Goal: Task Accomplishment & Management: Complete application form

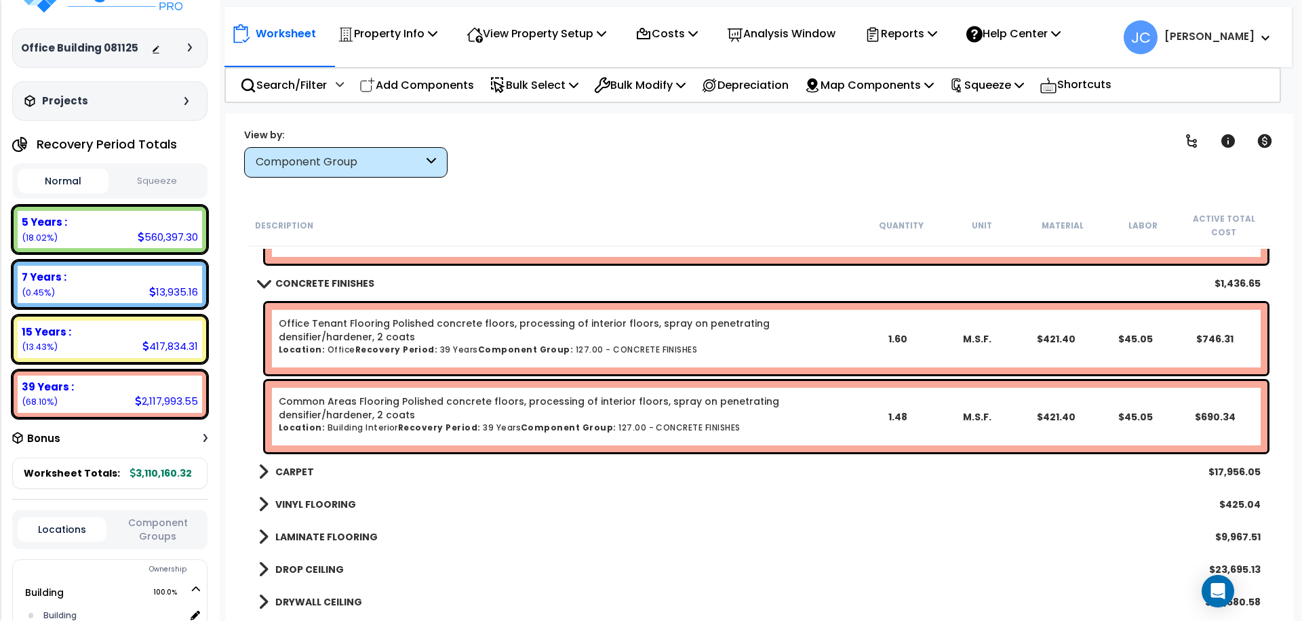
scroll to position [12963, 0]
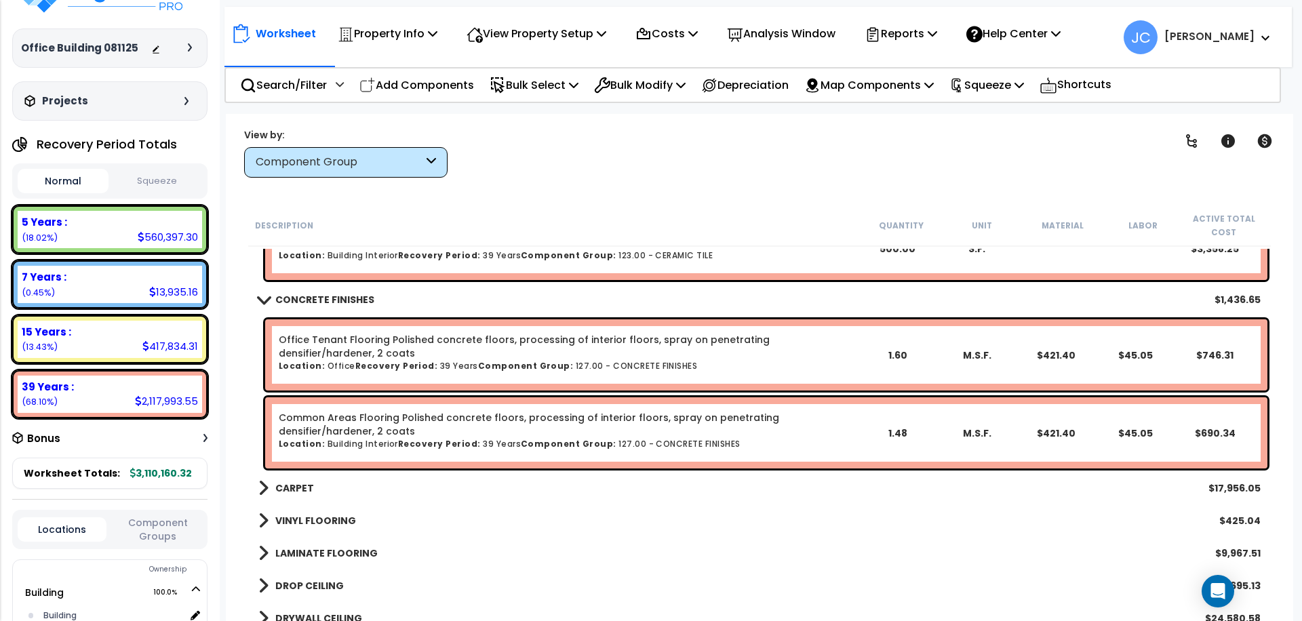
click at [500, 482] on div "CARPET $17,956.05" at bounding box center [760, 488] width 1016 height 33
click at [283, 495] on link "CARPET" at bounding box center [286, 488] width 56 height 19
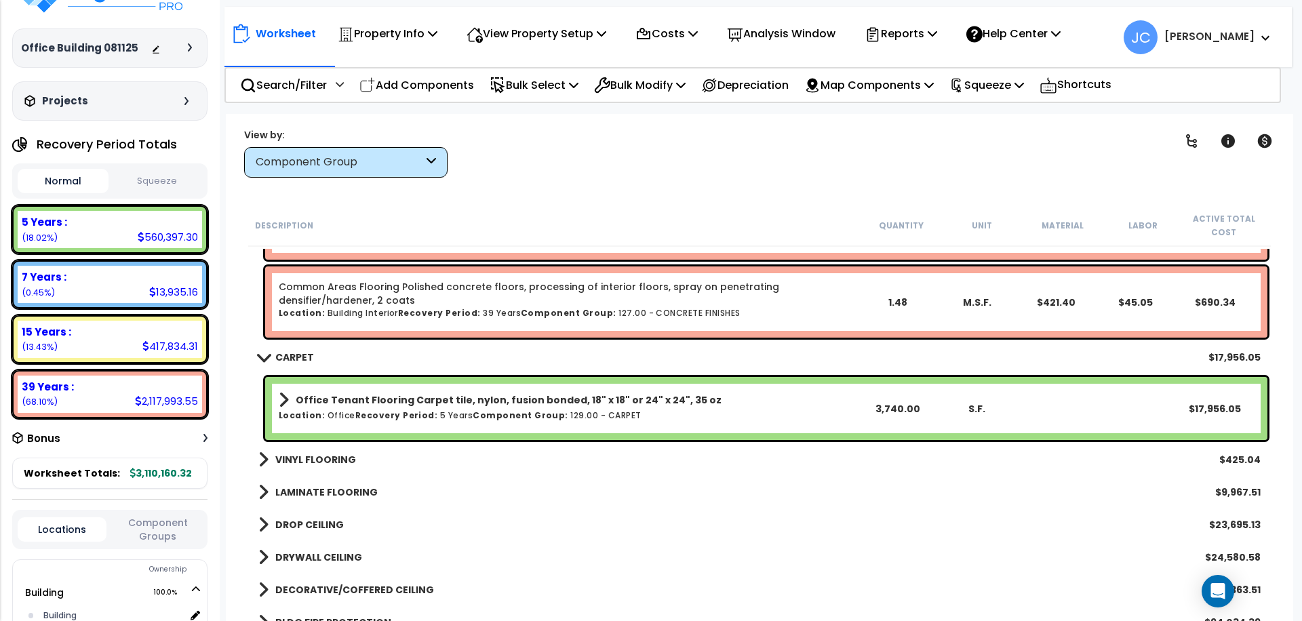
scroll to position [13112, 0]
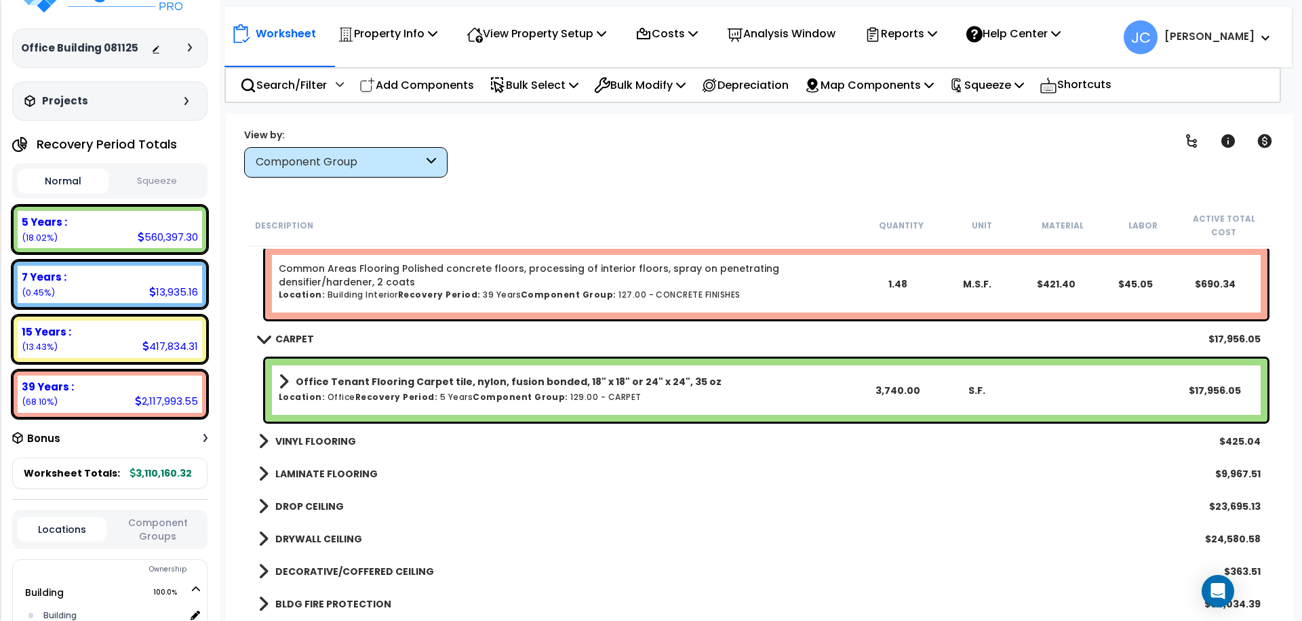
click at [326, 433] on link "VINYL FLOORING" at bounding box center [307, 441] width 98 height 19
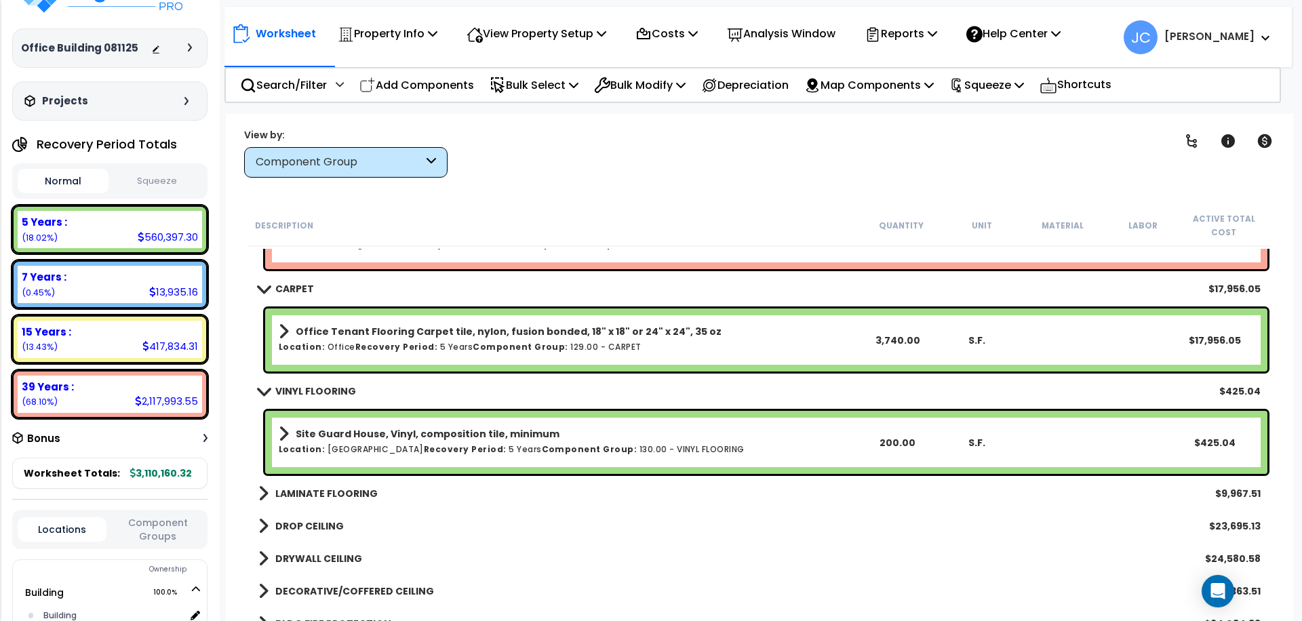
scroll to position [13165, 0]
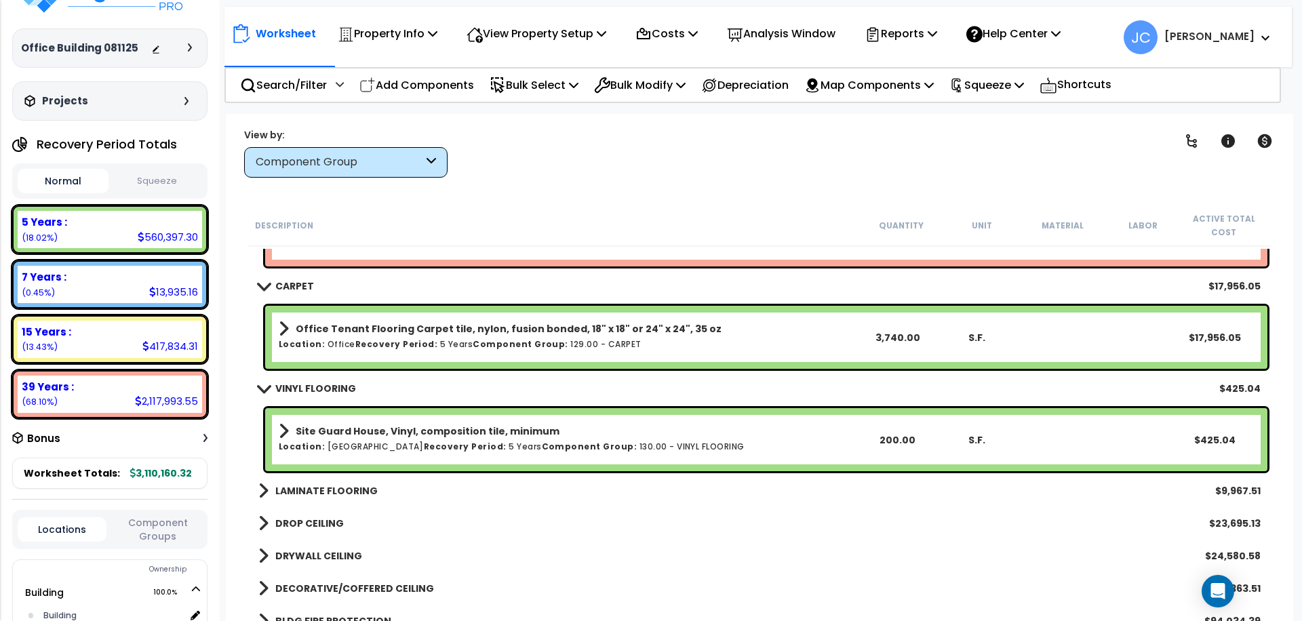
click at [349, 487] on b "LAMINATE FLOORING" at bounding box center [326, 491] width 102 height 14
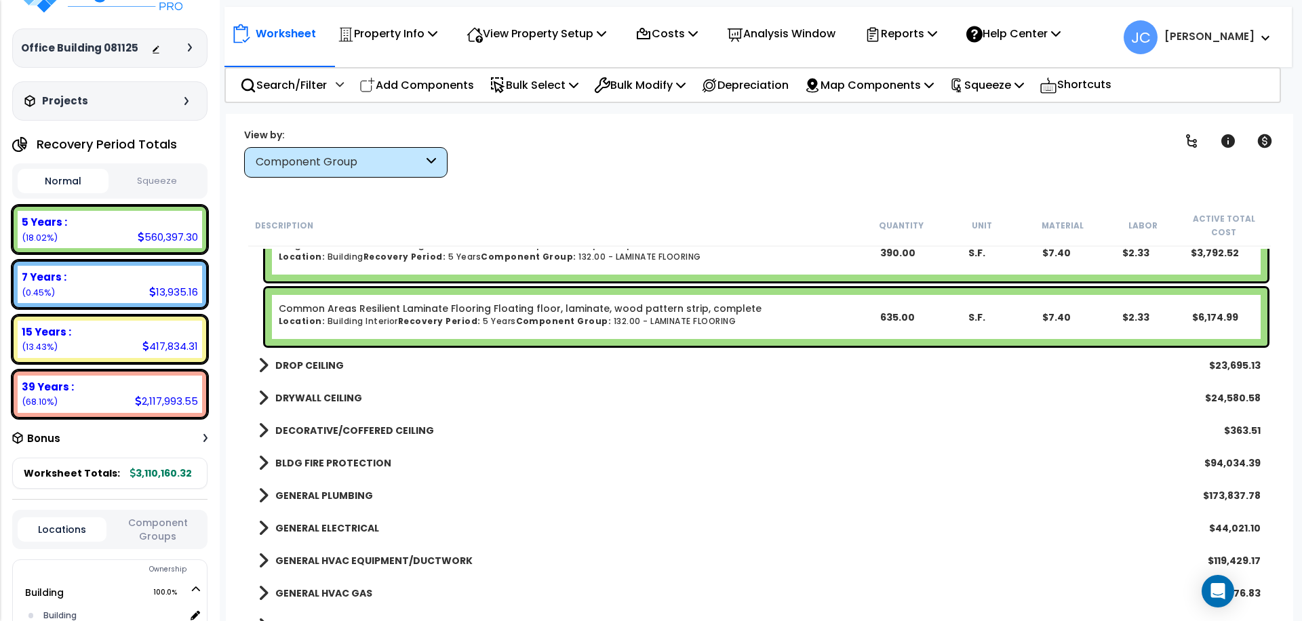
scroll to position [13462, 0]
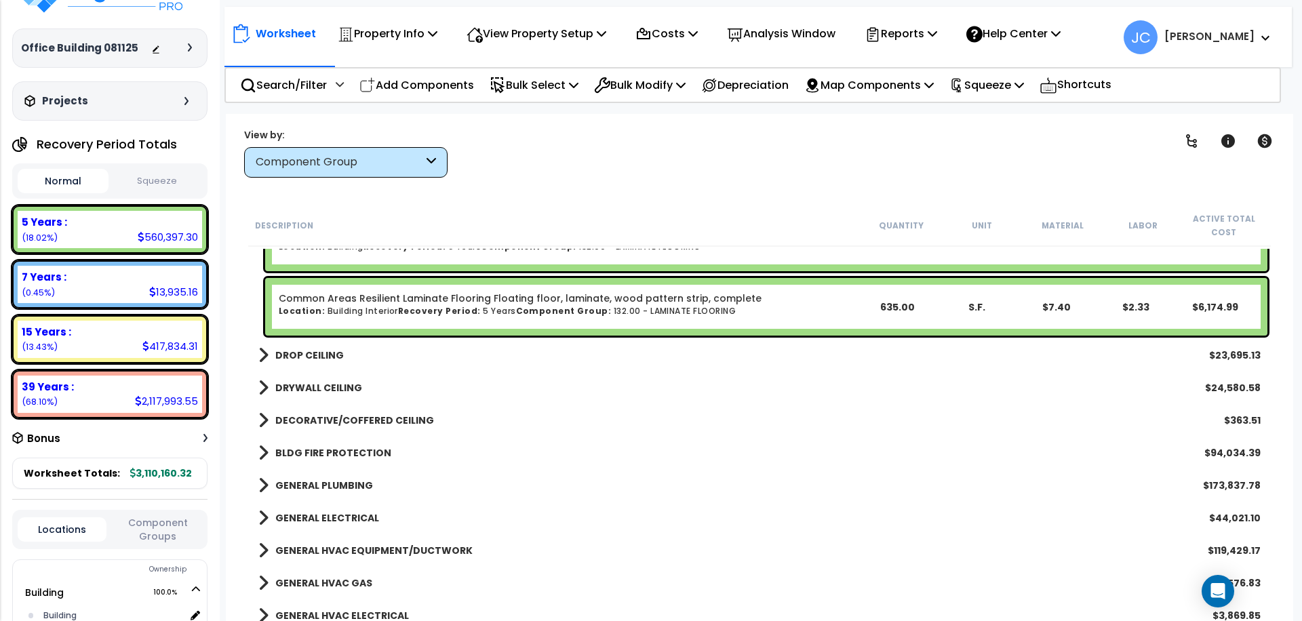
click at [325, 357] on b "DROP CEILING" at bounding box center [309, 356] width 69 height 14
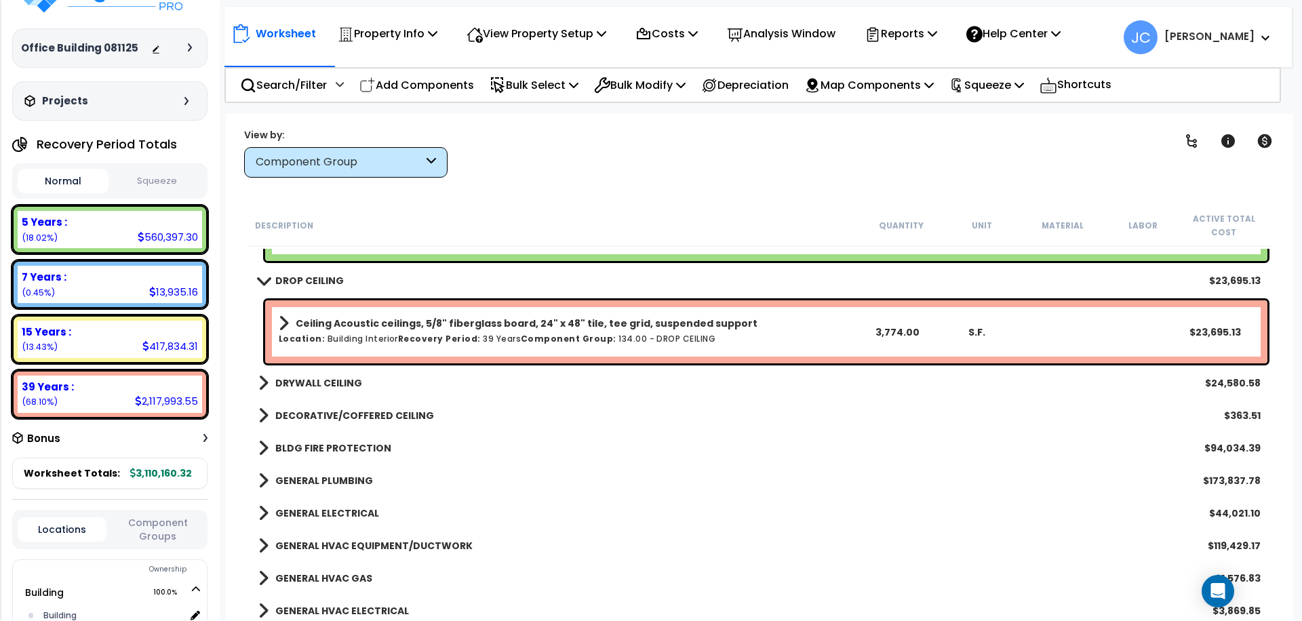
scroll to position [13542, 0]
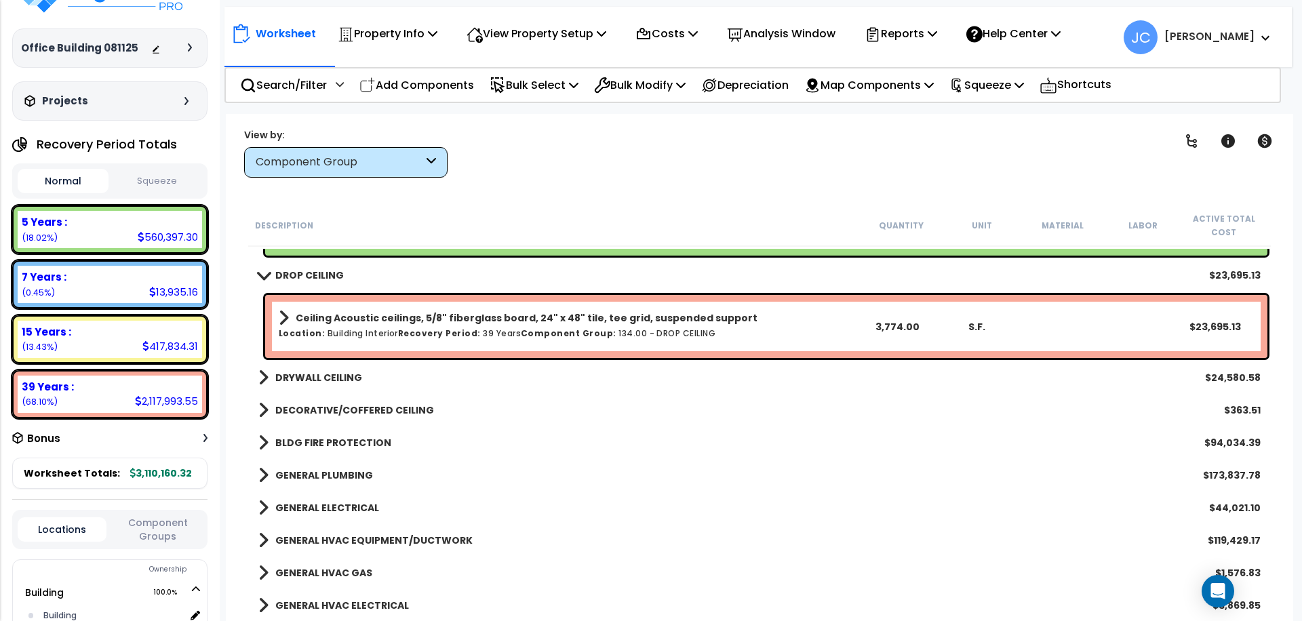
click at [280, 375] on b "DRYWALL CEILING" at bounding box center [318, 378] width 87 height 14
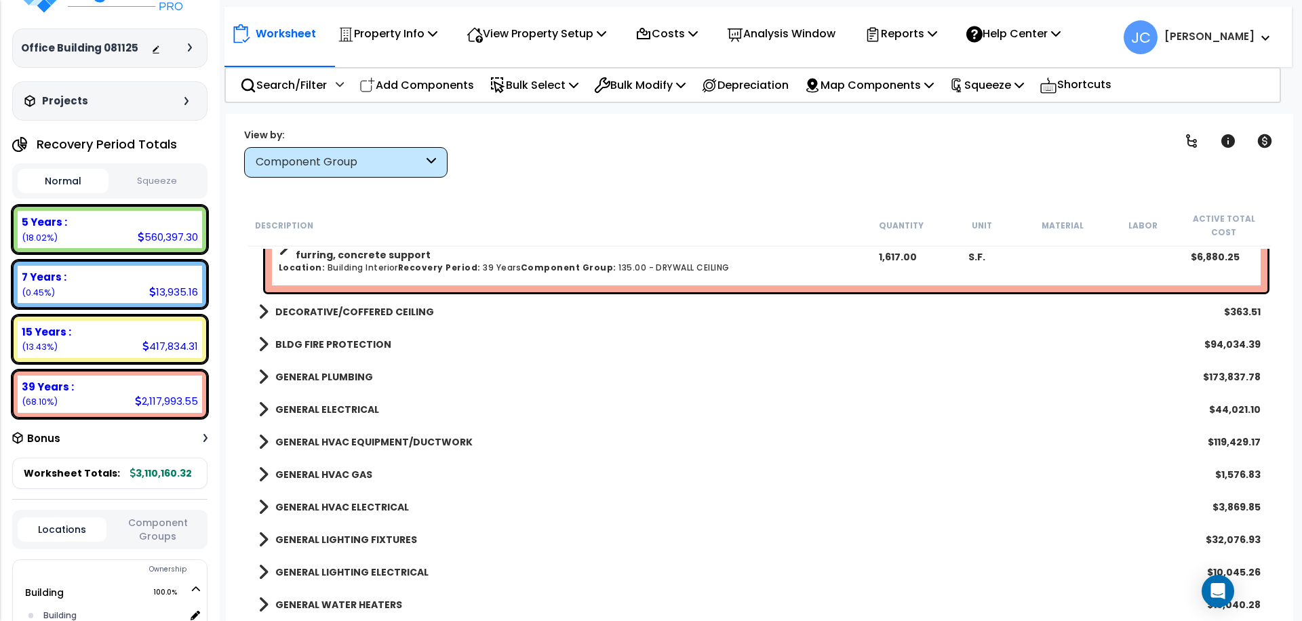
scroll to position [13916, 0]
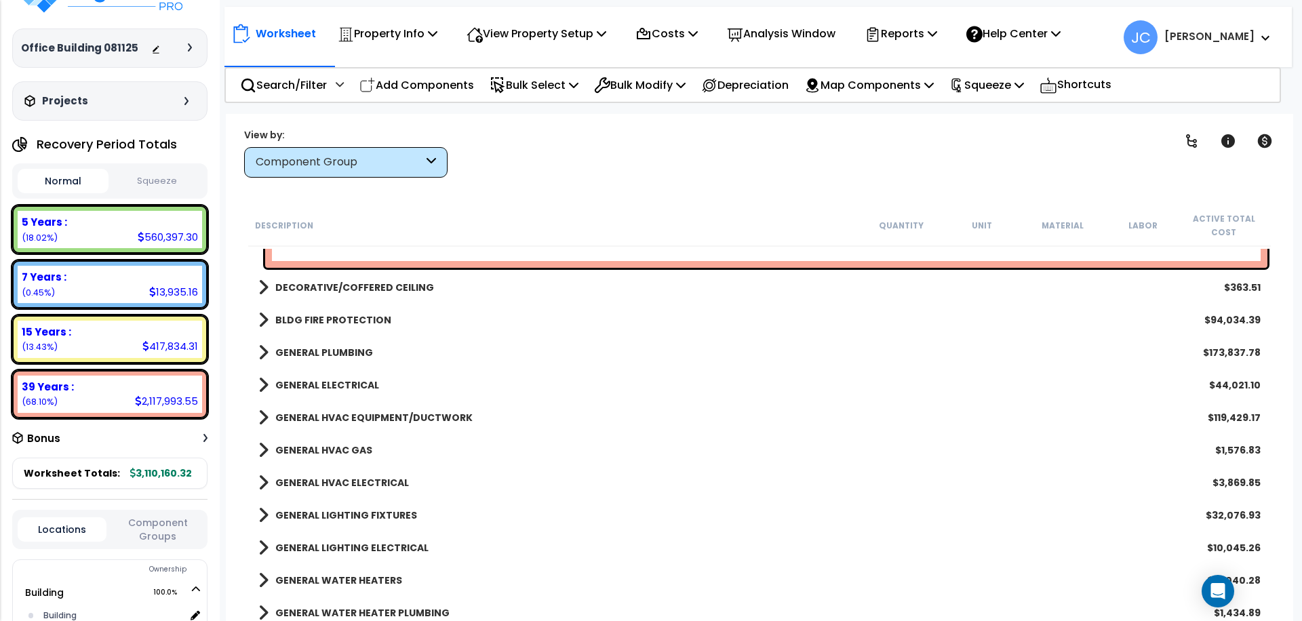
click at [397, 290] on b "DECORATIVE/COFFERED CEILING" at bounding box center [354, 288] width 159 height 14
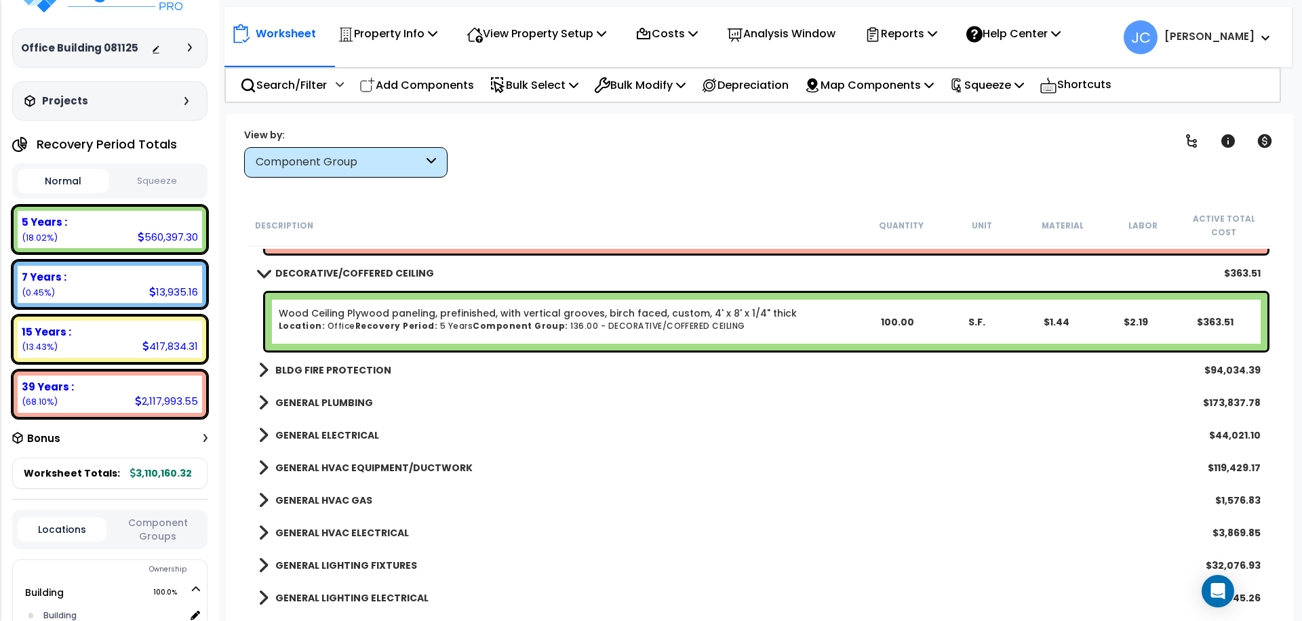
scroll to position [13934, 0]
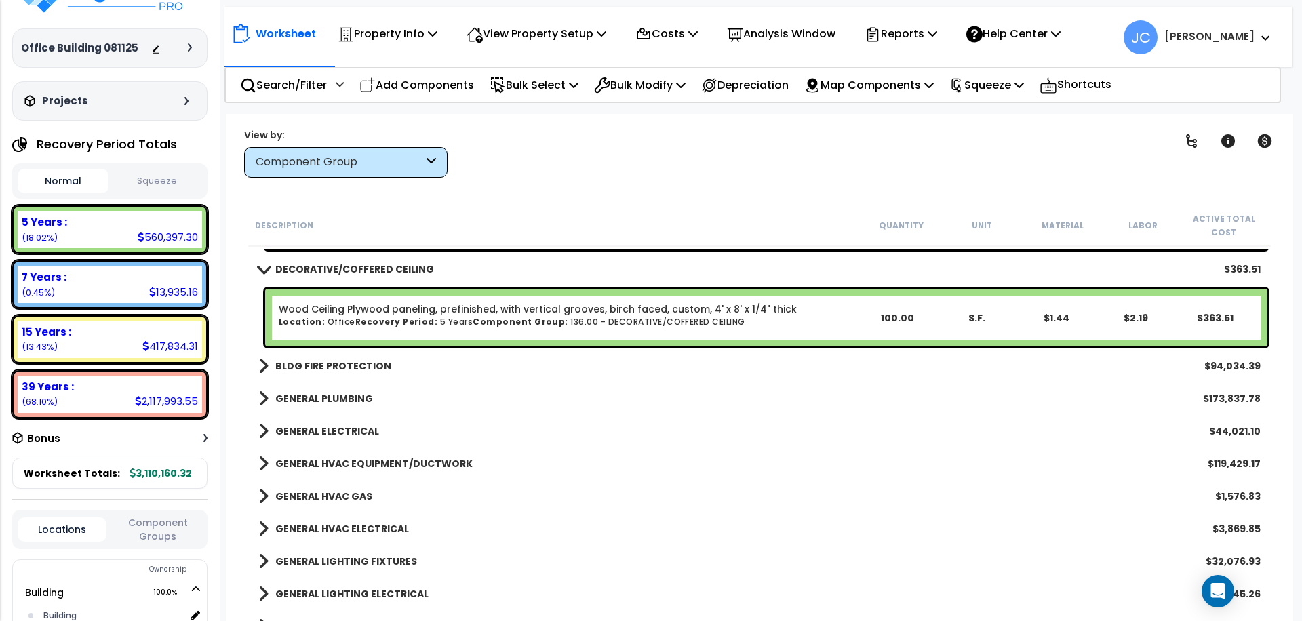
click at [368, 361] on b "BLDG FIRE PROTECTION" at bounding box center [333, 367] width 116 height 14
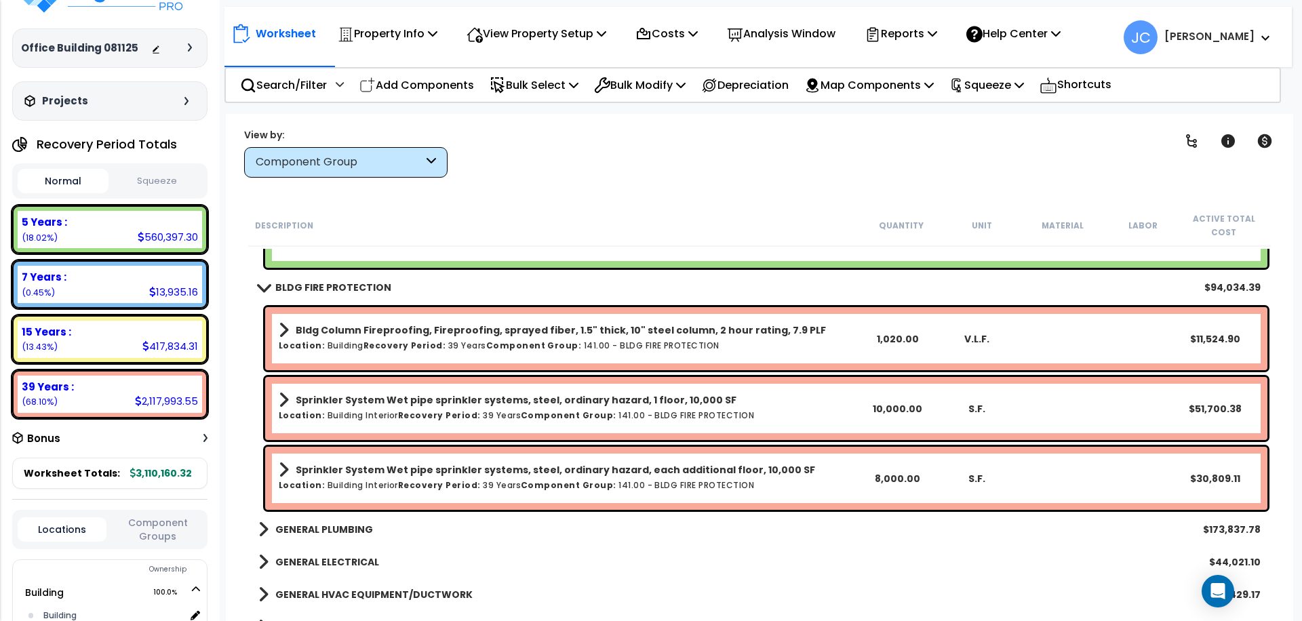
scroll to position [14016, 0]
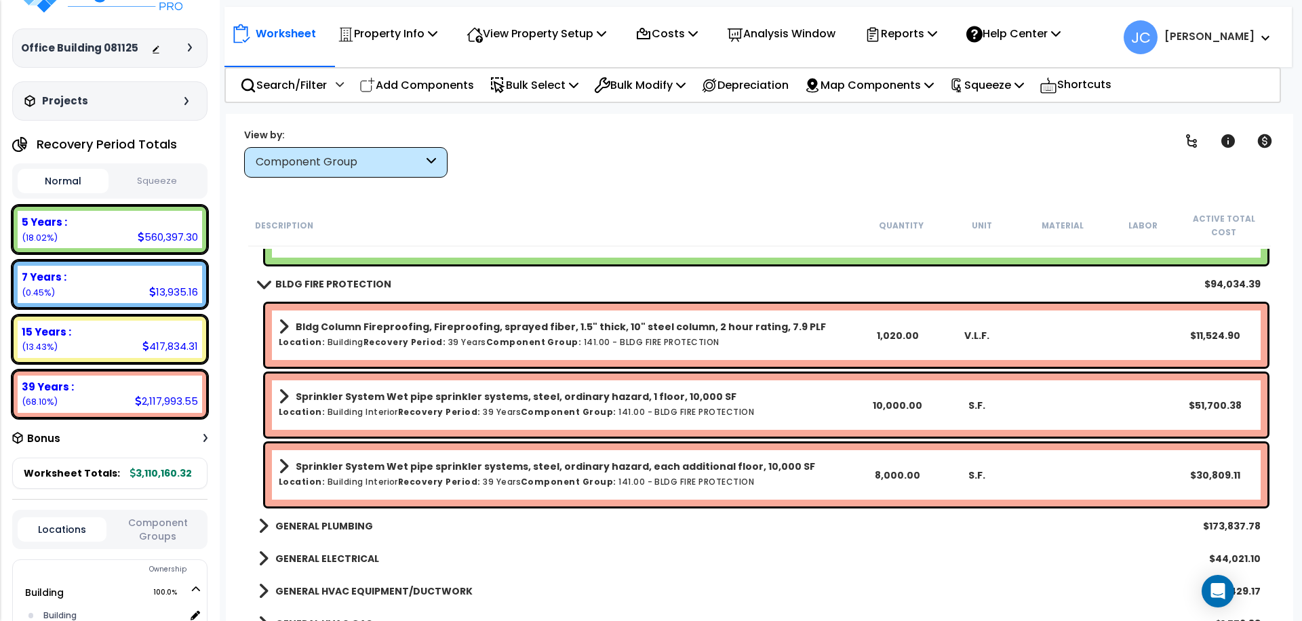
click at [410, 322] on b "Bldg Column Fireproofing, Fireproofing, sprayed fiber, 1.5" thick, 10" steel co…" at bounding box center [561, 327] width 530 height 14
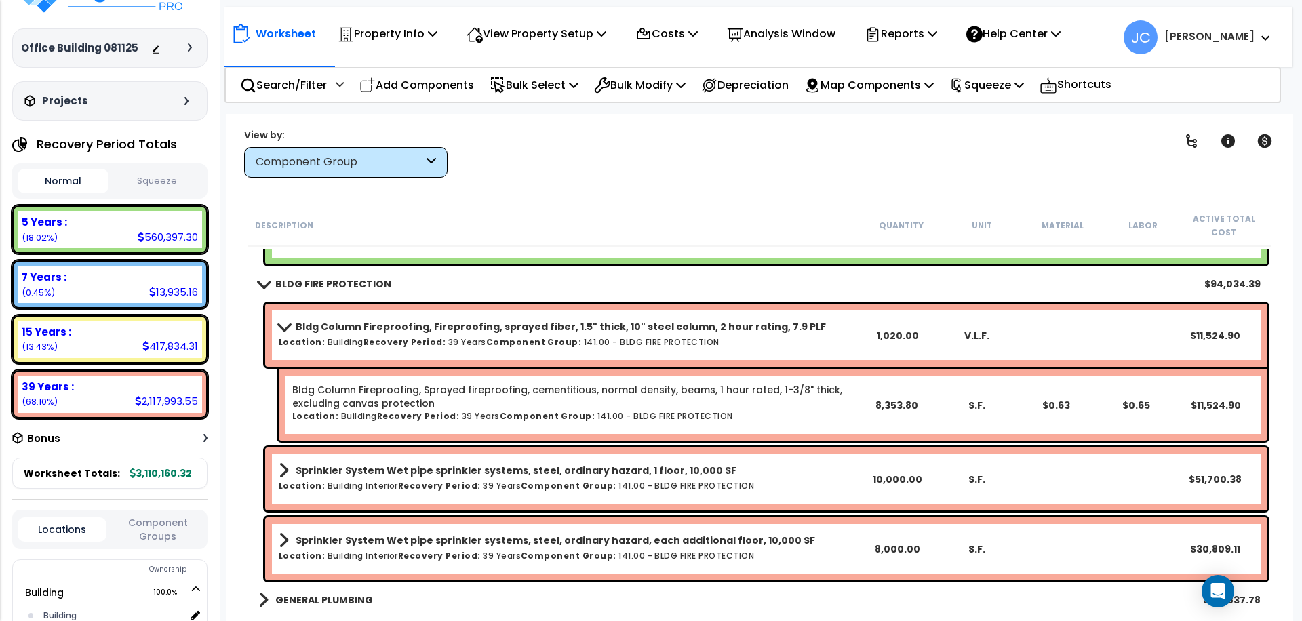
click at [407, 323] on b "Bldg Column Fireproofing, Fireproofing, sprayed fiber, 1.5" thick, 10" steel co…" at bounding box center [561, 327] width 530 height 14
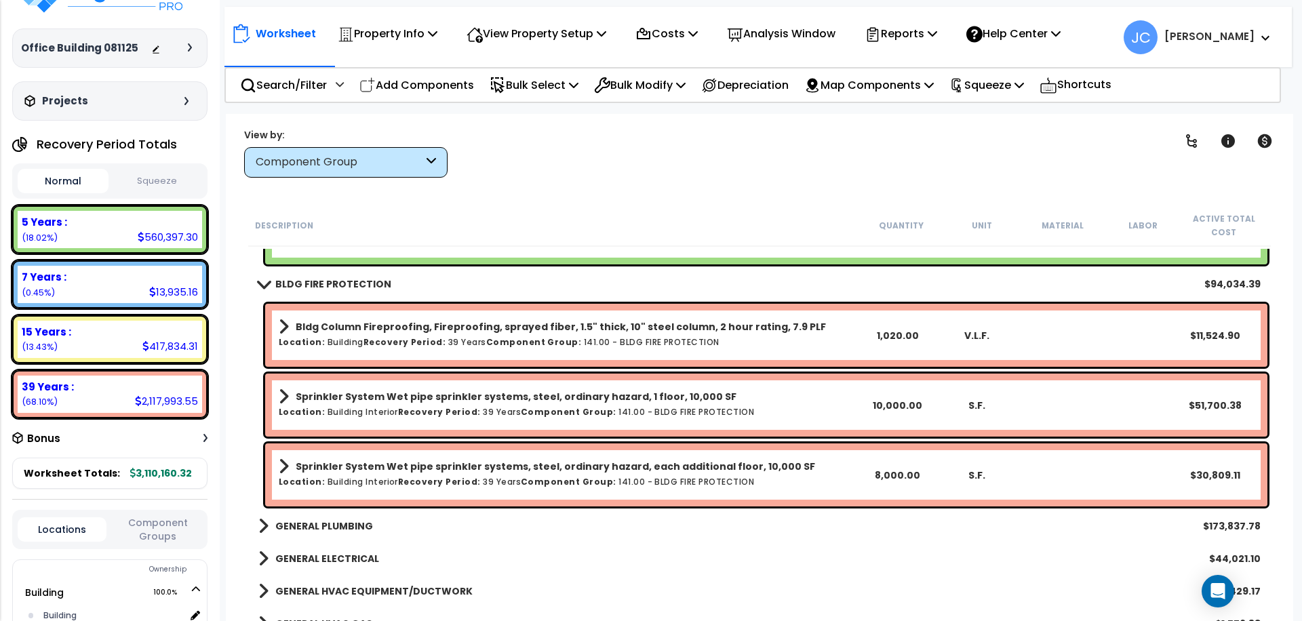
click at [425, 406] on b "Recovery Period:" at bounding box center [439, 412] width 83 height 12
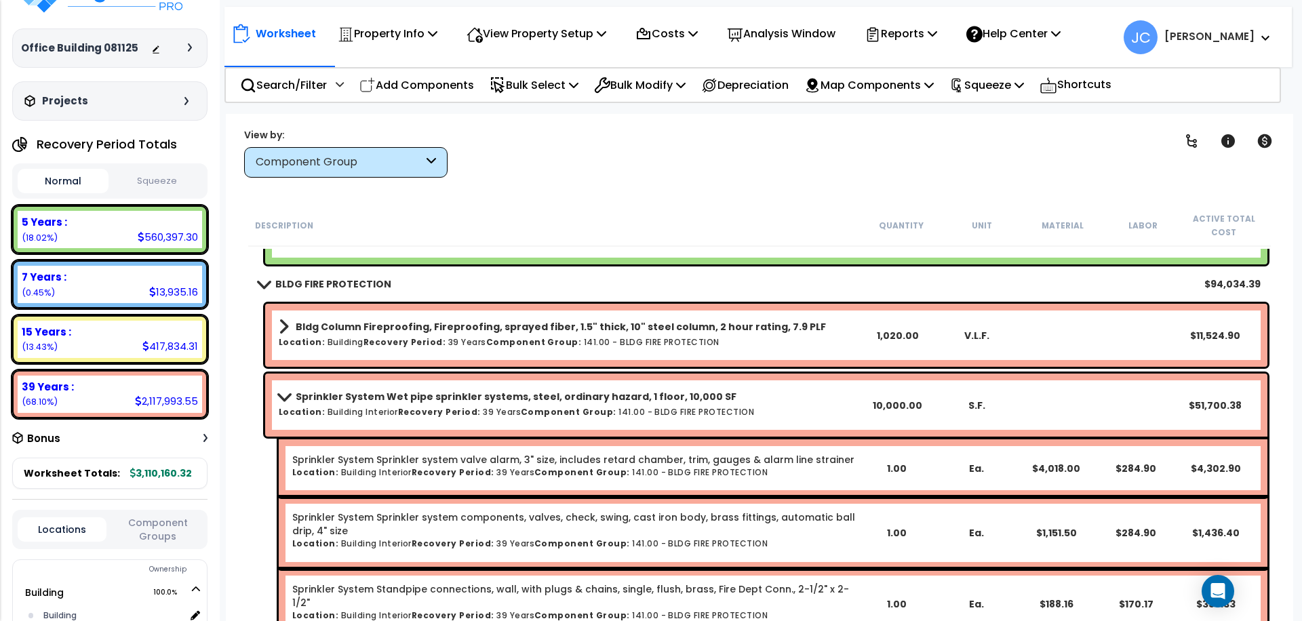
click at [425, 406] on b "Recovery Period:" at bounding box center [439, 412] width 83 height 12
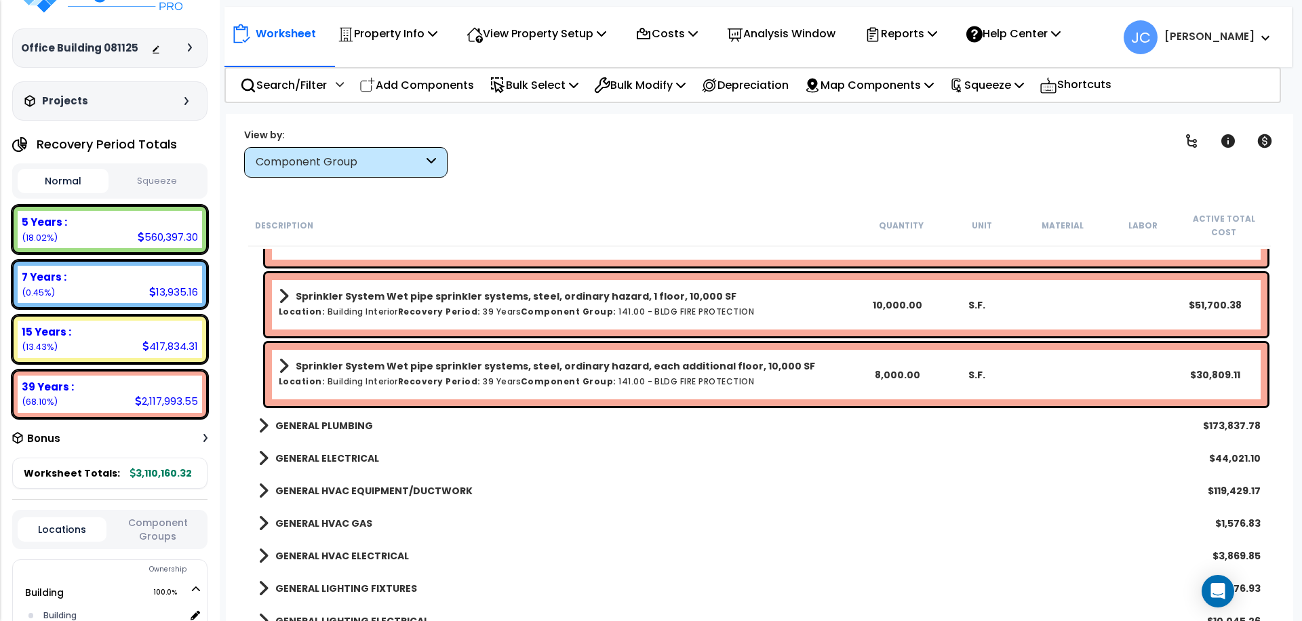
scroll to position [14130, 0]
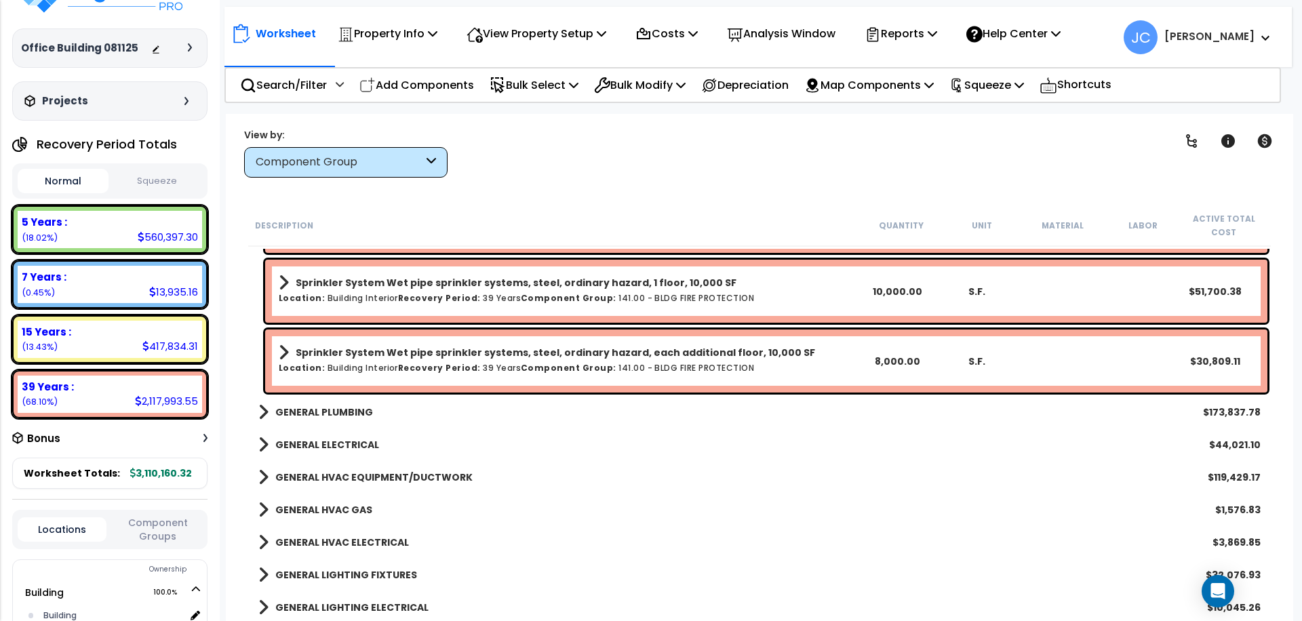
click at [346, 406] on b "GENERAL PLUMBING" at bounding box center [324, 413] width 98 height 14
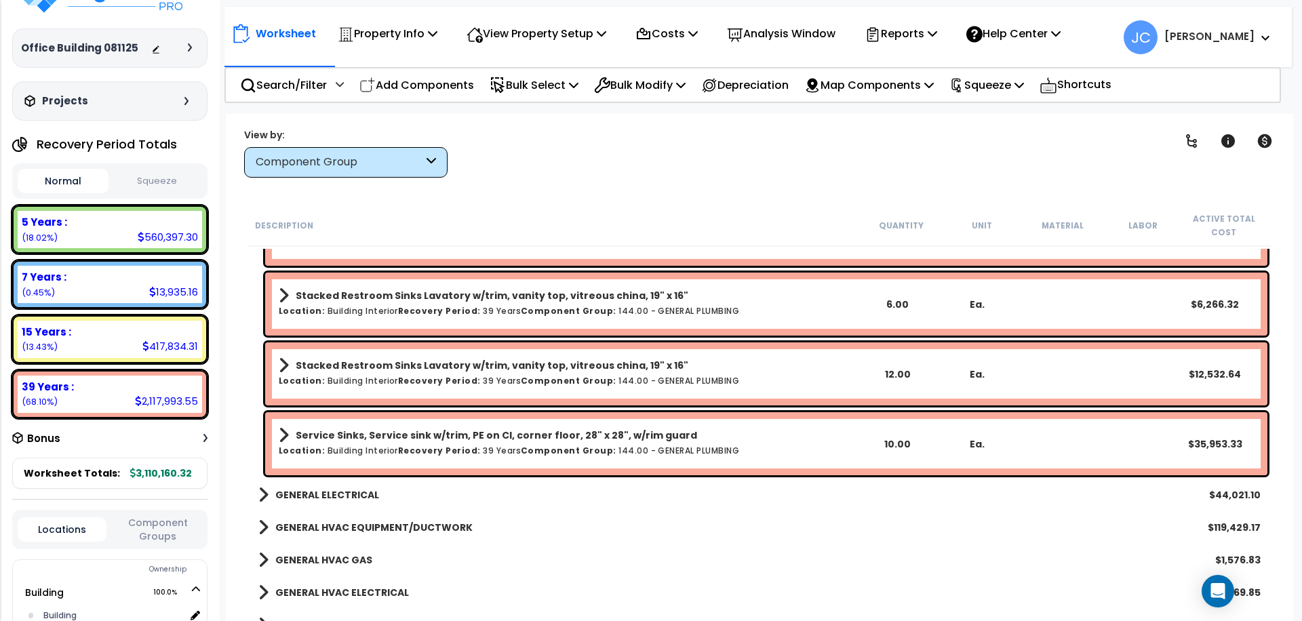
scroll to position [16069, 0]
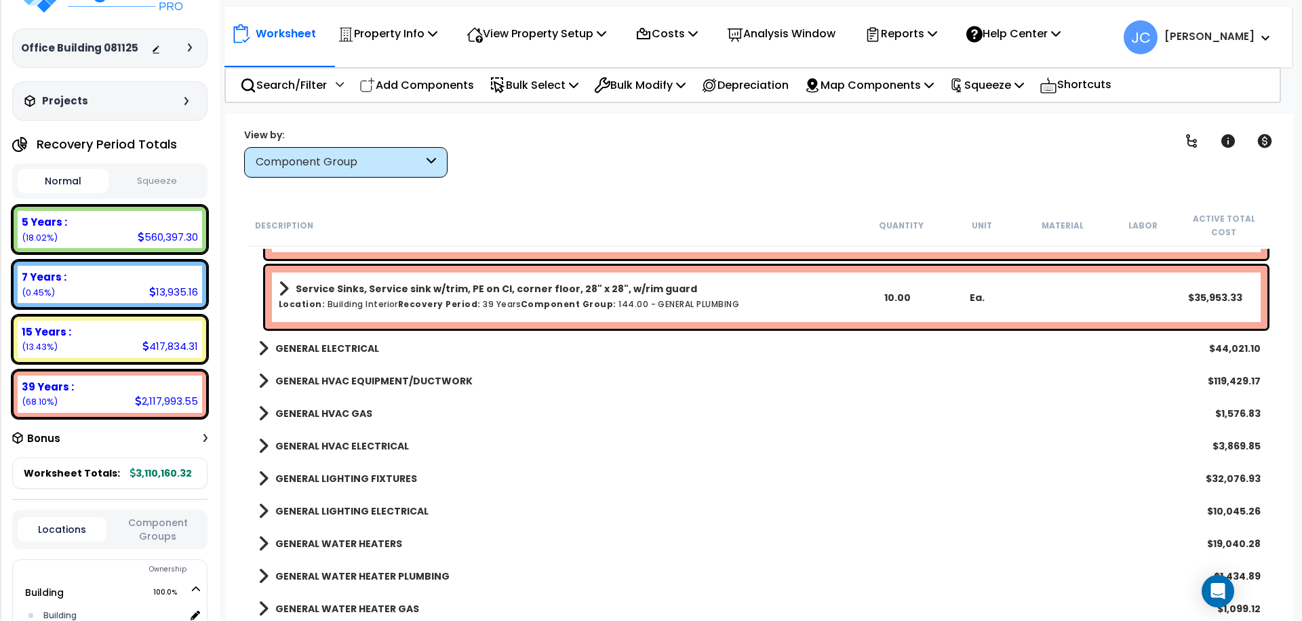
click at [350, 349] on b "GENERAL ELECTRICAL" at bounding box center [327, 349] width 104 height 14
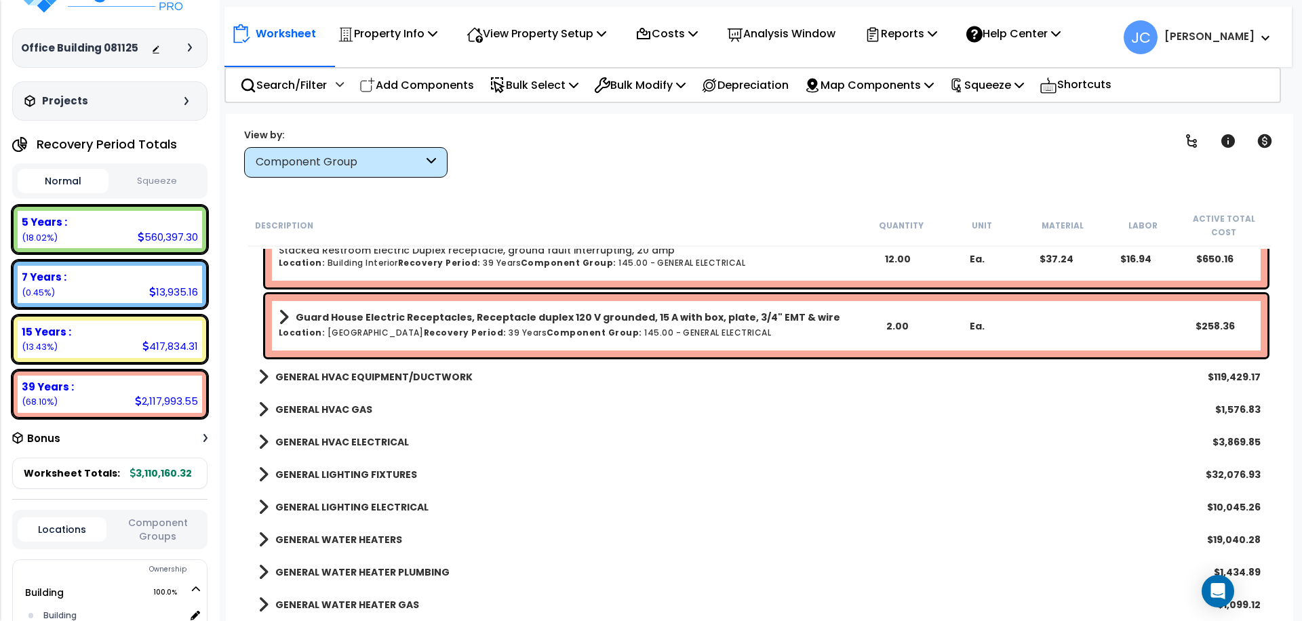
scroll to position [17492, 0]
click at [410, 367] on link "GENERAL HVAC EQUIPMENT/DUCTWORK" at bounding box center [365, 376] width 214 height 19
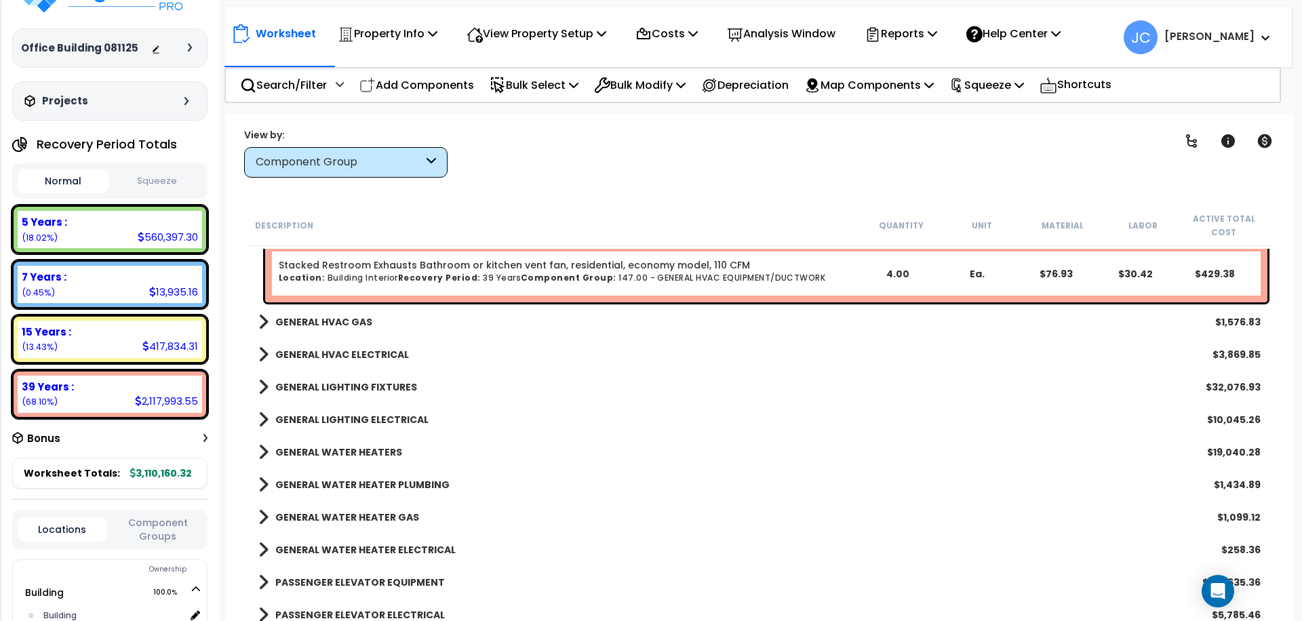
scroll to position [18500, 0]
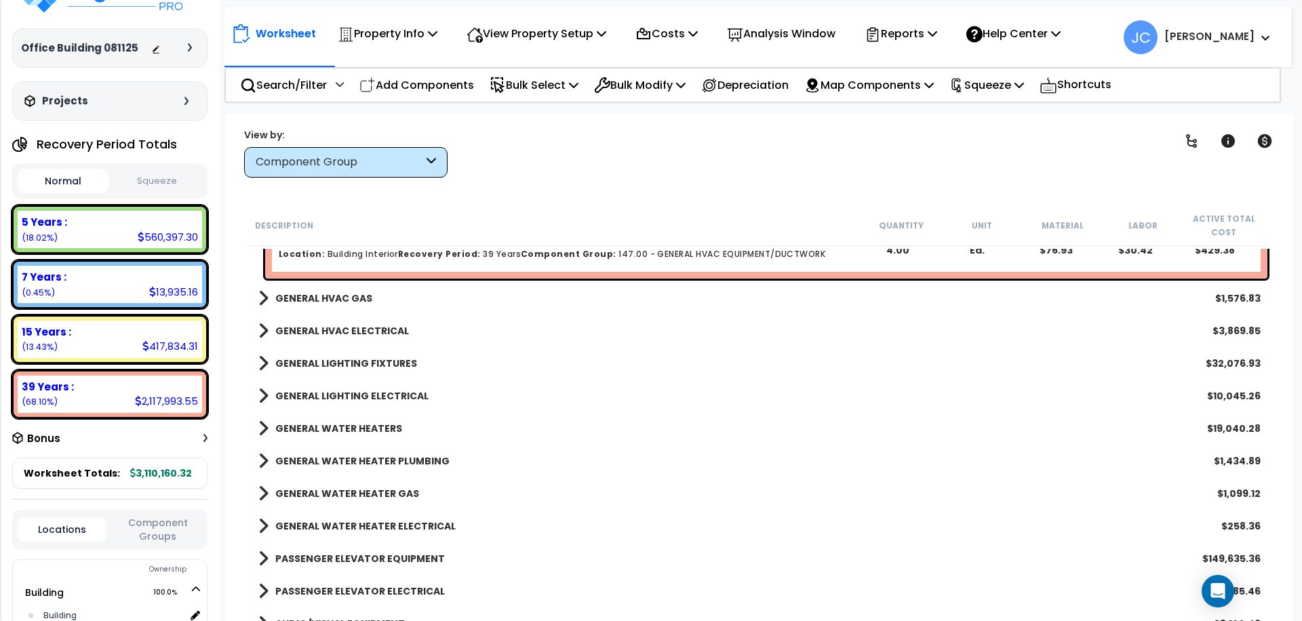
click at [337, 296] on b "GENERAL HVAC GAS" at bounding box center [323, 299] width 97 height 14
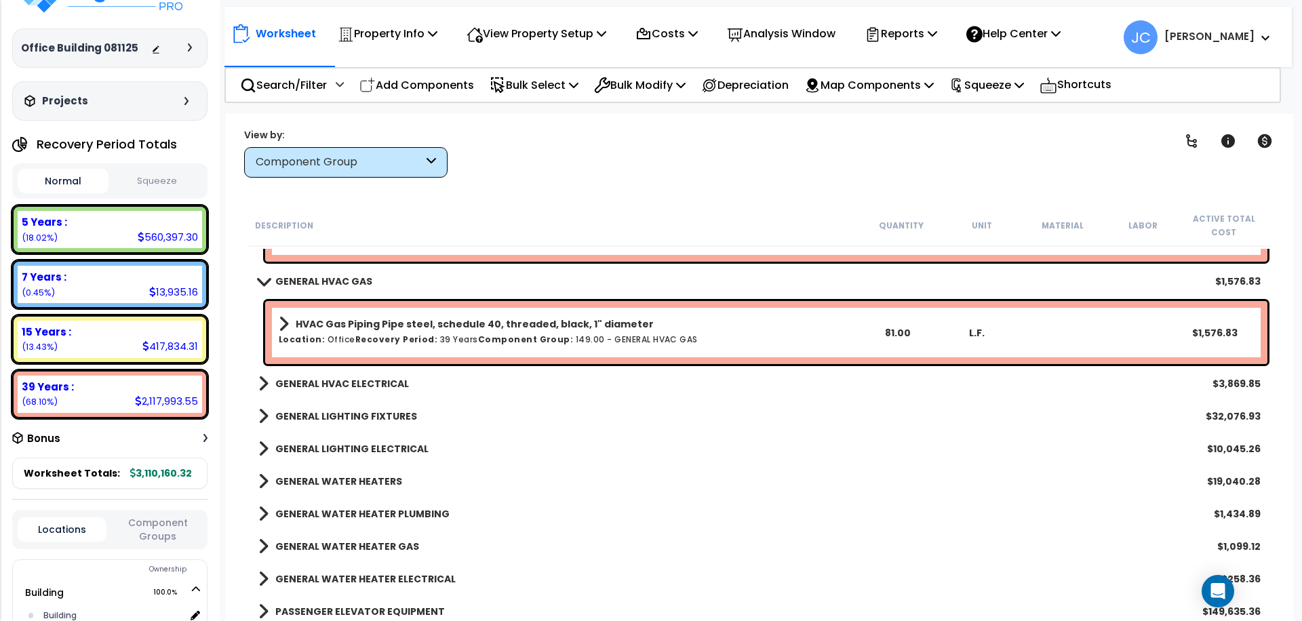
scroll to position [18521, 0]
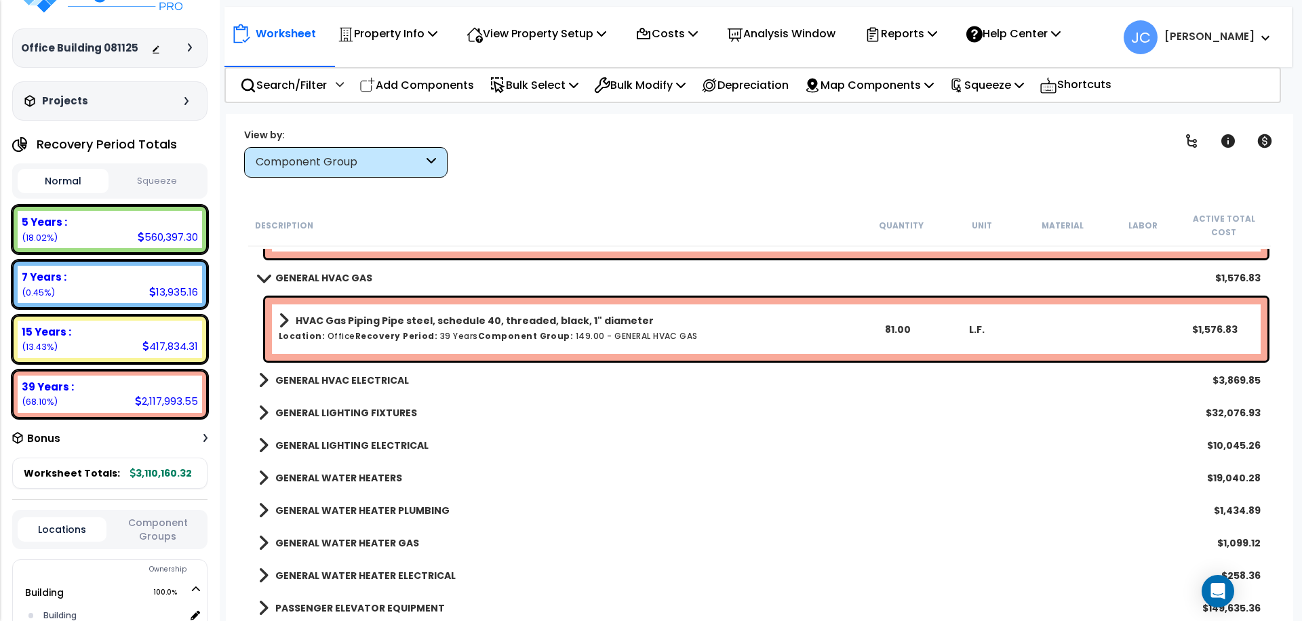
click at [351, 383] on b "GENERAL HVAC ELECTRICAL" at bounding box center [342, 381] width 134 height 14
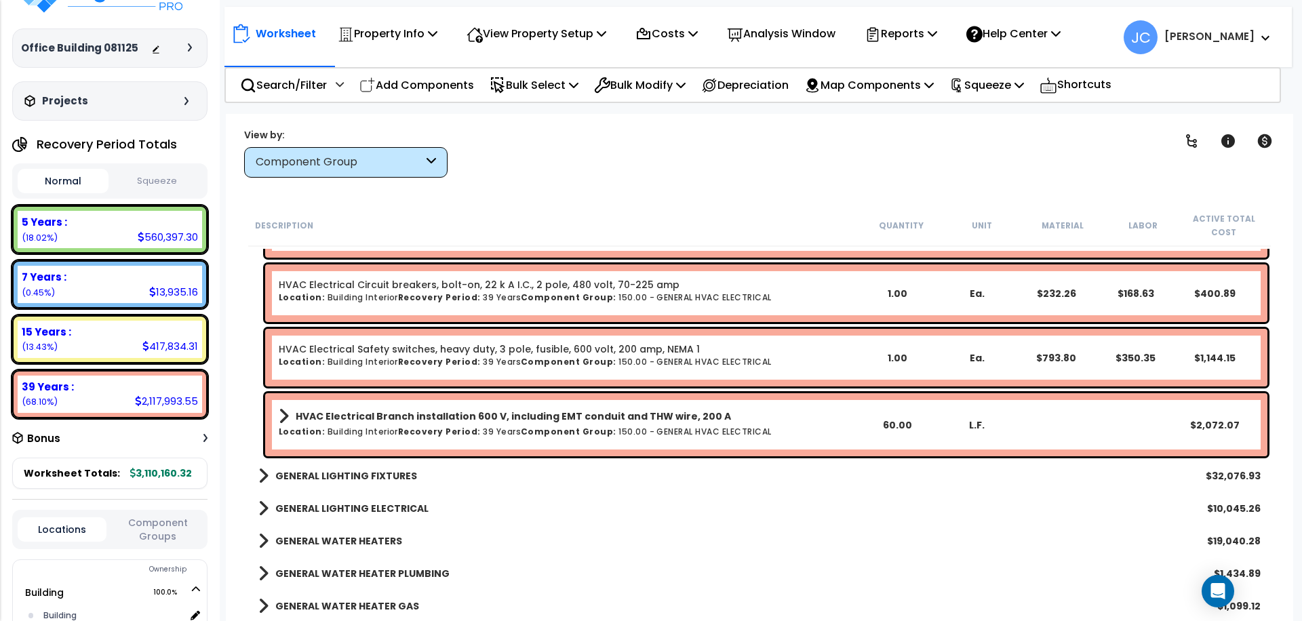
scroll to position [18754, 0]
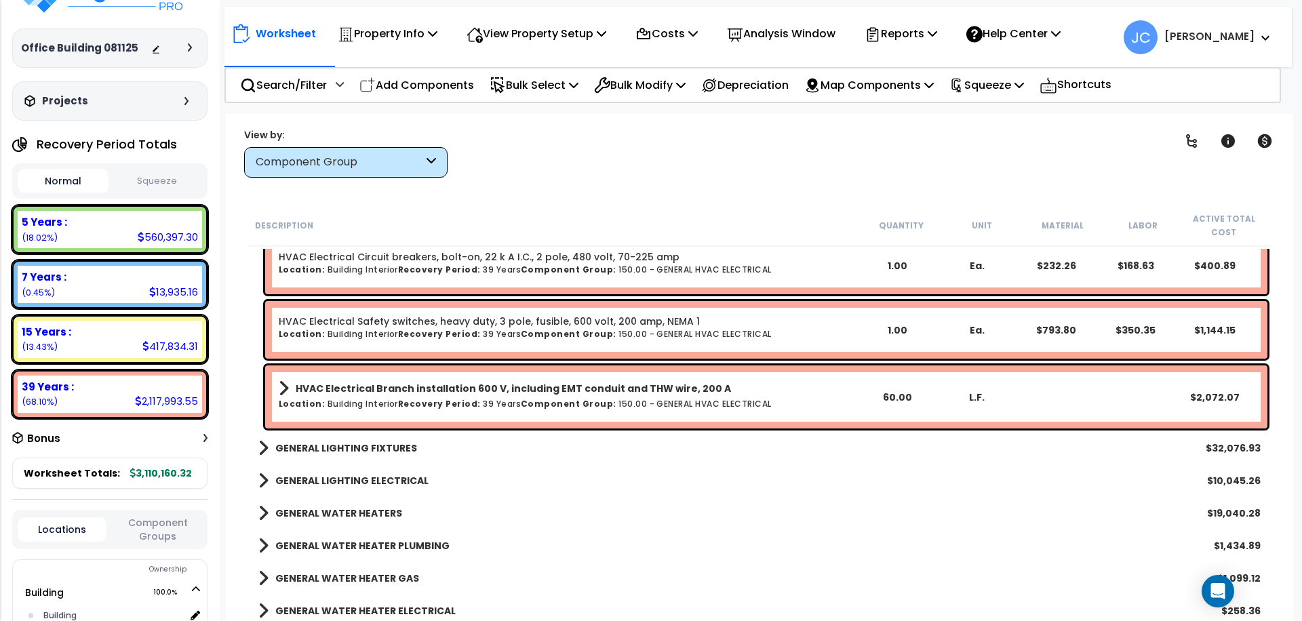
click at [343, 448] on b "GENERAL LIGHTING FIXTURES" at bounding box center [346, 449] width 142 height 14
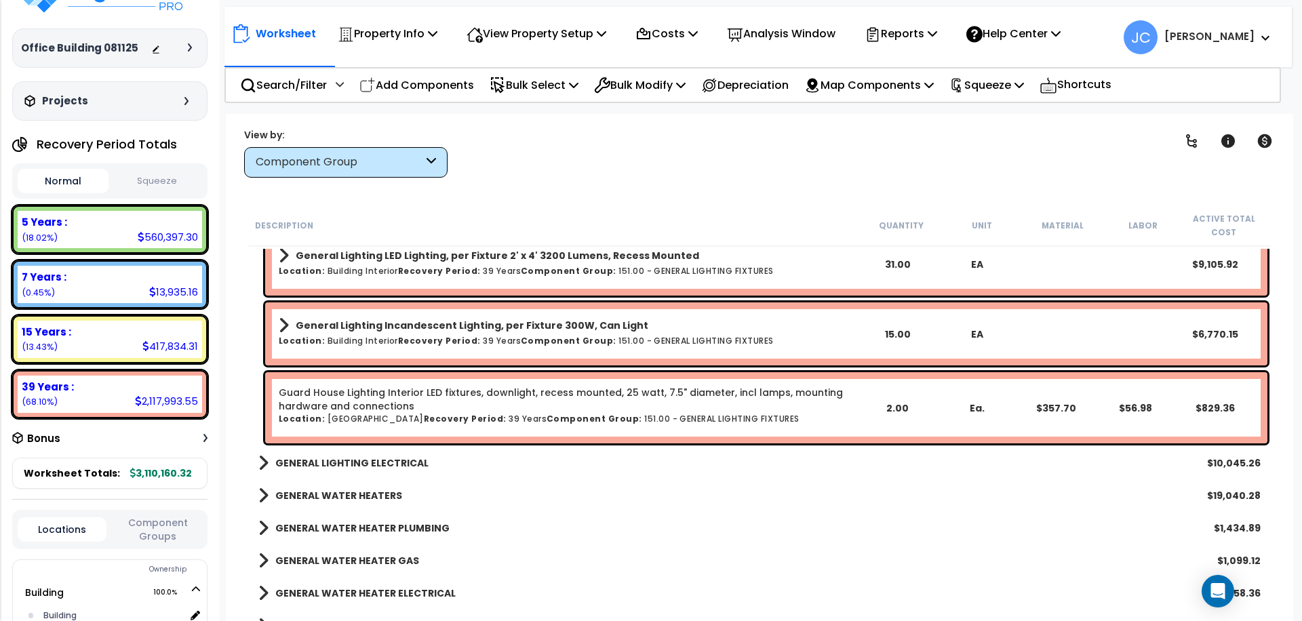
scroll to position [19209, 0]
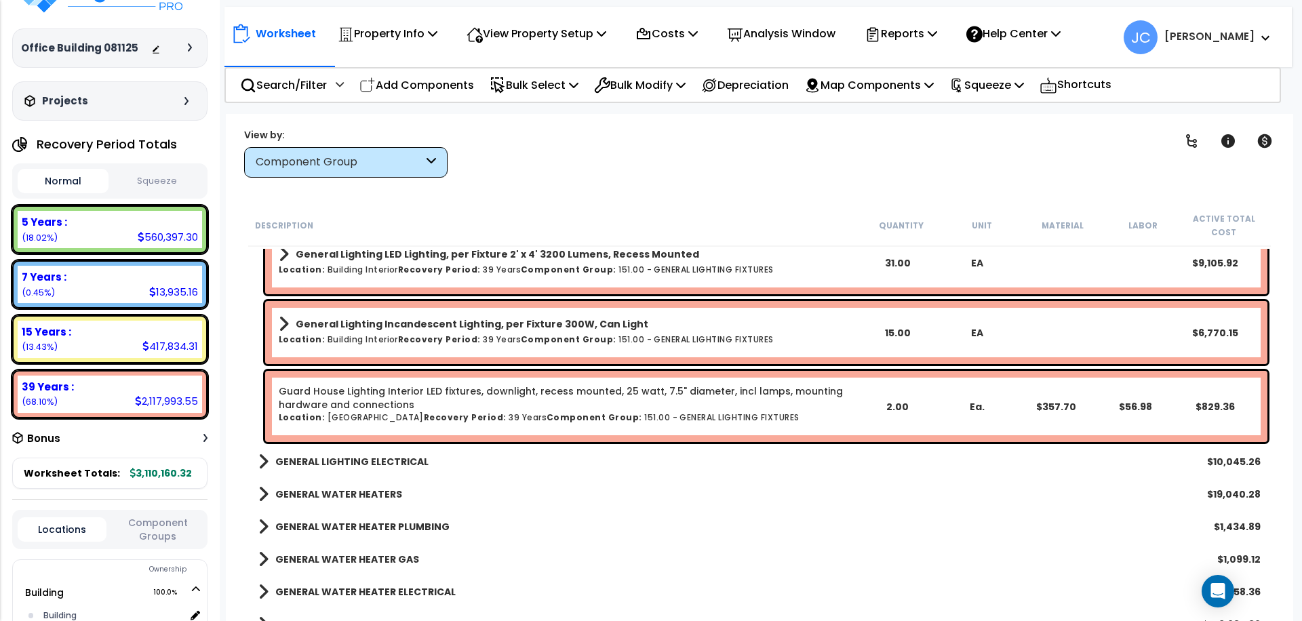
click at [385, 461] on b "GENERAL LIGHTING ELECTRICAL" at bounding box center [351, 462] width 153 height 14
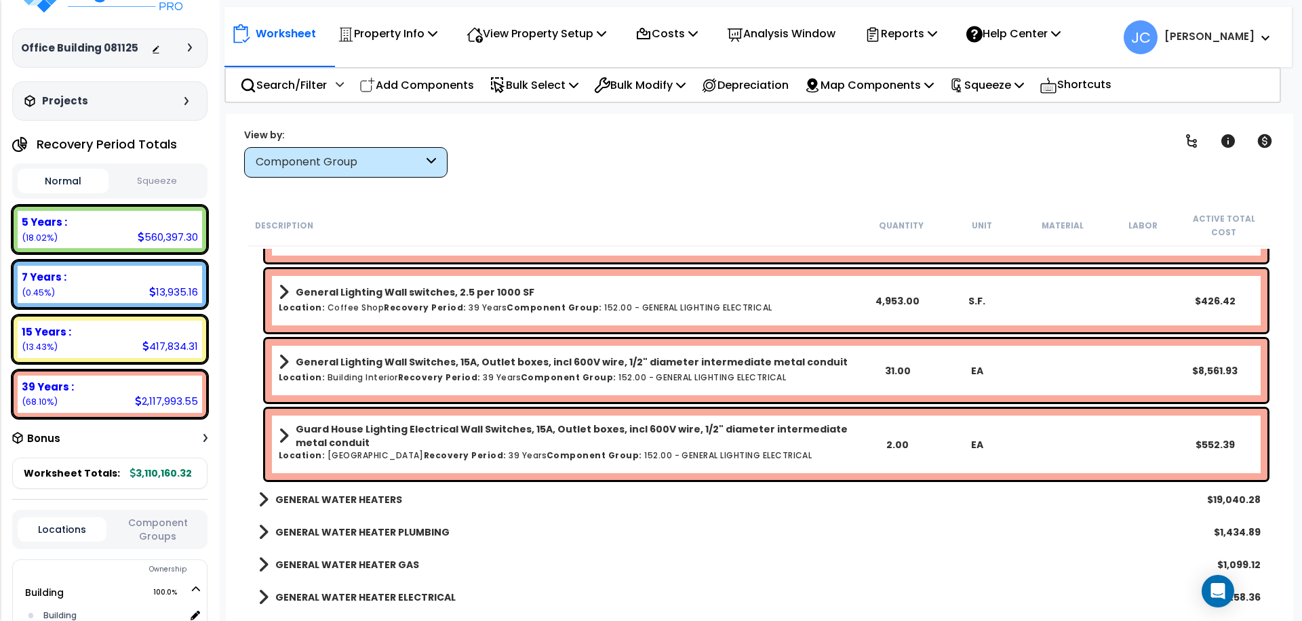
scroll to position [19515, 0]
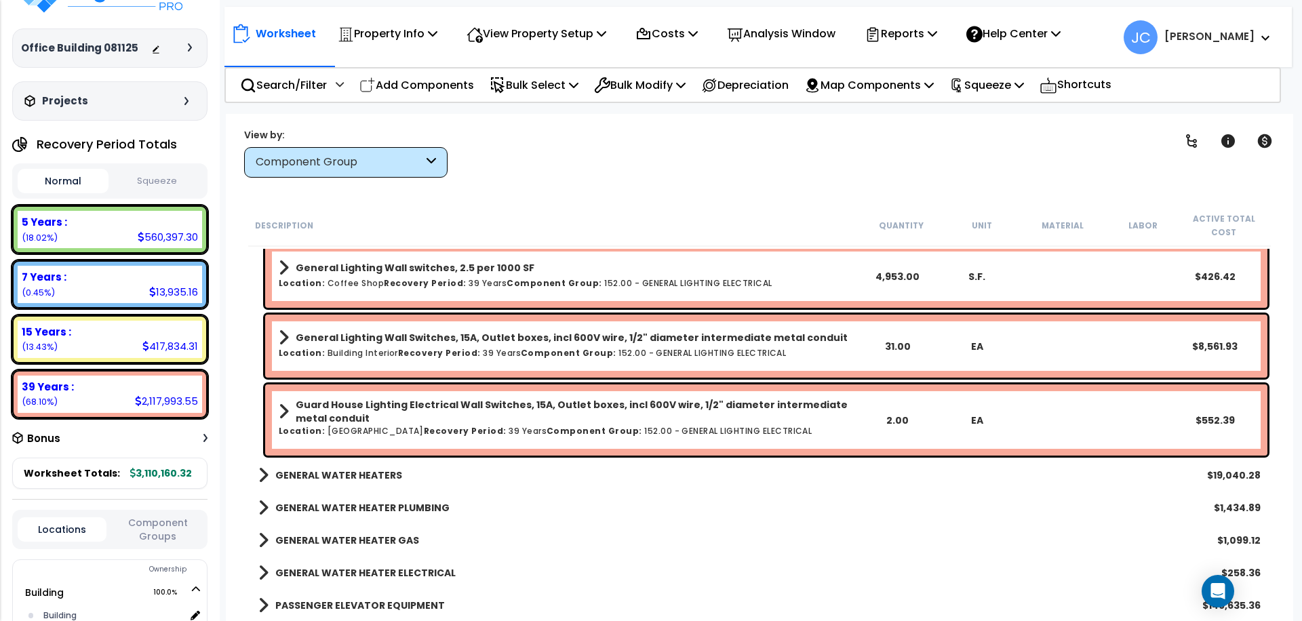
click at [312, 469] on b "GENERAL WATER HEATERS" at bounding box center [338, 476] width 127 height 14
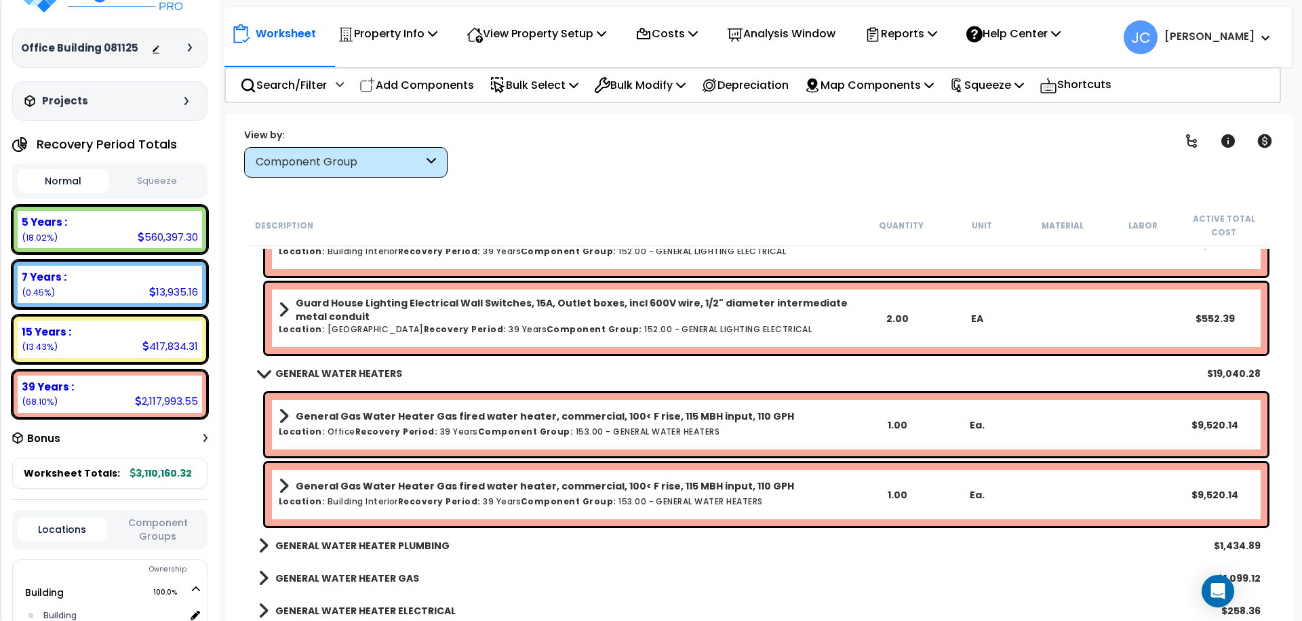
scroll to position [19619, 0]
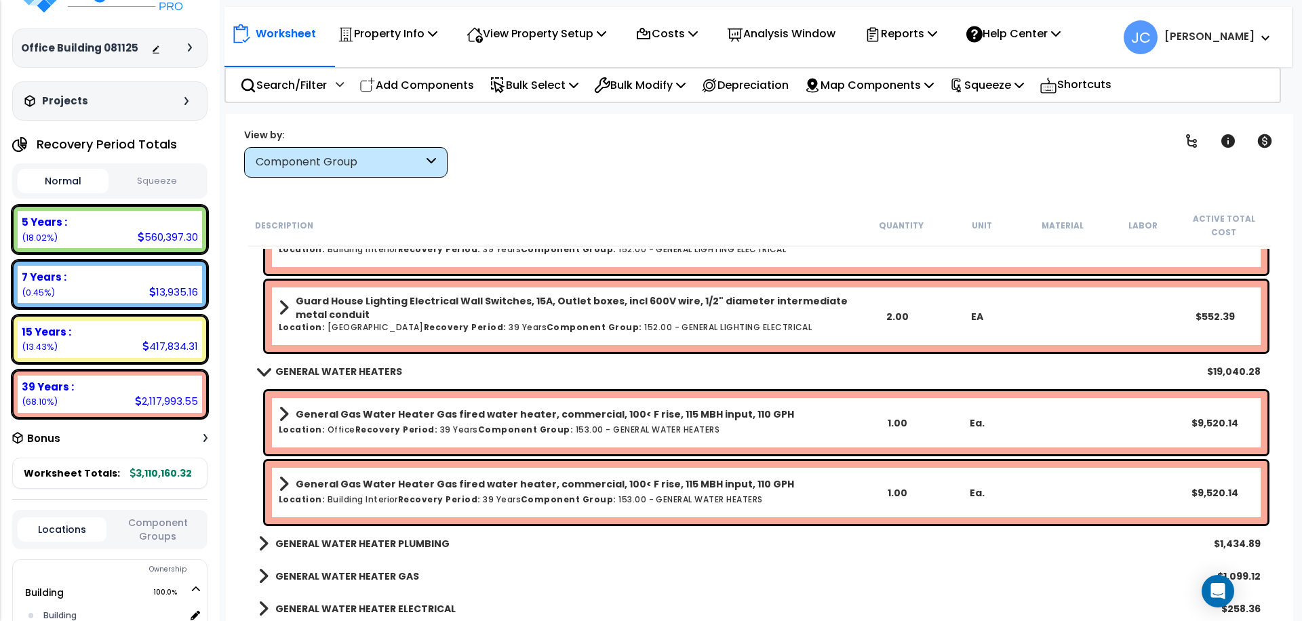
click at [347, 543] on b "GENERAL WATER HEATER PLUMBING" at bounding box center [362, 544] width 174 height 14
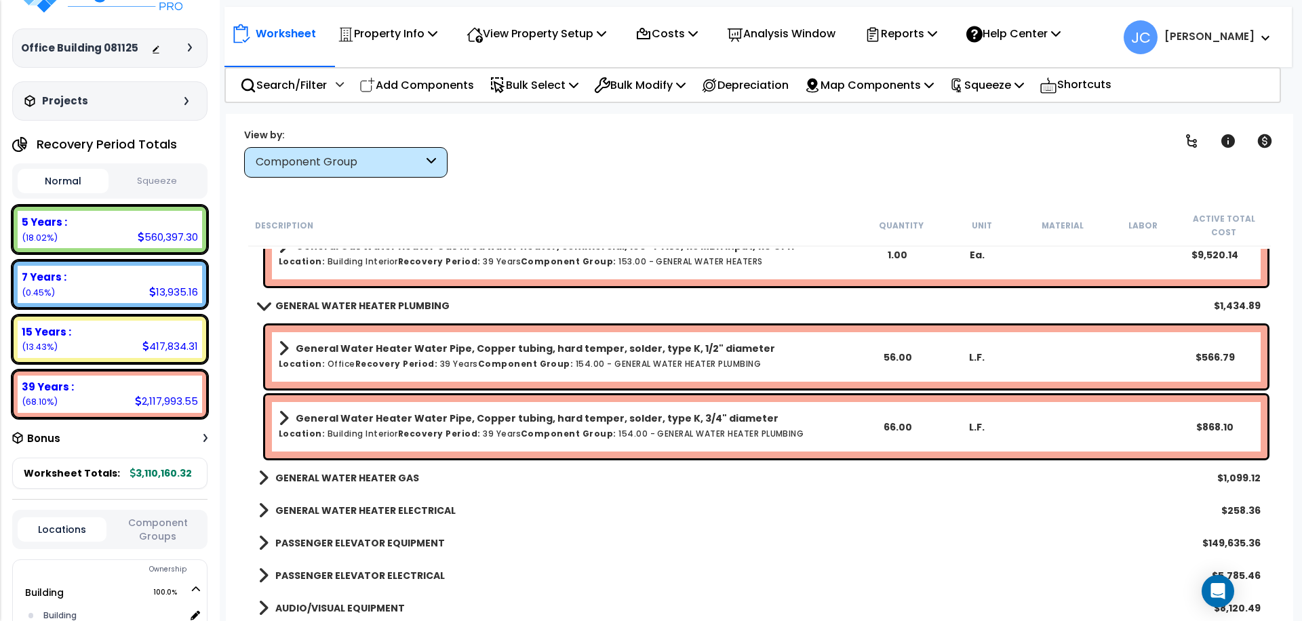
scroll to position [19879, 0]
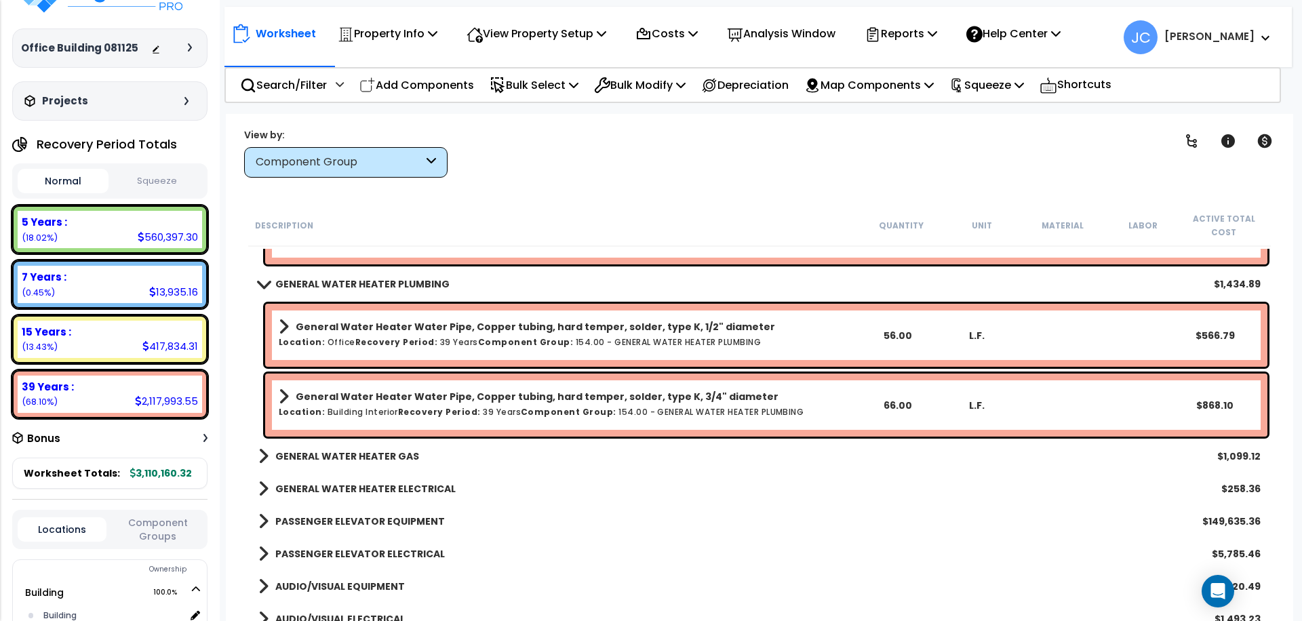
click at [341, 454] on b "GENERAL WATER HEATER GAS" at bounding box center [347, 457] width 144 height 14
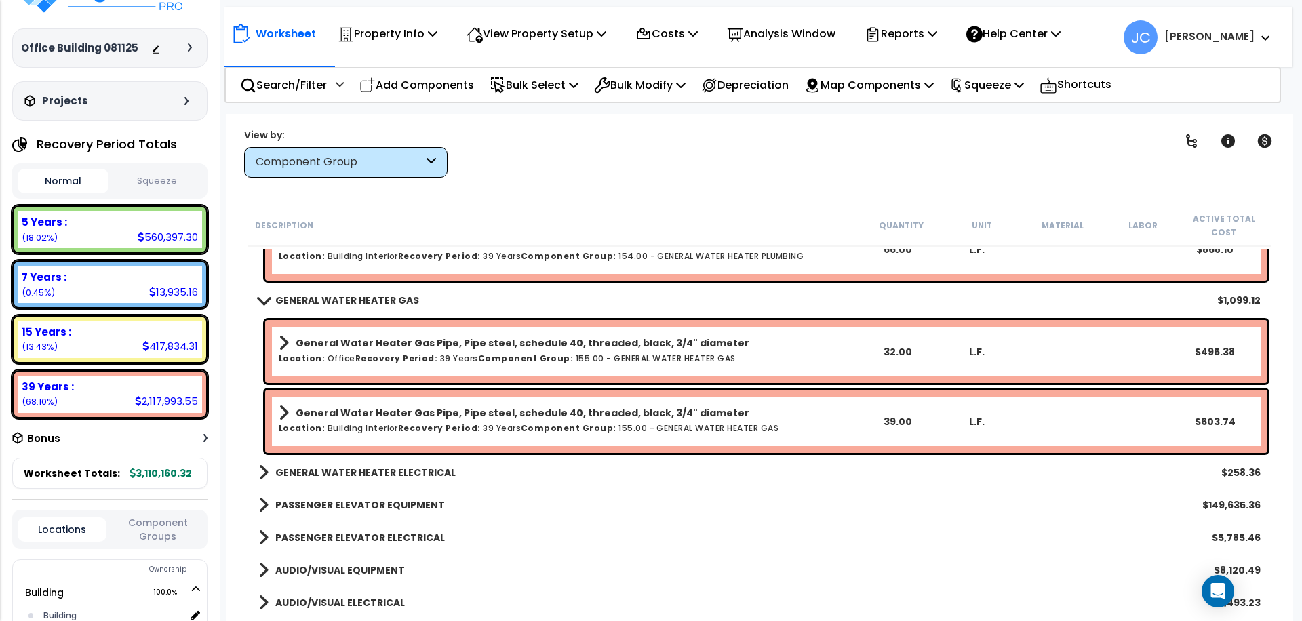
scroll to position [20043, 0]
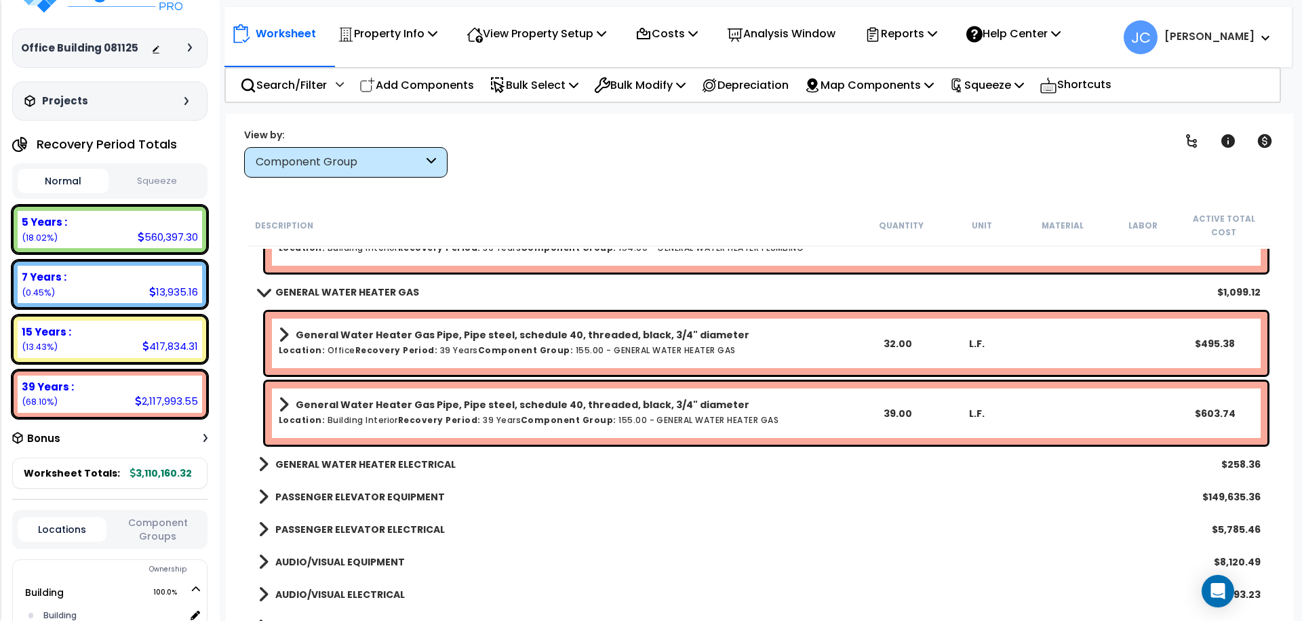
click at [340, 459] on b "GENERAL WATER HEATER ELECTRICAL" at bounding box center [365, 465] width 180 height 14
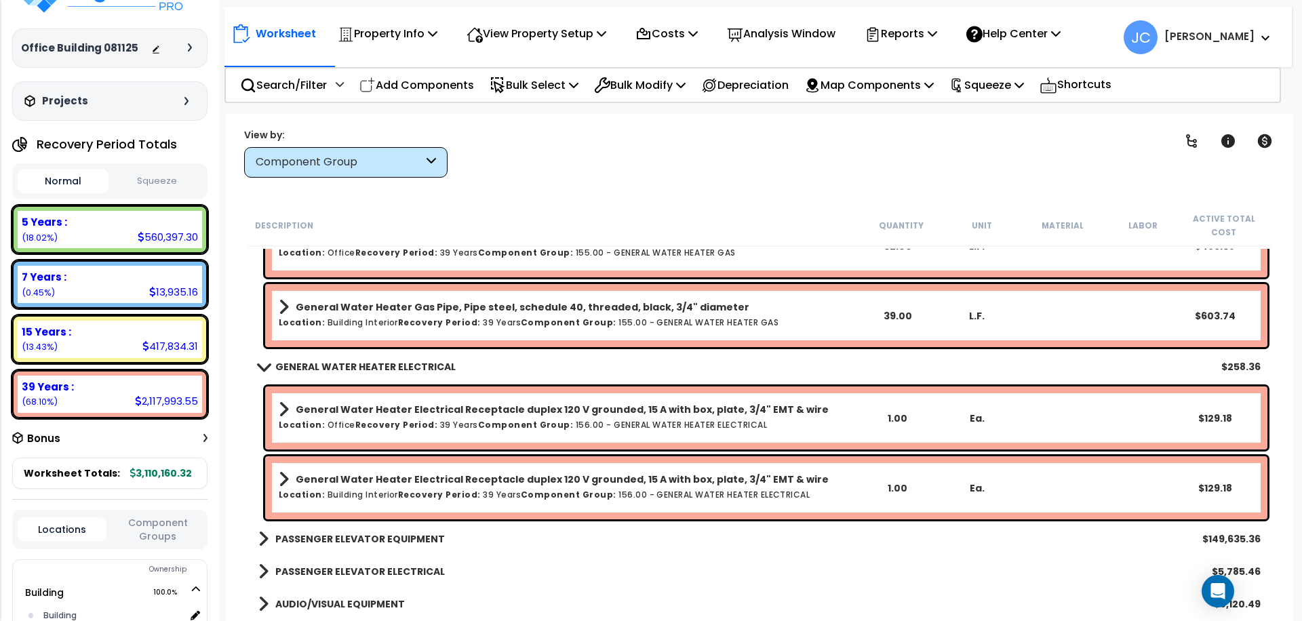
scroll to position [20189, 0]
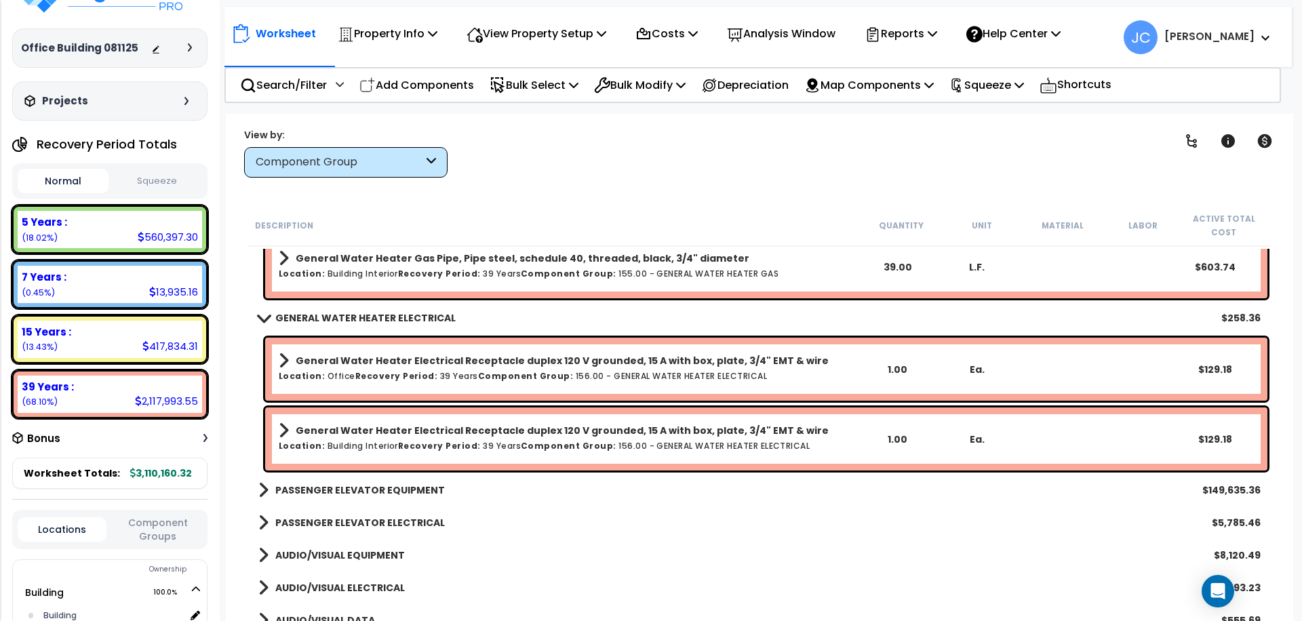
click at [328, 490] on b "PASSENGER ELEVATOR EQUIPMENT" at bounding box center [360, 491] width 170 height 14
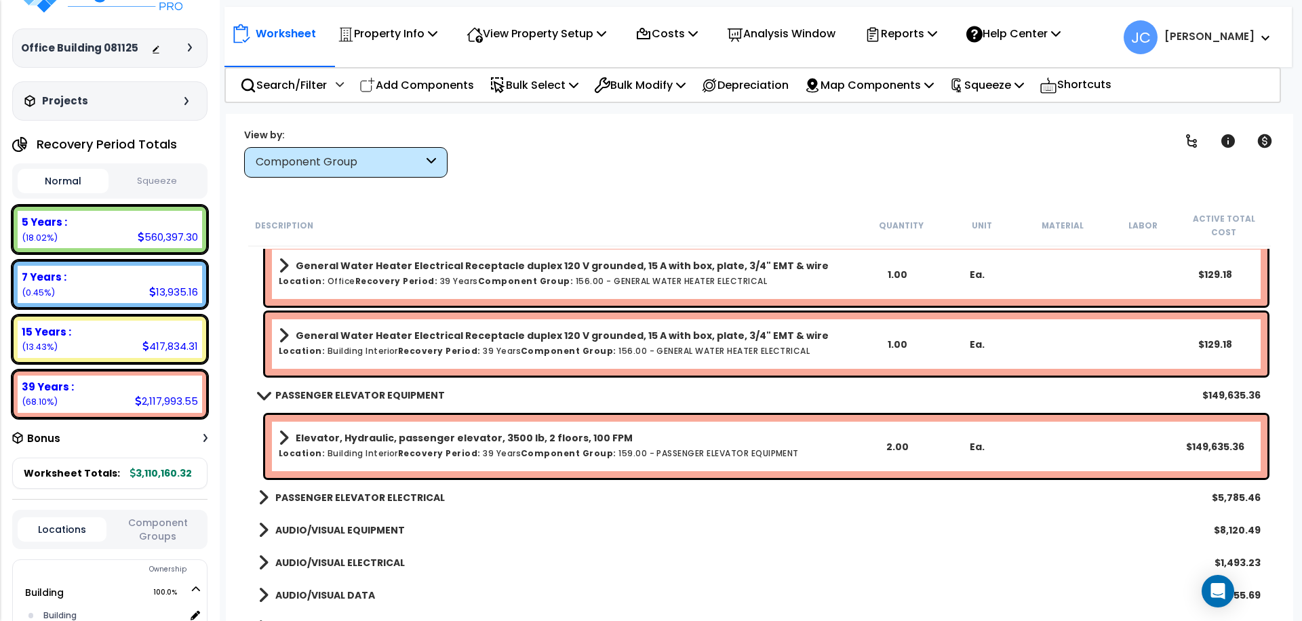
scroll to position [20286, 0]
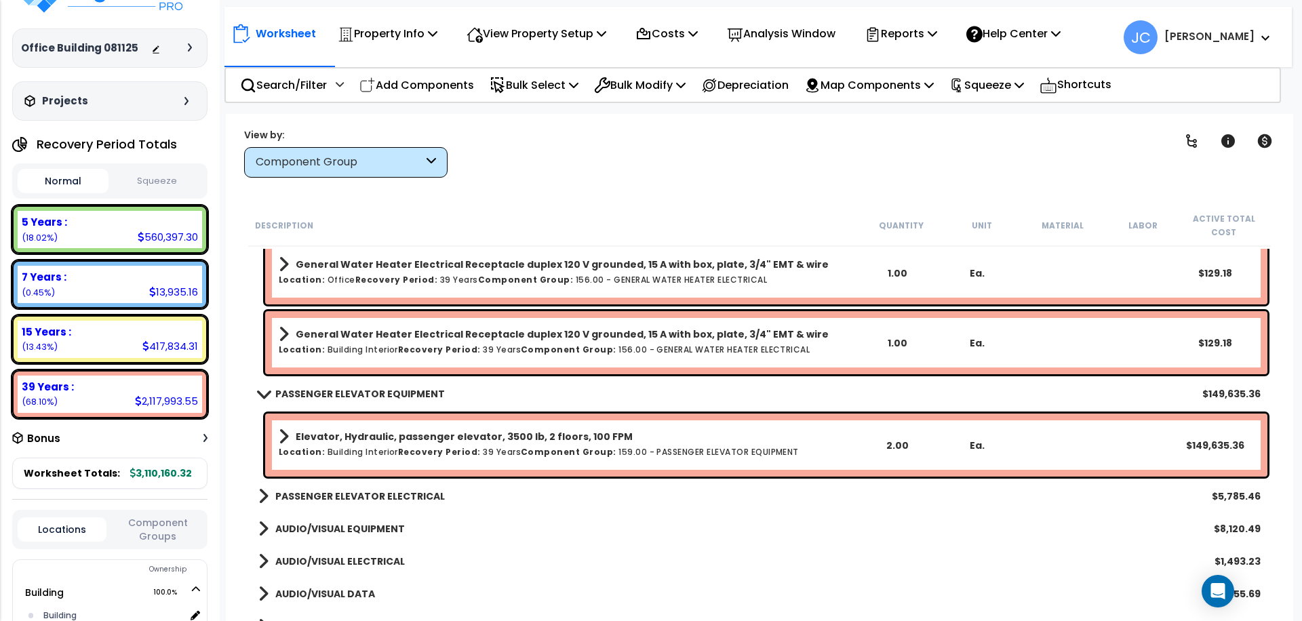
click at [335, 490] on b "PASSENGER ELEVATOR ELECTRICAL" at bounding box center [360, 497] width 170 height 14
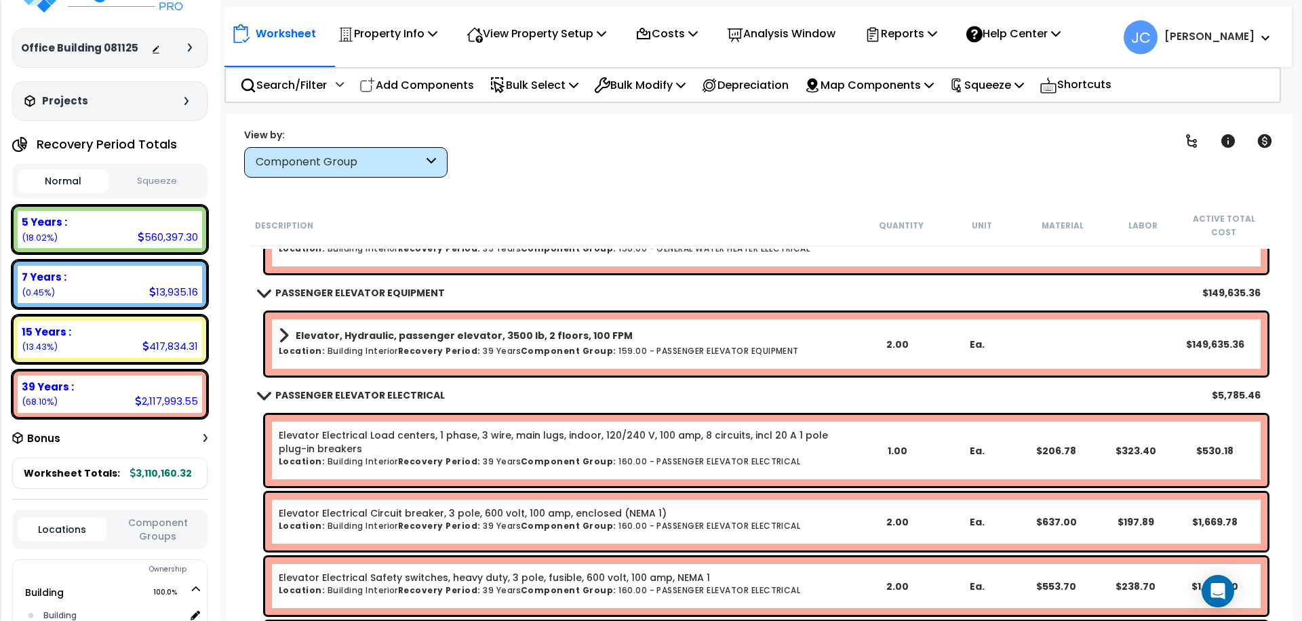
scroll to position [20405, 0]
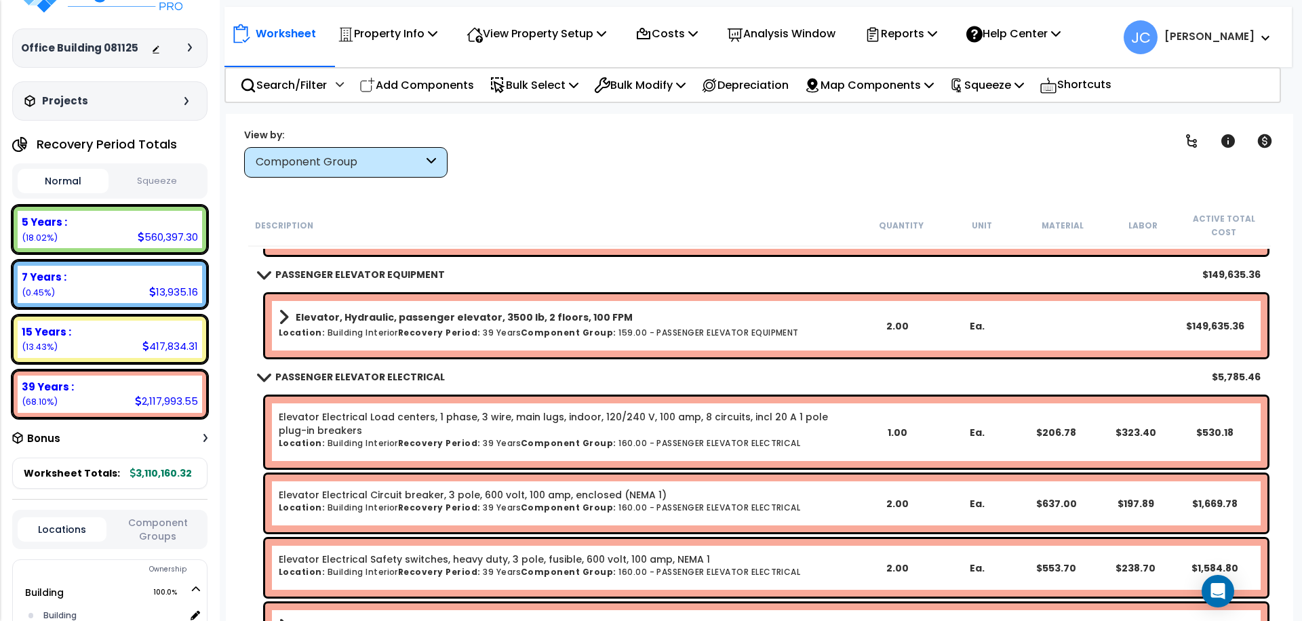
click at [362, 328] on h6 "Location: Building Interior Recovery Period: 39 Years Component Group: 159.00 -…" at bounding box center [568, 332] width 579 height 9
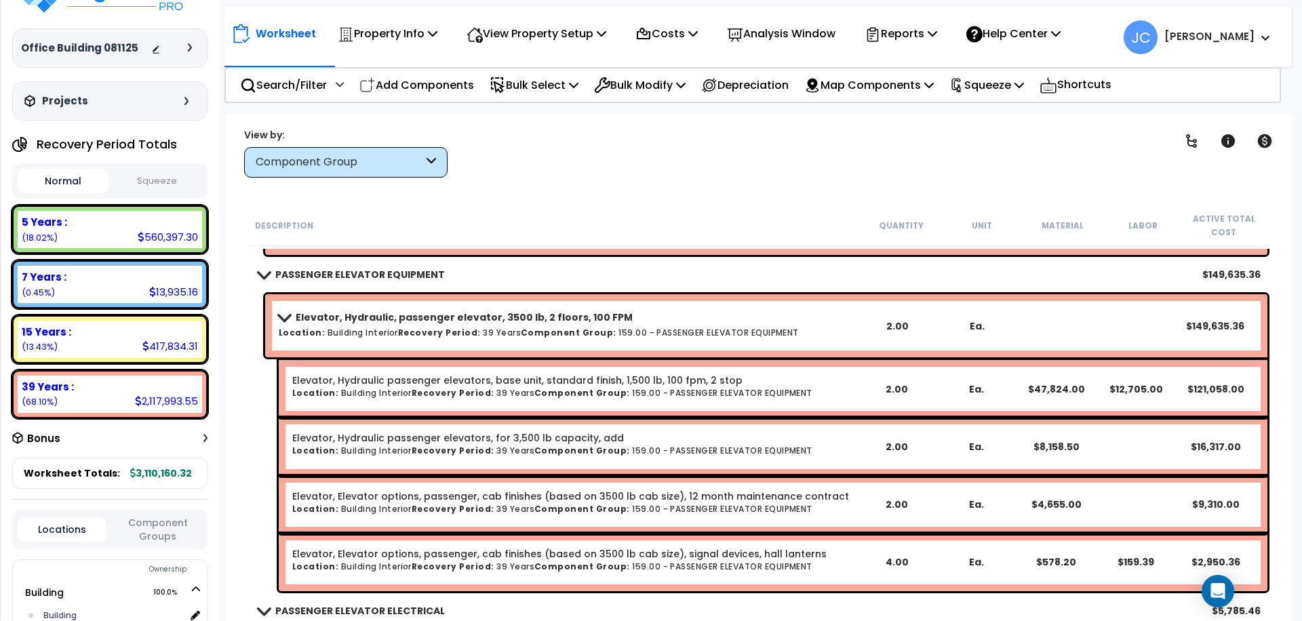
click at [363, 328] on h6 "Location: Building Interior Recovery Period: 39 Years Component Group: 159.00 -…" at bounding box center [568, 332] width 579 height 9
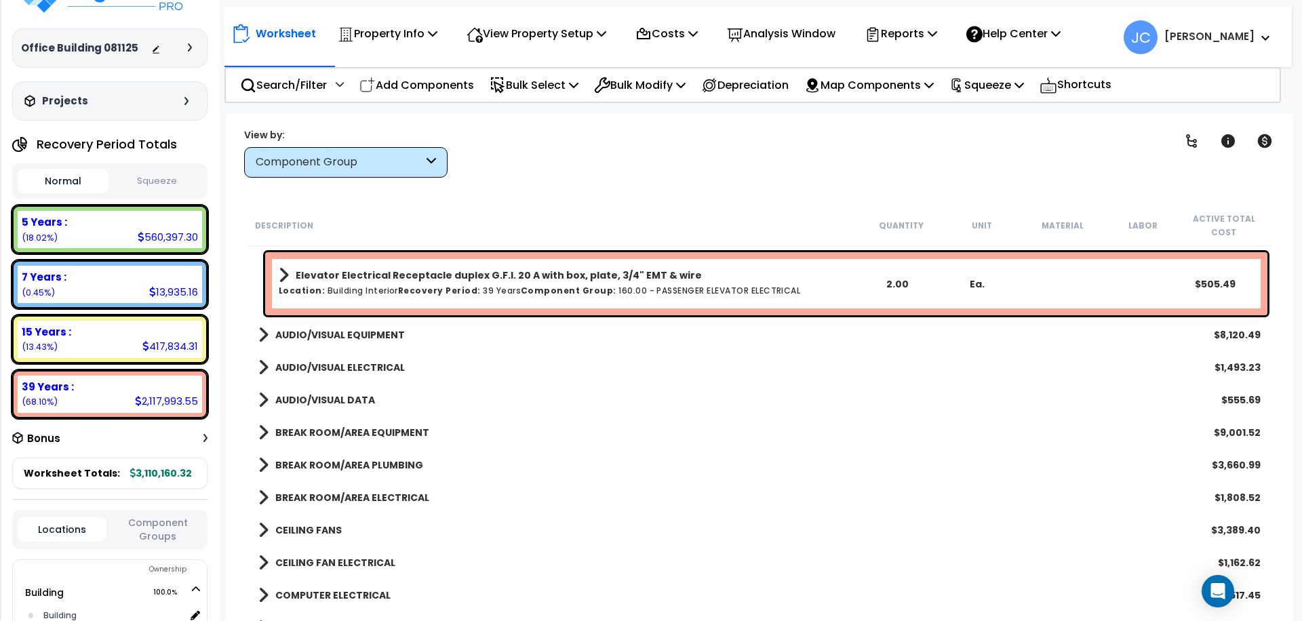
scroll to position [20846, 0]
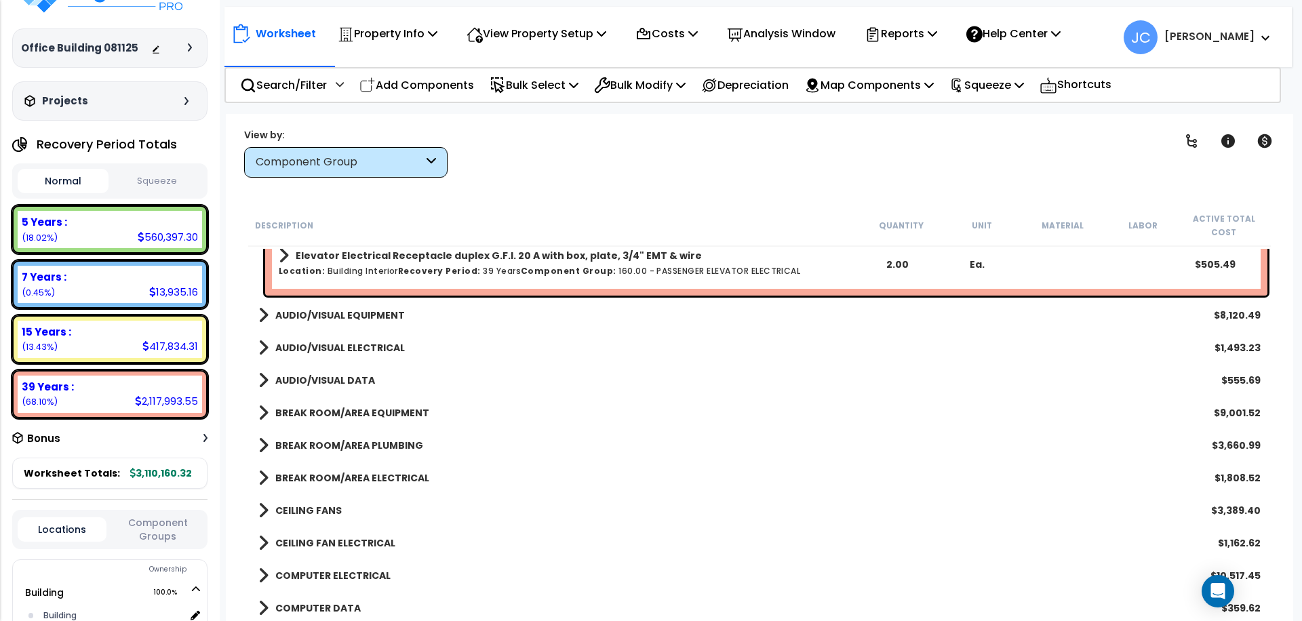
click at [362, 313] on b "AUDIO/VISUAL EQUIPMENT" at bounding box center [340, 316] width 130 height 14
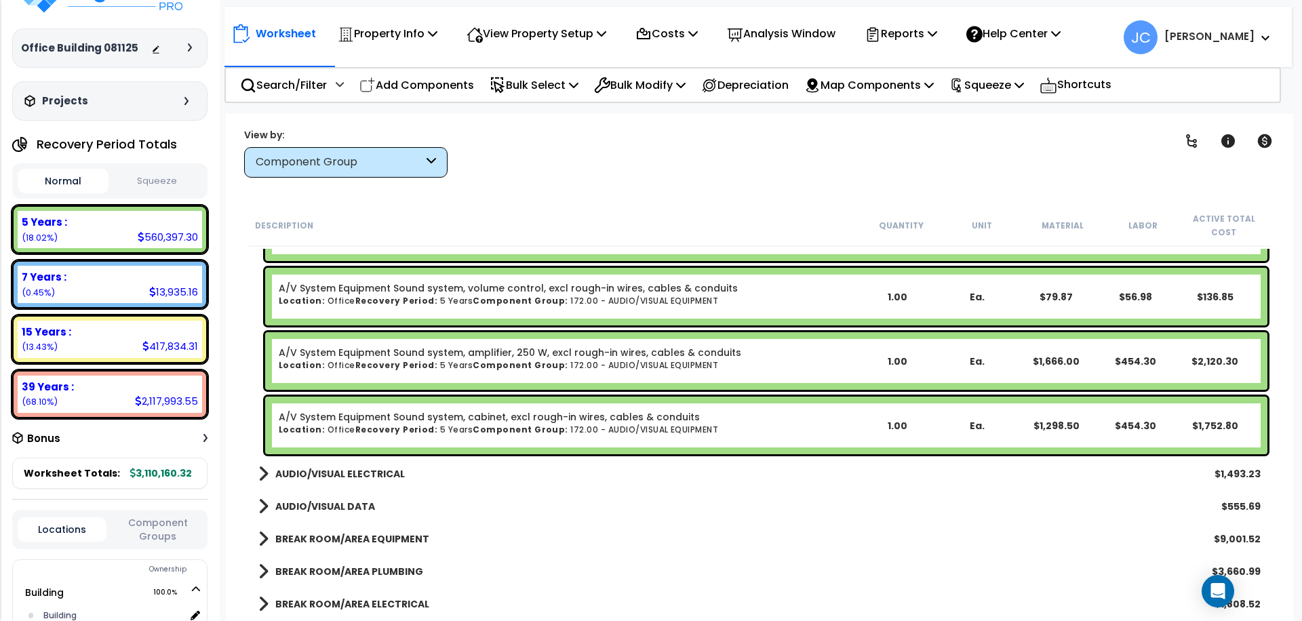
click at [368, 478] on b "AUDIO/VISUAL ELECTRICAL" at bounding box center [340, 474] width 130 height 14
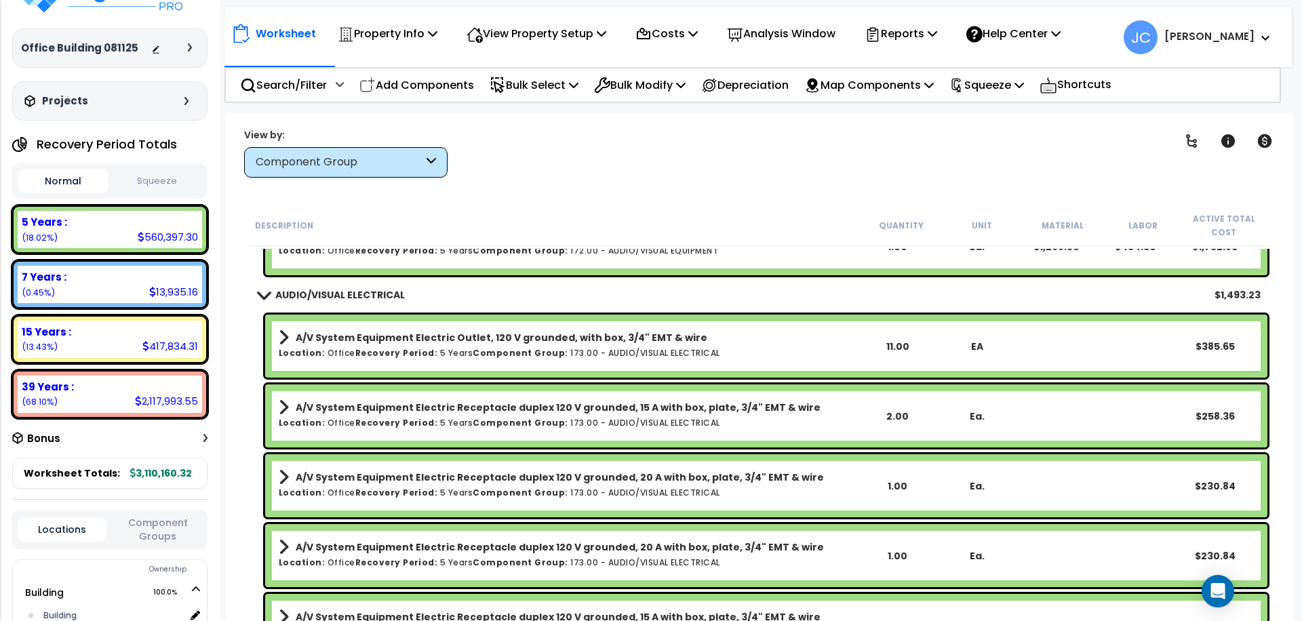
scroll to position [21471, 0]
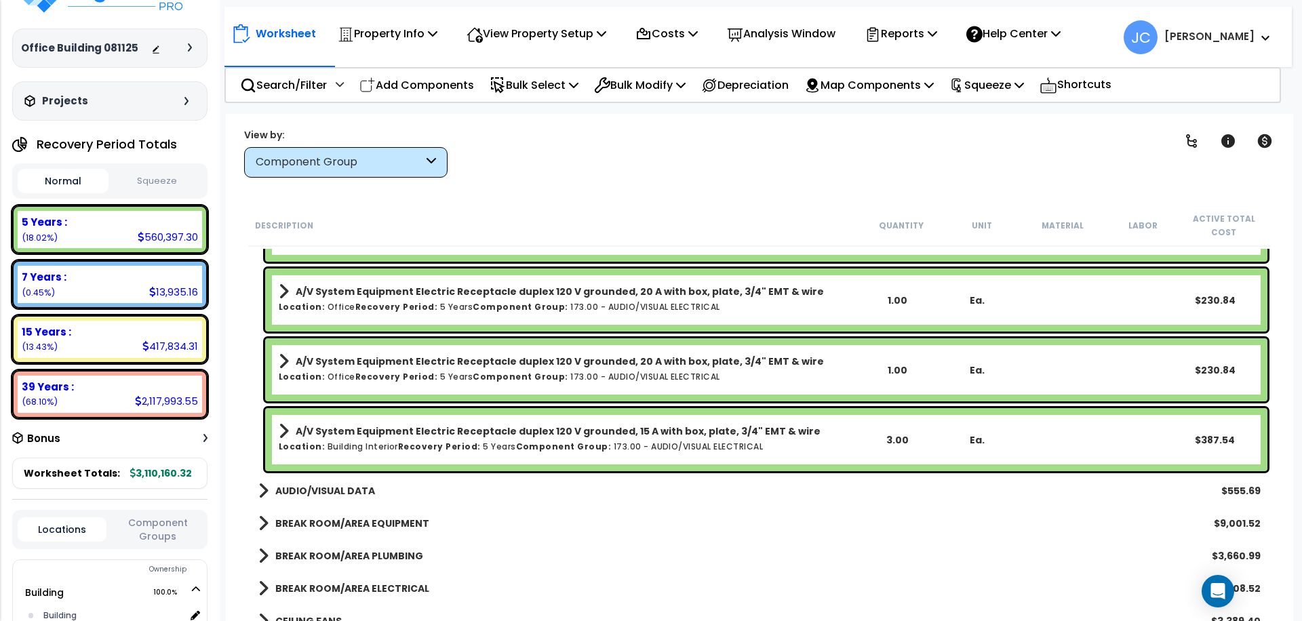
click at [352, 494] on b "AUDIO/VISUAL DATA" at bounding box center [325, 491] width 100 height 14
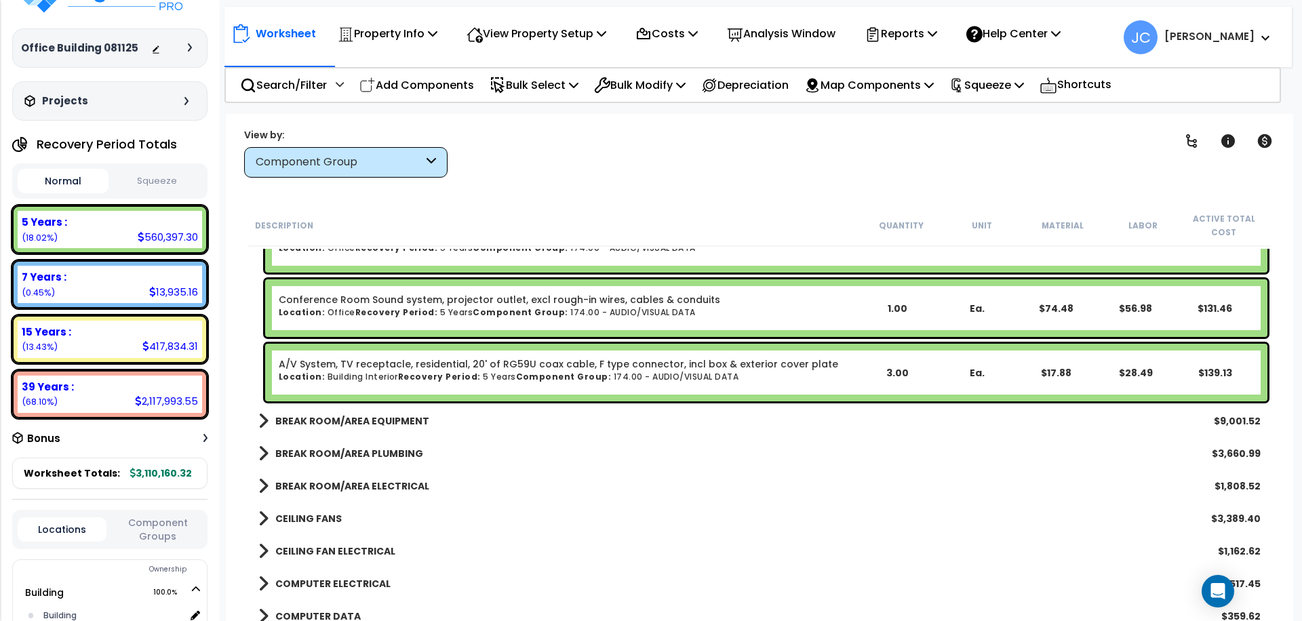
scroll to position [21988, 0]
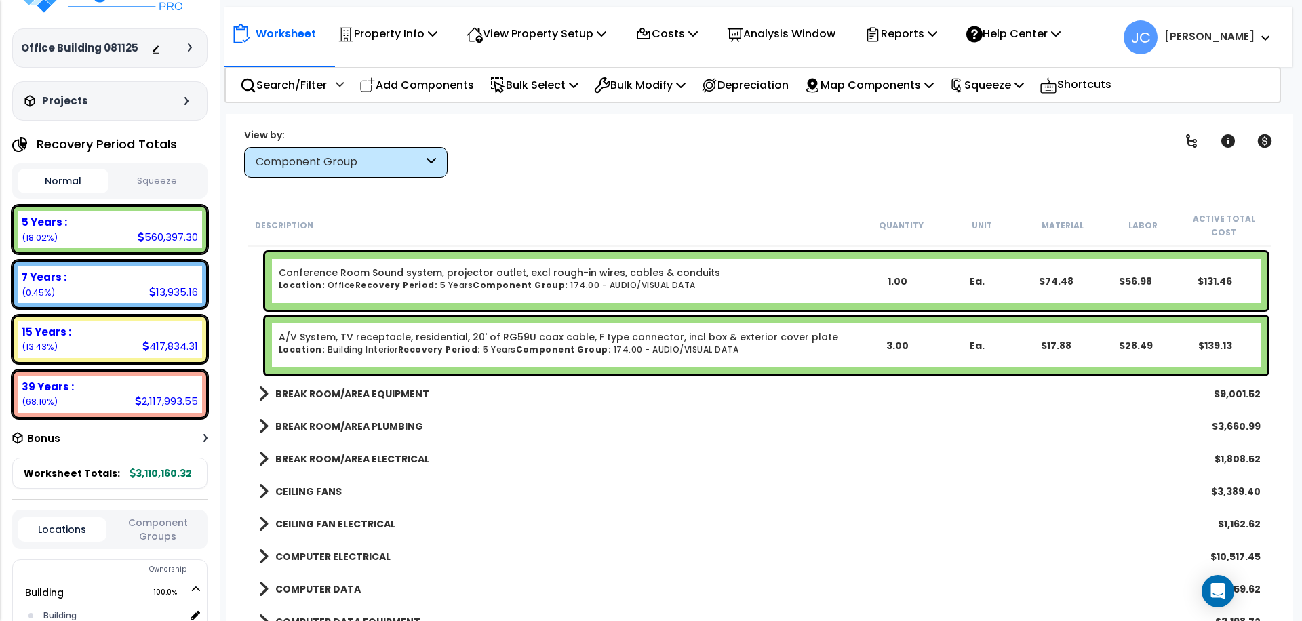
click at [328, 401] on link "BREAK ROOM/AREA EQUIPMENT" at bounding box center [343, 394] width 171 height 19
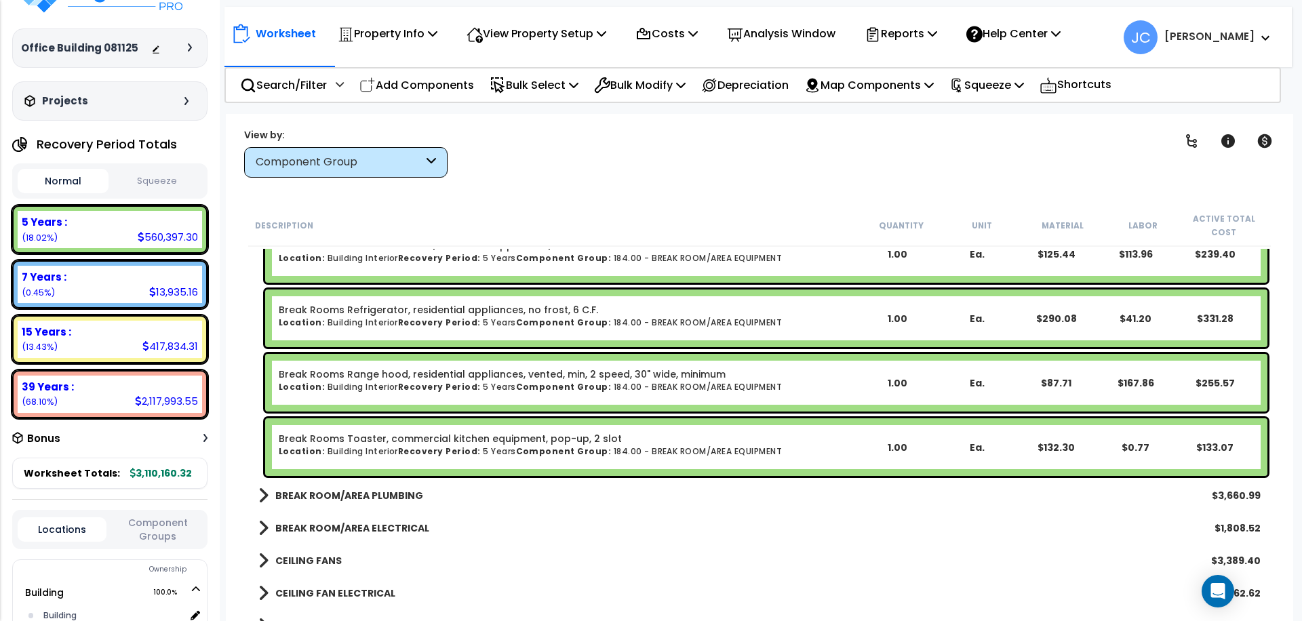
scroll to position [22581, 0]
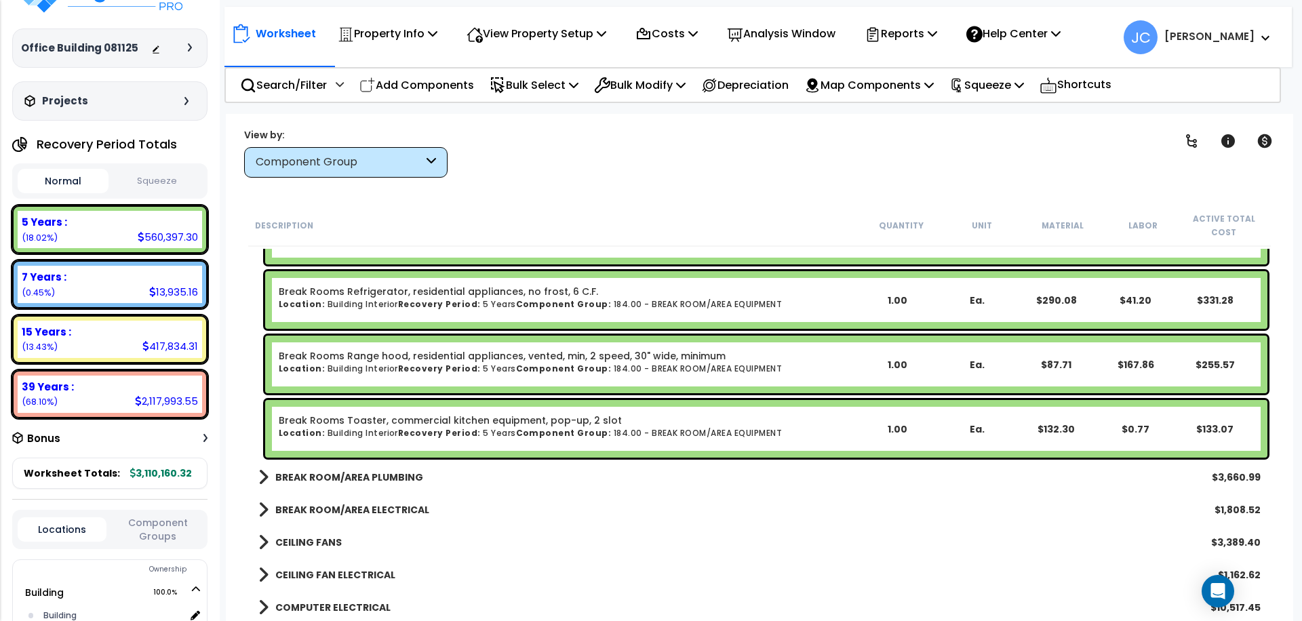
click at [334, 473] on b "BREAK ROOM/AREA PLUMBING" at bounding box center [349, 478] width 148 height 14
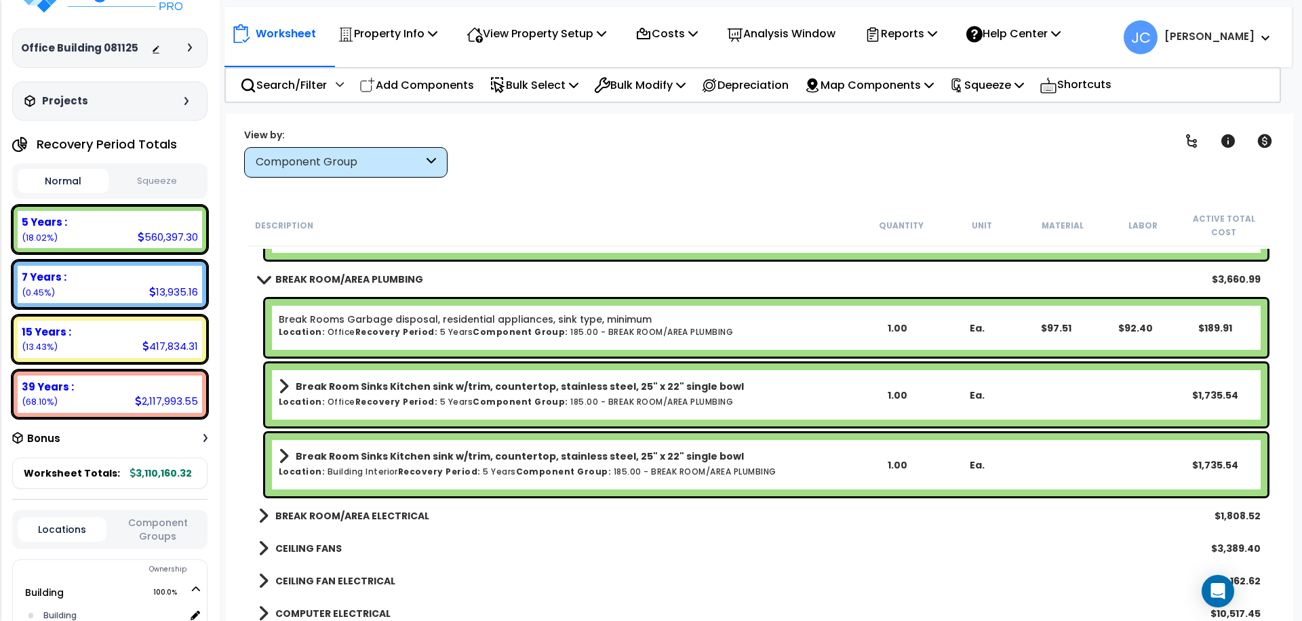
scroll to position [22782, 0]
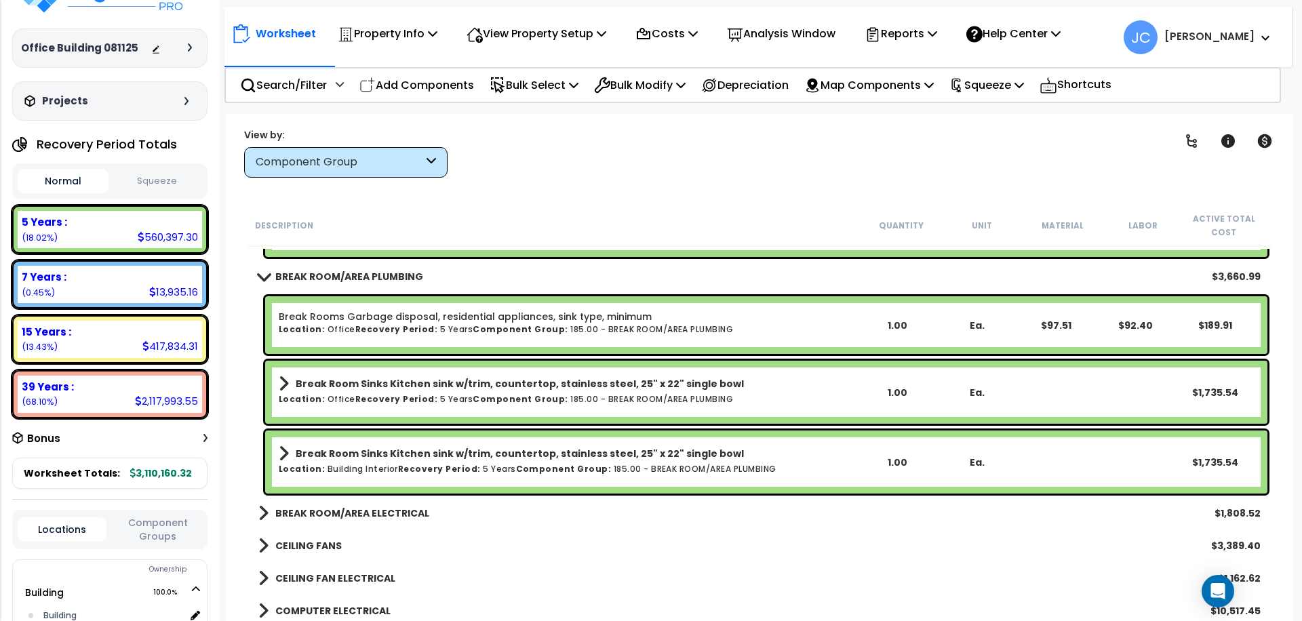
click at [341, 507] on b "BREAK ROOM/AREA ELECTRICAL" at bounding box center [352, 514] width 154 height 14
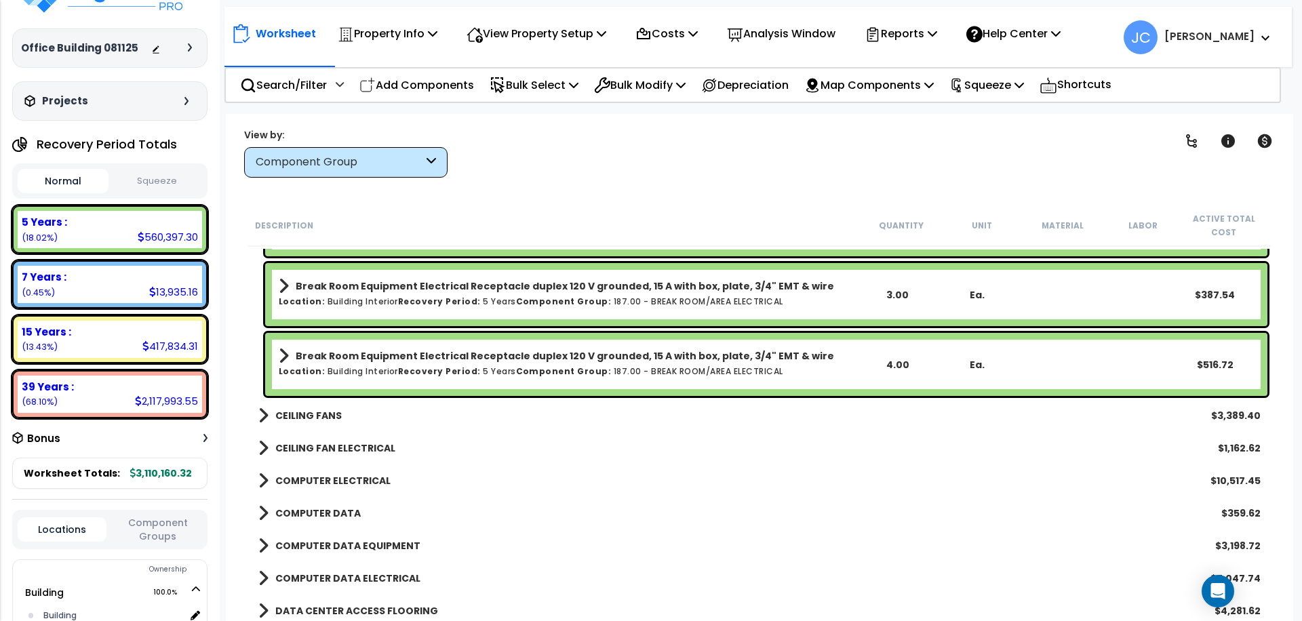
scroll to position [23198, 0]
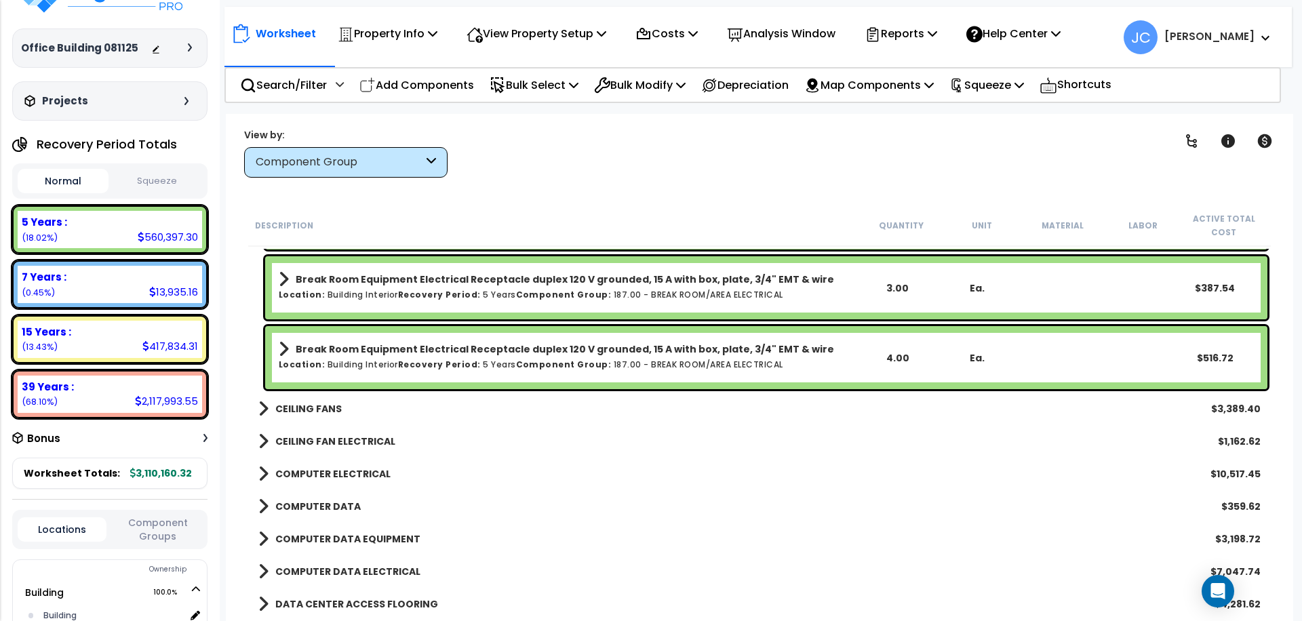
click at [322, 411] on b "CEILING FANS" at bounding box center [308, 409] width 66 height 14
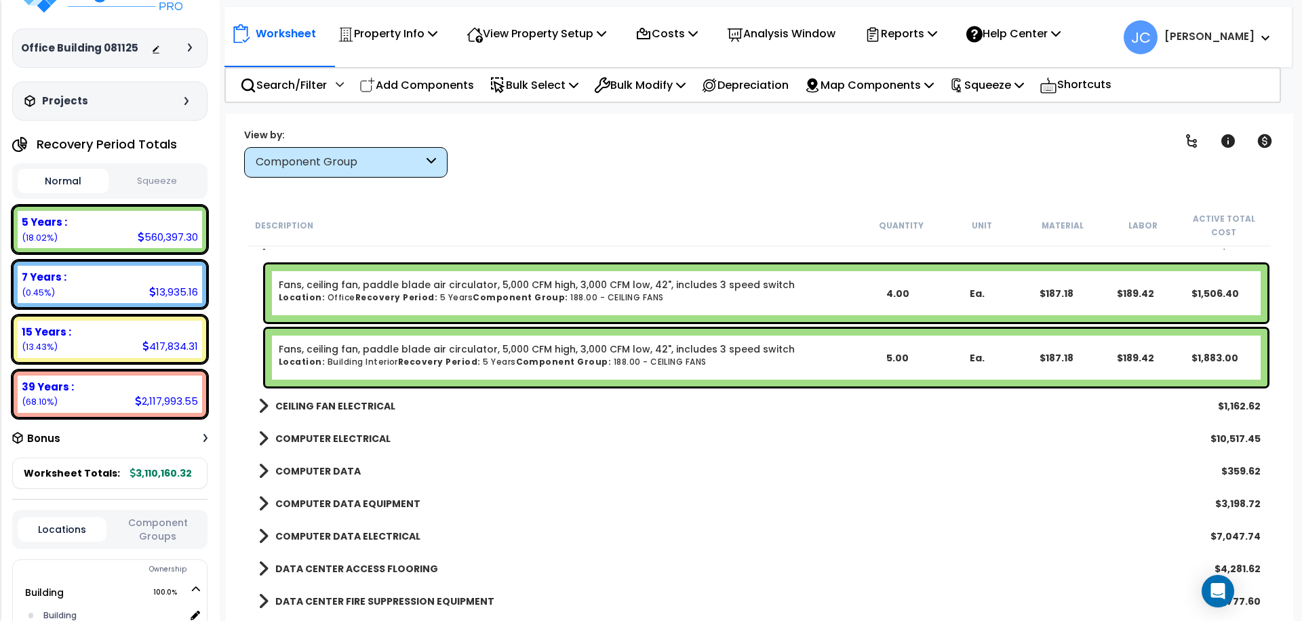
scroll to position [23375, 0]
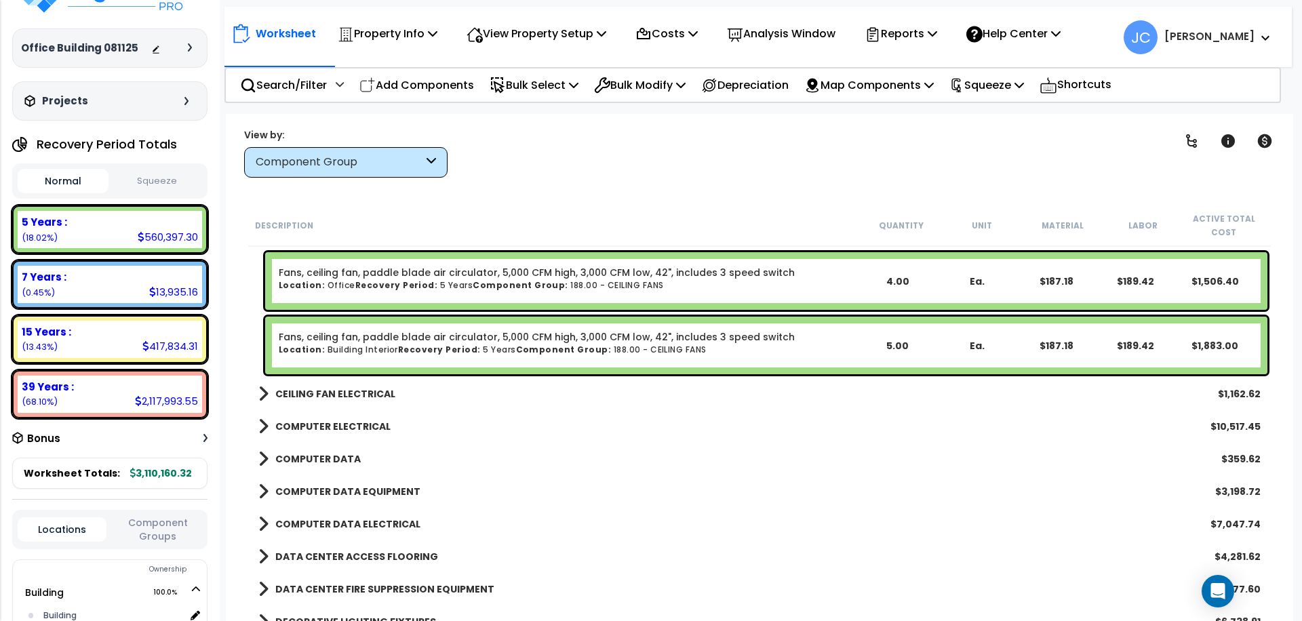
click at [345, 389] on b "CEILING FAN ELECTRICAL" at bounding box center [335, 394] width 120 height 14
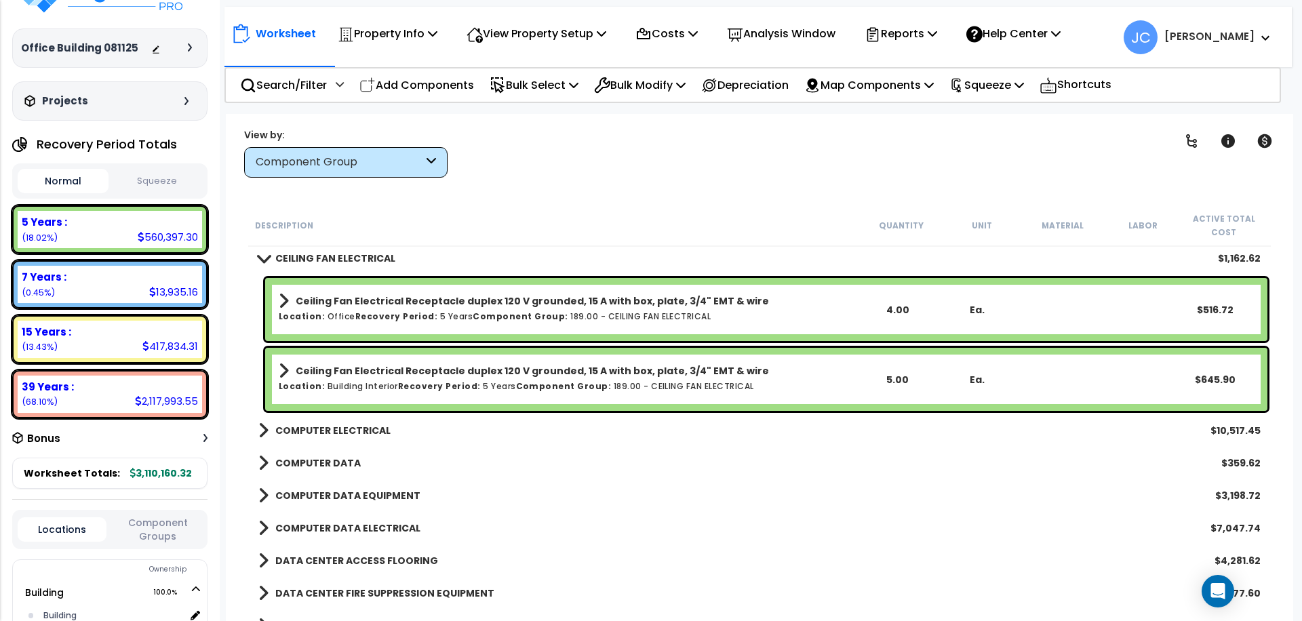
scroll to position [23512, 0]
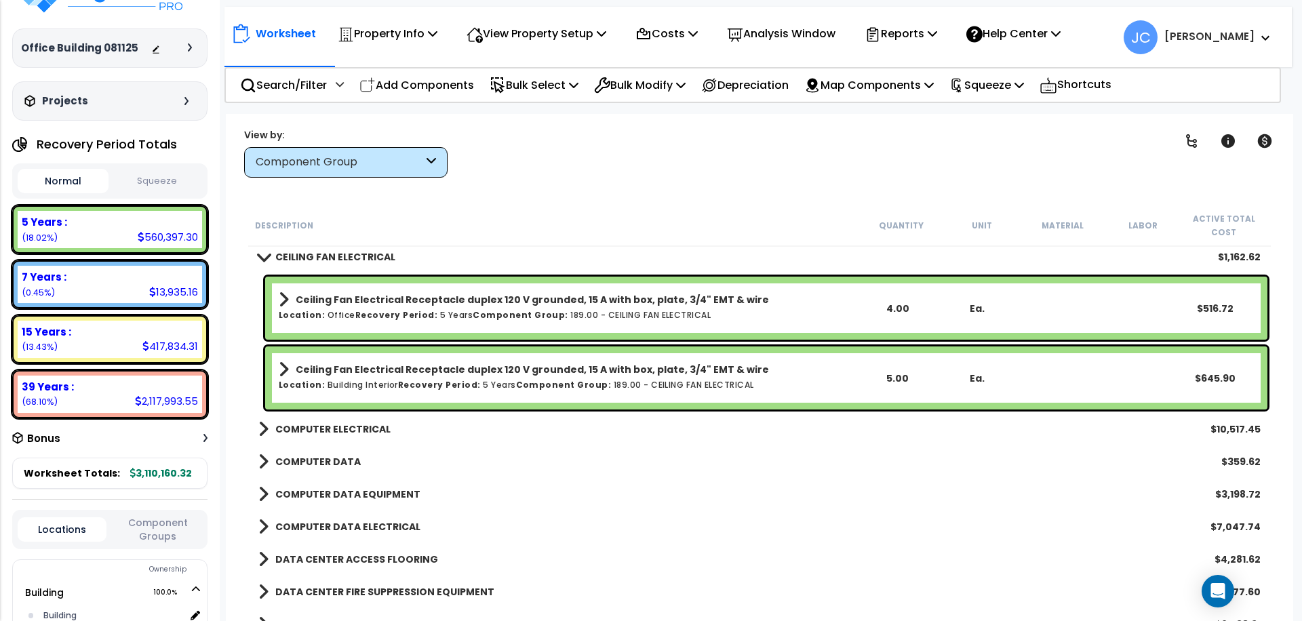
click at [353, 426] on b "COMPUTER ELECTRICAL" at bounding box center [332, 430] width 115 height 14
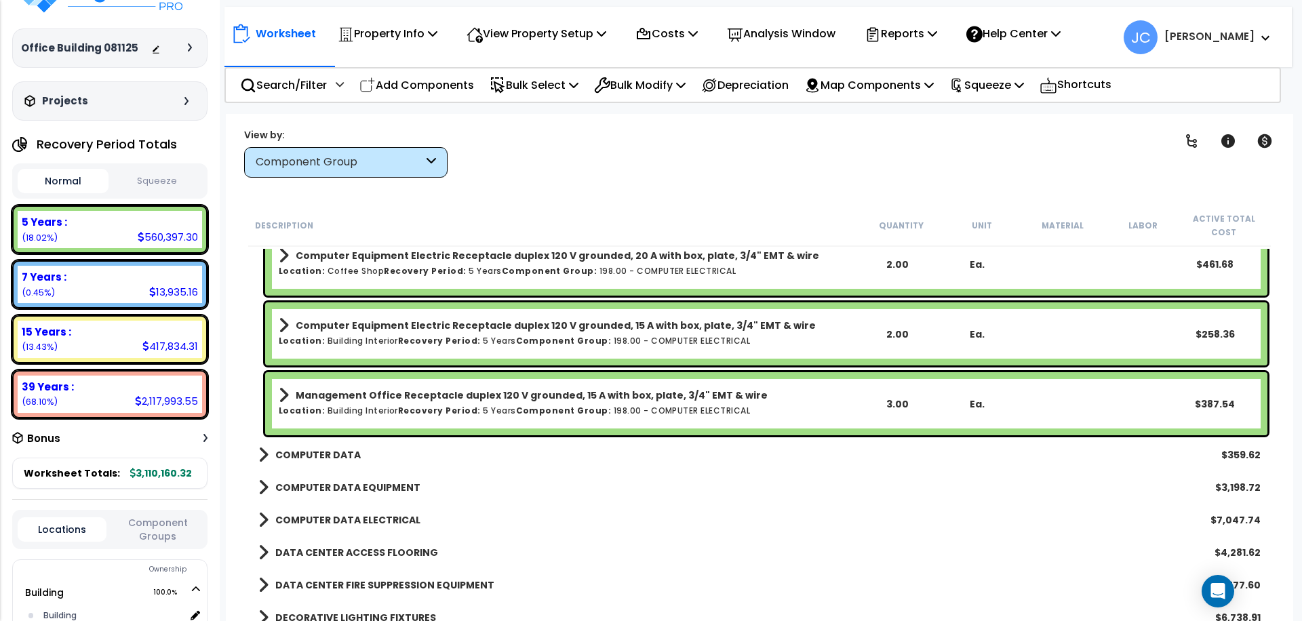
scroll to position [23941, 0]
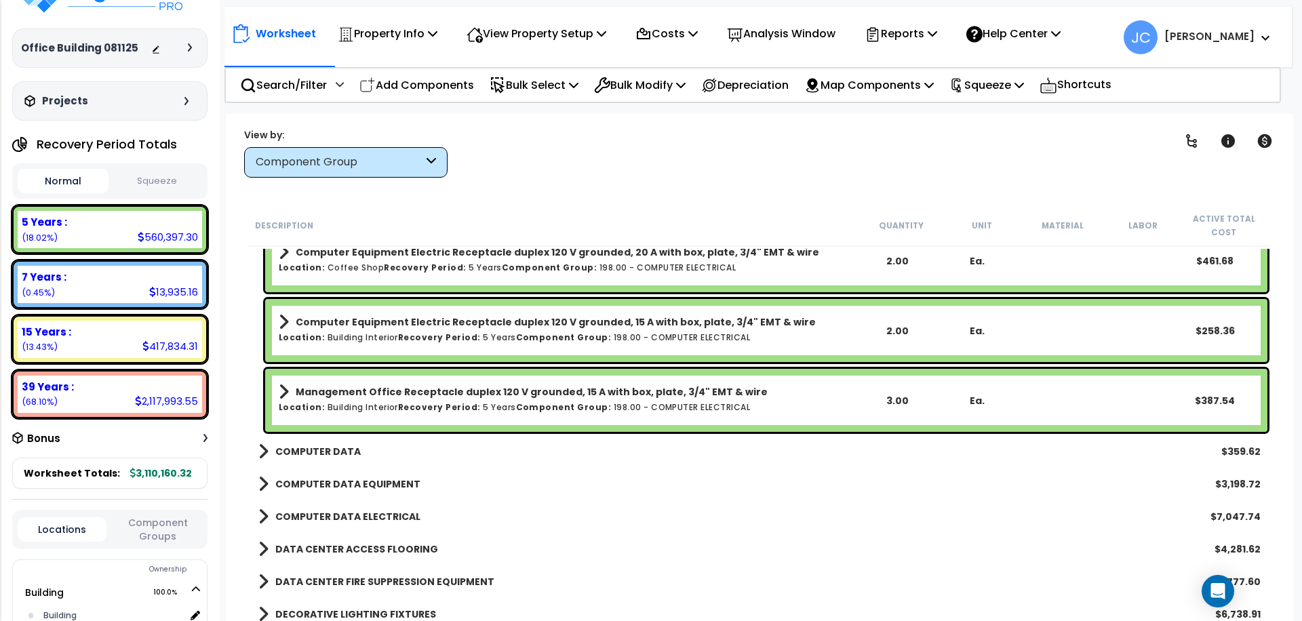
click at [318, 459] on link "COMPUTER DATA" at bounding box center [309, 451] width 102 height 19
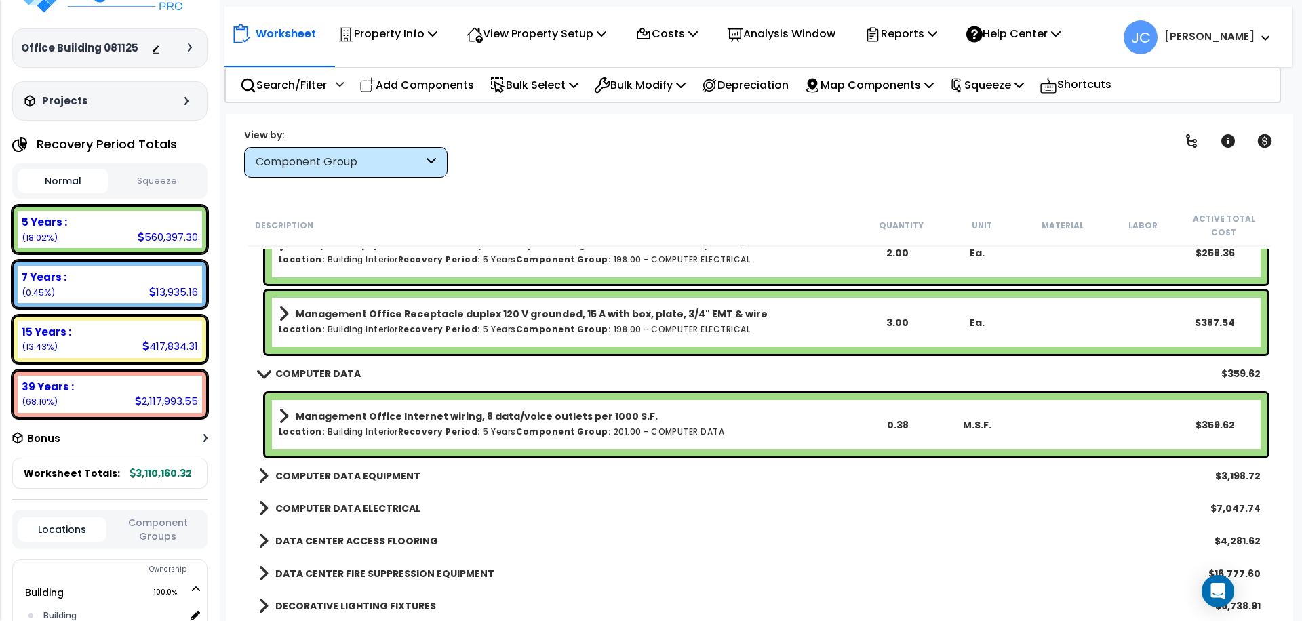
scroll to position [24057, 0]
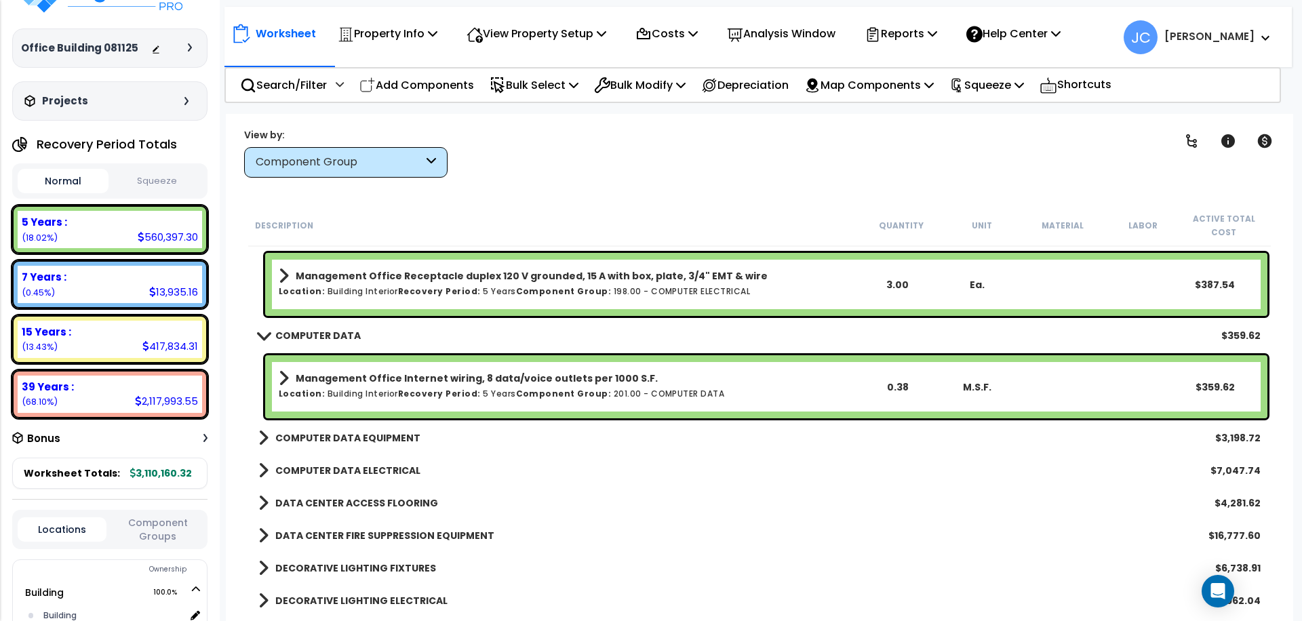
click at [358, 169] on div "Component Group" at bounding box center [340, 163] width 168 height 16
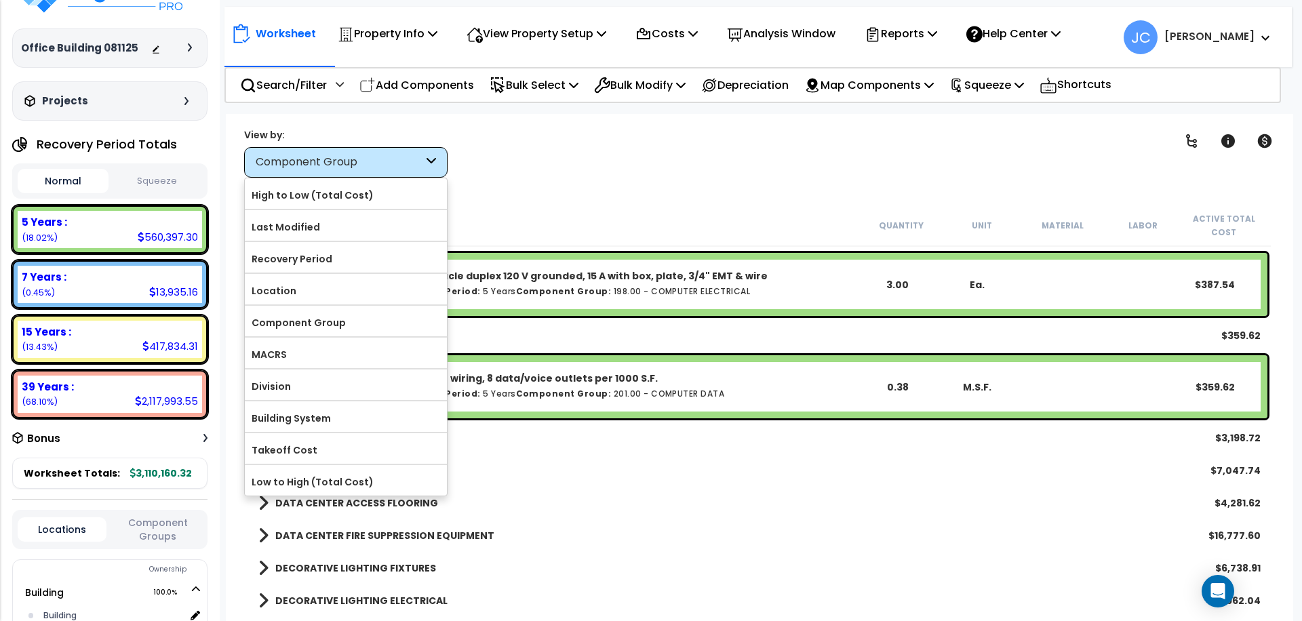
click at [633, 210] on div "Description Quantity Unit Material Labor Active Total Cost" at bounding box center [759, 226] width 1023 height 42
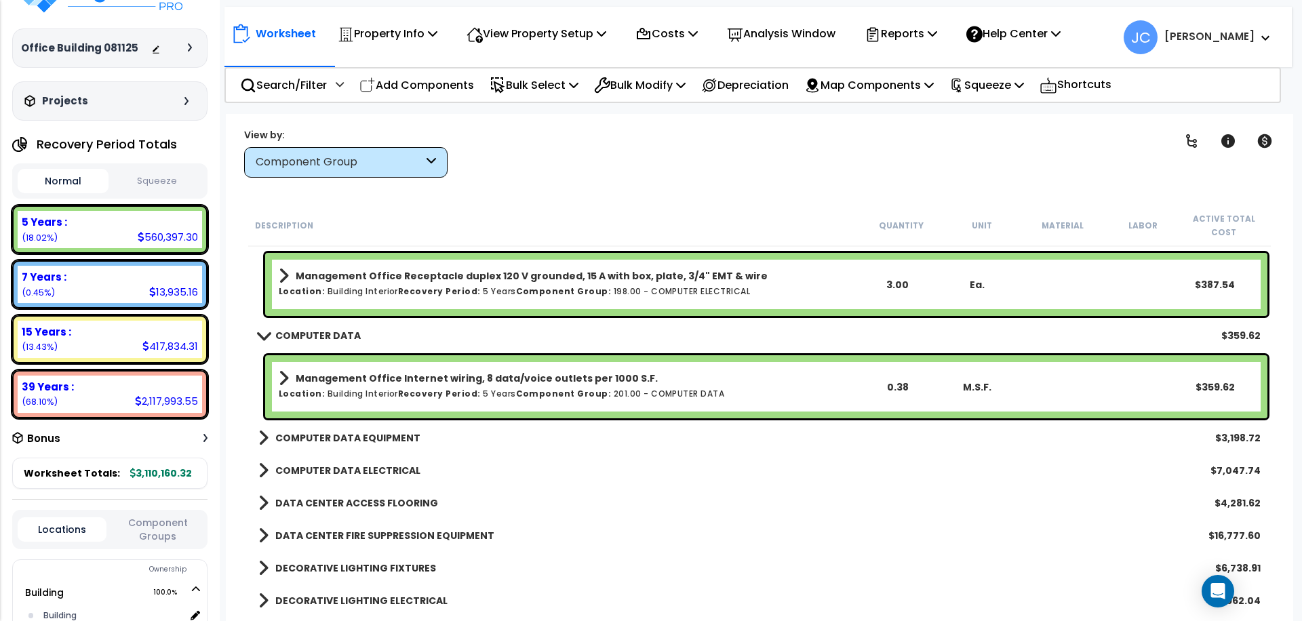
click at [366, 438] on b "COMPUTER DATA EQUIPMENT" at bounding box center [347, 438] width 145 height 14
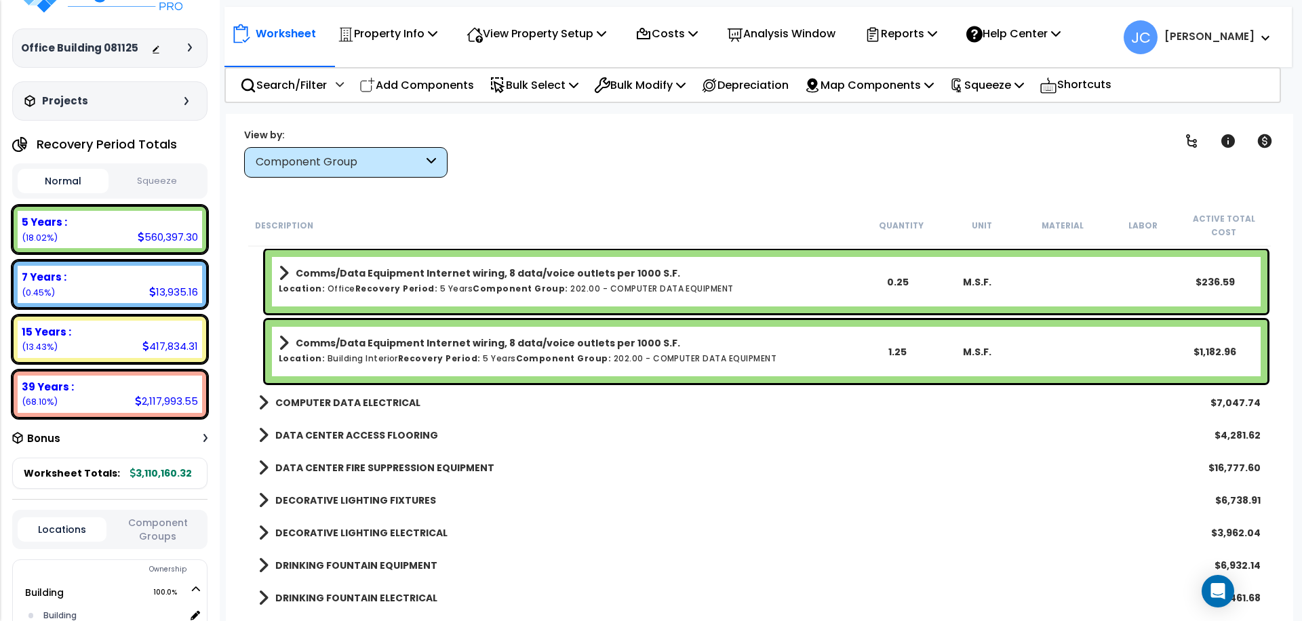
scroll to position [24405, 0]
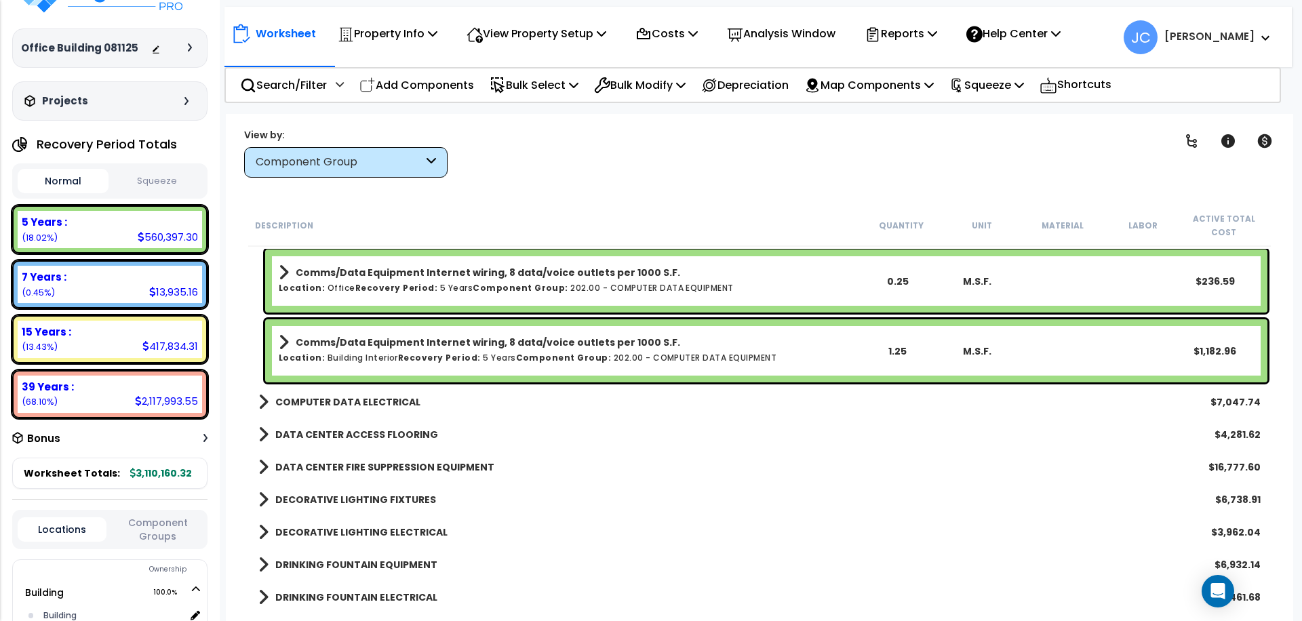
click at [376, 404] on b "COMPUTER DATA ELECTRICAL" at bounding box center [347, 402] width 145 height 14
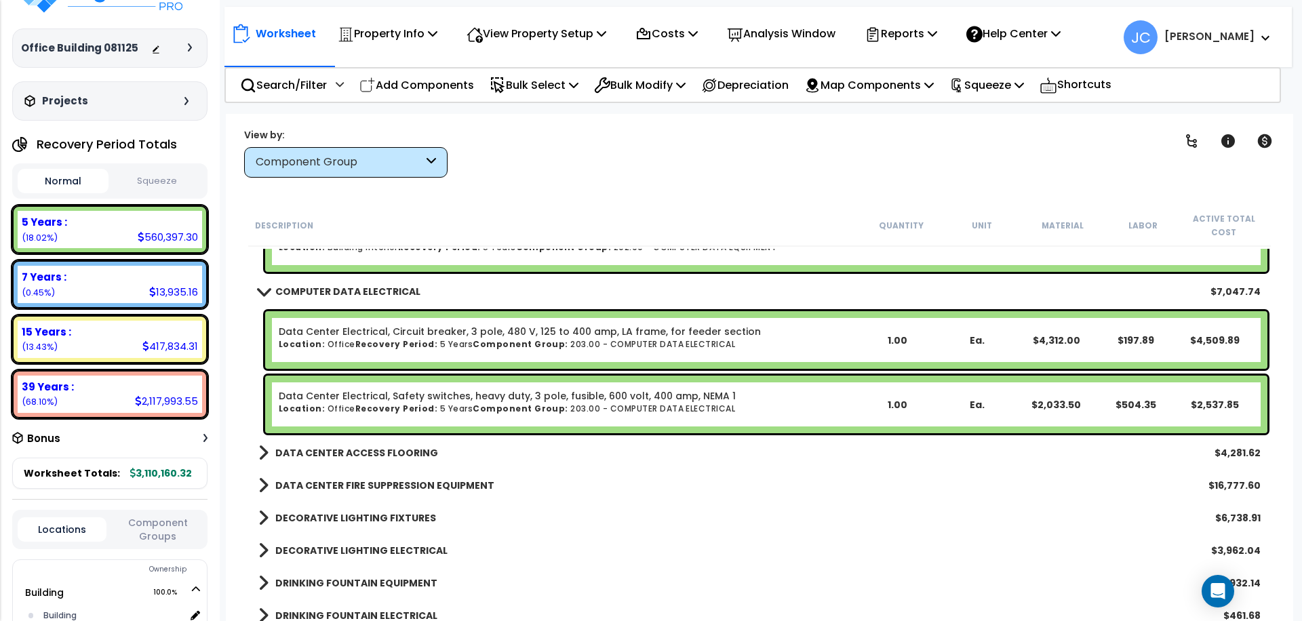
scroll to position [24531, 0]
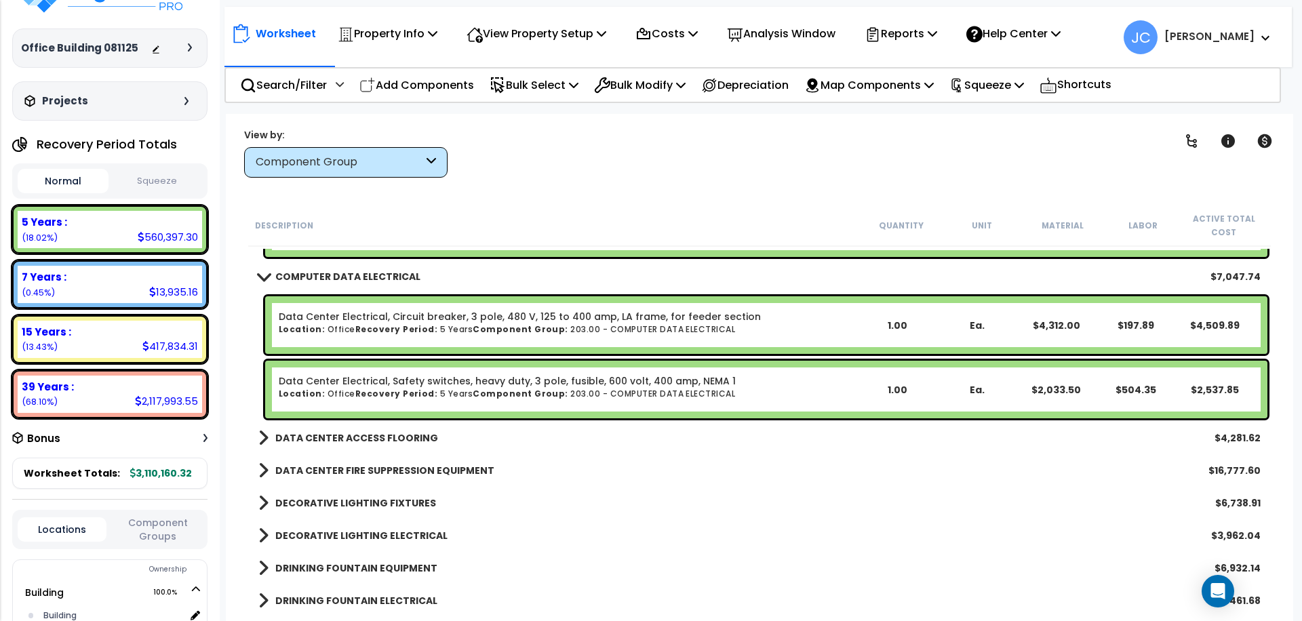
click at [395, 442] on b "DATA CENTER ACCESS FLOORING" at bounding box center [356, 438] width 163 height 14
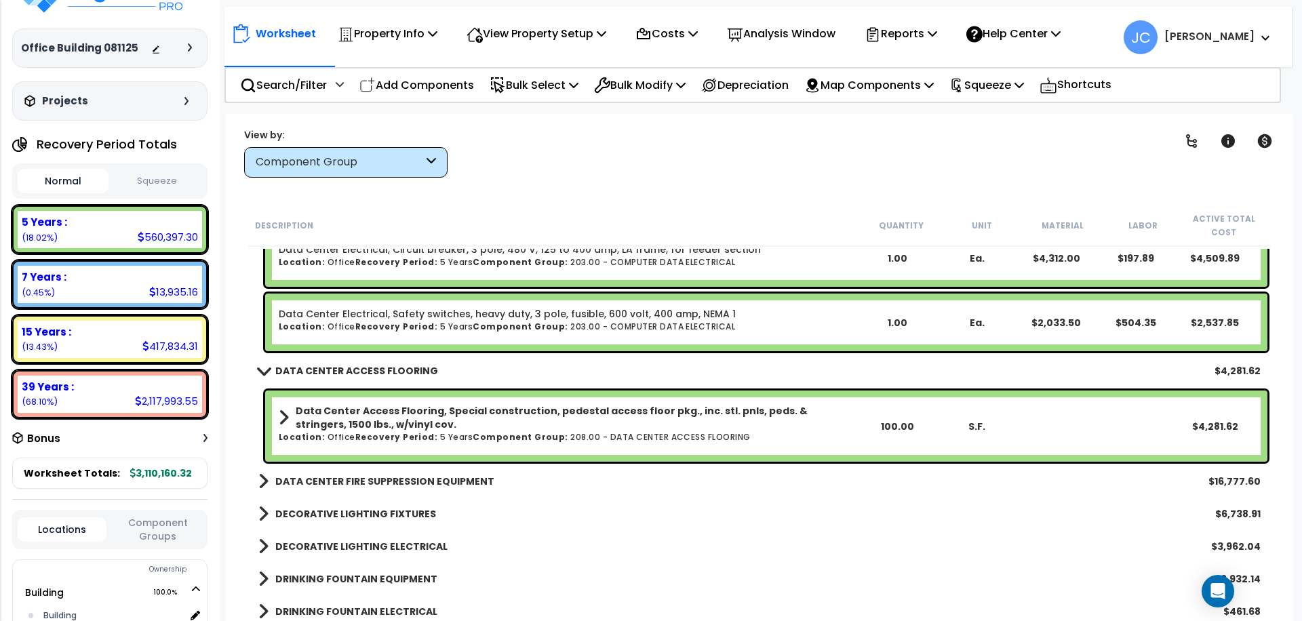
scroll to position [24635, 0]
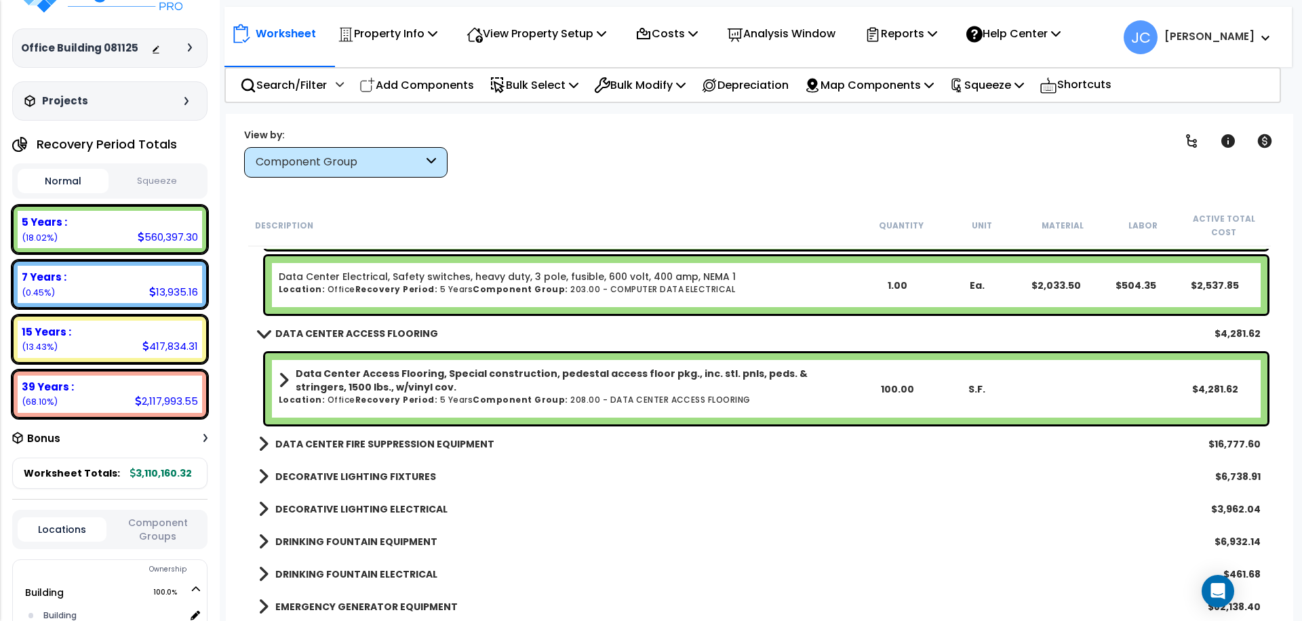
click at [448, 436] on link "DATA CENTER FIRE SUPPRESSION EQUIPMENT" at bounding box center [376, 444] width 236 height 19
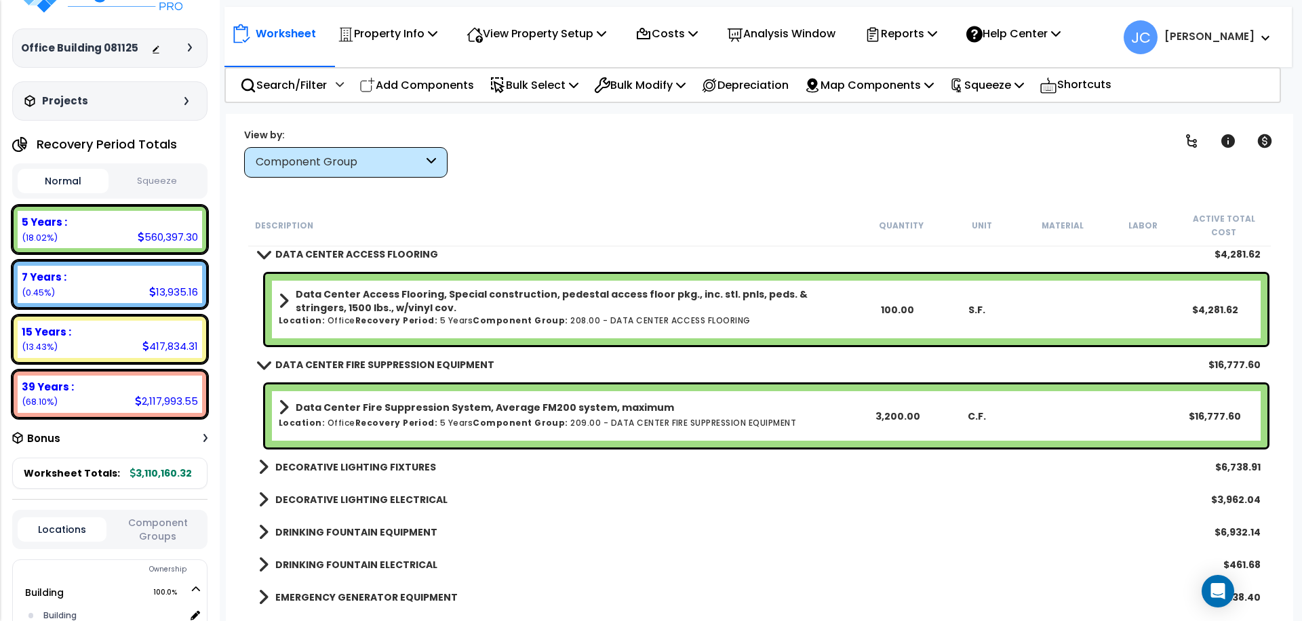
scroll to position [24718, 0]
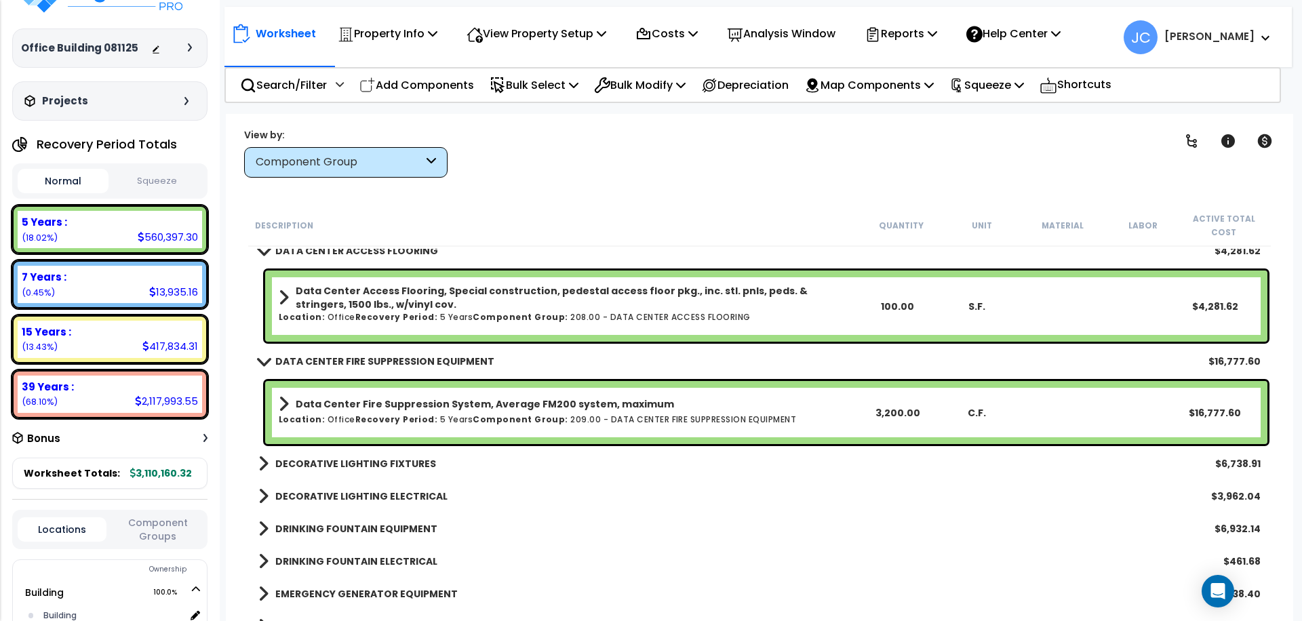
click at [404, 459] on b "DECORATIVE LIGHTING FIXTURES" at bounding box center [355, 464] width 161 height 14
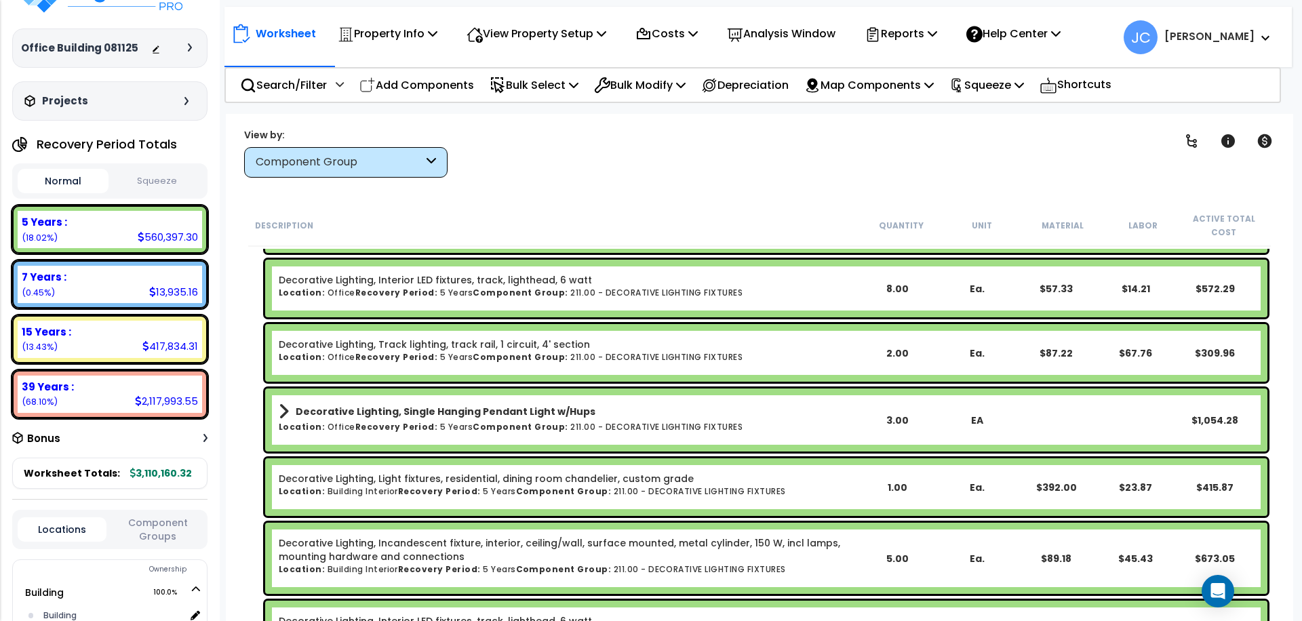
scroll to position [25090, 0]
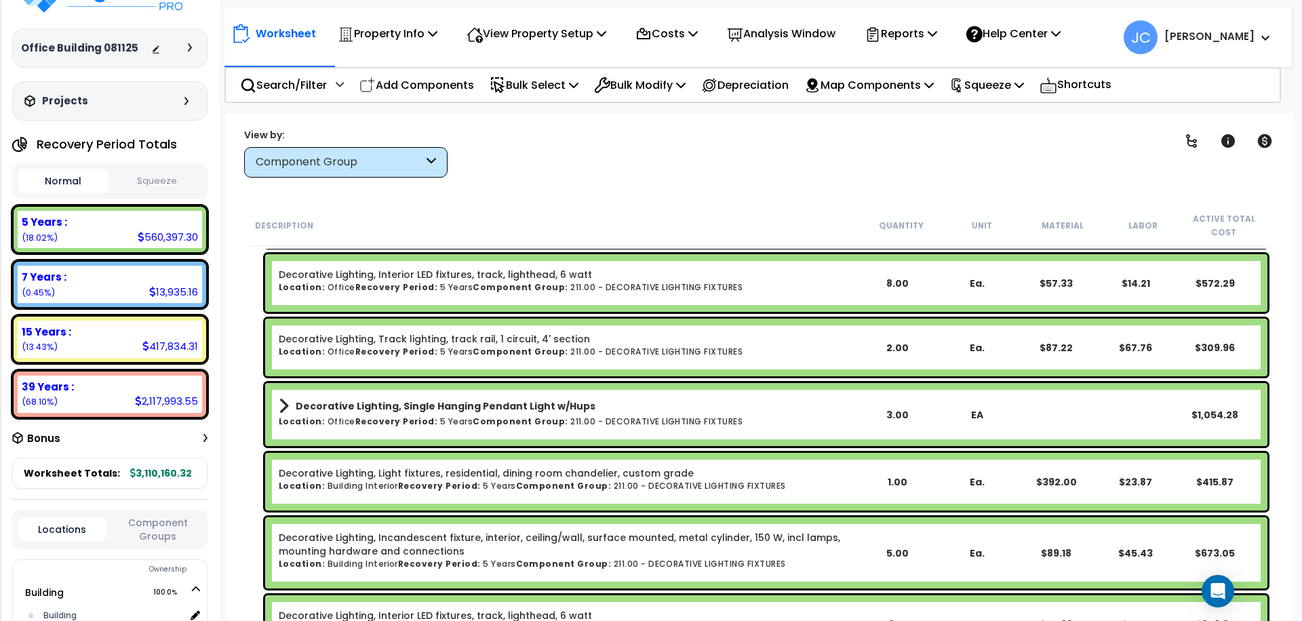
click at [751, 146] on div "7 Years Clear Filters" at bounding box center [807, 153] width 685 height 50
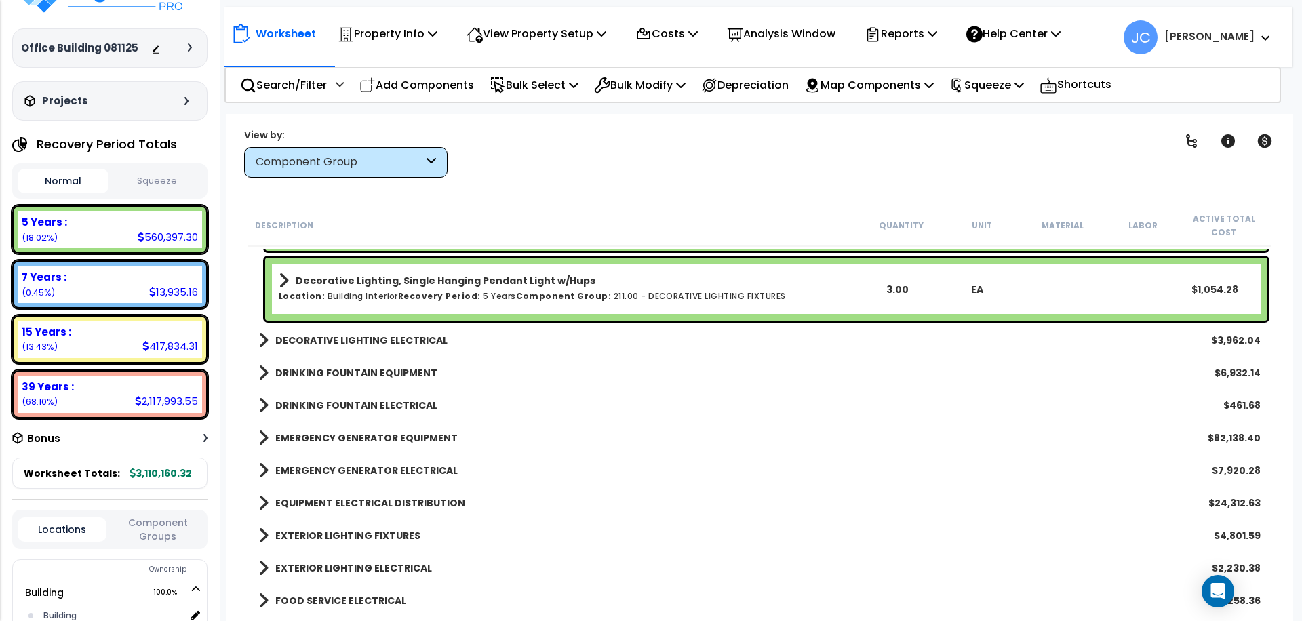
scroll to position [25599, 0]
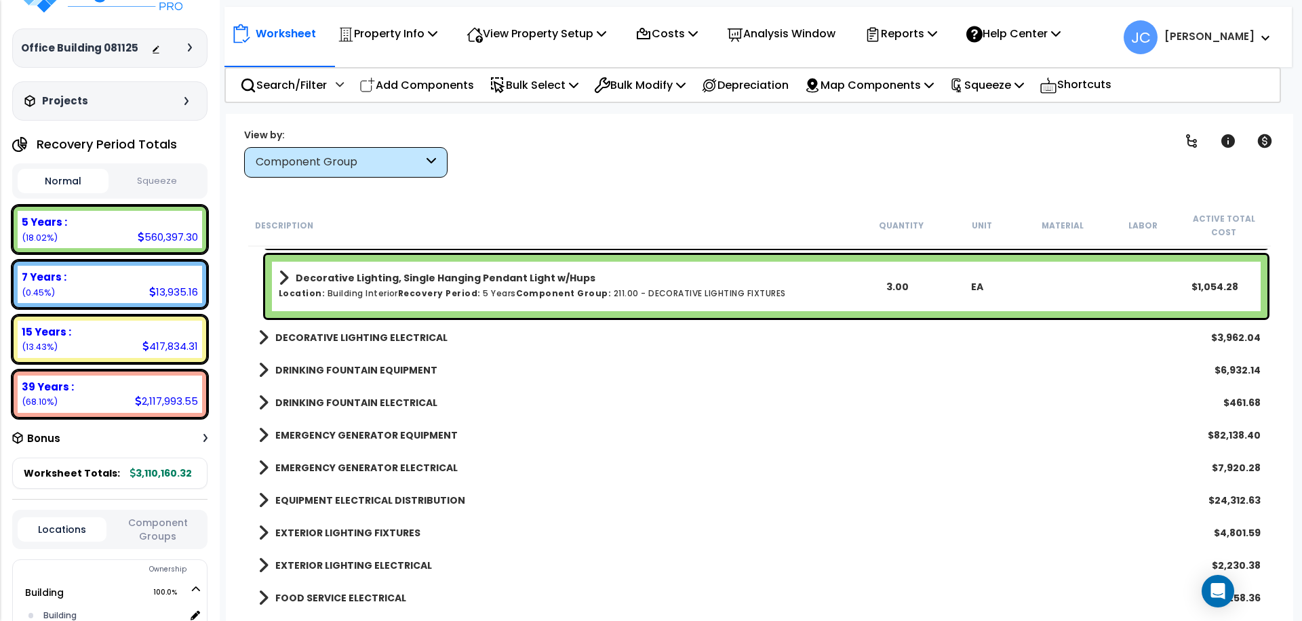
click at [362, 345] on link "DECORATIVE LIGHTING ELECTRICAL" at bounding box center [352, 337] width 189 height 19
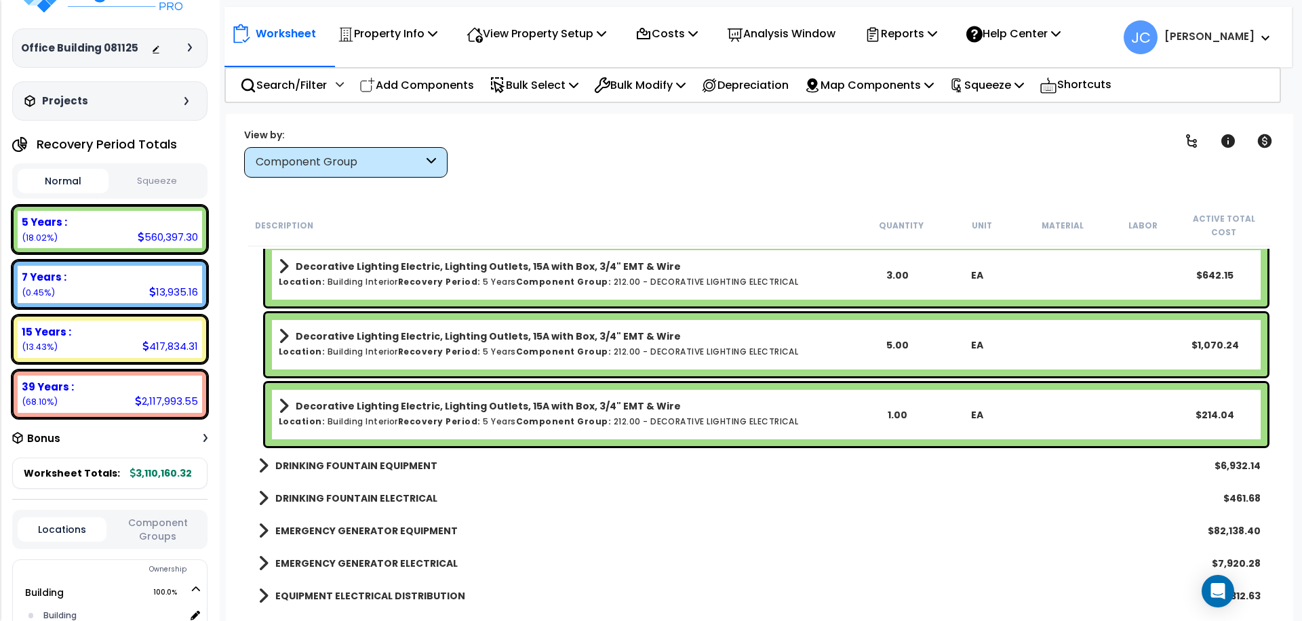
scroll to position [26065, 0]
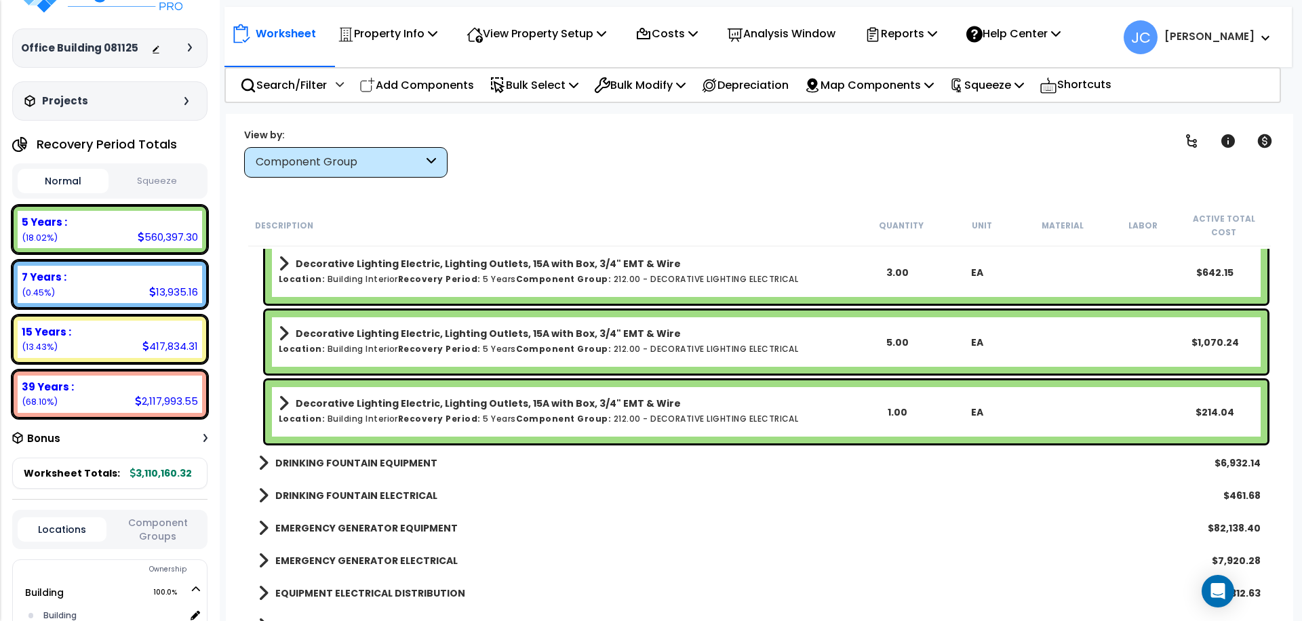
click at [372, 477] on div "DRINKING FOUNTAIN EQUIPMENT $6,932.14" at bounding box center [760, 463] width 1016 height 33
click at [366, 466] on b "DRINKING FOUNTAIN EQUIPMENT" at bounding box center [356, 464] width 162 height 14
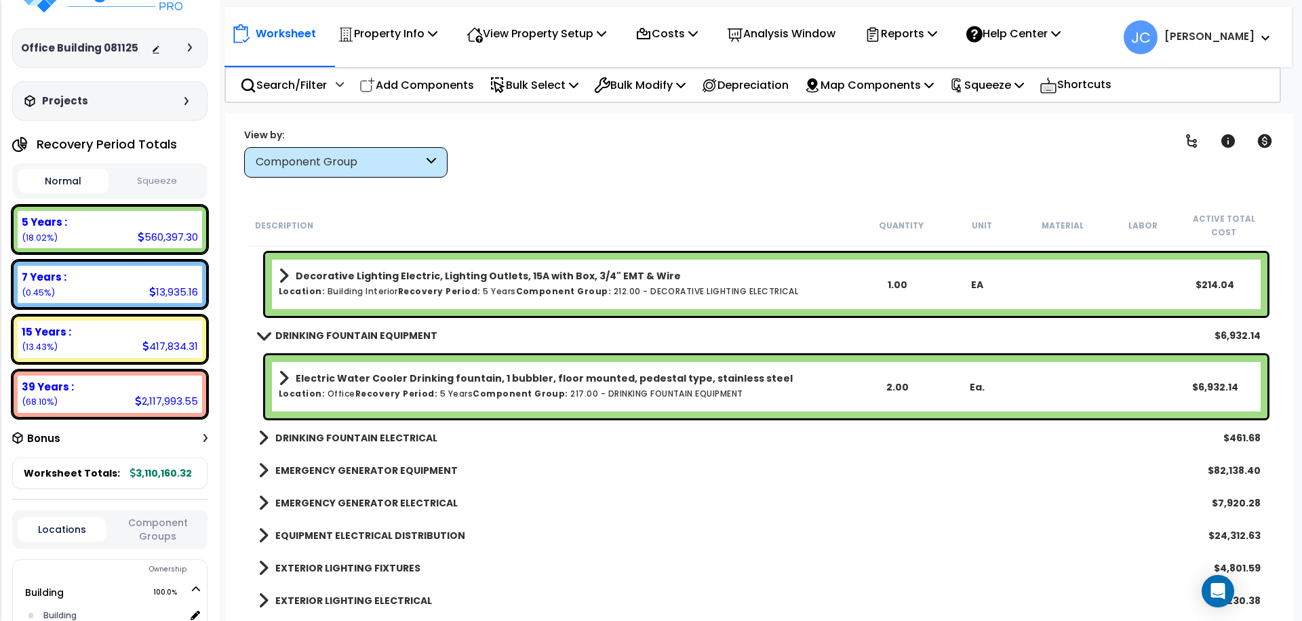
scroll to position [26194, 0]
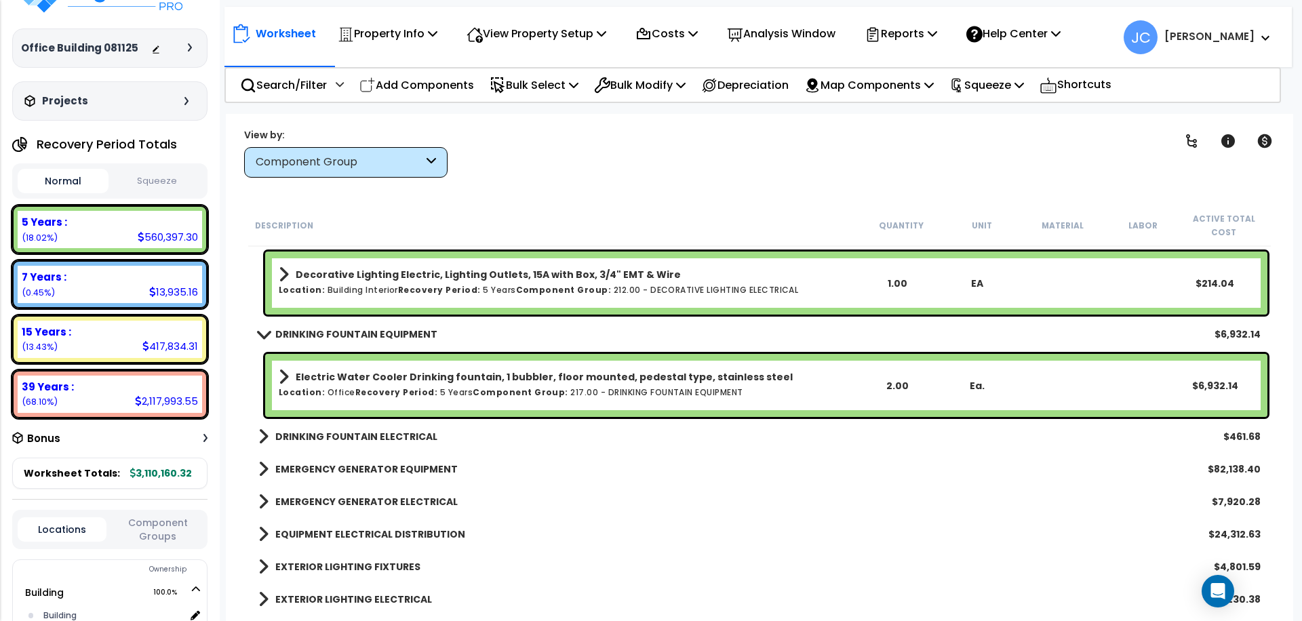
click at [366, 440] on b "DRINKING FOUNTAIN ELECTRICAL" at bounding box center [356, 437] width 162 height 14
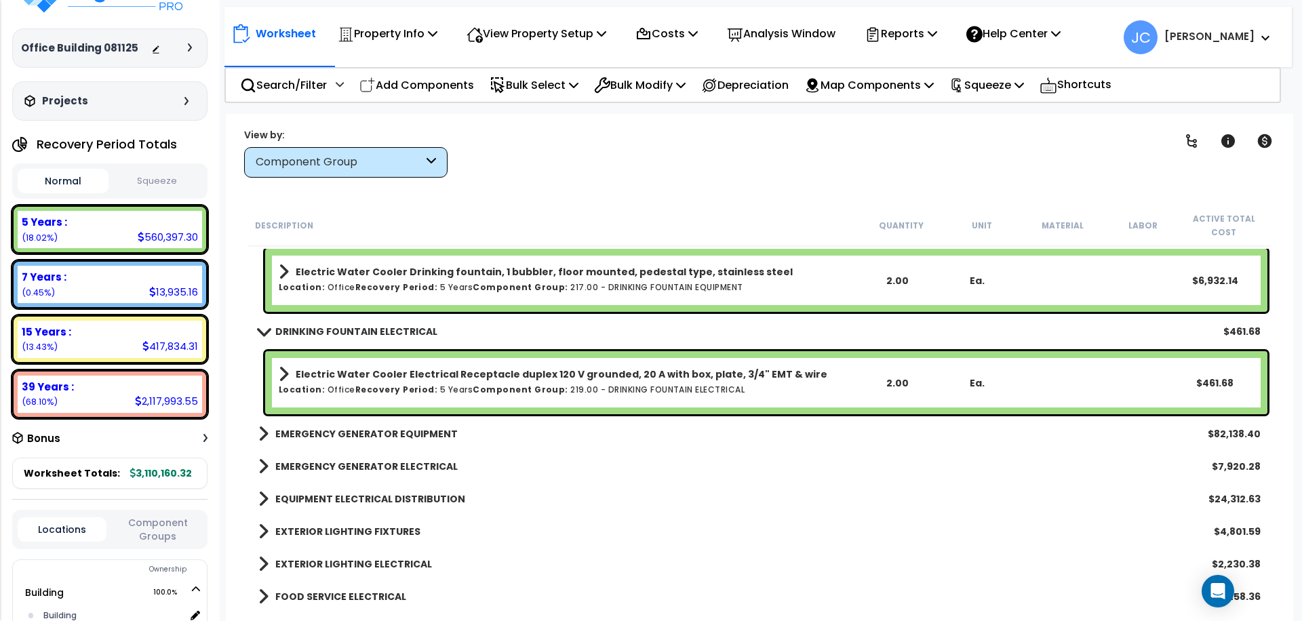
scroll to position [26307, 0]
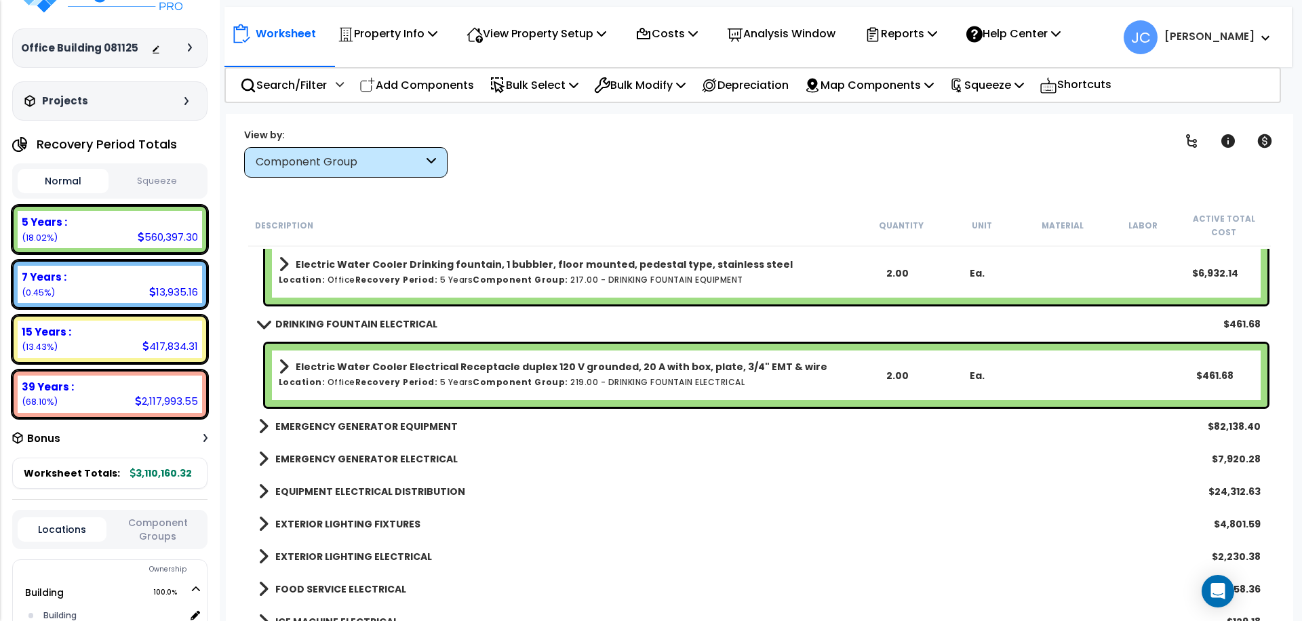
click at [425, 424] on b "EMERGENCY GENERATOR EQUIPMENT" at bounding box center [366, 427] width 182 height 14
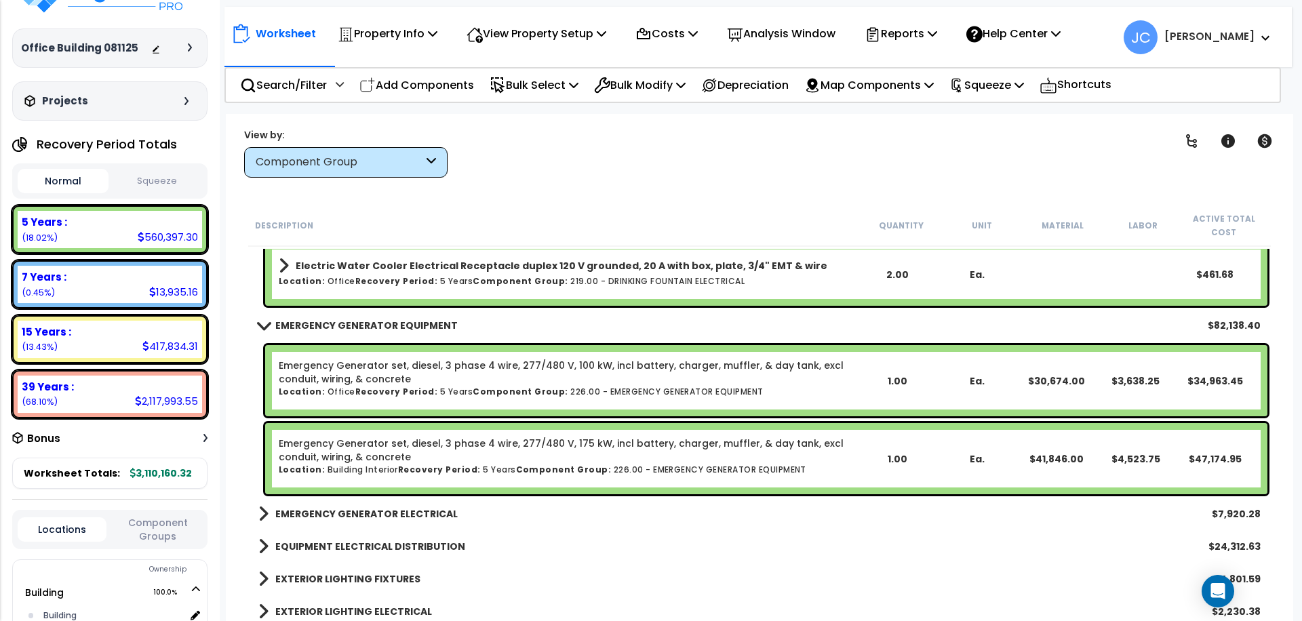
scroll to position [26438, 0]
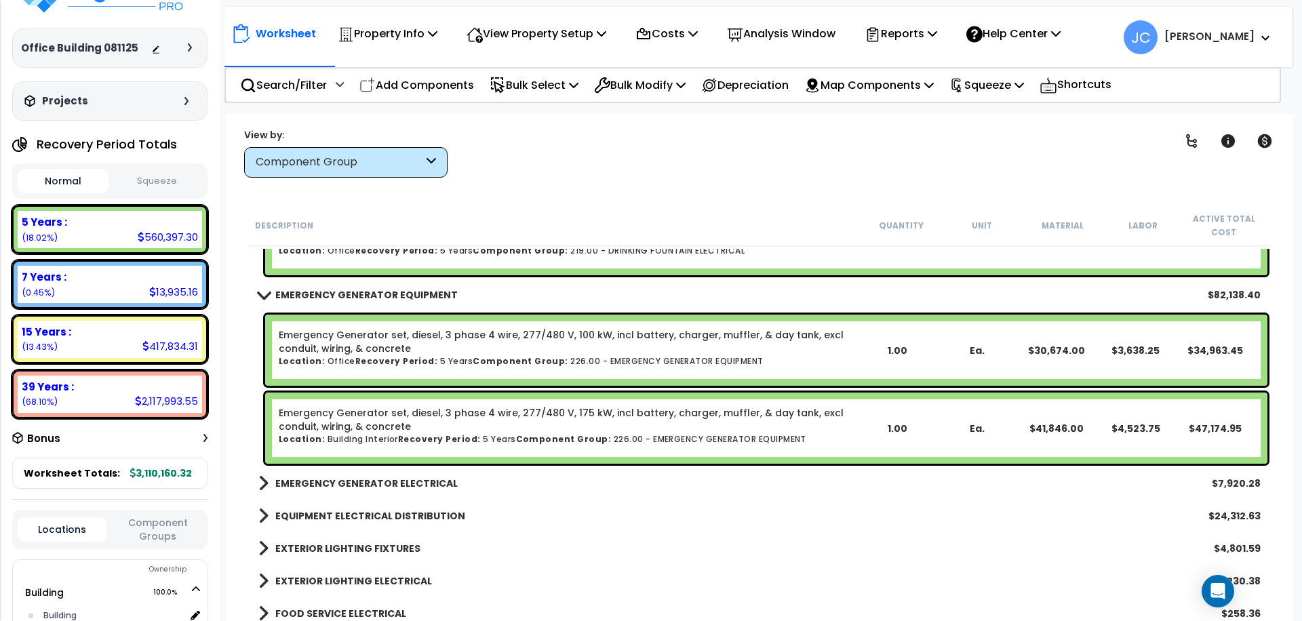
click at [406, 479] on b "EMERGENCY GENERATOR ELECTRICAL" at bounding box center [366, 484] width 182 height 14
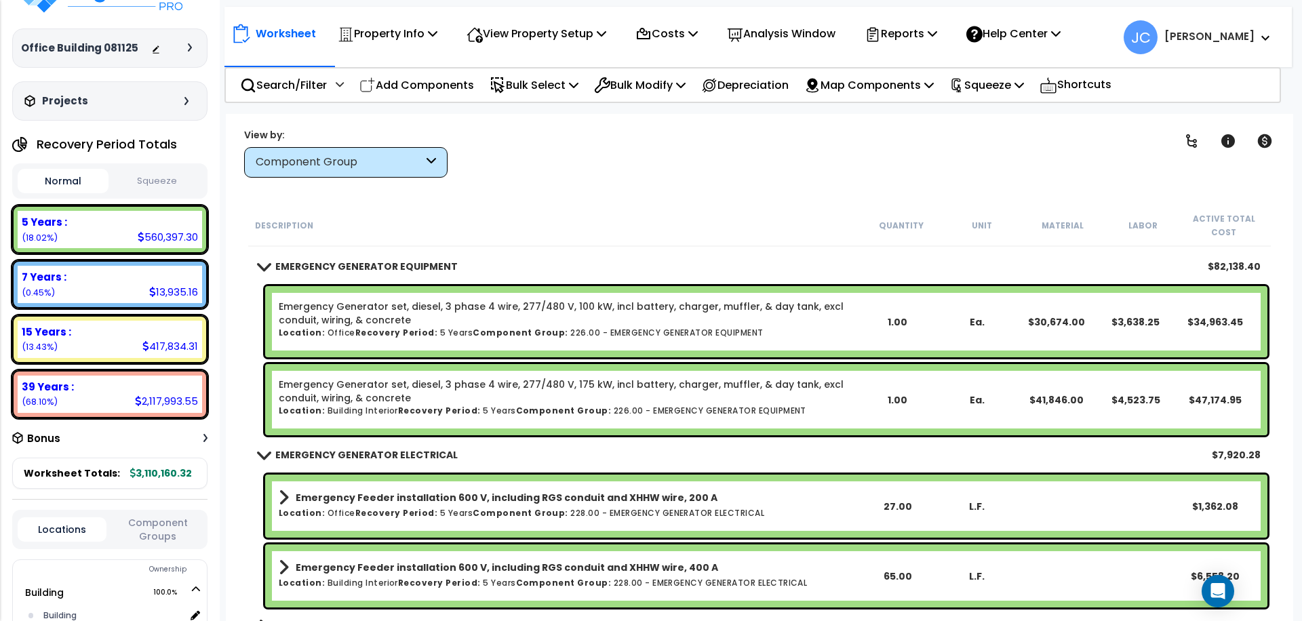
scroll to position [26469, 0]
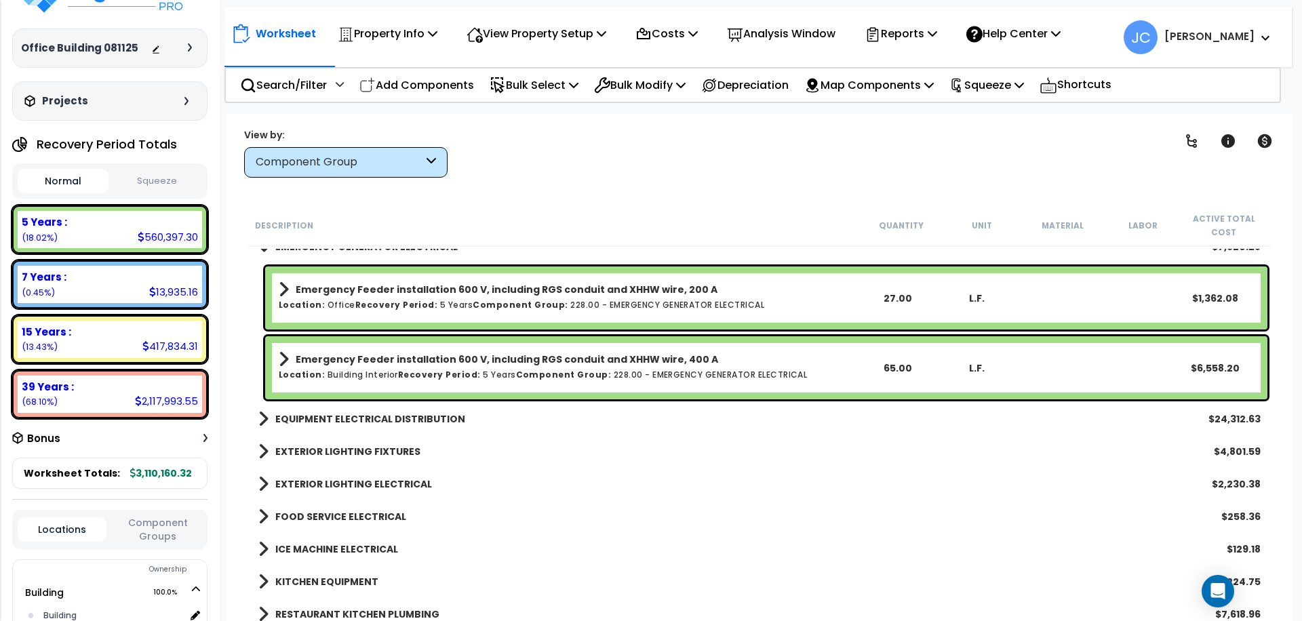
click at [402, 411] on link "EQUIPMENT ELECTRICAL DISTRIBUTION" at bounding box center [361, 419] width 207 height 19
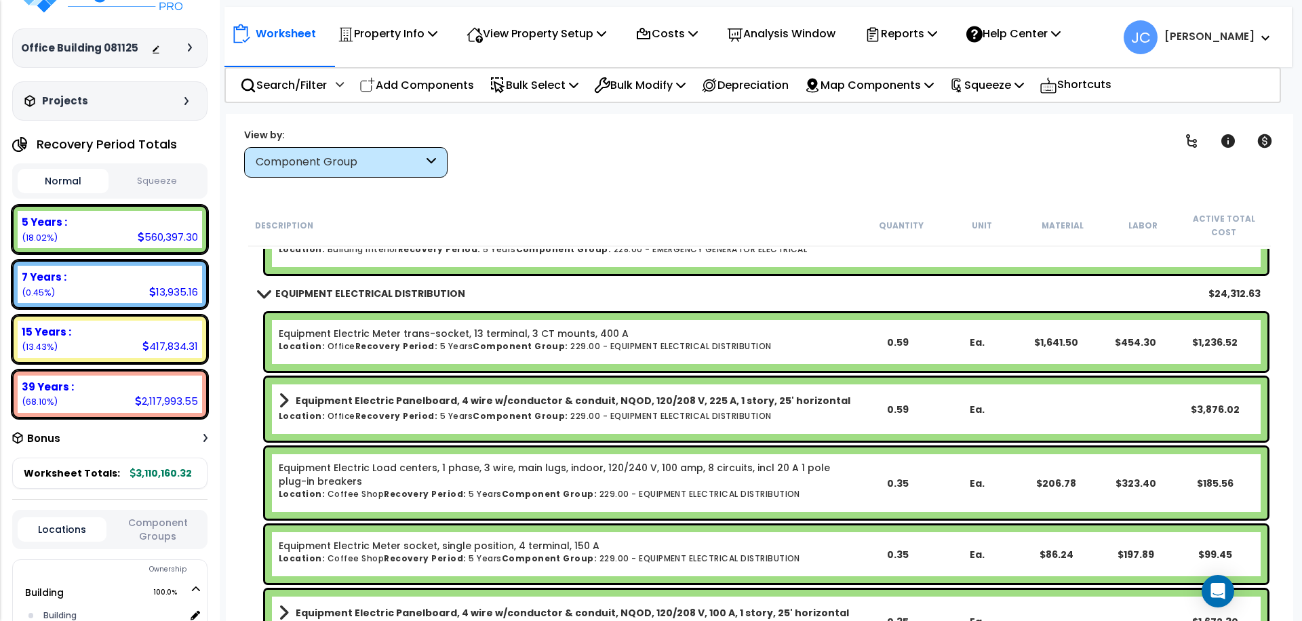
scroll to position [26802, 0]
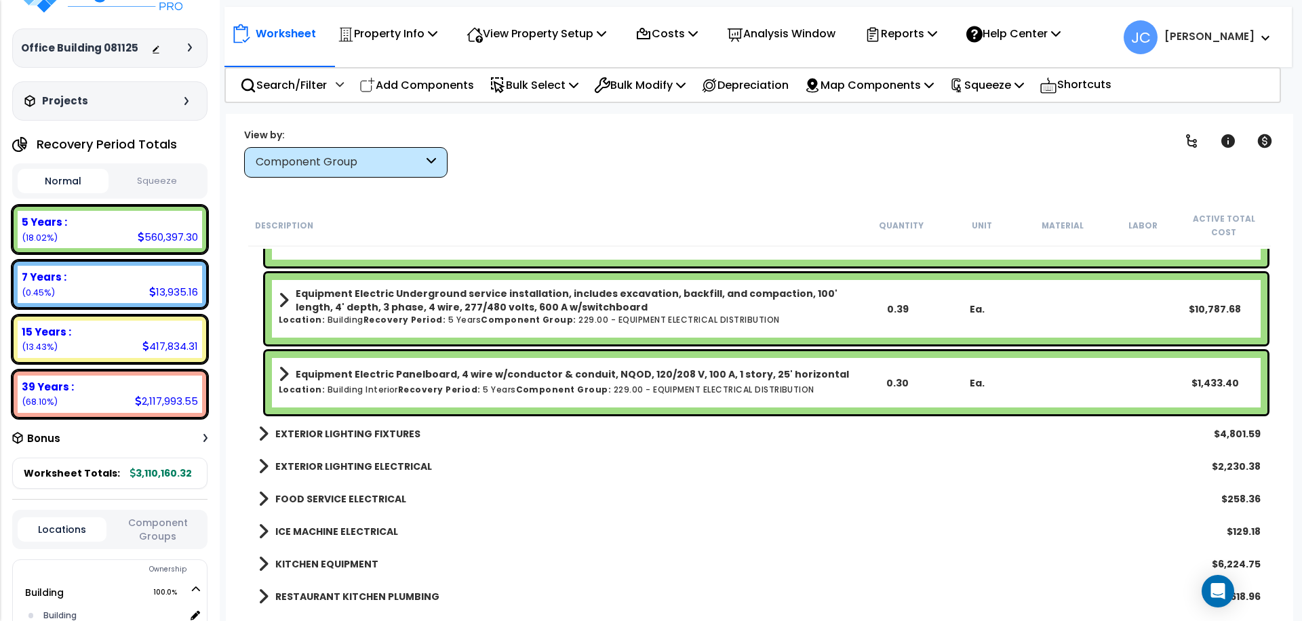
click at [368, 433] on b "EXTERIOR LIGHTING FIXTURES" at bounding box center [347, 434] width 145 height 14
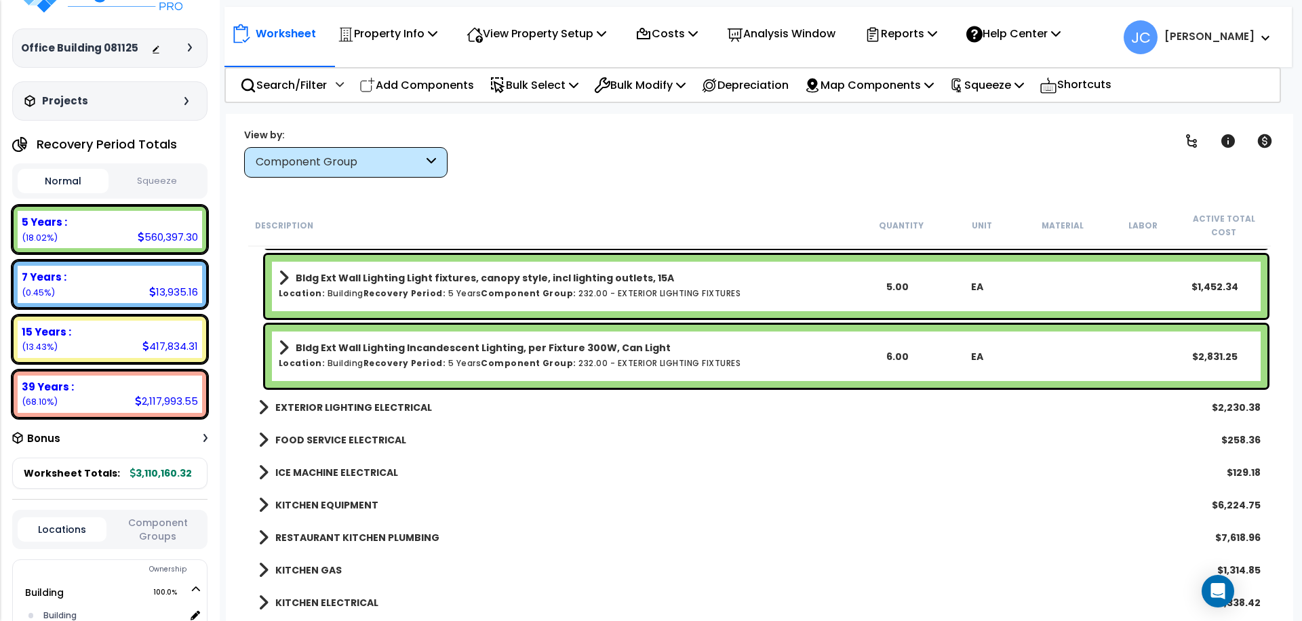
scroll to position [27654, 0]
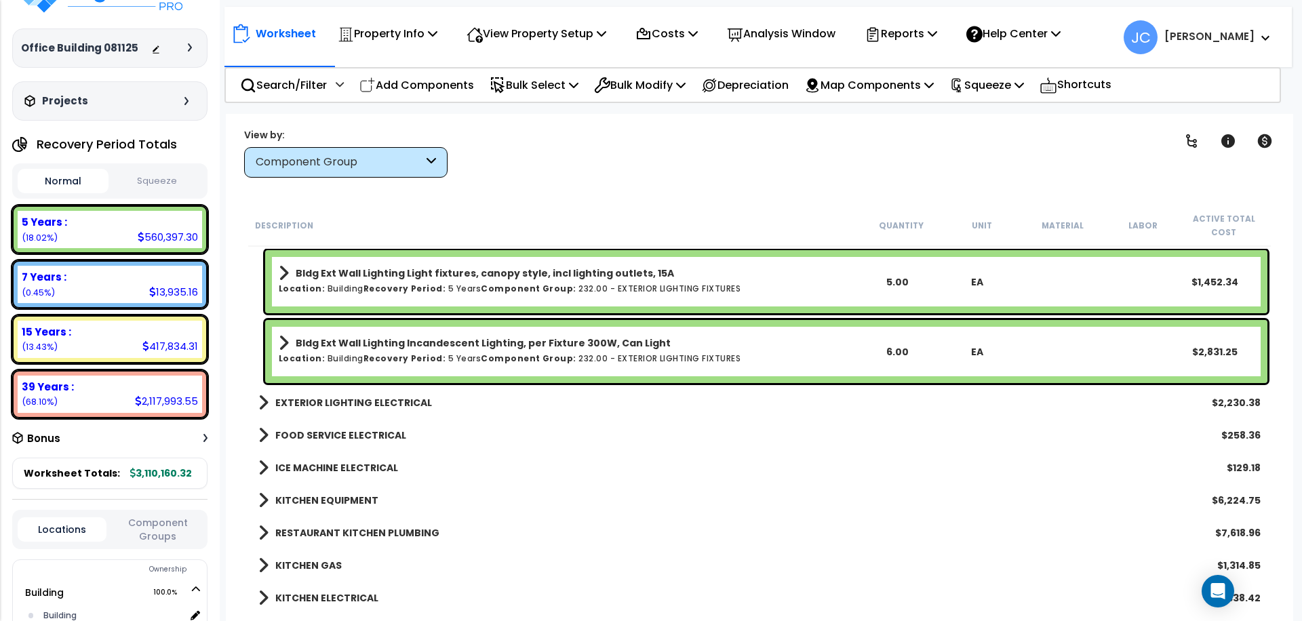
click at [400, 404] on b "EXTERIOR LIGHTING ELECTRICAL" at bounding box center [353, 403] width 157 height 14
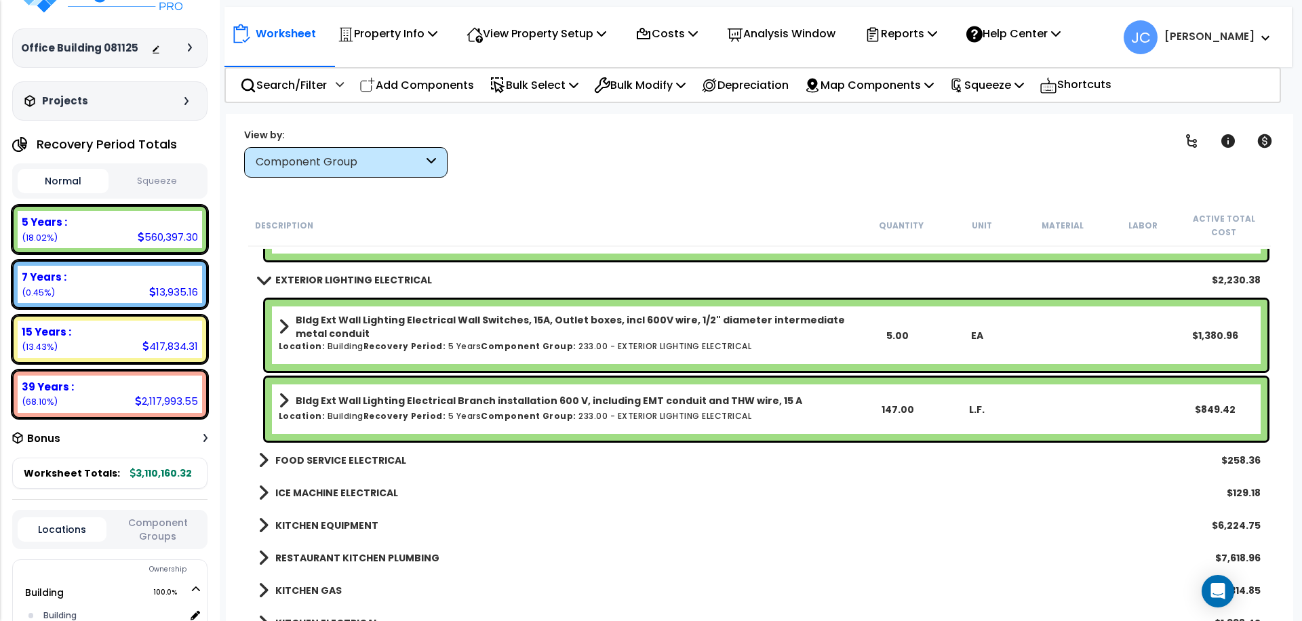
scroll to position [27779, 0]
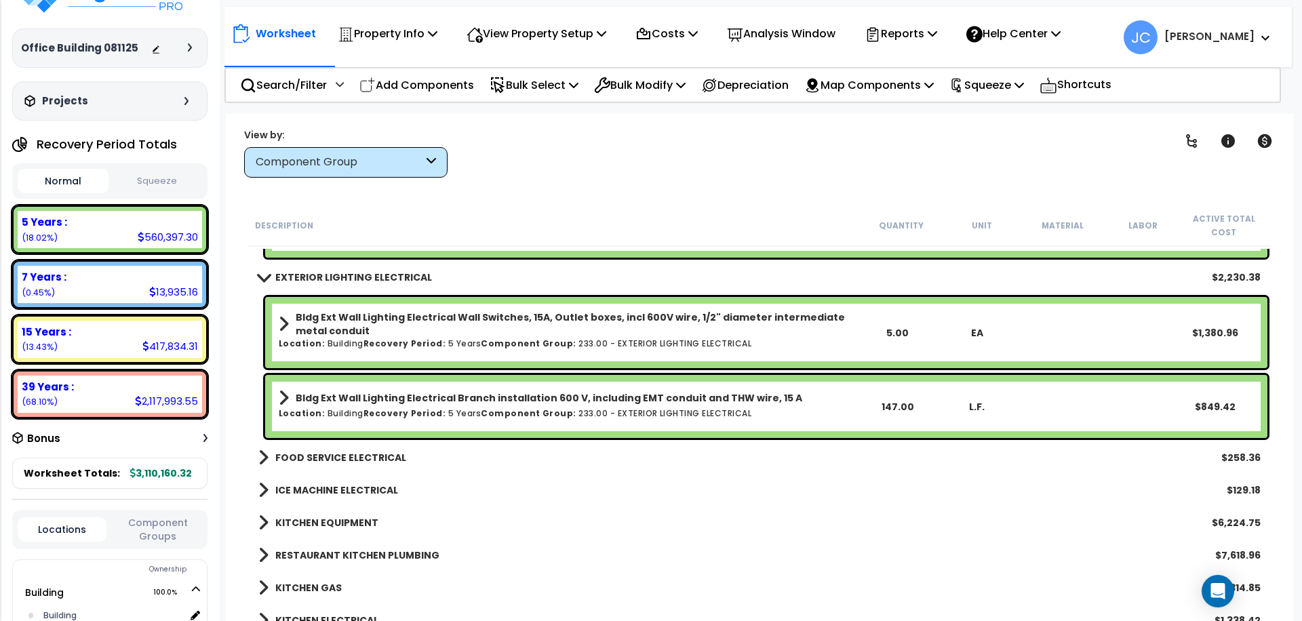
click at [377, 465] on link "FOOD SERVICE ELECTRICAL" at bounding box center [332, 457] width 148 height 19
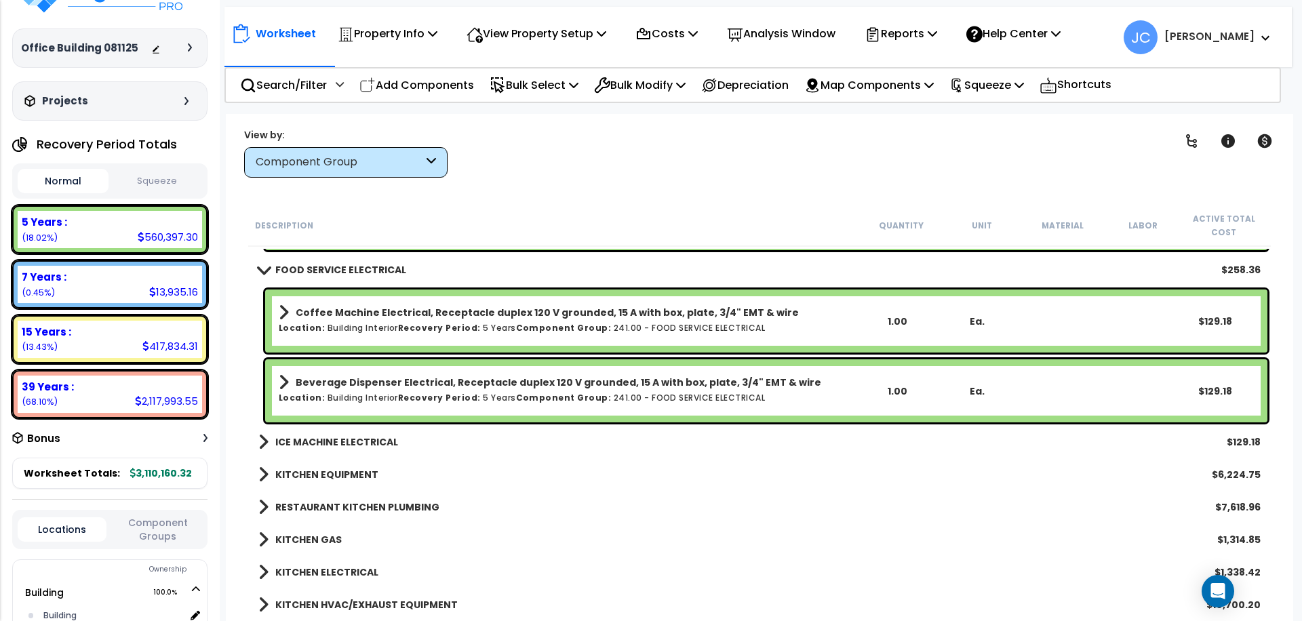
scroll to position [27974, 0]
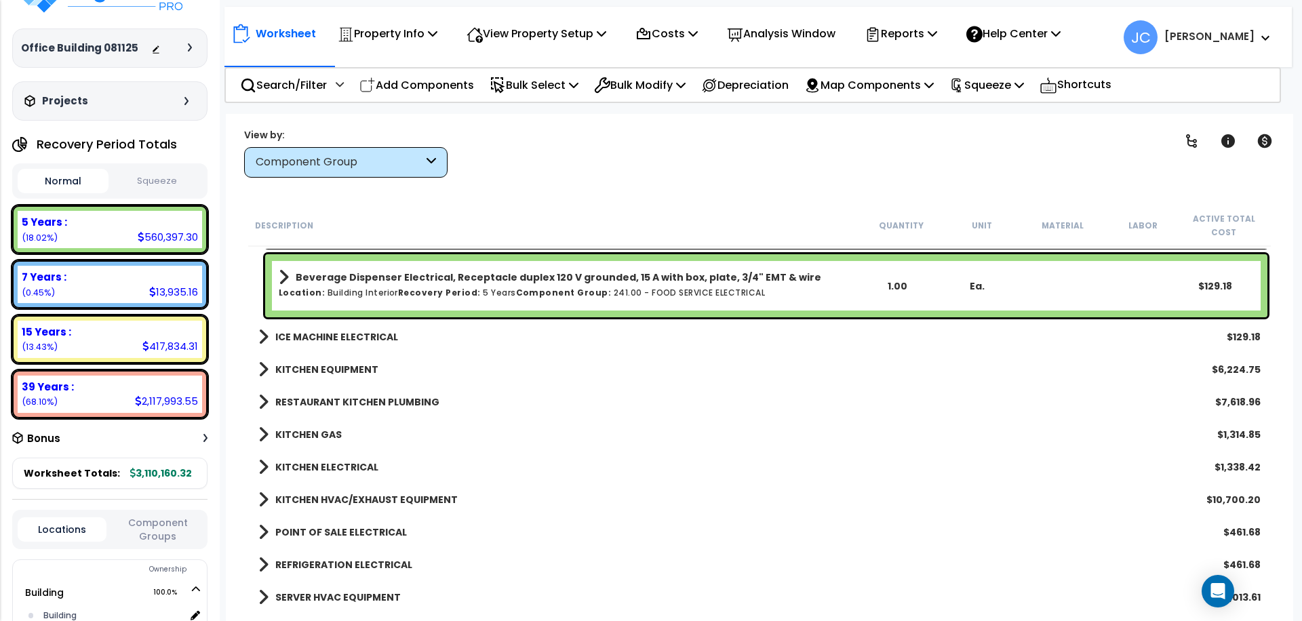
click at [347, 336] on b "ICE MACHINE ELECTRICAL" at bounding box center [336, 337] width 123 height 14
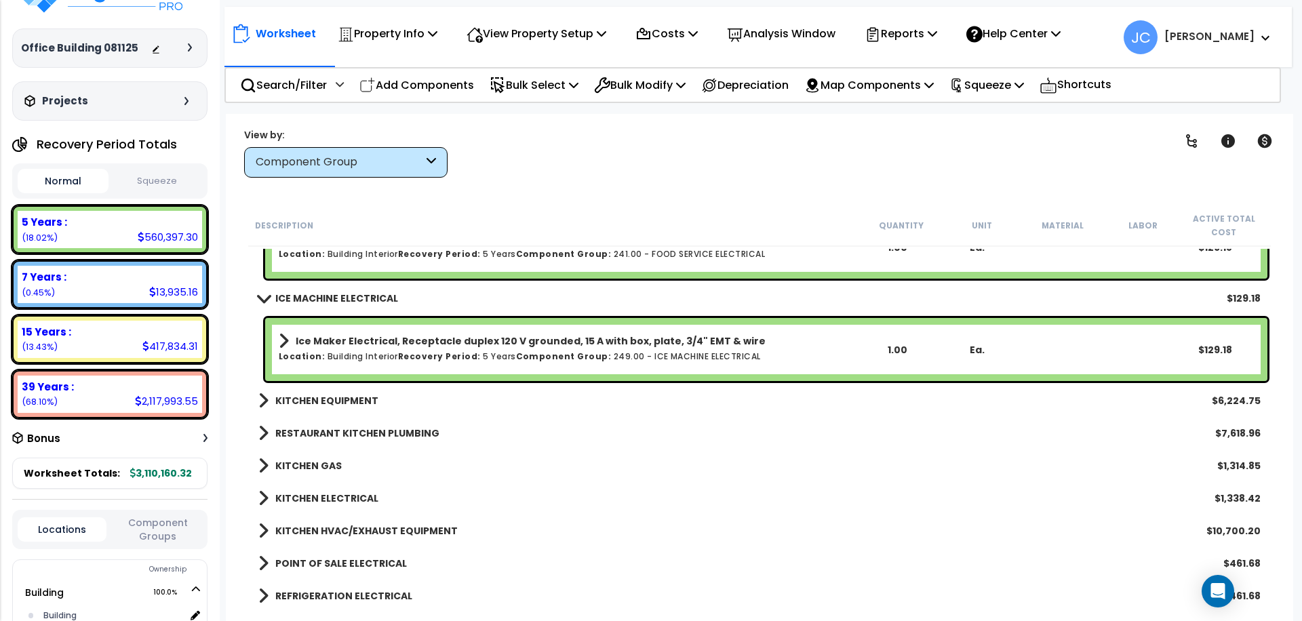
scroll to position [28112, 0]
click at [331, 391] on link "KITCHEN EQUIPMENT" at bounding box center [318, 399] width 120 height 19
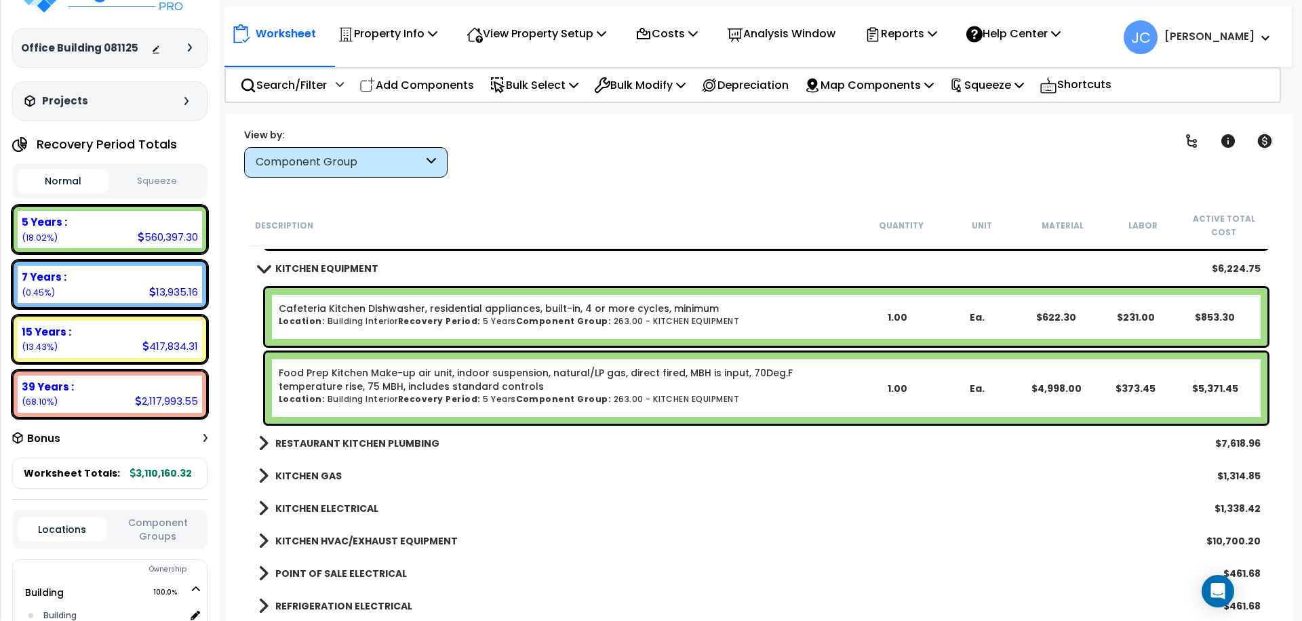
scroll to position [28244, 0]
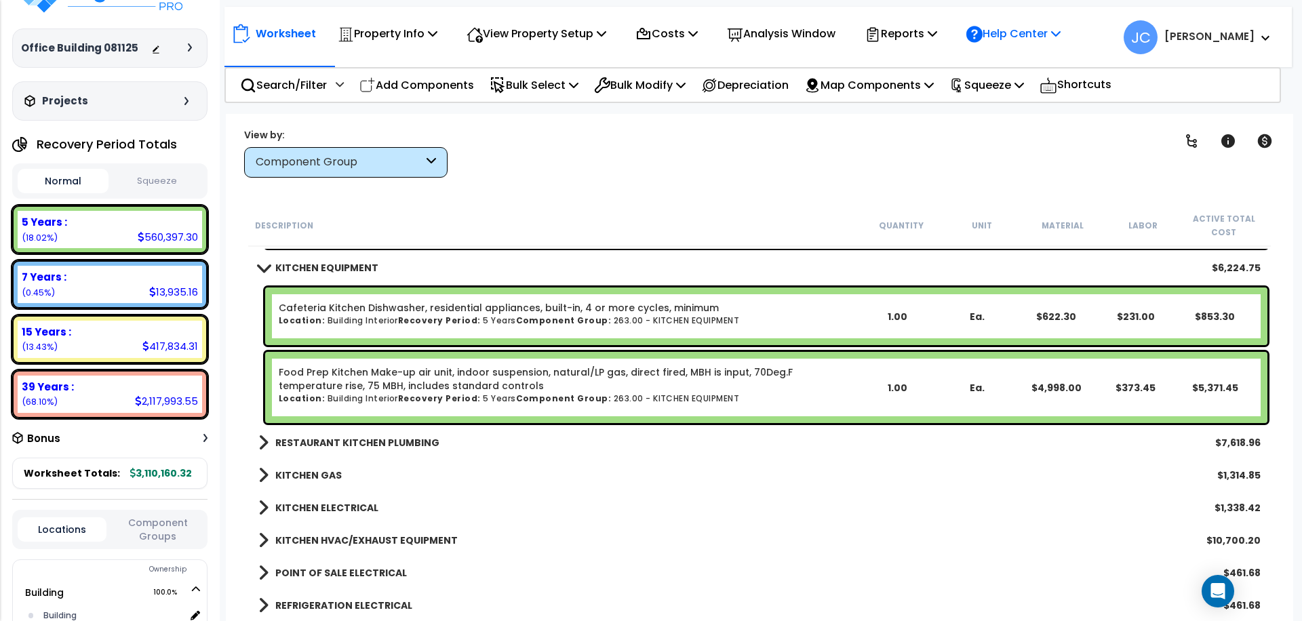
click at [1017, 37] on p "Help Center" at bounding box center [1014, 33] width 94 height 18
click at [937, 35] on p "Reports" at bounding box center [901, 33] width 73 height 18
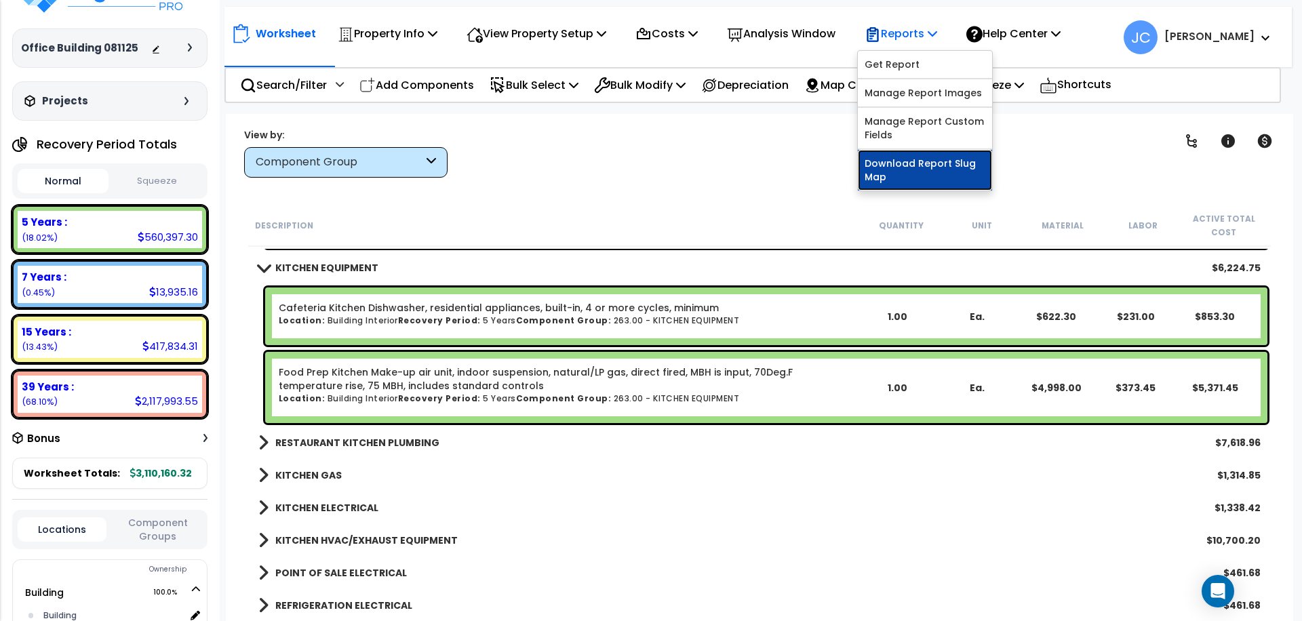
click at [921, 169] on link "Download Report Slug Map" at bounding box center [925, 170] width 134 height 41
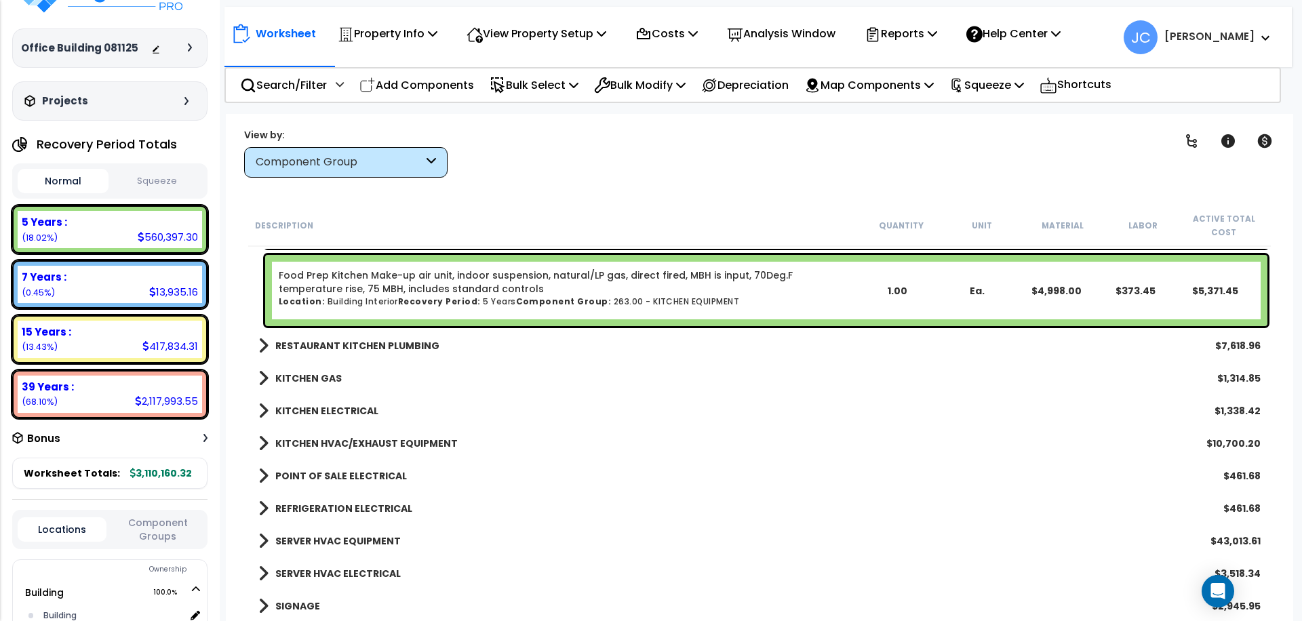
scroll to position [28348, 0]
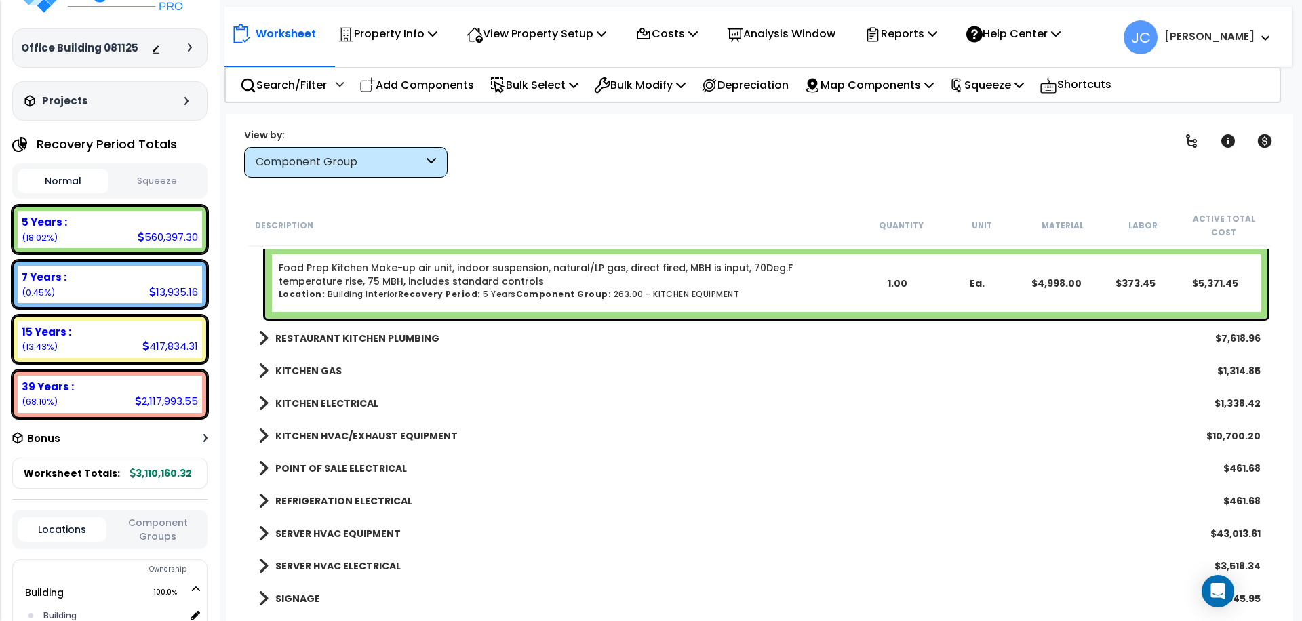
click at [428, 347] on div "RESTAURANT KITCHEN PLUMBING $7,618.96" at bounding box center [760, 338] width 1016 height 33
click at [366, 341] on b "RESTAURANT KITCHEN PLUMBING" at bounding box center [357, 339] width 164 height 14
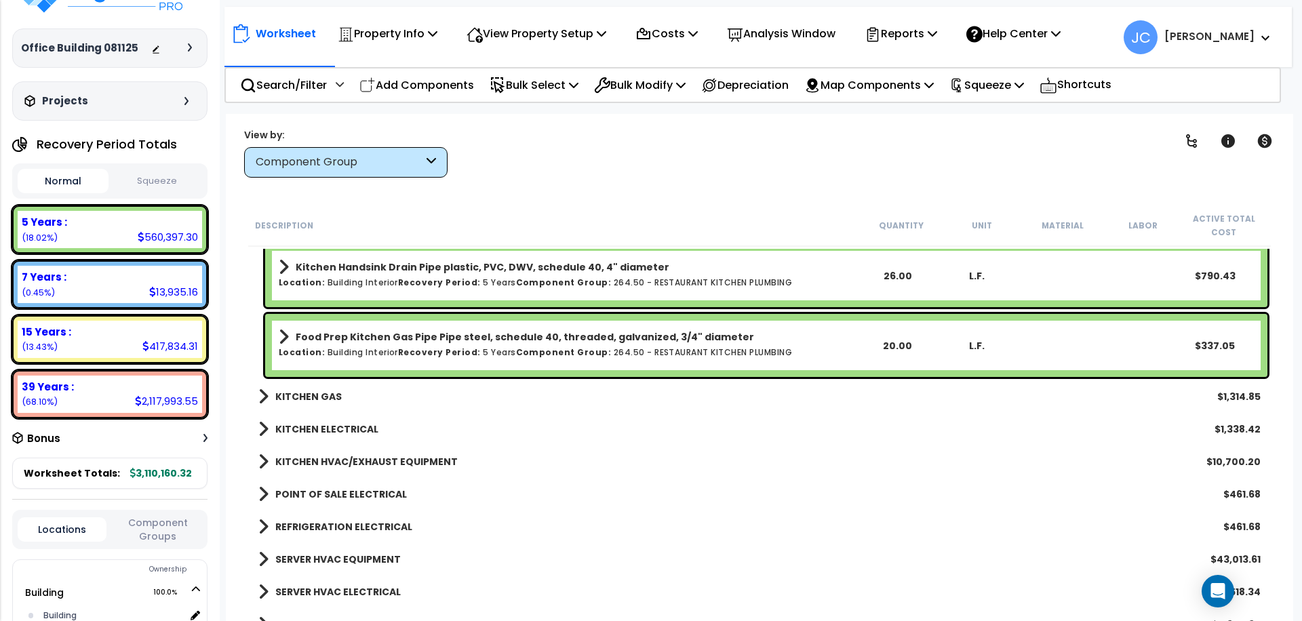
scroll to position [28740, 0]
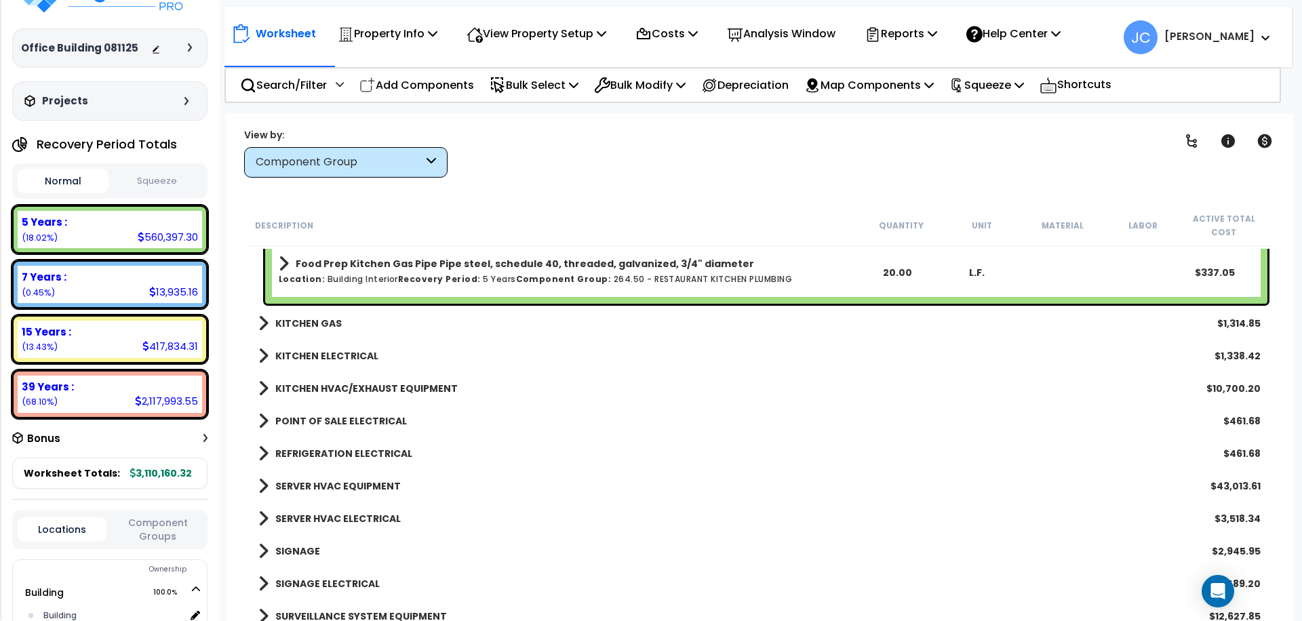
click at [300, 317] on b "KITCHEN GAS" at bounding box center [308, 324] width 66 height 14
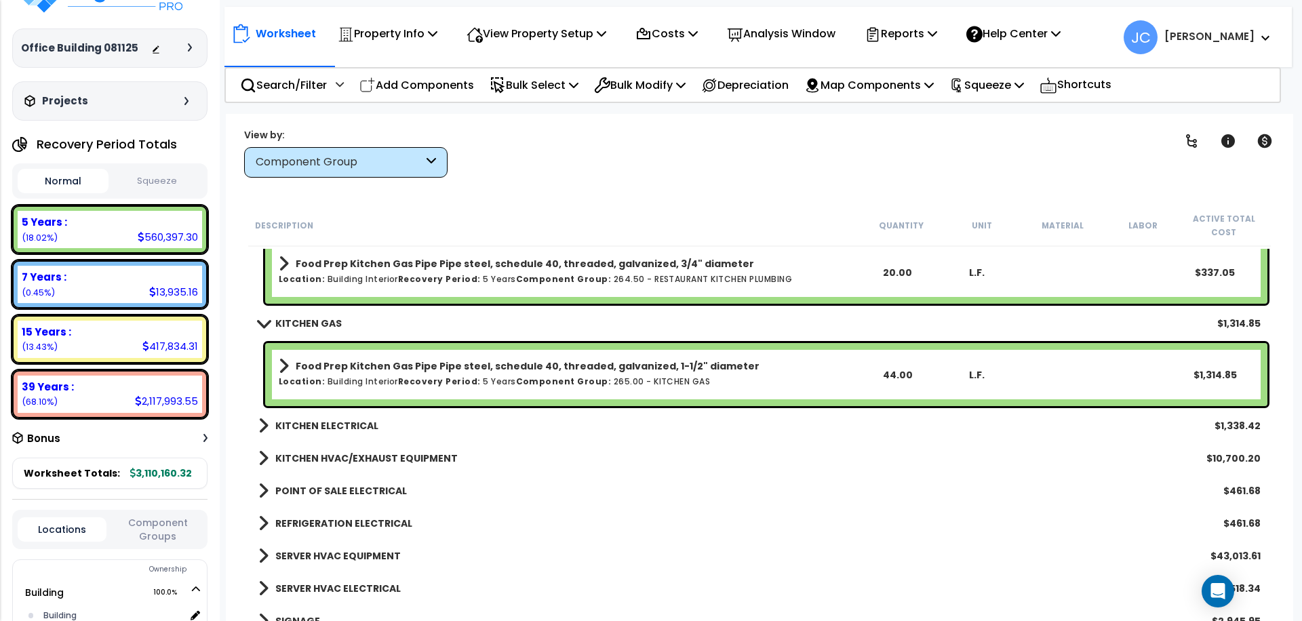
click at [308, 419] on b "KITCHEN ELECTRICAL" at bounding box center [326, 426] width 103 height 14
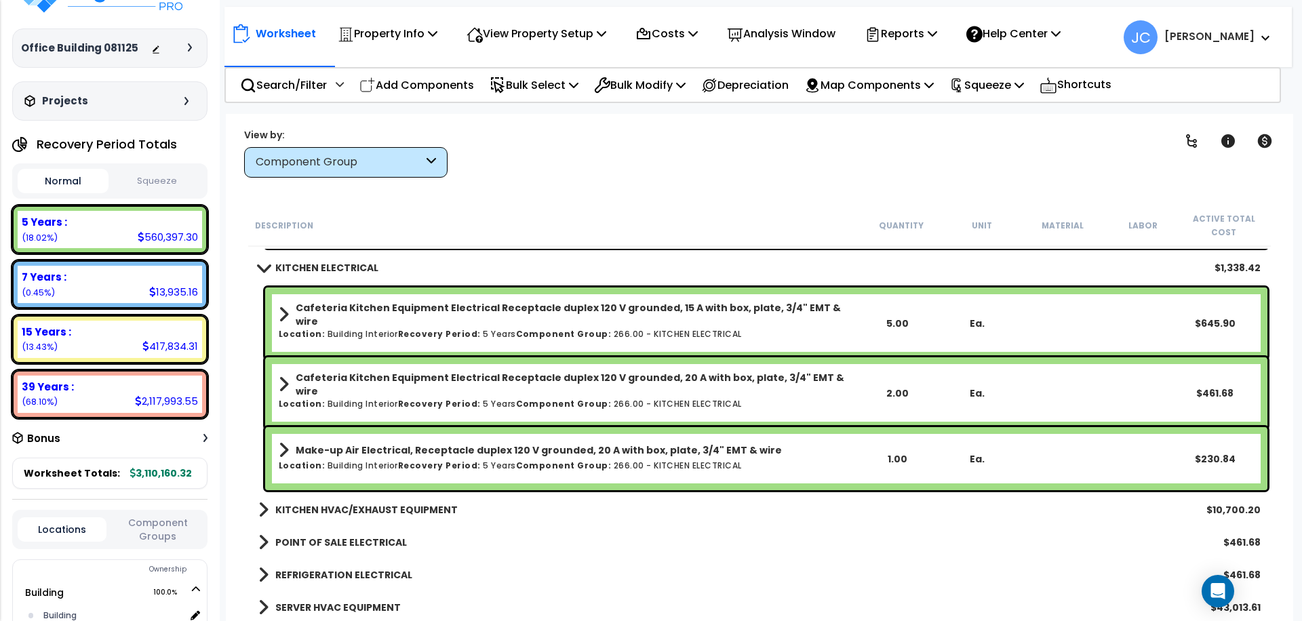
scroll to position [28900, 0]
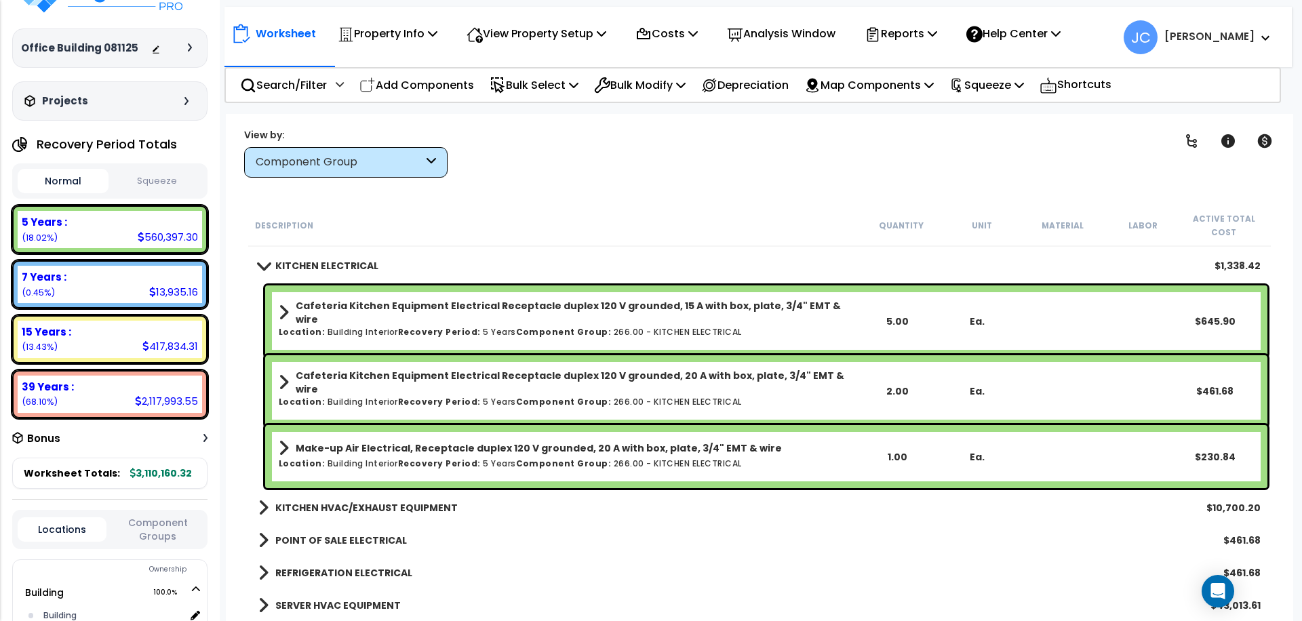
click at [423, 497] on div "KITCHEN HVAC/EXHAUST EQUIPMENT $10,700.20" at bounding box center [760, 508] width 1016 height 33
click at [433, 508] on b "KITCHEN HVAC/EXHAUST EQUIPMENT" at bounding box center [366, 508] width 182 height 14
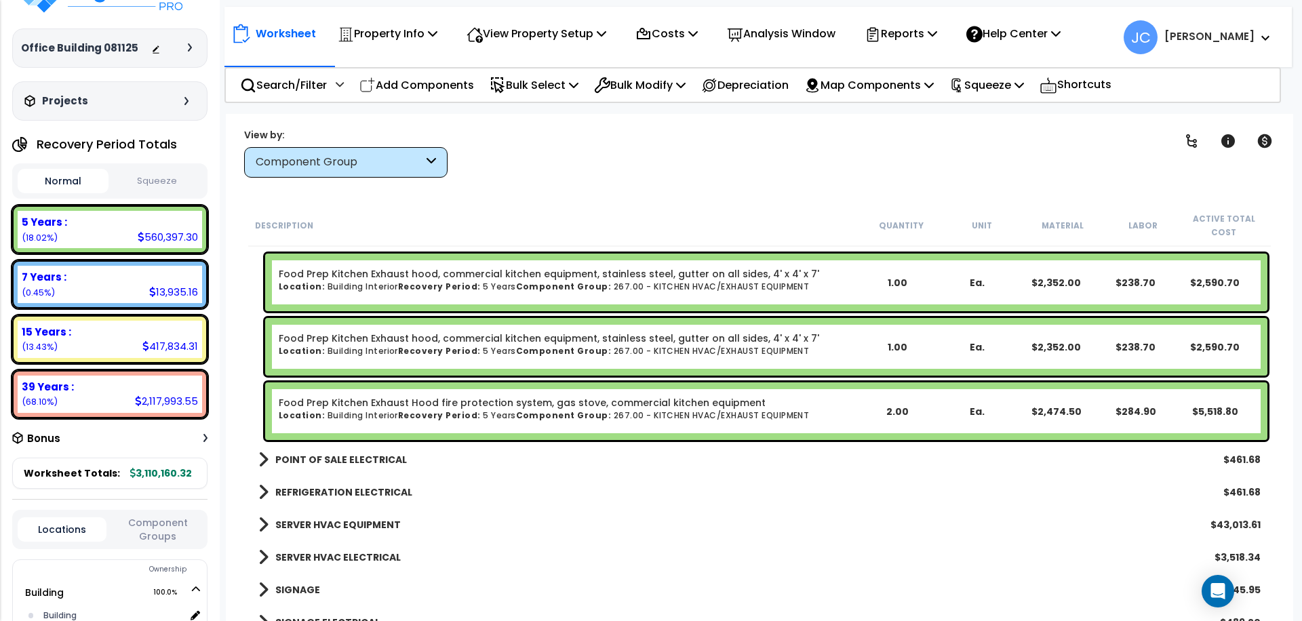
scroll to position [29204, 0]
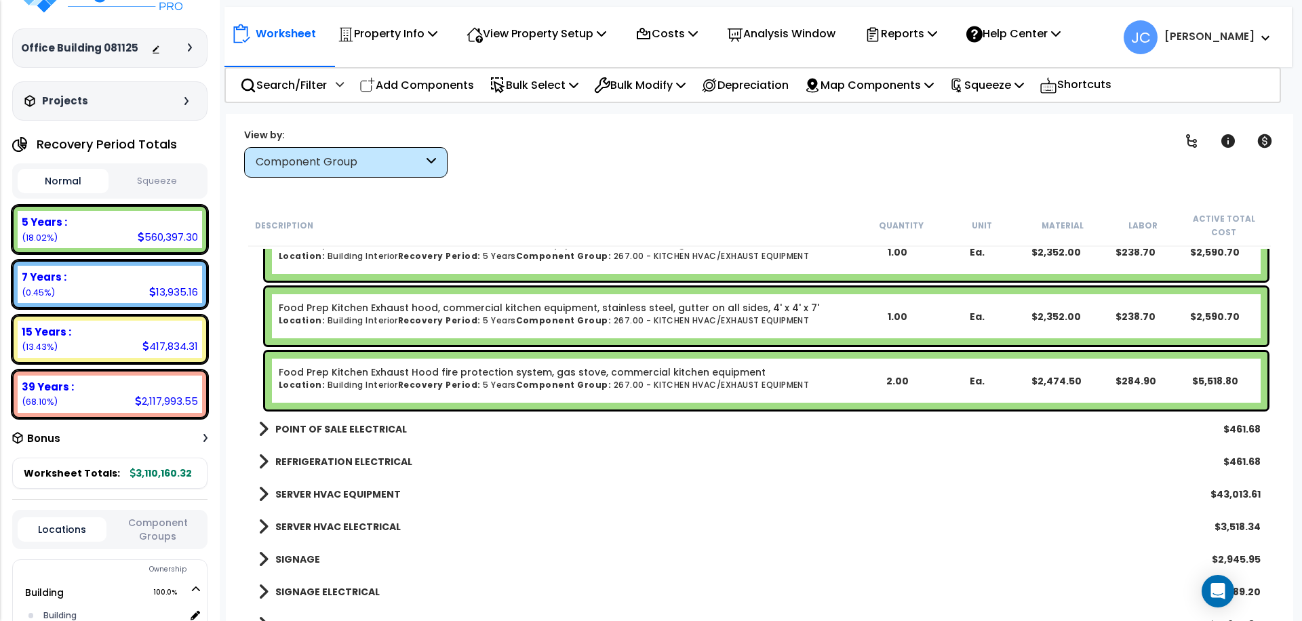
click at [355, 429] on b "POINT OF SALE ELECTRICAL" at bounding box center [341, 430] width 132 height 14
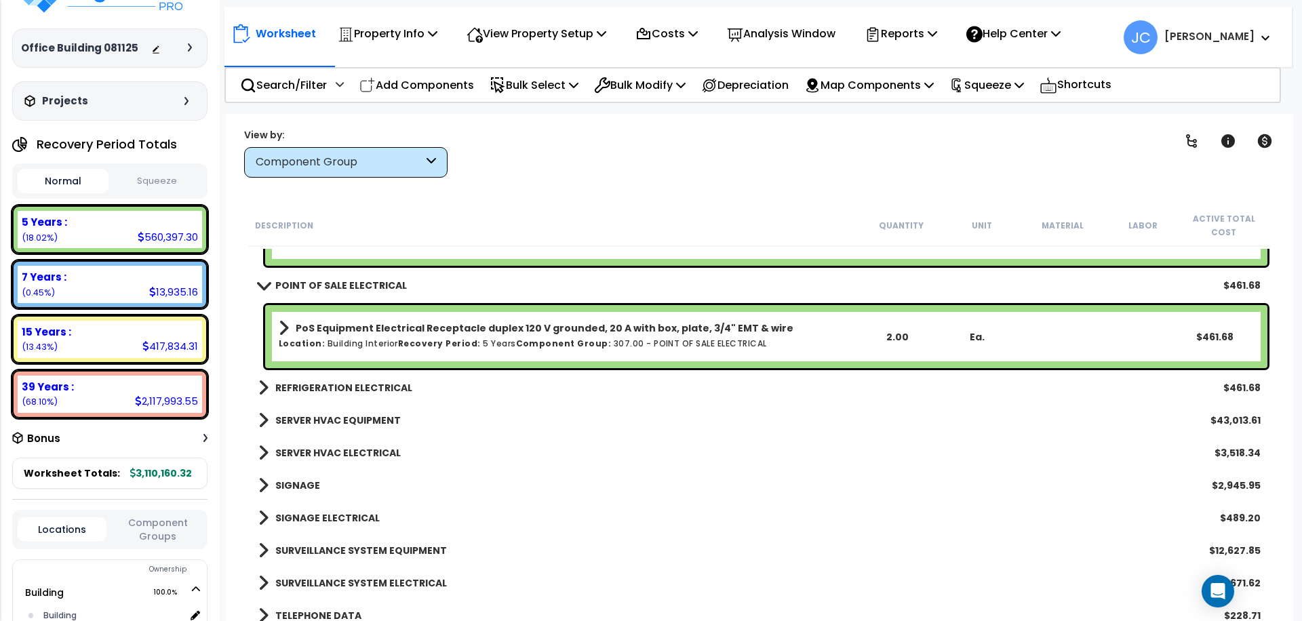
scroll to position [29347, 0]
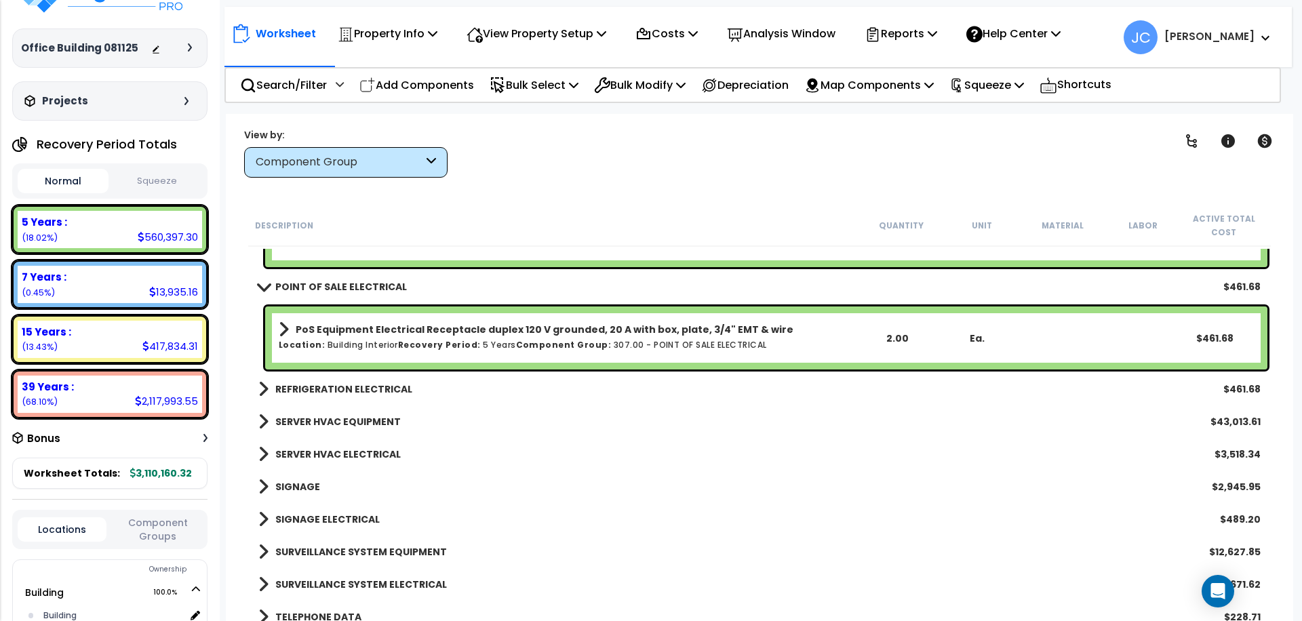
click at [347, 383] on b "REFRIGERATION ELECTRICAL" at bounding box center [343, 390] width 137 height 14
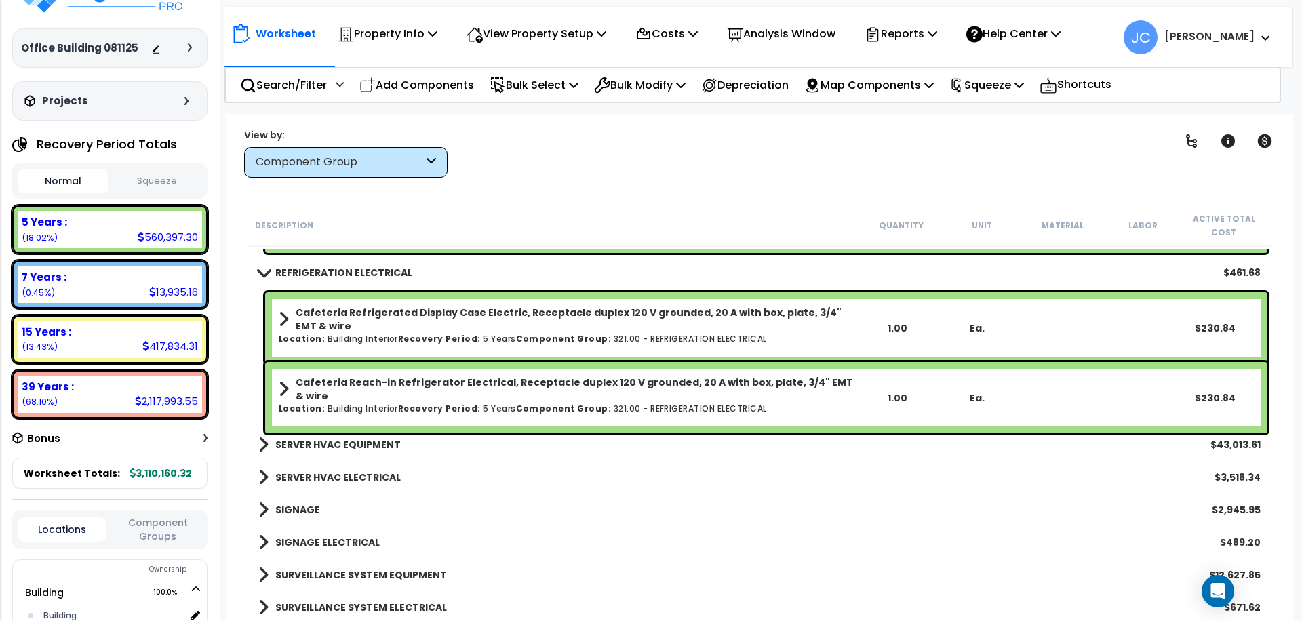
scroll to position [29480, 0]
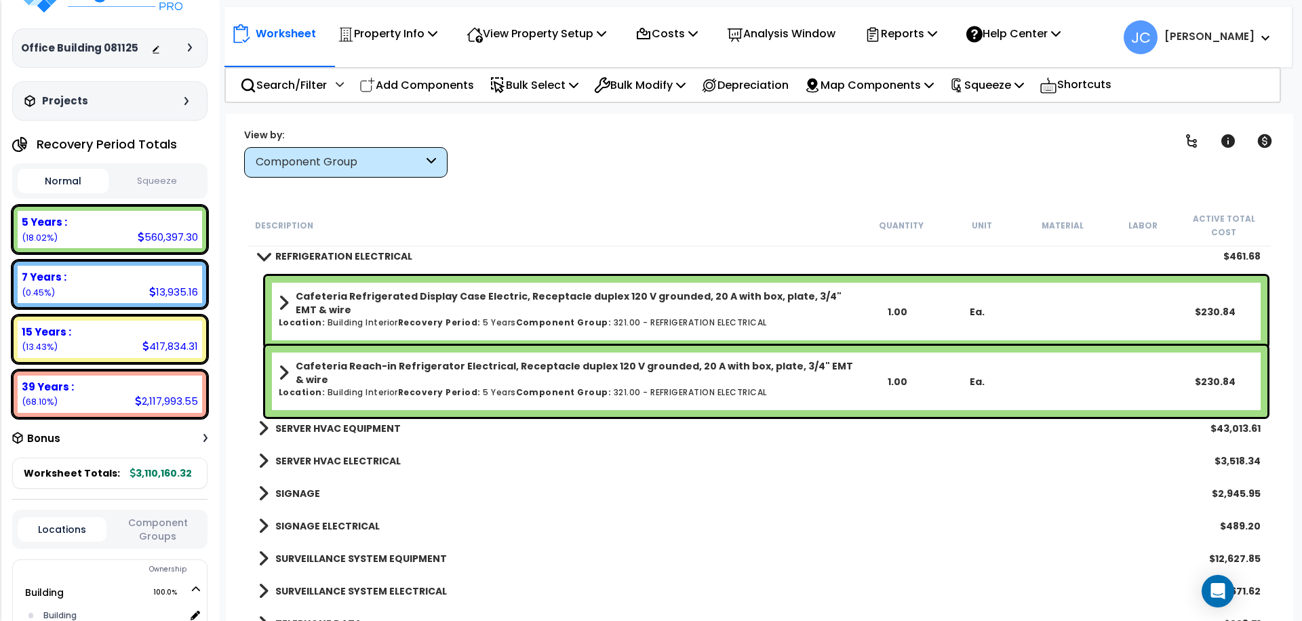
click at [369, 419] on link "SERVER HVAC EQUIPMENT" at bounding box center [329, 428] width 142 height 19
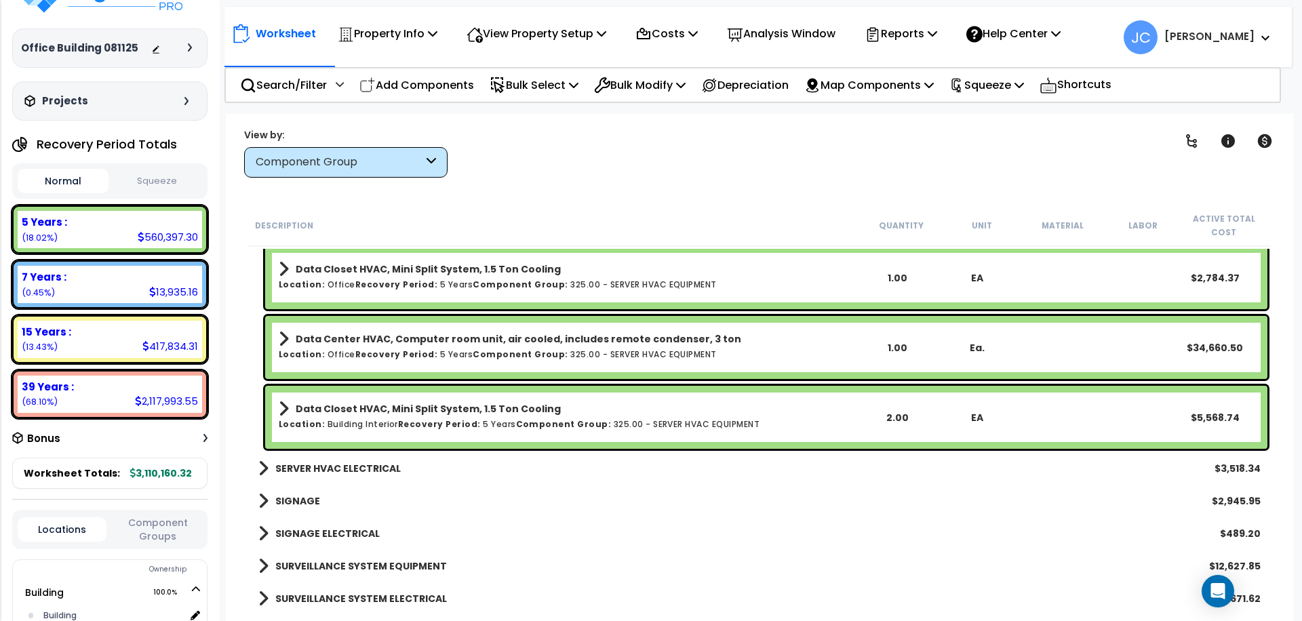
scroll to position [29697, 0]
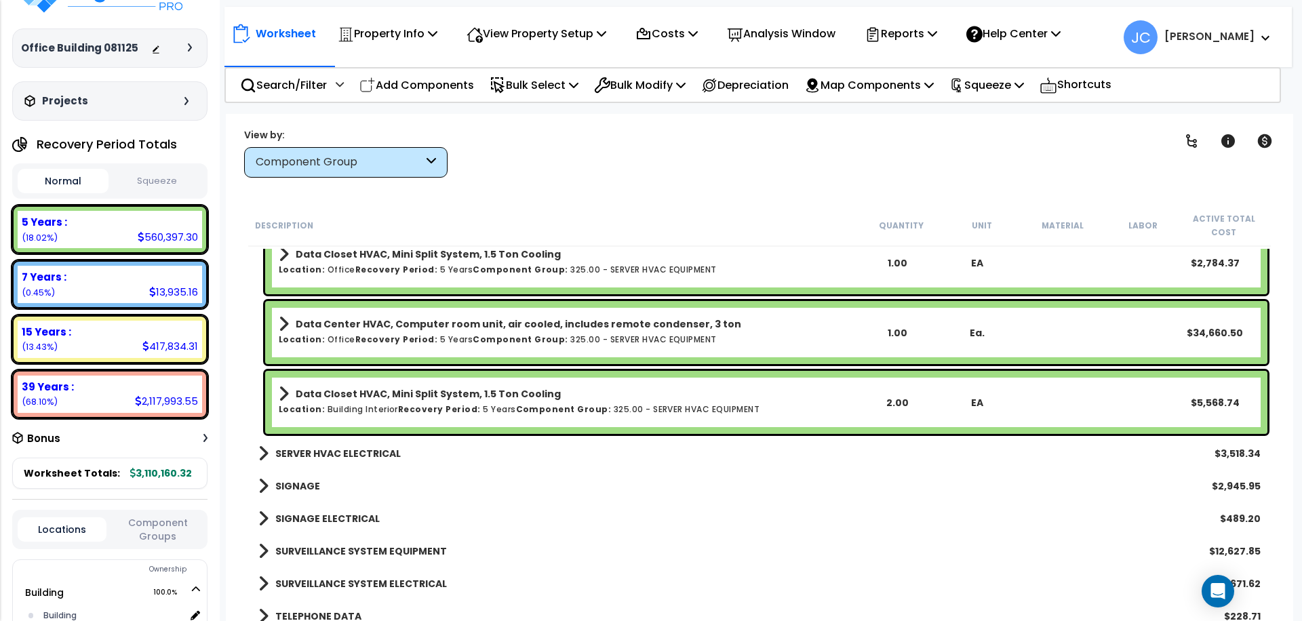
click at [366, 450] on b "SERVER HVAC ELECTRICAL" at bounding box center [337, 454] width 125 height 14
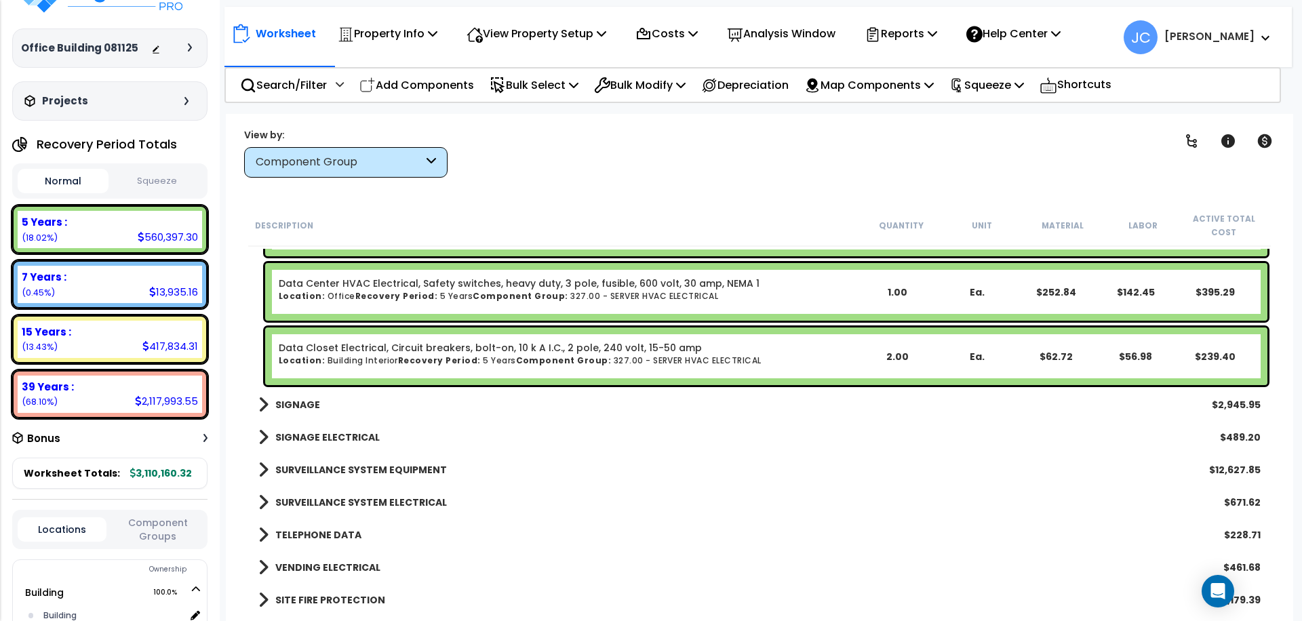
scroll to position [30066, 0]
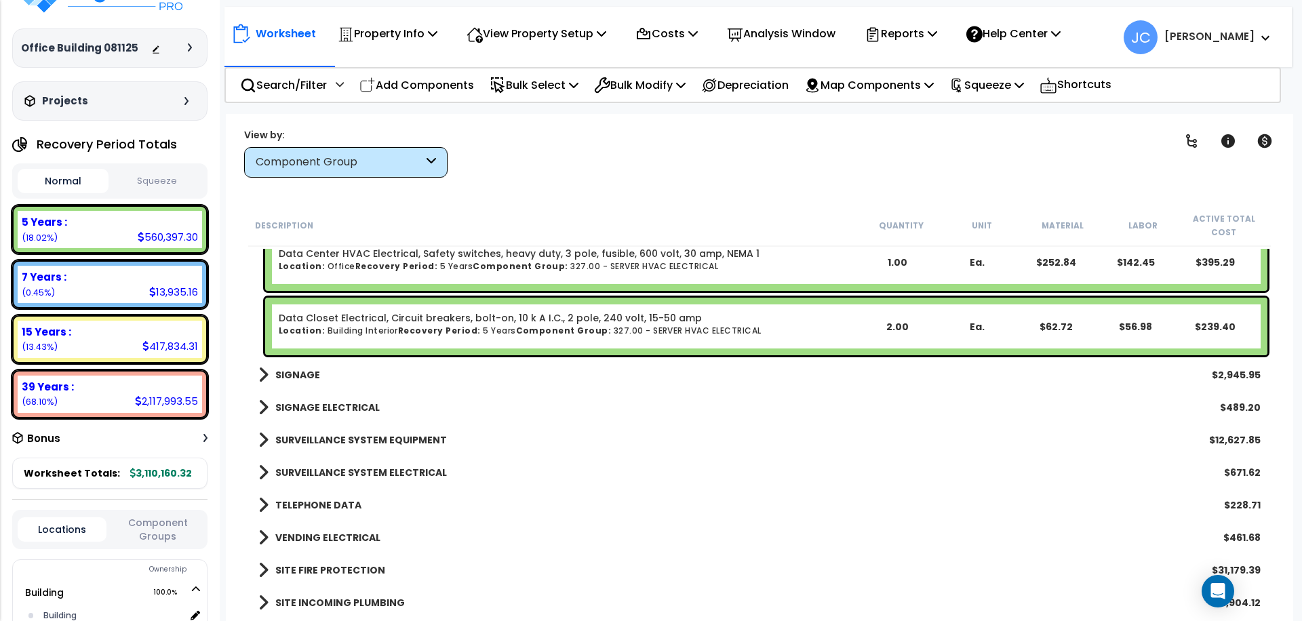
click at [291, 364] on div "SIGNAGE $2,945.95" at bounding box center [760, 375] width 1016 height 33
click at [304, 387] on div "SIGNAGE $2,945.95" at bounding box center [760, 375] width 1016 height 33
click at [302, 381] on link "SIGNAGE" at bounding box center [289, 375] width 62 height 19
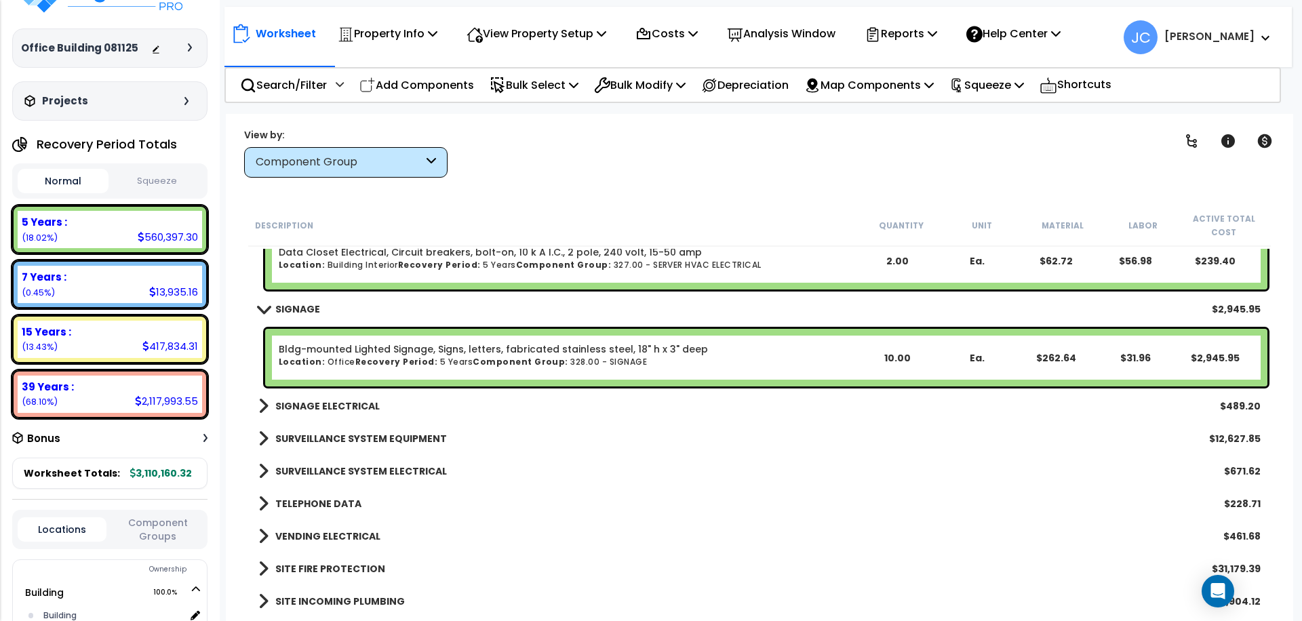
scroll to position [30134, 0]
click at [301, 408] on b "SIGNAGE ELECTRICAL" at bounding box center [327, 404] width 104 height 14
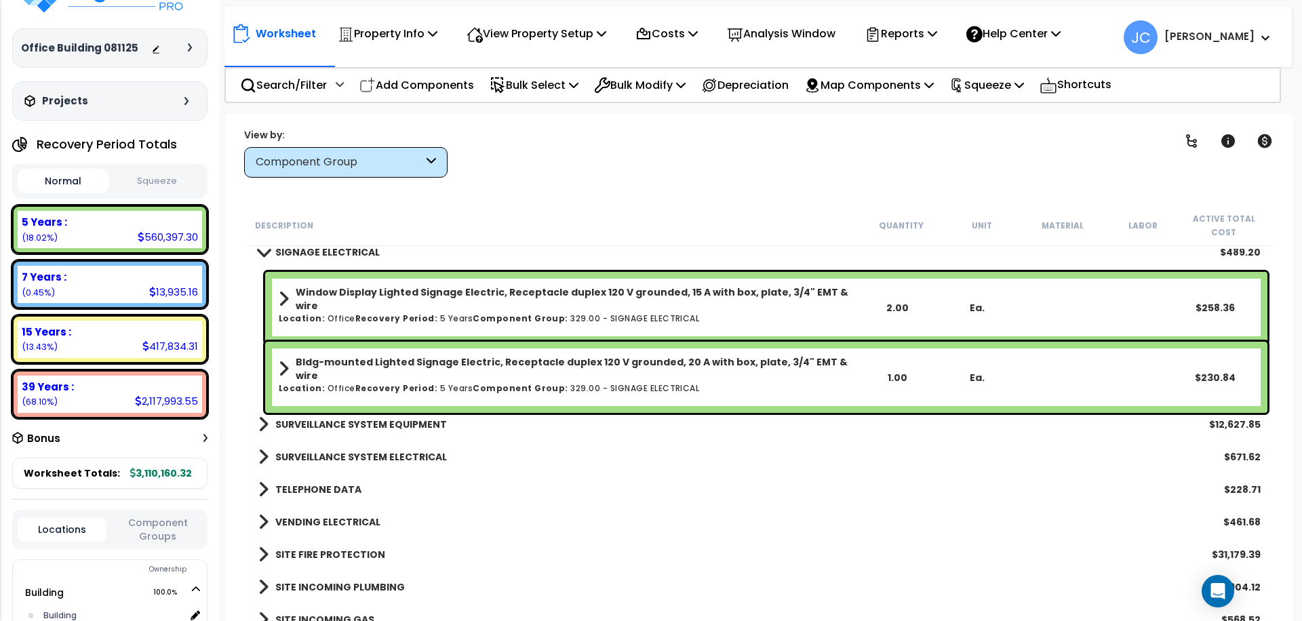
scroll to position [30286, 0]
click at [404, 417] on b "SURVEILLANCE SYSTEM EQUIPMENT" at bounding box center [361, 424] width 172 height 14
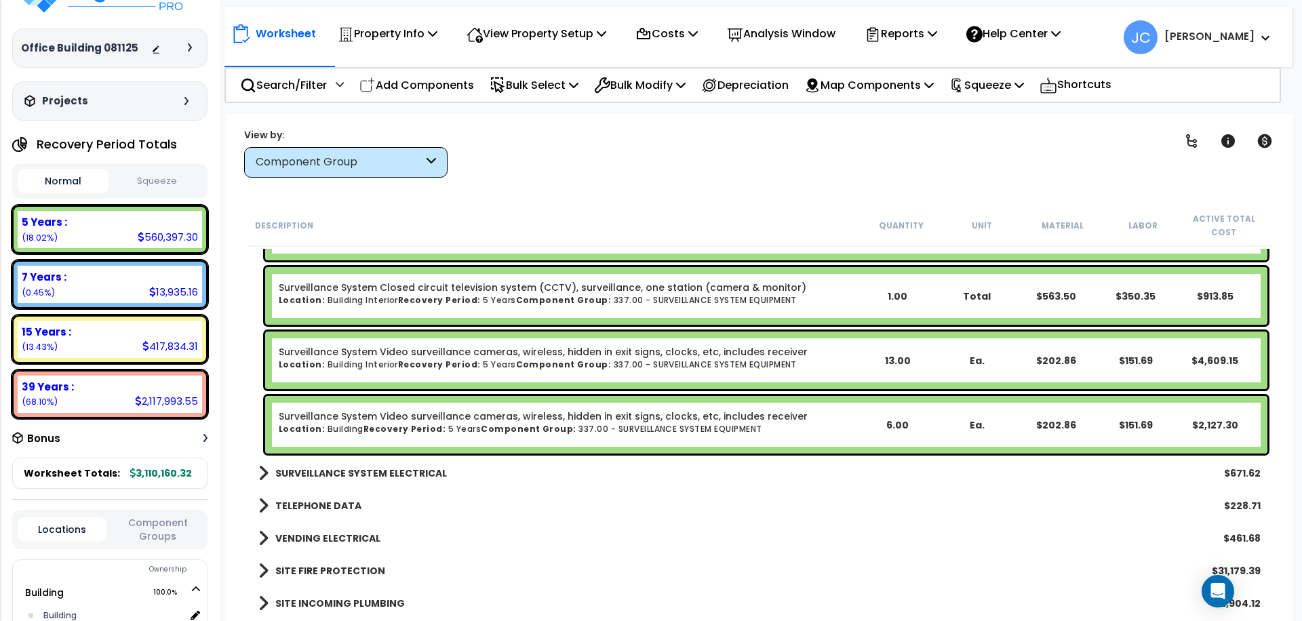
scroll to position [30789, 0]
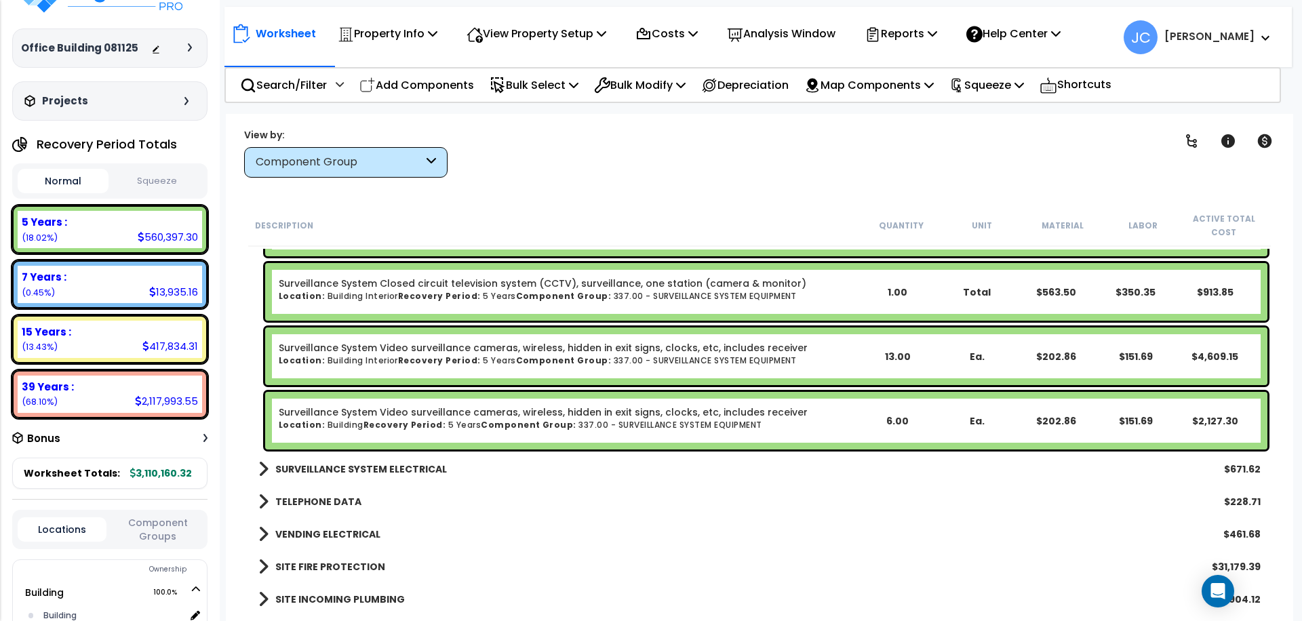
click at [377, 463] on b "SURVEILLANCE SYSTEM ELECTRICAL" at bounding box center [361, 470] width 172 height 14
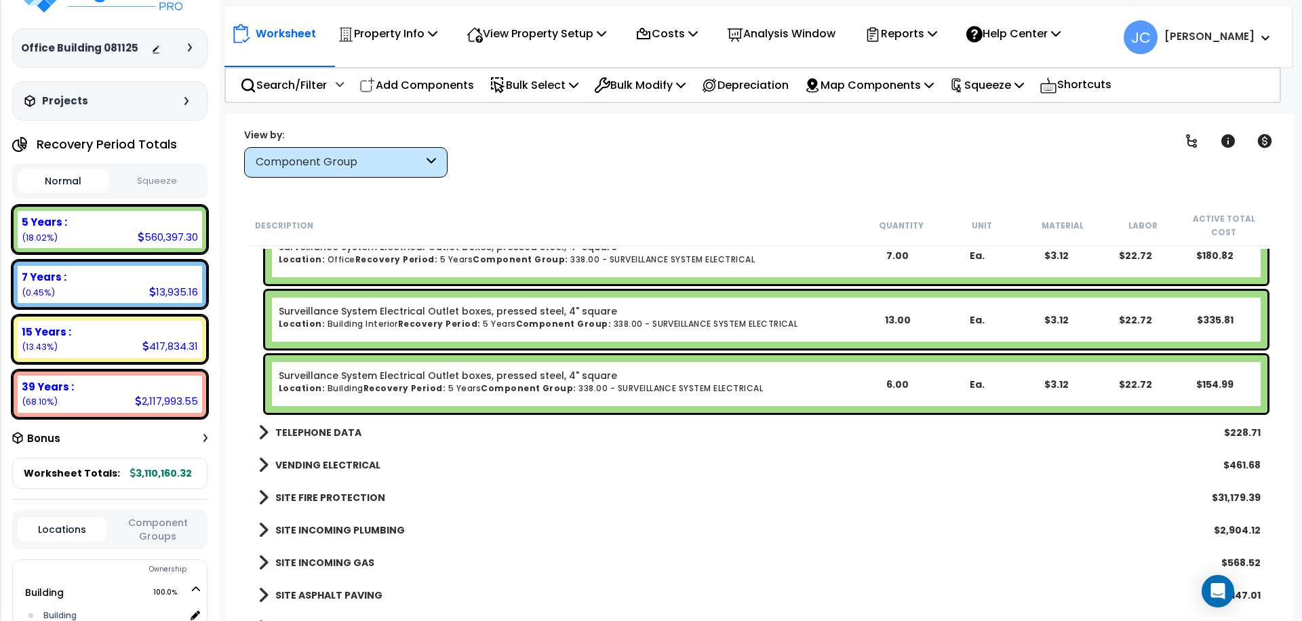
scroll to position [31066, 0]
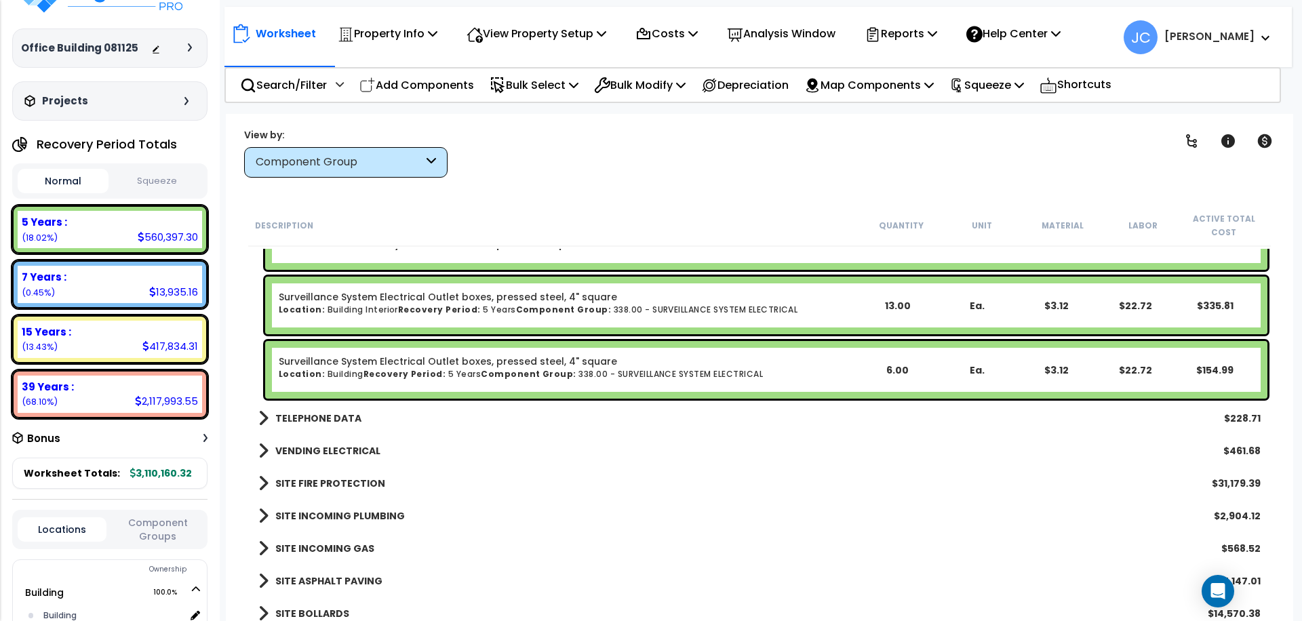
click at [319, 421] on b "TELEPHONE DATA" at bounding box center [318, 419] width 86 height 14
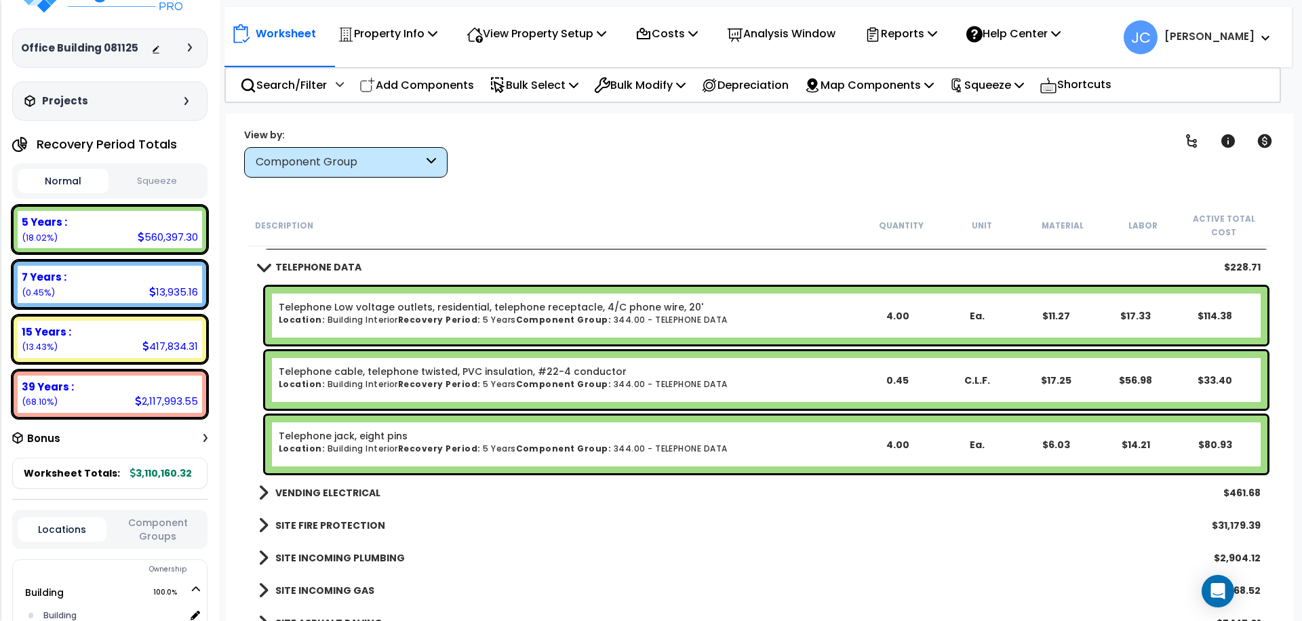
scroll to position [31220, 0]
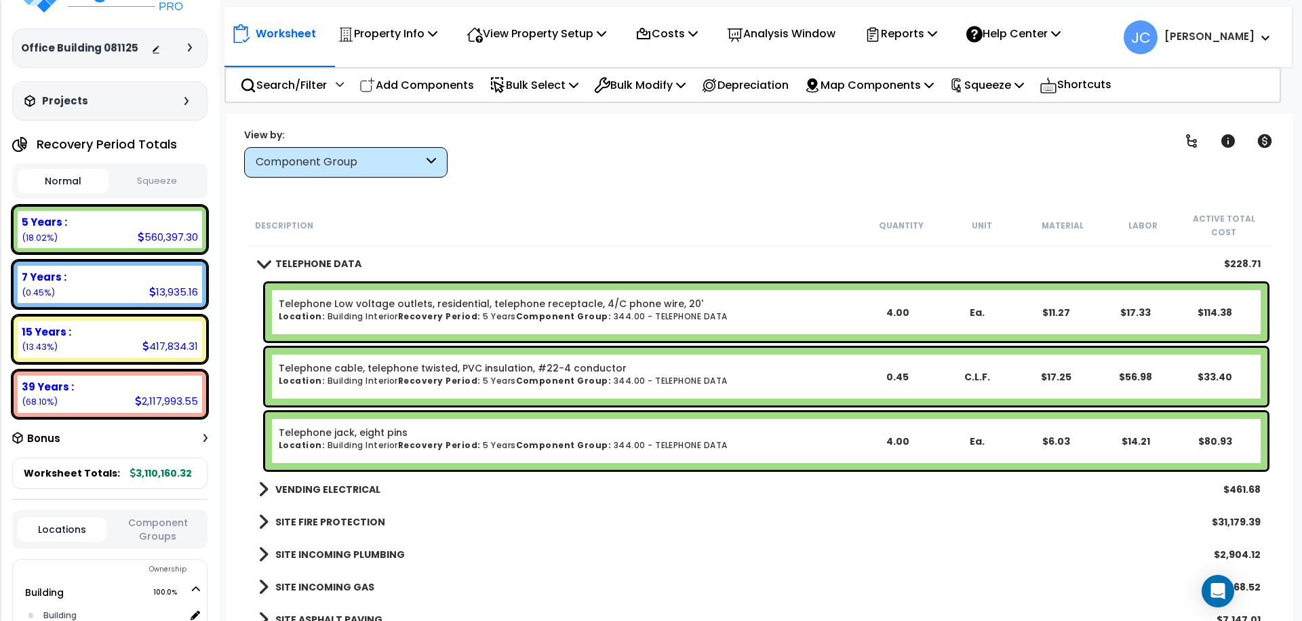
click at [326, 488] on b "VENDING ELECTRICAL" at bounding box center [327, 490] width 105 height 14
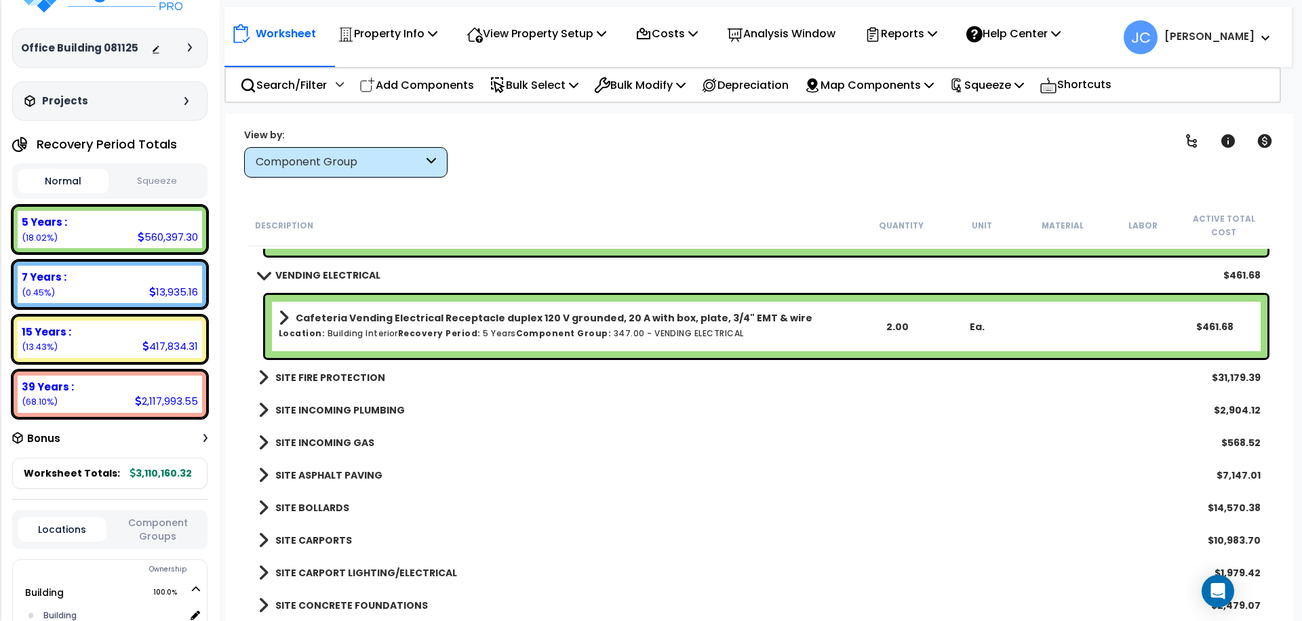
scroll to position [31439, 0]
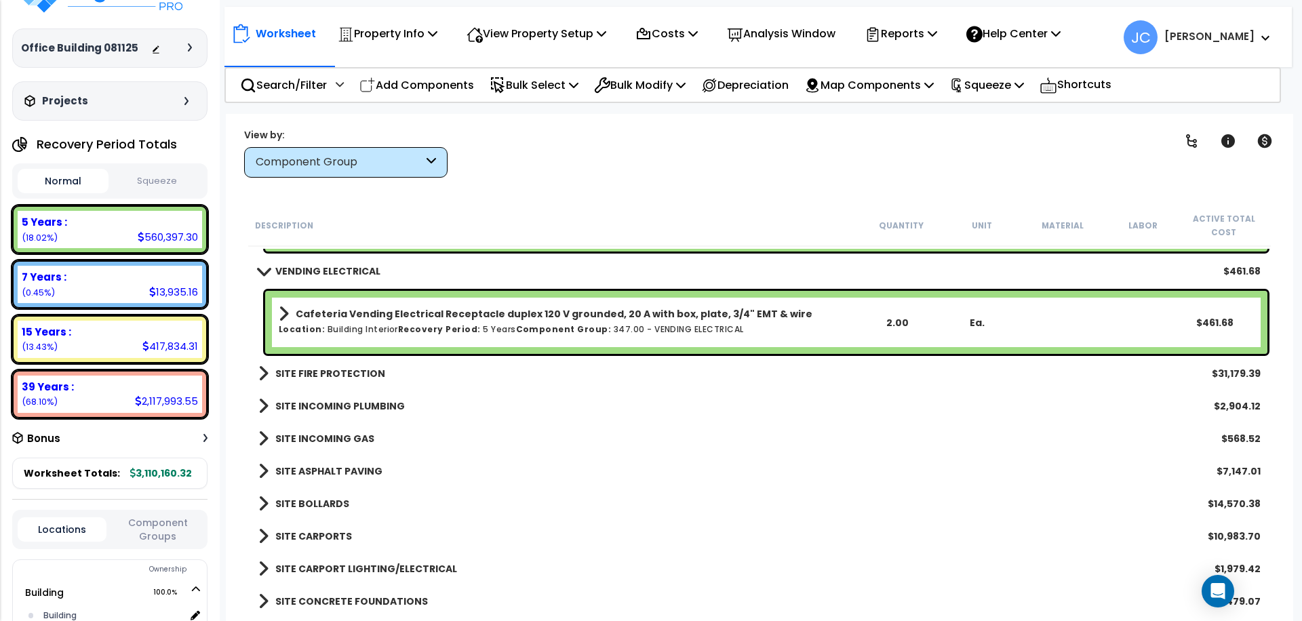
click at [364, 374] on b "SITE FIRE PROTECTION" at bounding box center [330, 374] width 110 height 14
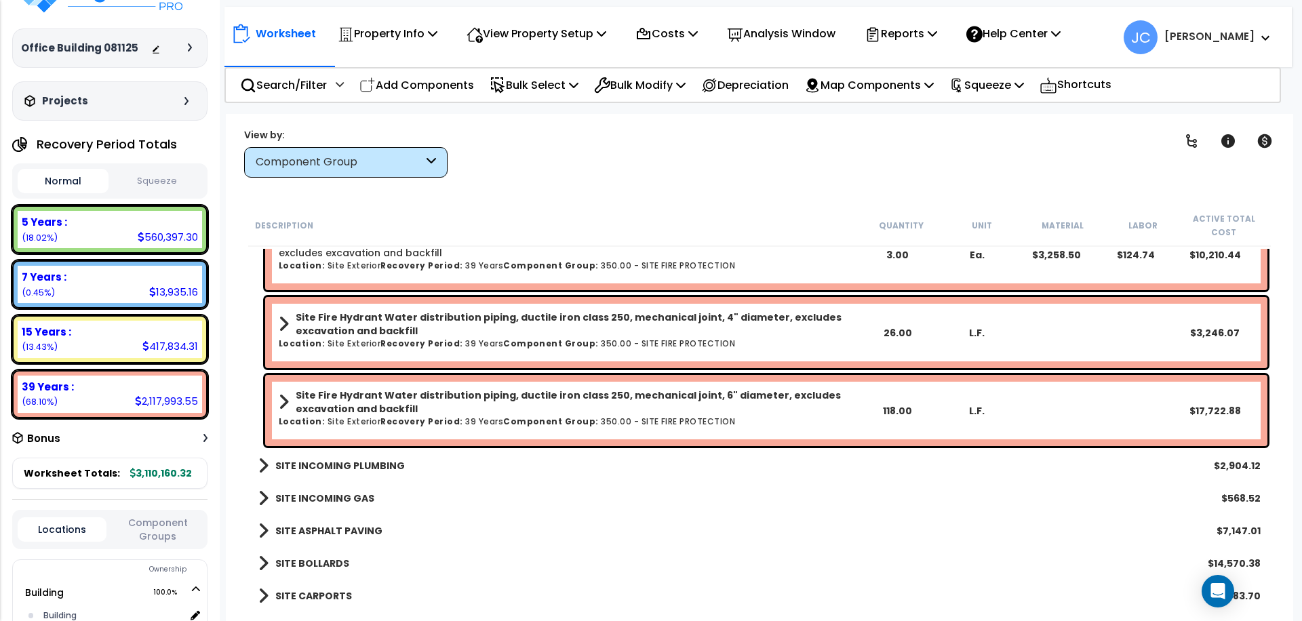
scroll to position [31616, 0]
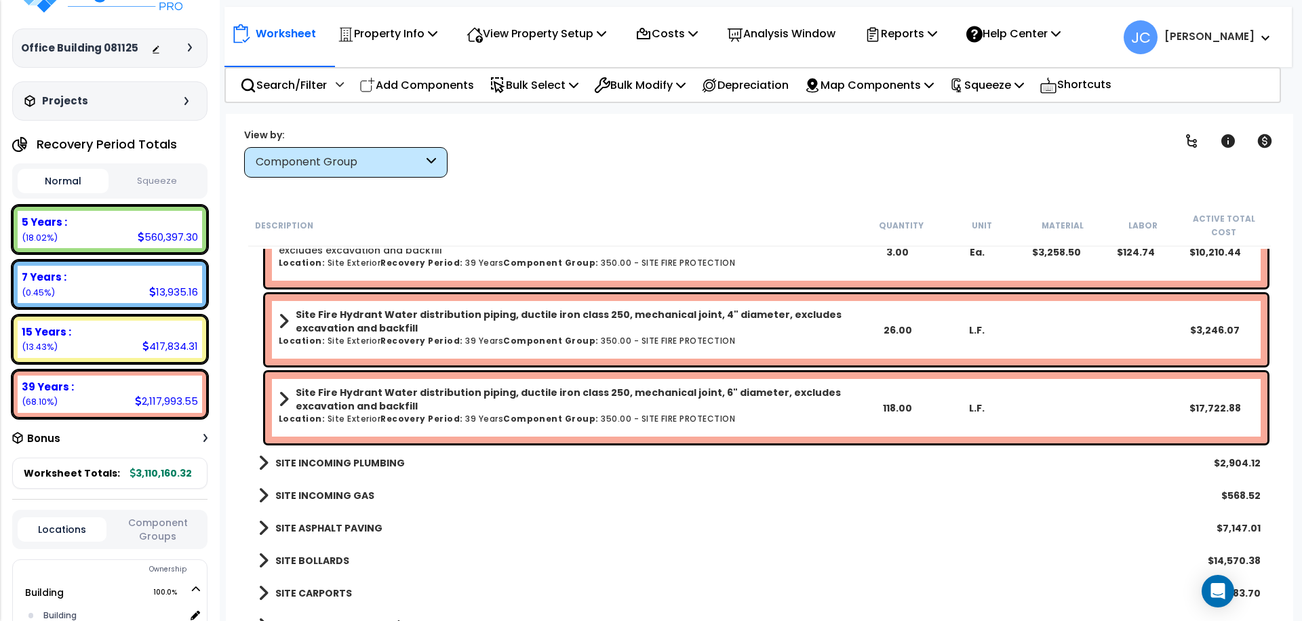
click at [370, 461] on b "SITE INCOMING PLUMBING" at bounding box center [340, 464] width 130 height 14
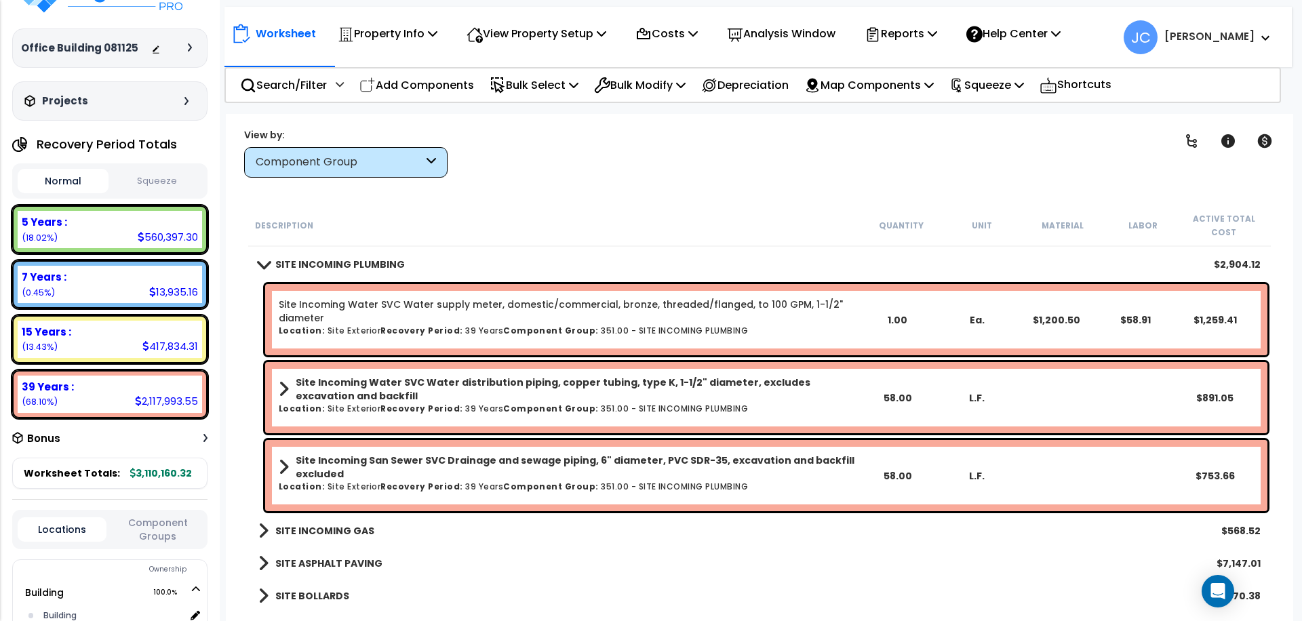
scroll to position [31819, 0]
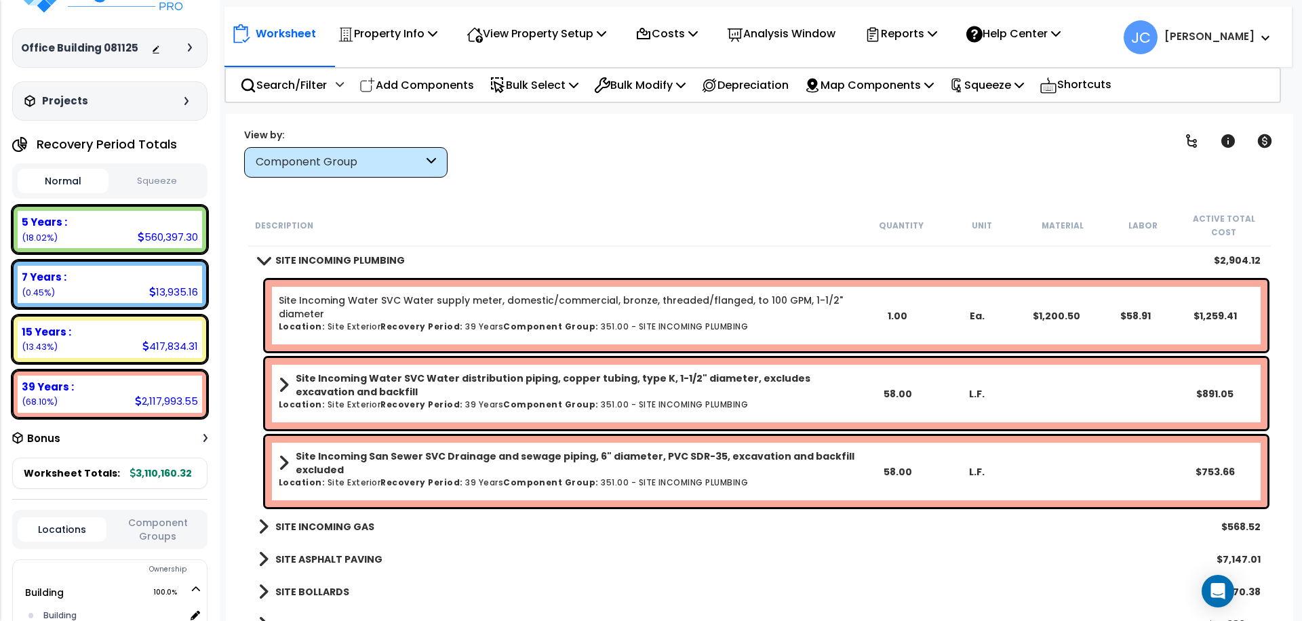
click at [330, 525] on b "SITE INCOMING GAS" at bounding box center [324, 527] width 99 height 14
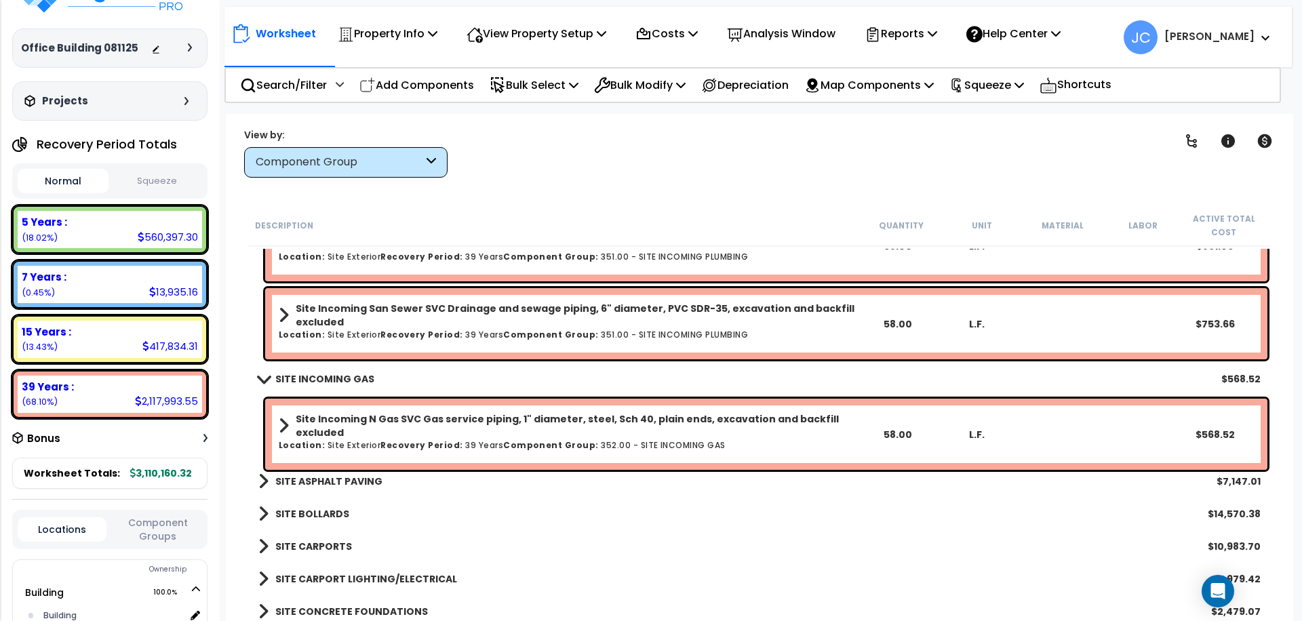
scroll to position [32066, 0]
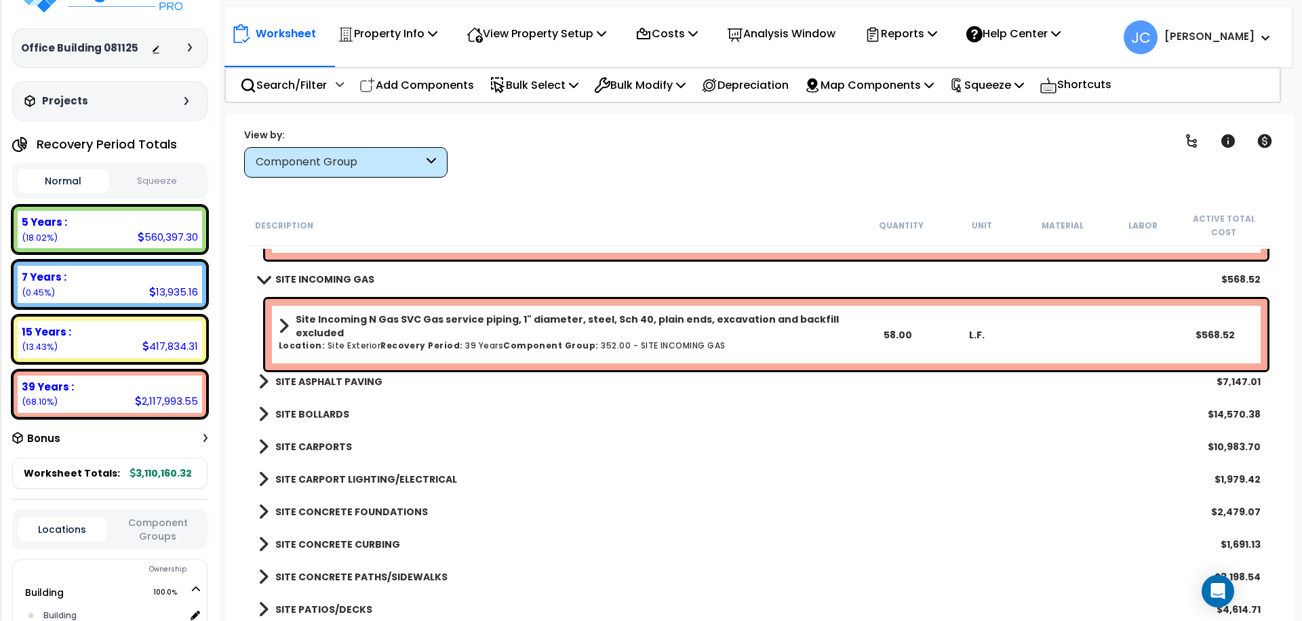
click at [338, 383] on b "SITE ASPHALT PAVING" at bounding box center [328, 382] width 107 height 14
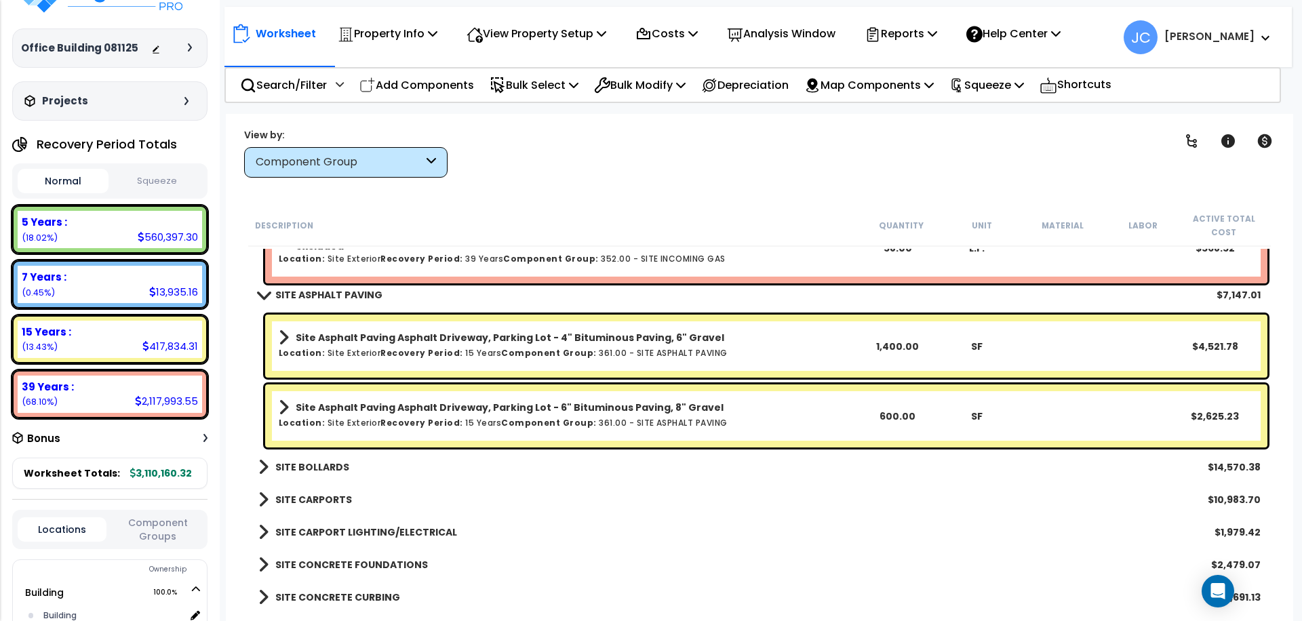
scroll to position [32159, 0]
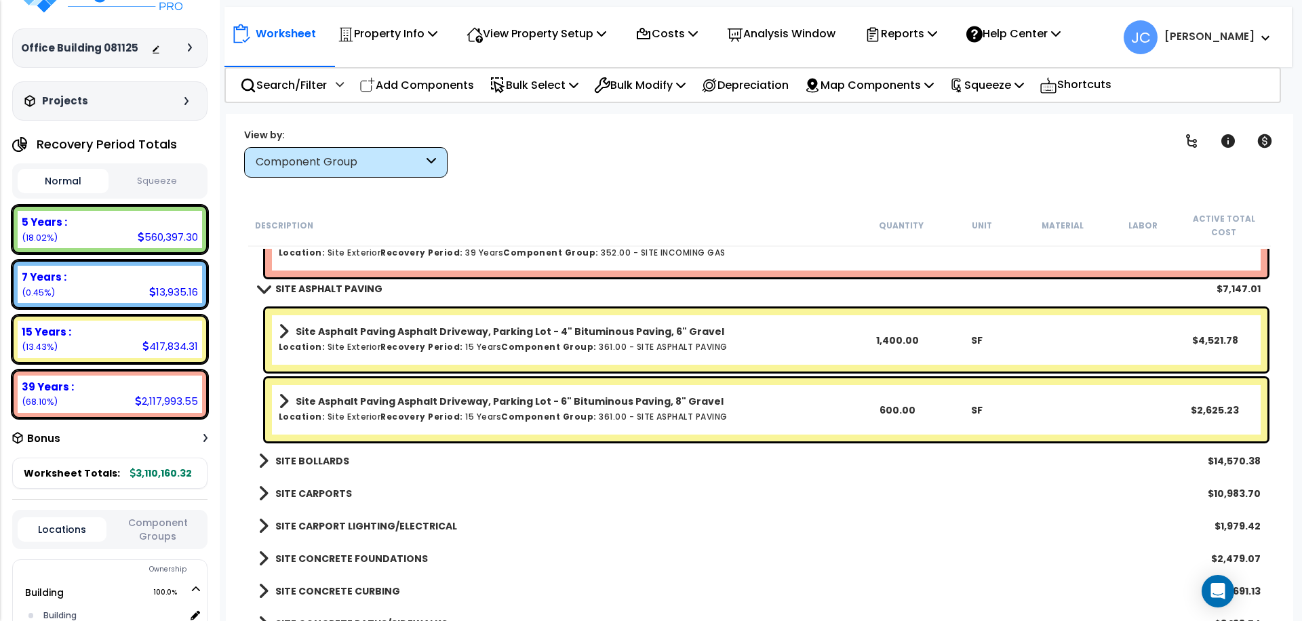
click at [333, 461] on b "SITE BOLLARDS" at bounding box center [312, 461] width 74 height 14
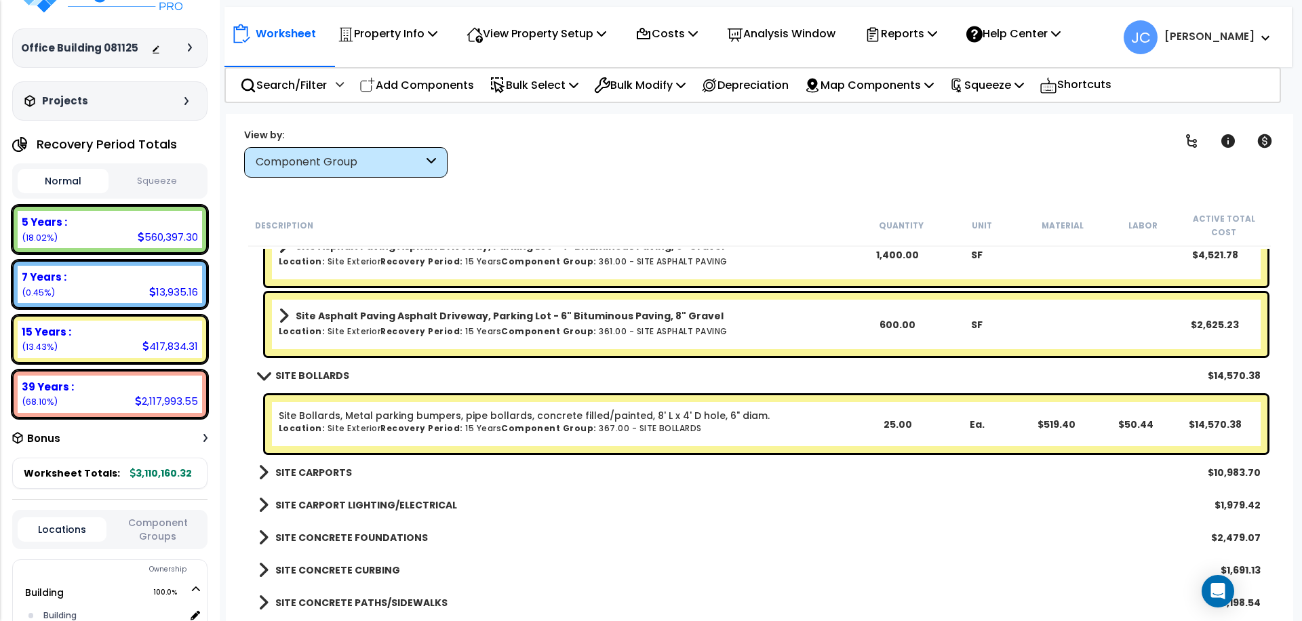
scroll to position [32254, 0]
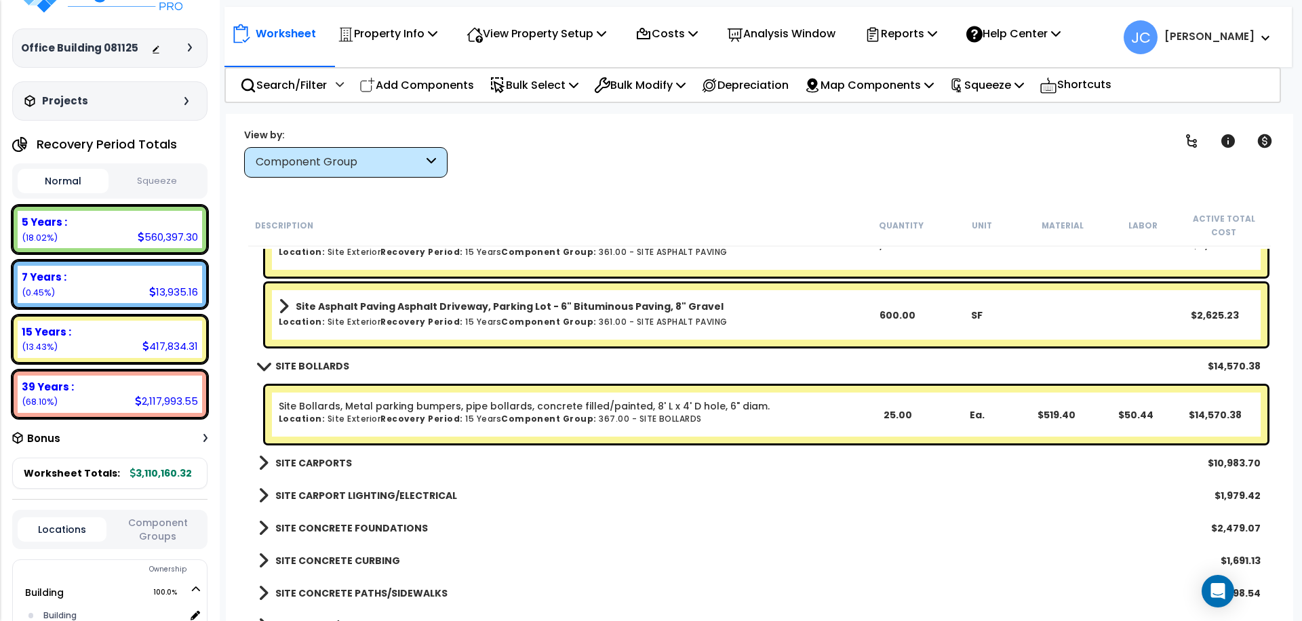
click at [333, 461] on b "SITE CARPORTS" at bounding box center [313, 464] width 77 height 14
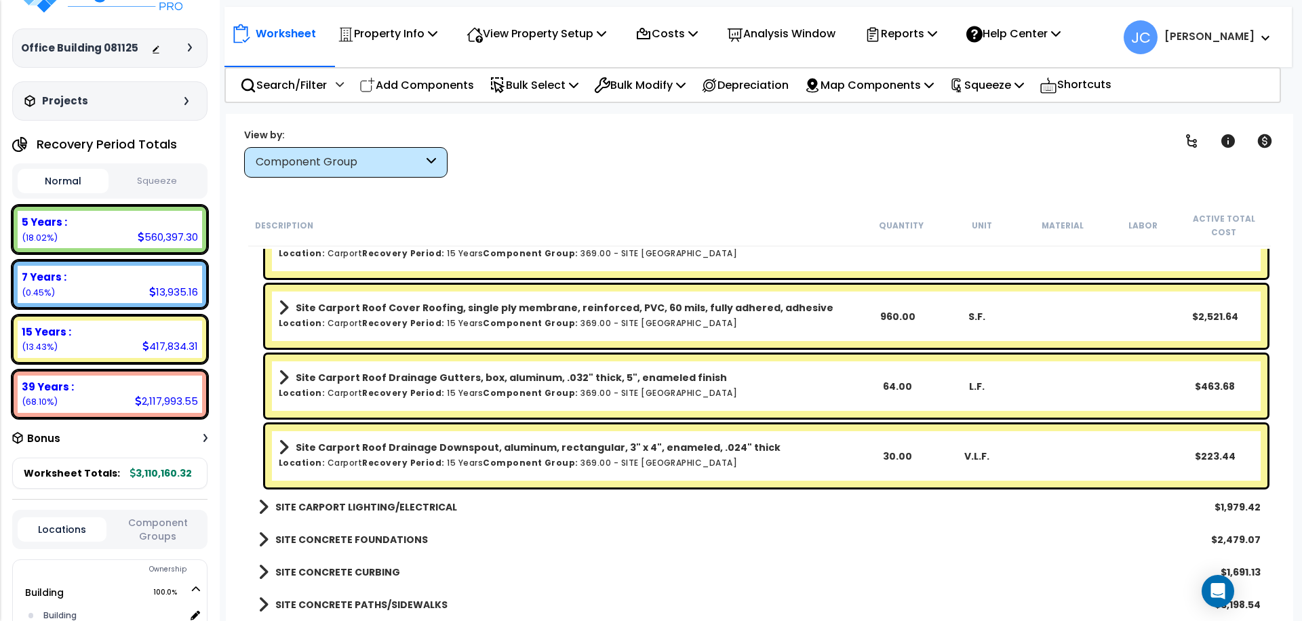
scroll to position [32747, 0]
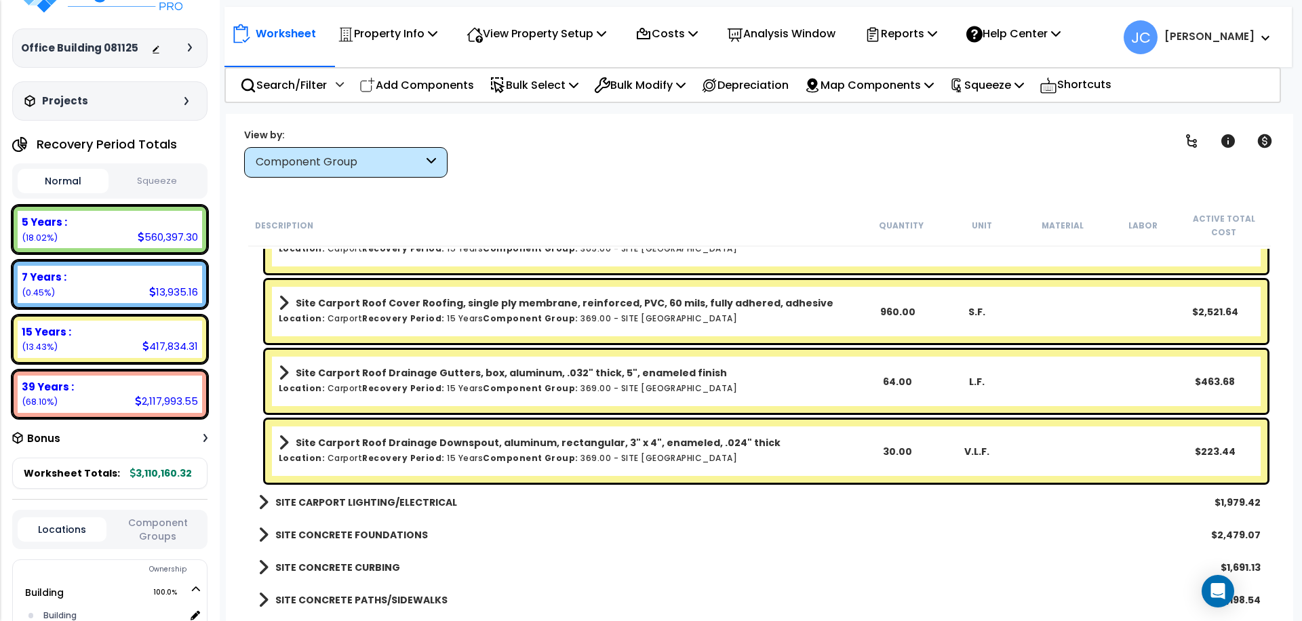
click at [372, 502] on b "SITE CARPORT LIGHTING/ELECTRICAL" at bounding box center [366, 503] width 182 height 14
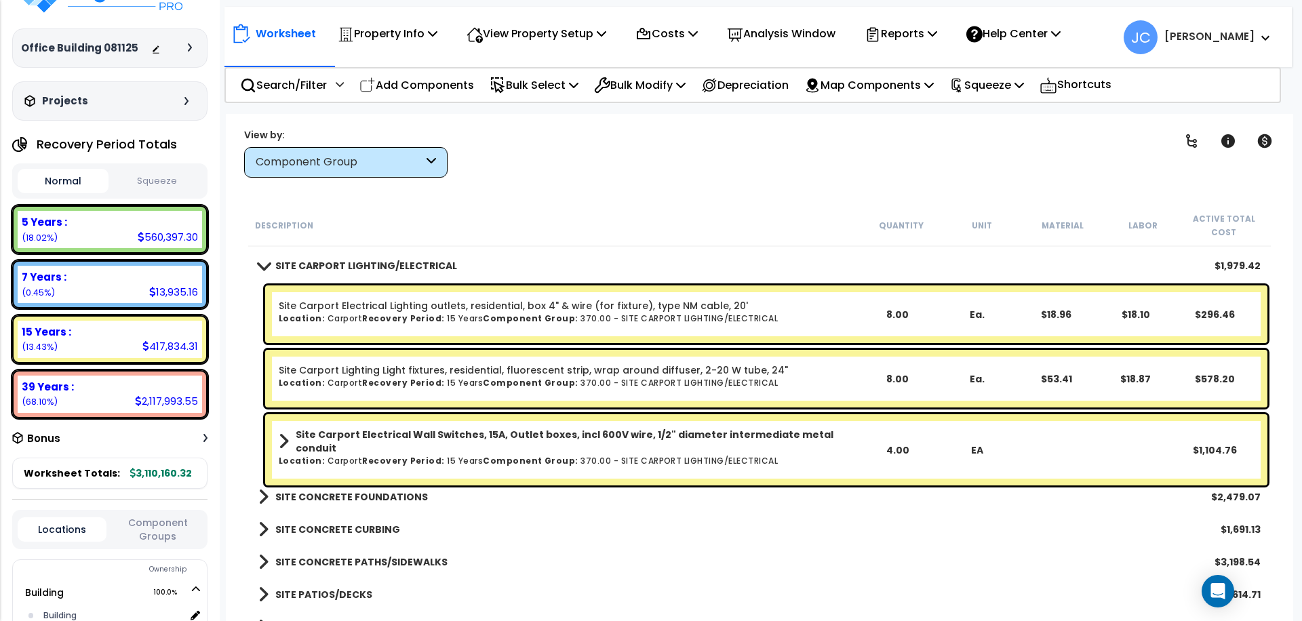
scroll to position [32985, 0]
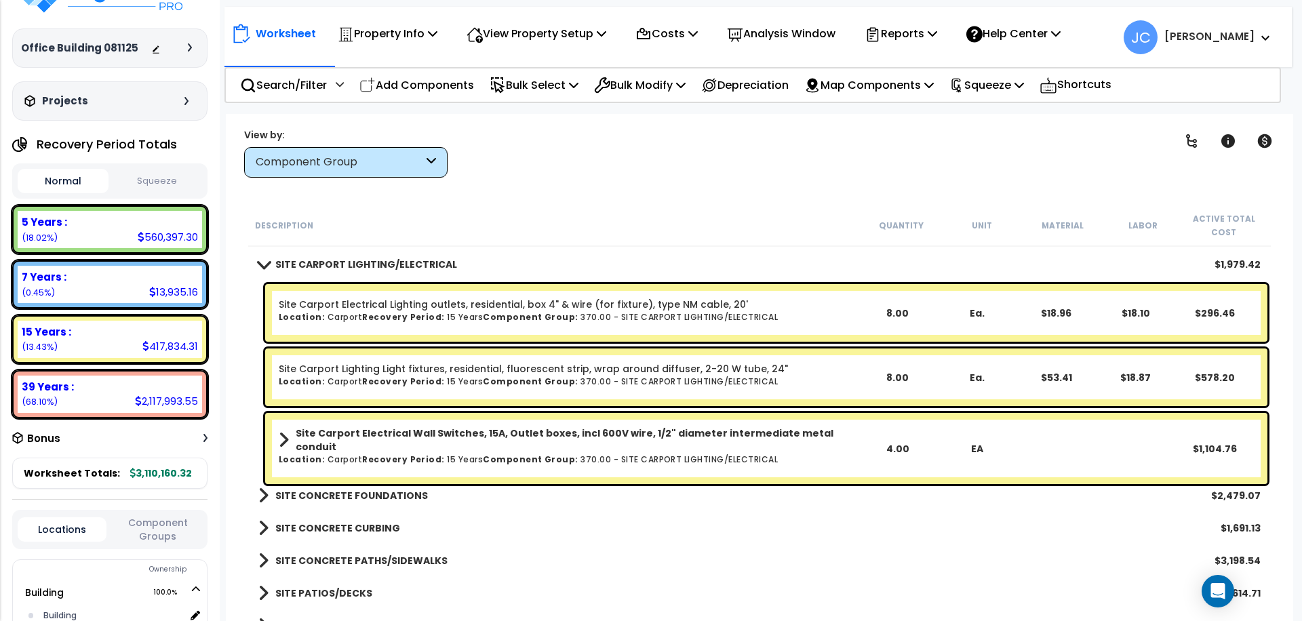
click at [364, 482] on div "SITE CONCRETE FOUNDATIONS $2,479.07" at bounding box center [760, 496] width 1016 height 33
click at [370, 489] on b "SITE CONCRETE FOUNDATIONS" at bounding box center [351, 496] width 153 height 14
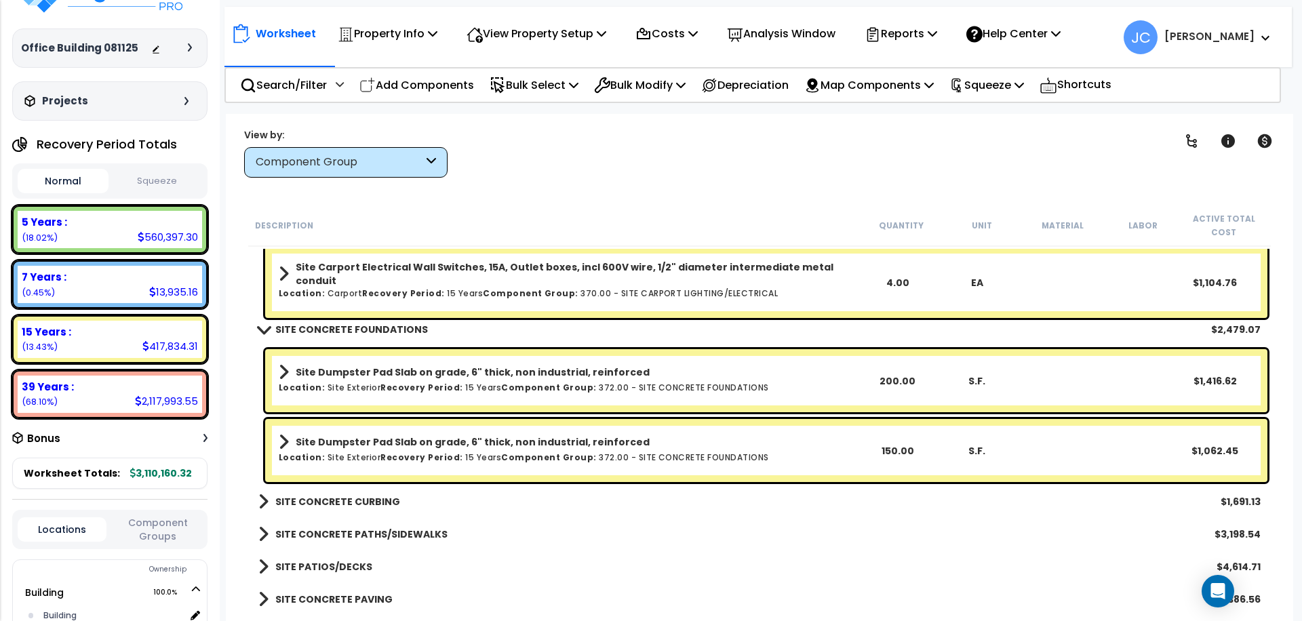
scroll to position [33184, 0]
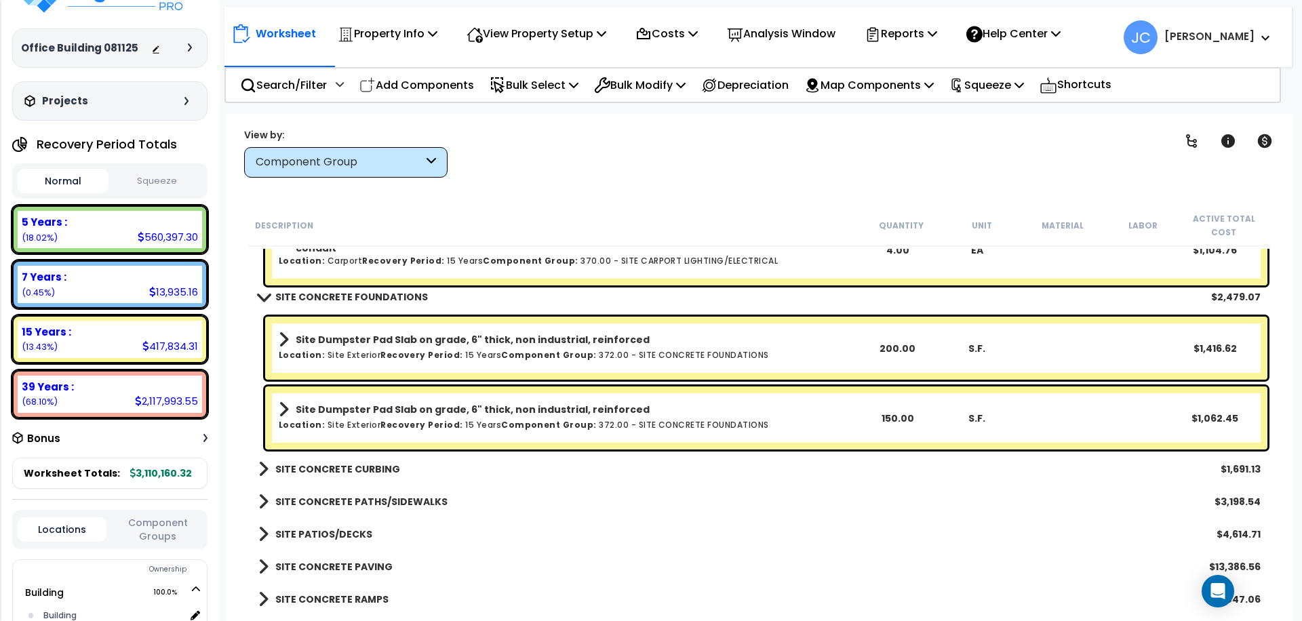
click at [353, 474] on b "SITE CONCRETE CURBING" at bounding box center [337, 470] width 125 height 14
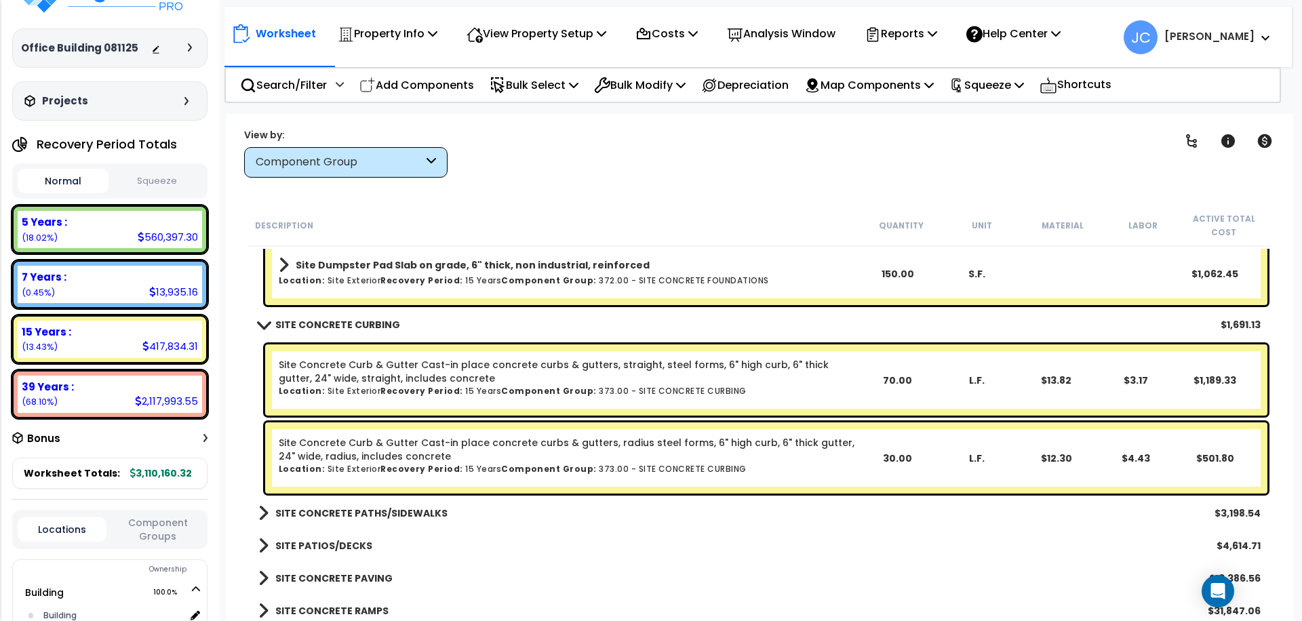
scroll to position [33363, 0]
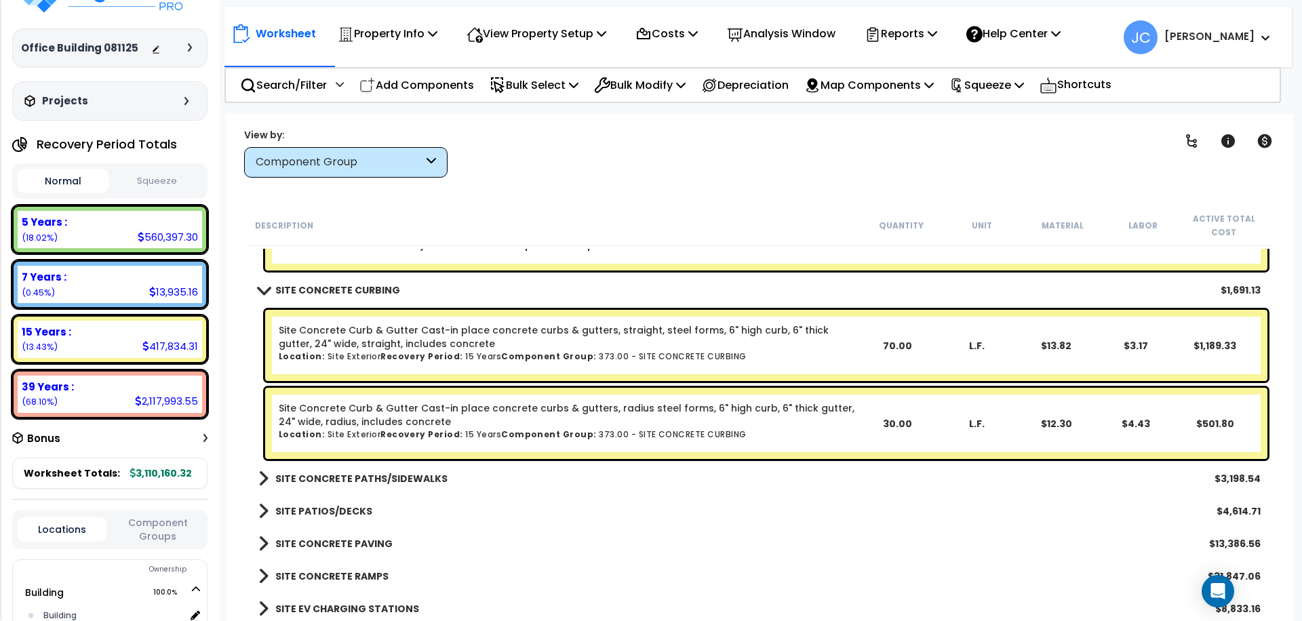
click at [360, 475] on b "SITE CONCRETE PATHS/SIDEWALKS" at bounding box center [361, 479] width 172 height 14
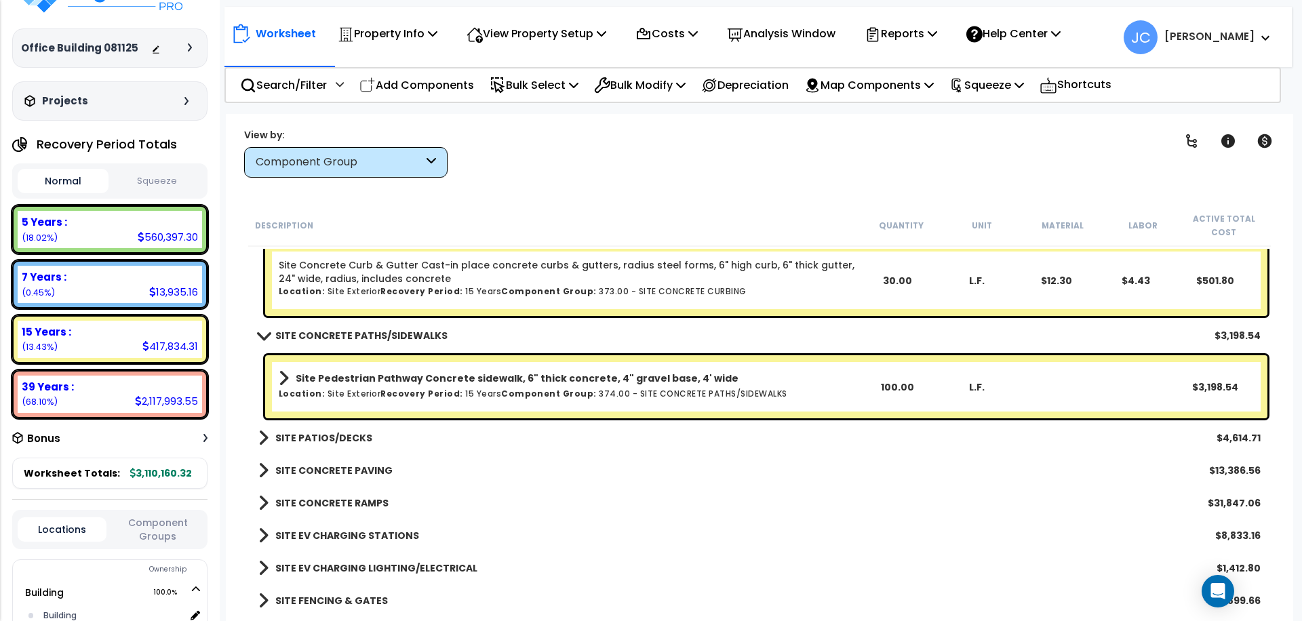
scroll to position [33515, 0]
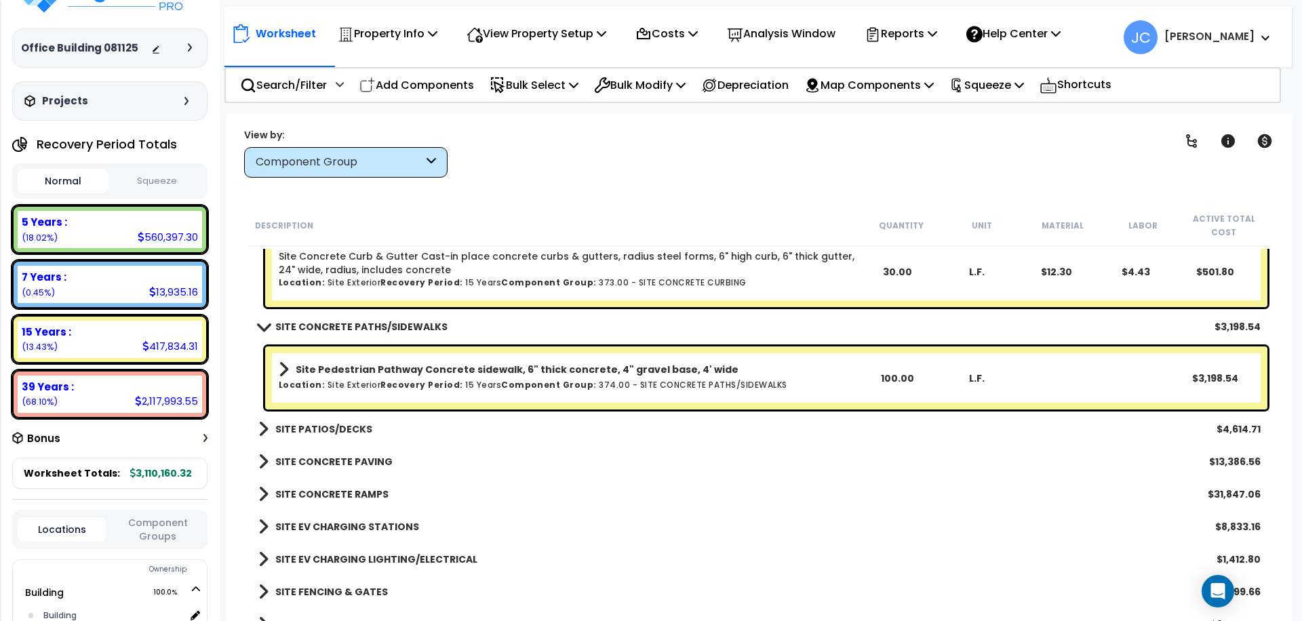
click at [330, 428] on b "SITE PATIOS/DECKS" at bounding box center [323, 430] width 97 height 14
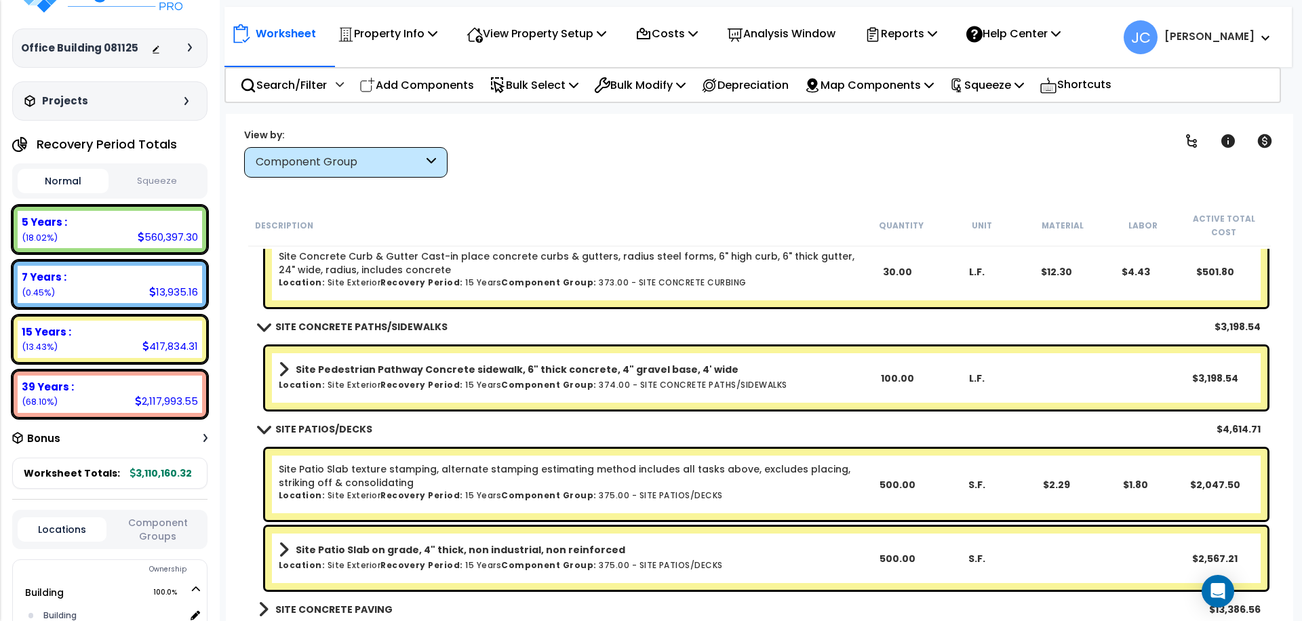
scroll to position [33643, 0]
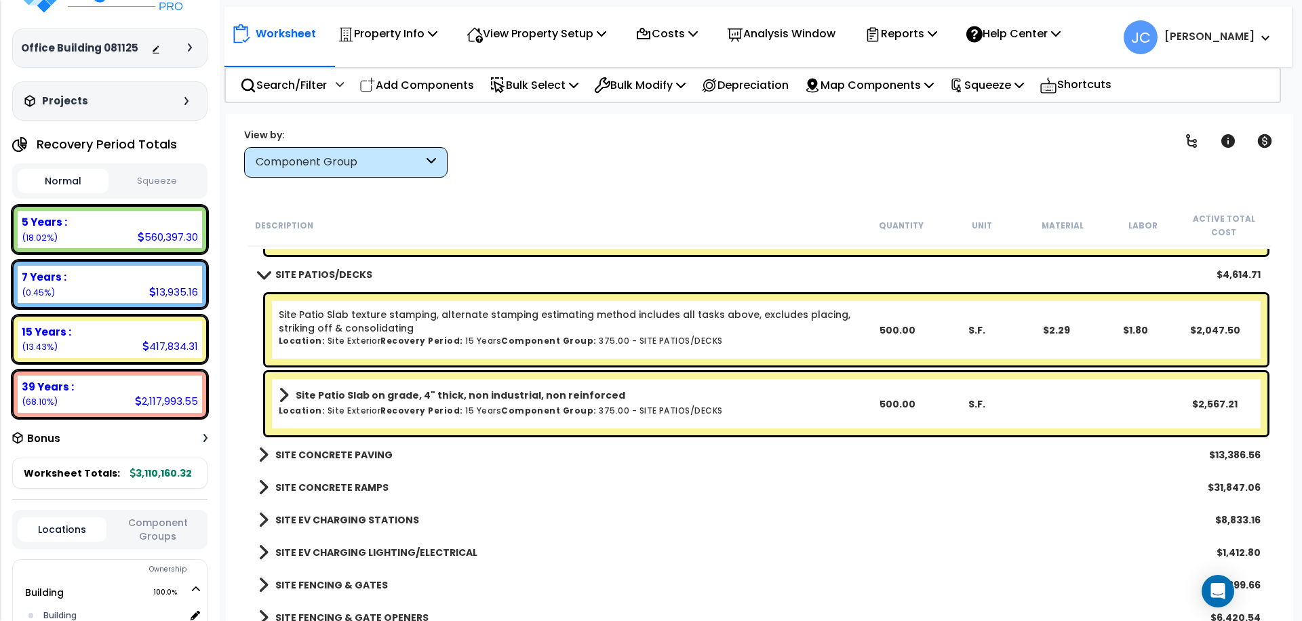
click at [365, 452] on b "SITE CONCRETE PAVING" at bounding box center [333, 455] width 117 height 14
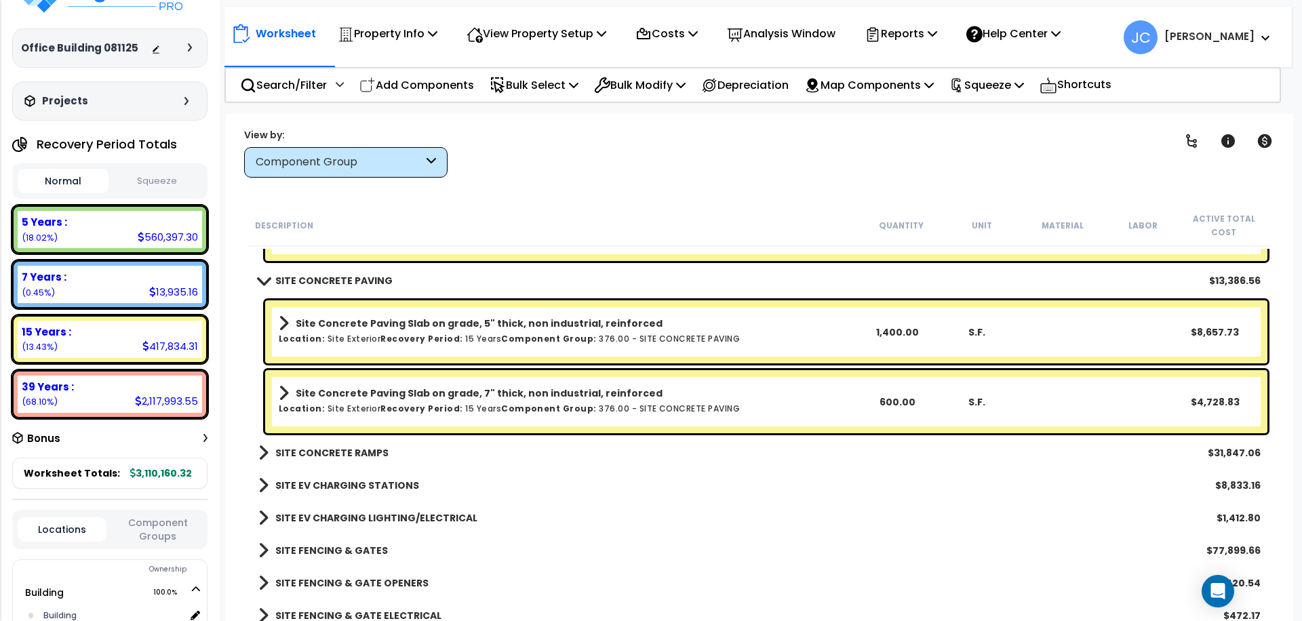
scroll to position [33845, 0]
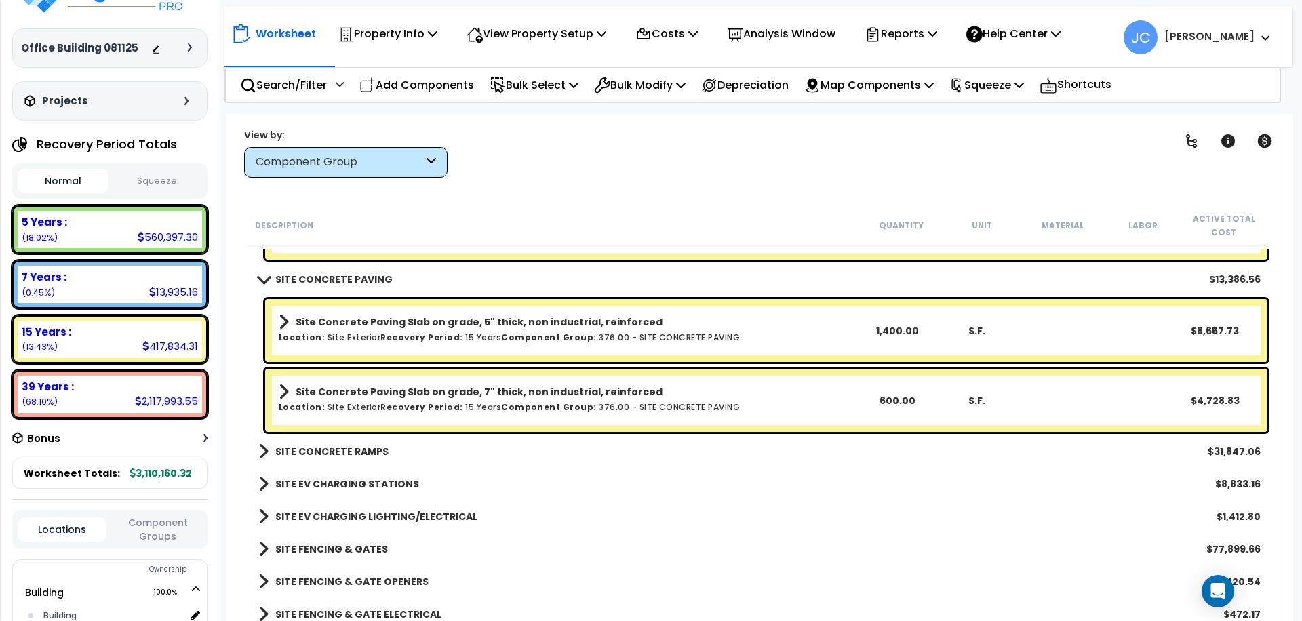
click at [364, 454] on b "SITE CONCRETE RAMPS" at bounding box center [331, 452] width 113 height 14
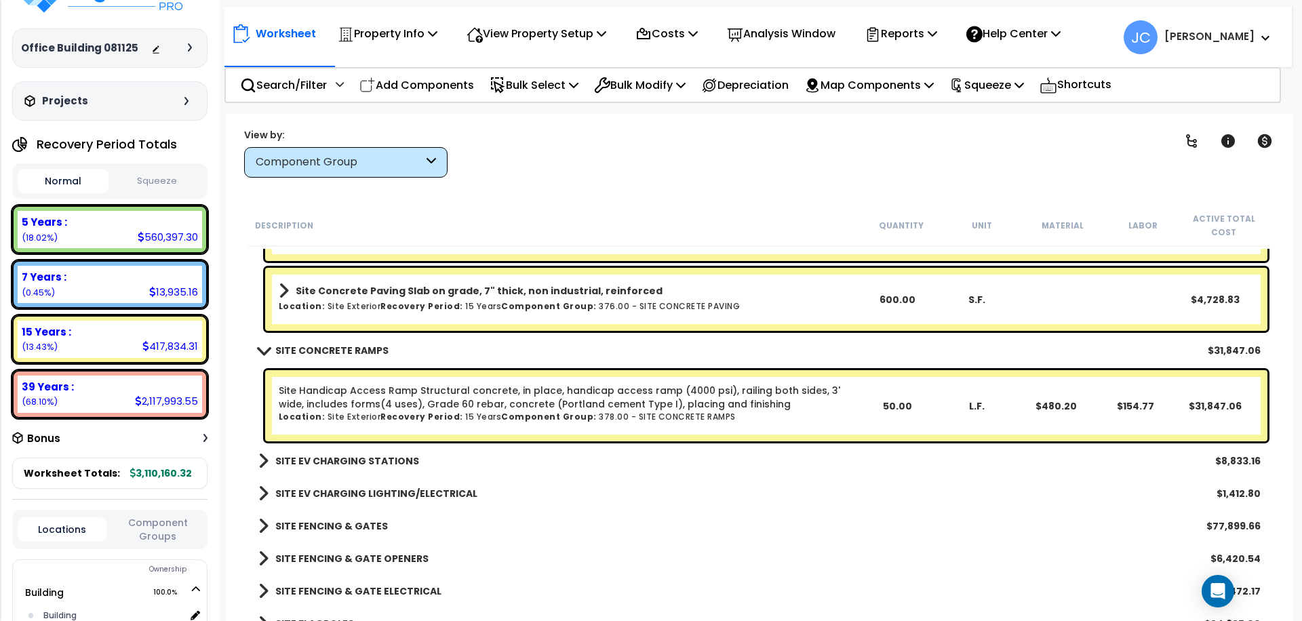
scroll to position [33952, 0]
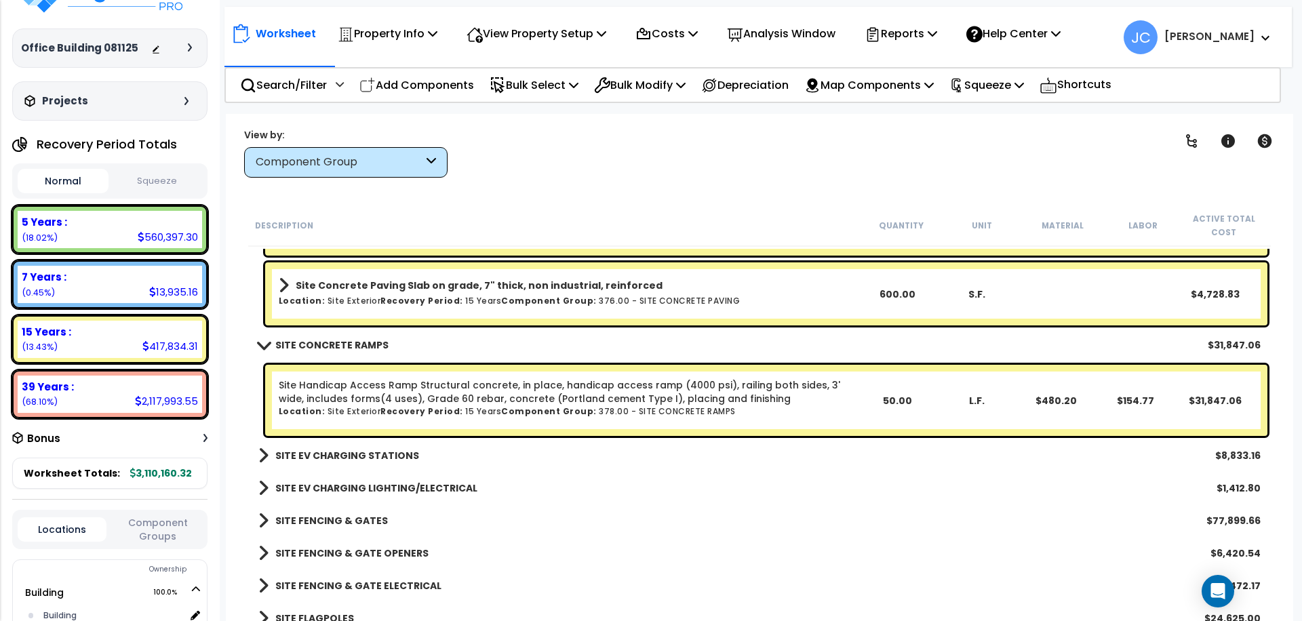
click at [362, 449] on b "SITE EV CHARGING STATIONS" at bounding box center [347, 456] width 144 height 14
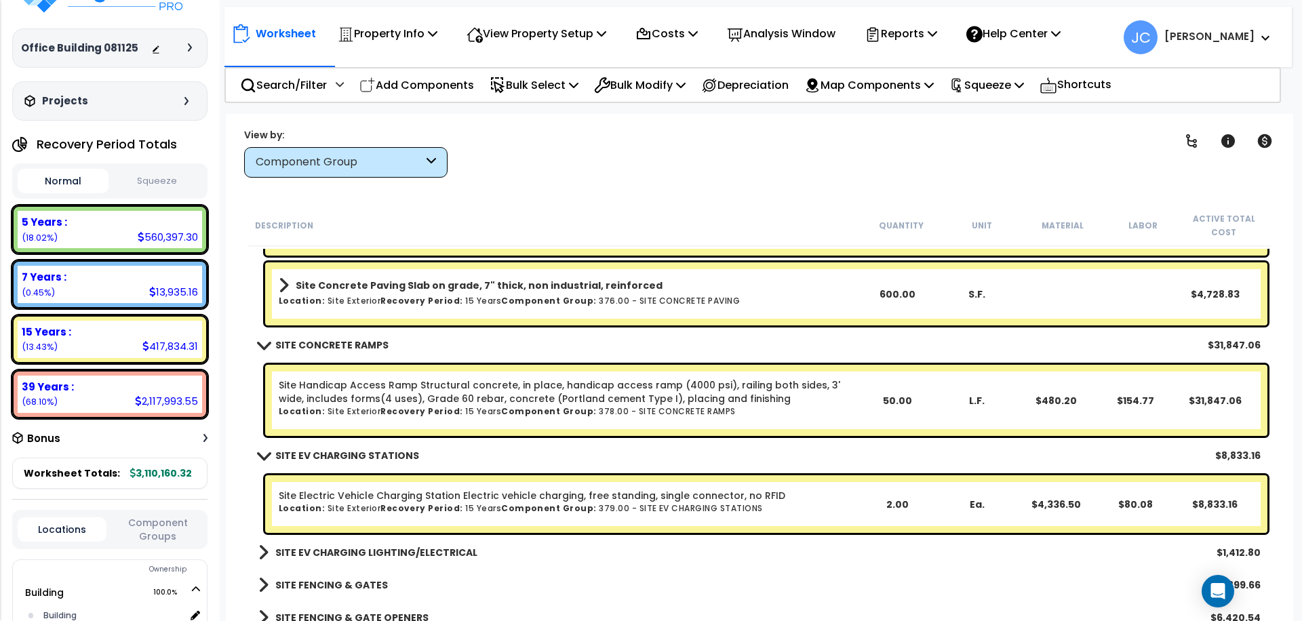
scroll to position [34033, 0]
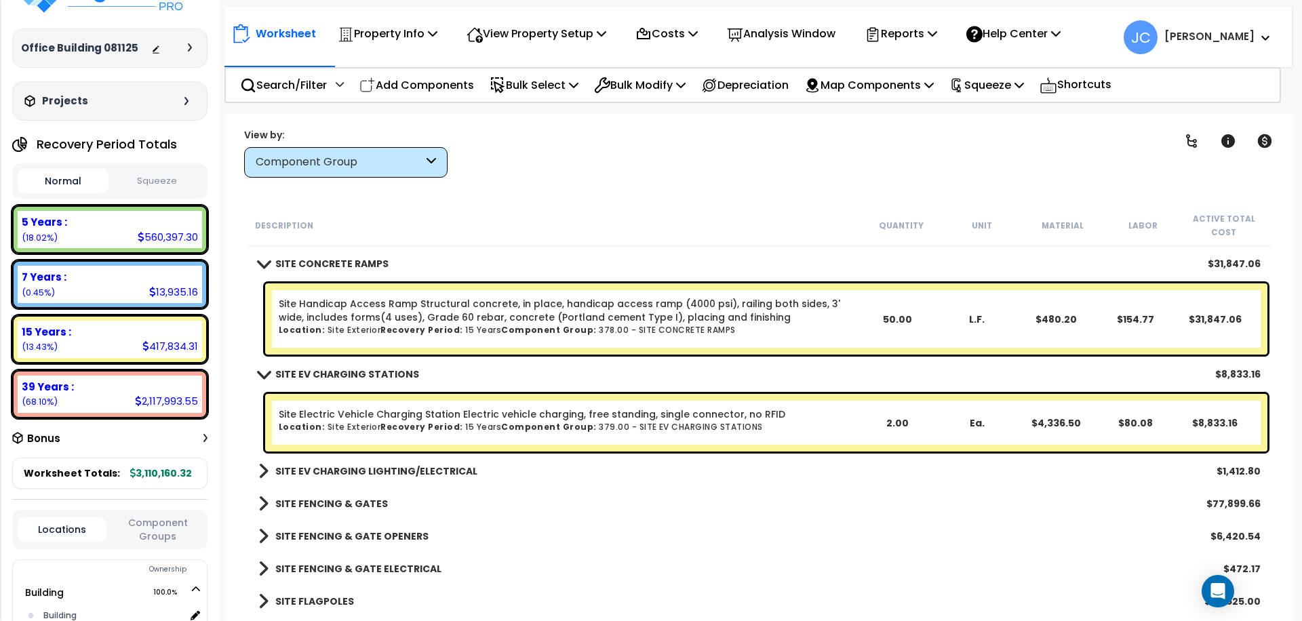
click at [436, 467] on b "SITE EV CHARGING LIGHTING/ELECTRICAL" at bounding box center [376, 472] width 202 height 14
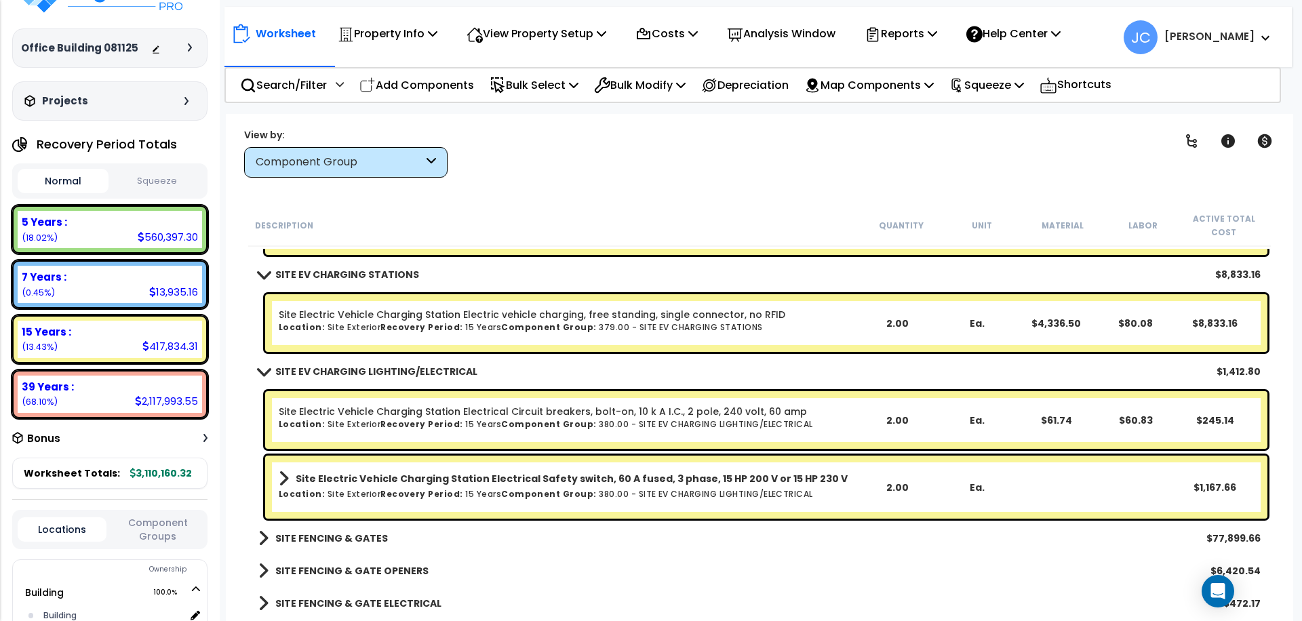
scroll to position [34189, 0]
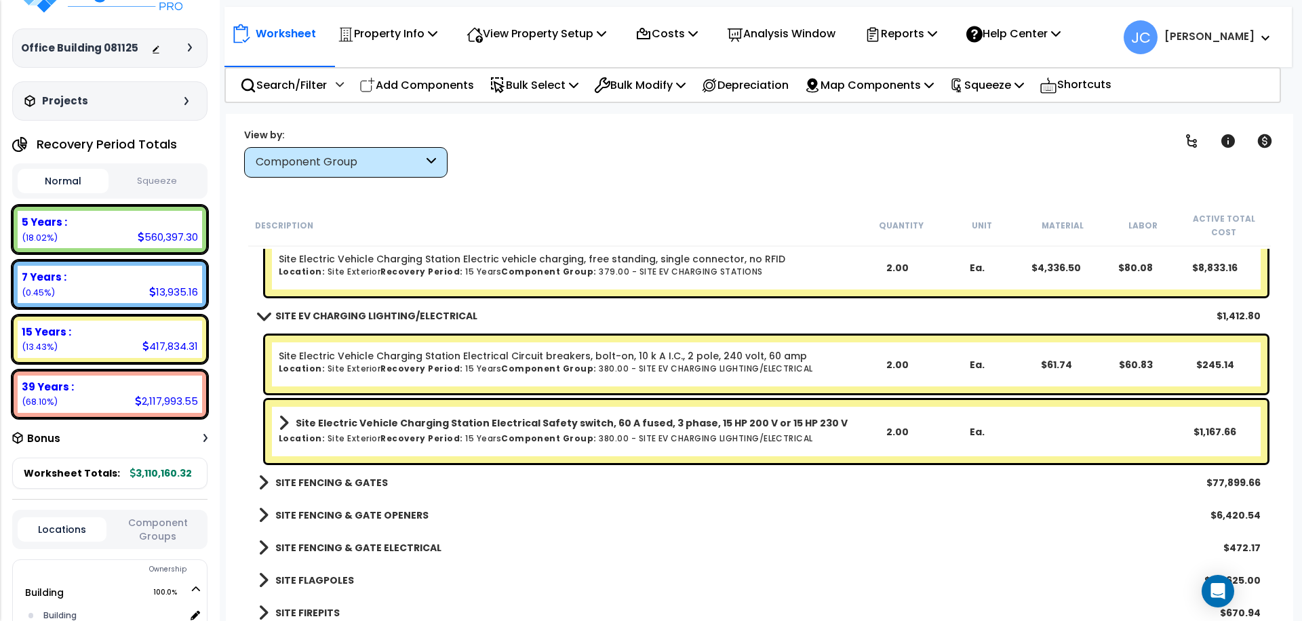
click at [351, 476] on b "SITE FENCING & GATES" at bounding box center [331, 483] width 113 height 14
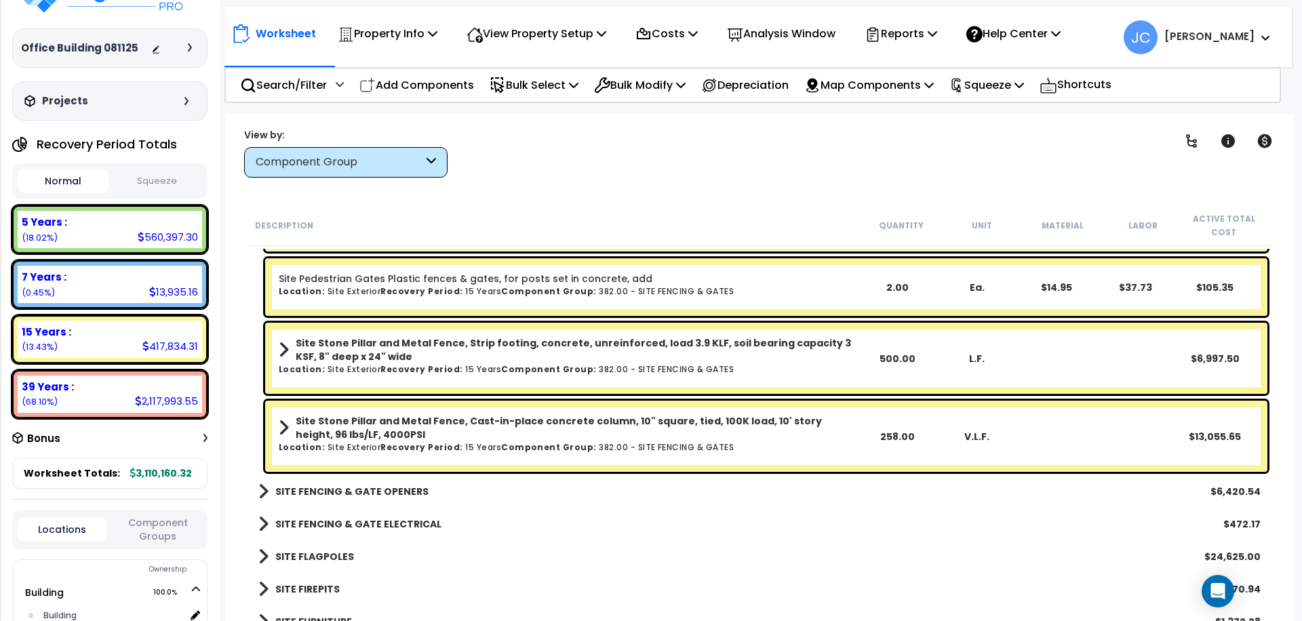
scroll to position [34851, 0]
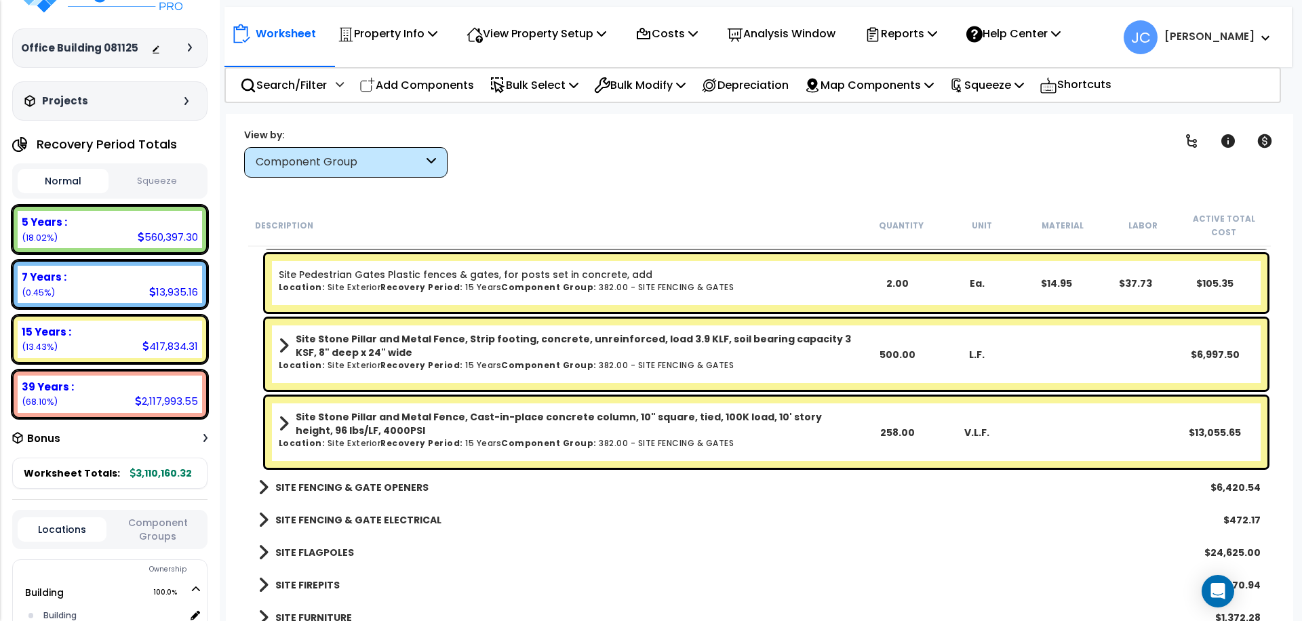
click at [374, 485] on b "SITE FENCING & GATE OPENERS" at bounding box center [351, 488] width 153 height 14
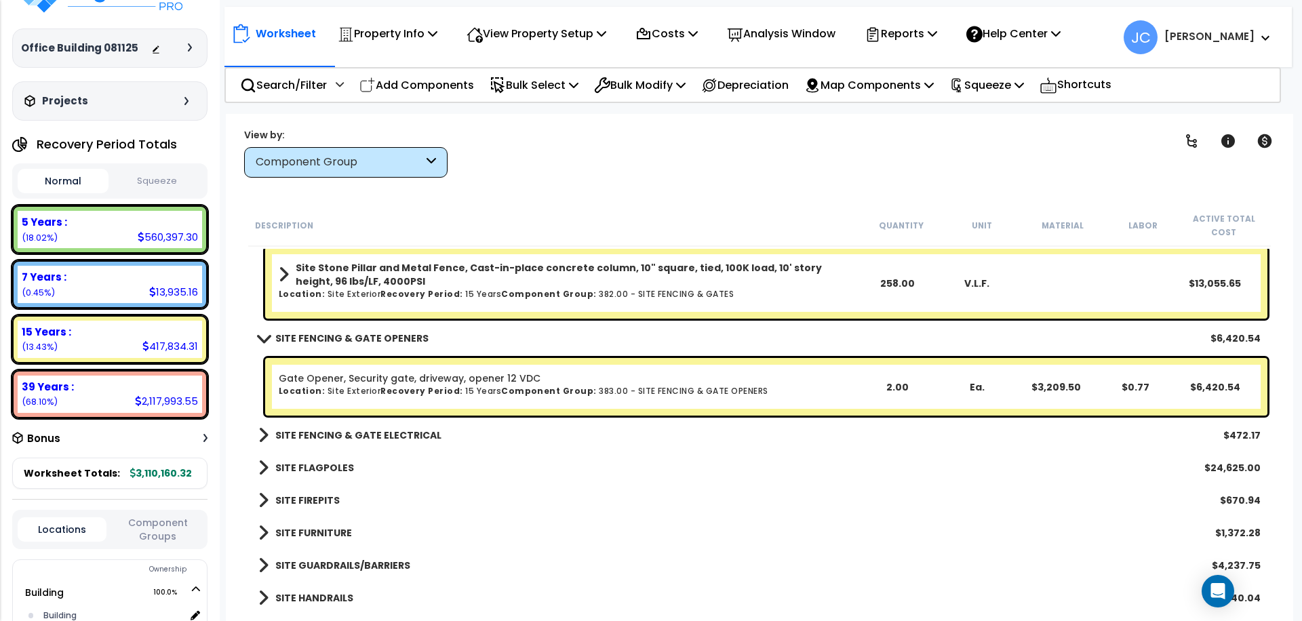
scroll to position [35003, 0]
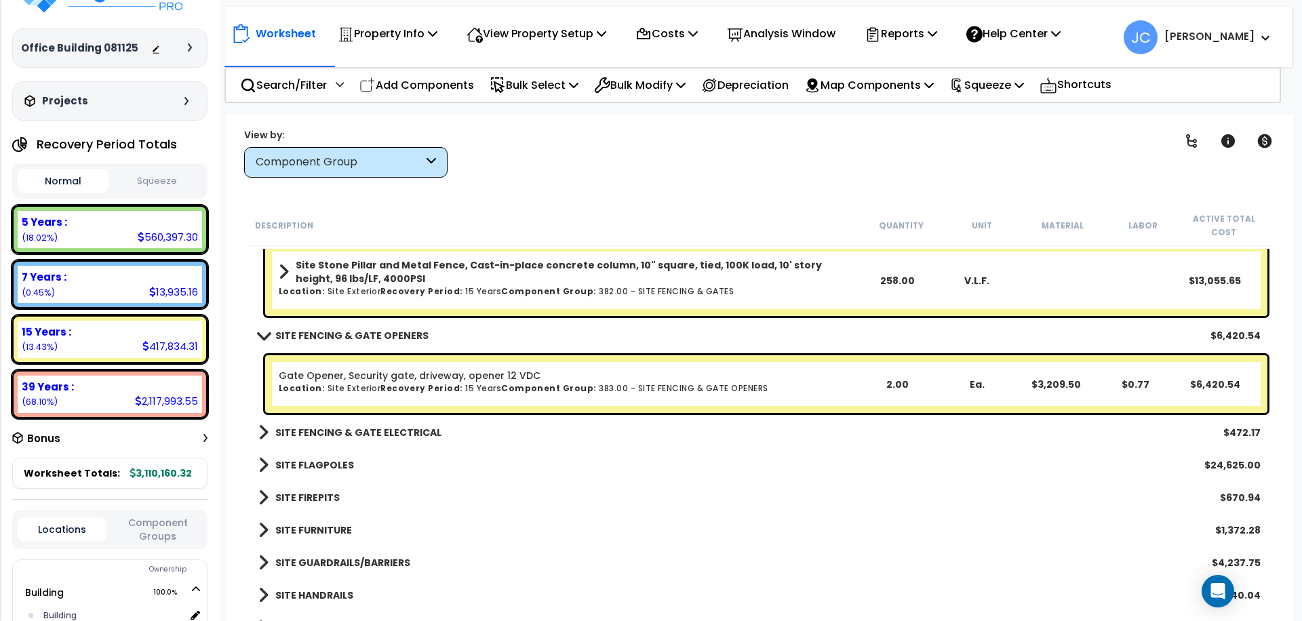
click at [391, 437] on b "SITE FENCING & GATE ELECTRICAL" at bounding box center [358, 433] width 166 height 14
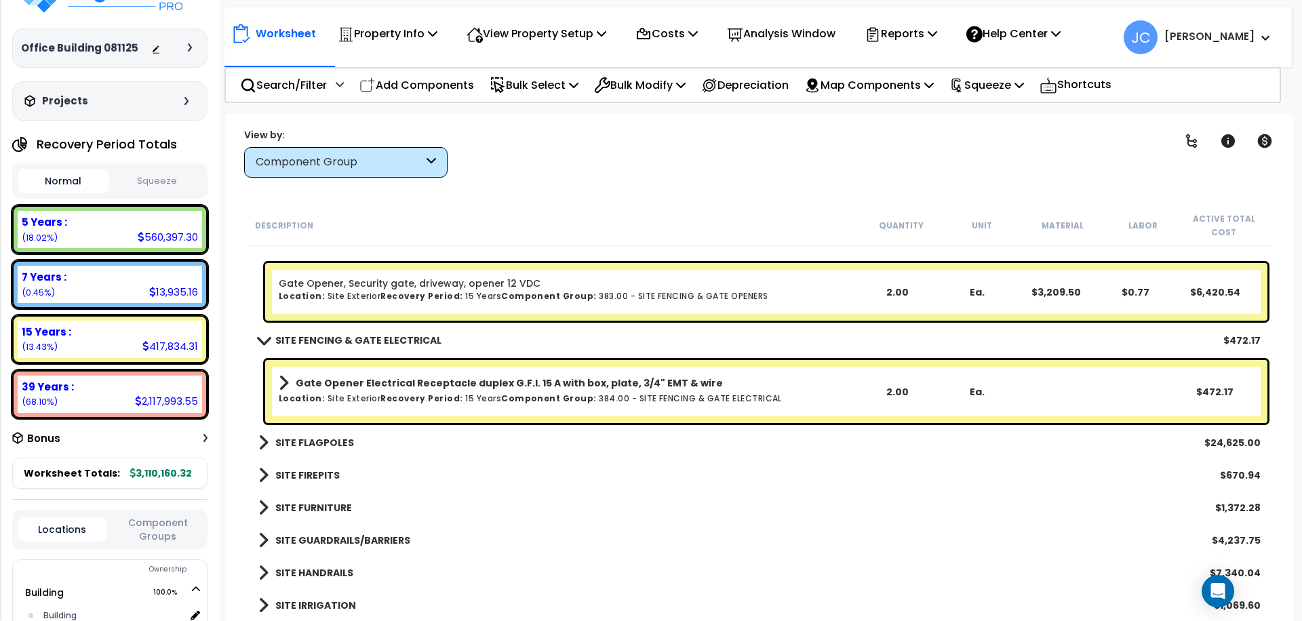
scroll to position [35098, 0]
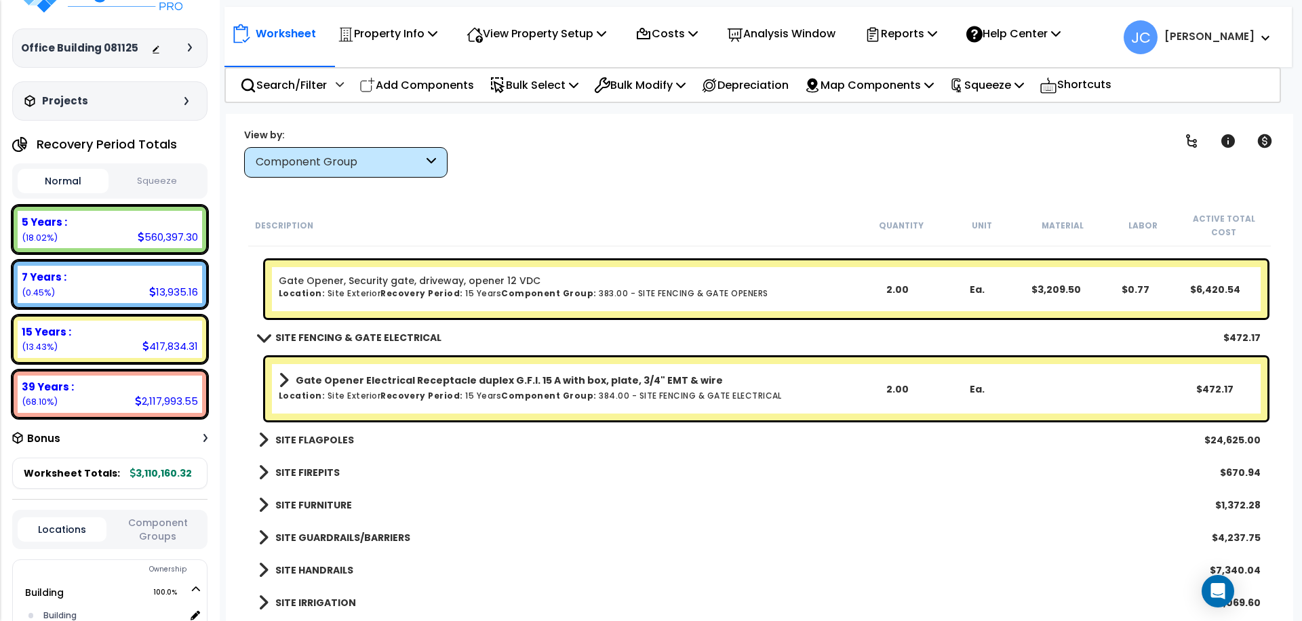
click at [324, 434] on b "SITE FLAGPOLES" at bounding box center [314, 440] width 79 height 14
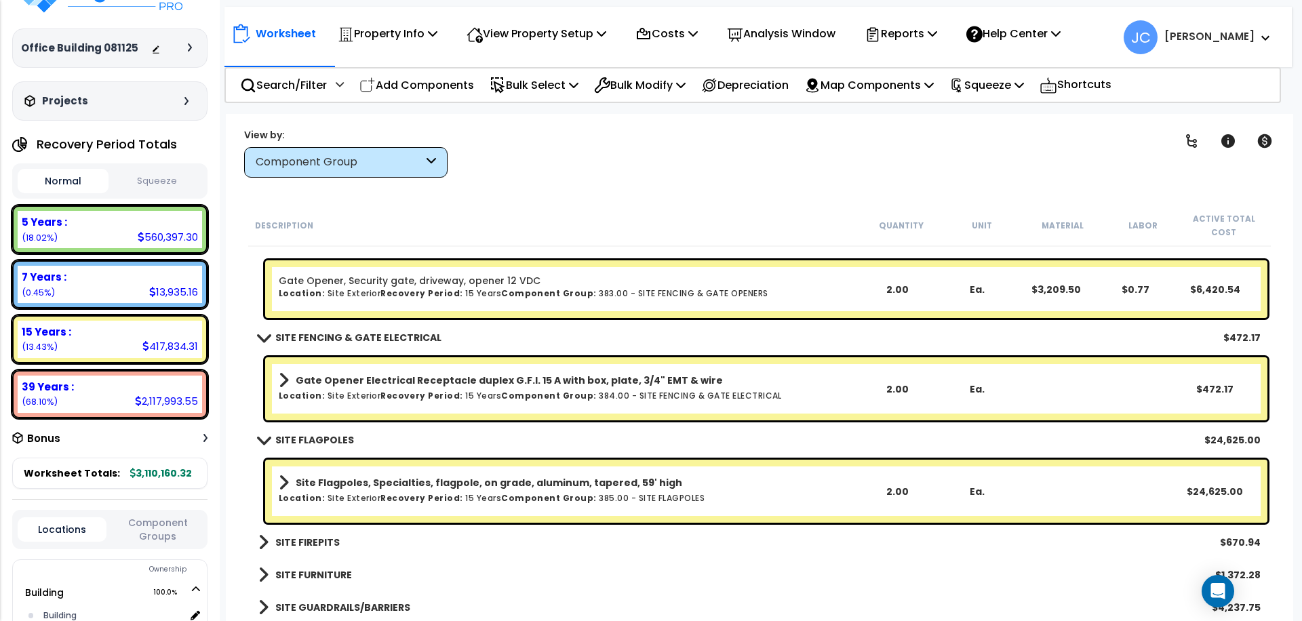
scroll to position [35176, 0]
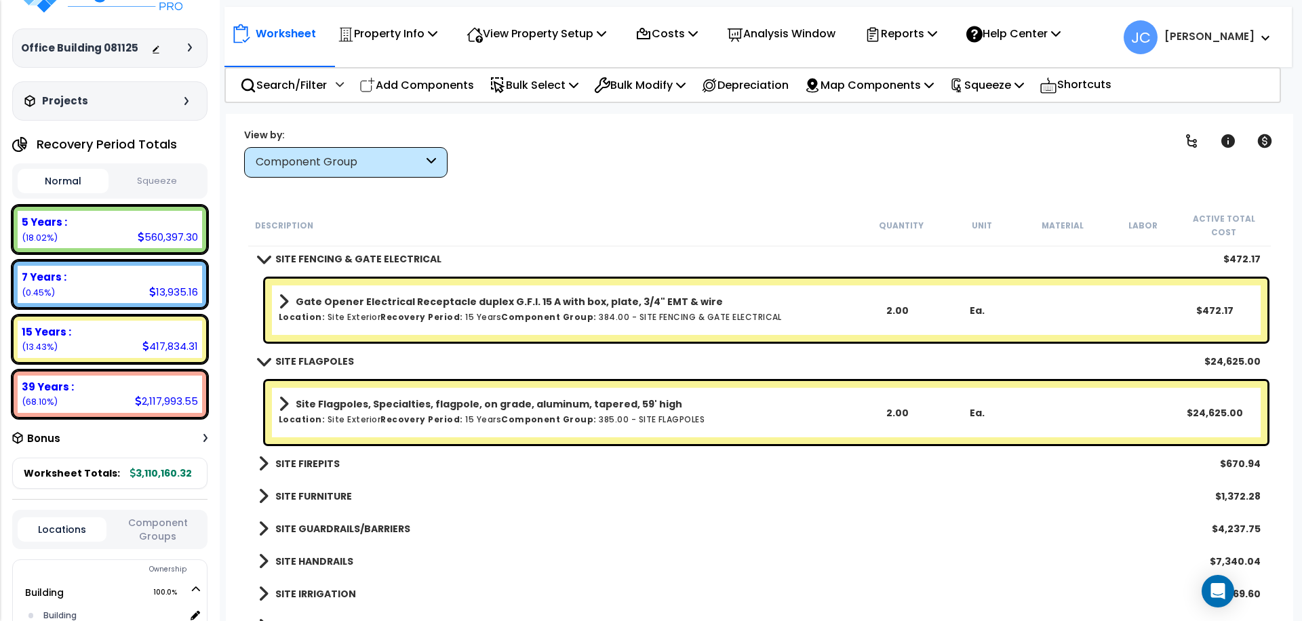
click at [328, 462] on b "SITE FIREPITS" at bounding box center [307, 464] width 64 height 14
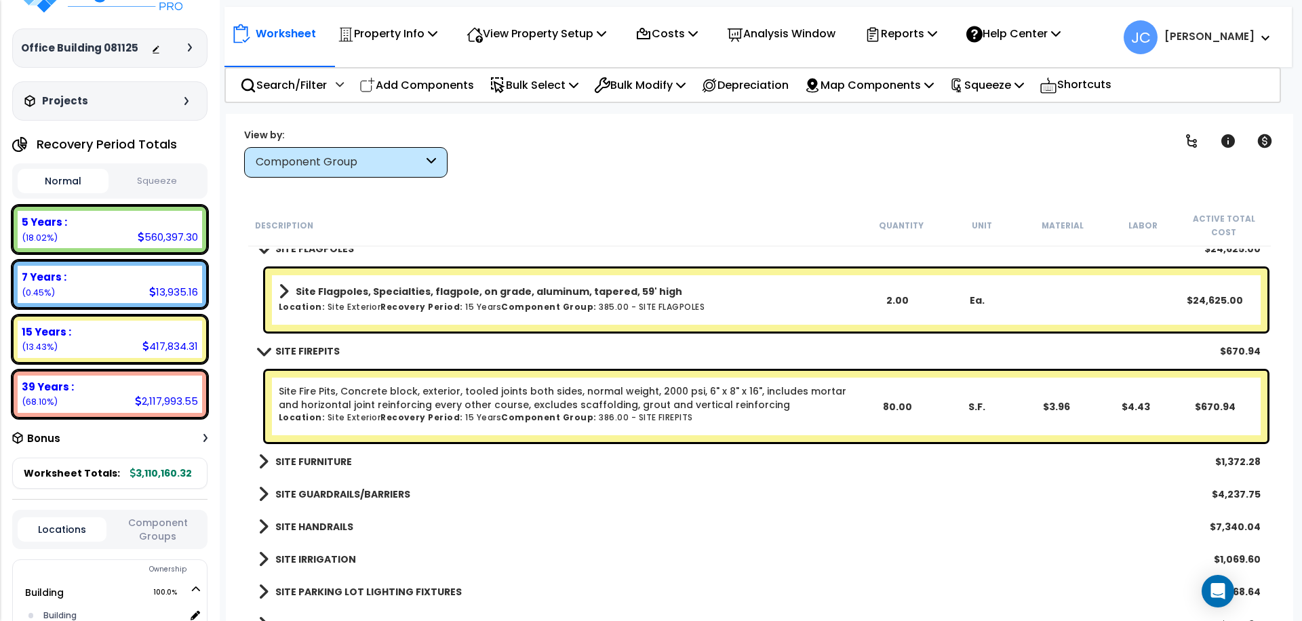
scroll to position [35294, 0]
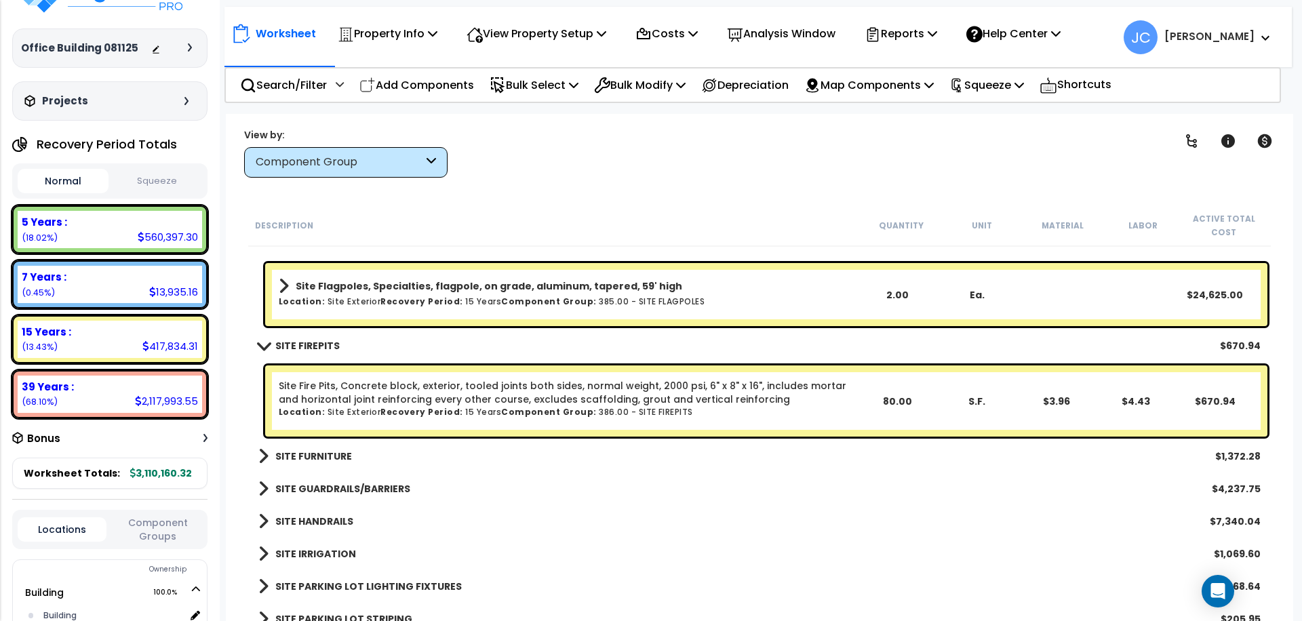
click at [313, 459] on b "SITE FURNITURE" at bounding box center [313, 457] width 77 height 14
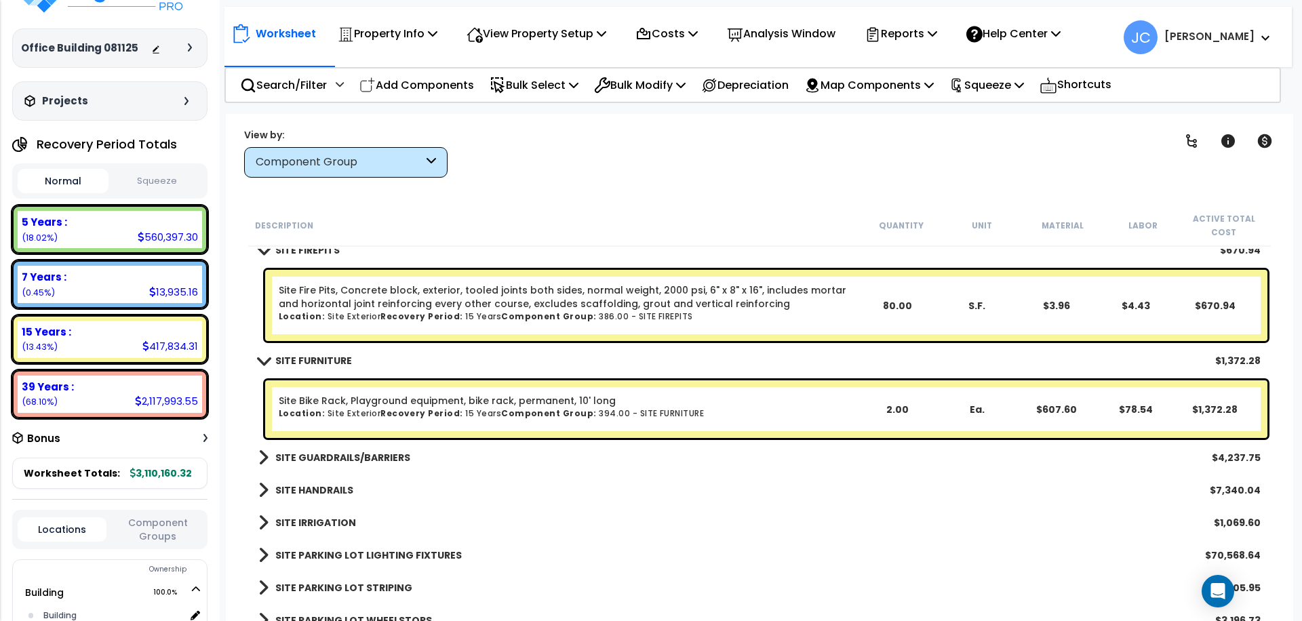
scroll to position [35397, 0]
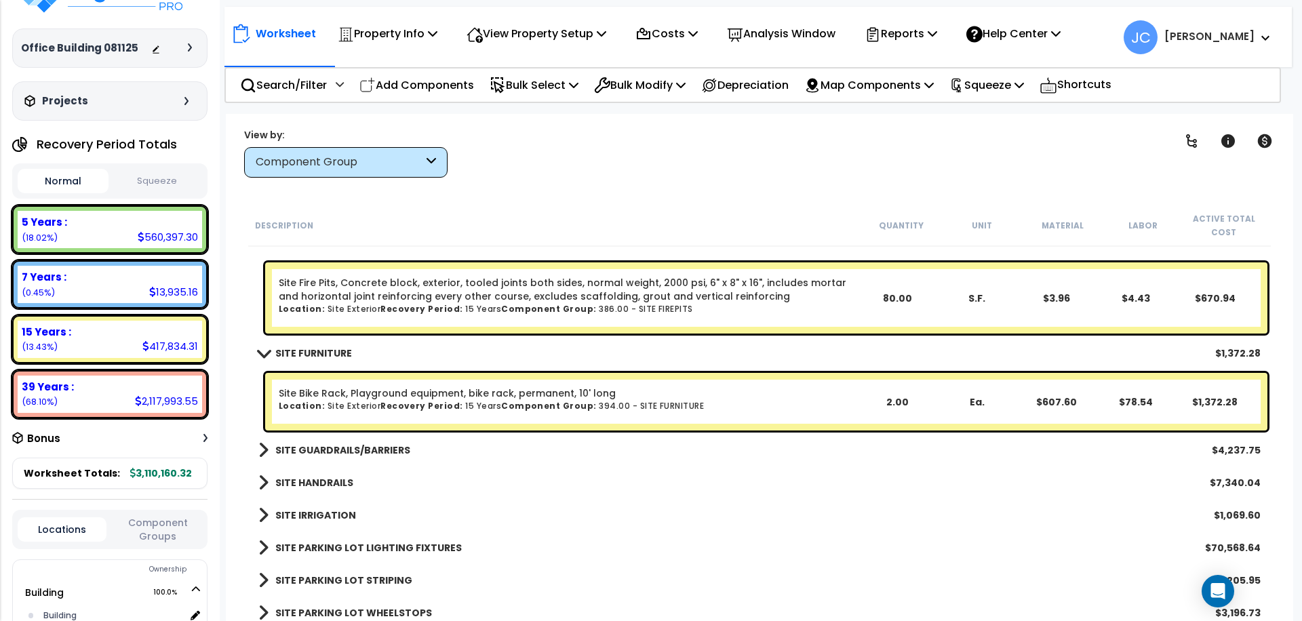
click at [355, 444] on b "SITE GUARDRAILS/BARRIERS" at bounding box center [342, 451] width 135 height 14
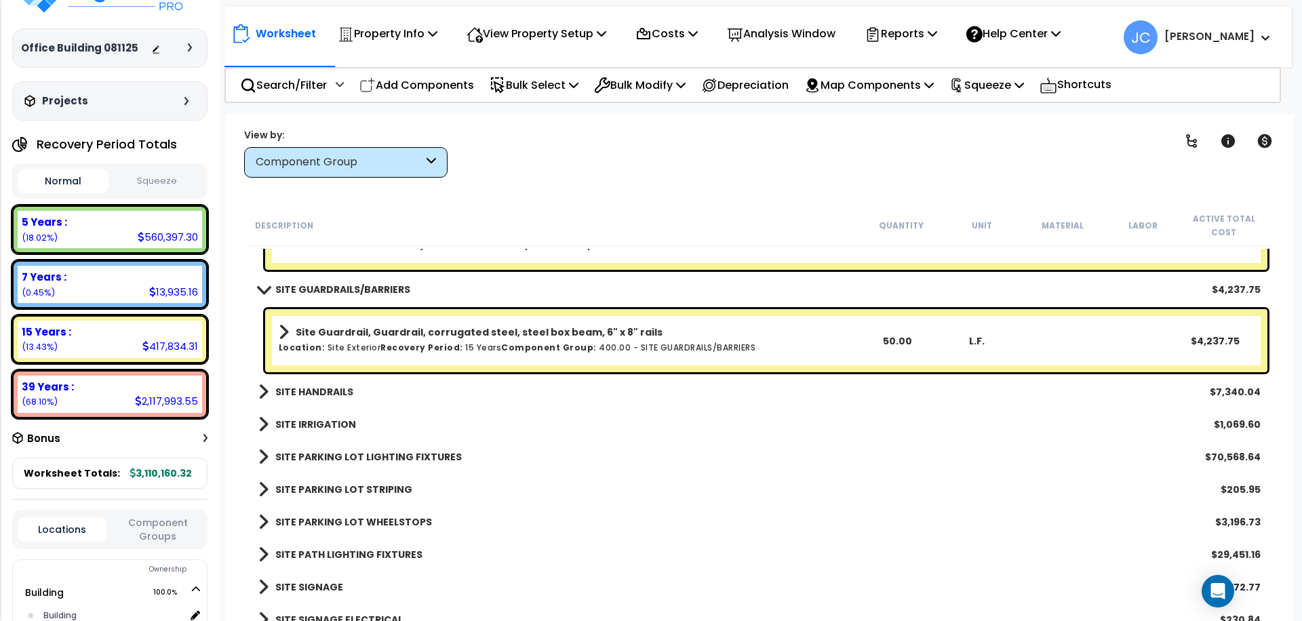
scroll to position [35561, 0]
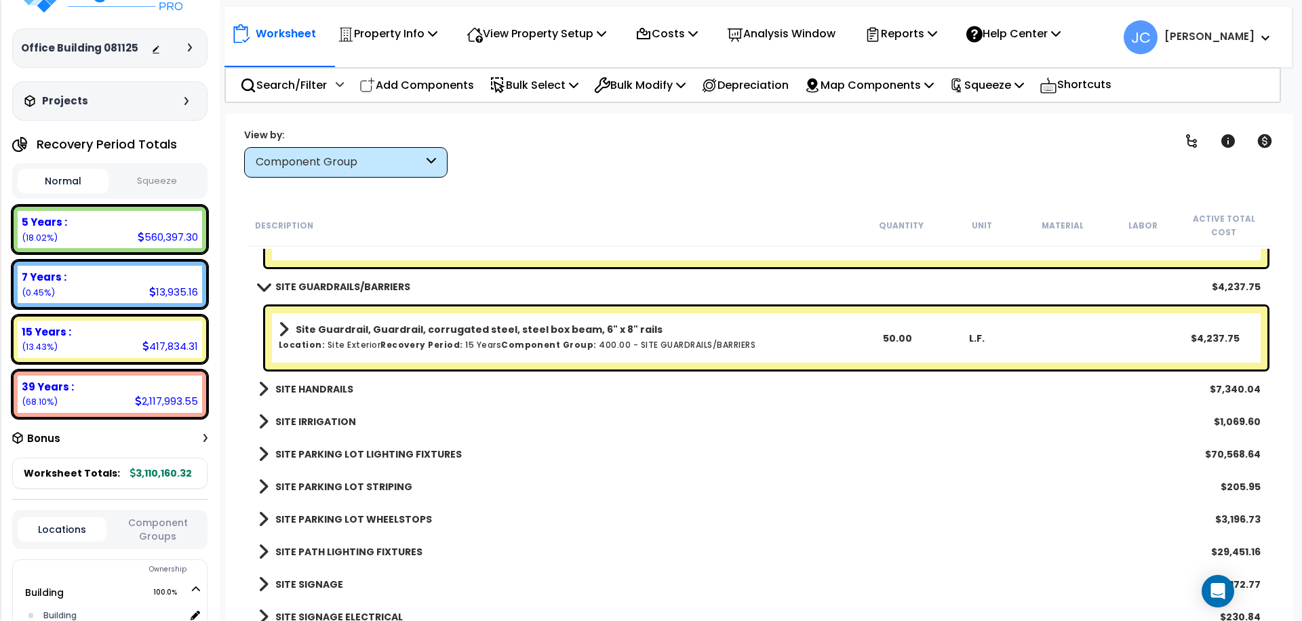
click at [330, 385] on b "SITE HANDRAILS" at bounding box center [314, 390] width 78 height 14
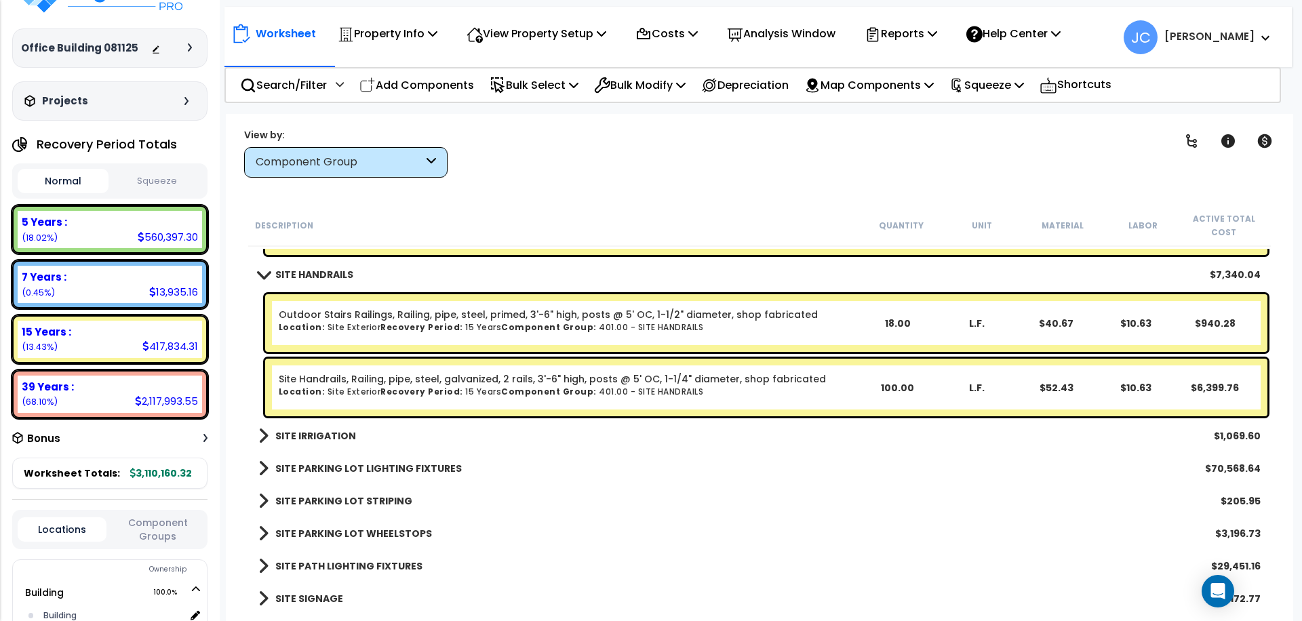
scroll to position [35684, 0]
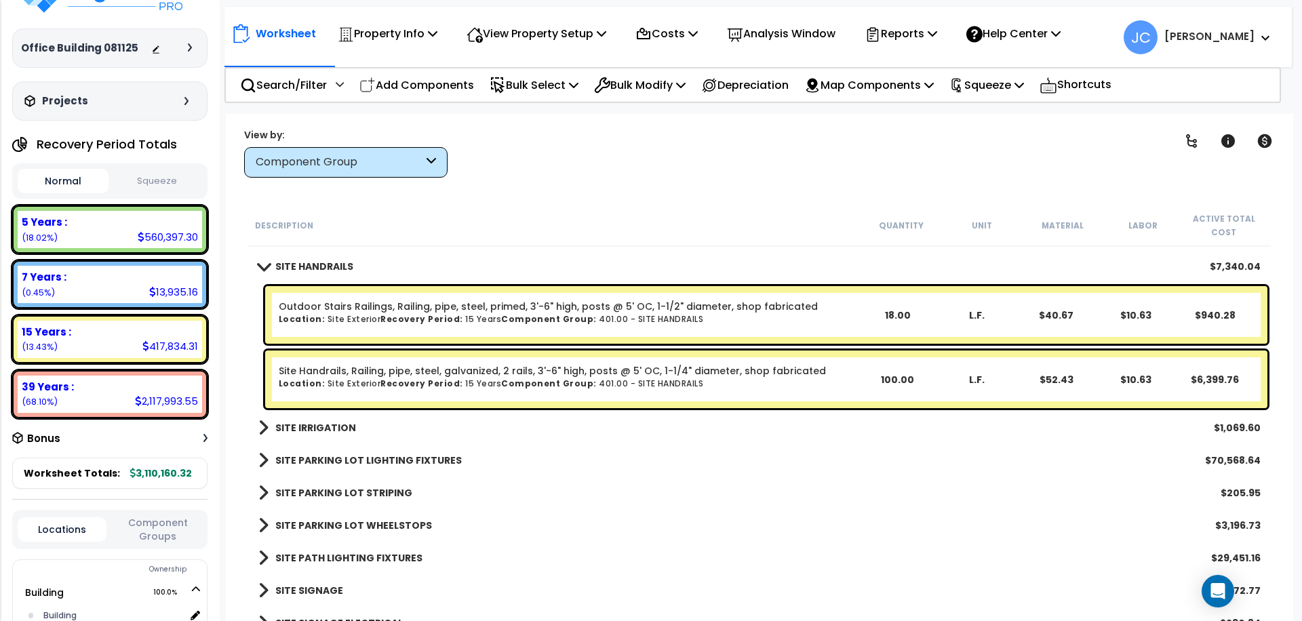
click at [330, 429] on b "SITE IRRIGATION" at bounding box center [315, 428] width 81 height 14
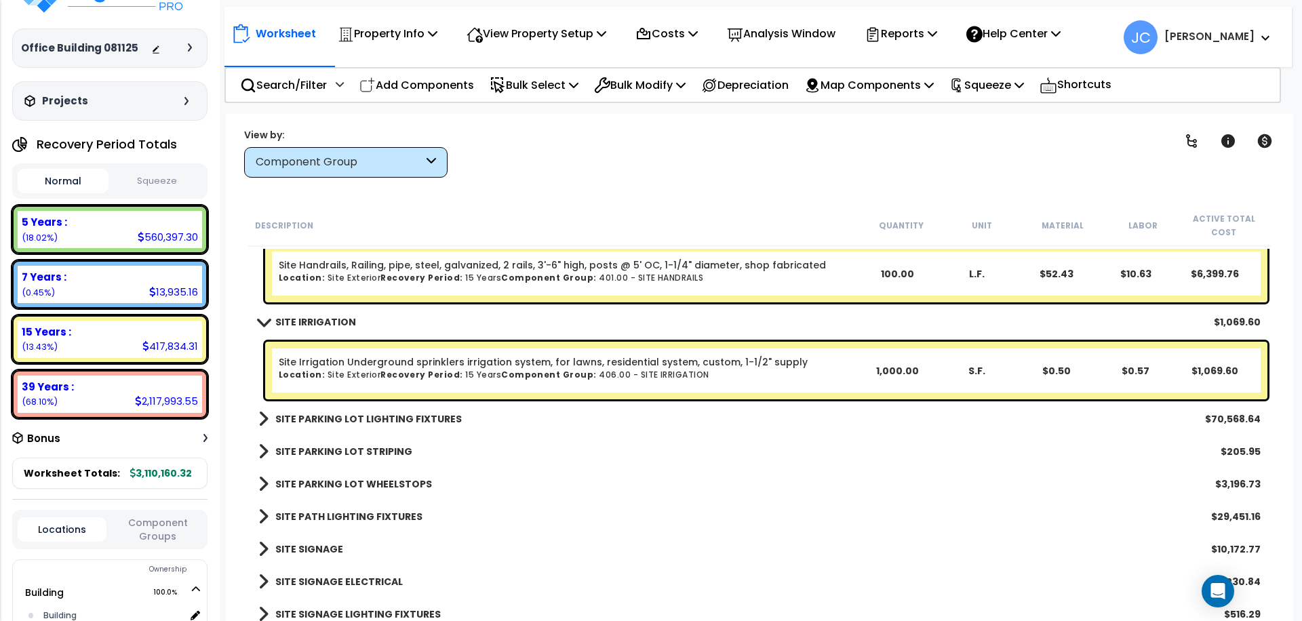
scroll to position [35791, 0]
click at [424, 416] on b "SITE PARKING LOT LIGHTING FIXTURES" at bounding box center [368, 418] width 187 height 14
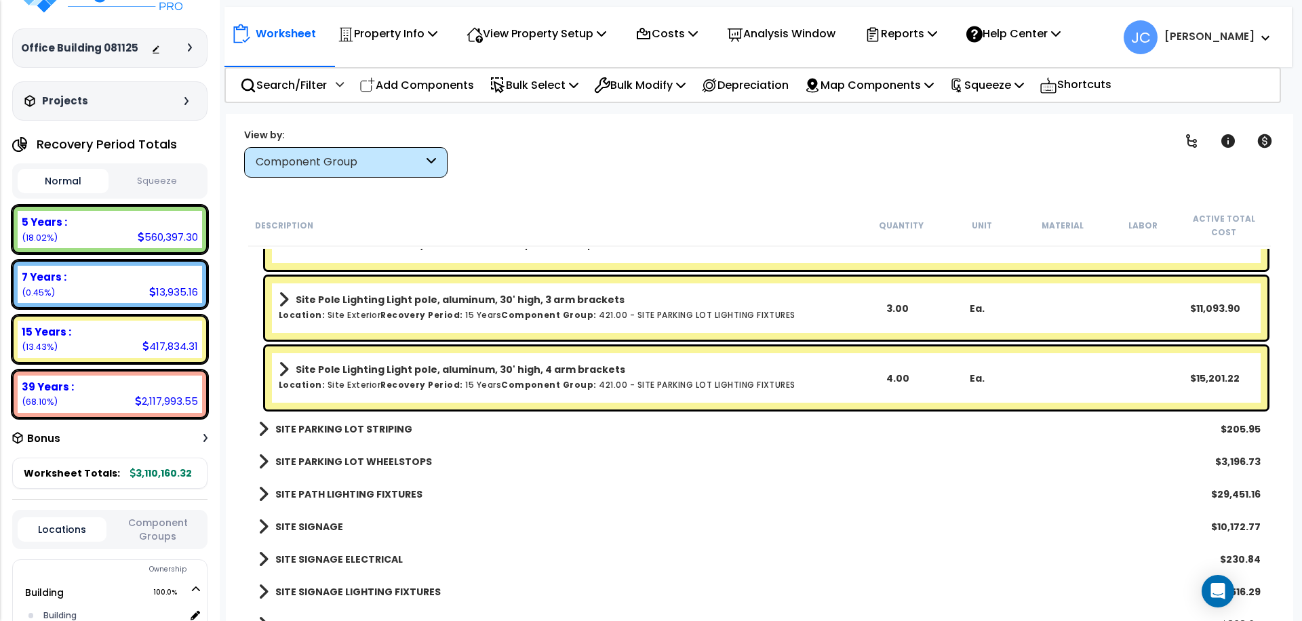
scroll to position [36234, 0]
click at [364, 429] on b "SITE PARKING LOT STRIPING" at bounding box center [343, 429] width 137 height 14
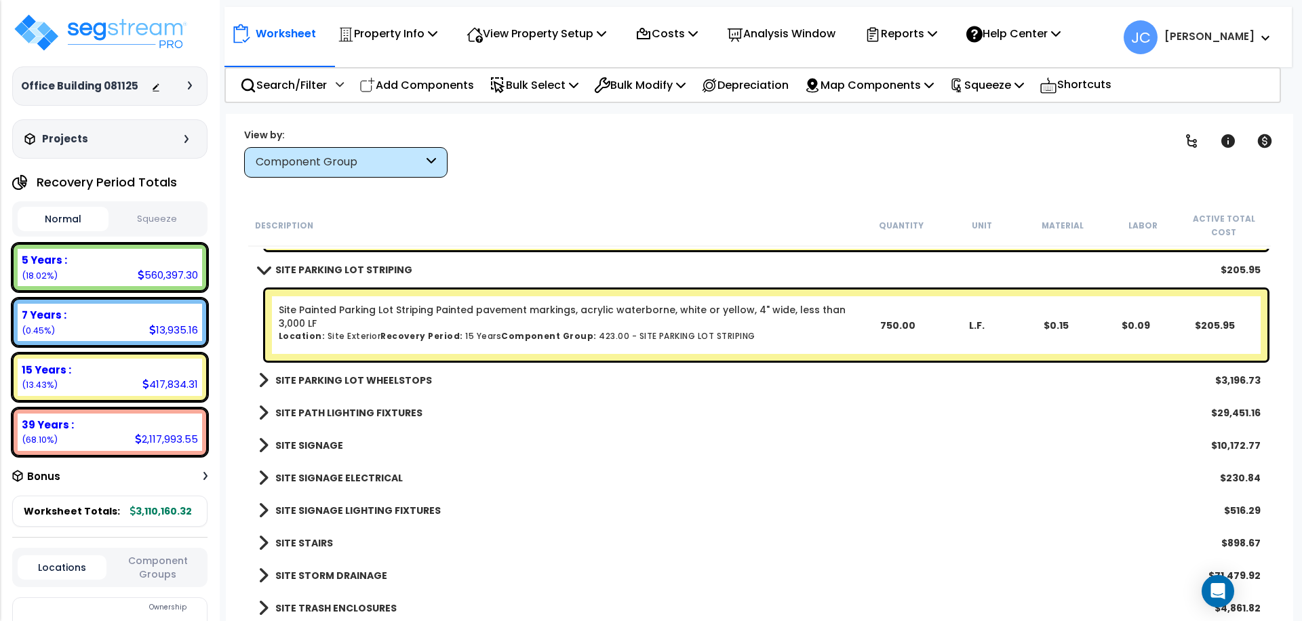
scroll to position [36397, 0]
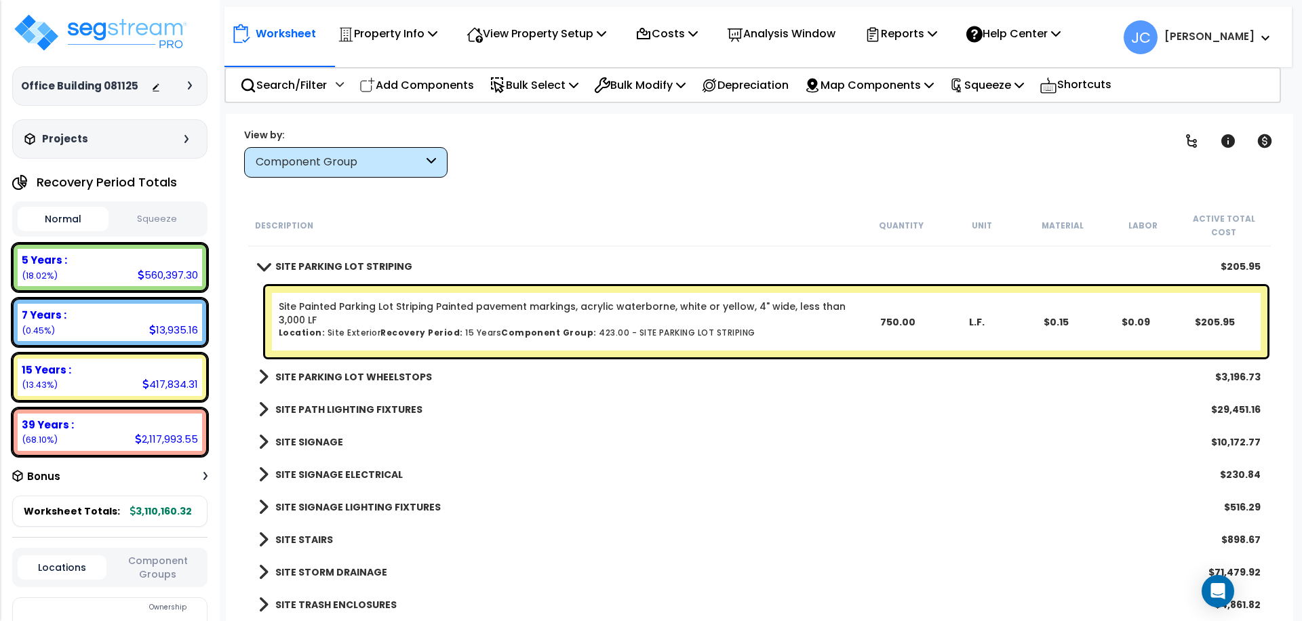
click at [373, 378] on b "SITE PARKING LOT WHEELSTOPS" at bounding box center [353, 377] width 157 height 14
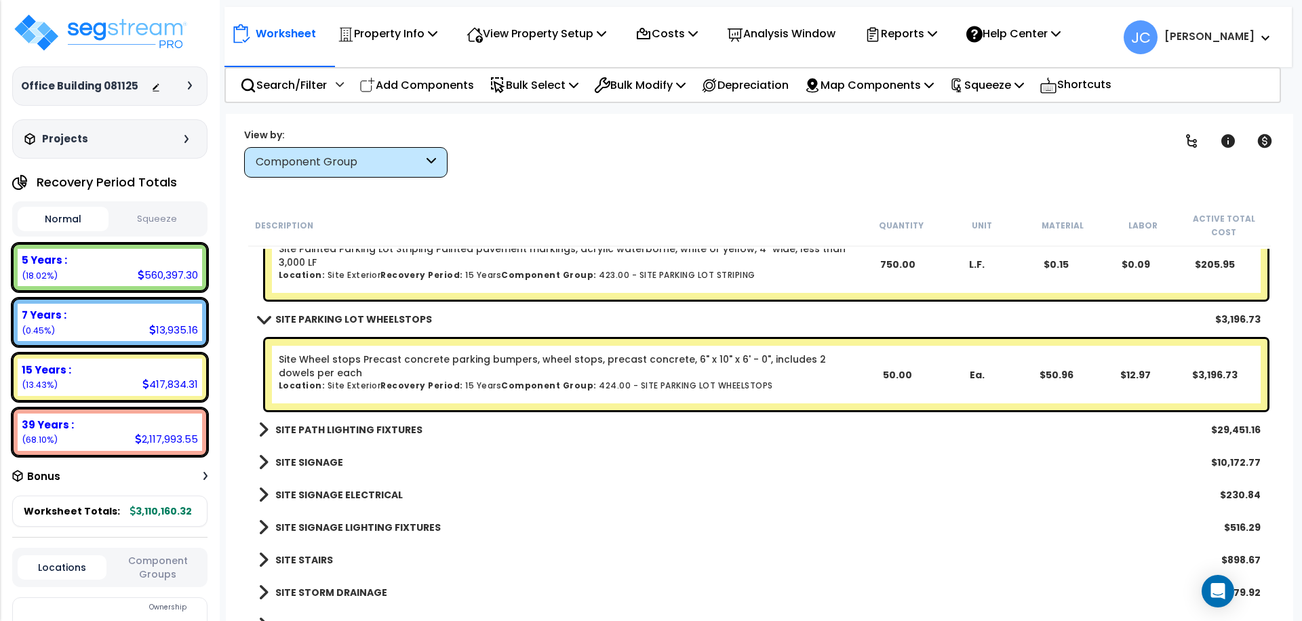
scroll to position [36475, 0]
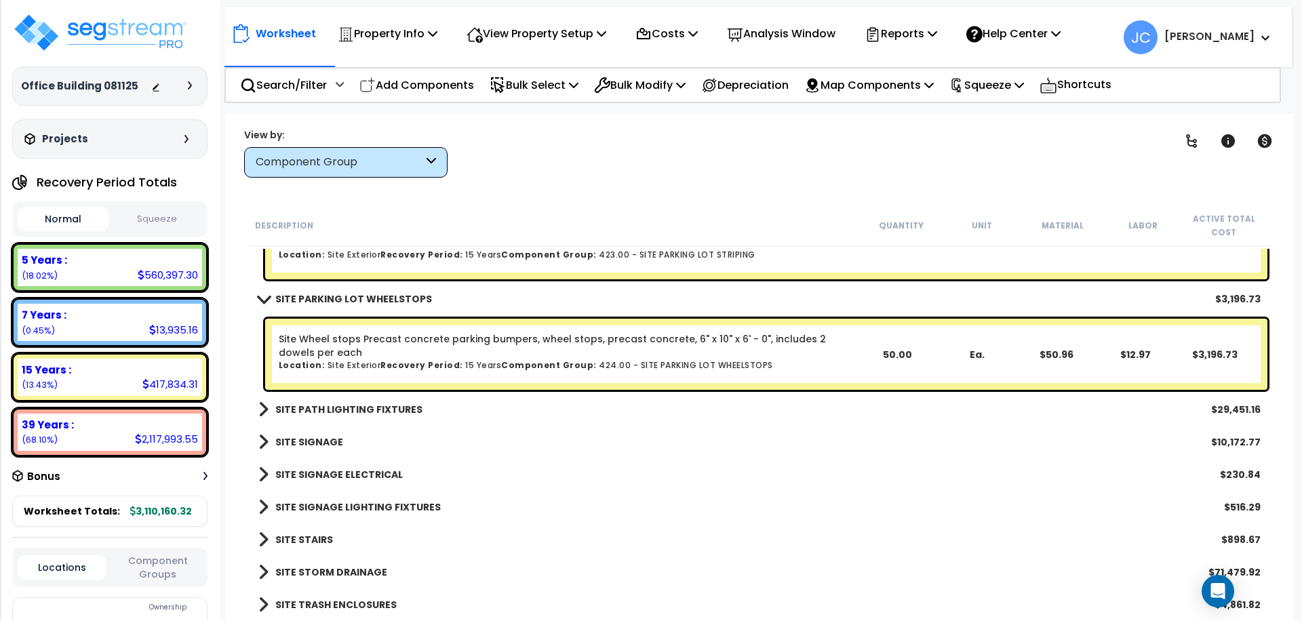
click at [382, 403] on b "SITE PATH LIGHTING FIXTURES" at bounding box center [348, 410] width 147 height 14
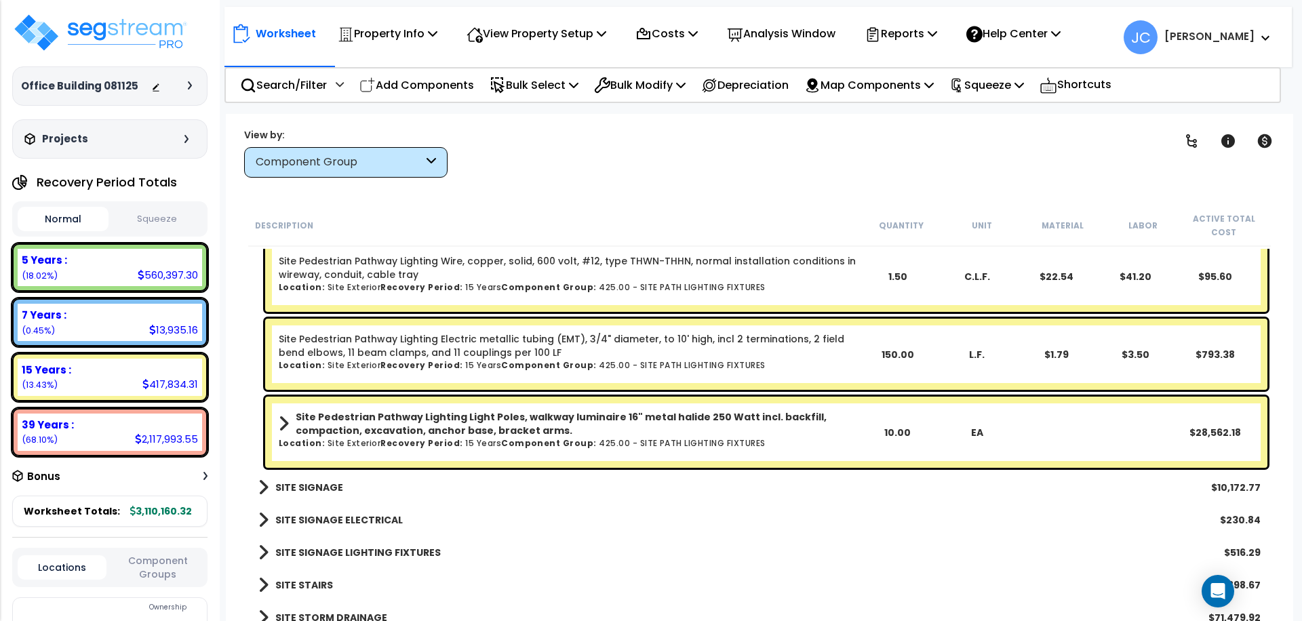
scroll to position [36709, 0]
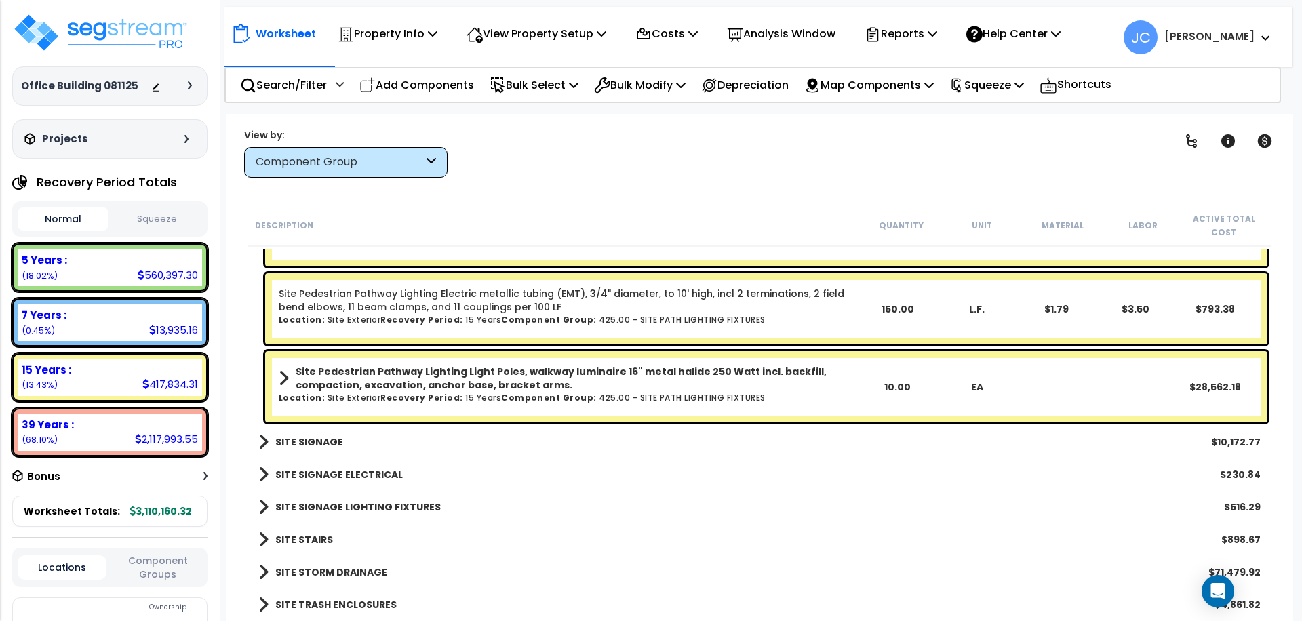
click at [319, 439] on b "SITE SIGNAGE" at bounding box center [309, 442] width 68 height 14
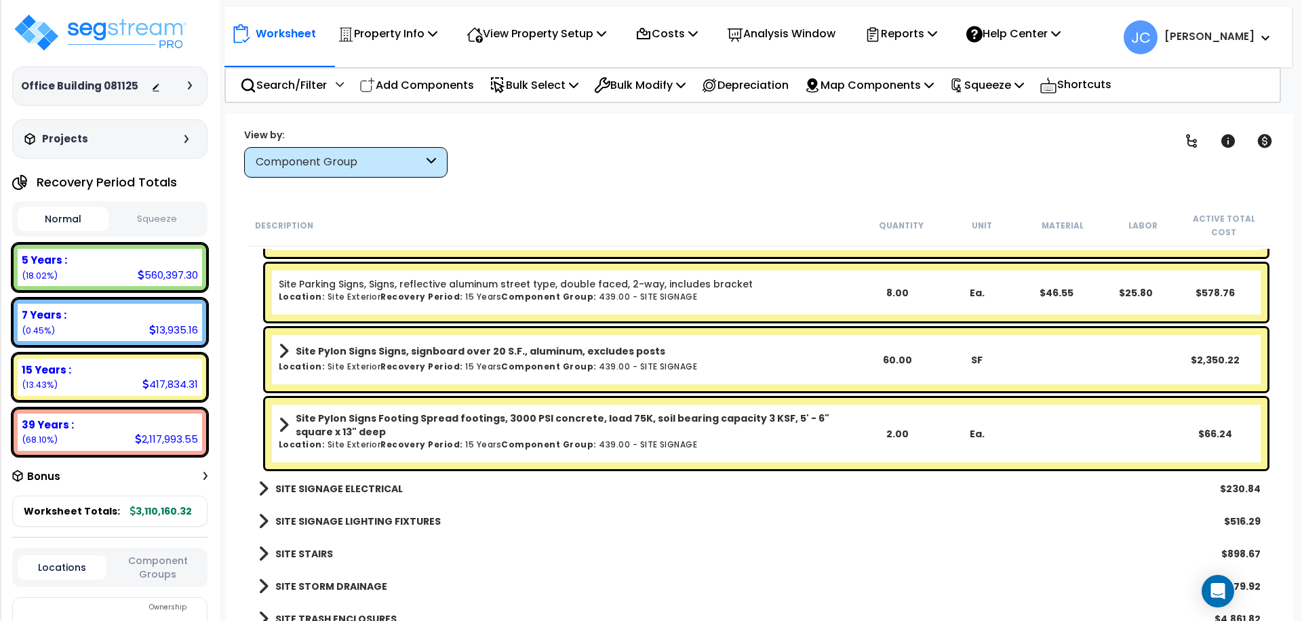
scroll to position [37297, 0]
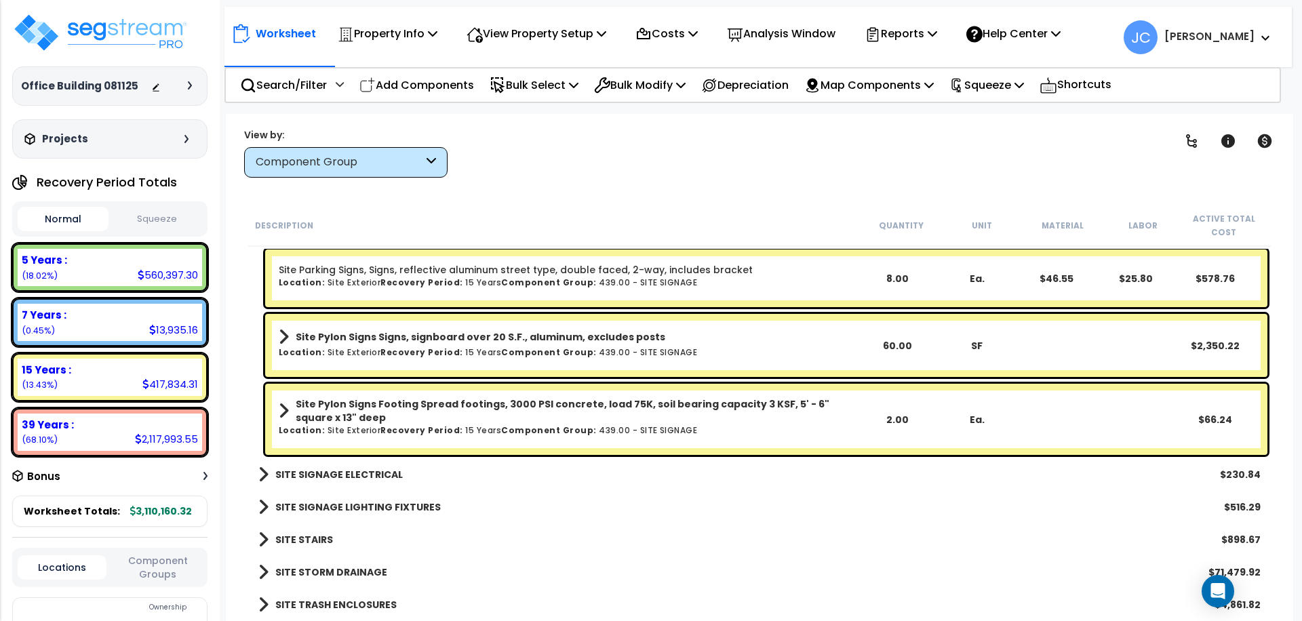
click at [365, 475] on b "SITE SIGNAGE ELECTRICAL" at bounding box center [339, 475] width 128 height 14
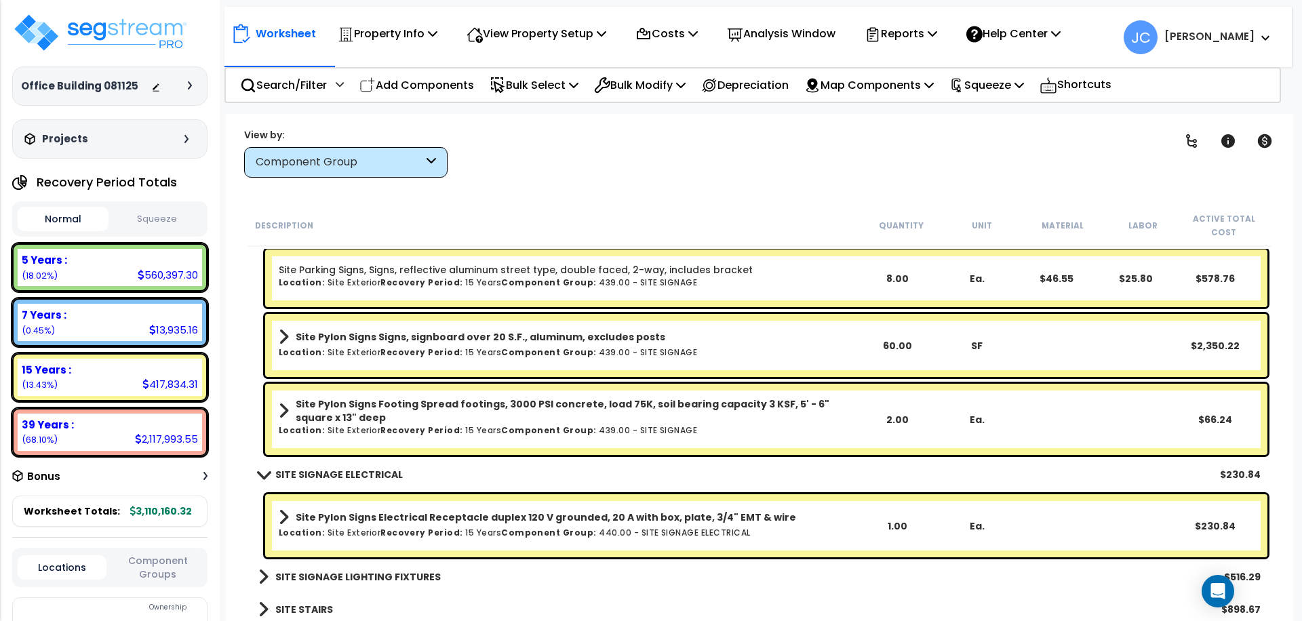
scroll to position [37367, 0]
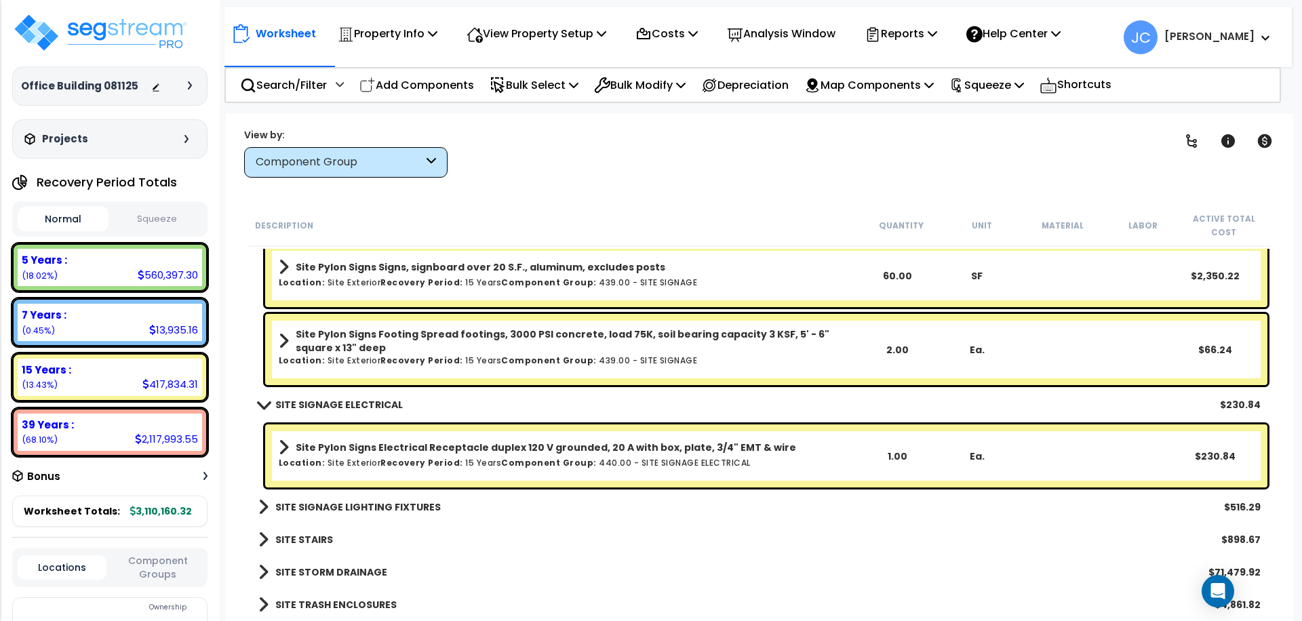
click at [408, 501] on b "SITE SIGNAGE LIGHTING FIXTURES" at bounding box center [358, 508] width 166 height 14
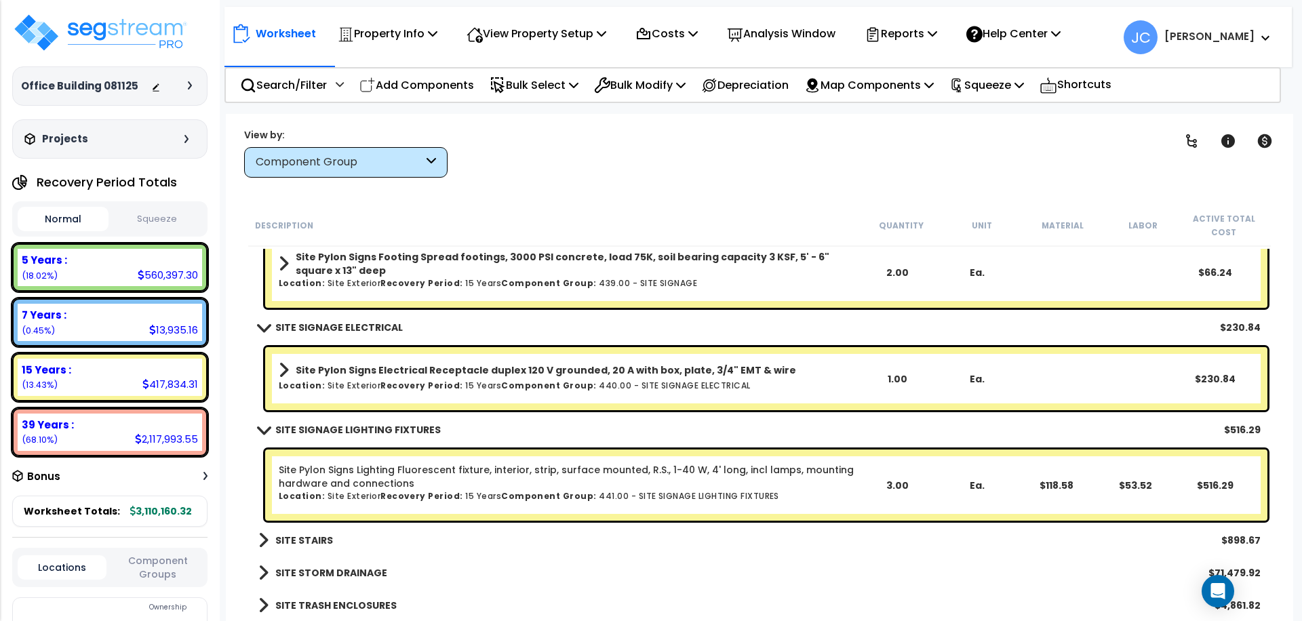
scroll to position [37445, 0]
click at [294, 541] on b "SITE STAIRS" at bounding box center [304, 540] width 58 height 14
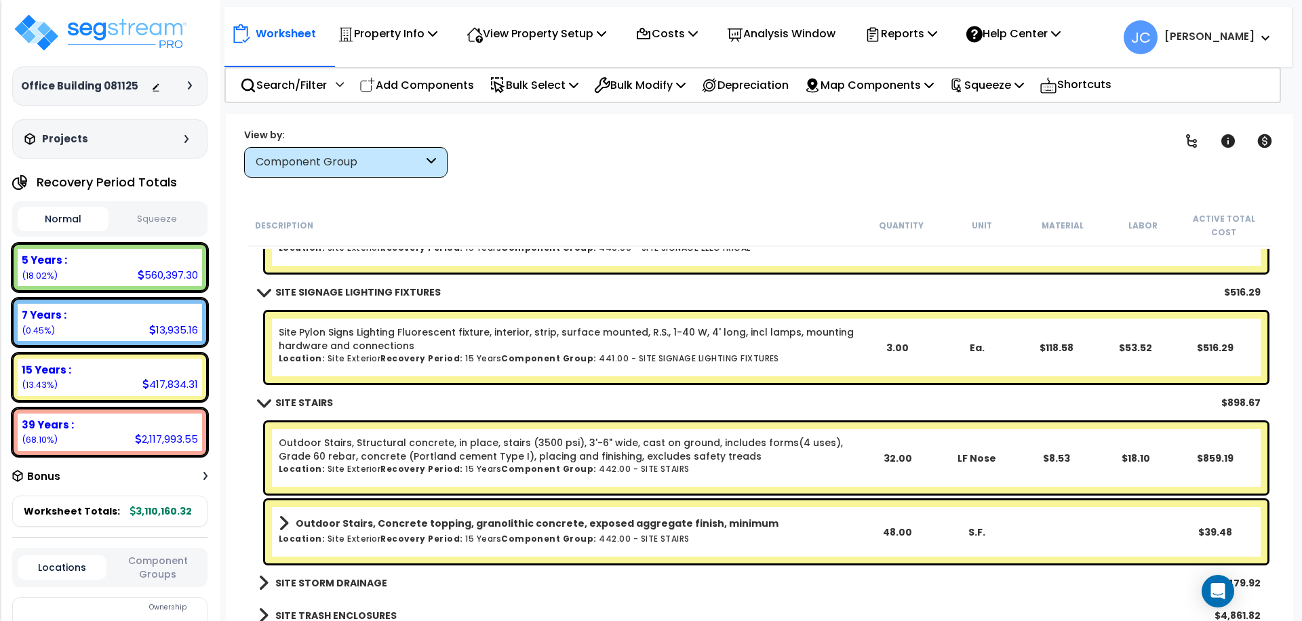
scroll to position [37593, 0]
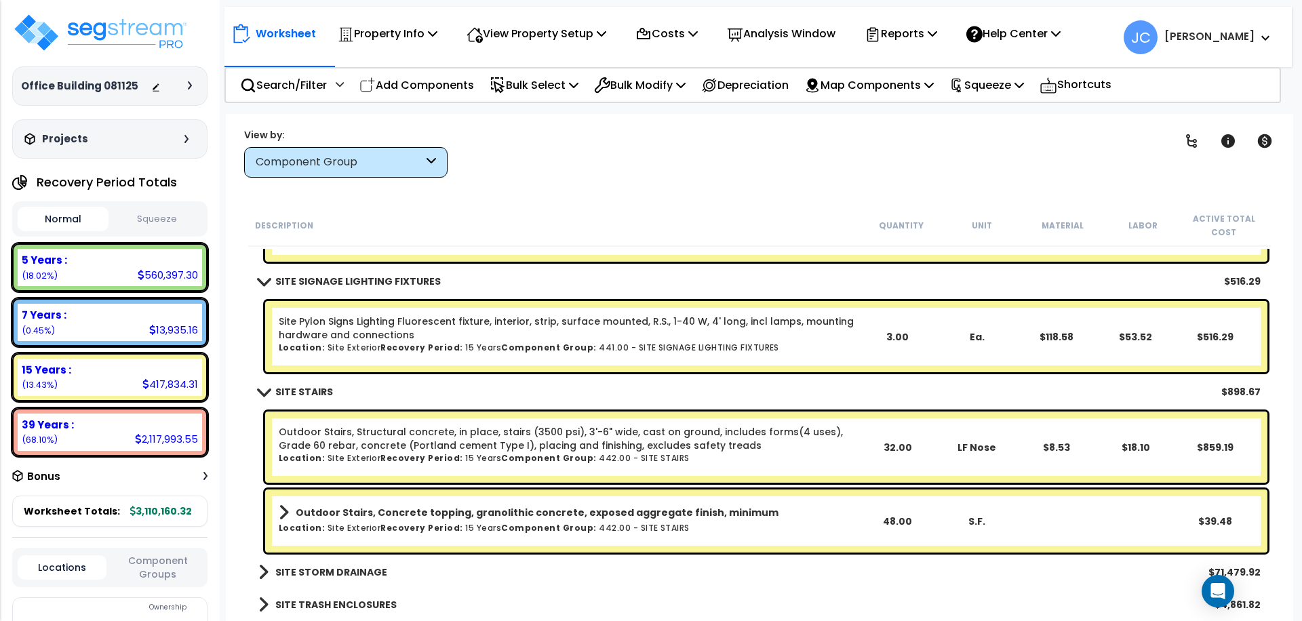
click at [333, 577] on b "SITE STORM DRAINAGE" at bounding box center [331, 573] width 112 height 14
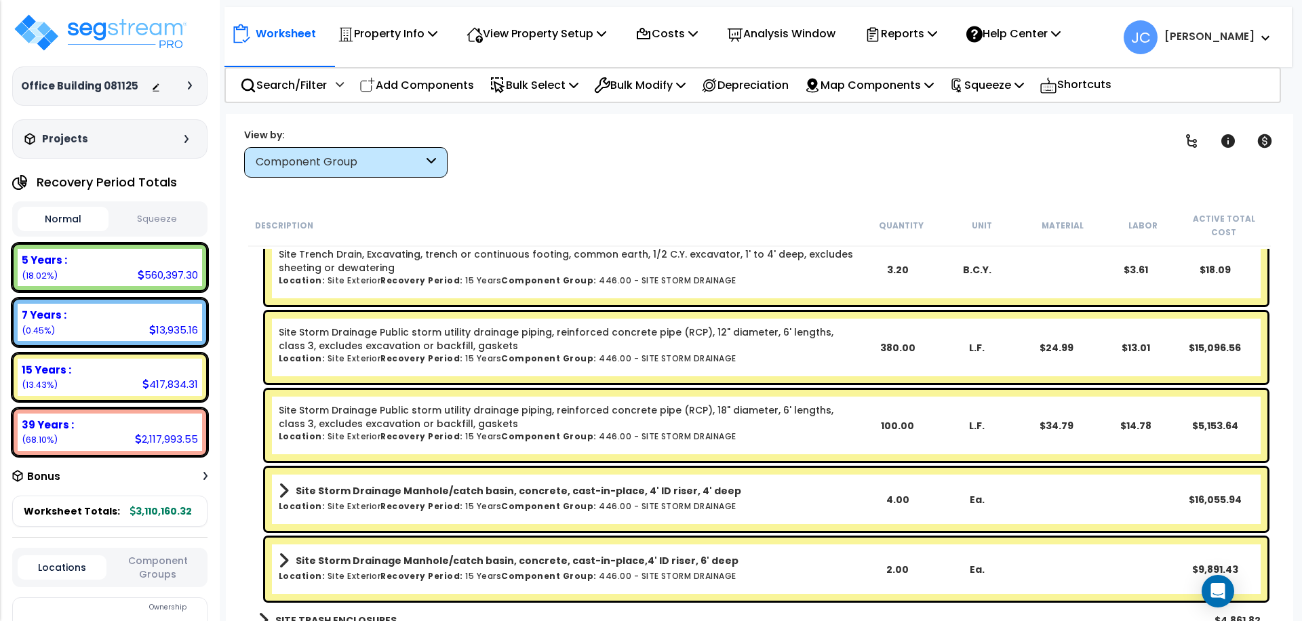
scroll to position [38201, 0]
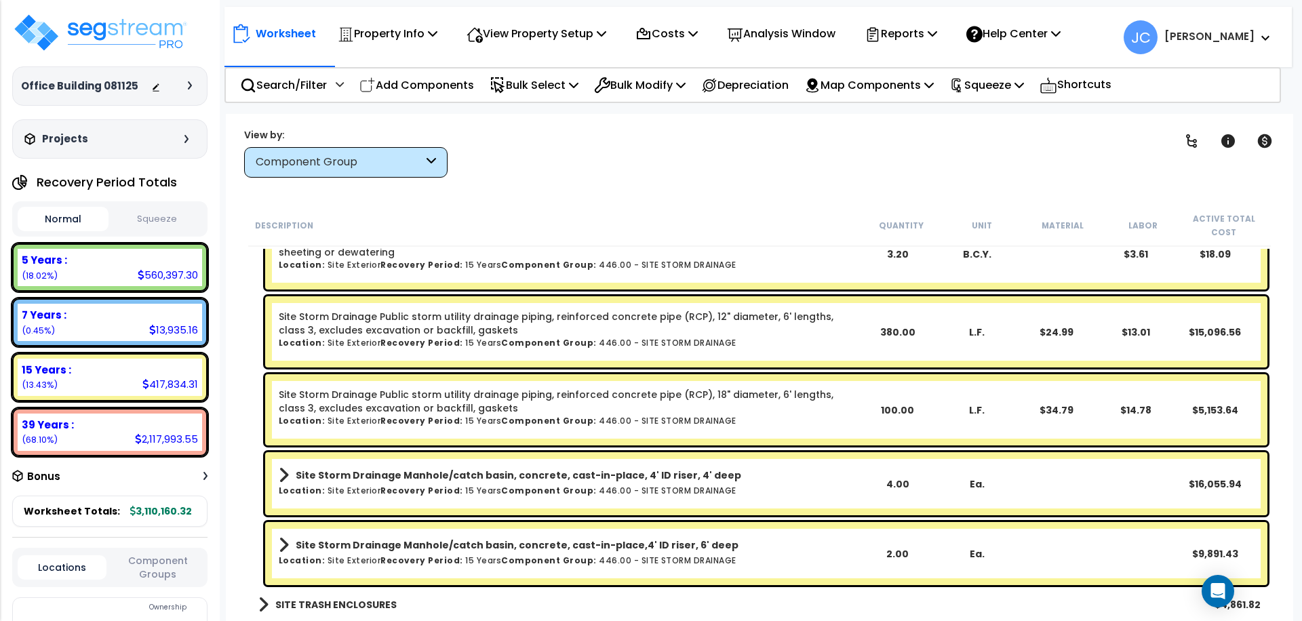
click at [322, 600] on b "SITE TRASH ENCLOSURES" at bounding box center [335, 605] width 121 height 14
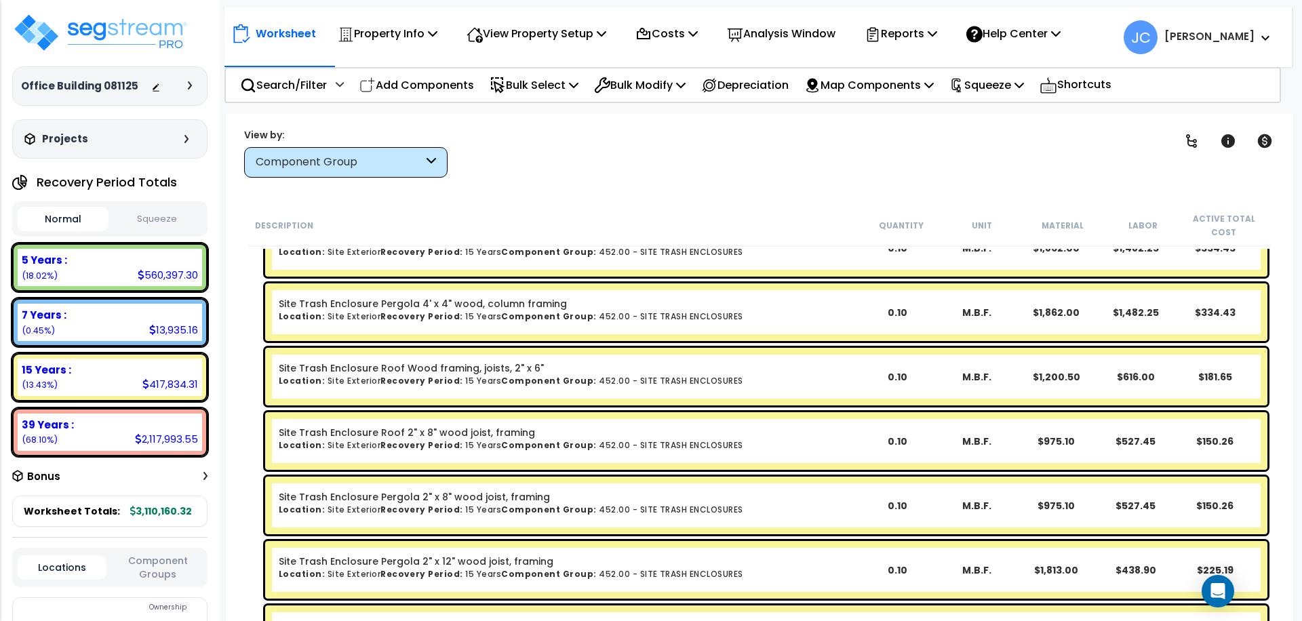
scroll to position [38937, 0]
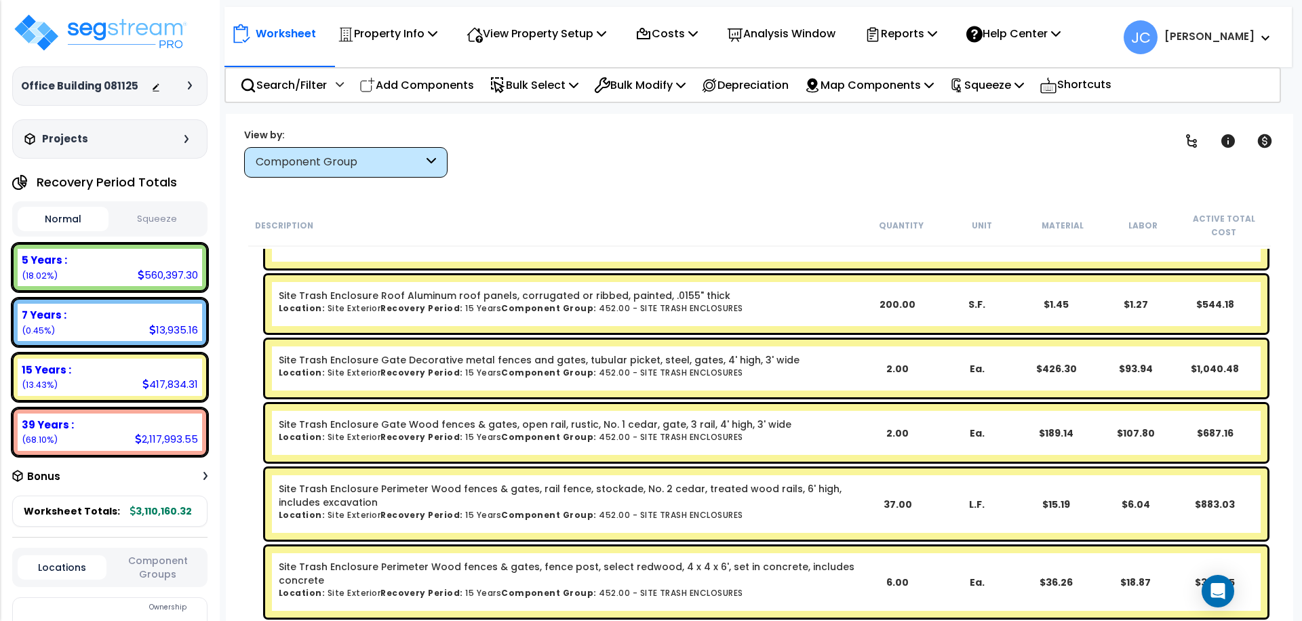
click at [385, 167] on div "Component Group" at bounding box center [340, 163] width 168 height 16
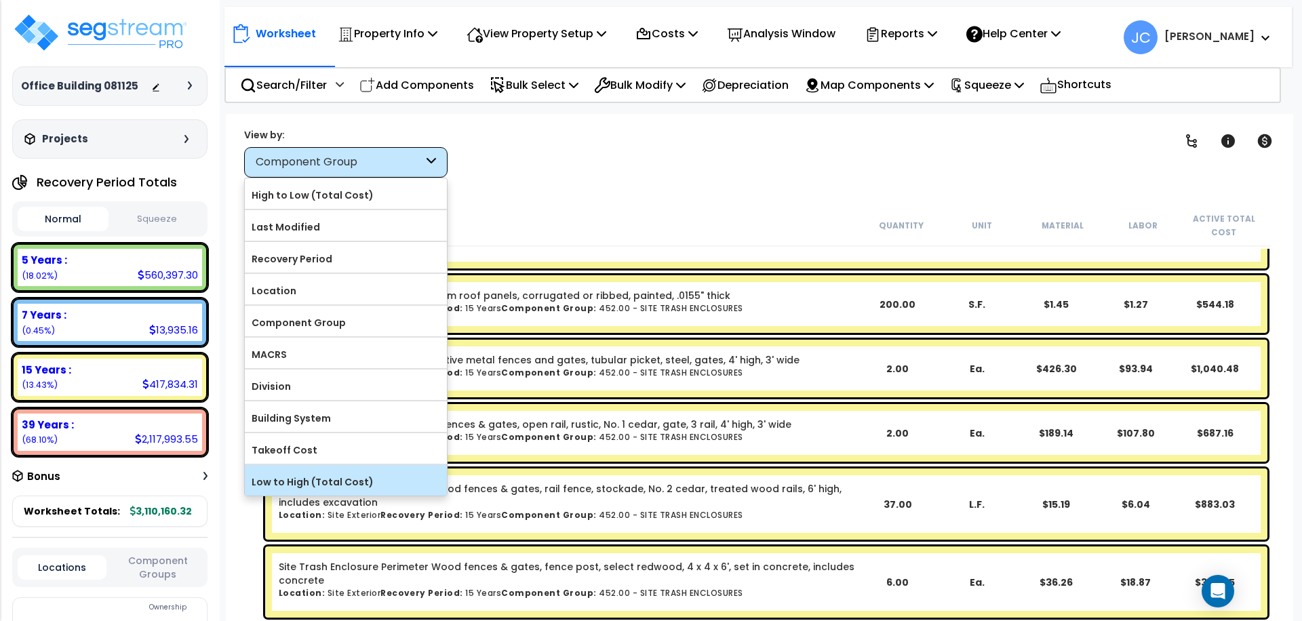
click at [360, 479] on label "Low to High (Total Cost)" at bounding box center [346, 482] width 202 height 20
click at [0, 0] on input "Low to High (Total Cost)" at bounding box center [0, 0] width 0 height 0
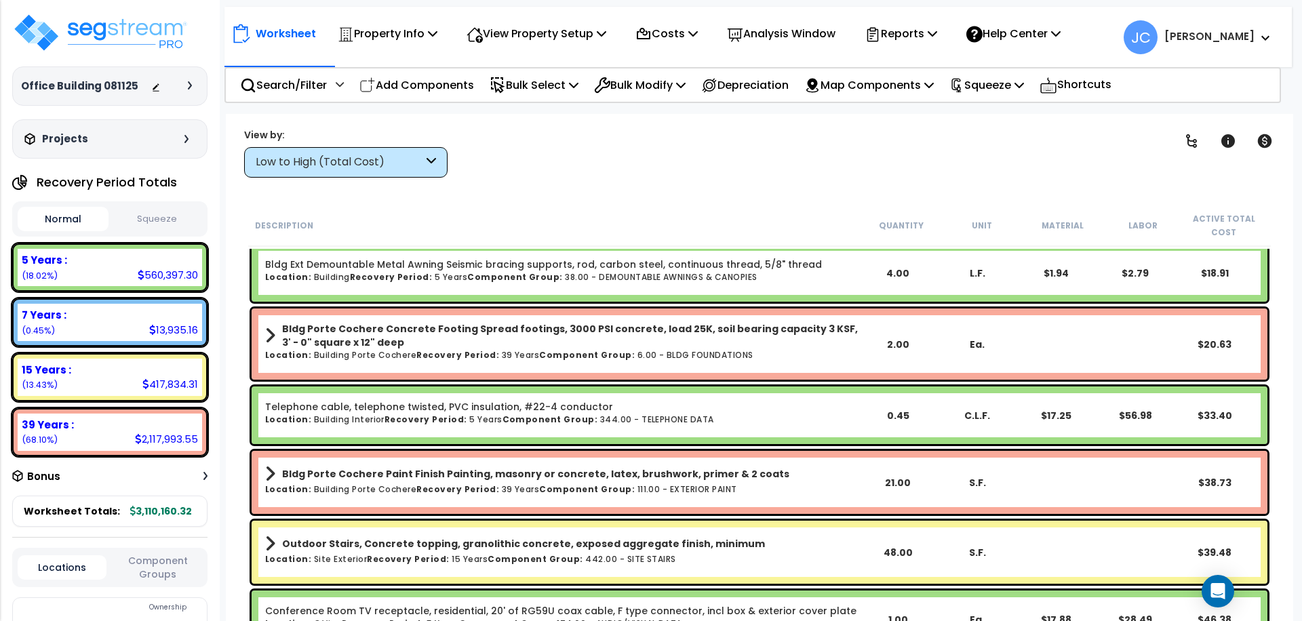
scroll to position [98, 0]
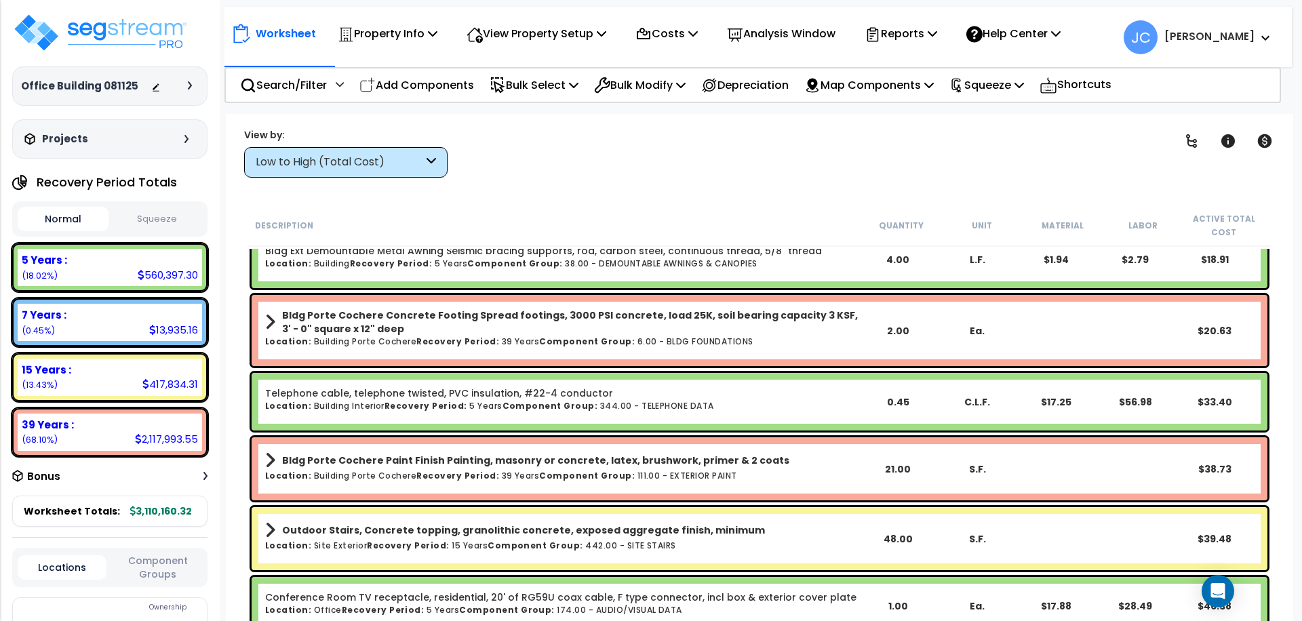
click at [397, 164] on div "Low to High (Total Cost)" at bounding box center [340, 163] width 168 height 16
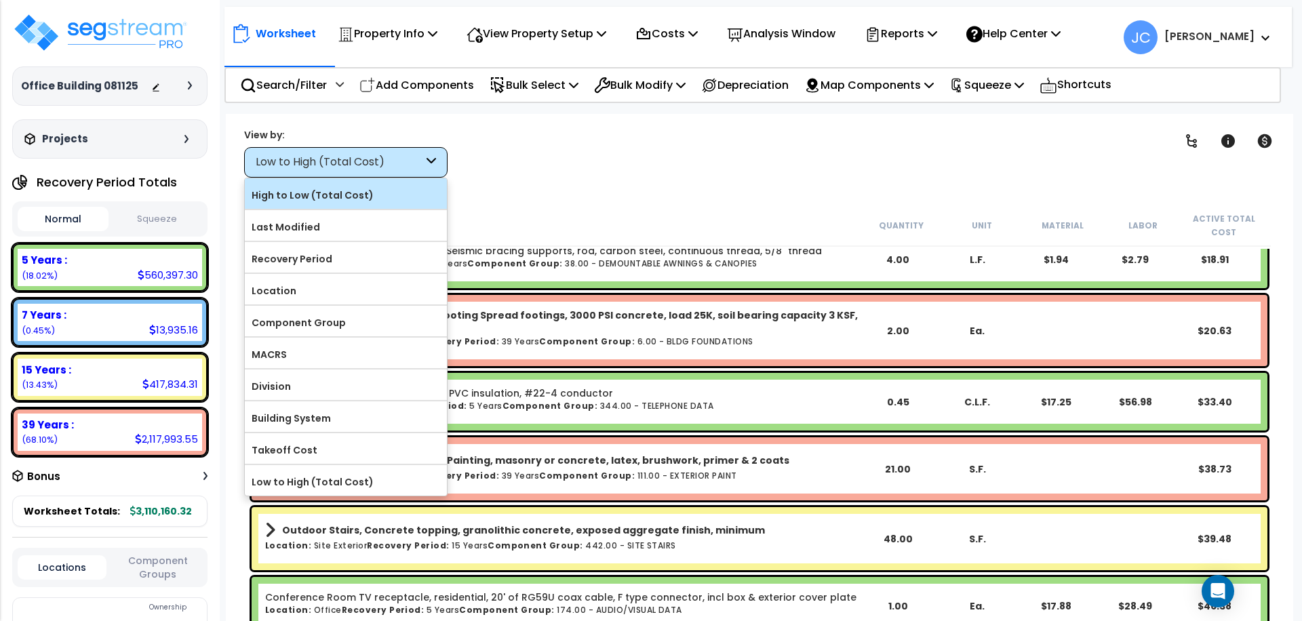
click at [313, 192] on label "High to Low (Total Cost)" at bounding box center [346, 195] width 202 height 20
click at [0, 0] on input "High to Low (Total Cost)" at bounding box center [0, 0] width 0 height 0
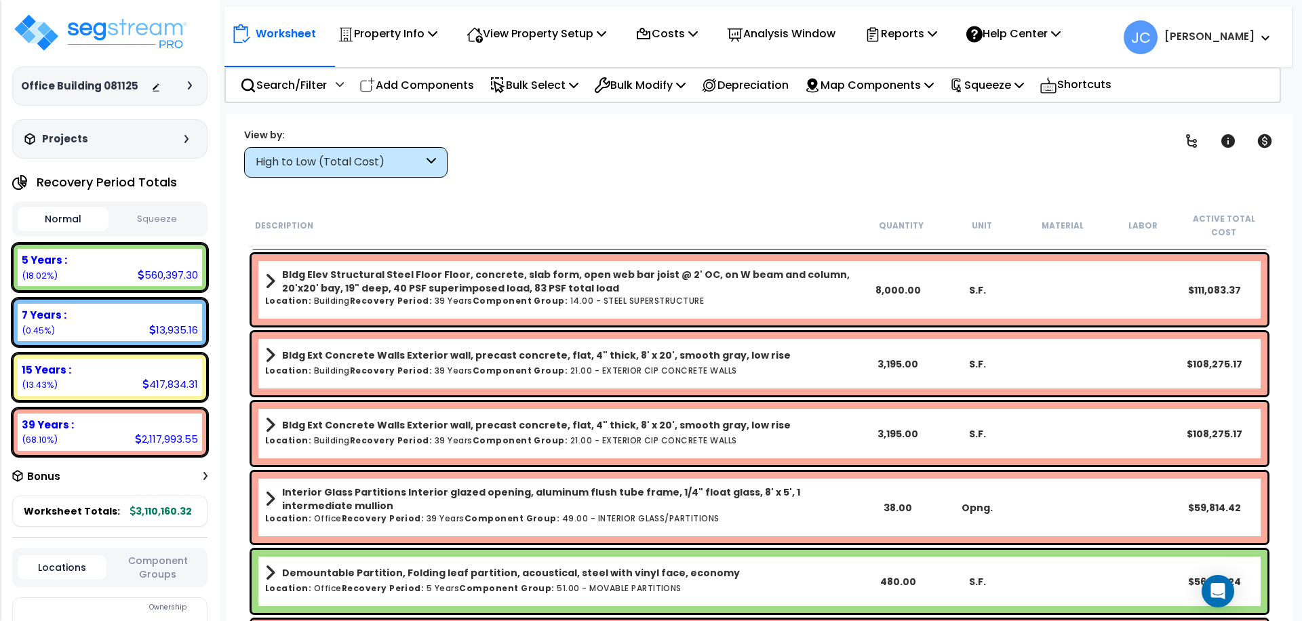
scroll to position [0, 0]
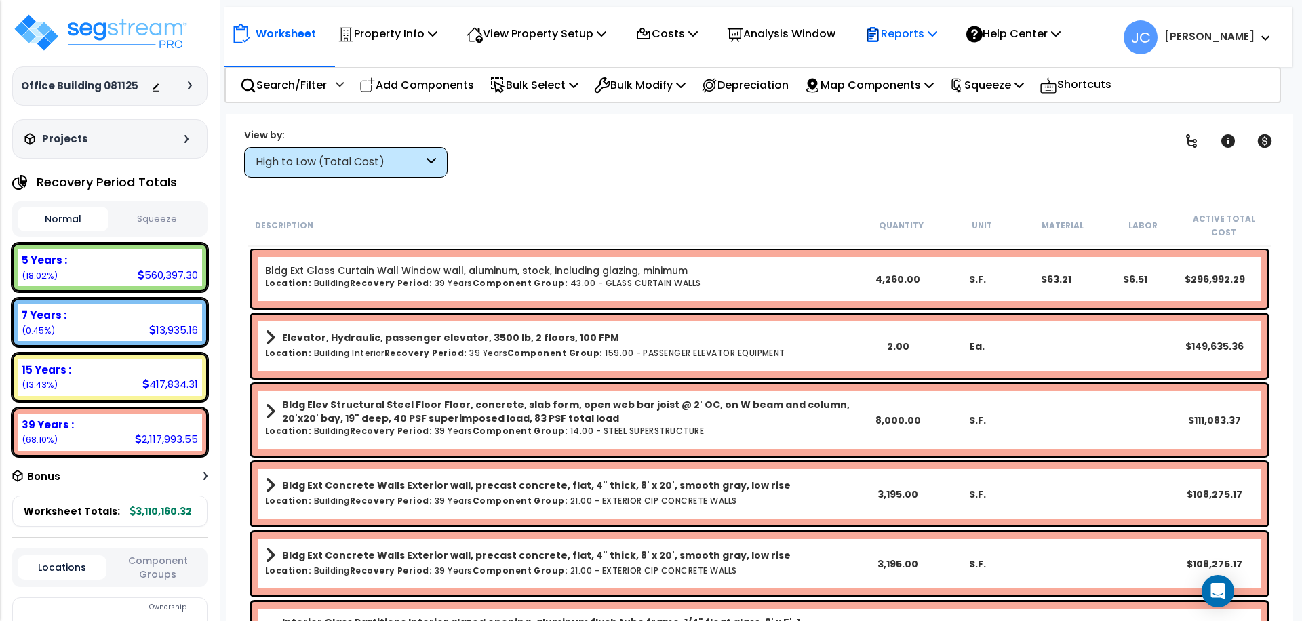
click at [915, 35] on p "Reports" at bounding box center [901, 33] width 73 height 18
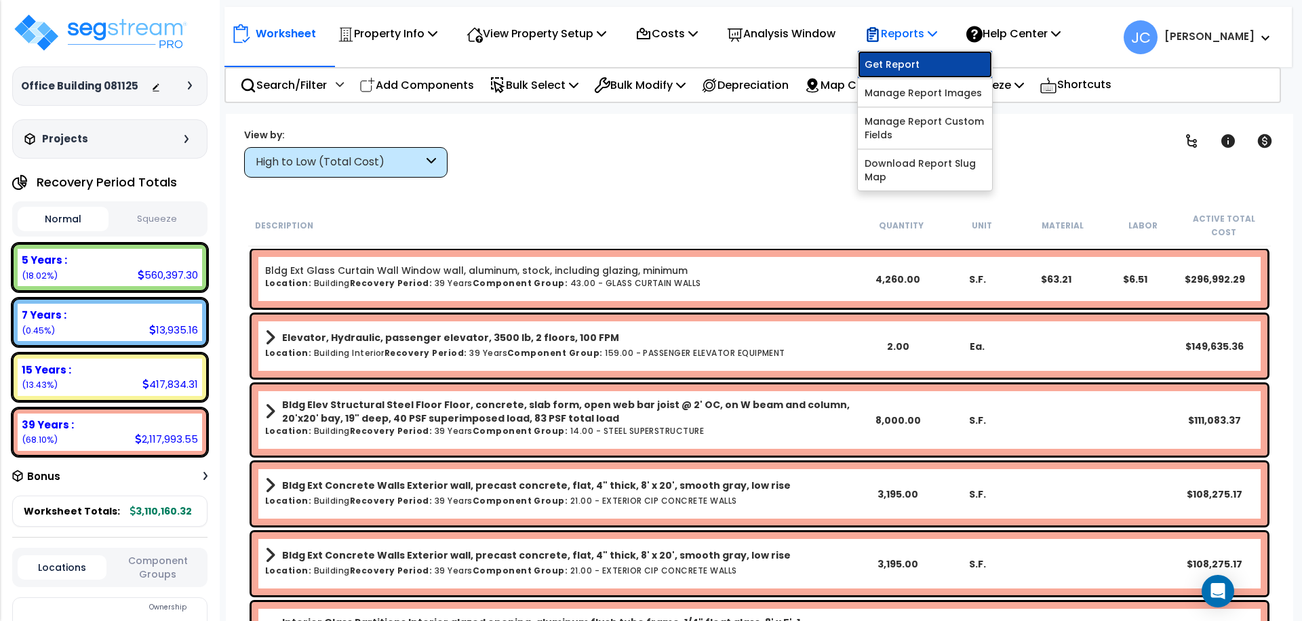
click at [916, 67] on link "Get Report" at bounding box center [925, 64] width 134 height 27
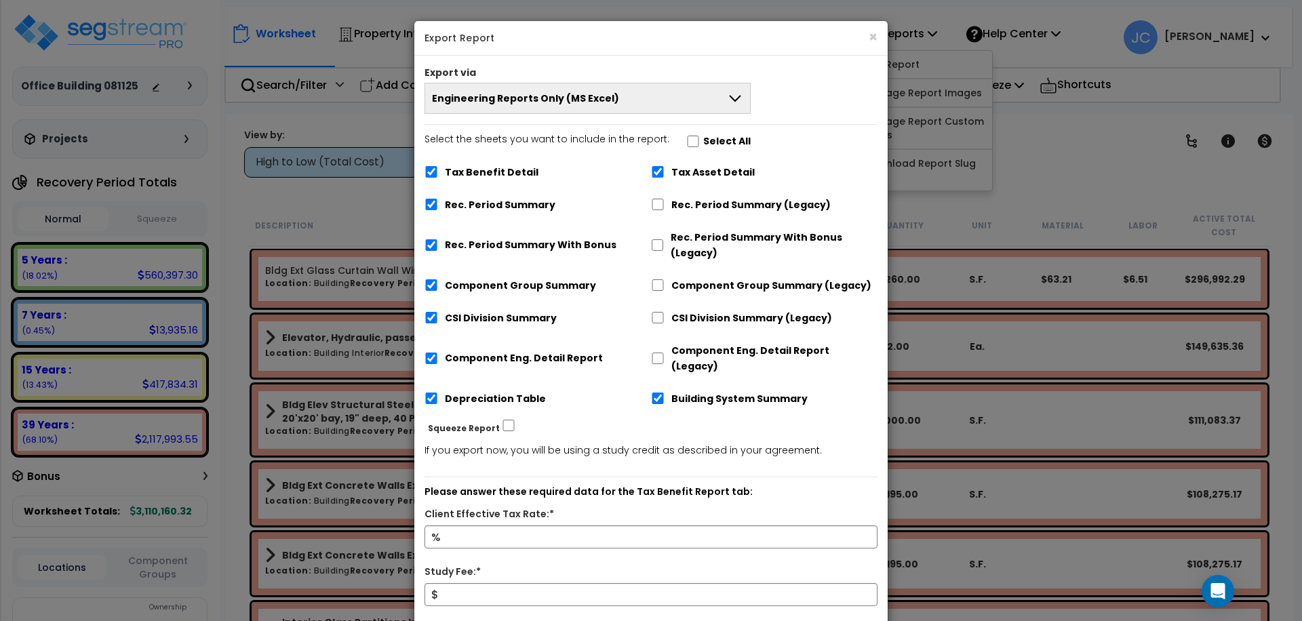
click at [684, 95] on button "Engineering Reports Only (MS Excel)" at bounding box center [588, 98] width 326 height 31
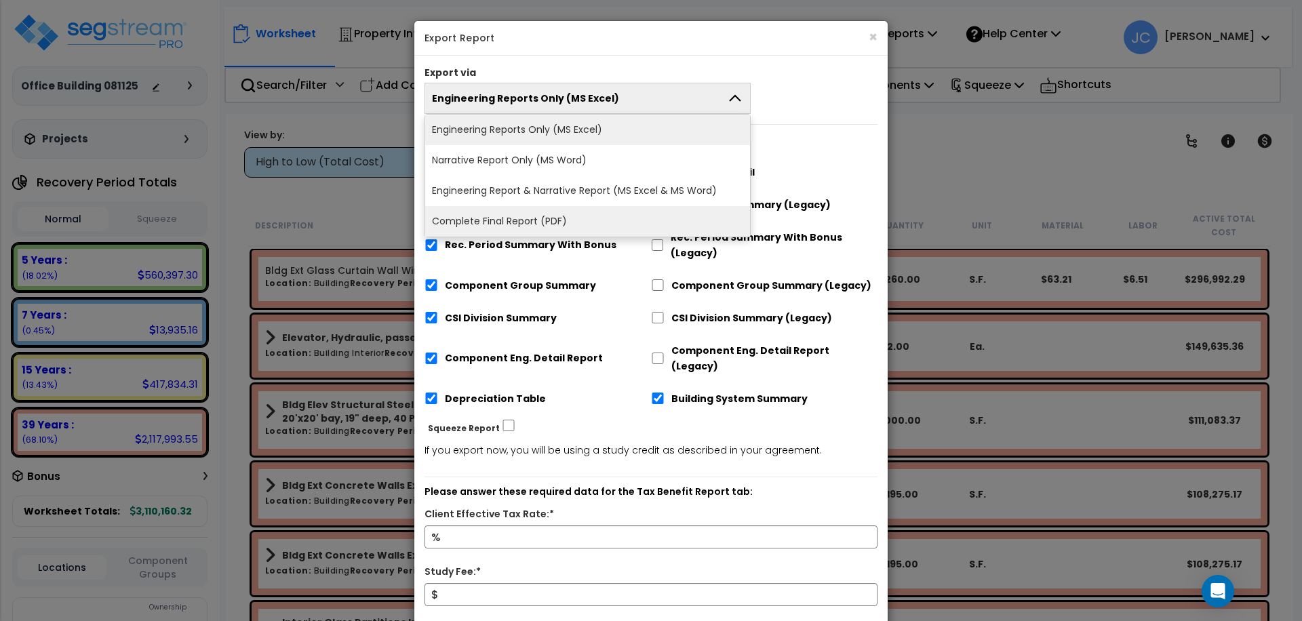
click at [582, 211] on li "Complete Final Report (PDF)" at bounding box center [587, 221] width 325 height 31
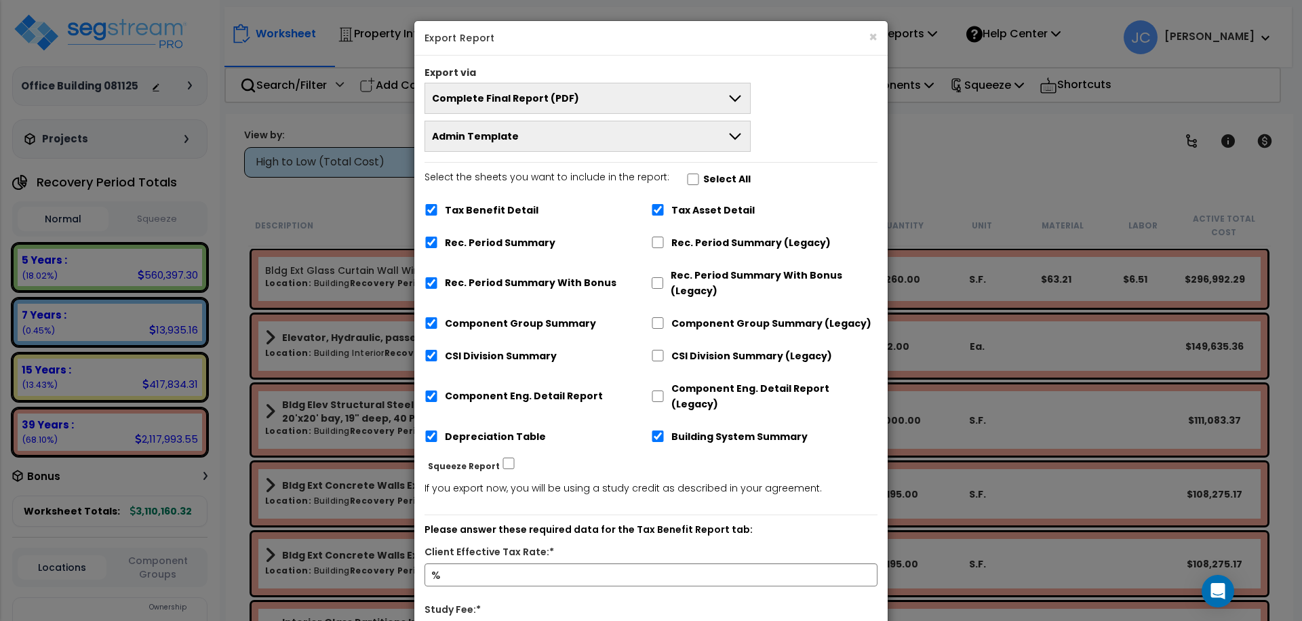
click at [680, 143] on button "Admin Template" at bounding box center [588, 136] width 326 height 31
click at [724, 164] on li "Admin Template" at bounding box center [587, 168] width 325 height 31
click at [686, 176] on input "Select the sheets you want to include in the report: Select All" at bounding box center [693, 180] width 14 height 12
checkbox input "true"
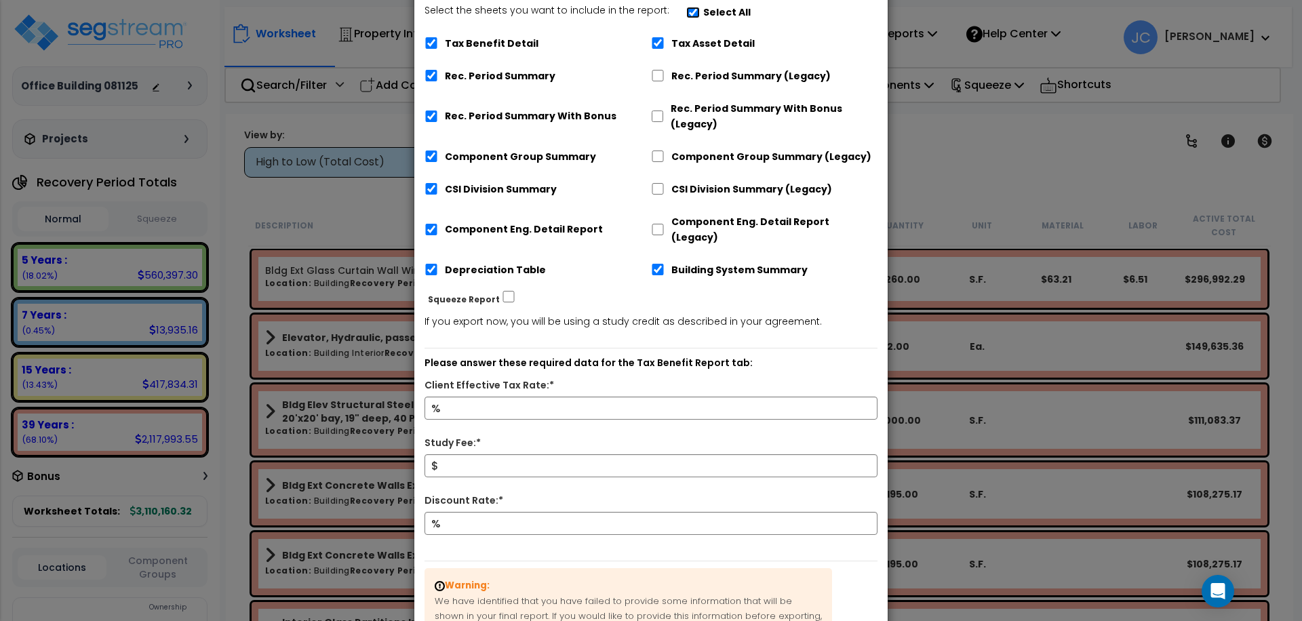
scroll to position [172, 0]
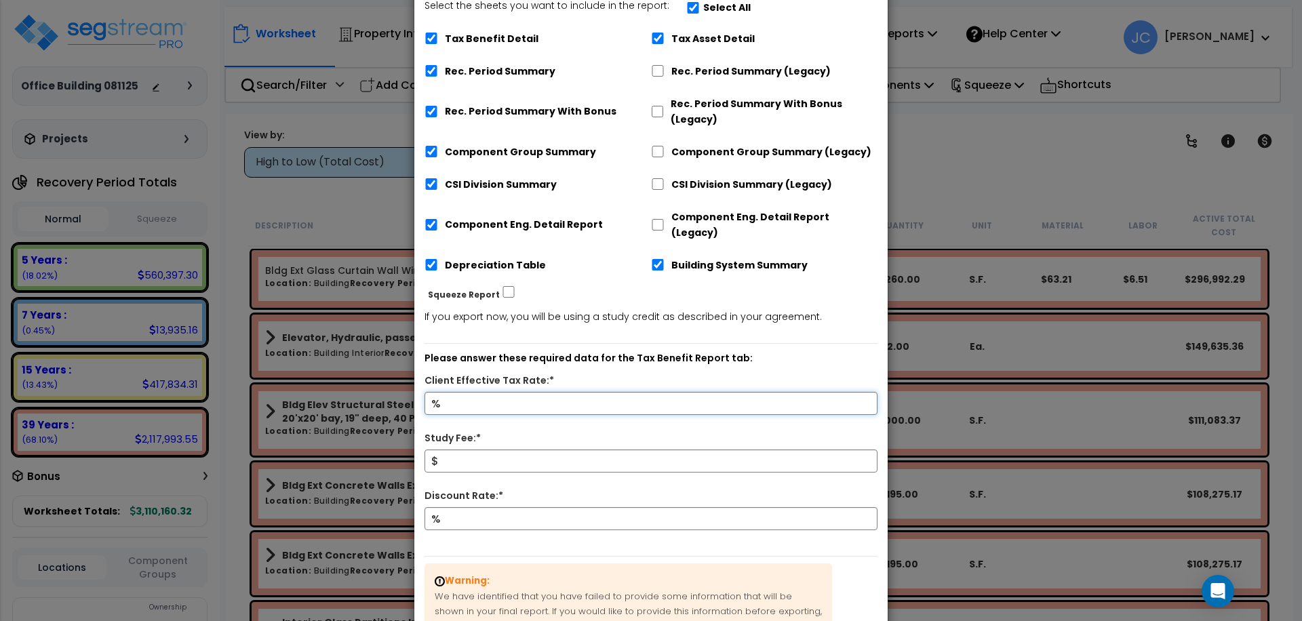
click at [537, 392] on input "Client Effective Tax Rate:*" at bounding box center [651, 403] width 453 height 23
type input "32"
type input "10,000"
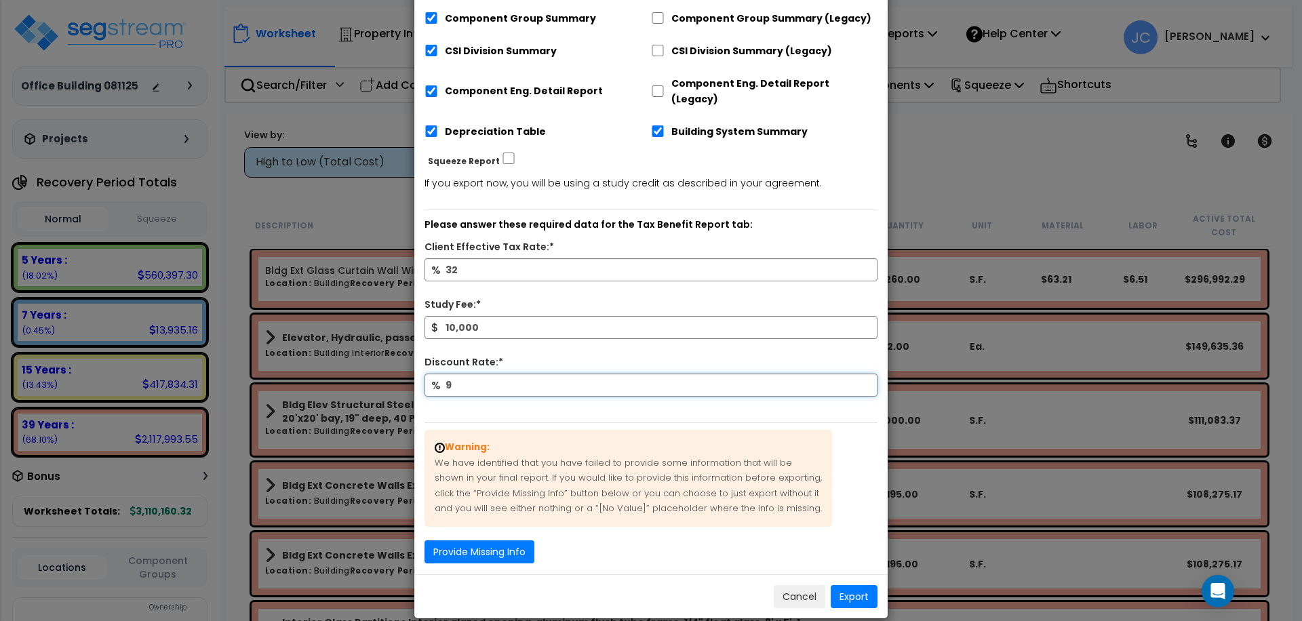
type input "9"
click at [507, 541] on button "Provide Missing Info" at bounding box center [480, 552] width 110 height 23
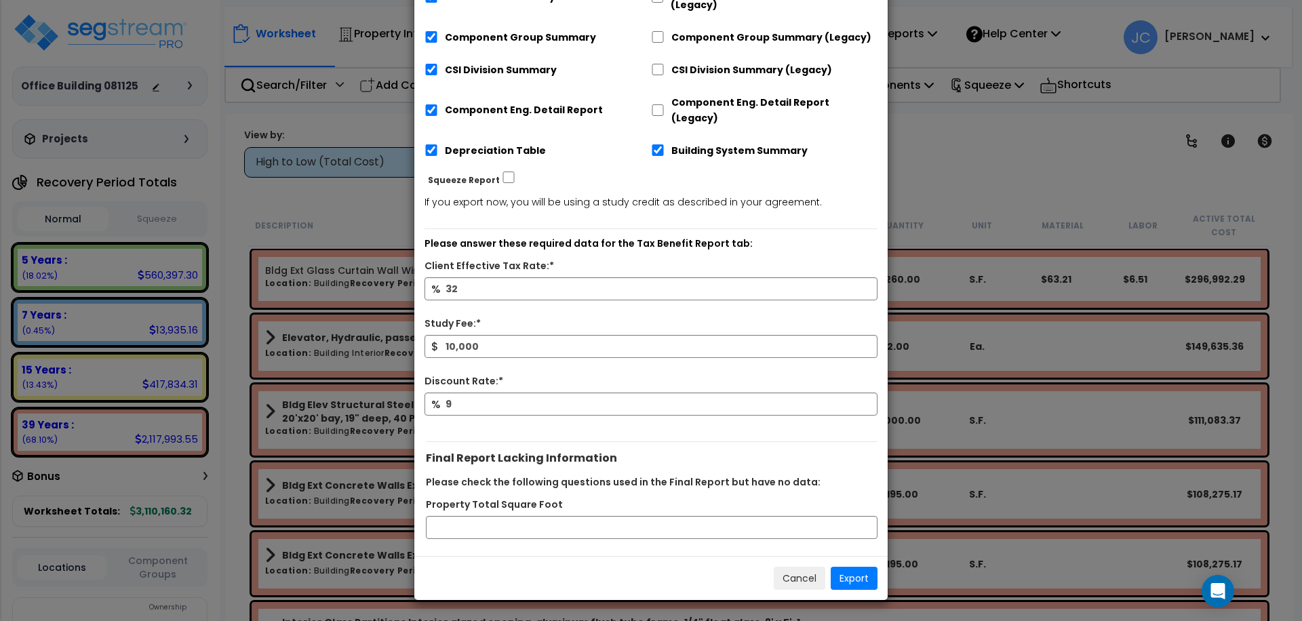
scroll to position [269, 0]
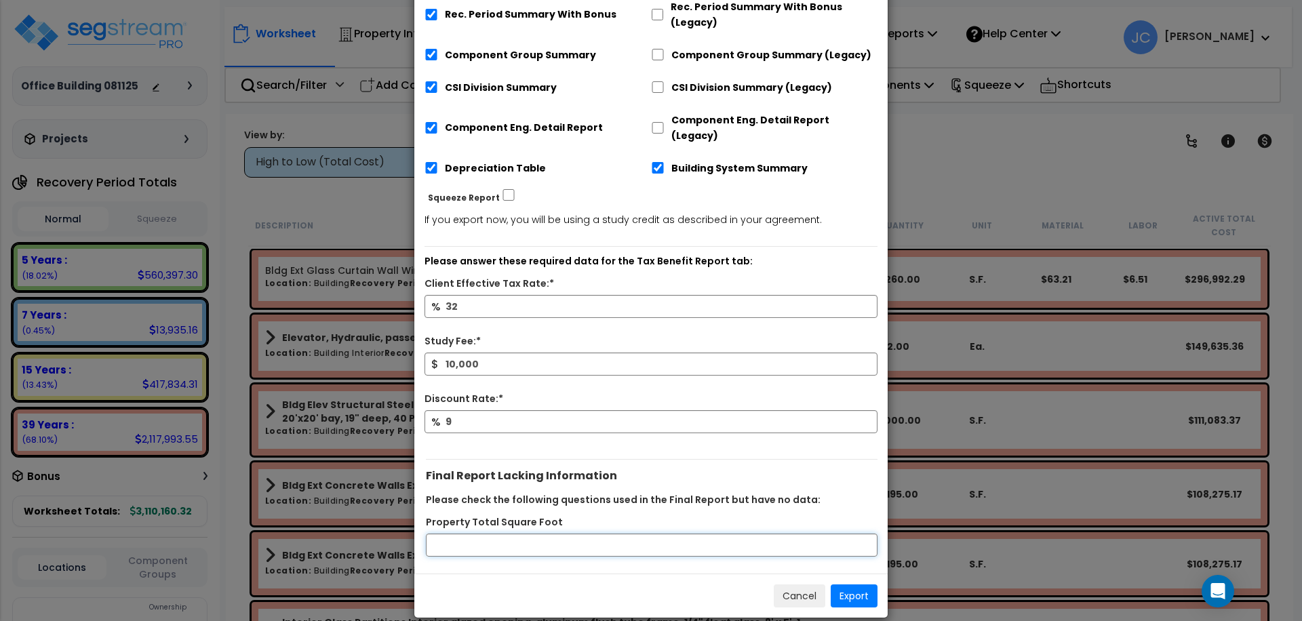
click at [532, 534] on input "Property Total Square Foot" at bounding box center [652, 545] width 452 height 23
type input "10000"
click at [847, 585] on button "Export" at bounding box center [854, 596] width 47 height 23
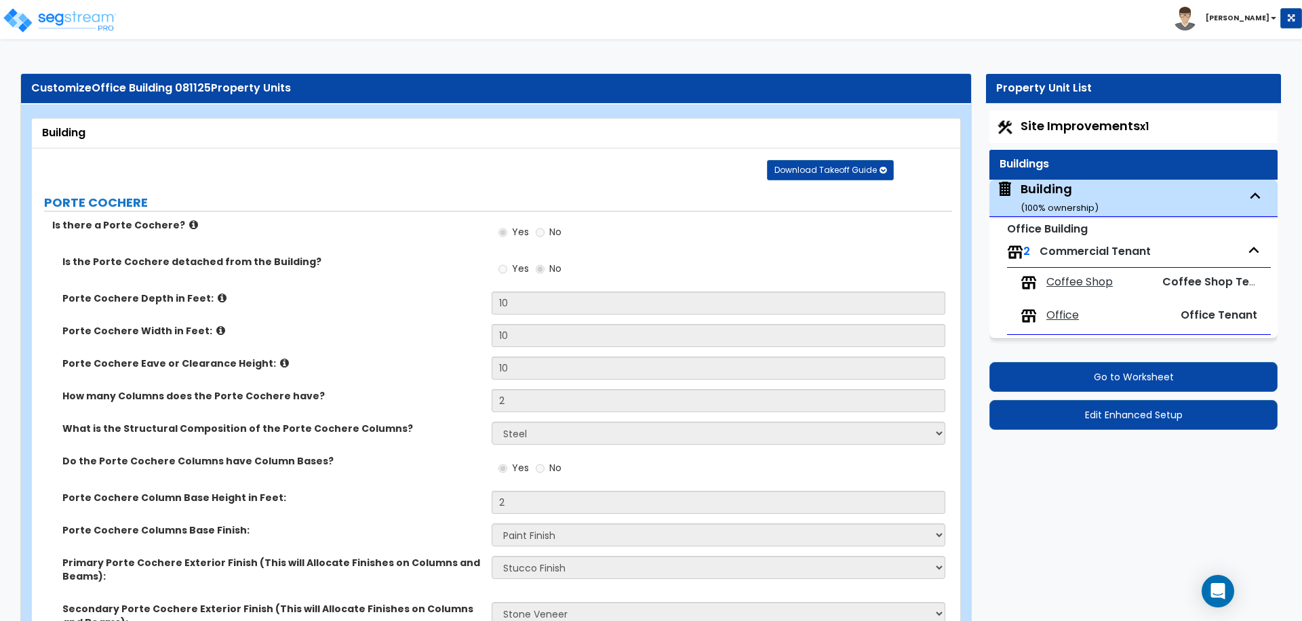
select select "2"
select select "1"
select select "2"
select select "5"
select select "1"
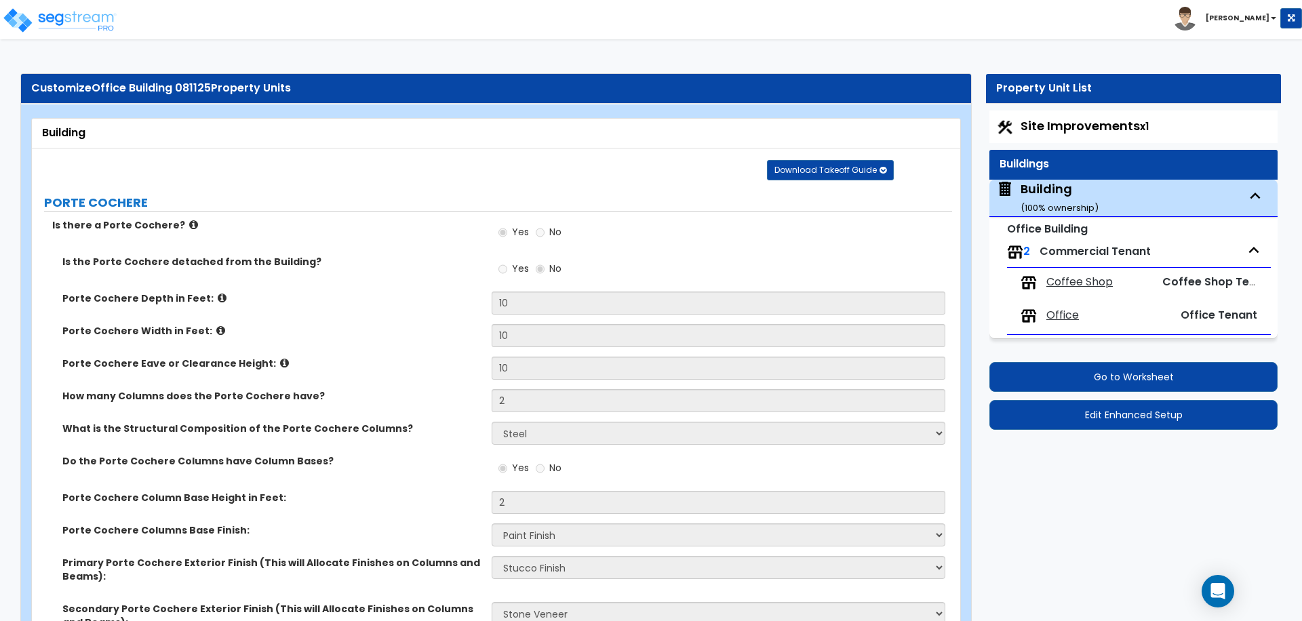
select select "2"
select select "1"
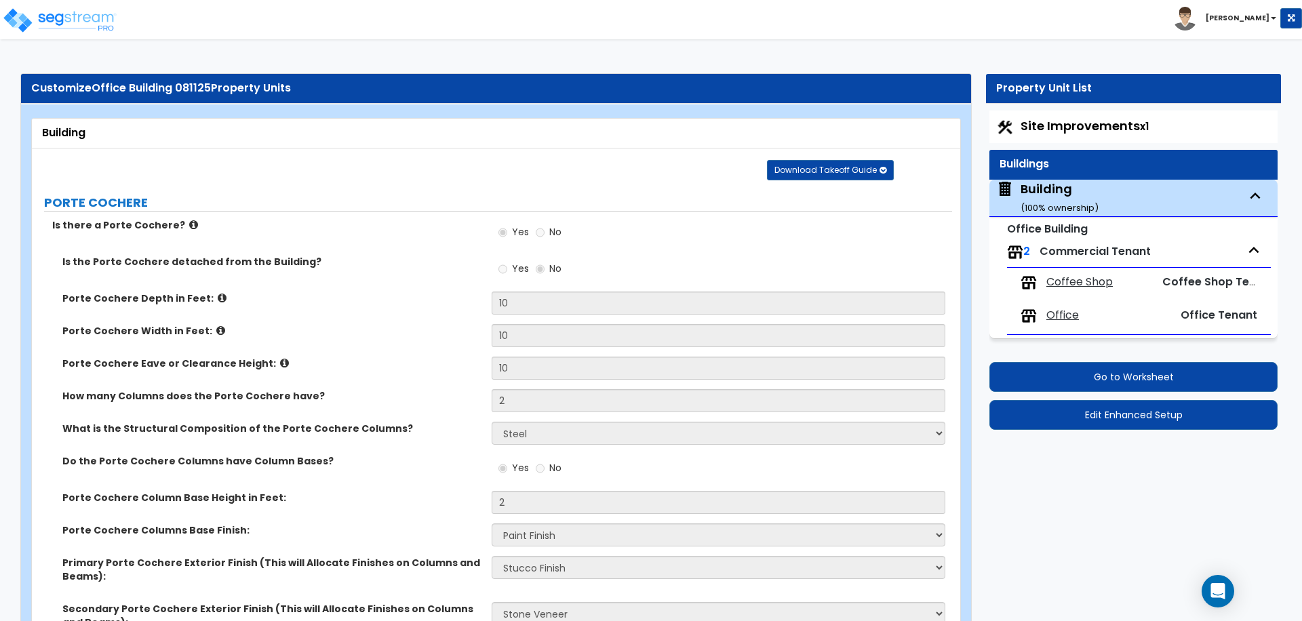
select select "4"
select select "1"
select select "3"
select select "9"
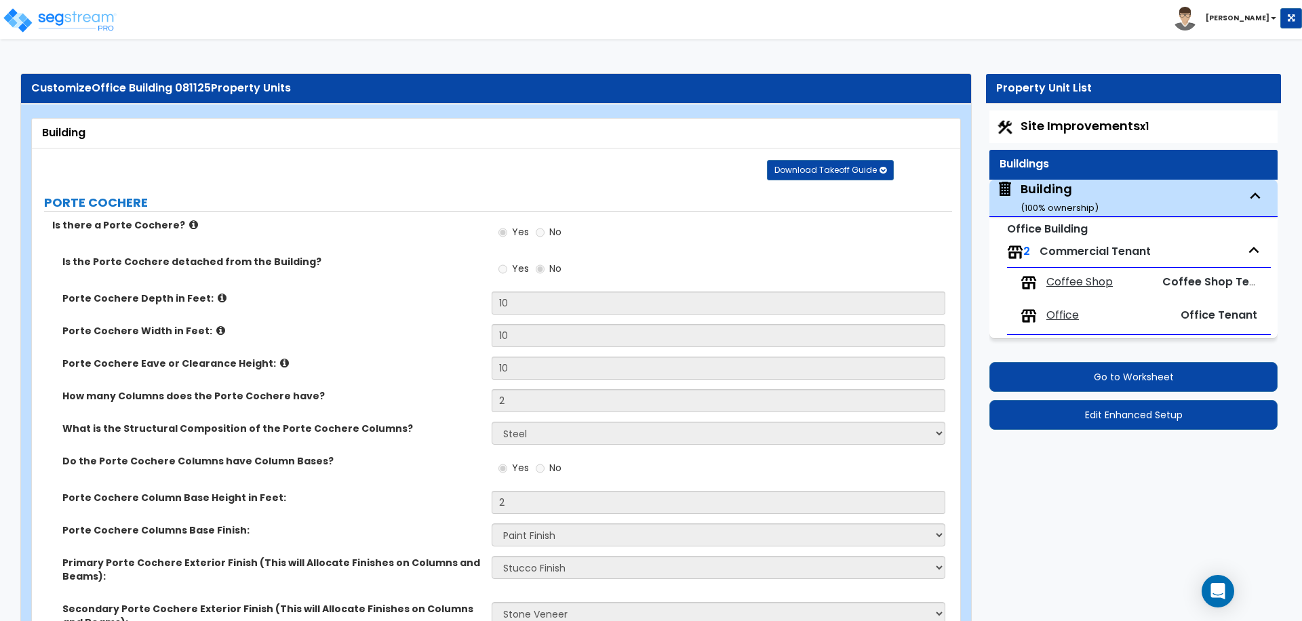
select select "13"
select select "10"
select select "3"
select select "1"
select select "4"
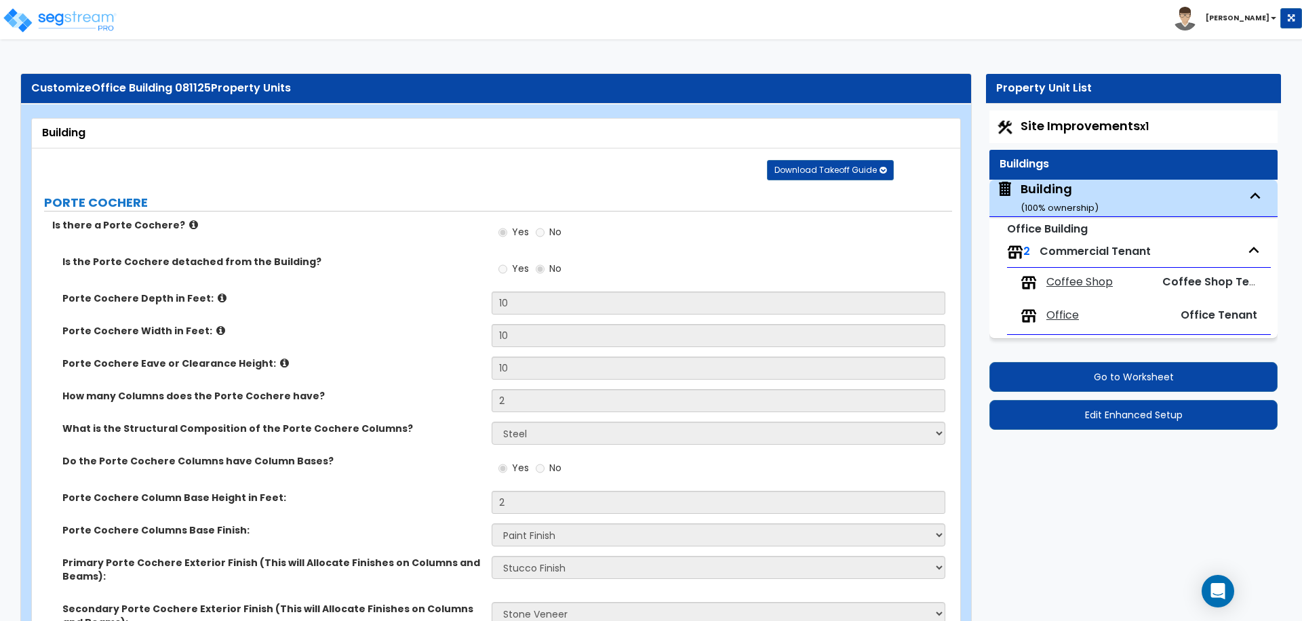
select select "1"
select select "3"
select select "2"
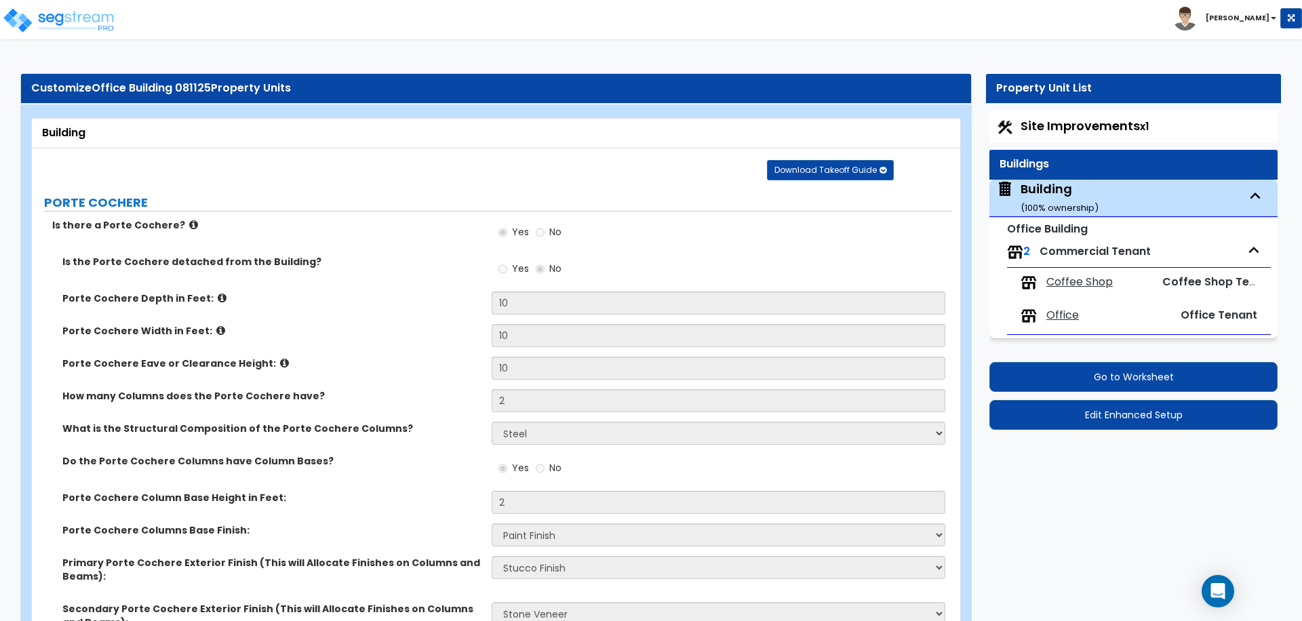
select select "1"
select select "3"
select select "1"
select select "3"
select select "2"
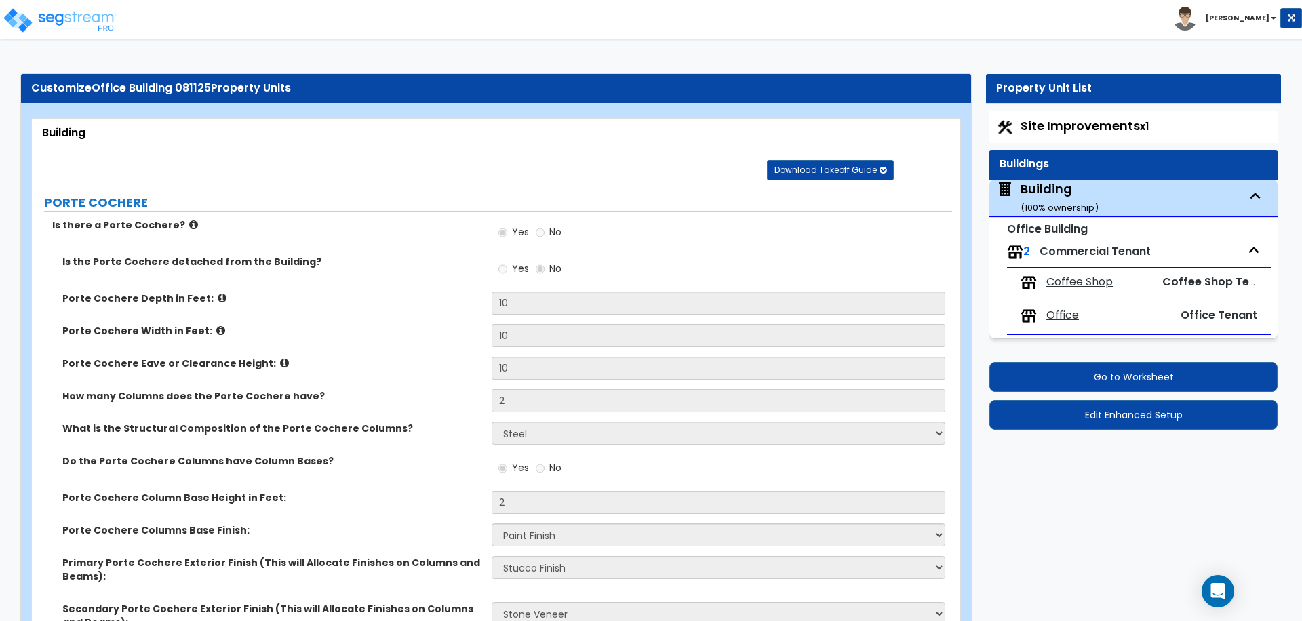
select select "3"
select select "1"
select select "2"
select select "1"
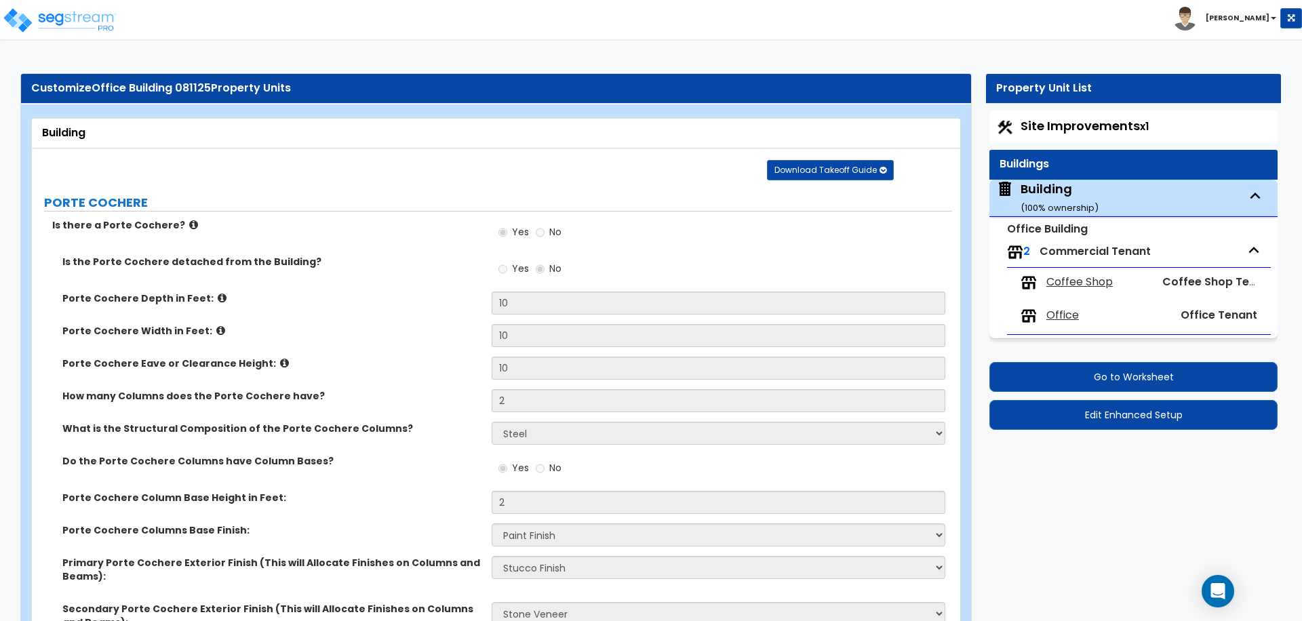
select select "2"
select select "1"
select select "2"
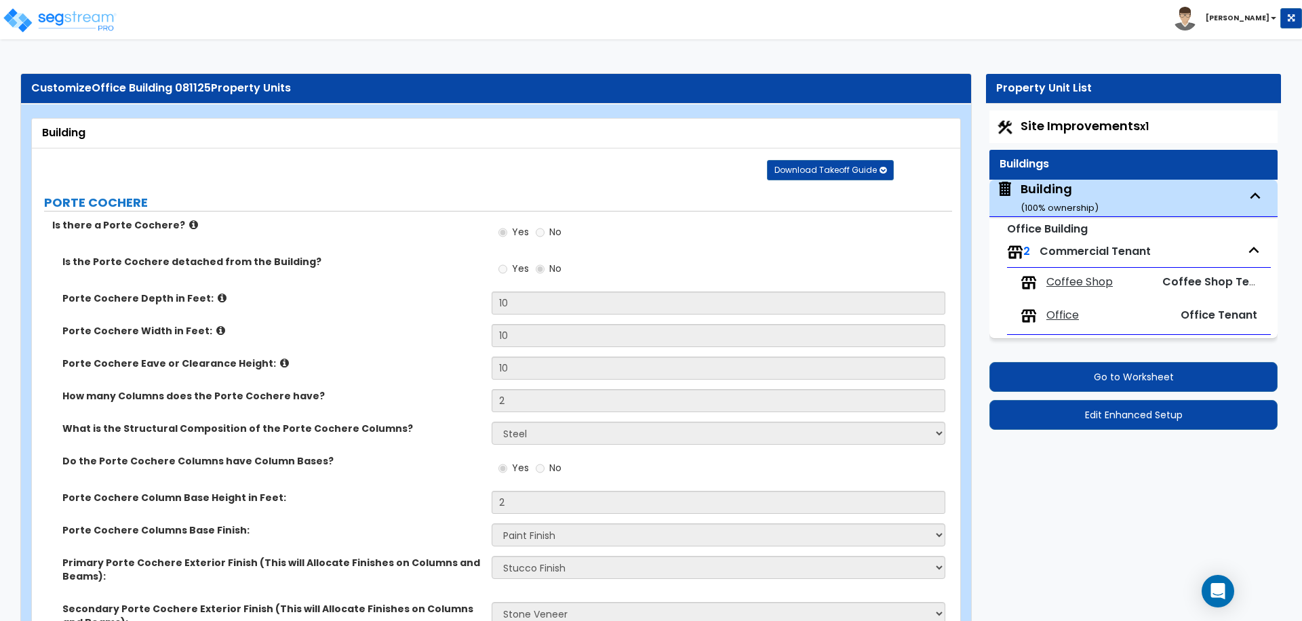
select select "2"
select select "1"
select select "2"
select select "3"
select select "2"
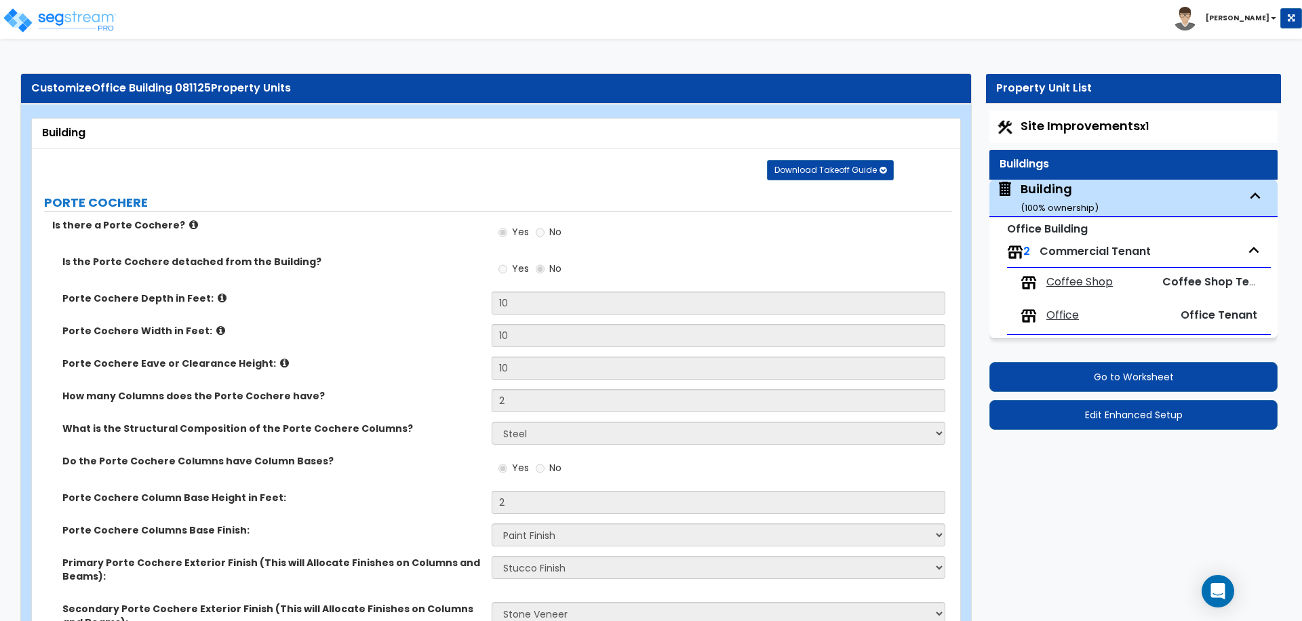
select select "2"
select select "9"
select select "3"
select select "1"
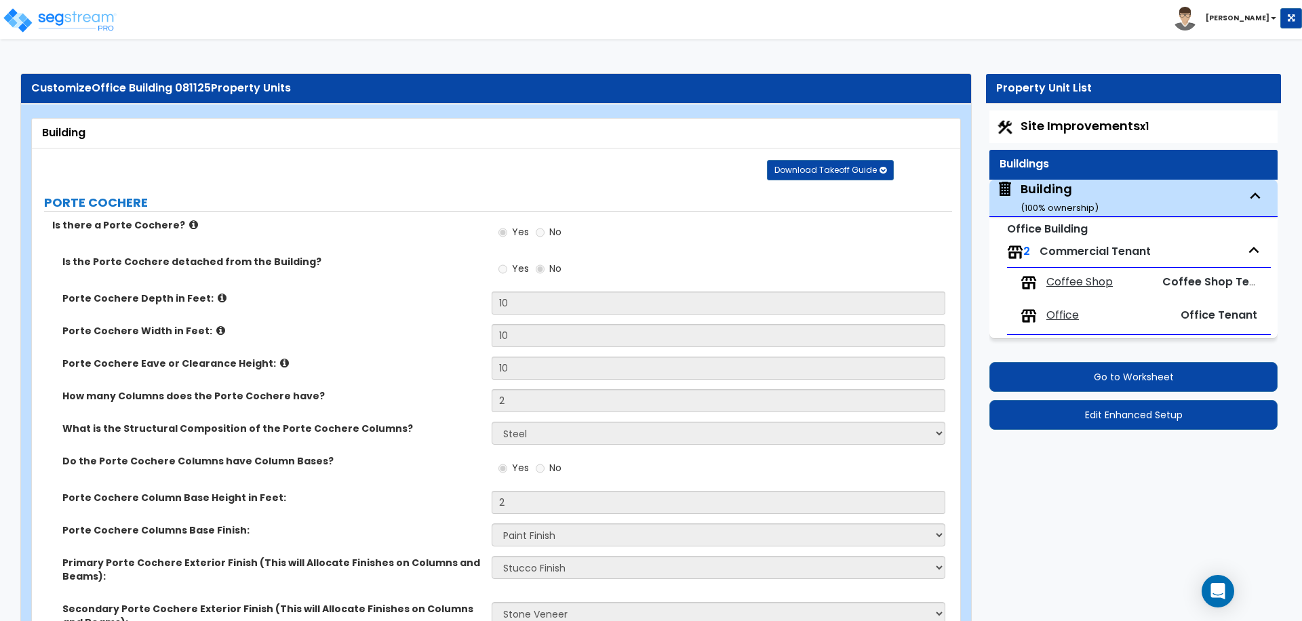
select select "2"
select select "5"
select select "7"
select select "8"
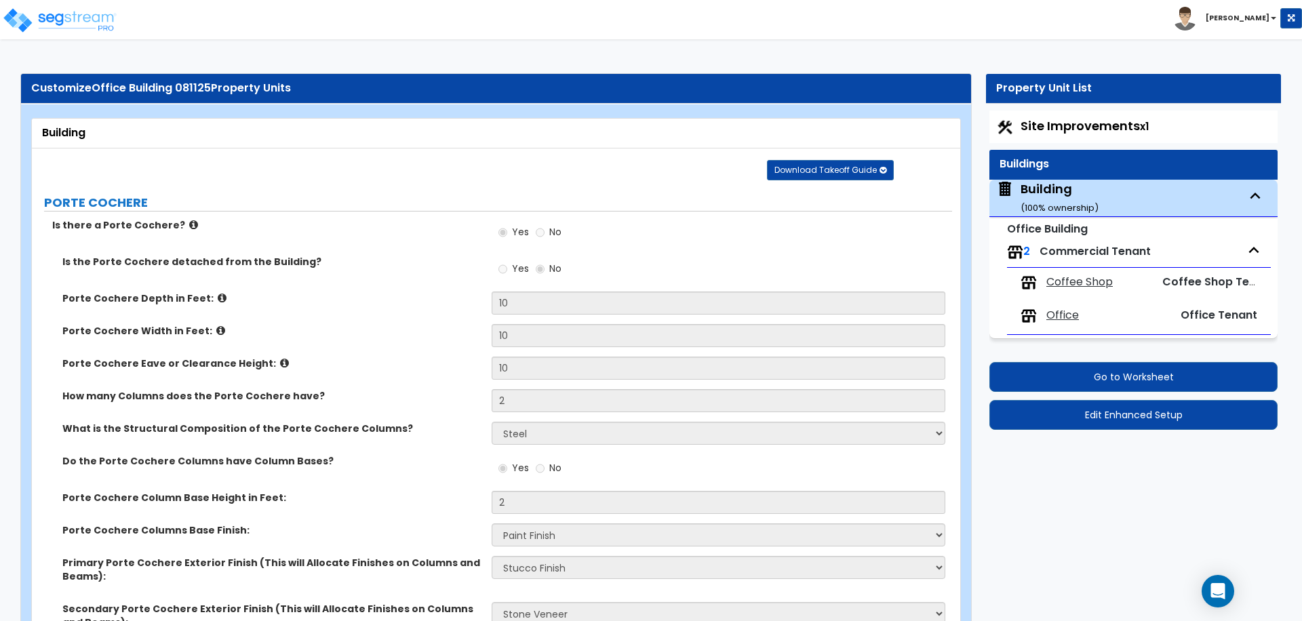
select select "1"
select select "2"
select select "4"
select select "1"
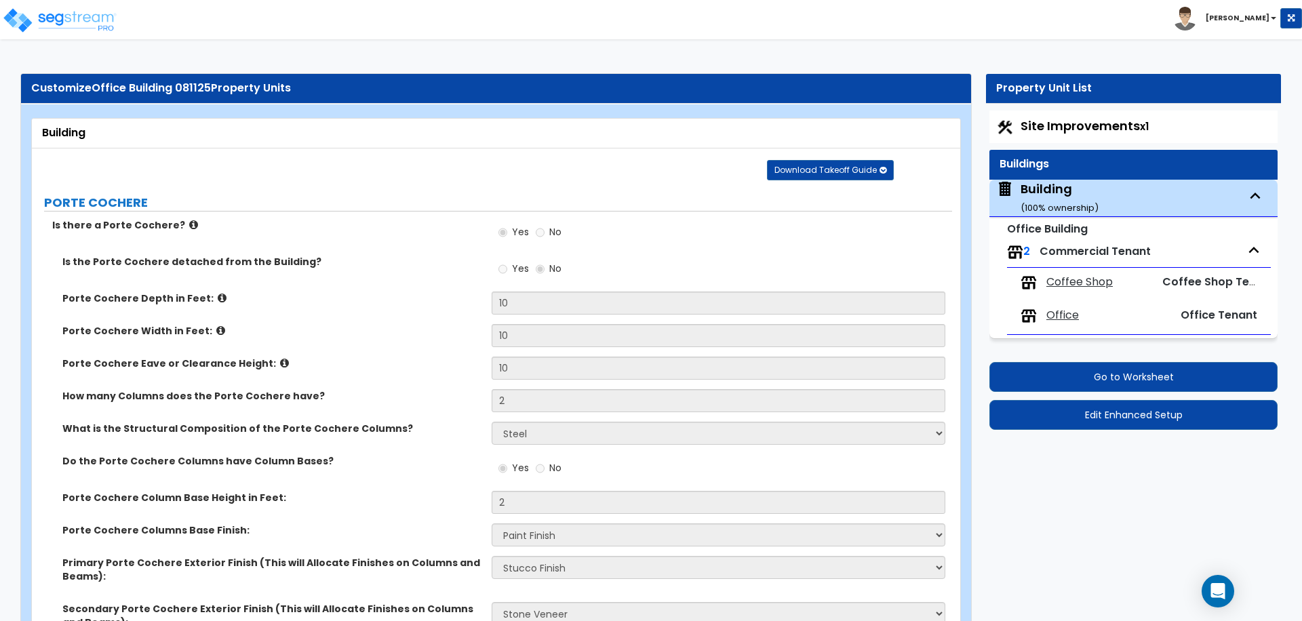
select select "2"
select select "3"
select select "1"
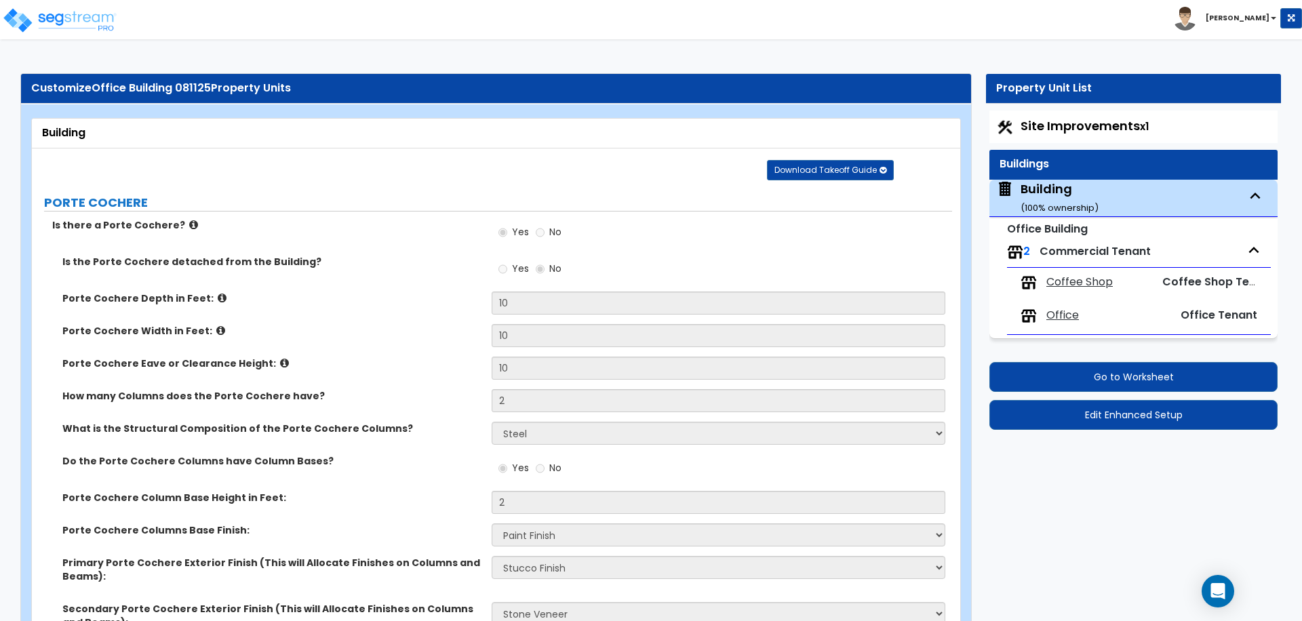
select select "1"
select select "2"
select select "1"
select select "2"
select select "1"
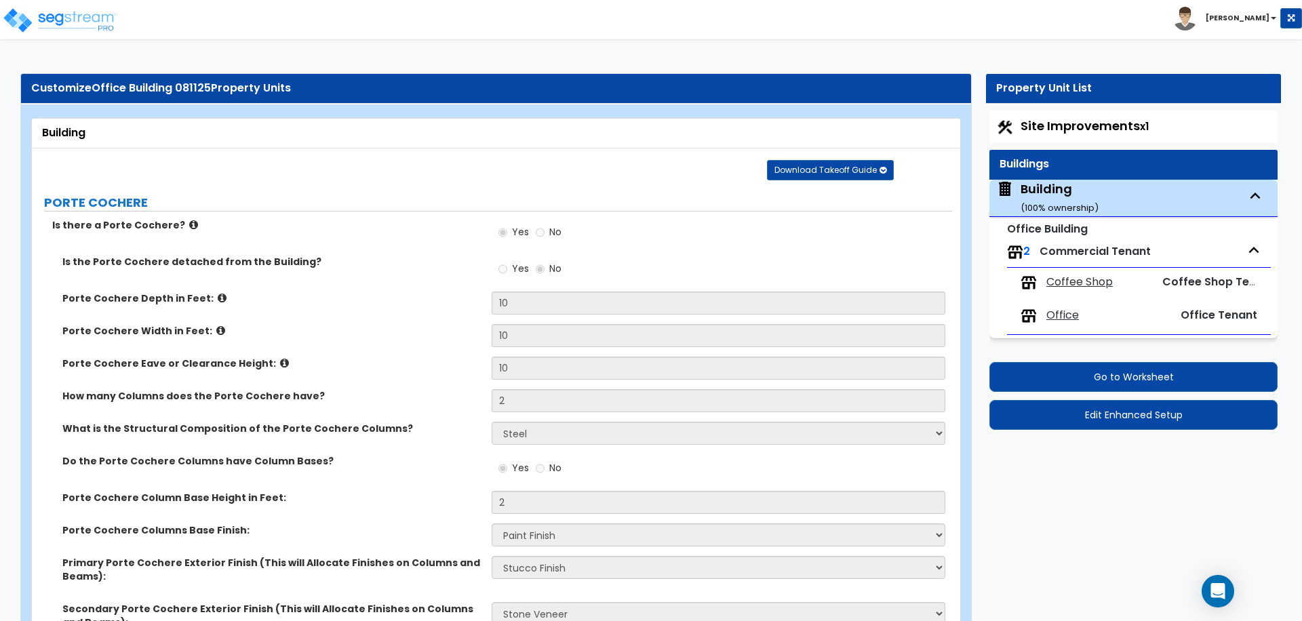
select select "7"
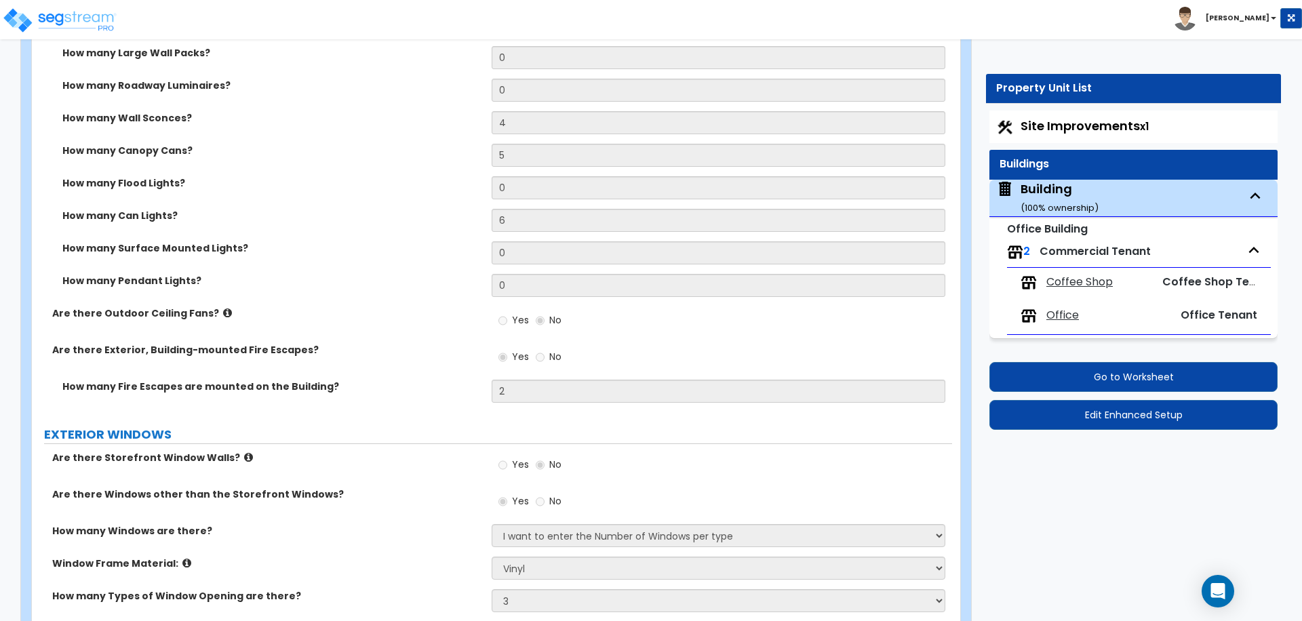
scroll to position [6021, 0]
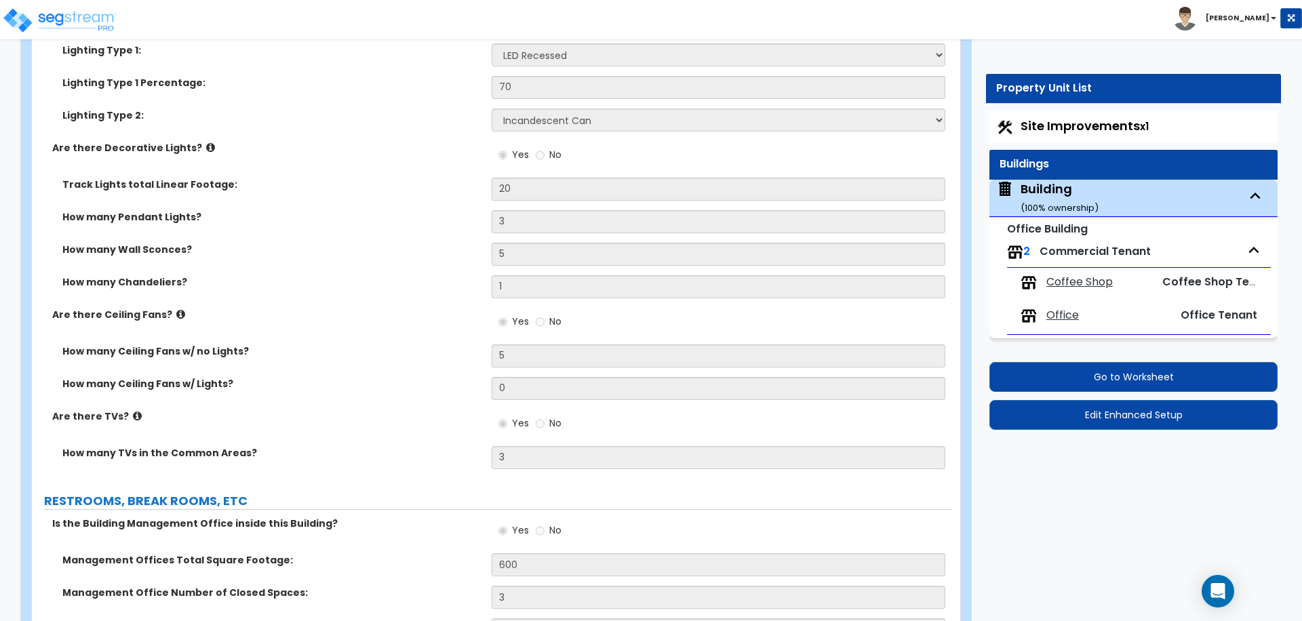
click at [438, 141] on label "Are there Decorative Lights?" at bounding box center [266, 148] width 429 height 14
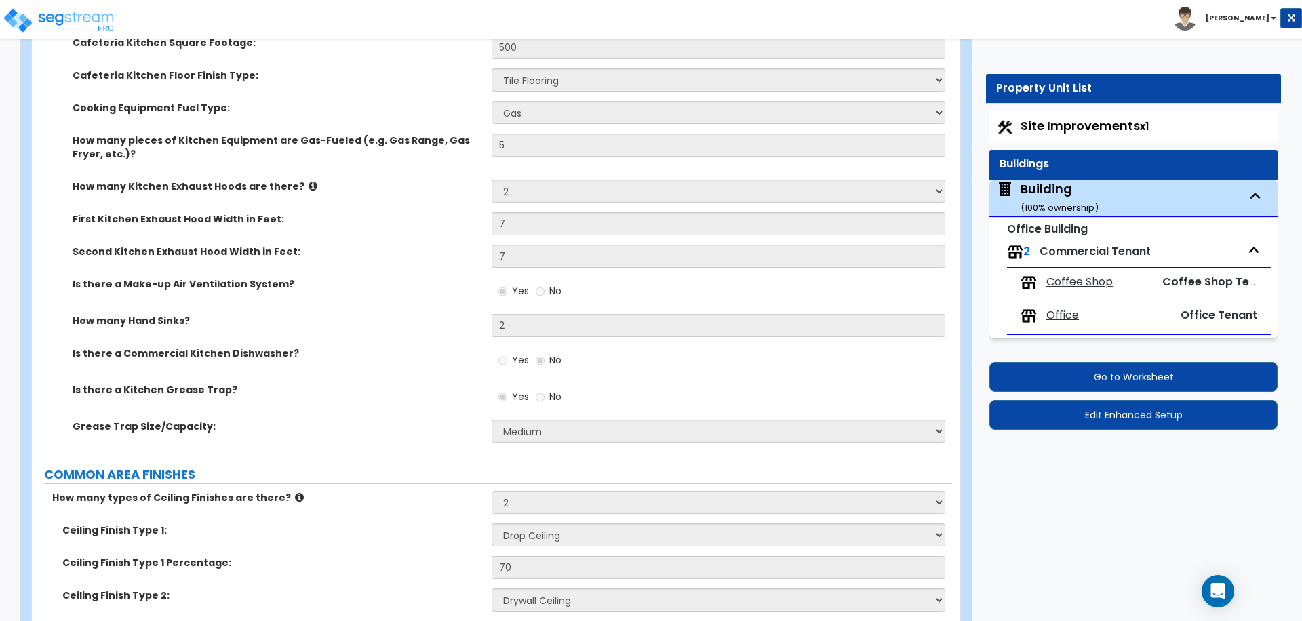
scroll to position [4630, 0]
click at [619, 307] on div "Yes No" at bounding box center [722, 295] width 460 height 37
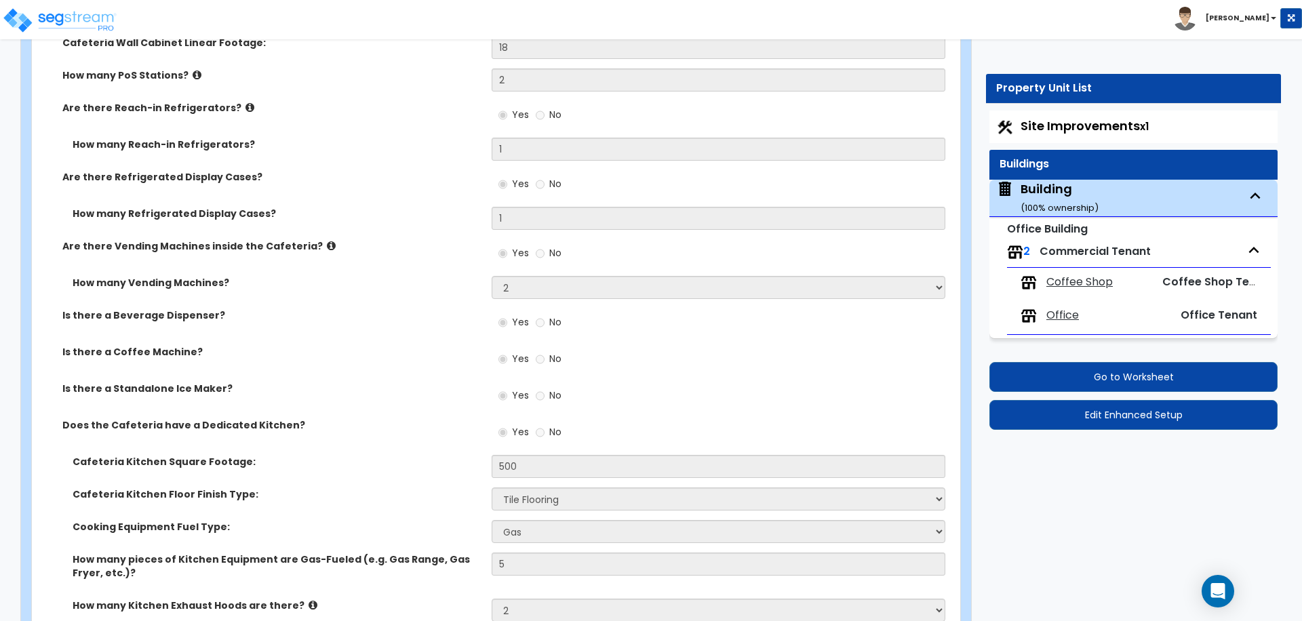
scroll to position [7958, 0]
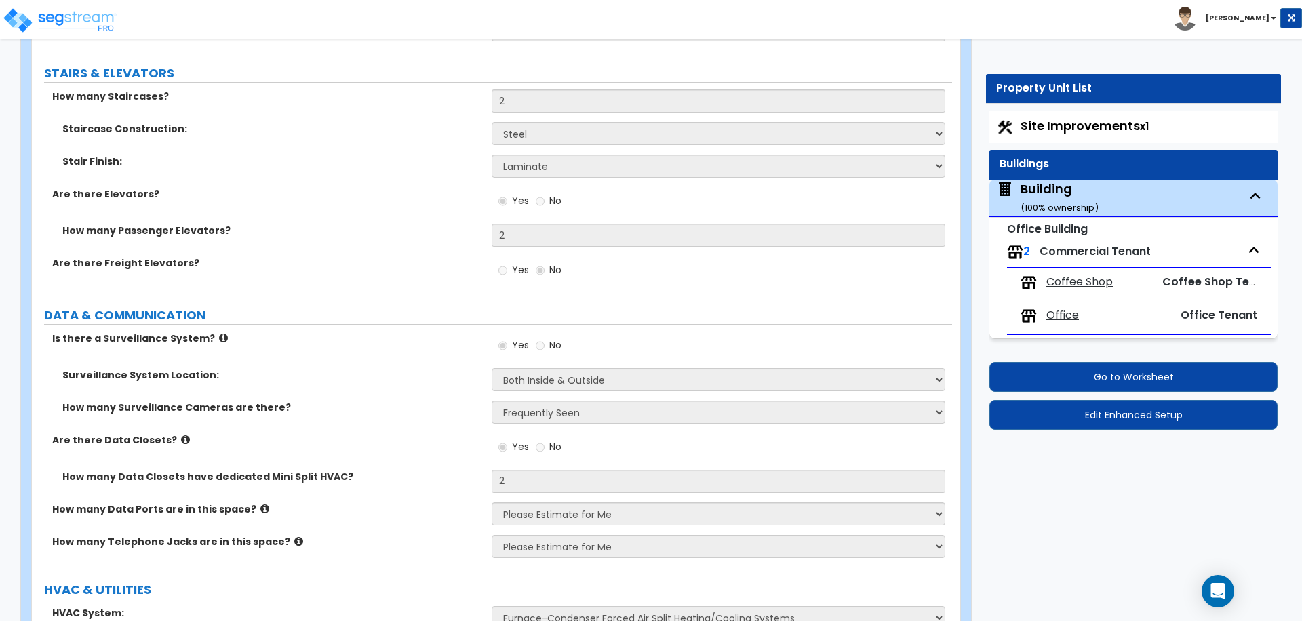
click at [1041, 122] on span "Site Improvements x1" at bounding box center [1085, 125] width 128 height 17
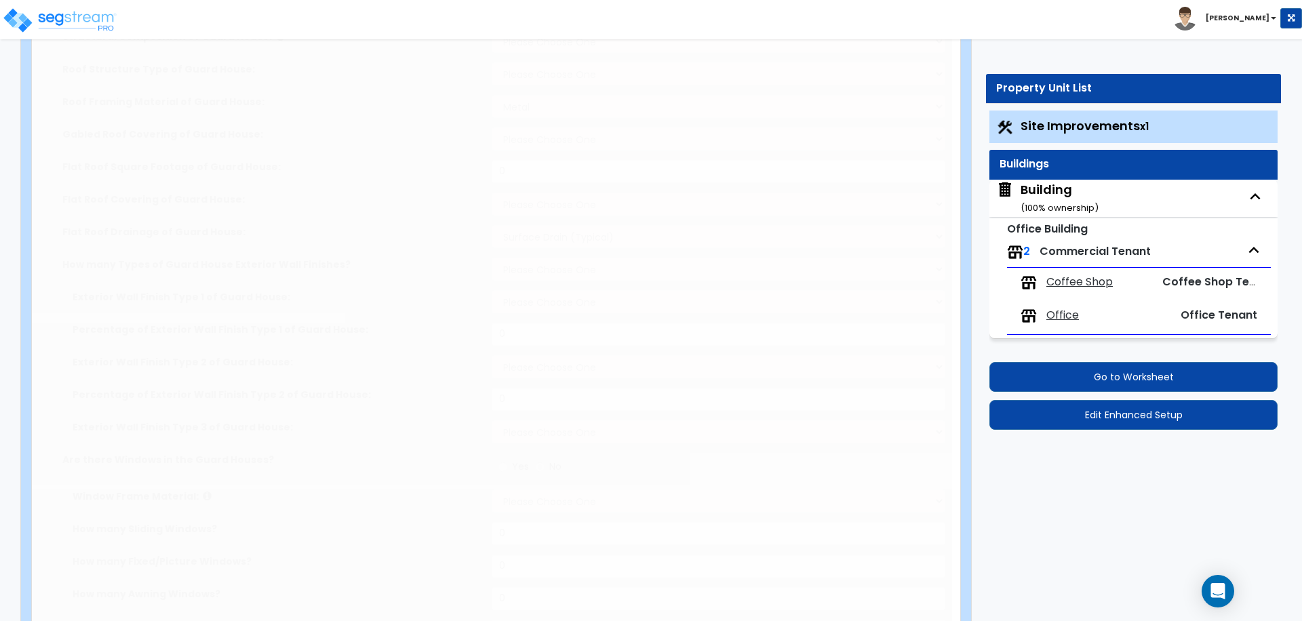
select select "2"
type input "20000"
select select "2"
type input "2000"
radio input "true"
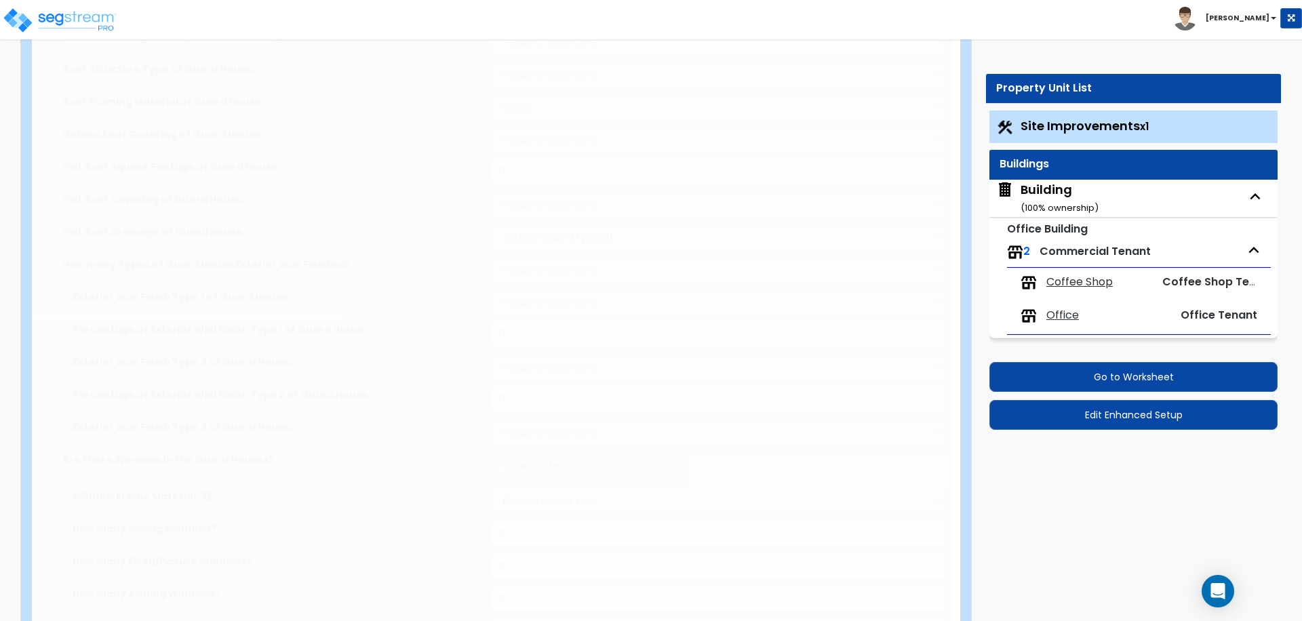
type input "30"
select select "2"
type input "2000"
radio input "true"
type input "30"
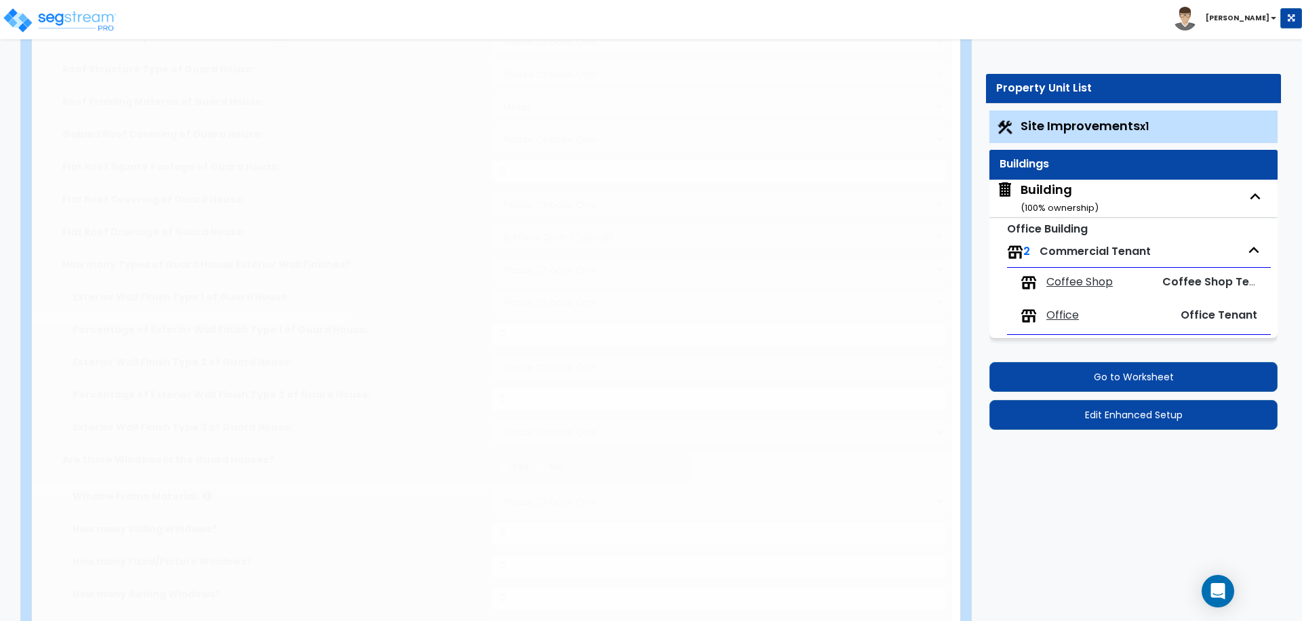
radio input "true"
type input "6"
radio input "true"
type input "15"
type input "30"
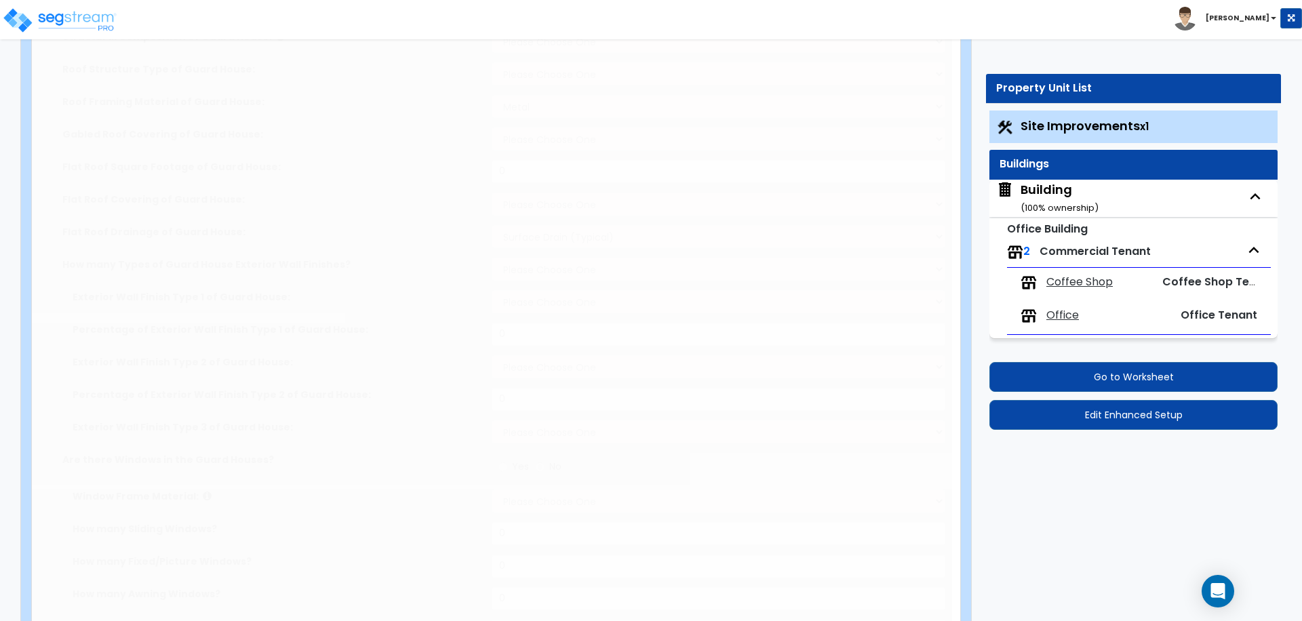
type input "45"
radio input "true"
type input "25"
radio input "true"
select select "2"
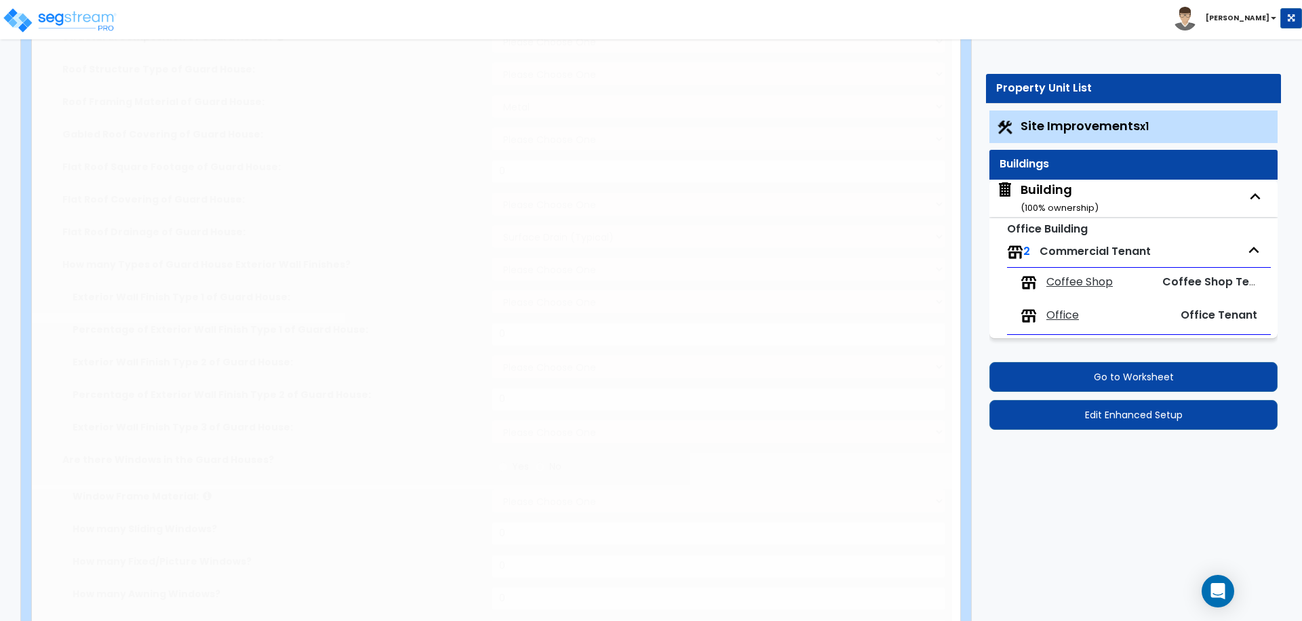
select select "1"
type input "100"
radio input "true"
select select "2"
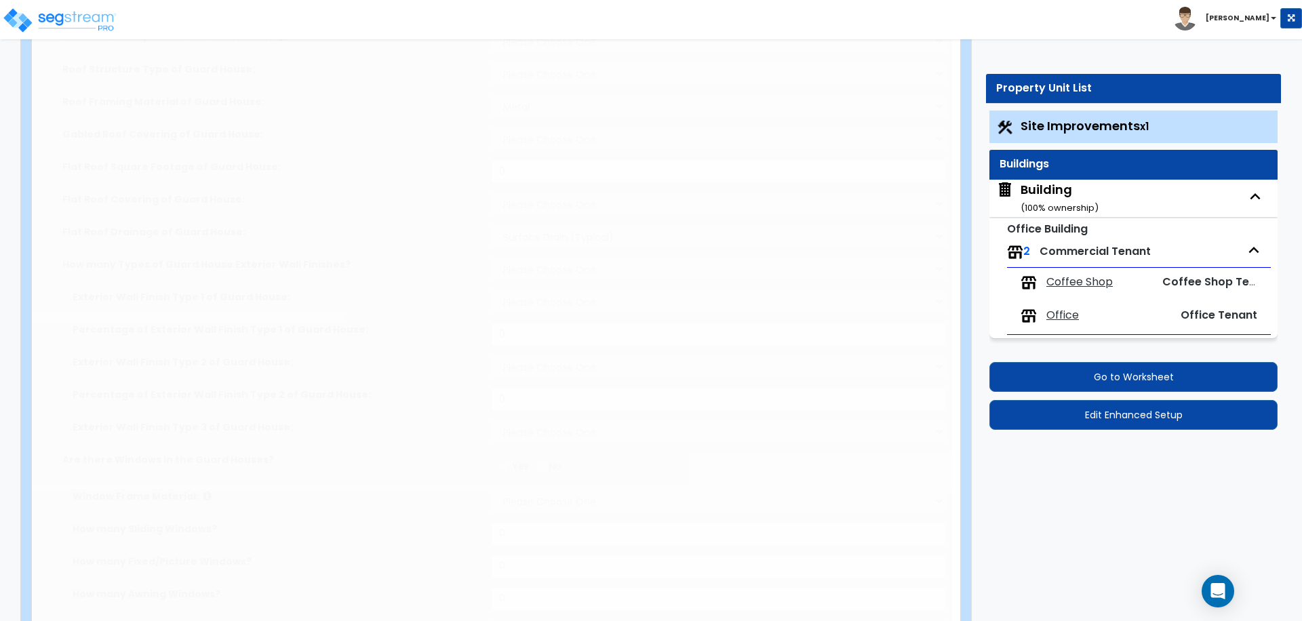
type input "1"
type input "2"
type input "3"
type input "4"
radio input "true"
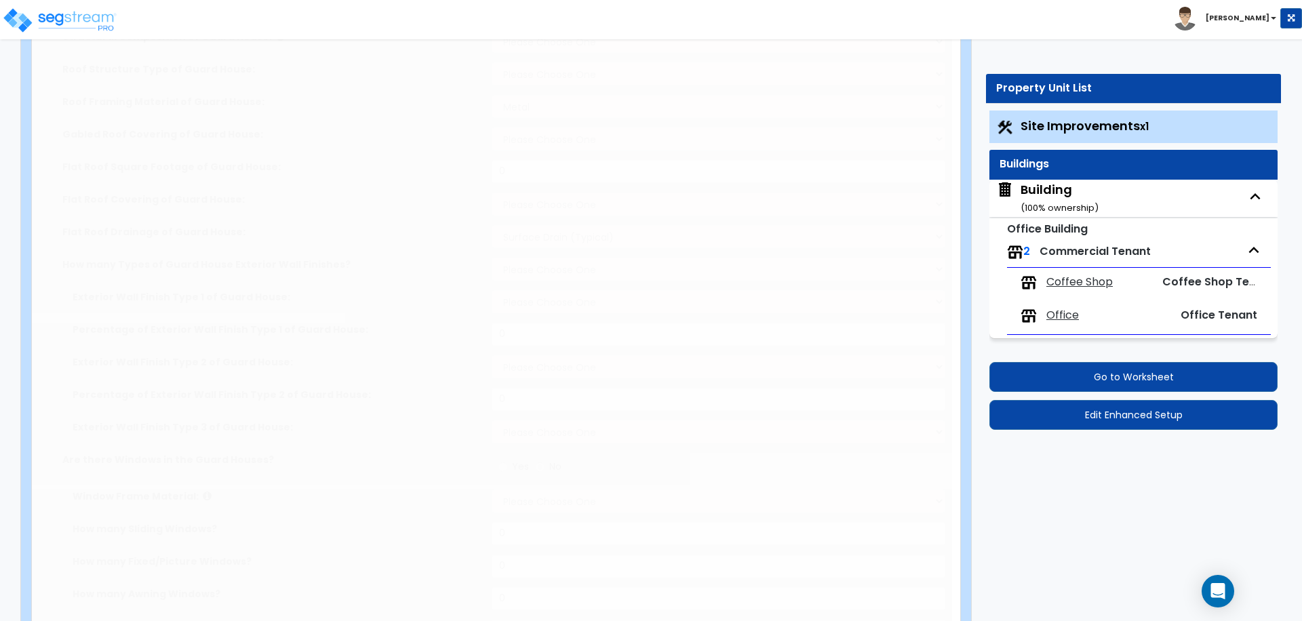
type input "8"
radio input "true"
type input "50"
radio input "true"
select select "1"
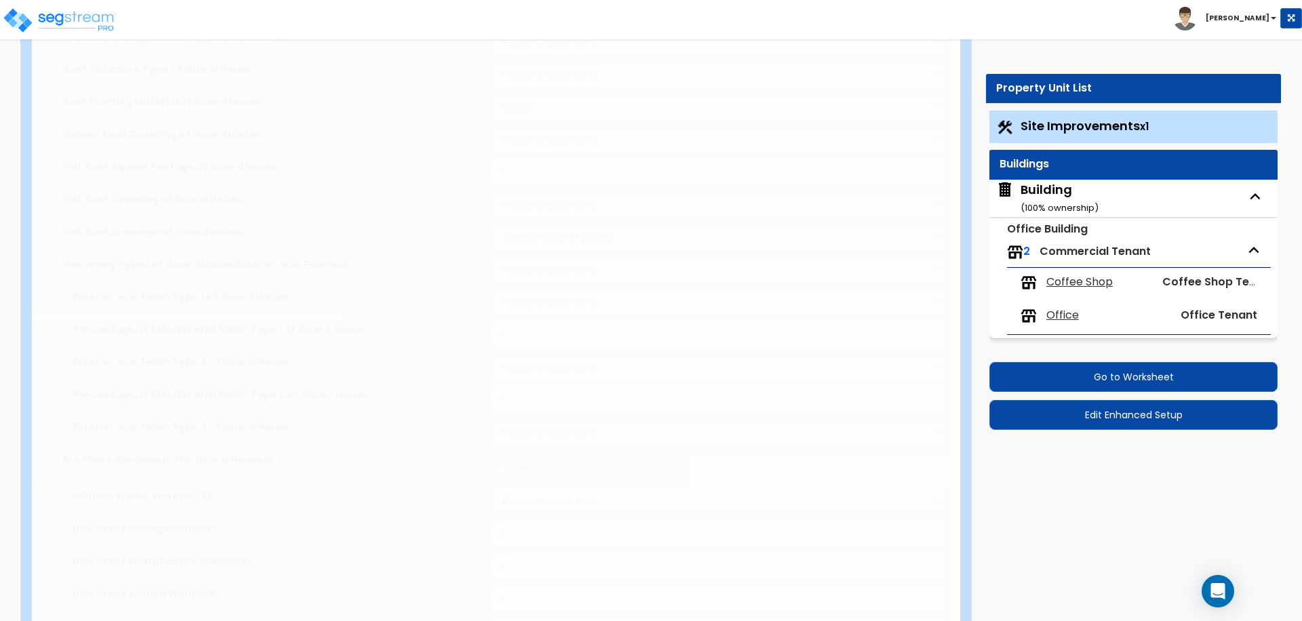
type input "50"
radio input "true"
type input "2"
radio input "true"
type input "8"
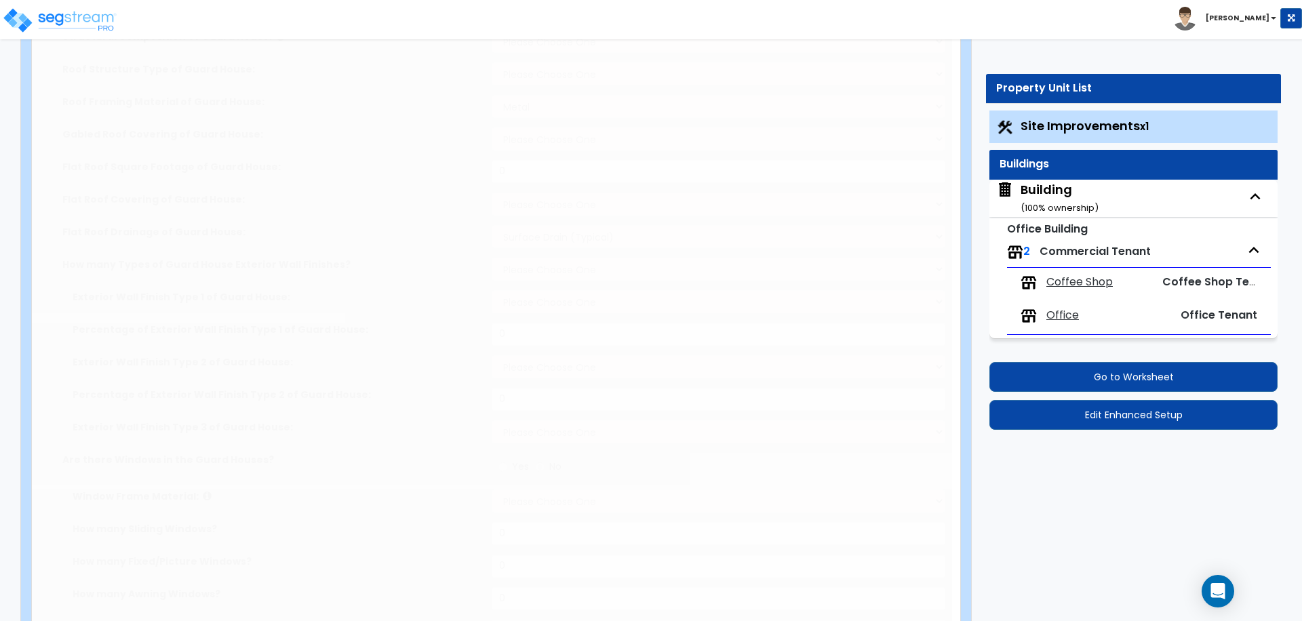
select select "1"
radio input "true"
select select "2"
radio input "true"
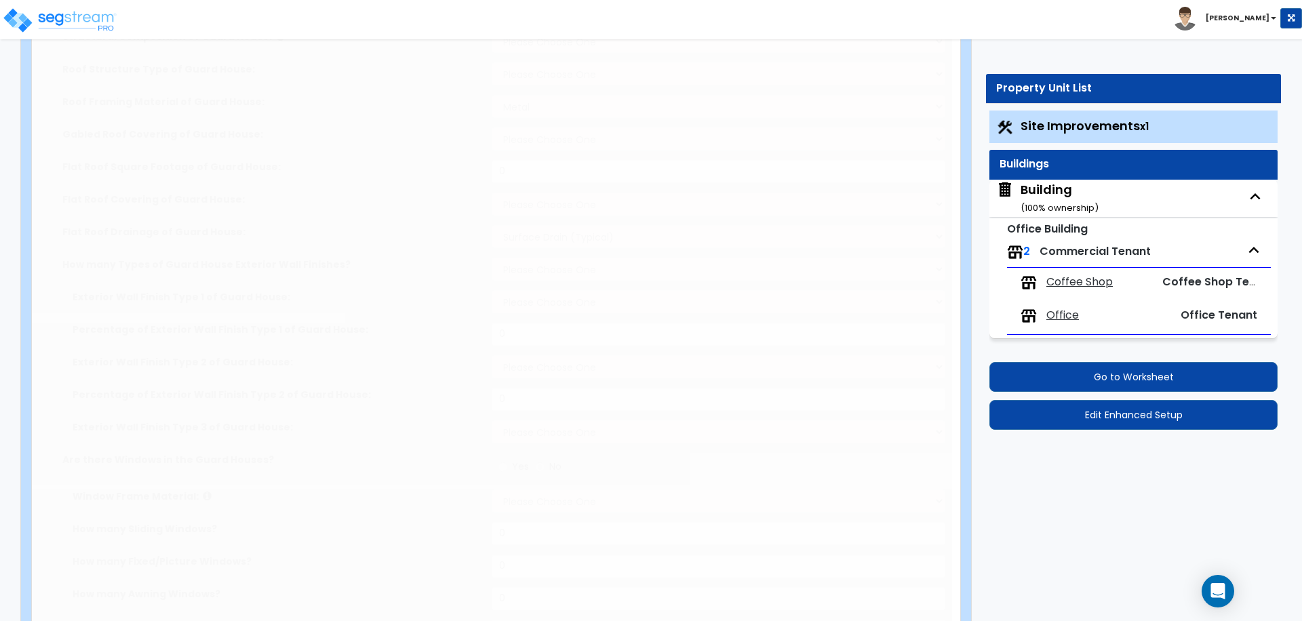
radio input "true"
select select "2"
type input "100"
select select "1"
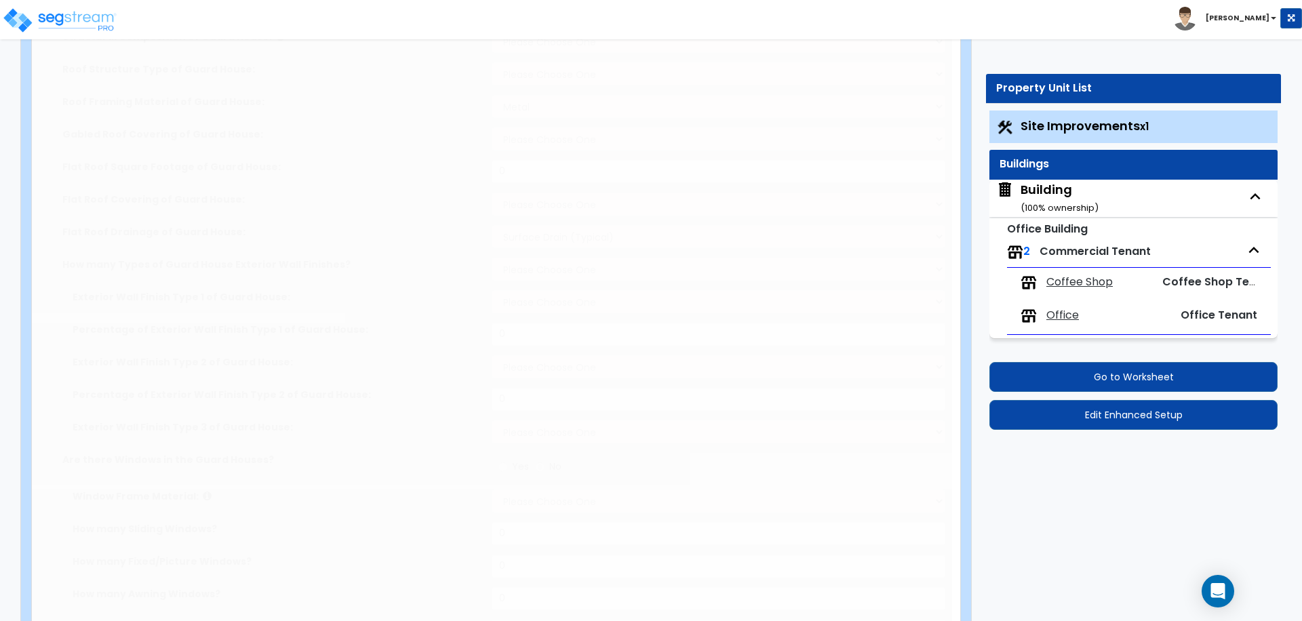
radio input "true"
type input "10"
radio input "true"
select select "2"
type input "500"
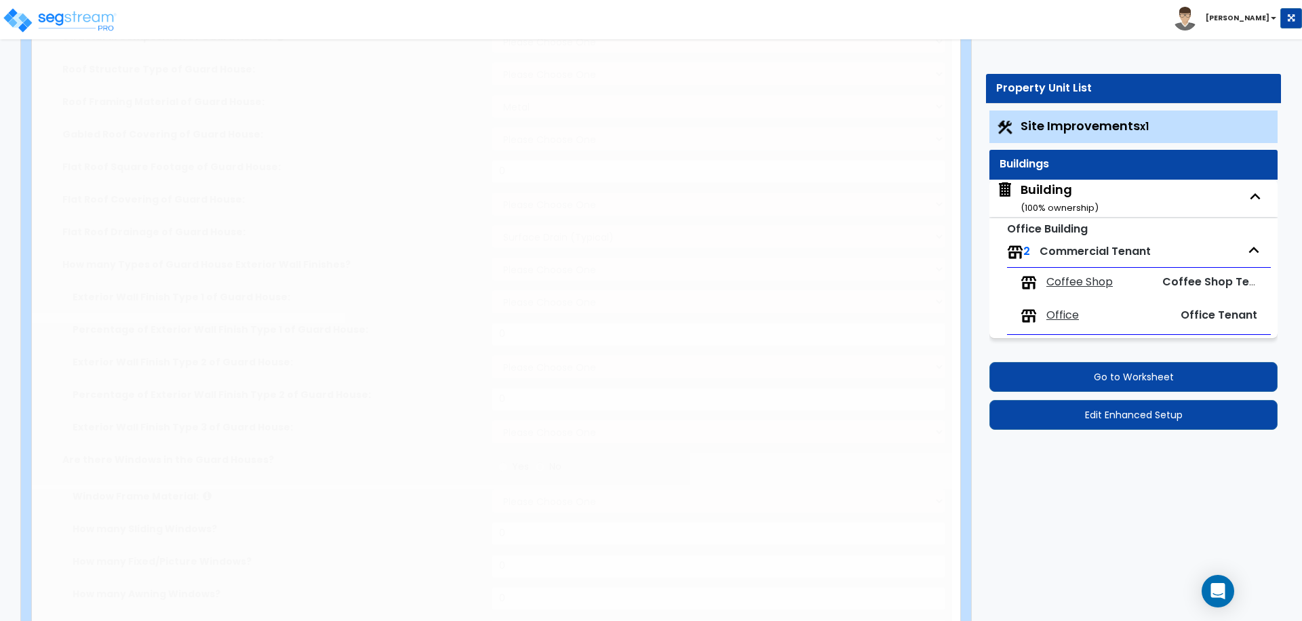
radio input "true"
select select "2"
type input "4"
type input "8"
radio input "true"
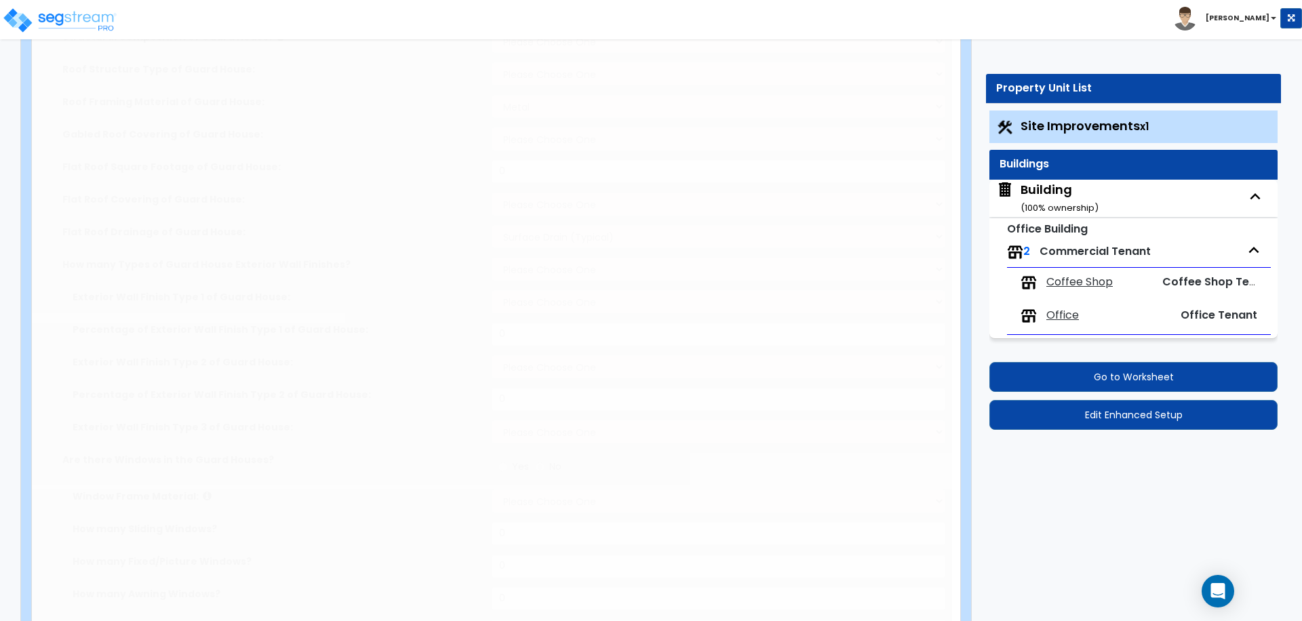
select select "1"
radio input "true"
select select "1"
type input "50"
radio input "true"
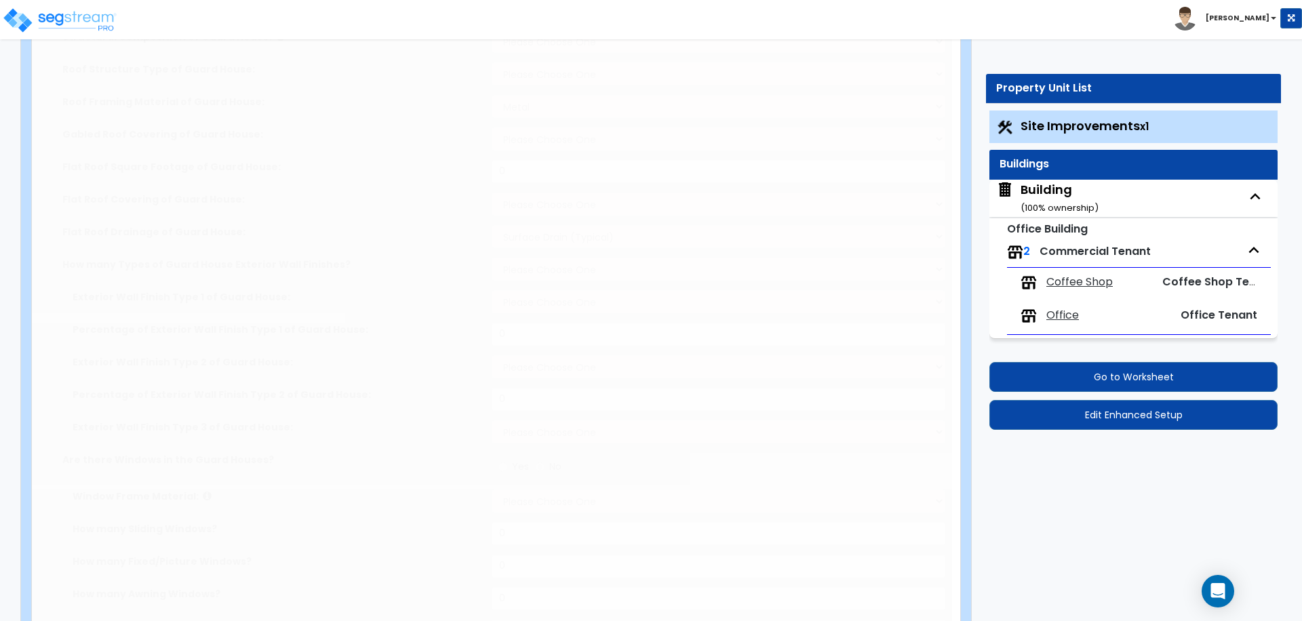
type input "100"
radio input "true"
type input "6"
type input "500"
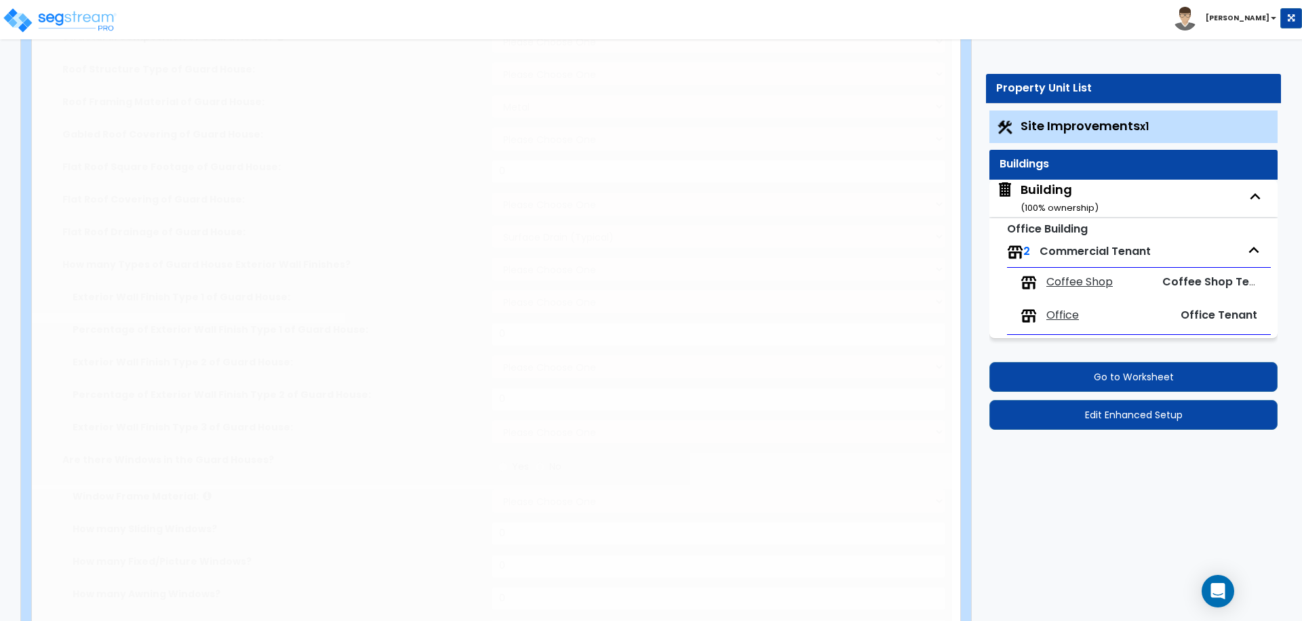
radio input "true"
select select "2"
select select "6"
type input "1"
select select "11"
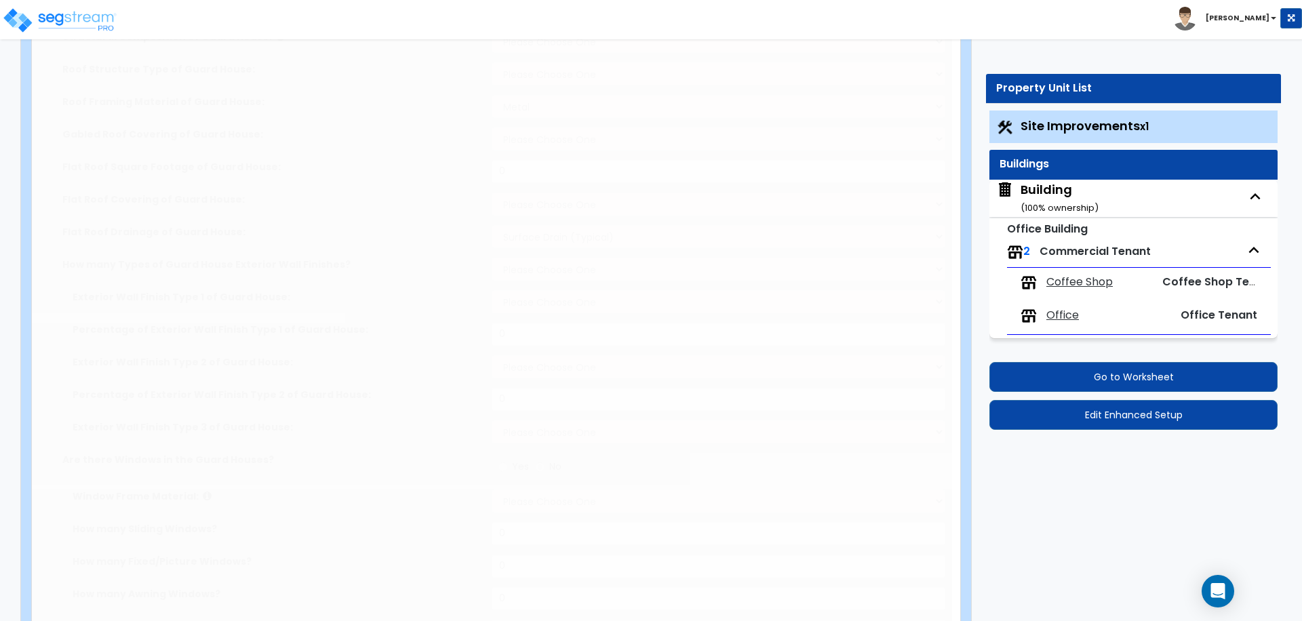
type input "1"
radio input "true"
select select "2"
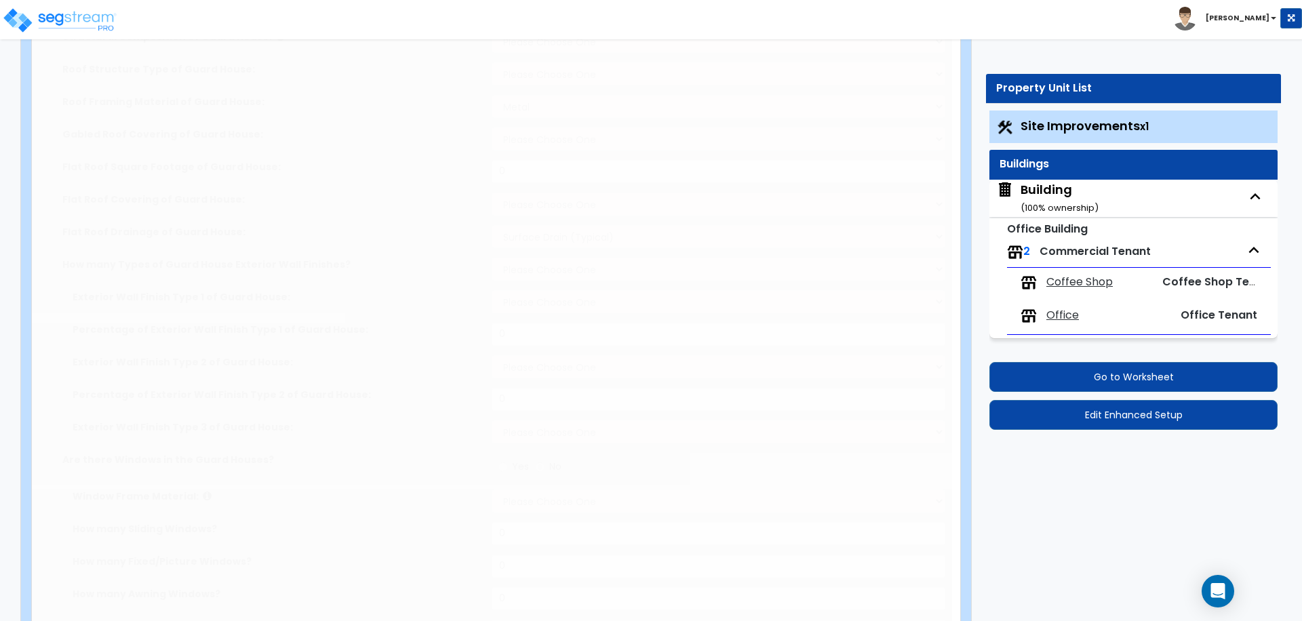
select select "3"
radio input "true"
type input "2"
select select "2"
type input "1000"
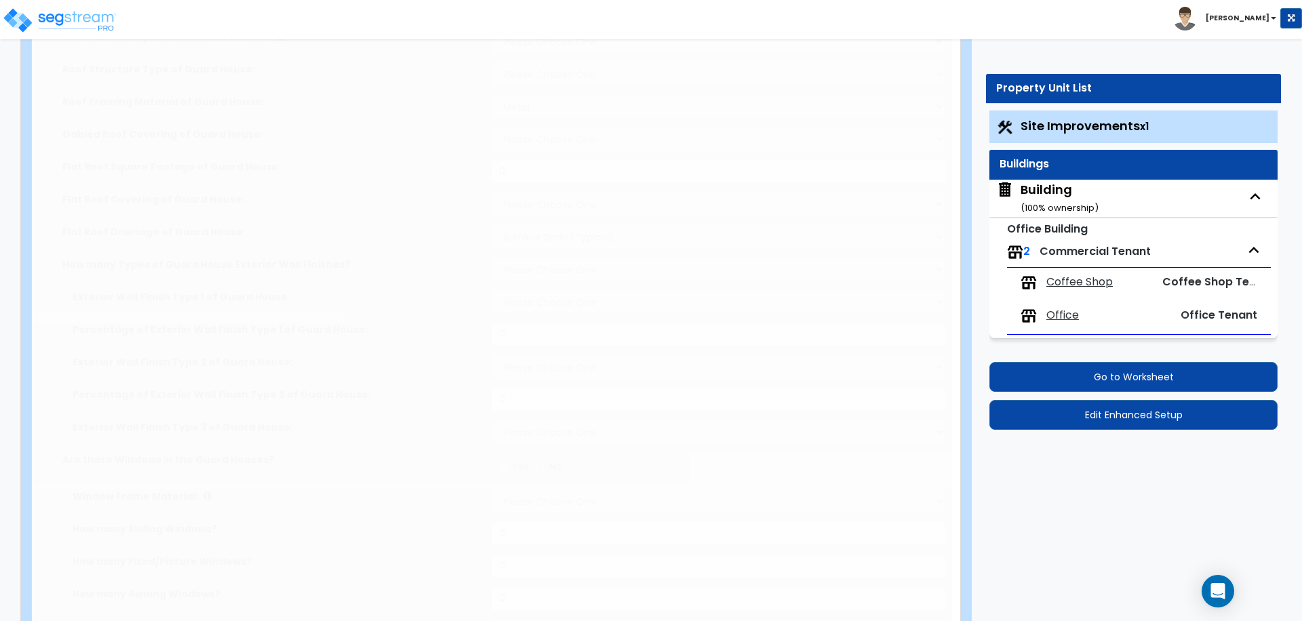
radio input "true"
type input "5"
select select "1"
radio input "true"
select select "2"
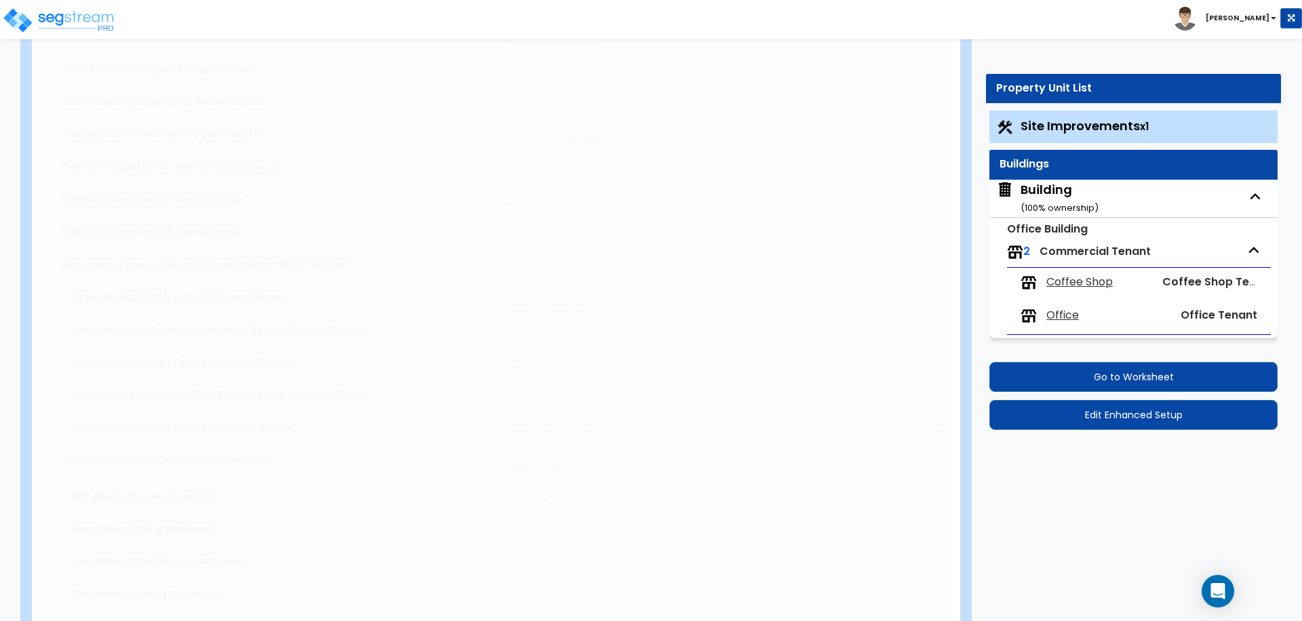
select select "2"
radio input "true"
type input "2"
radio input "true"
type input "2"
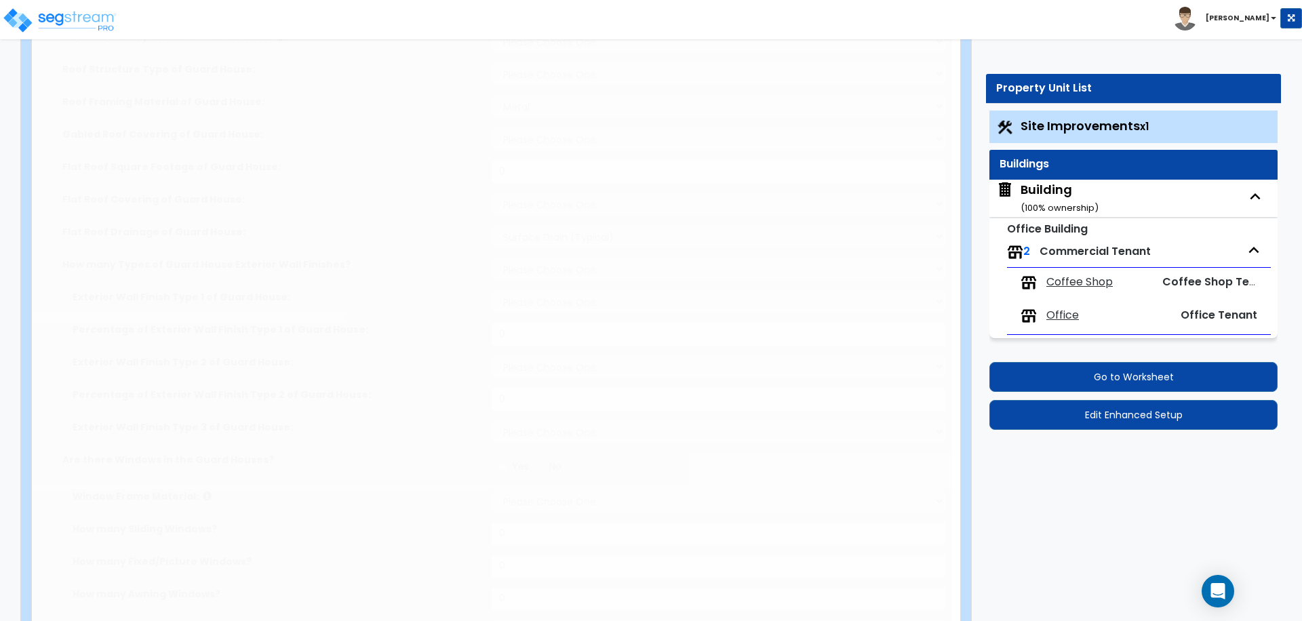
type input "200"
select select "7"
select select "2"
select select "1"
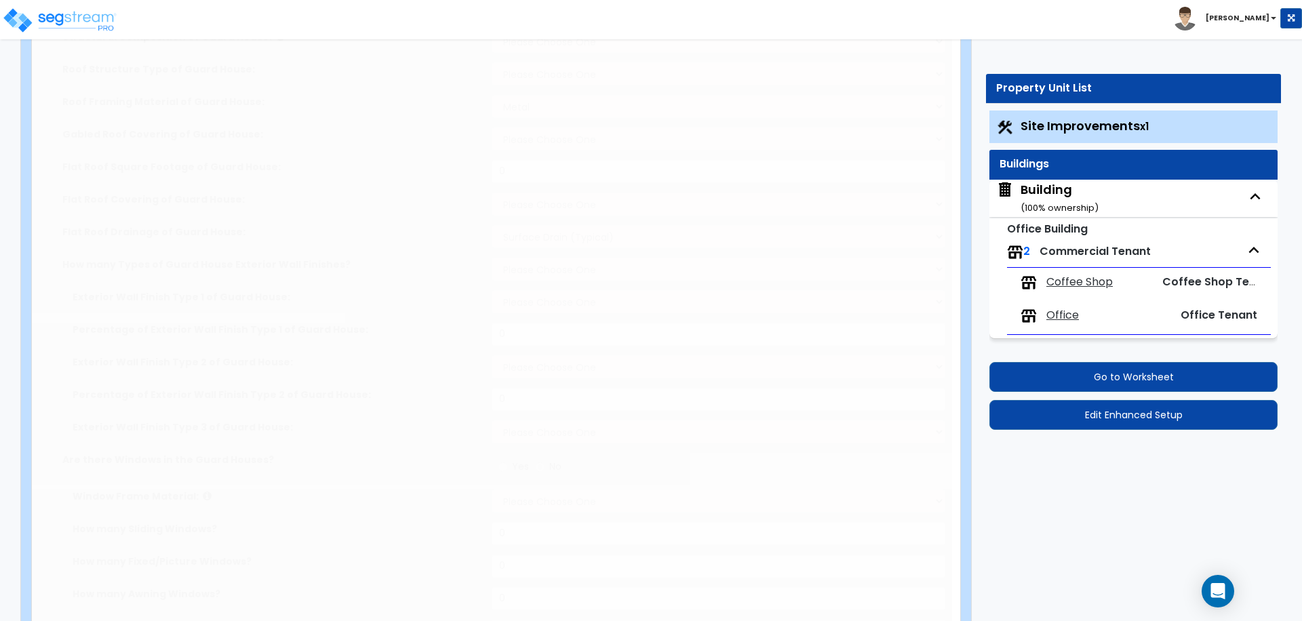
select select "1"
select select "20"
radio input "true"
select select "1"
type input "4"
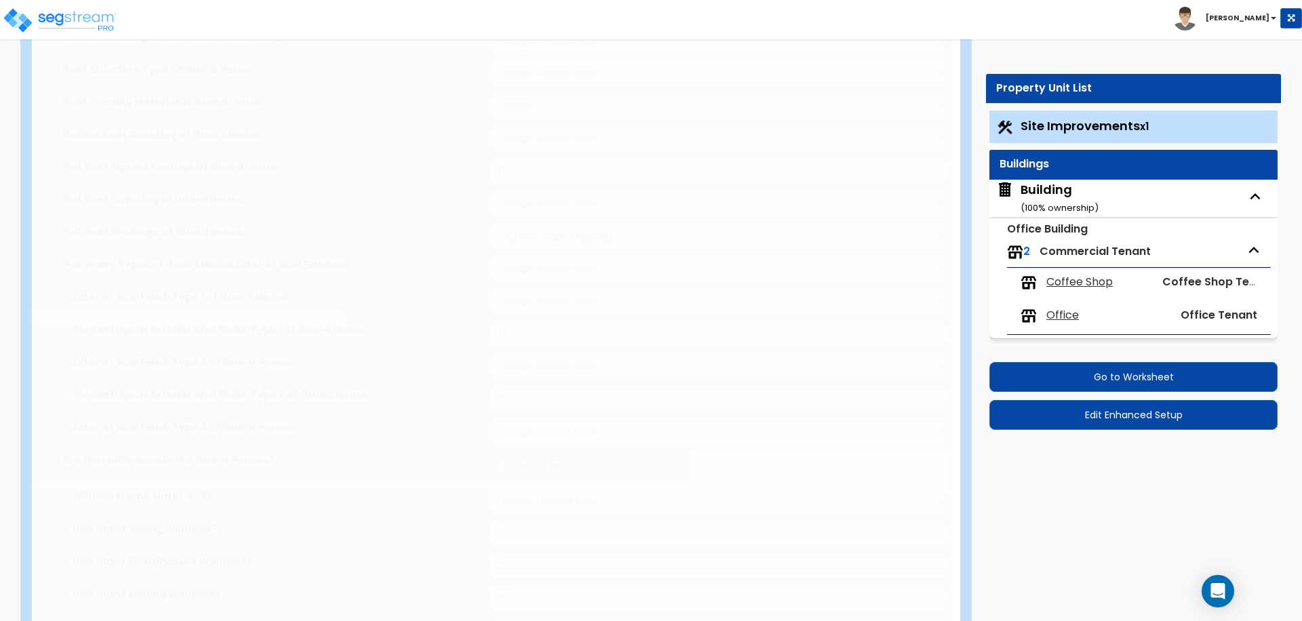
type input "2"
select select "2"
select select "4"
radio input "true"
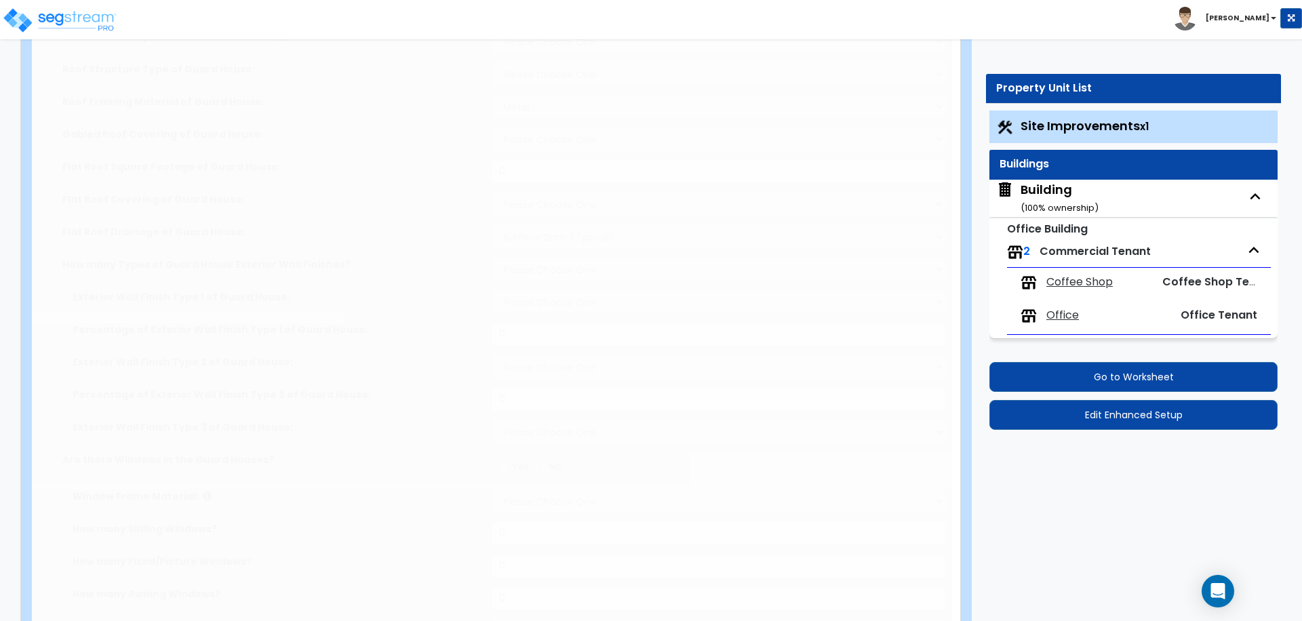
select select "1"
type input "40"
select select "1"
type input "3"
select select "1"
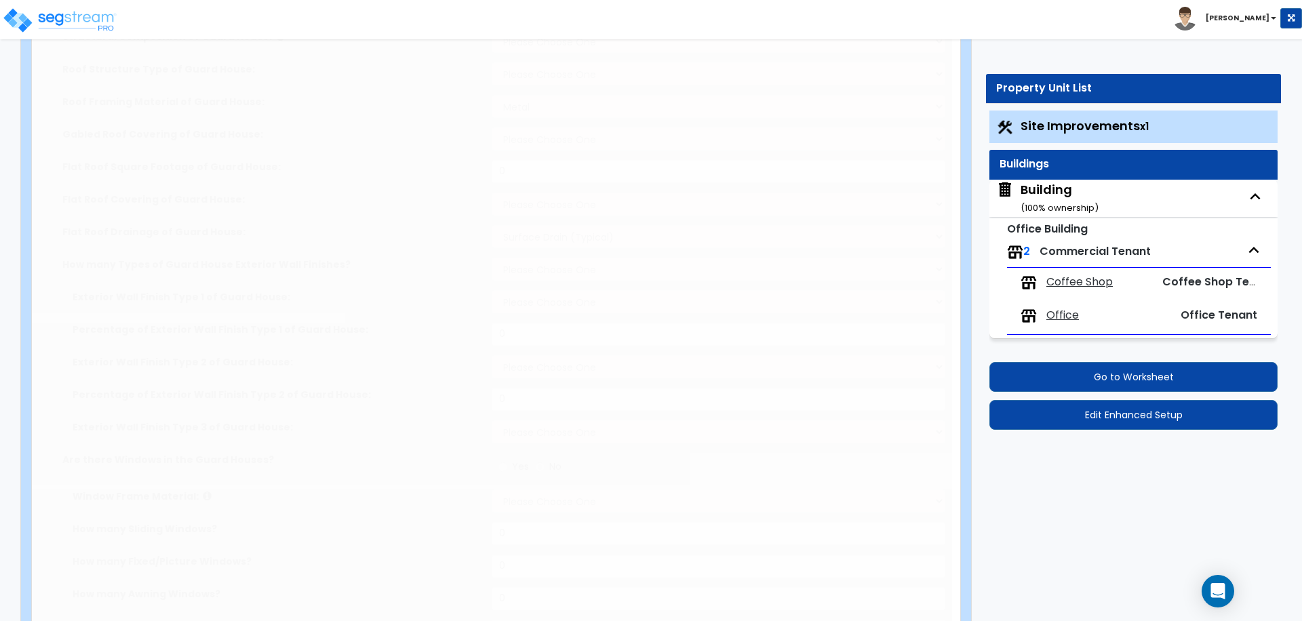
radio input "true"
select select "2"
type input "1"
type input "200"
select select "4"
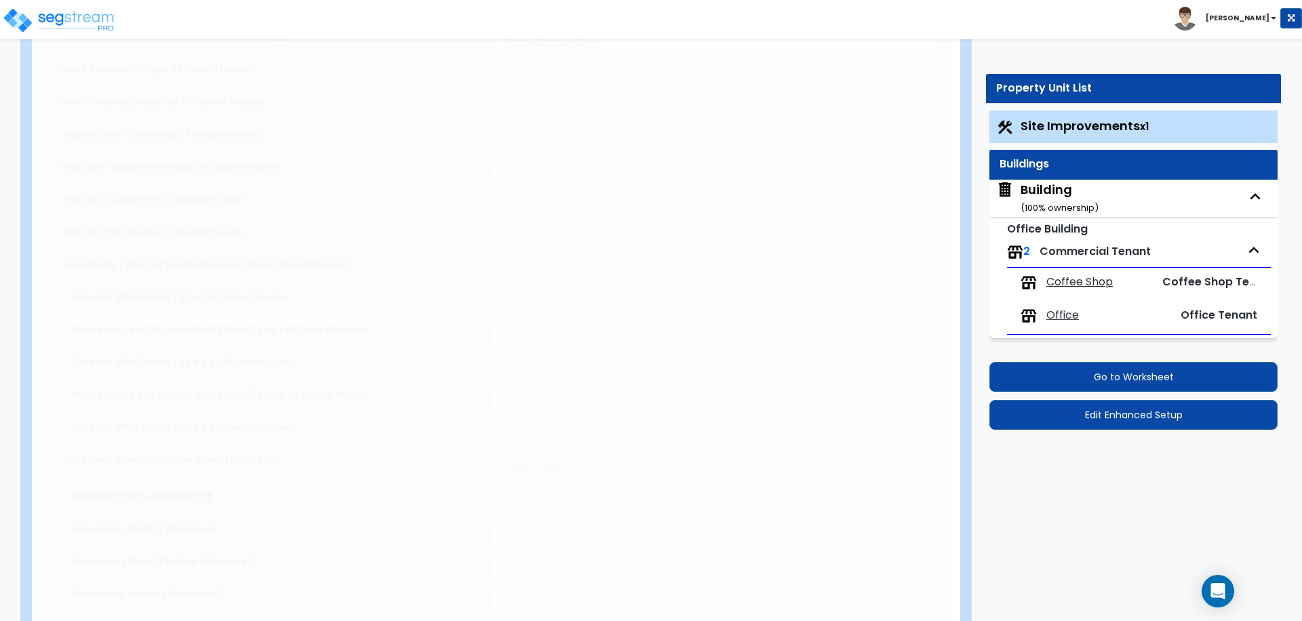
select select "3"
select select "2"
select select "1"
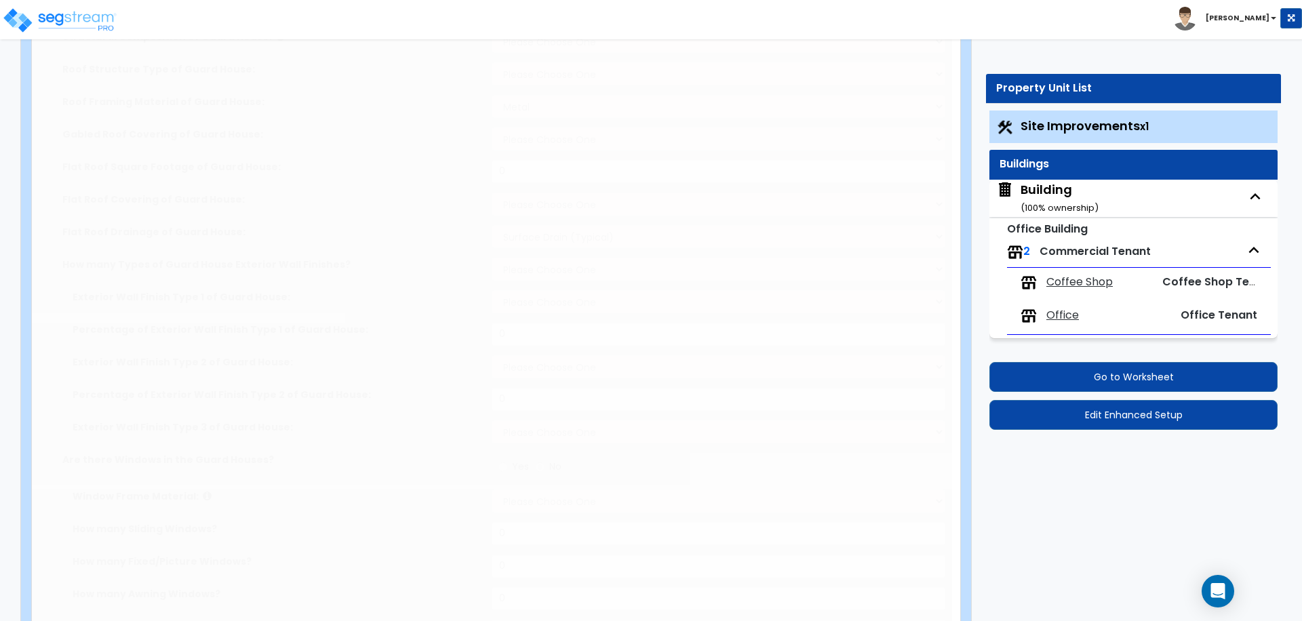
type input "1"
type input "150"
type input "6"
select select "2"
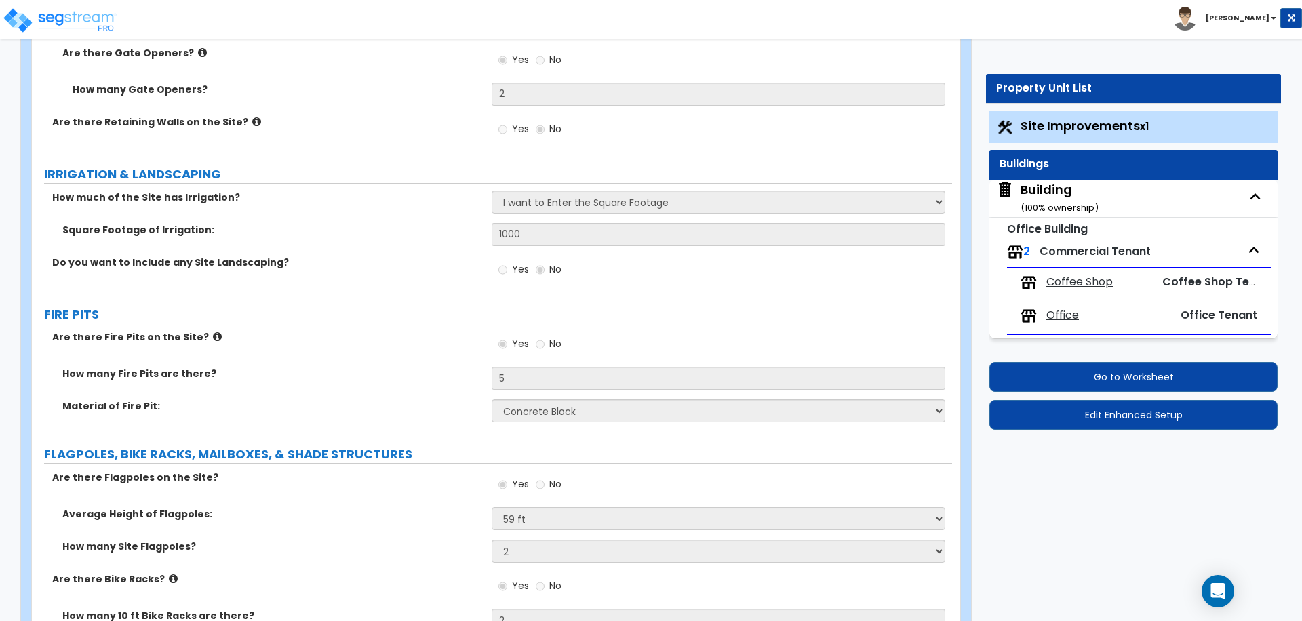
scroll to position [5888, 0]
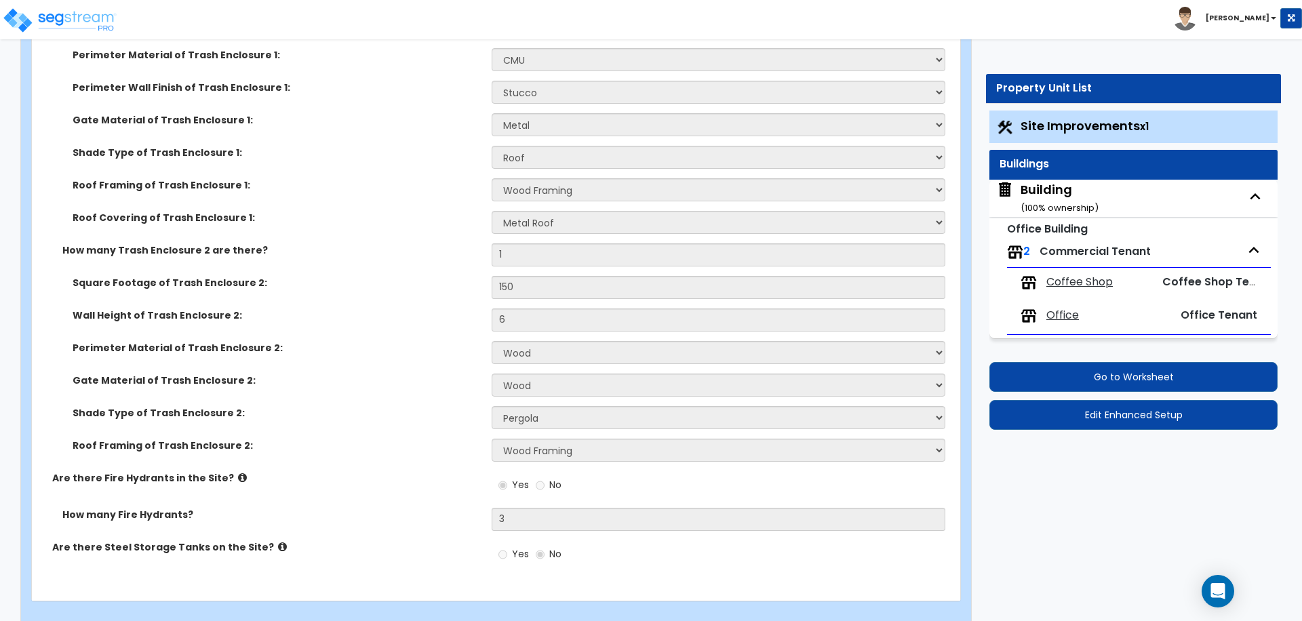
click at [1057, 218] on div "Office Building 2 Commercial Tenant Coffee Shop Coffee Shop Tenant Office Offic…" at bounding box center [1134, 278] width 288 height 121
click at [1047, 206] on small "( 100 % ownership)" at bounding box center [1060, 207] width 78 height 13
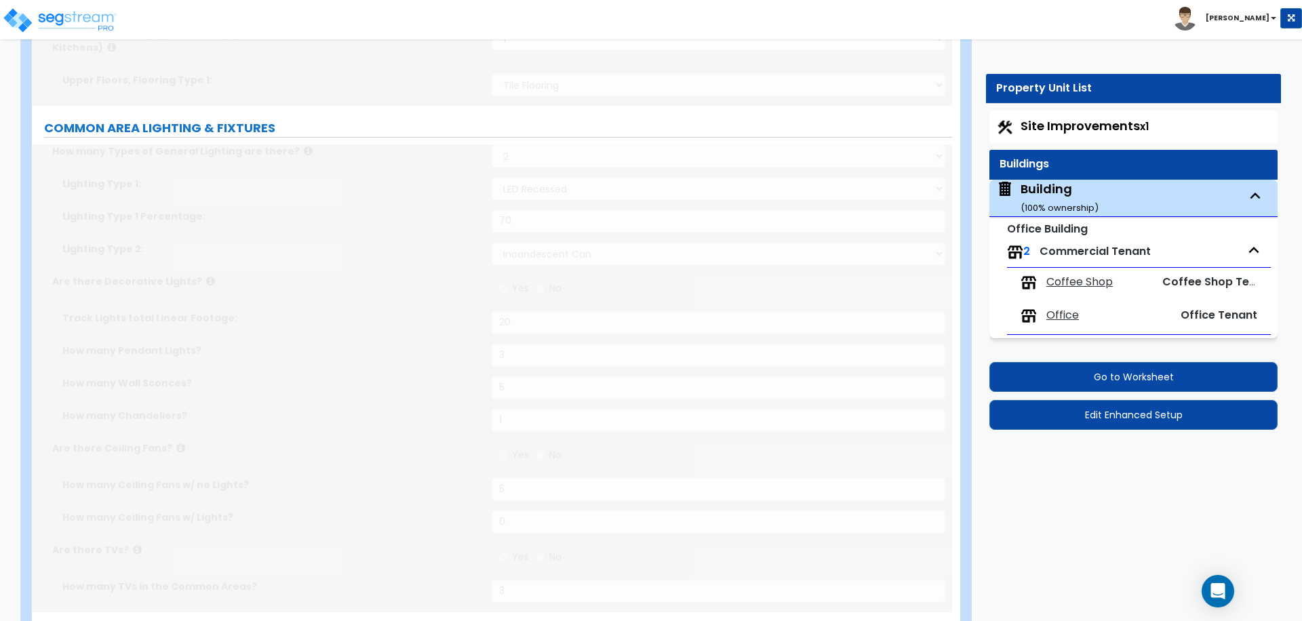
scroll to position [0, 0]
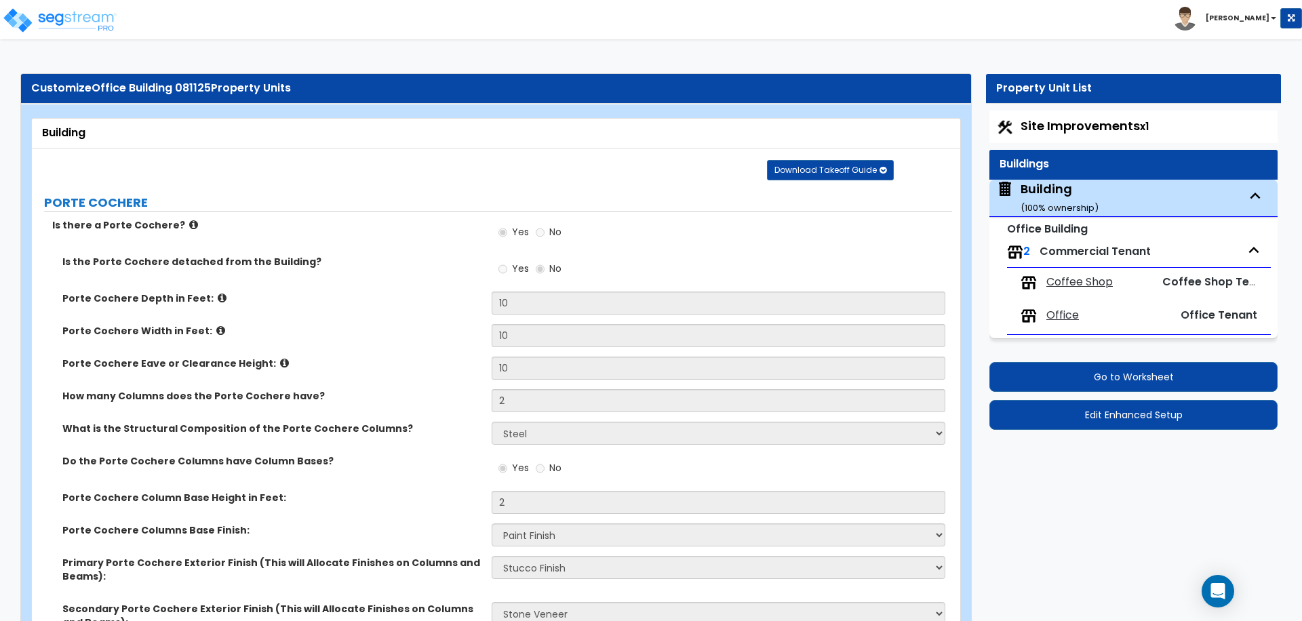
click at [1043, 109] on div "Site Improvements x1 Buildings Building ( 100 % ownership) Office Building 2 Co…" at bounding box center [1133, 270] width 295 height 326
click at [1057, 125] on span "Site Improvements x1" at bounding box center [1085, 125] width 128 height 17
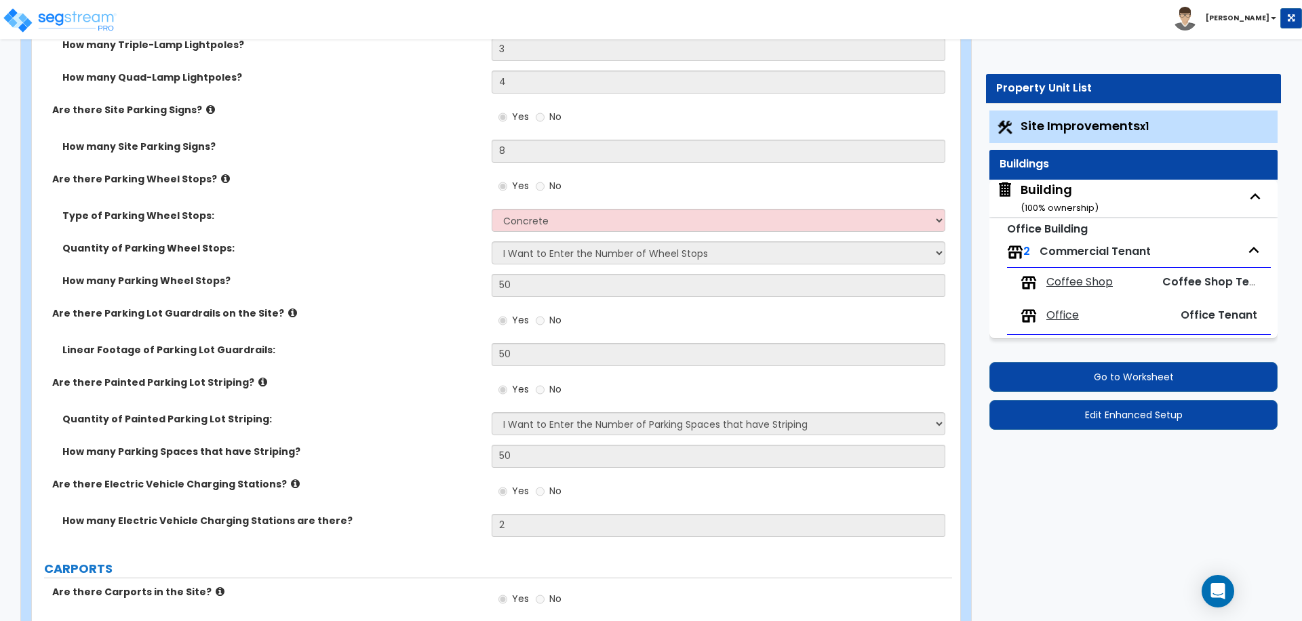
scroll to position [3668, 0]
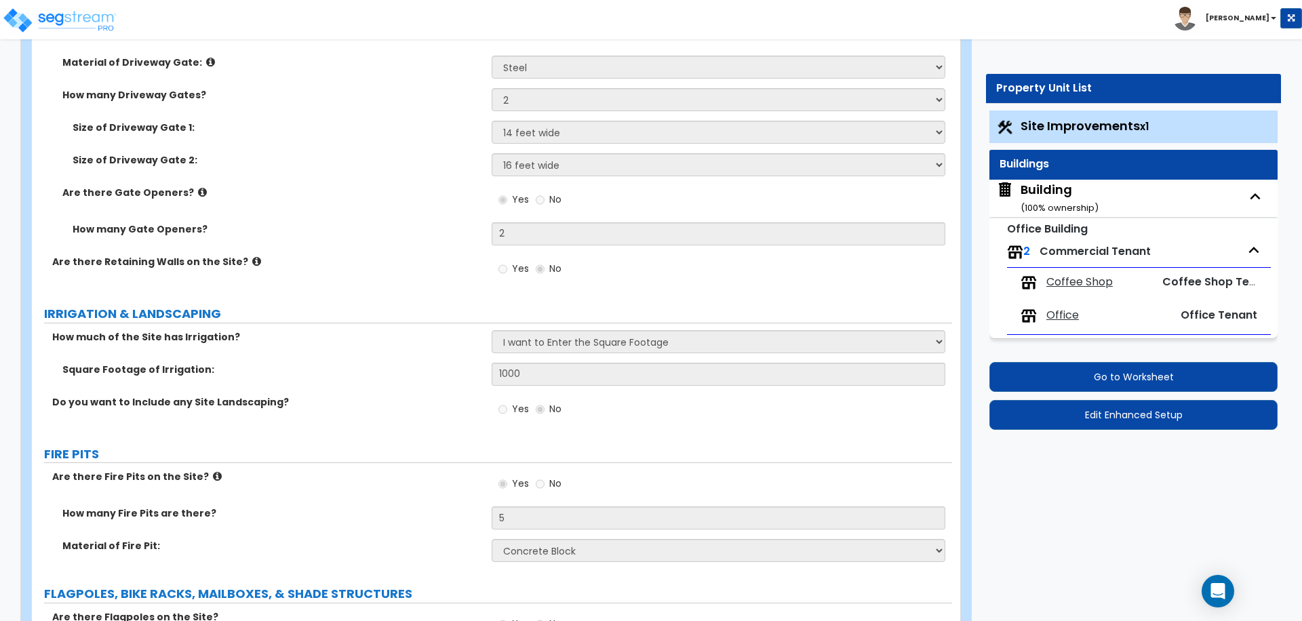
click at [1041, 195] on div "Building ( 100 % ownership)" at bounding box center [1060, 198] width 78 height 35
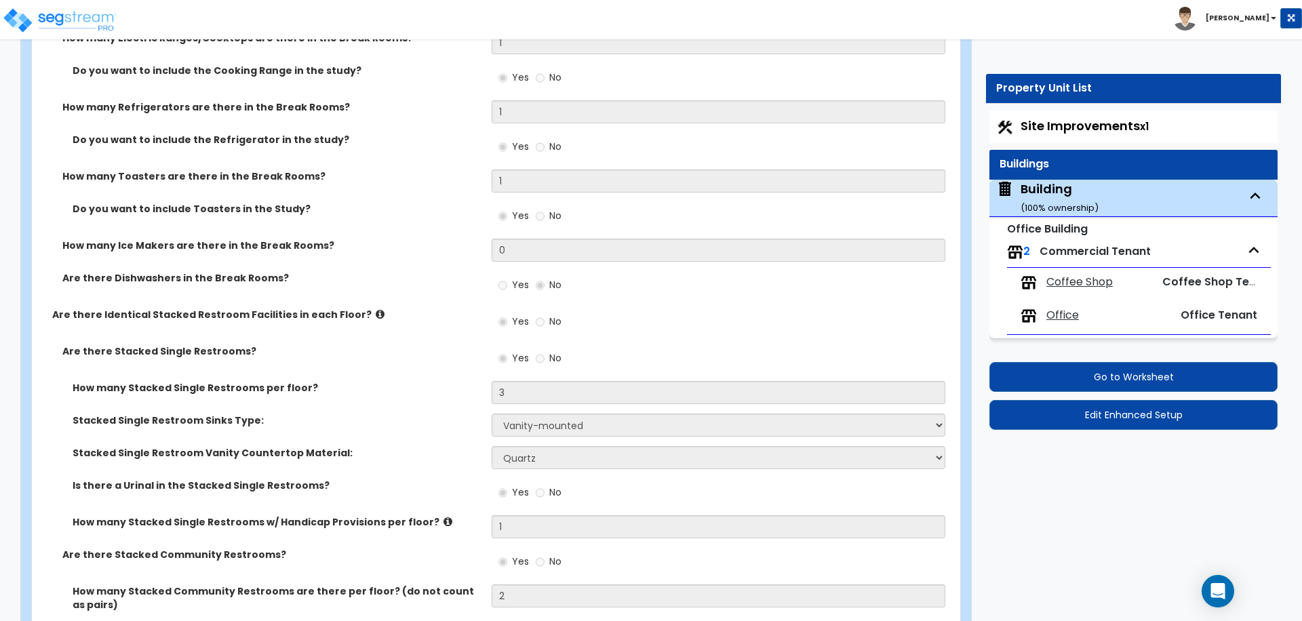
scroll to position [7396, 0]
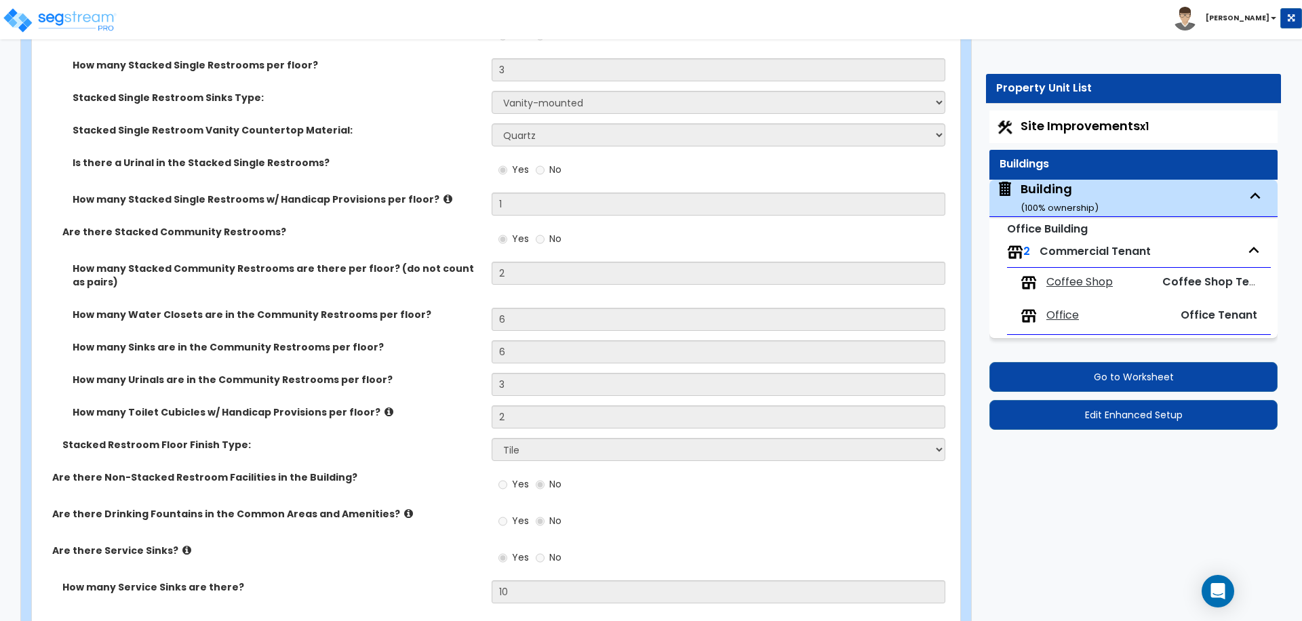
click at [1060, 313] on span "Office" at bounding box center [1063, 316] width 33 height 16
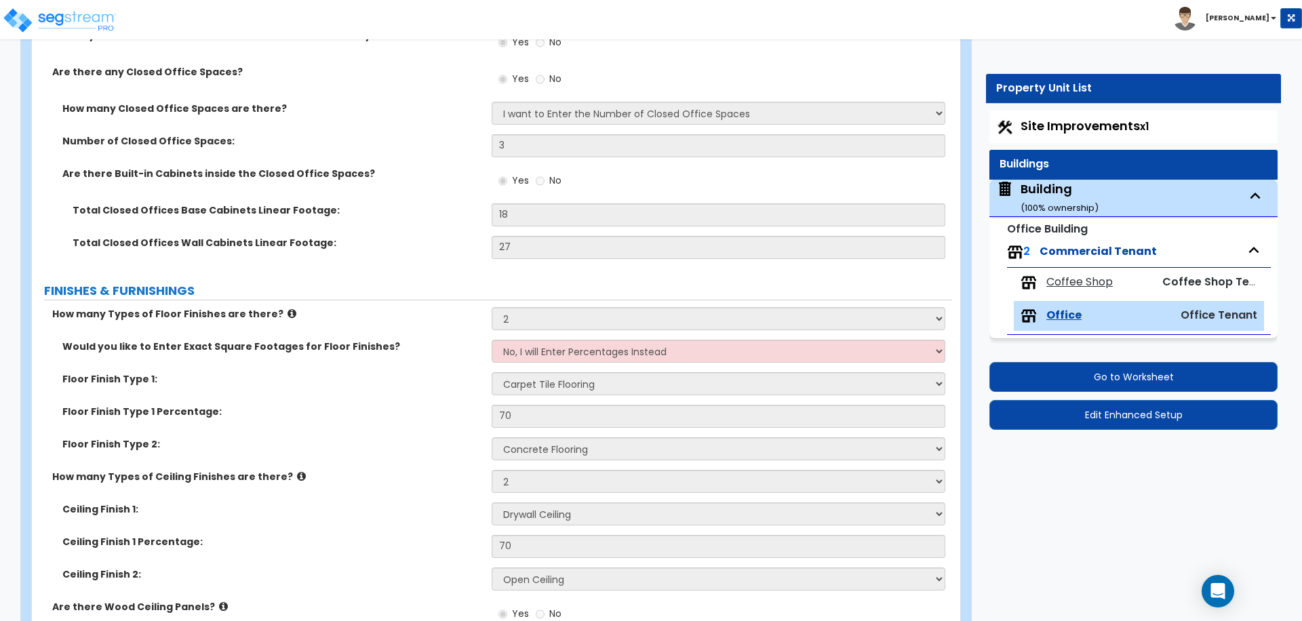
scroll to position [3502, 0]
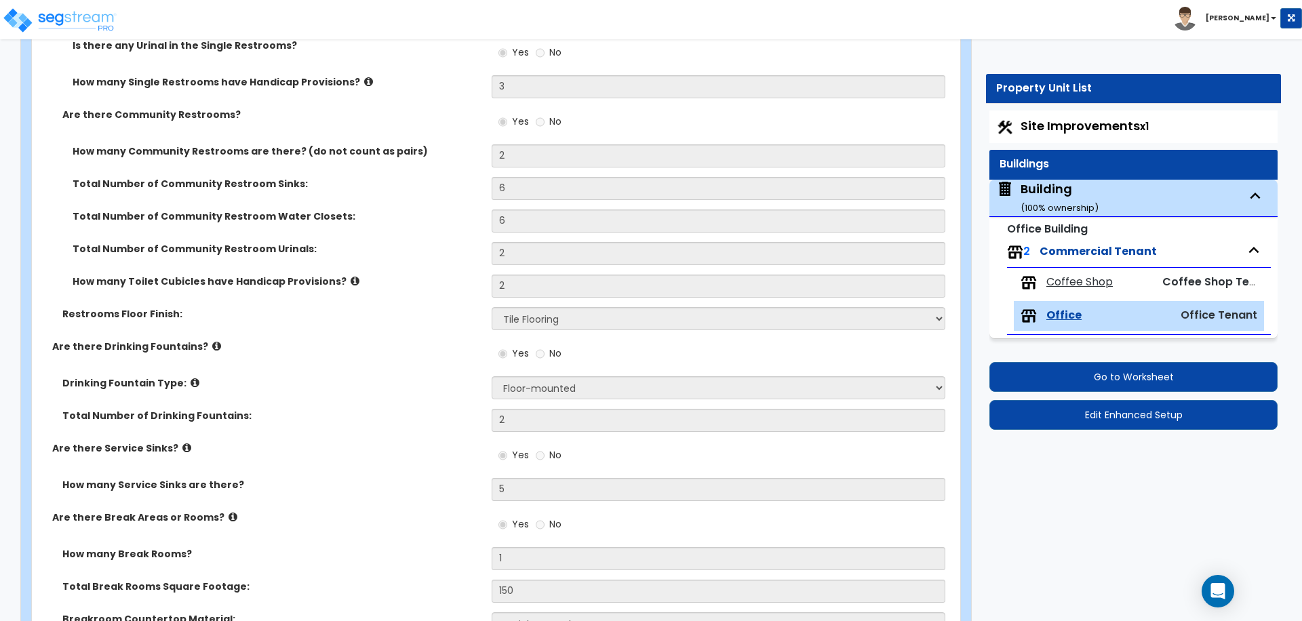
click at [1058, 195] on div "Building ( 100 % ownership)" at bounding box center [1060, 197] width 78 height 35
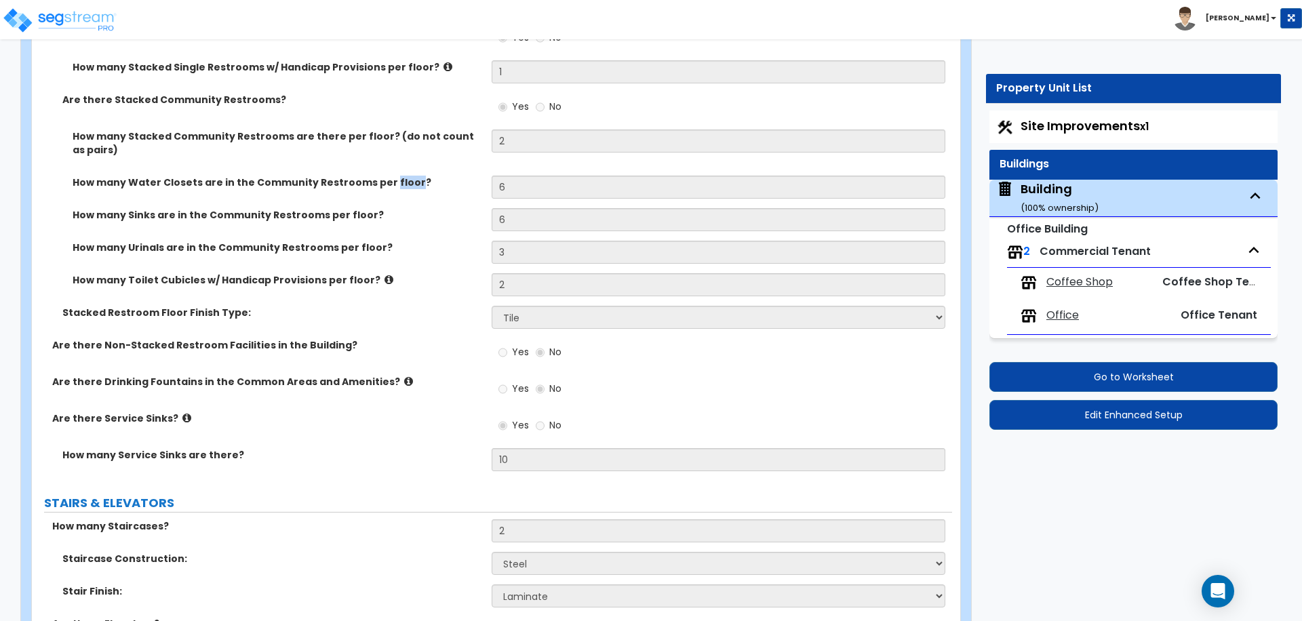
scroll to position [7506, 0]
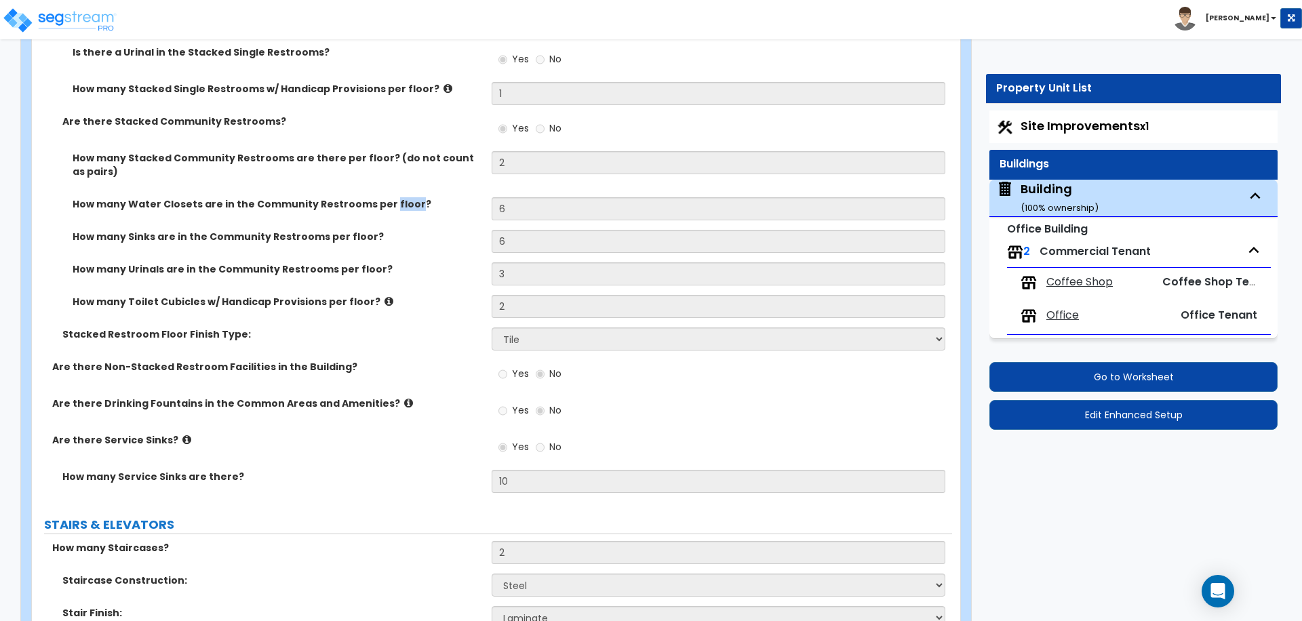
click at [450, 133] on div "Are there Stacked Community Restrooms? Yes No" at bounding box center [492, 133] width 920 height 37
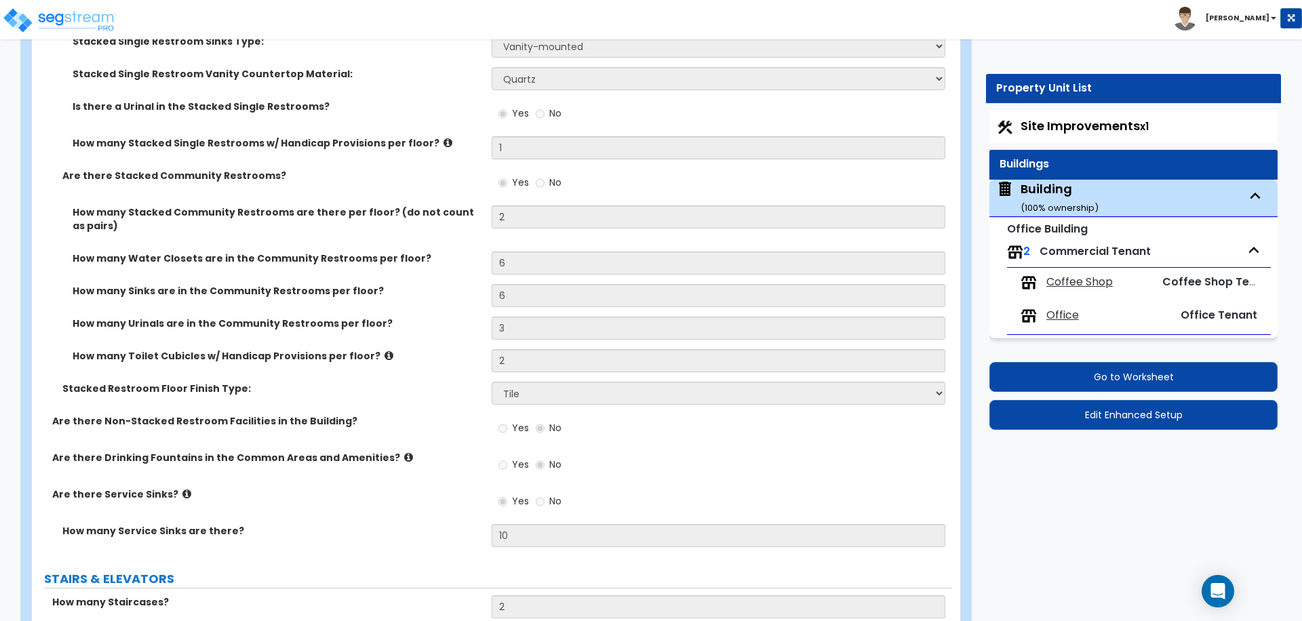
scroll to position [7453, 0]
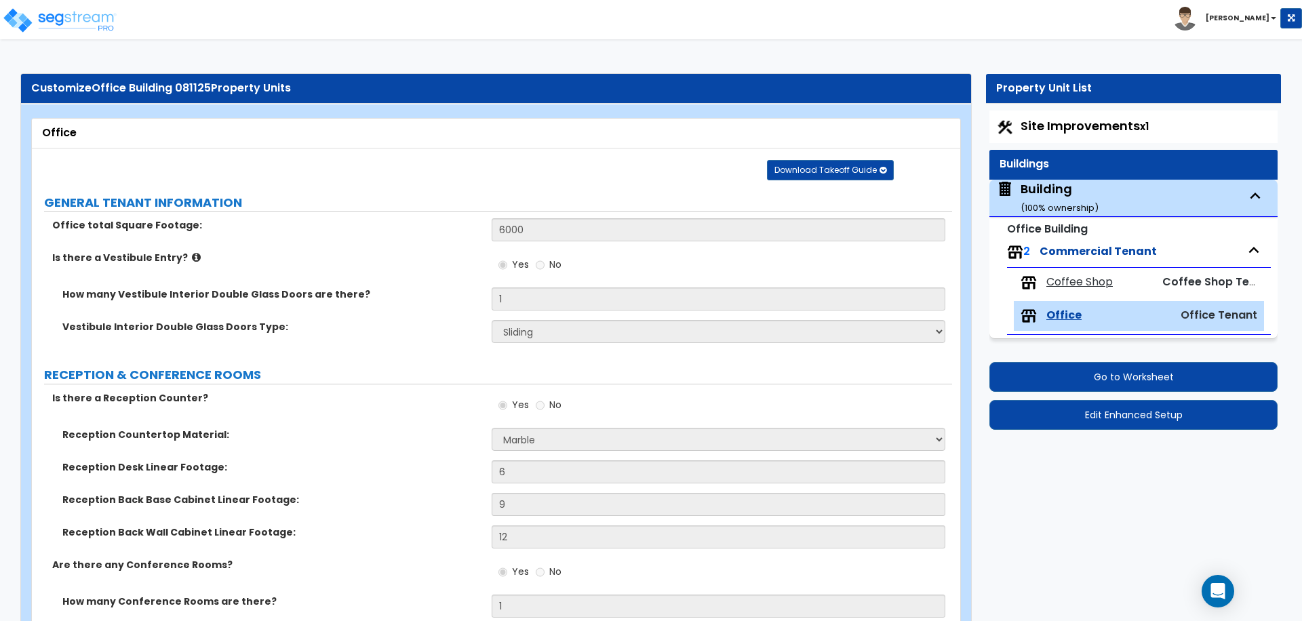
select select "2"
select select "5"
select select "1"
select select "2"
select select "1"
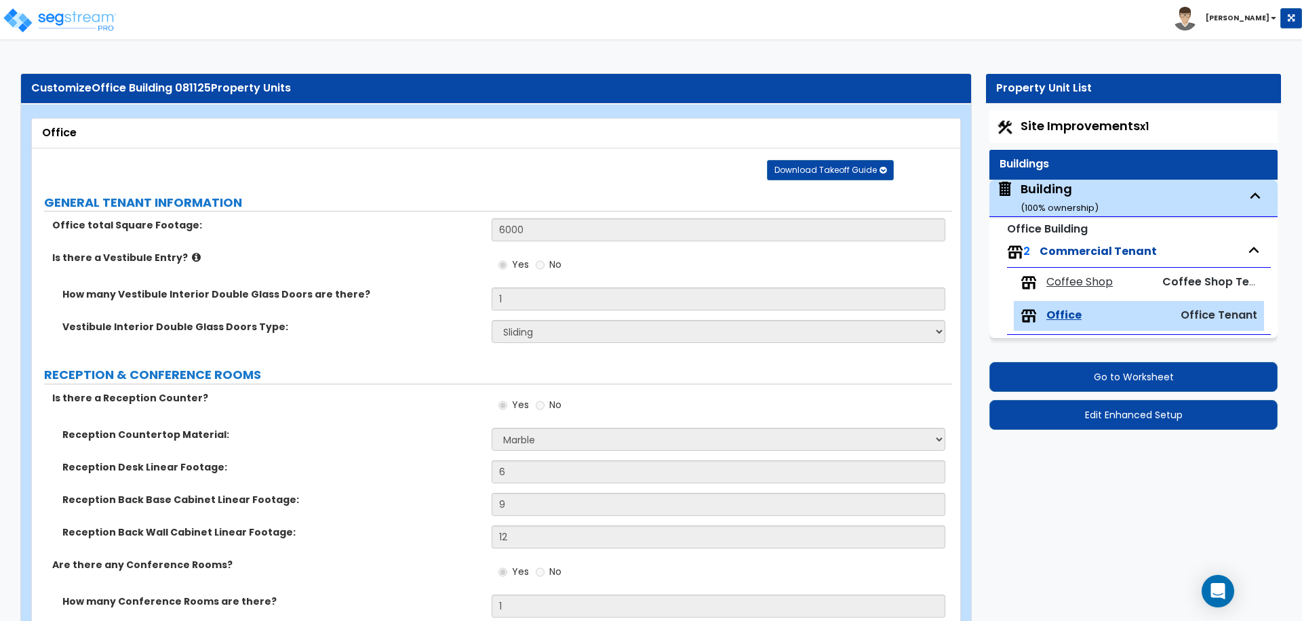
select select "2"
select select "7"
select select "8"
select select "2"
select select "3"
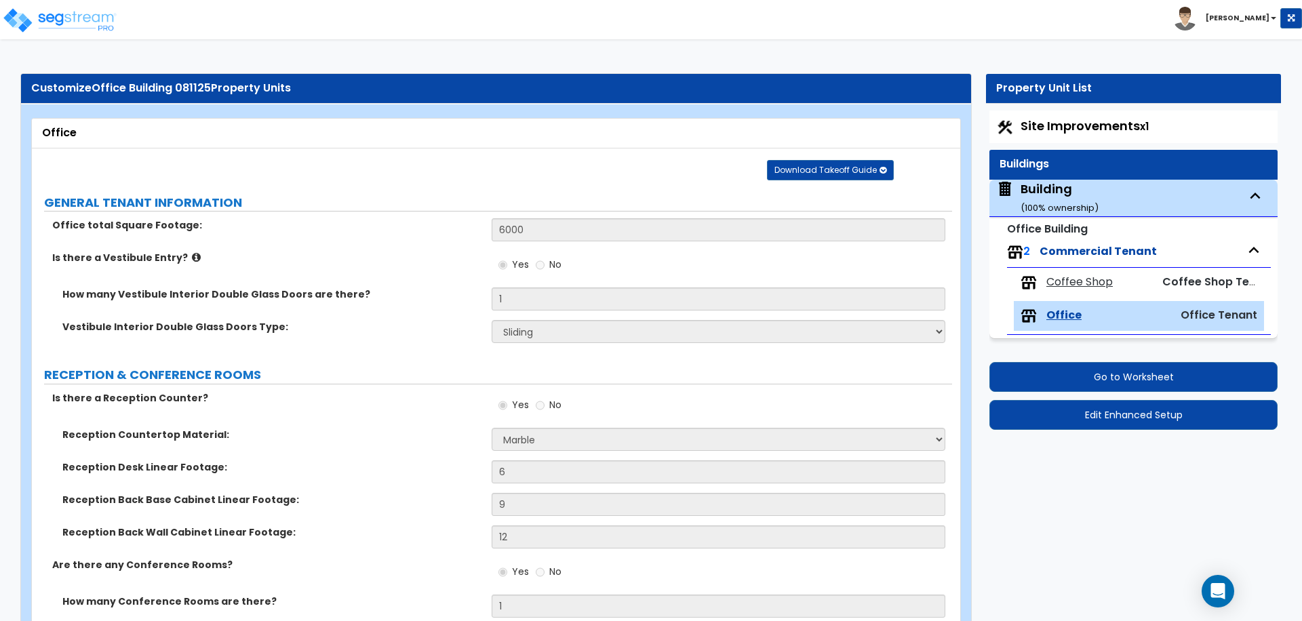
select select "2"
select select "5"
select select "3"
select select "2"
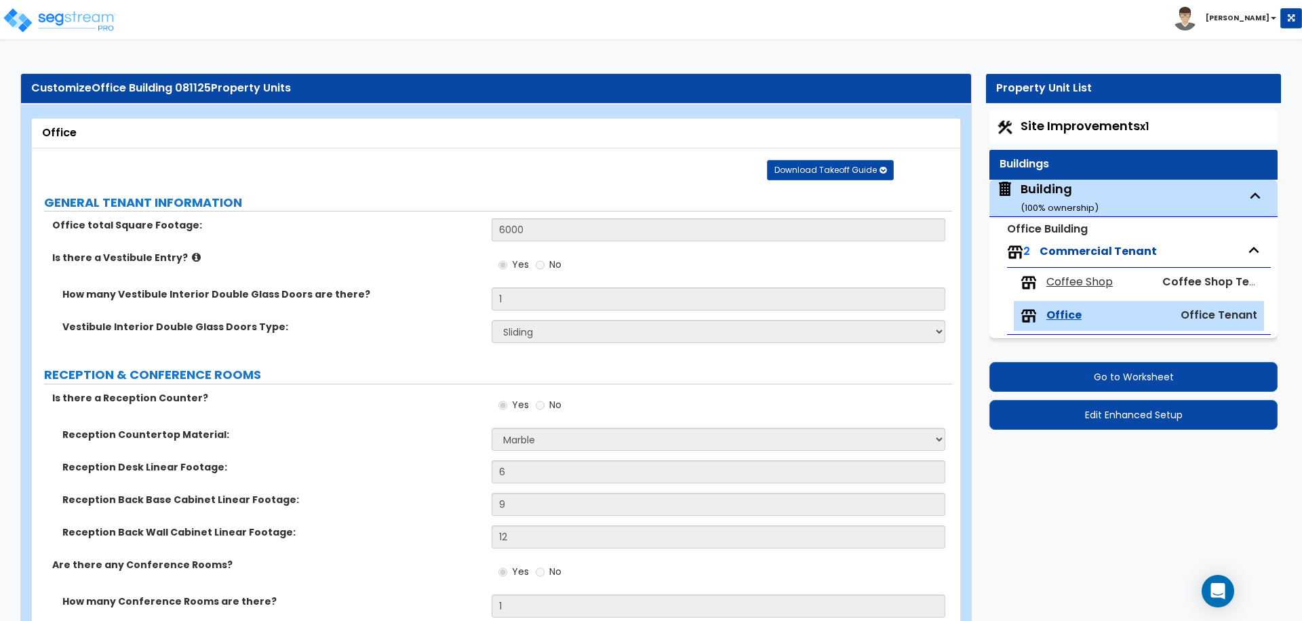
select select "2"
select select "3"
select select "1"
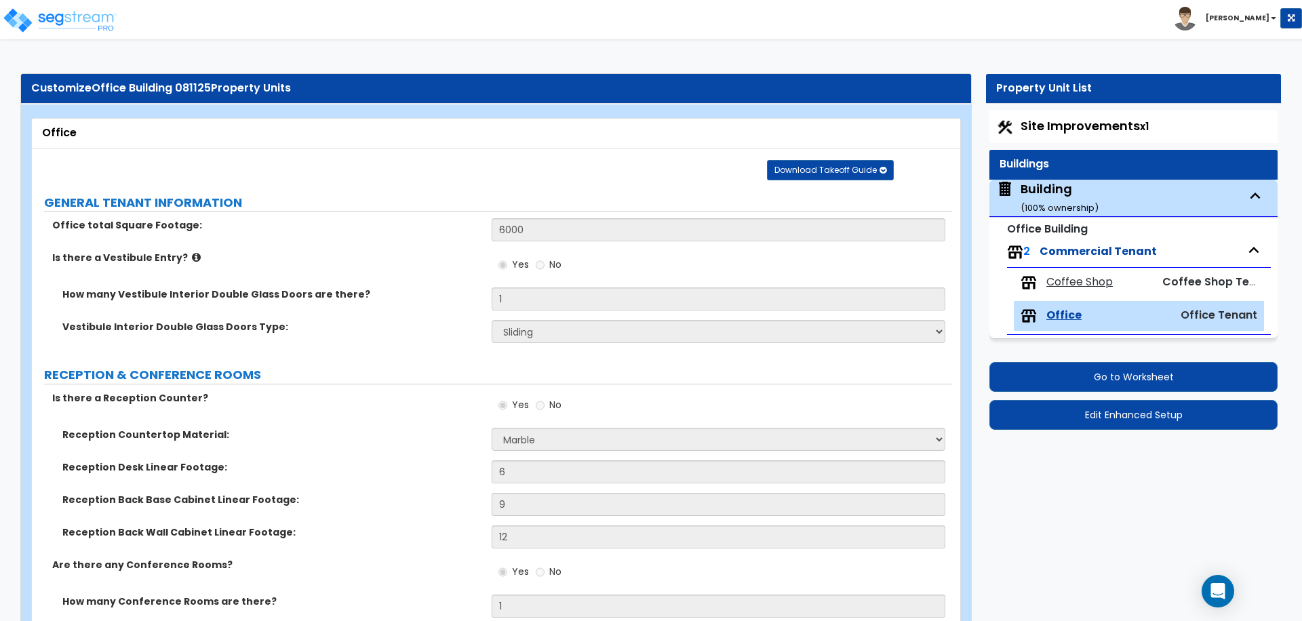
select select "2"
select select "8"
select select "1"
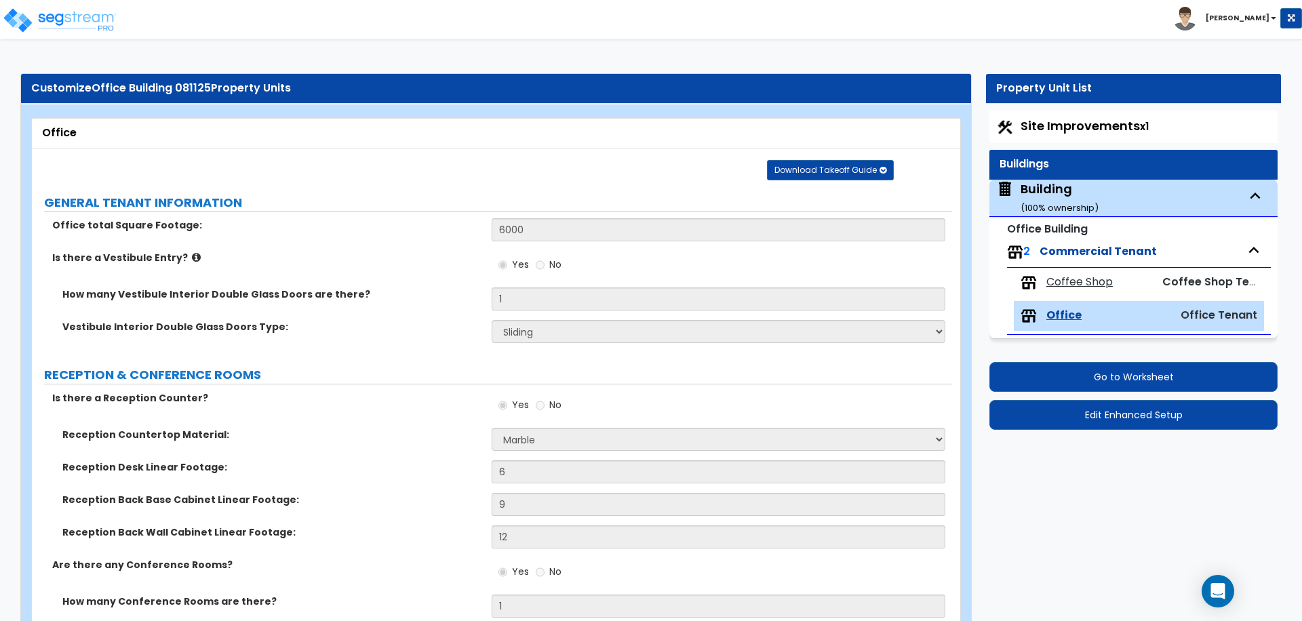
select select "2"
select select "3"
select select "4"
select select "1"
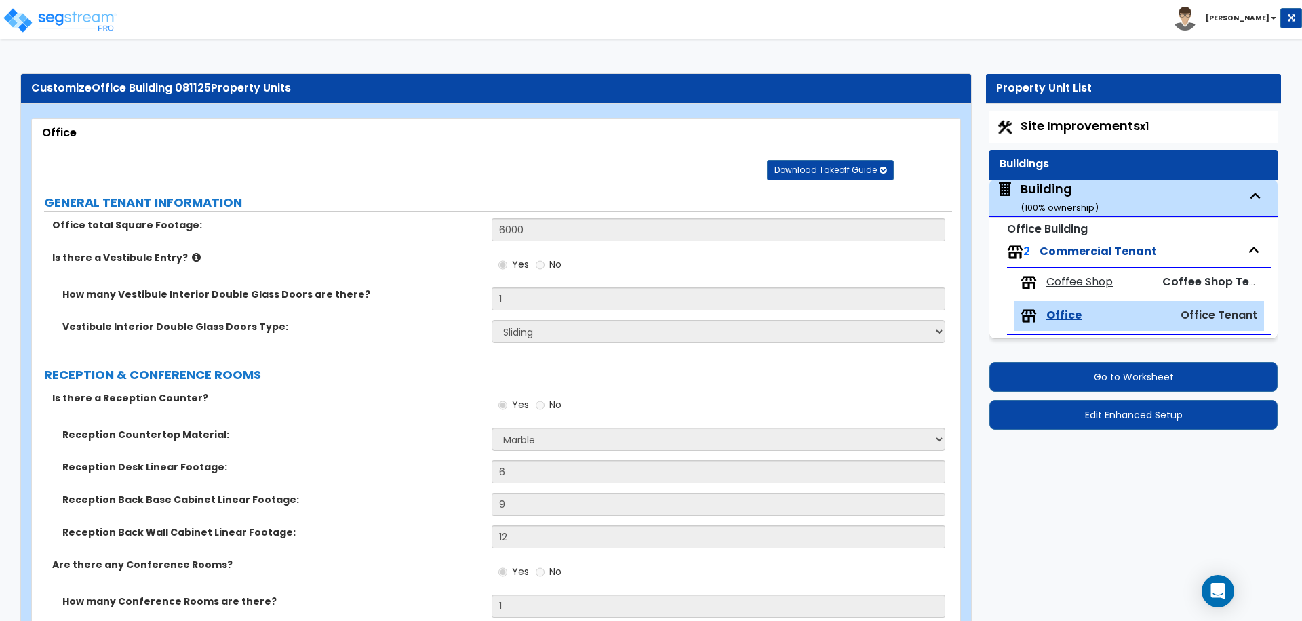
select select "1"
select select "3"
select select "2"
select select "1"
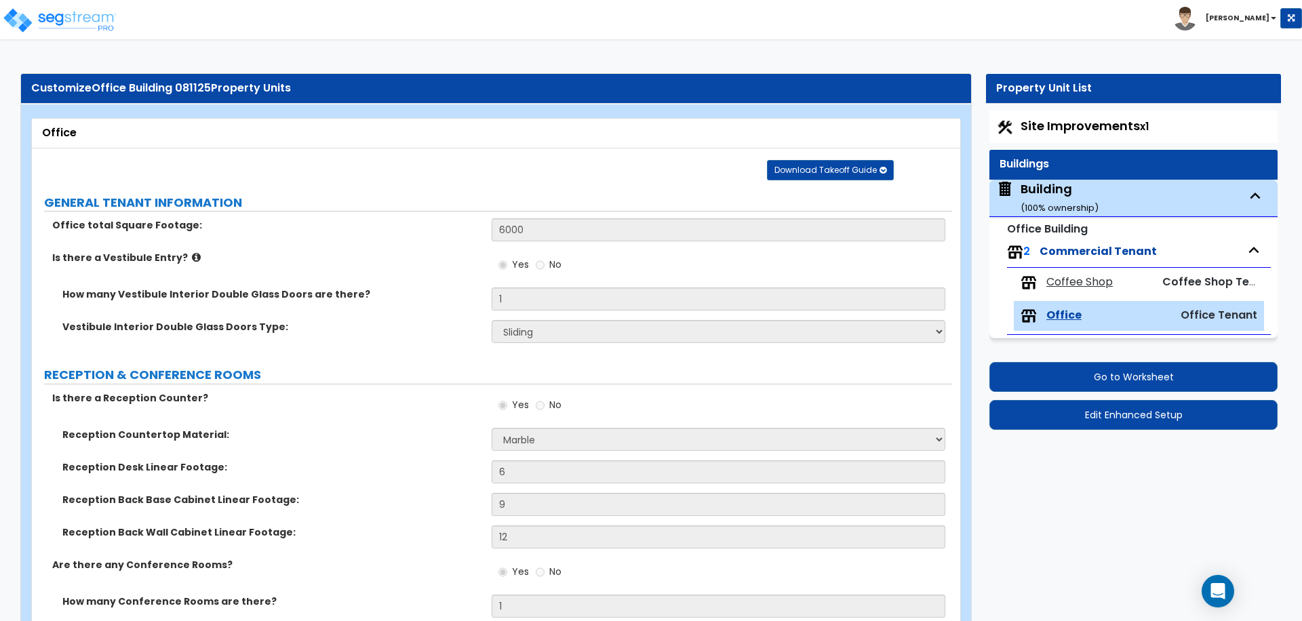
select select "2"
select select "1"
select select "4"
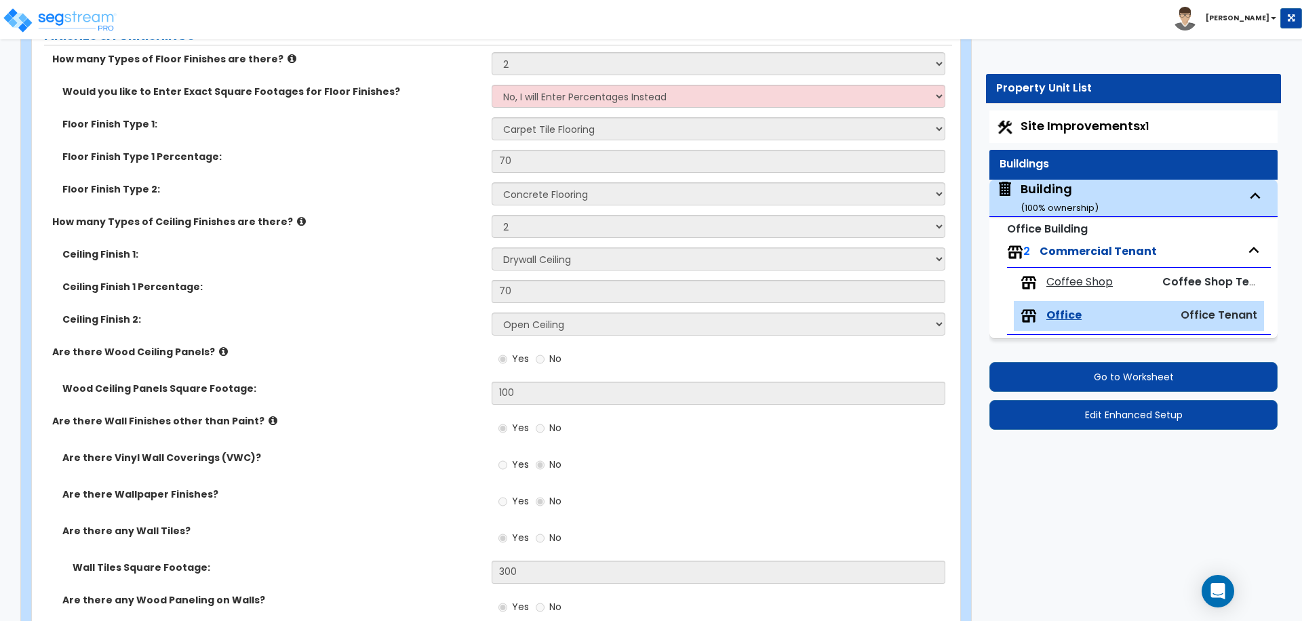
scroll to position [1208, 0]
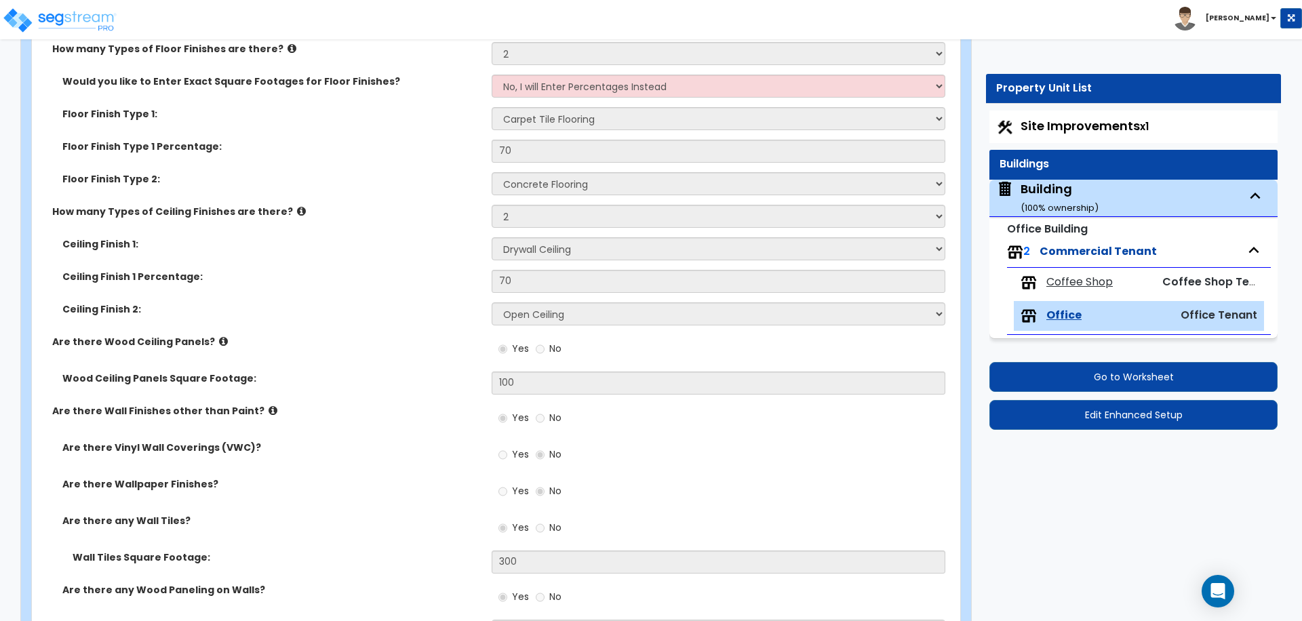
click at [1081, 286] on span "Coffee Shop" at bounding box center [1080, 283] width 66 height 16
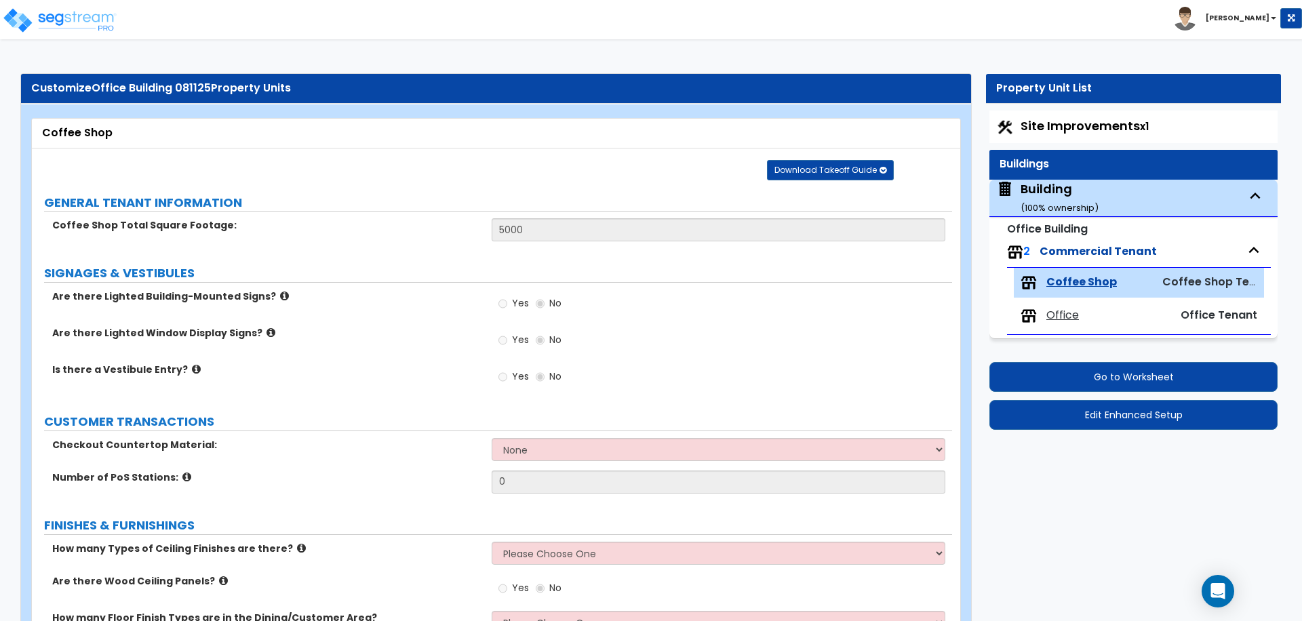
click at [1061, 316] on span "Office" at bounding box center [1063, 316] width 33 height 16
select select "5"
select select "1"
select select "2"
select select "1"
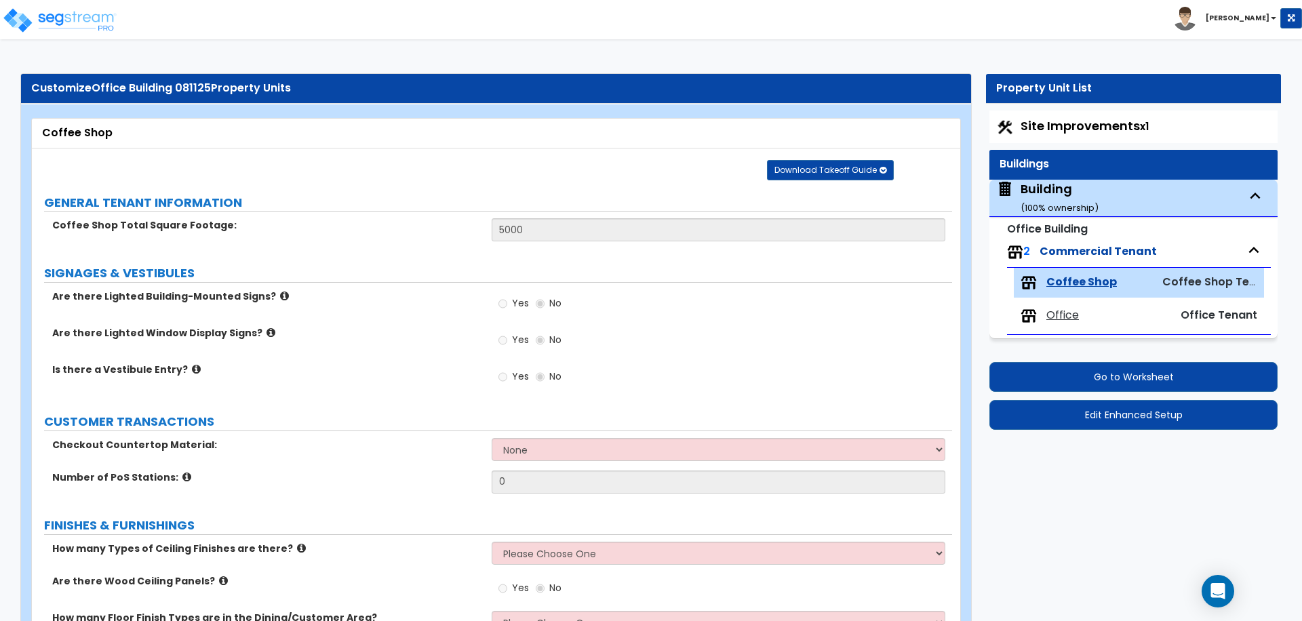
select select "2"
select select "3"
select select "2"
select select "5"
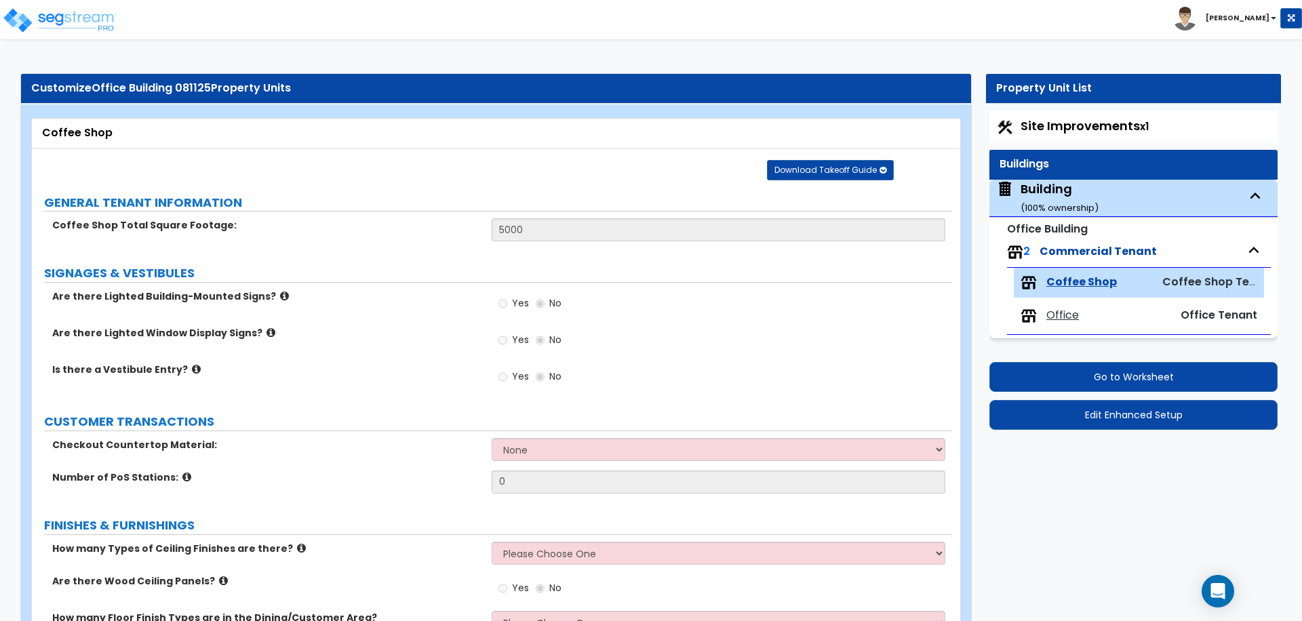
select select "3"
select select "2"
select select "3"
select select "1"
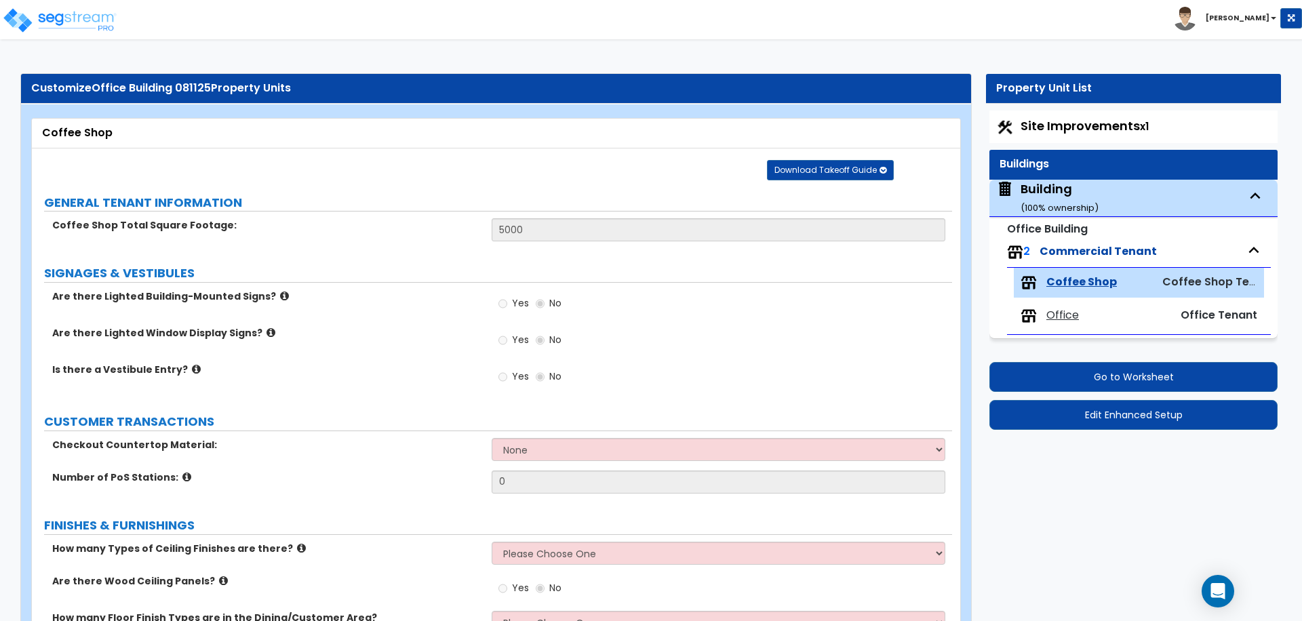
select select "1"
select select "2"
select select "3"
select select "4"
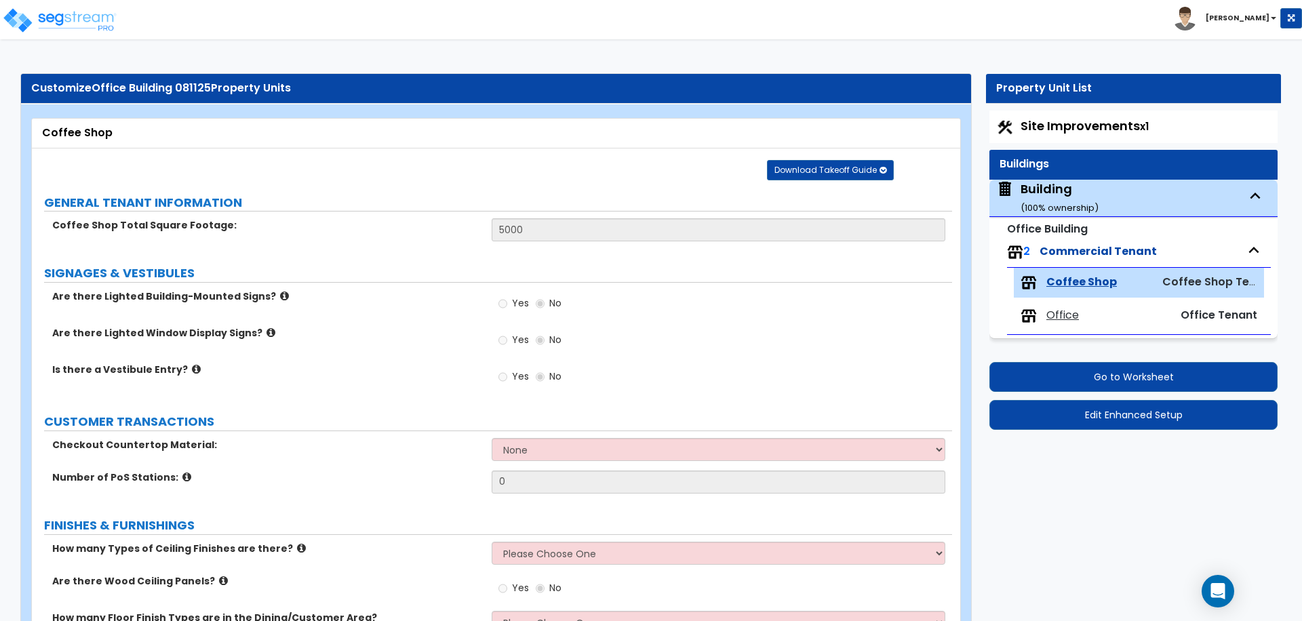
select select "1"
select select "3"
select select "2"
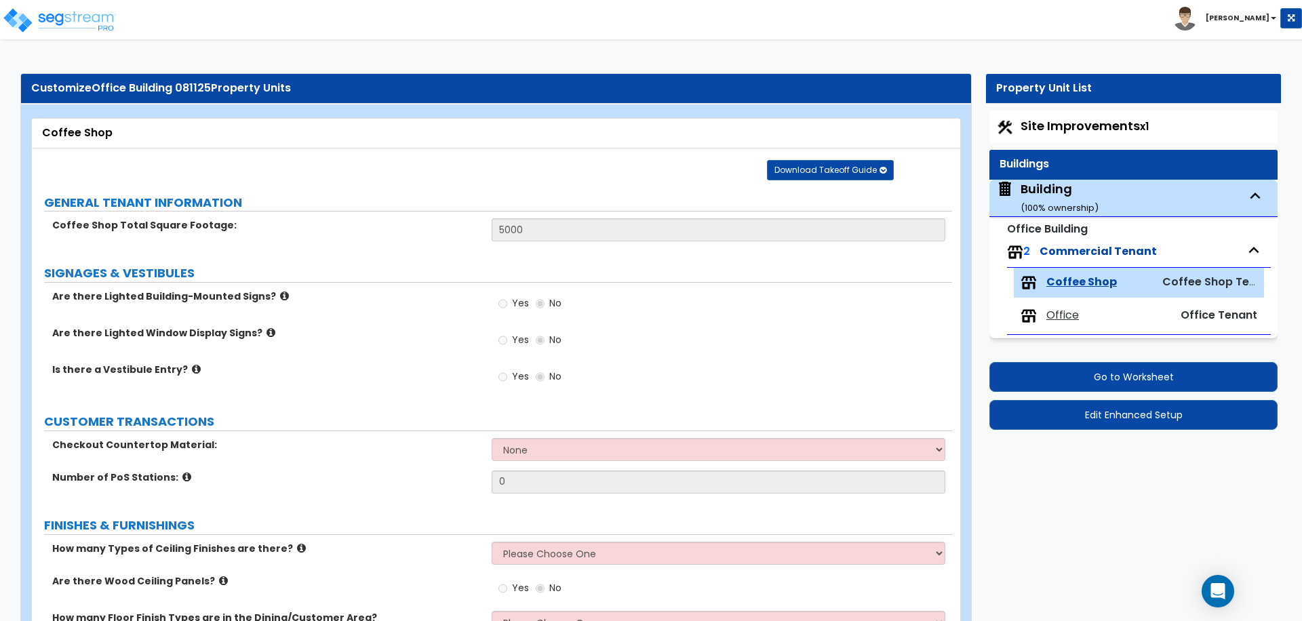
select select "1"
select select "2"
select select "1"
select select "4"
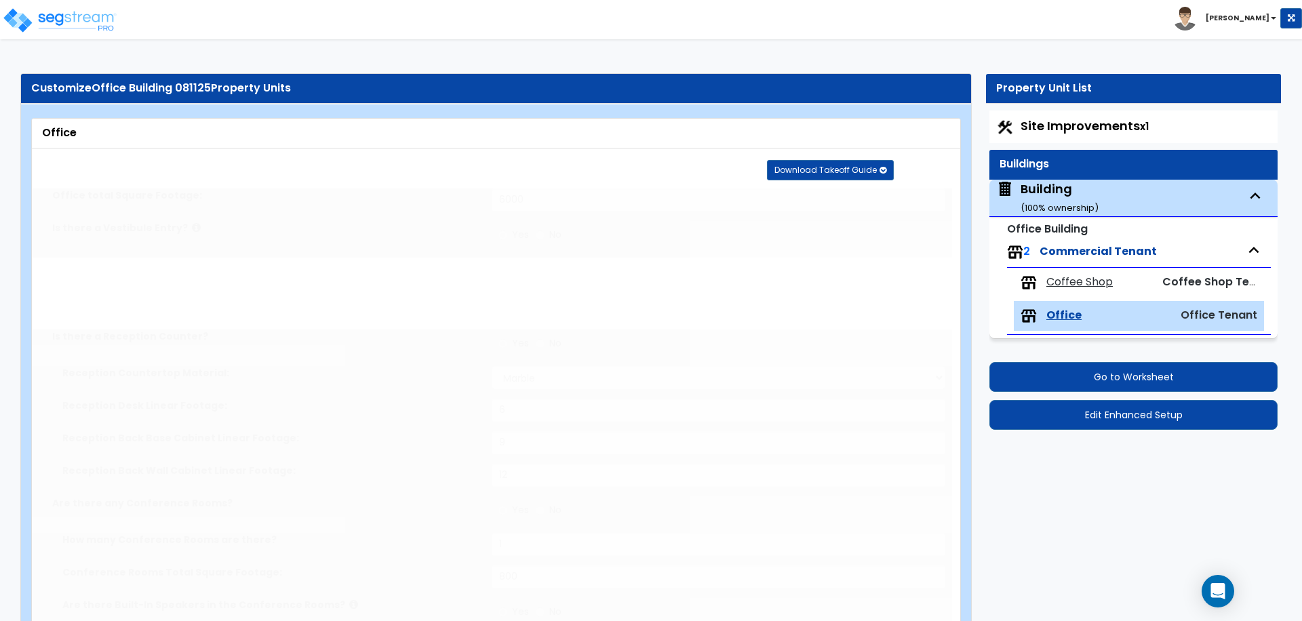
type input "1"
select select "2"
select select "7"
type input "70"
select select "8"
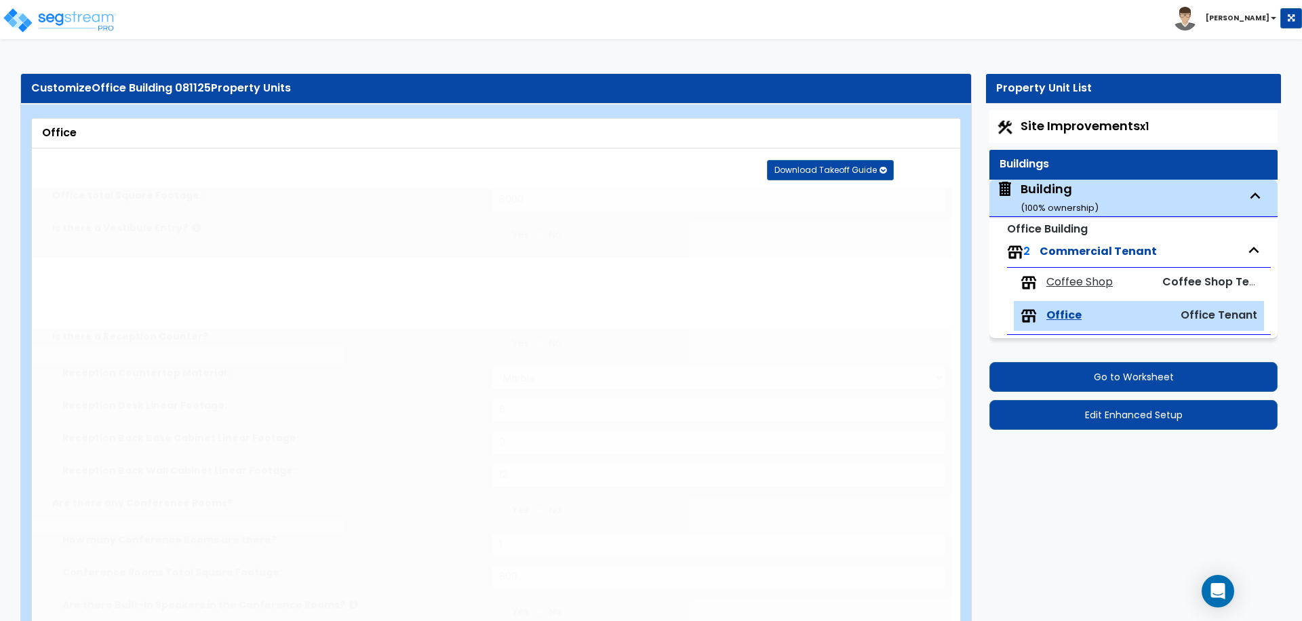
select select "3"
select select "2"
type input "200"
type input "2"
select select "2"
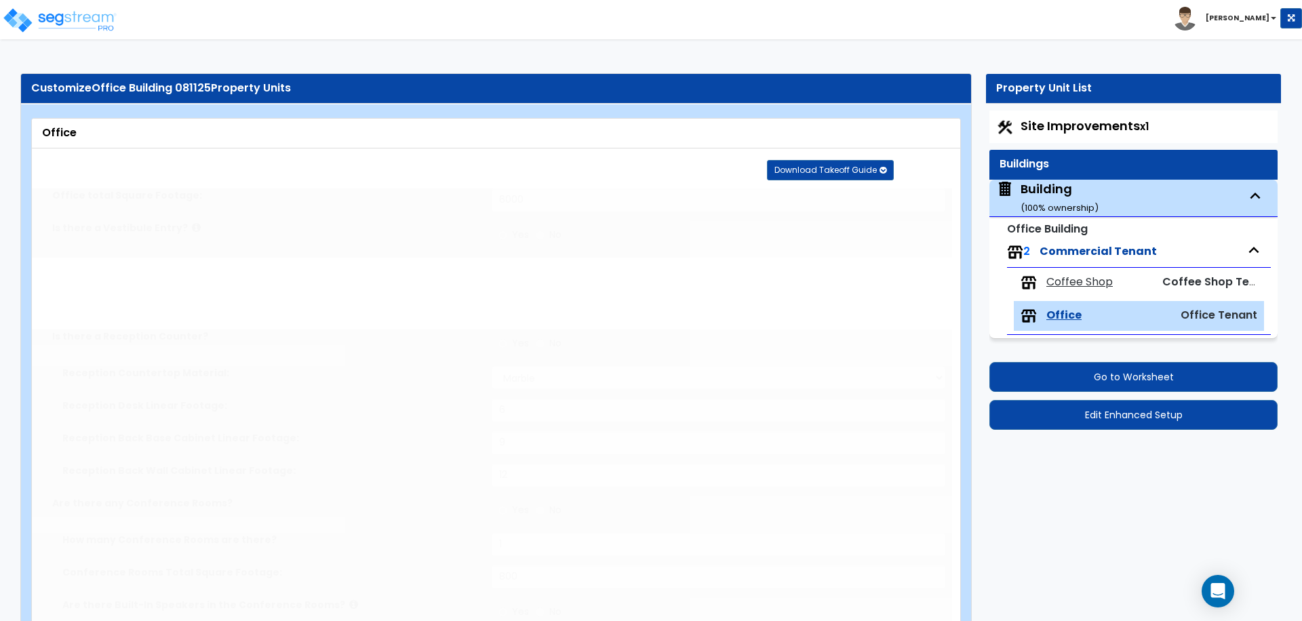
type input "2"
type input "5"
type input "1"
type input "150"
select select "8"
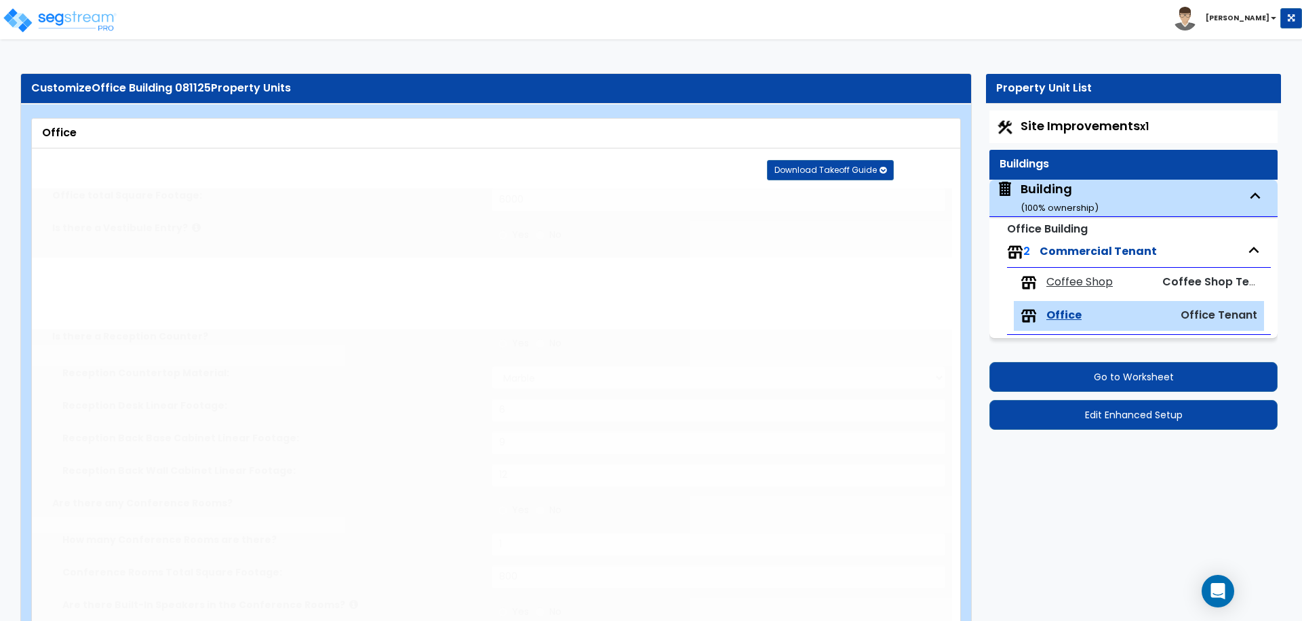
type input "6"
type input "9"
type input "1"
select select "1"
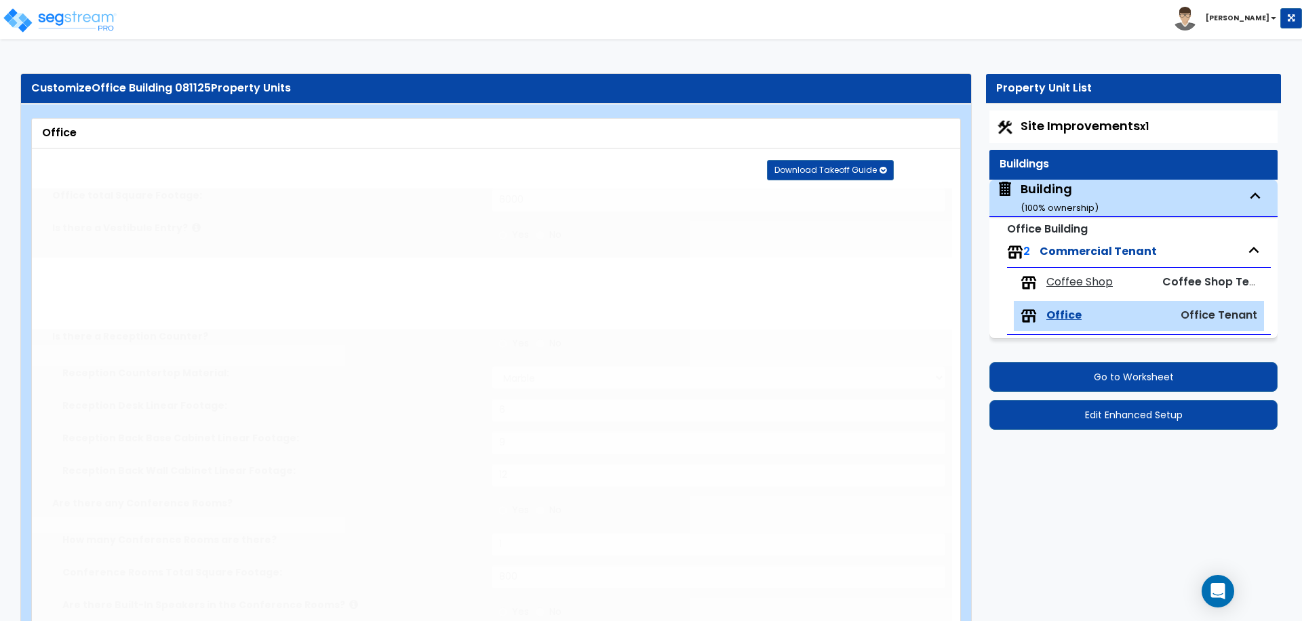
type input "1"
radio input "true"
type input "1"
radio input "true"
type input "1"
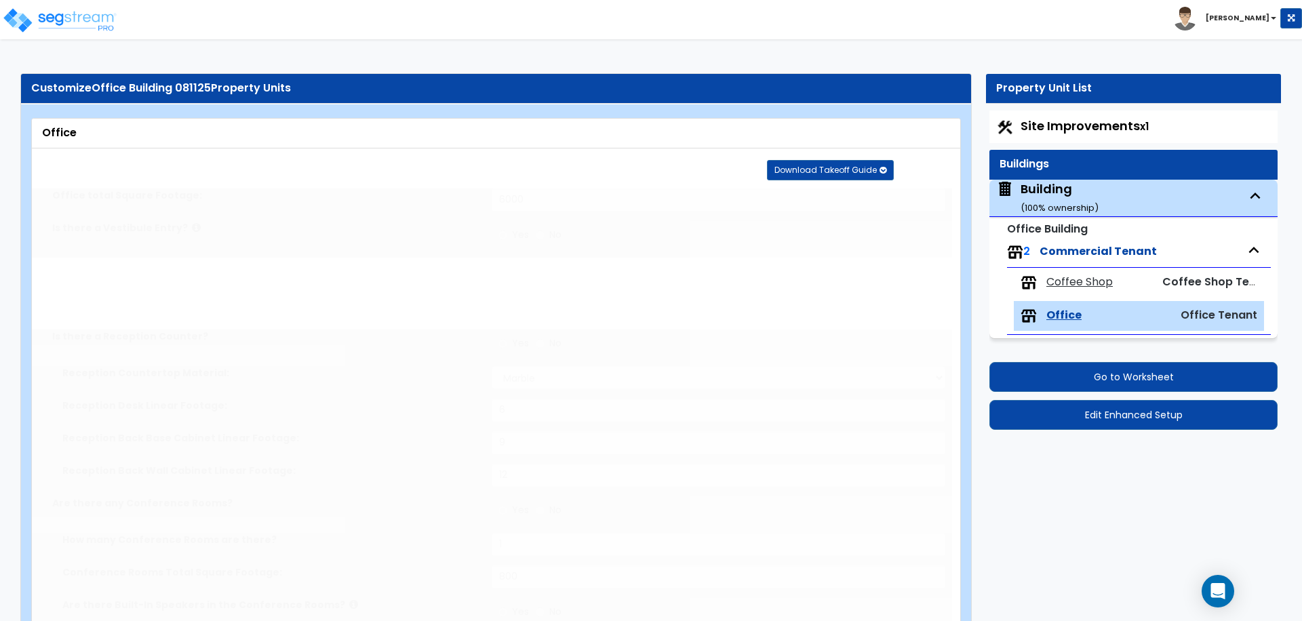
radio input "true"
type input "1"
radio input "true"
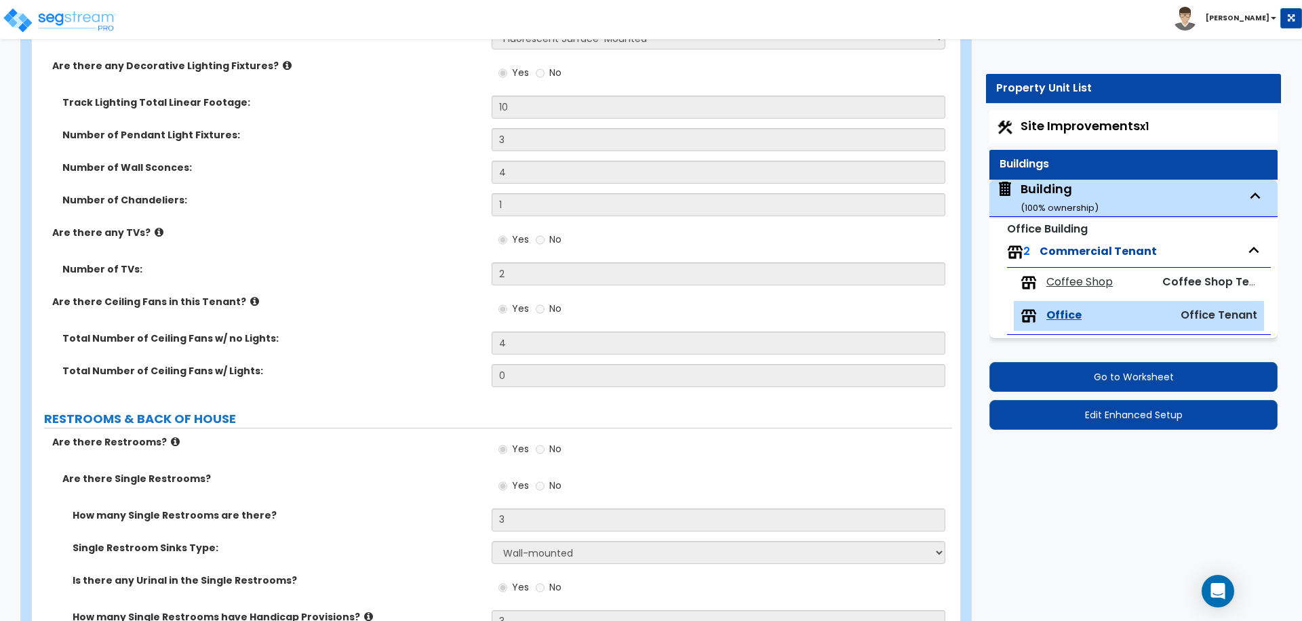
scroll to position [2969, 0]
click at [371, 147] on div "Number of Pendant Light Fixtures: 3" at bounding box center [492, 142] width 920 height 33
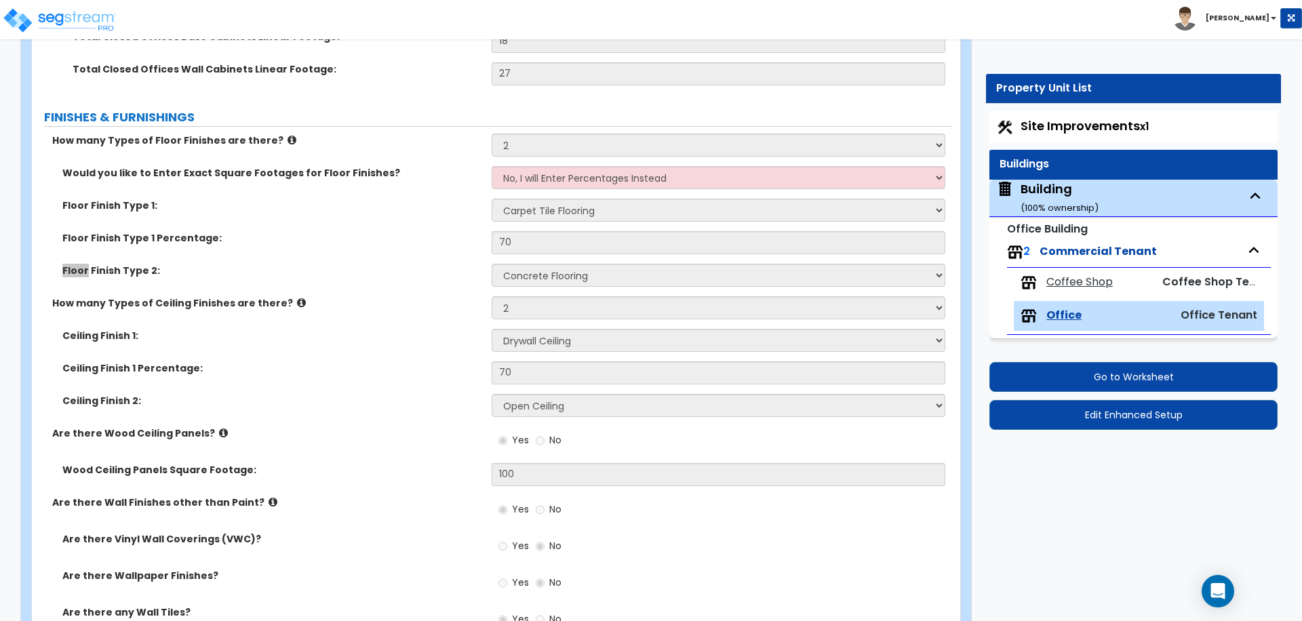
scroll to position [1118, 0]
click at [404, 301] on label "How many Types of Ceiling Finishes are there?" at bounding box center [266, 302] width 429 height 14
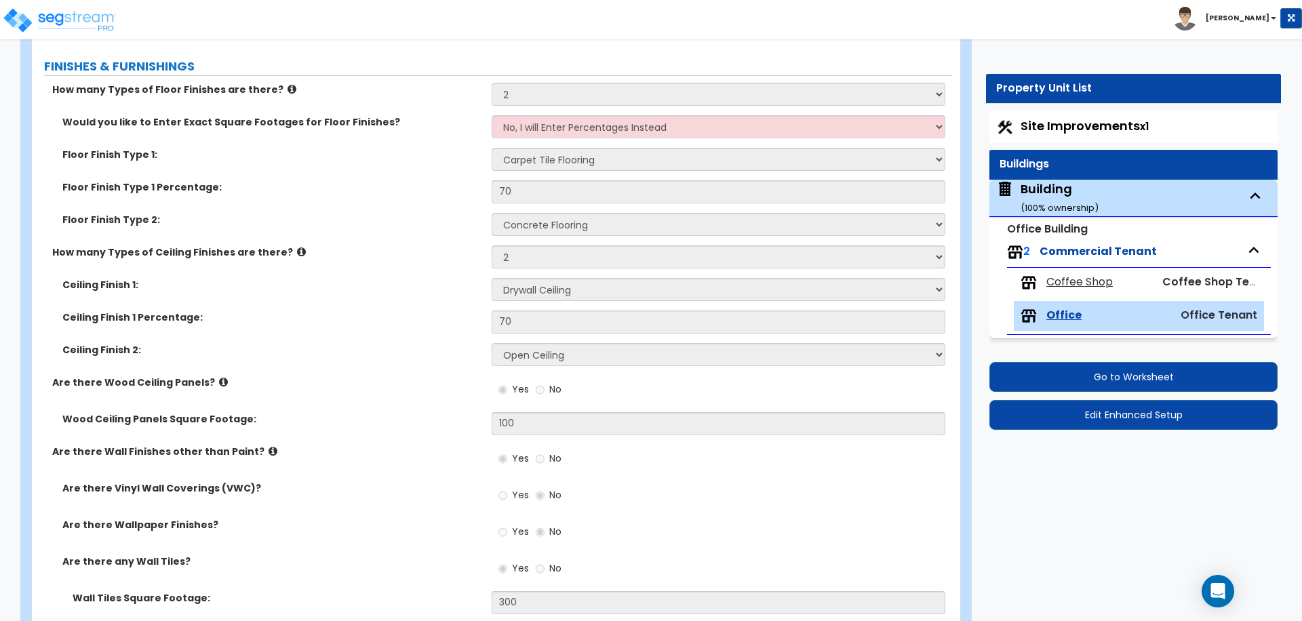
scroll to position [1171, 0]
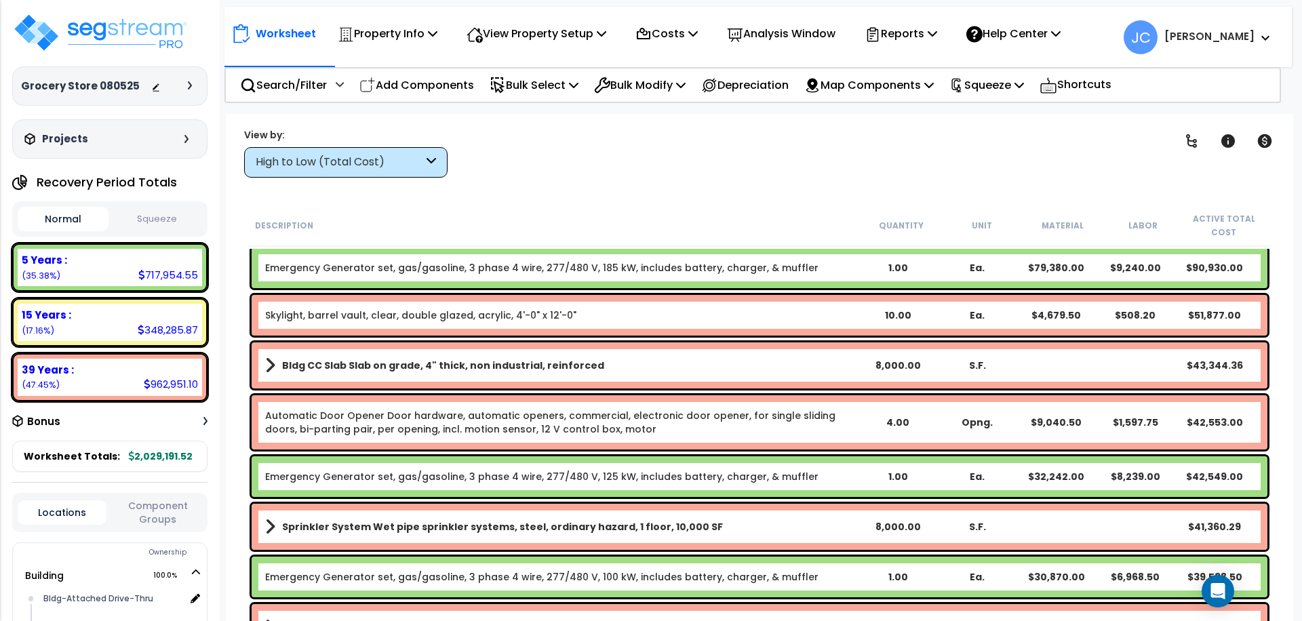
scroll to position [52, 0]
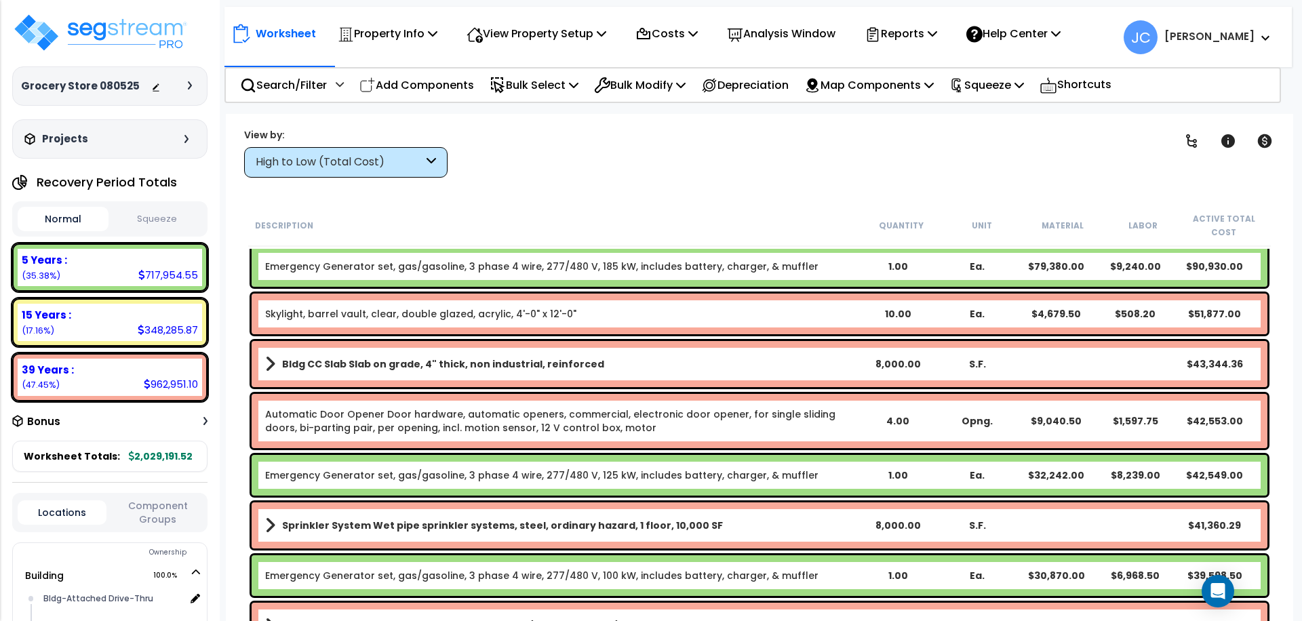
click at [419, 165] on div "High to Low (Total Cost)" at bounding box center [340, 163] width 168 height 16
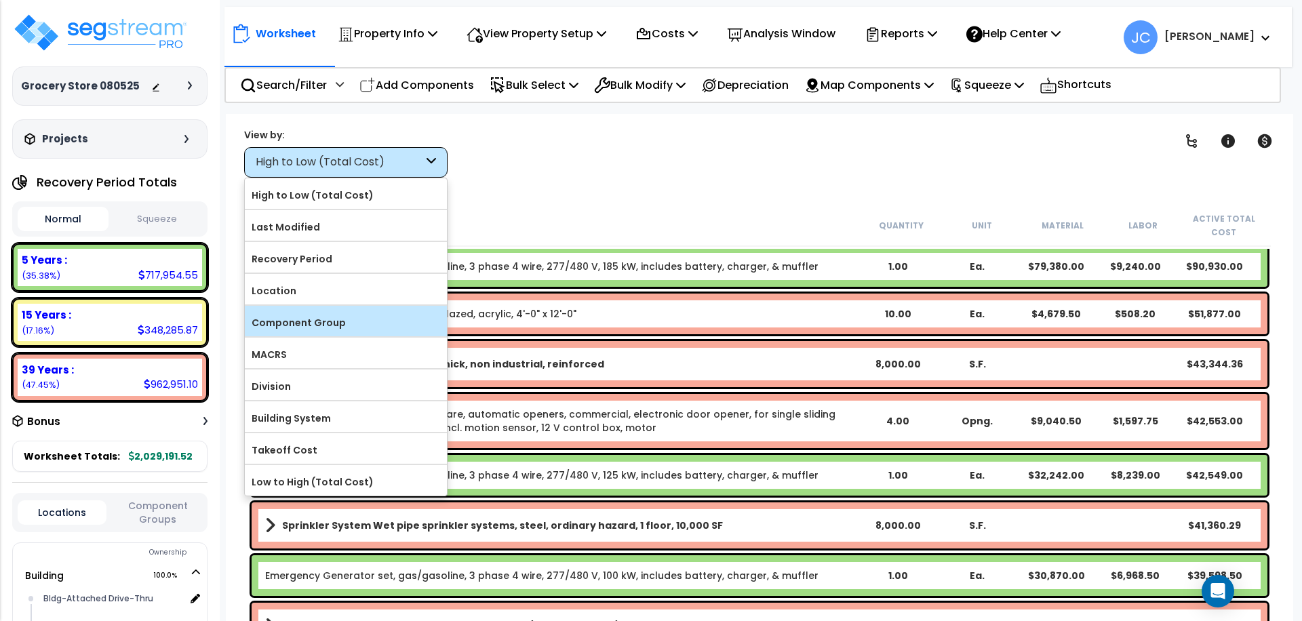
click at [355, 320] on label "Component Group" at bounding box center [346, 323] width 202 height 20
click at [0, 0] on input "Component Group" at bounding box center [0, 0] width 0 height 0
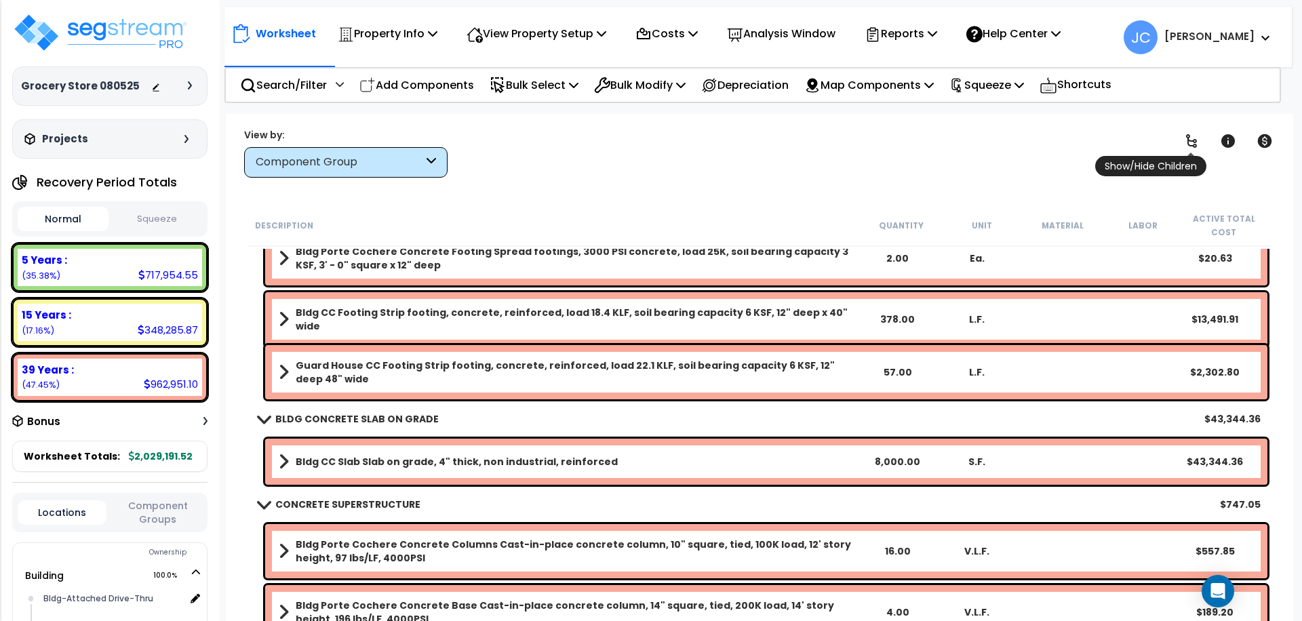
click at [1186, 142] on icon at bounding box center [1192, 141] width 16 height 16
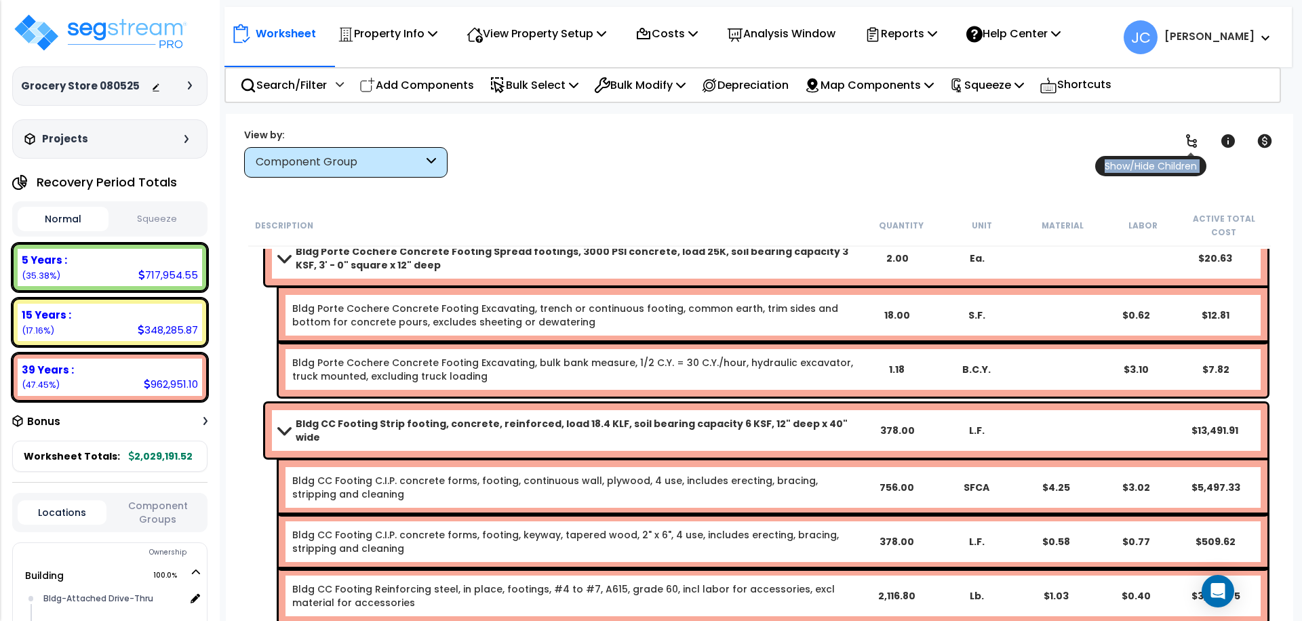
click at [1186, 142] on icon at bounding box center [1192, 141] width 16 height 16
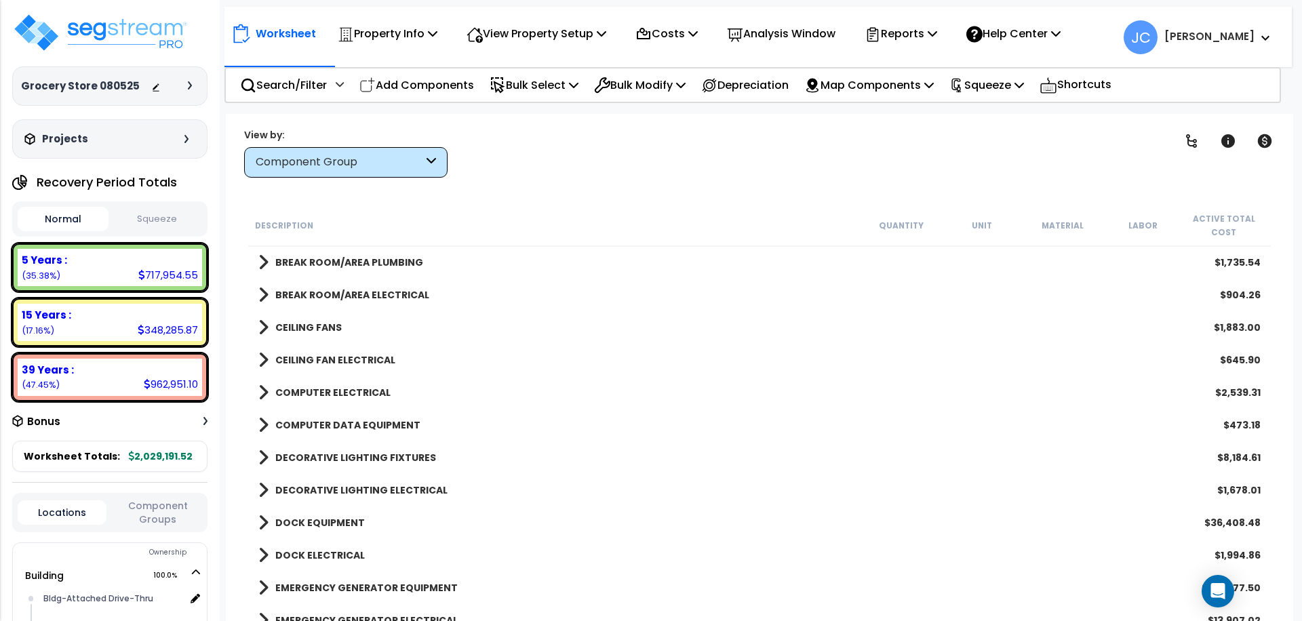
scroll to position [2059, 0]
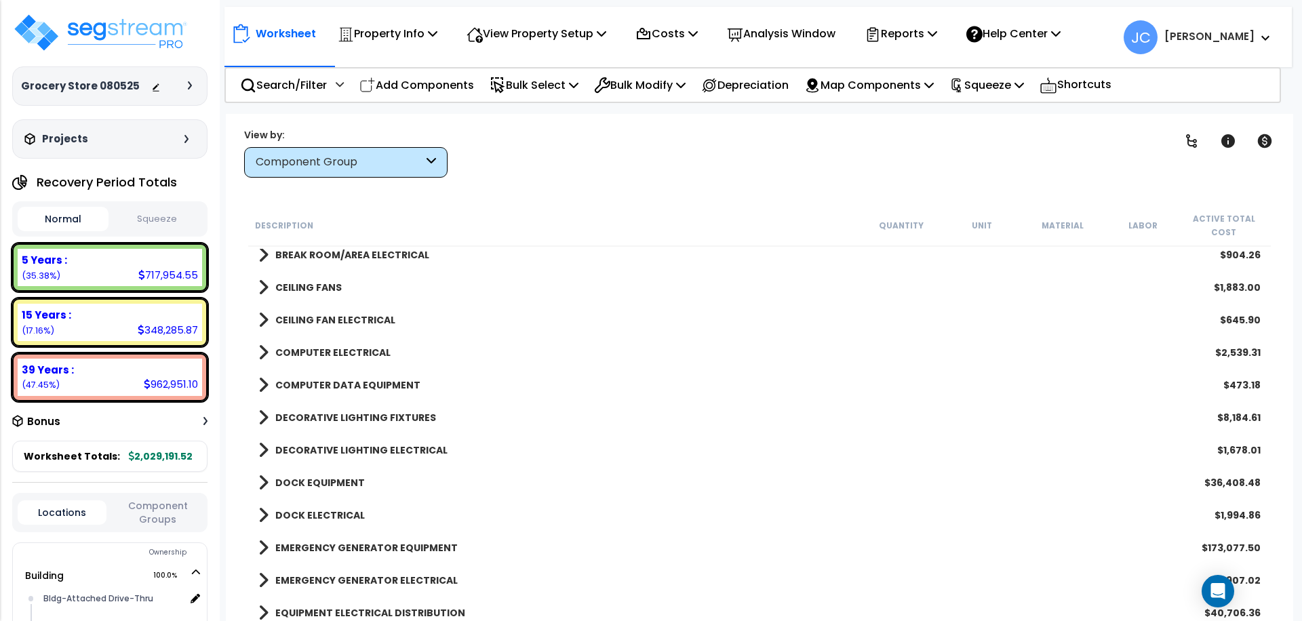
click at [345, 420] on b "DECORATIVE LIGHTING FIXTURES" at bounding box center [355, 418] width 161 height 14
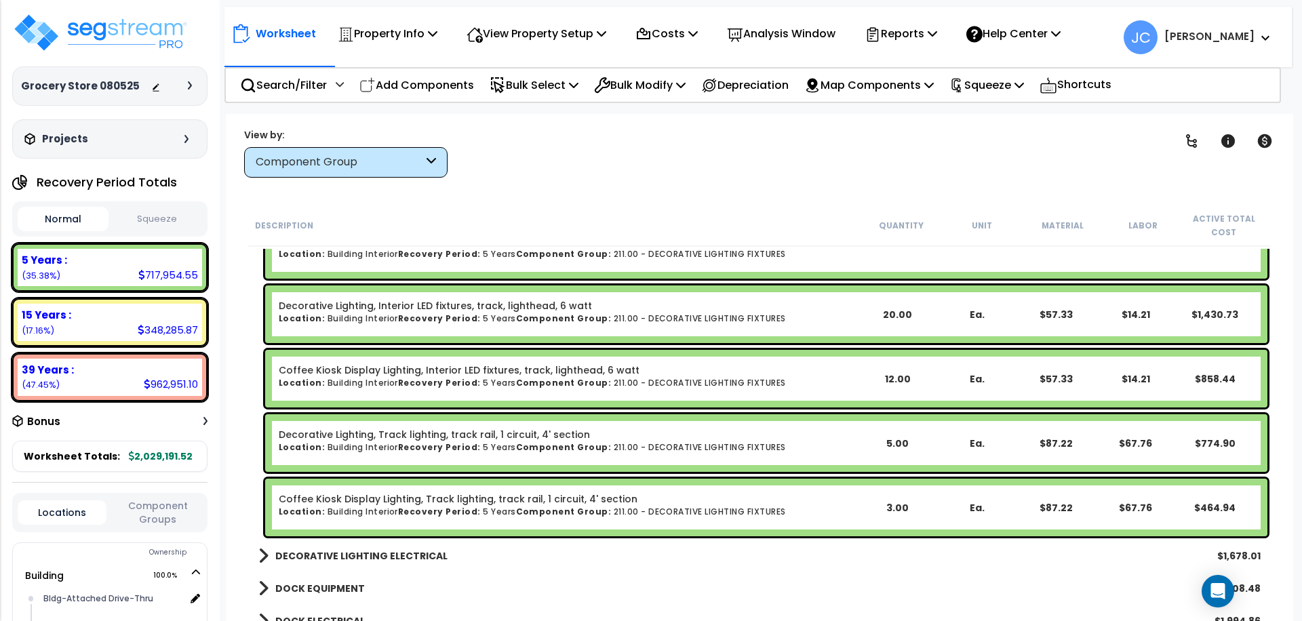
scroll to position [2507, 0]
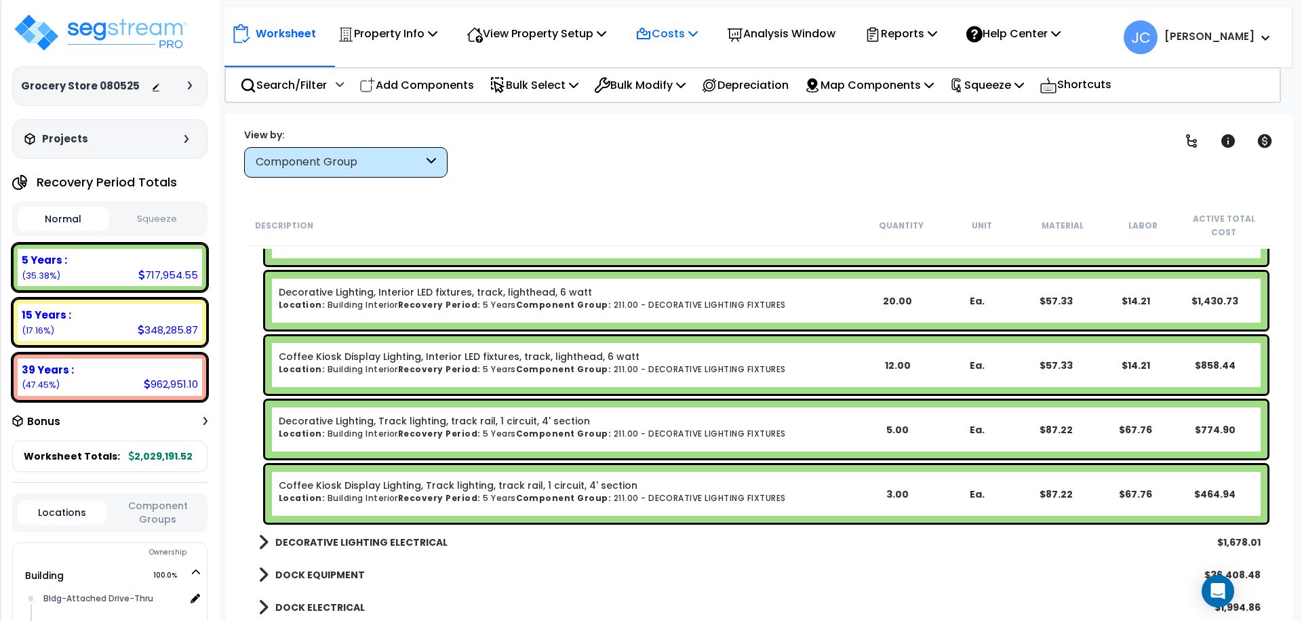
click at [665, 40] on p "Costs" at bounding box center [667, 33] width 62 height 18
click at [438, 43] on div "View Property Setup" at bounding box center [388, 34] width 100 height 32
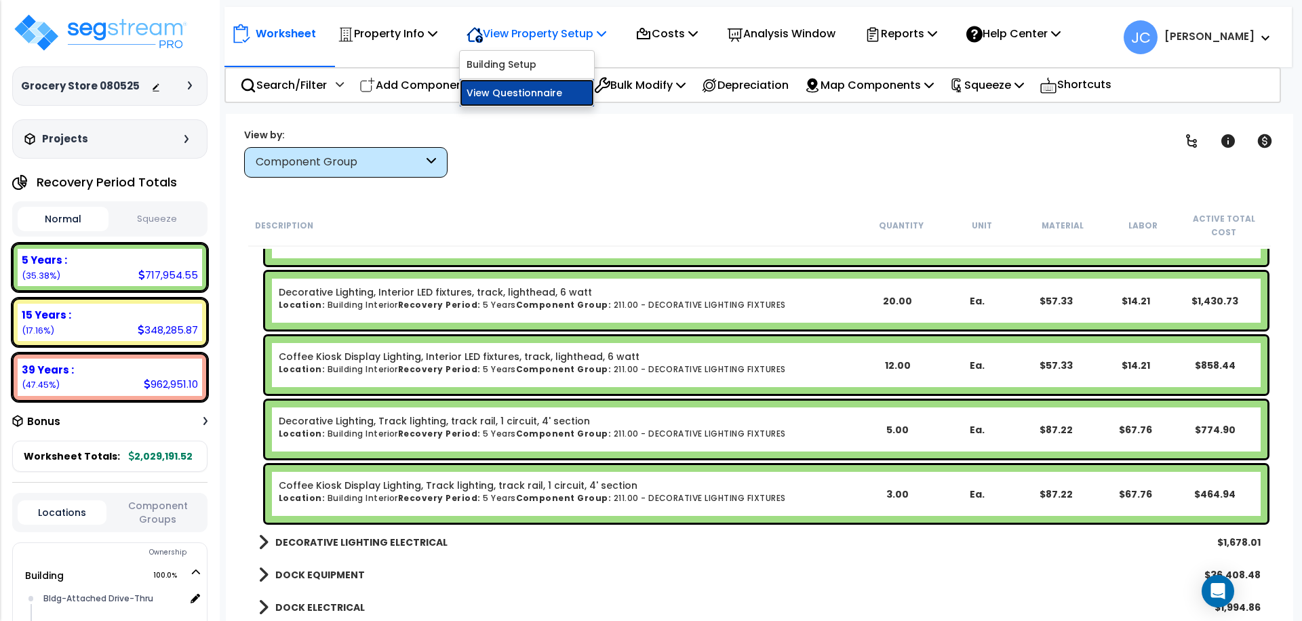
click at [553, 86] on link "View Questionnaire" at bounding box center [527, 92] width 134 height 27
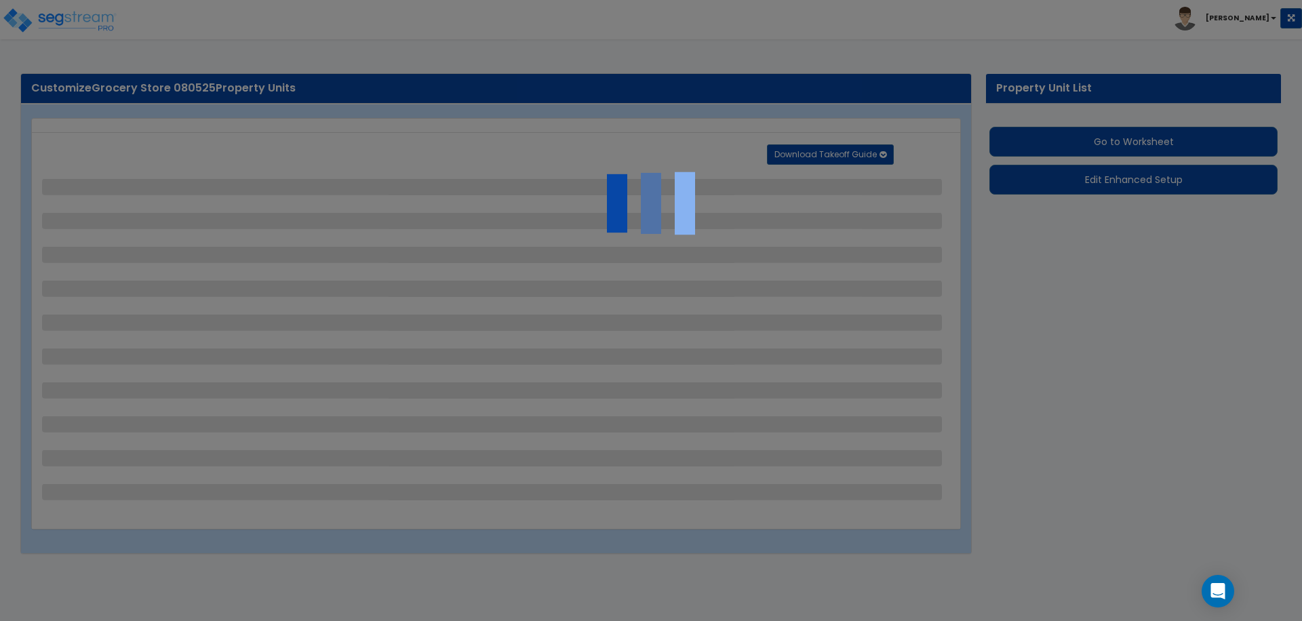
select select "2"
select select "1"
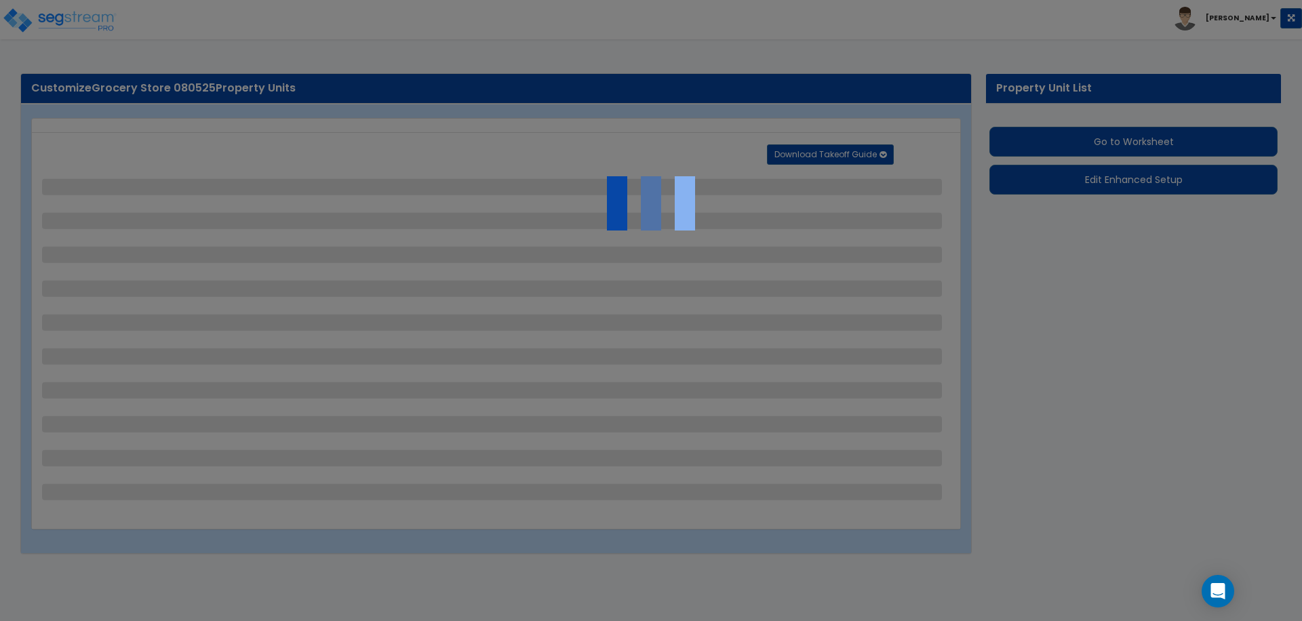
select select "2"
select select "3"
select select "1"
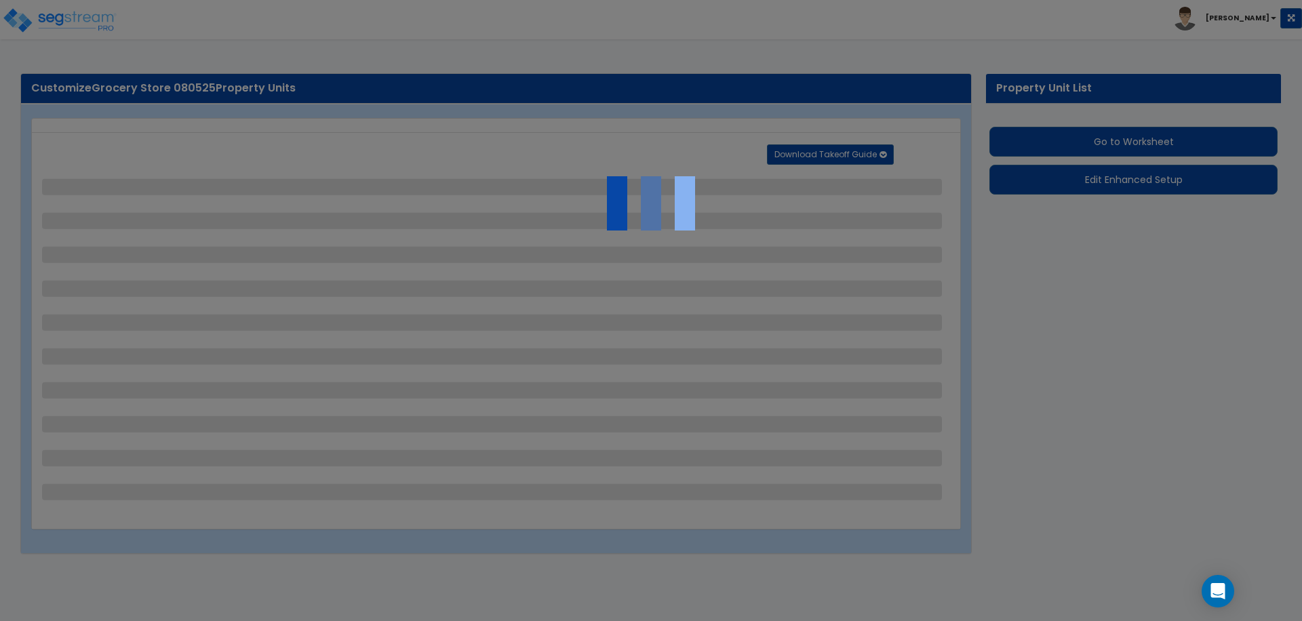
select select "2"
select select "1"
select select "2"
select select "1"
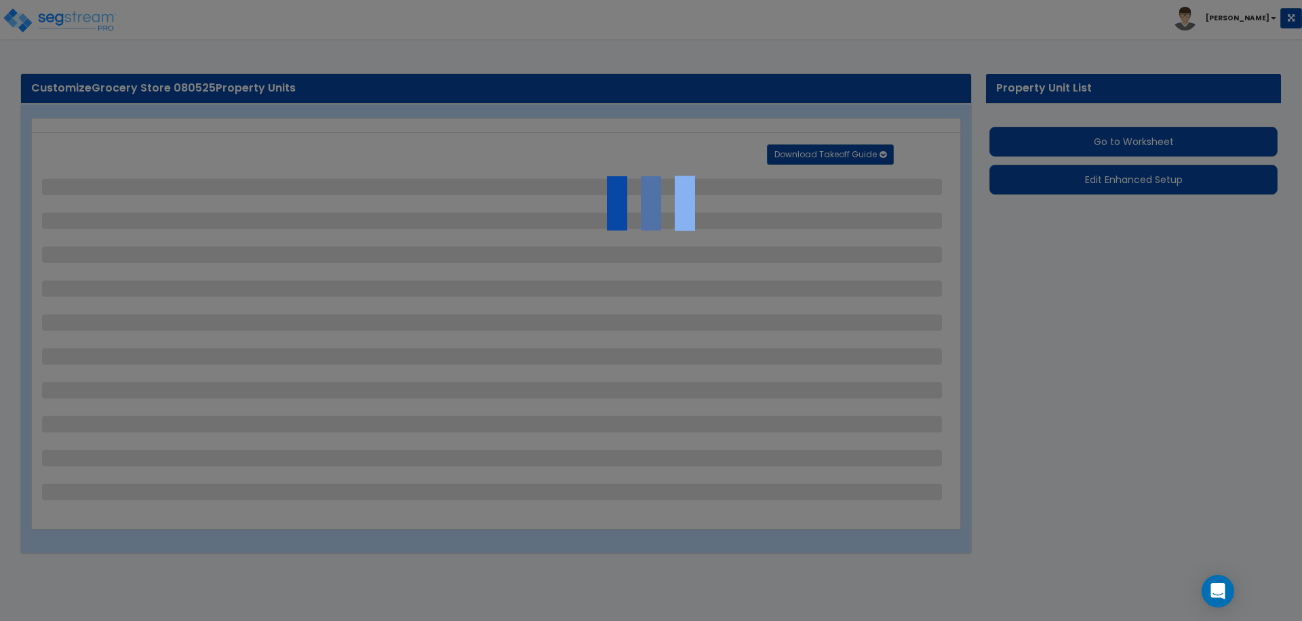
select select "2"
select select "1"
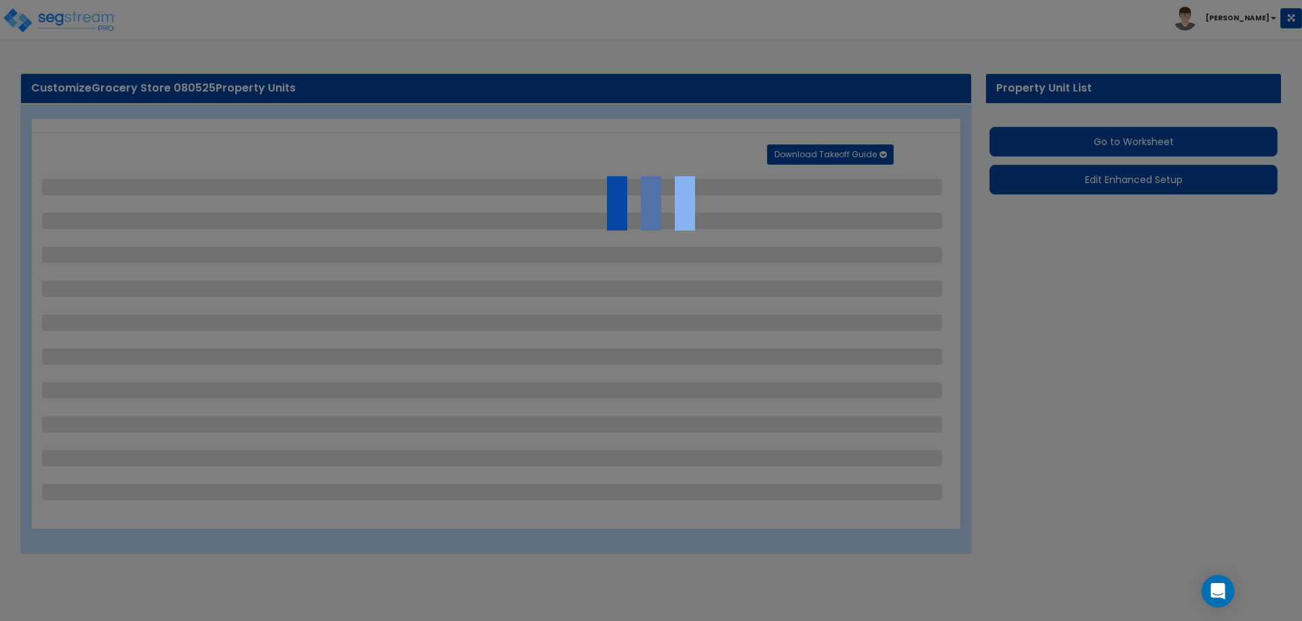
select select "6"
select select "2"
select select "3"
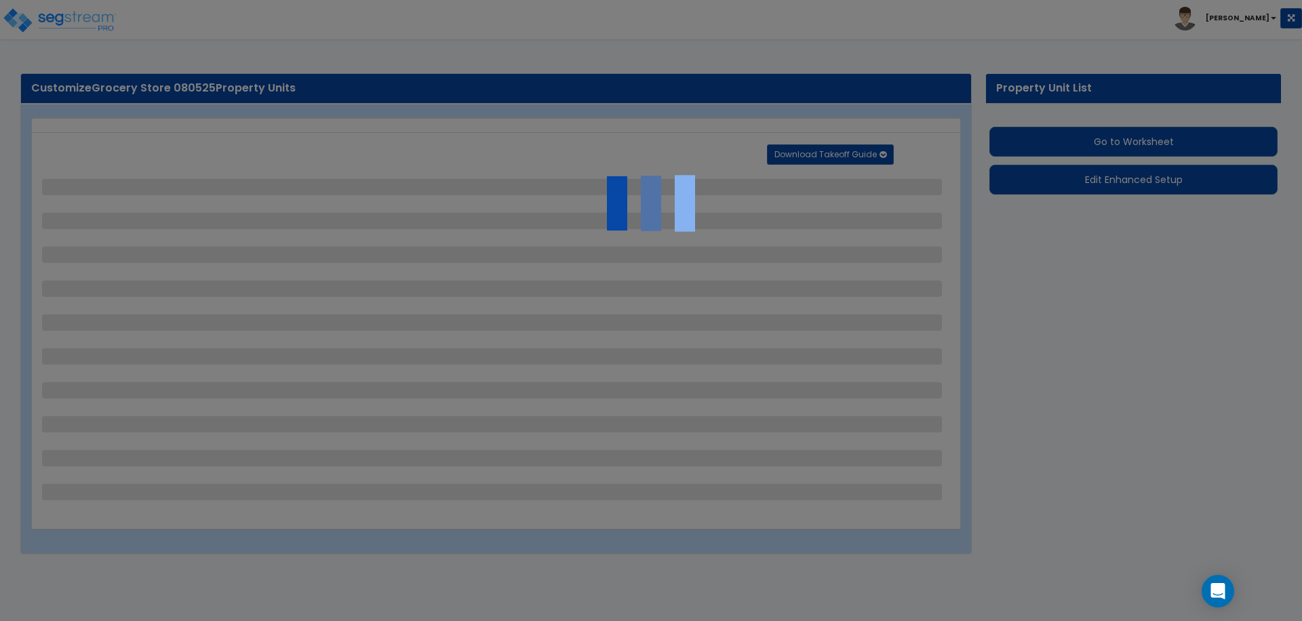
select select "2"
select select "1"
select select "2"
select select "7"
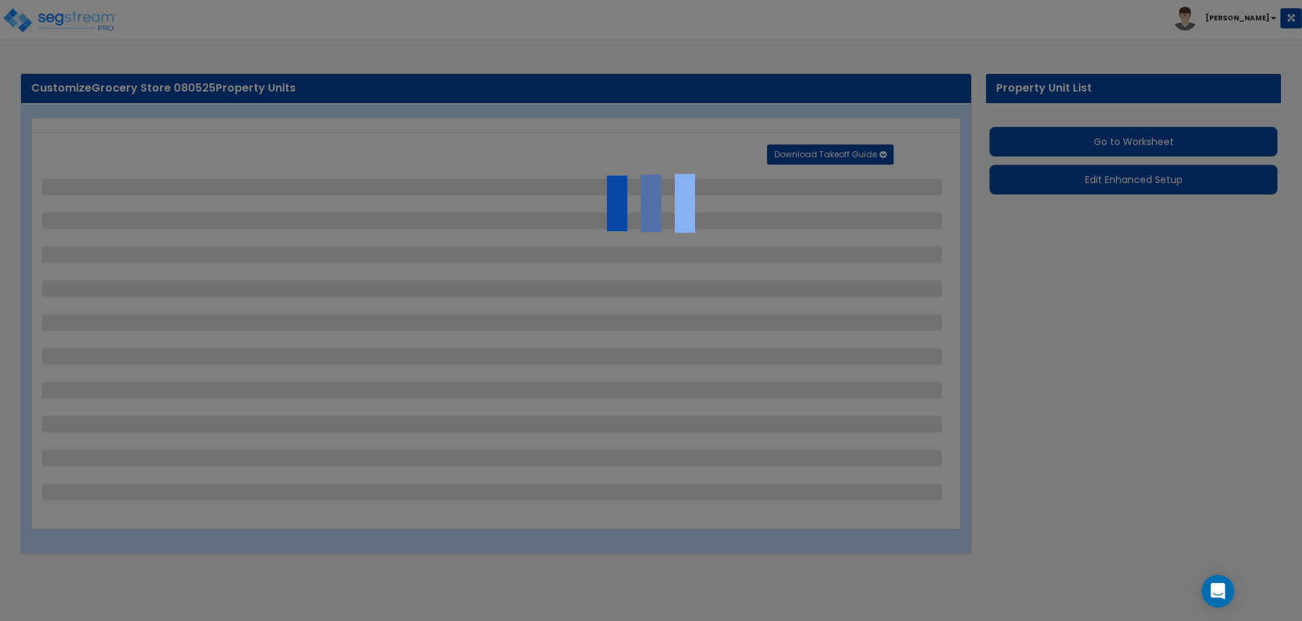
select select "2"
select select "3"
select select "1"
select select "20"
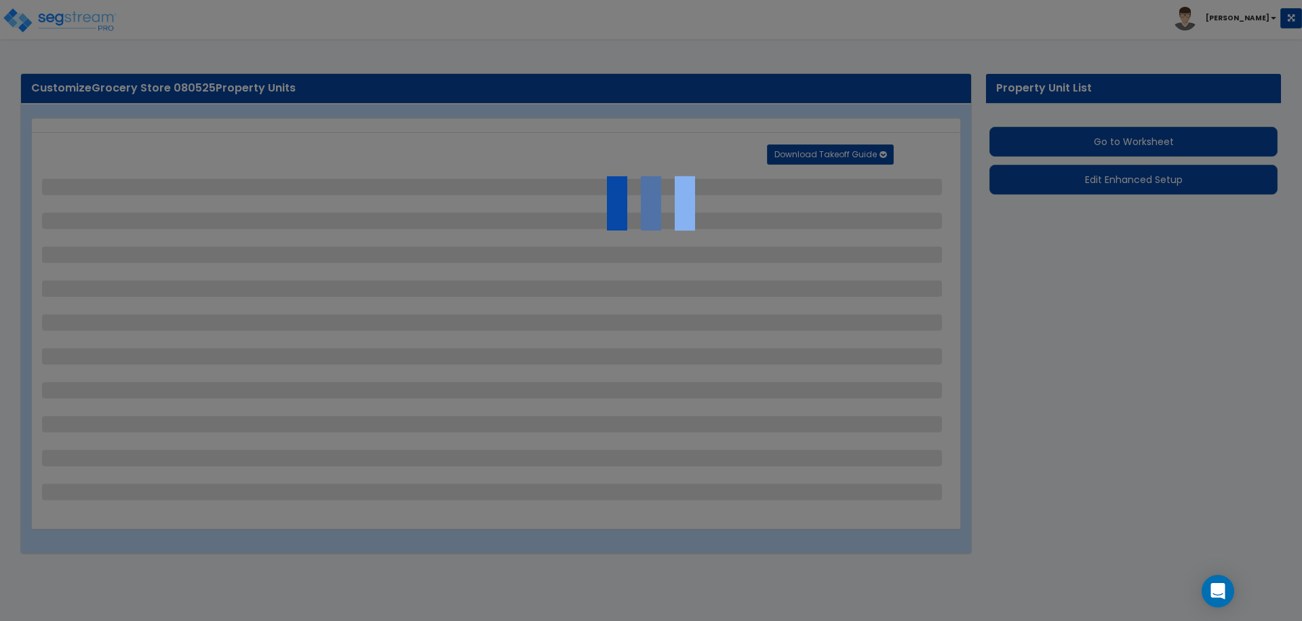
select select "2"
select select "4"
select select "1"
select select "4"
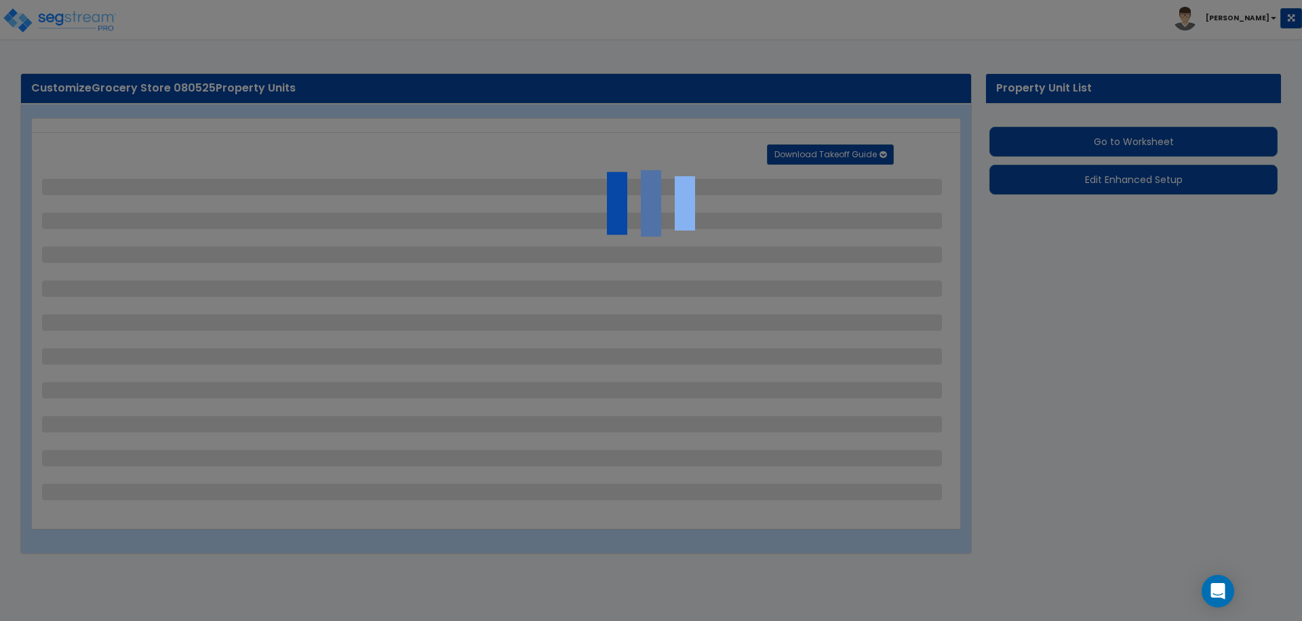
select select "1"
select select "2"
select select "3"
select select "1"
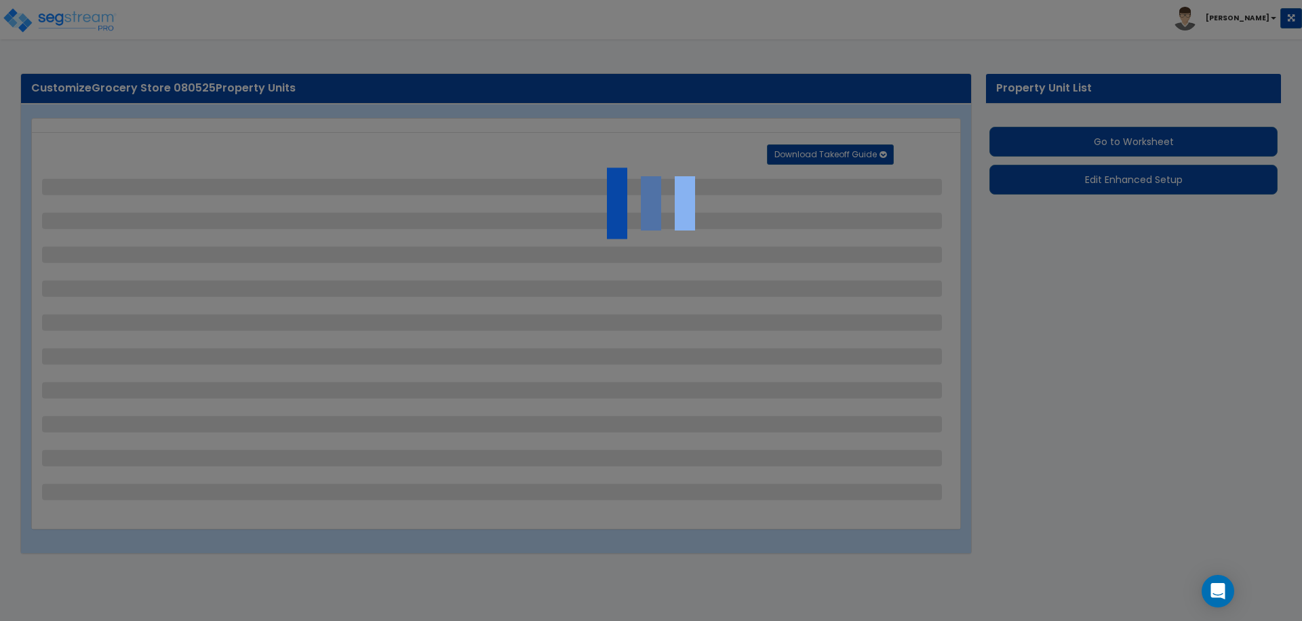
select select "1"
select select "2"
select select "1"
select select "2"
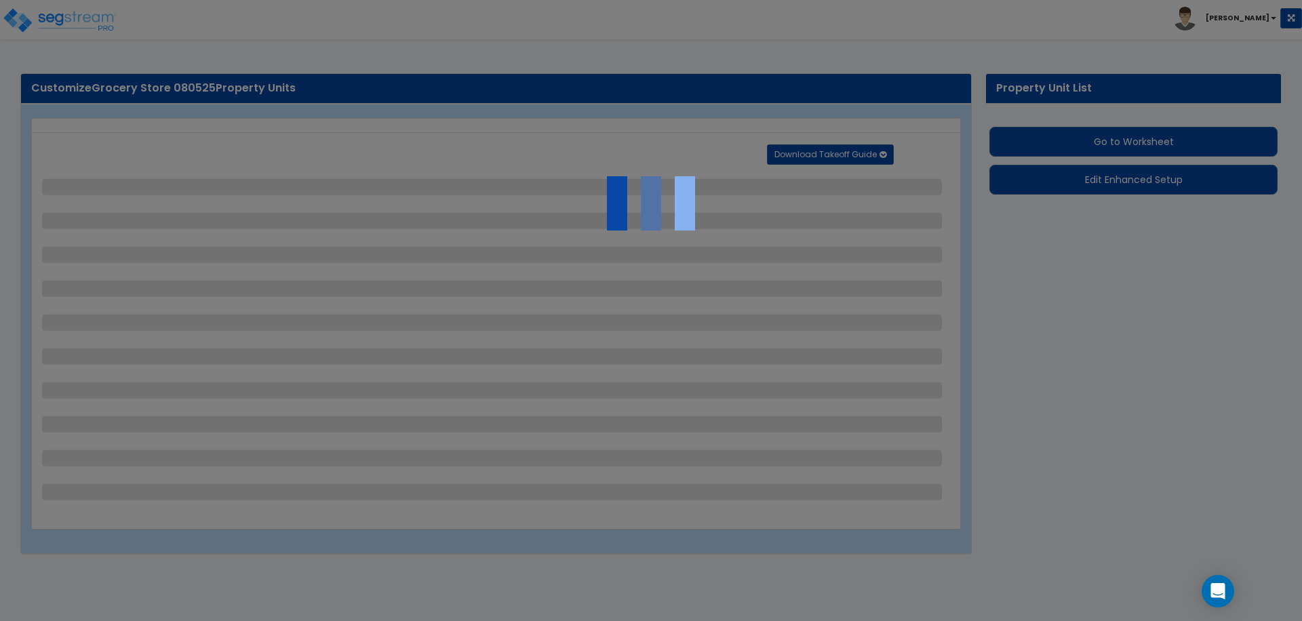
select select "1"
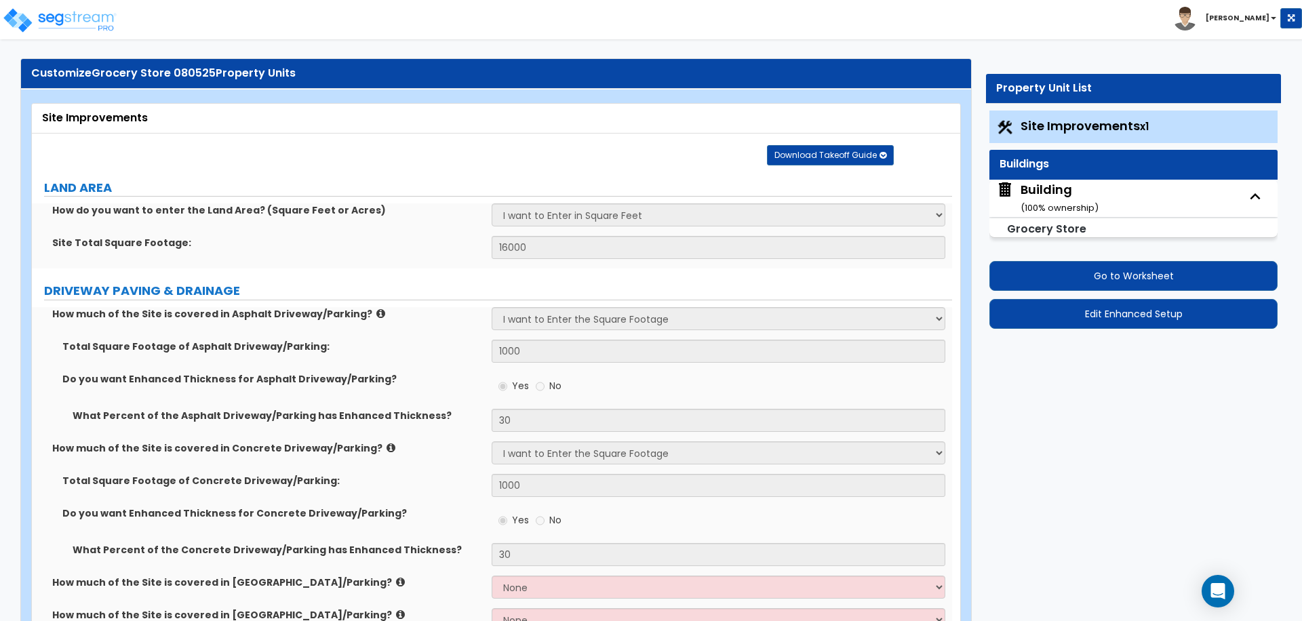
scroll to position [19, 0]
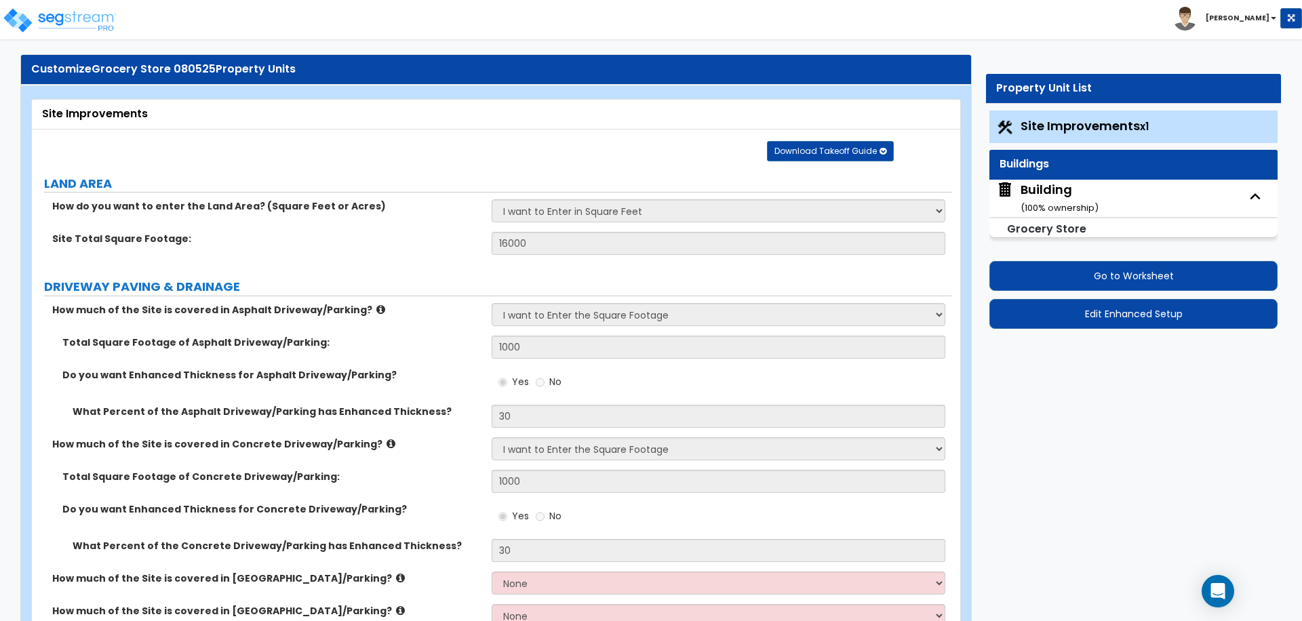
click at [1034, 201] on small "( 100 % ownership)" at bounding box center [1060, 207] width 78 height 13
select select "3"
select select "5"
select select "1"
select select "5"
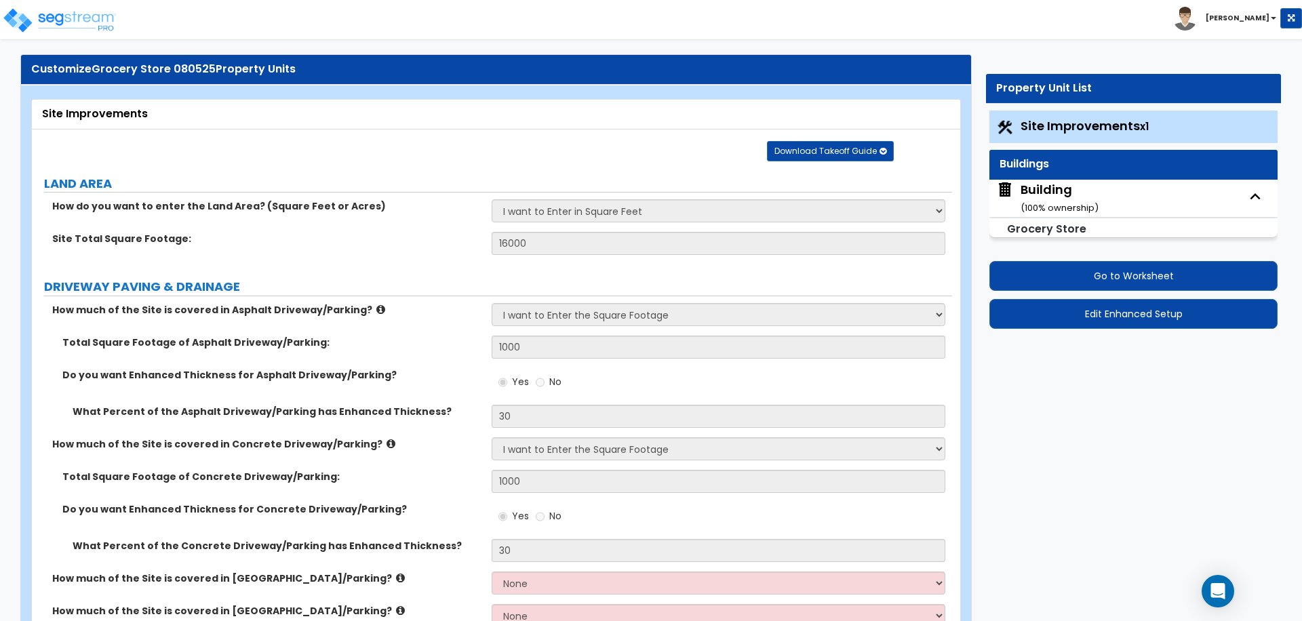
select select "1"
select select "2"
select select "1"
select select "6"
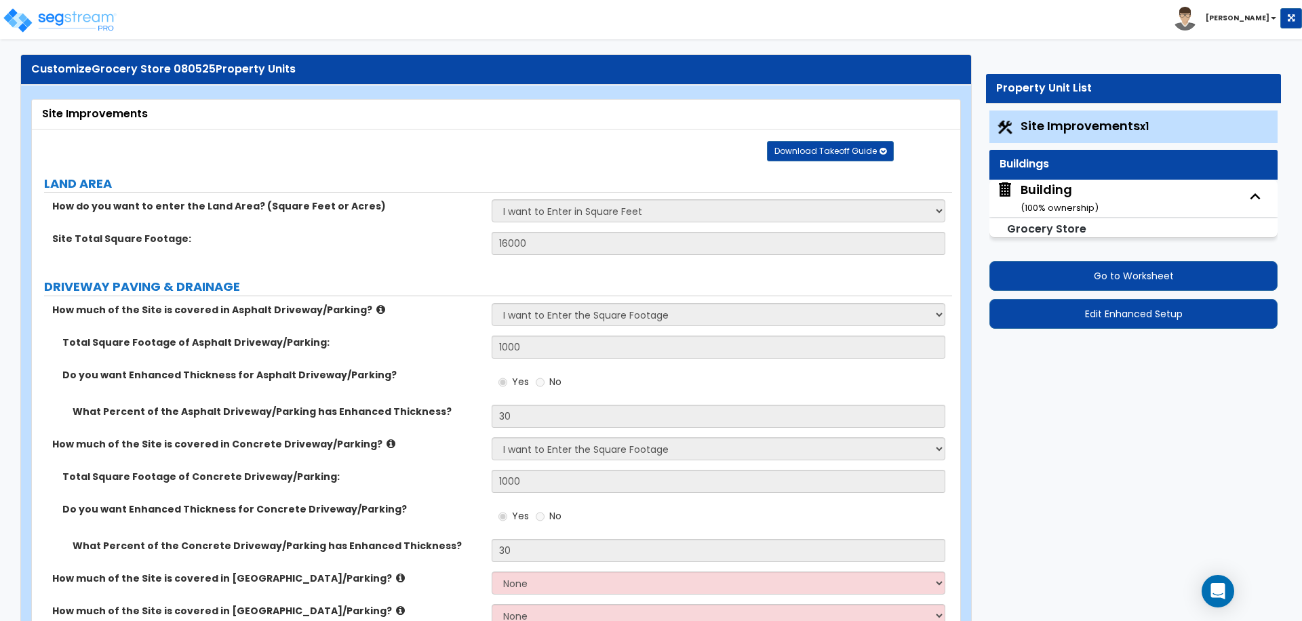
select select "1"
select select "7"
select select "3"
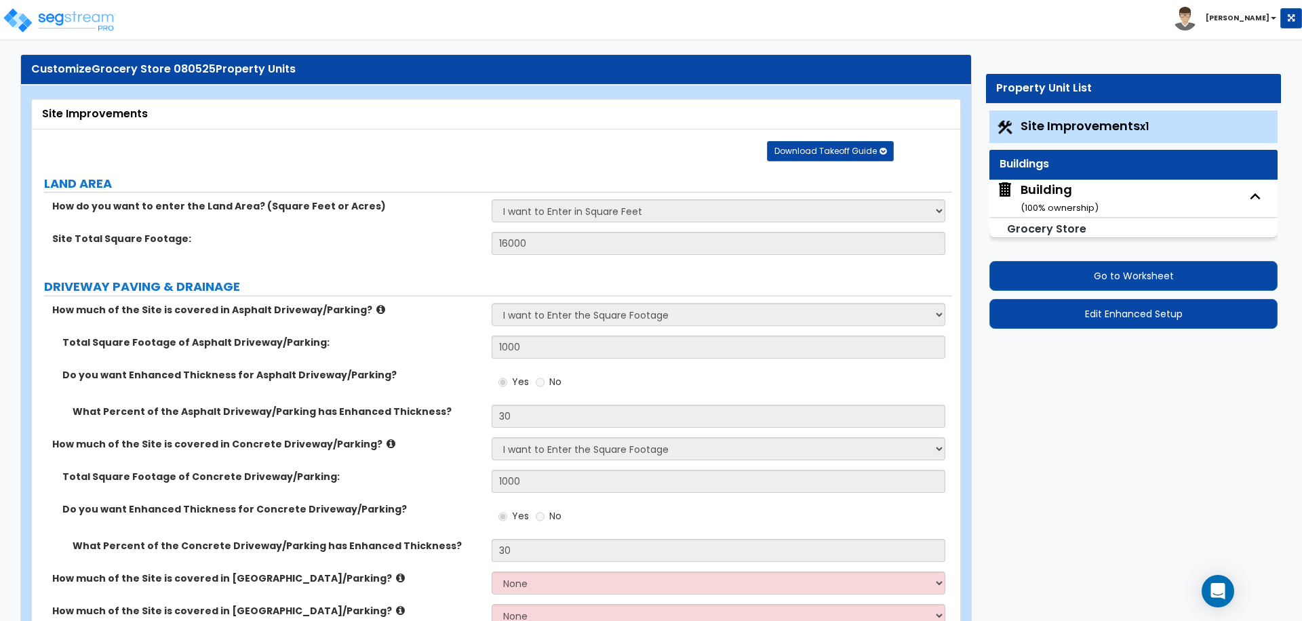
select select "13"
select select "9"
select select "7"
select select "3"
select select "1"
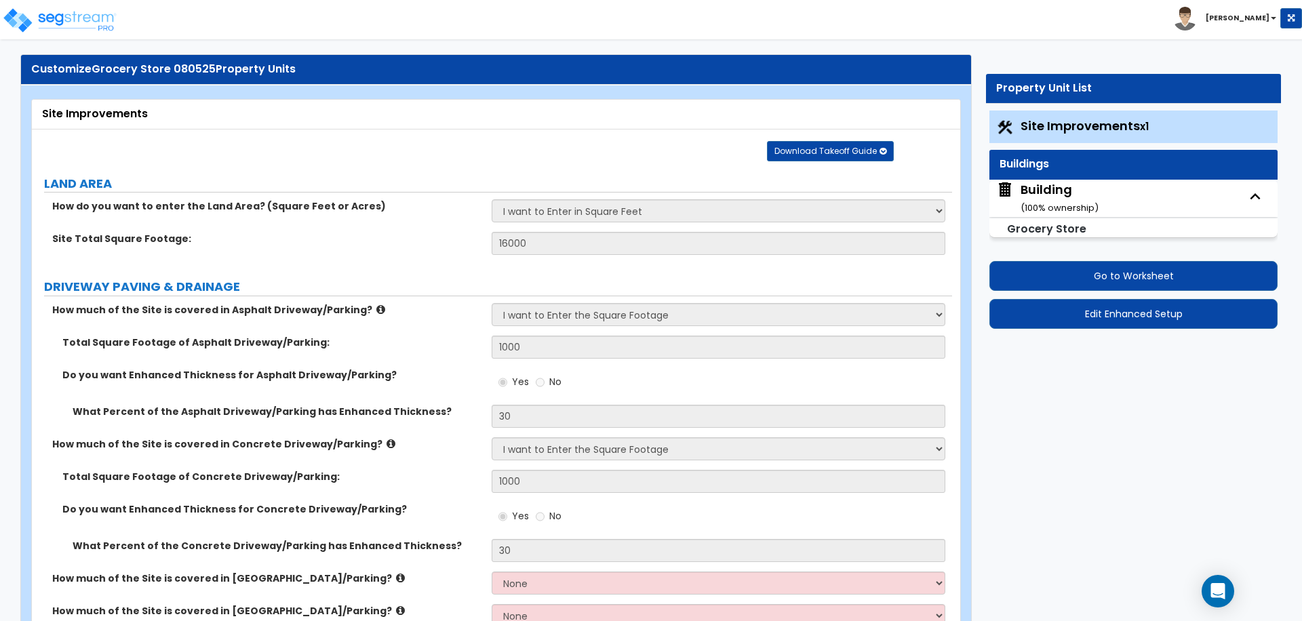
select select "4"
select select "1"
select select "2"
select select "3"
select select "1"
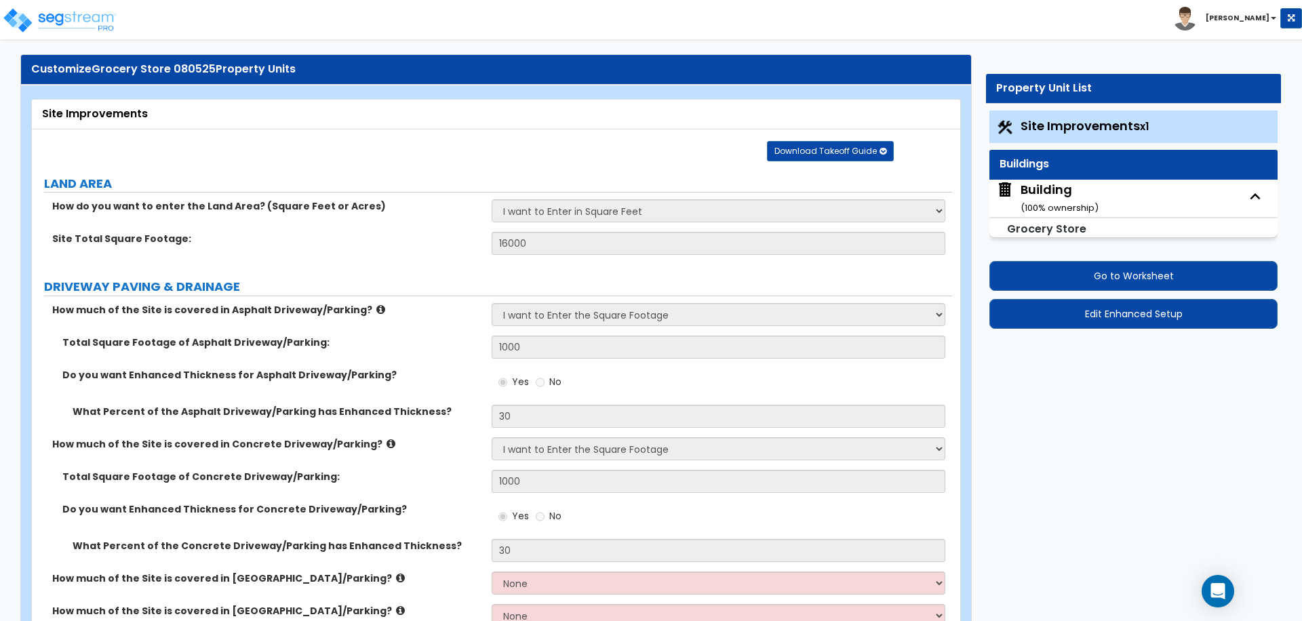
select select "3"
select select "1"
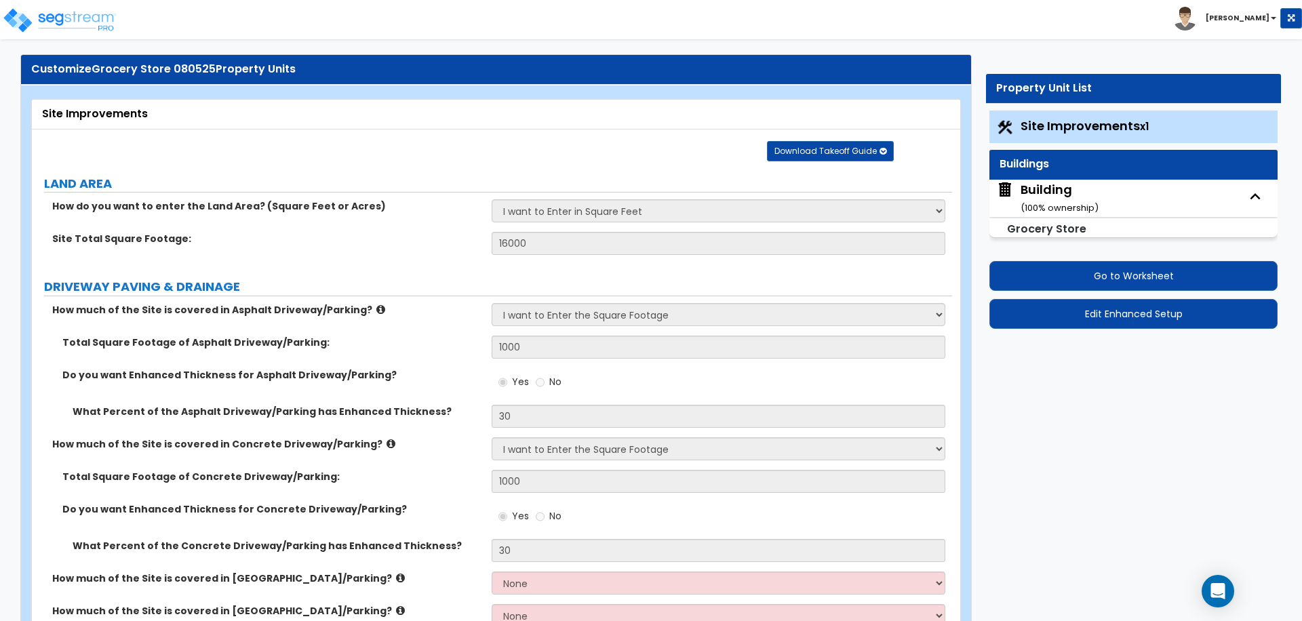
select select "1"
select select "2"
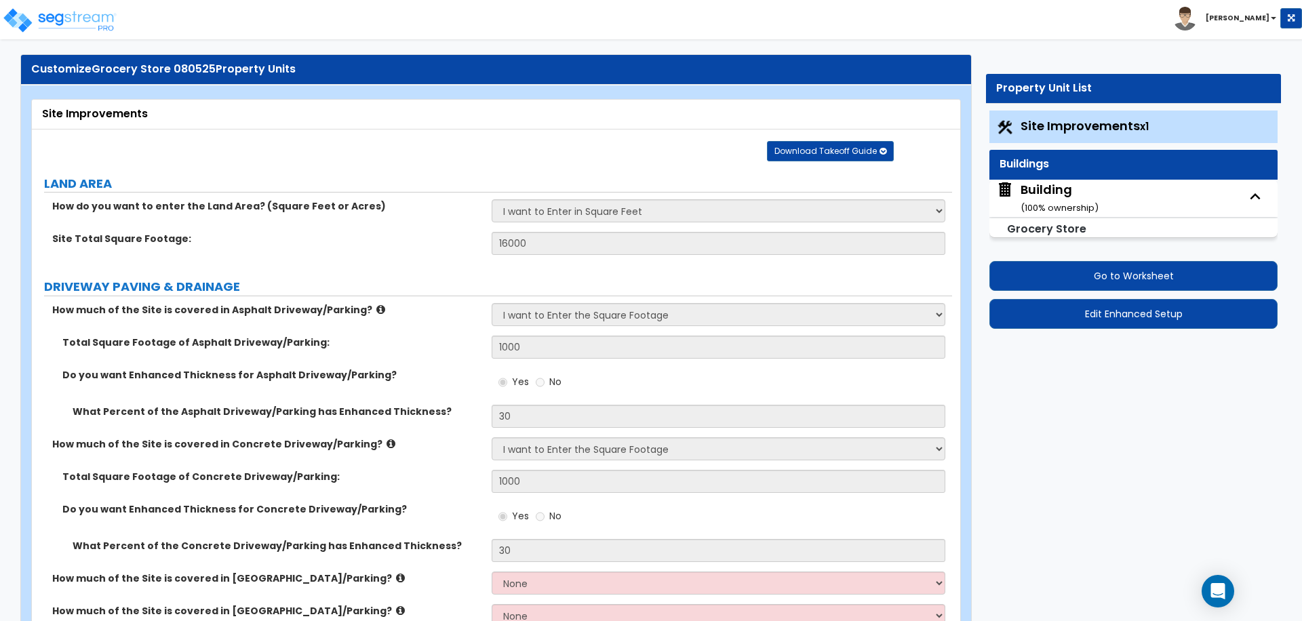
select select "2"
select select "1"
select select "3"
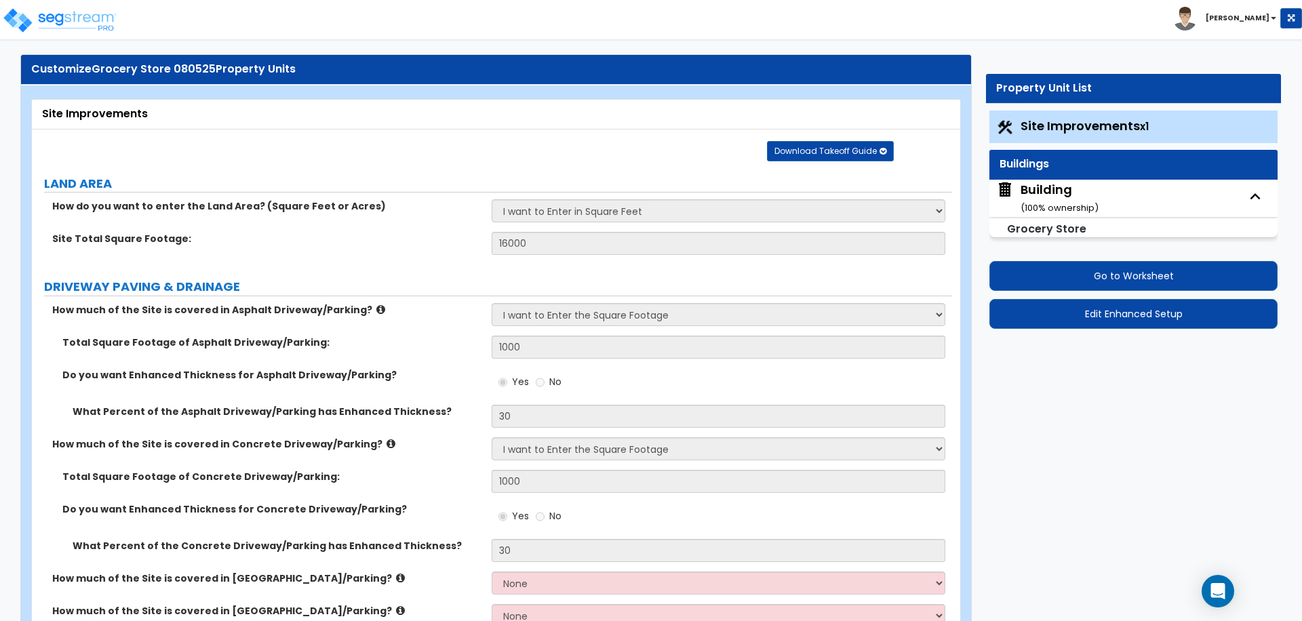
select select "3"
select select "2"
select select "4"
select select "5"
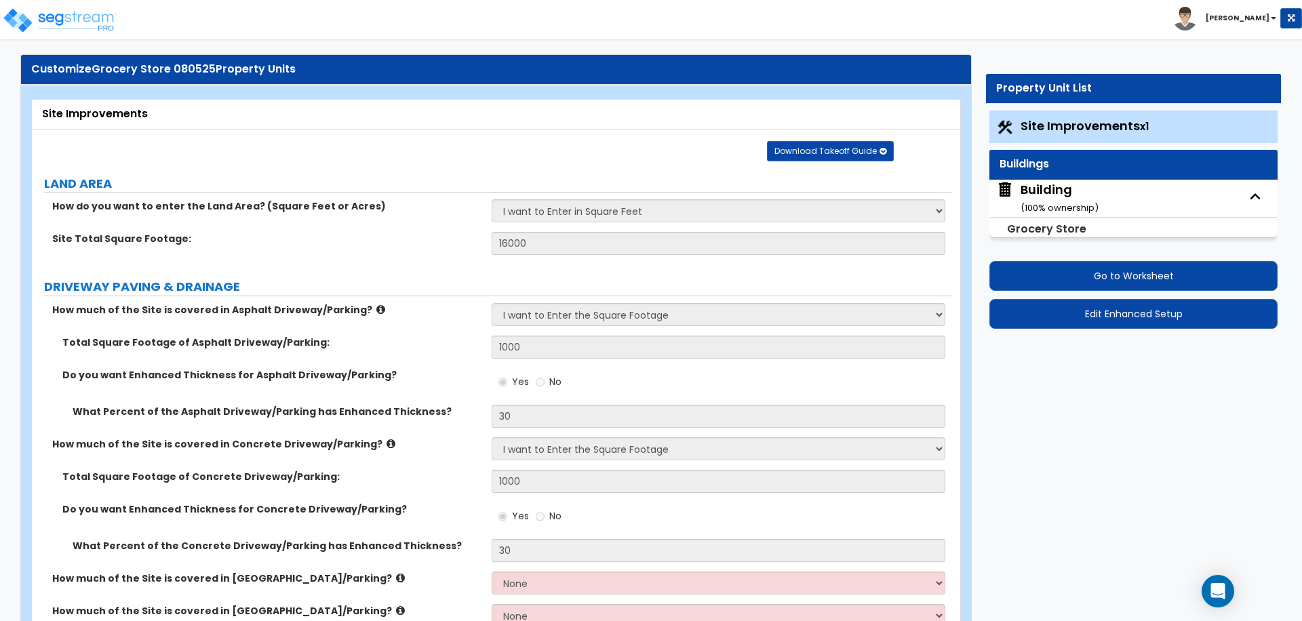
select select "2"
select select "1"
select select "3"
select select "2"
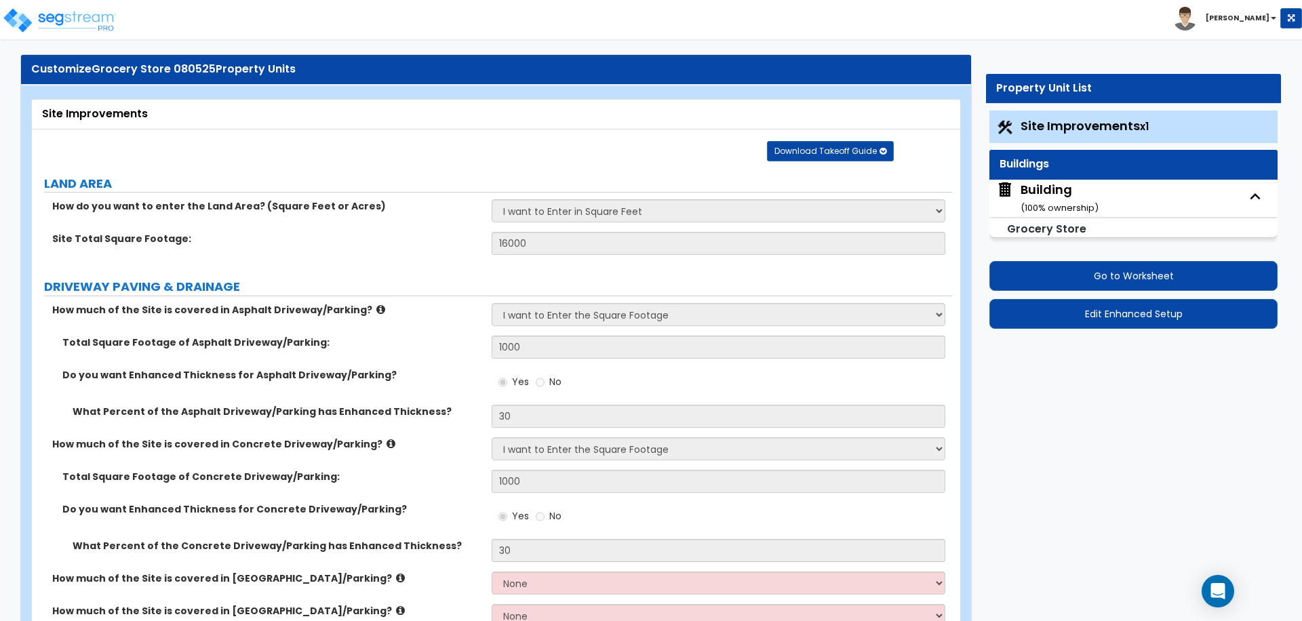
select select "2"
select select "7"
select select "1"
select select "7"
select select "8"
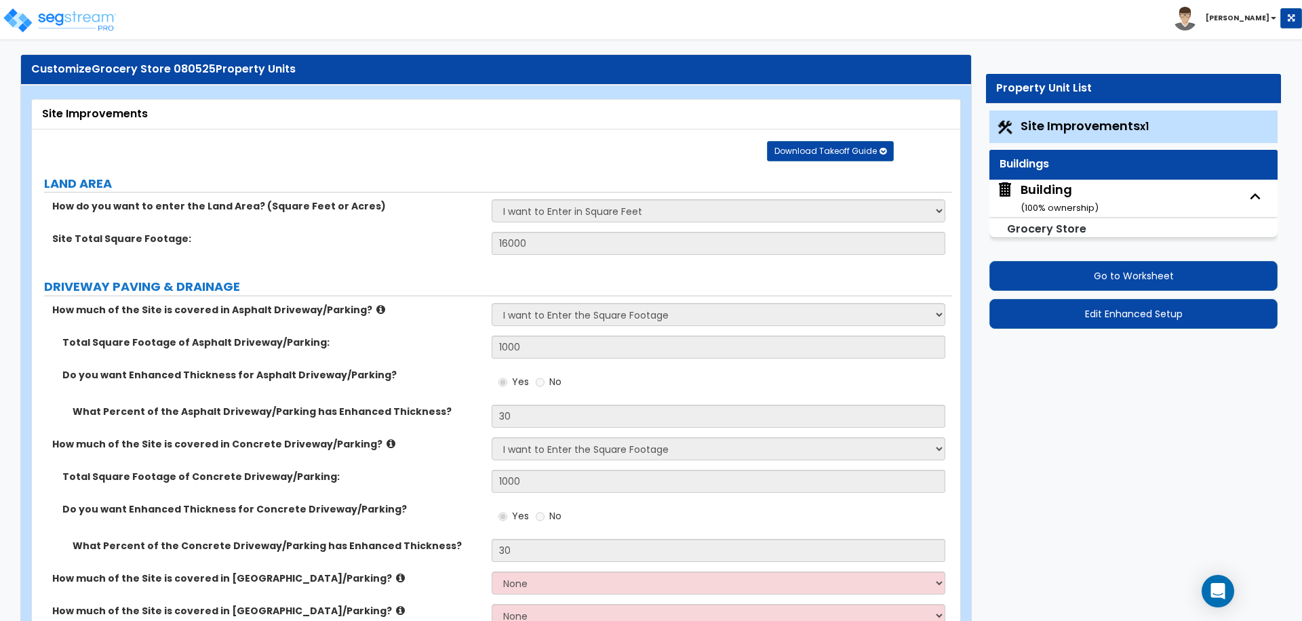
select select "1"
select select "3"
select select "1"
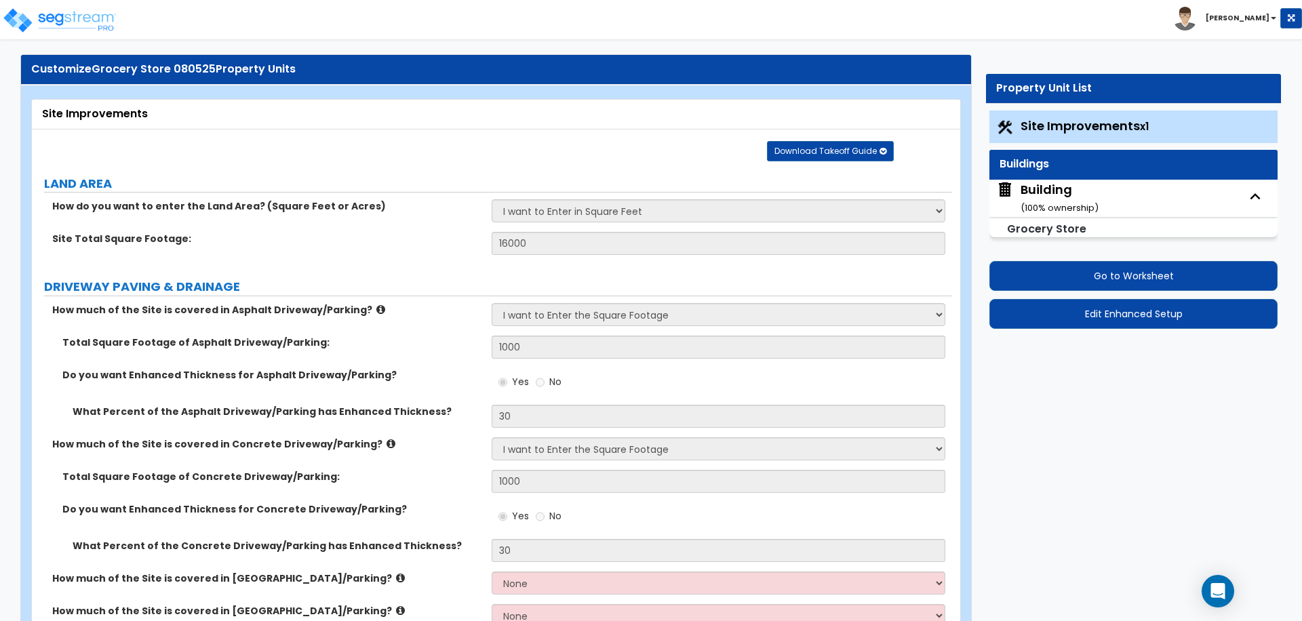
select select "1"
select select "2"
select select "1"
select select "3"
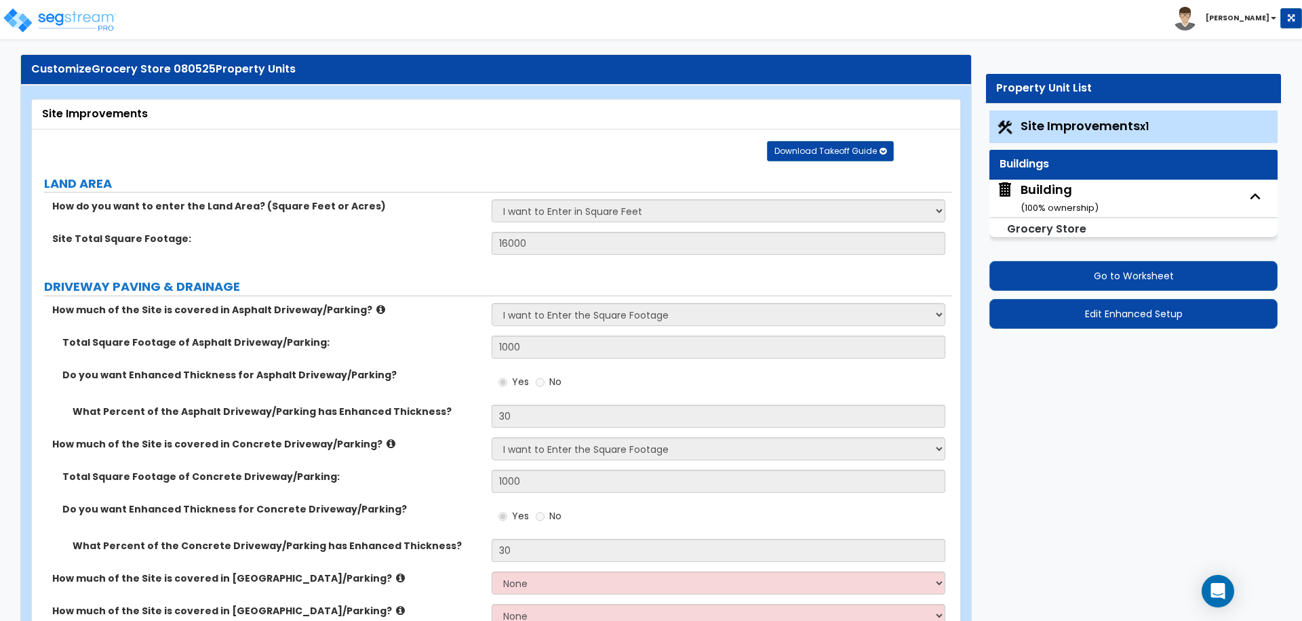
select select "4"
select select "5"
select select "6"
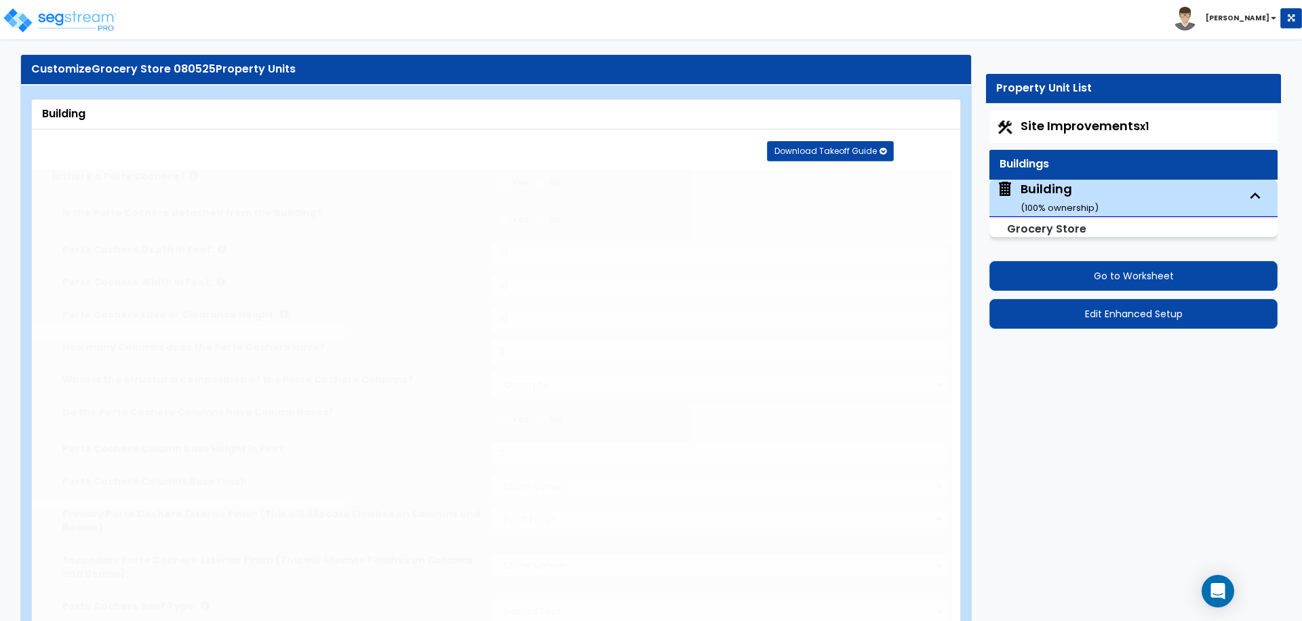
type input "1000"
radio input "true"
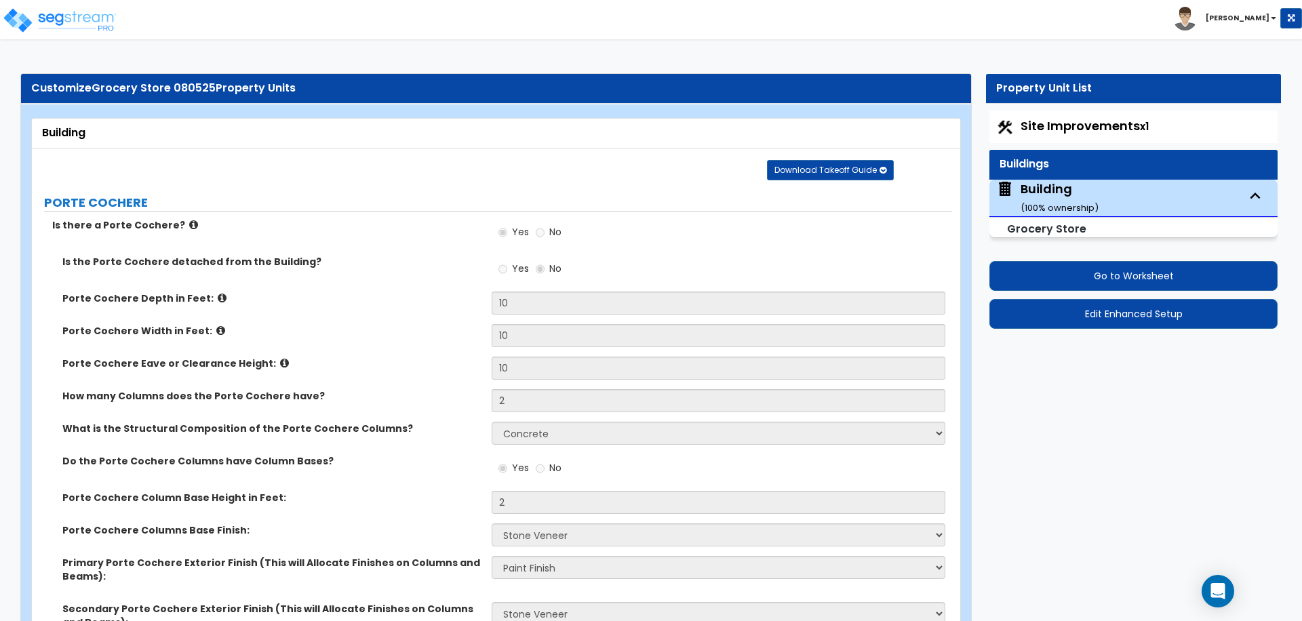
scroll to position [8668, 0]
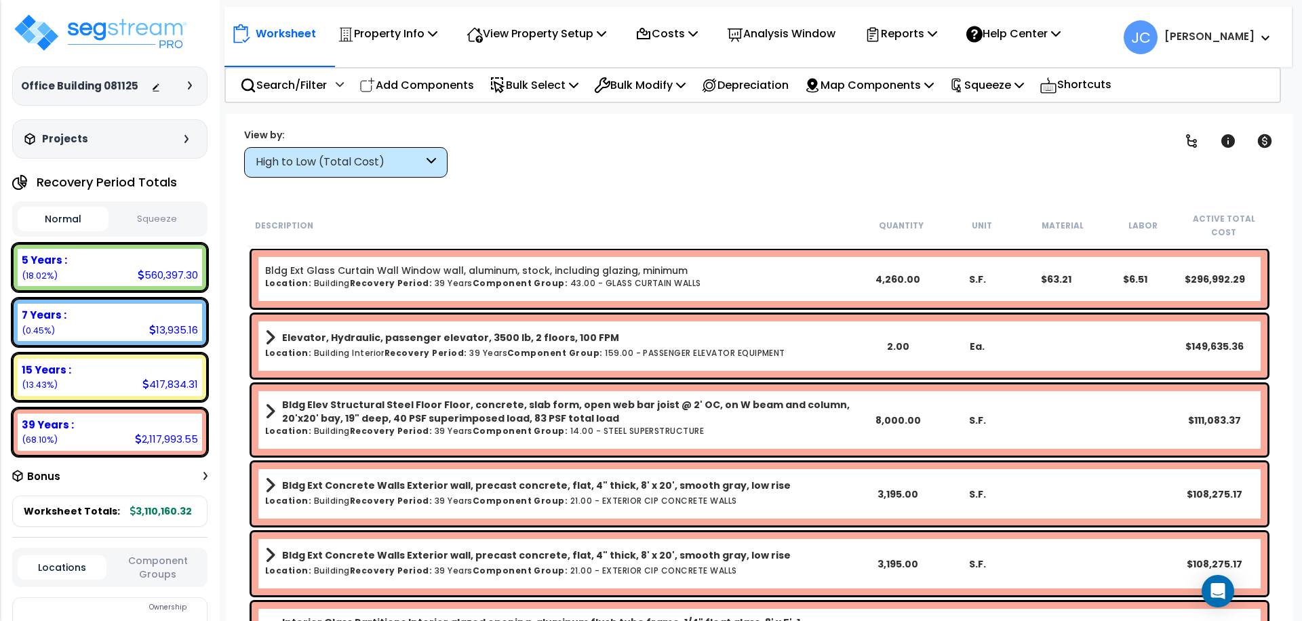
click at [364, 163] on div "High to Low (Total Cost)" at bounding box center [340, 163] width 168 height 16
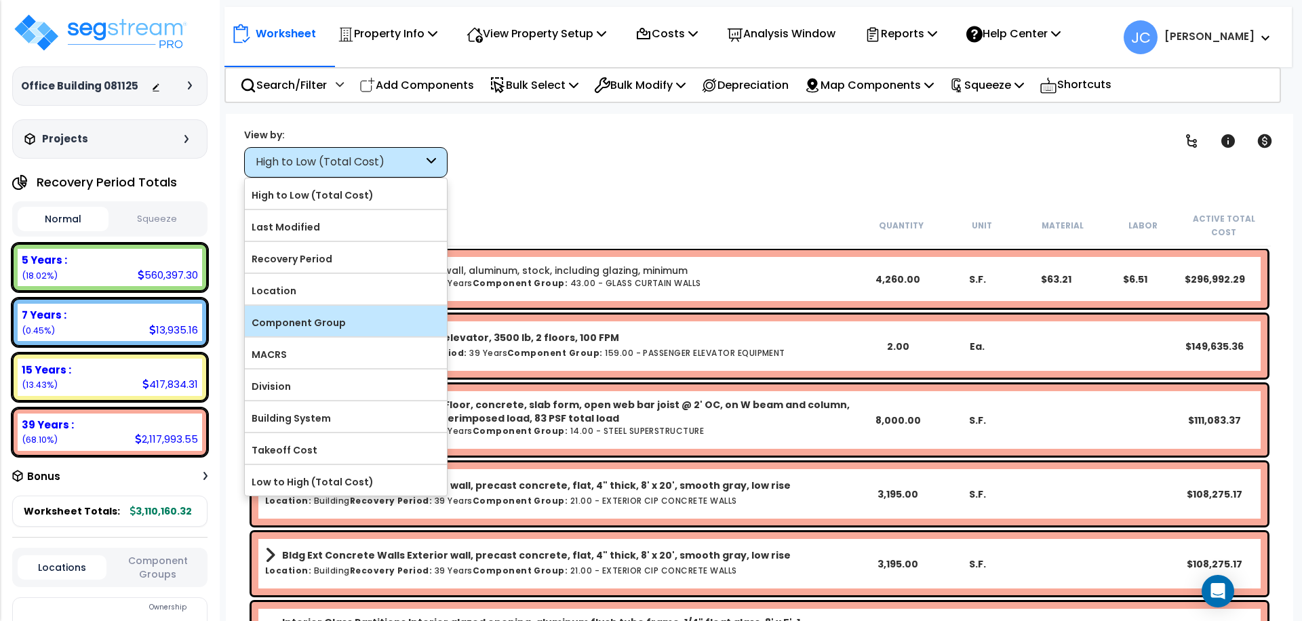
click at [346, 320] on label "Component Group" at bounding box center [346, 323] width 202 height 20
click at [0, 0] on input "Component Group" at bounding box center [0, 0] width 0 height 0
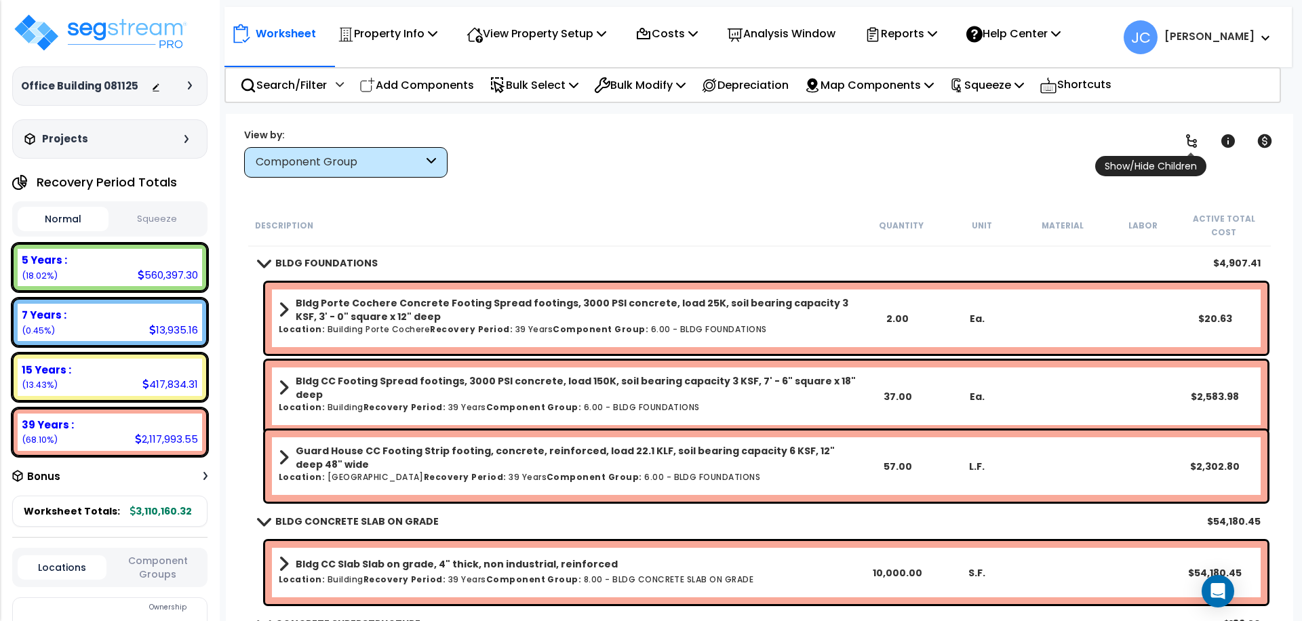
click at [1198, 141] on icon at bounding box center [1192, 141] width 16 height 16
click at [1198, 142] on icon at bounding box center [1192, 141] width 16 height 16
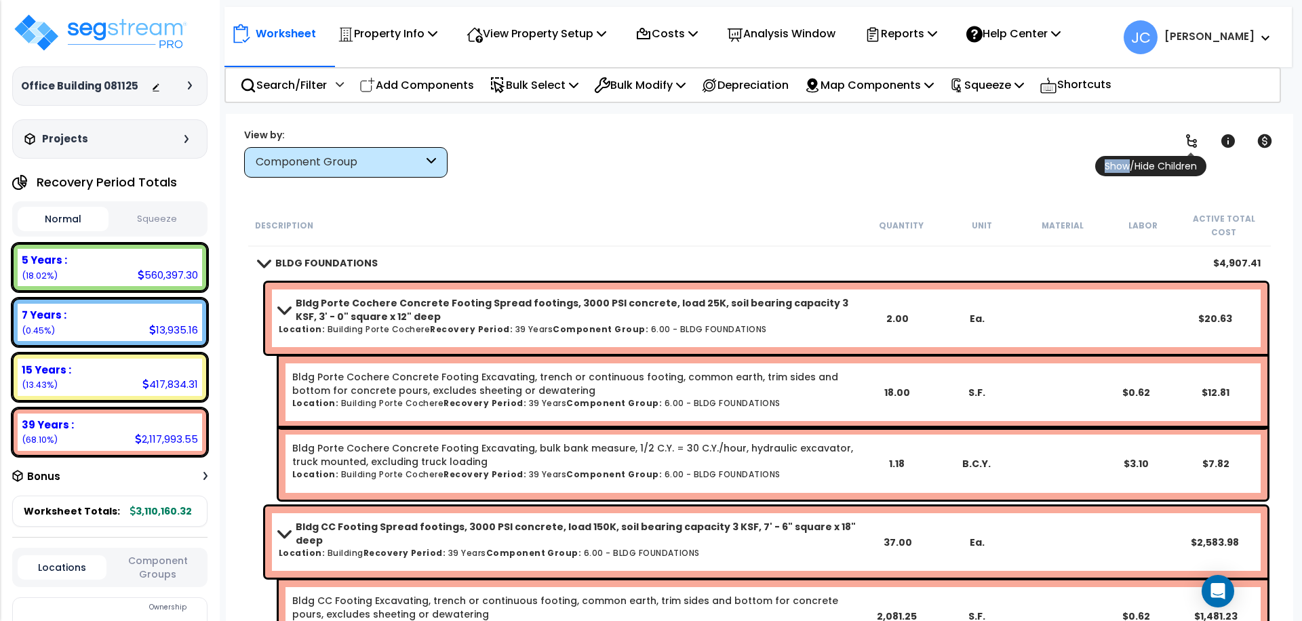
click at [1198, 142] on icon at bounding box center [1192, 141] width 16 height 16
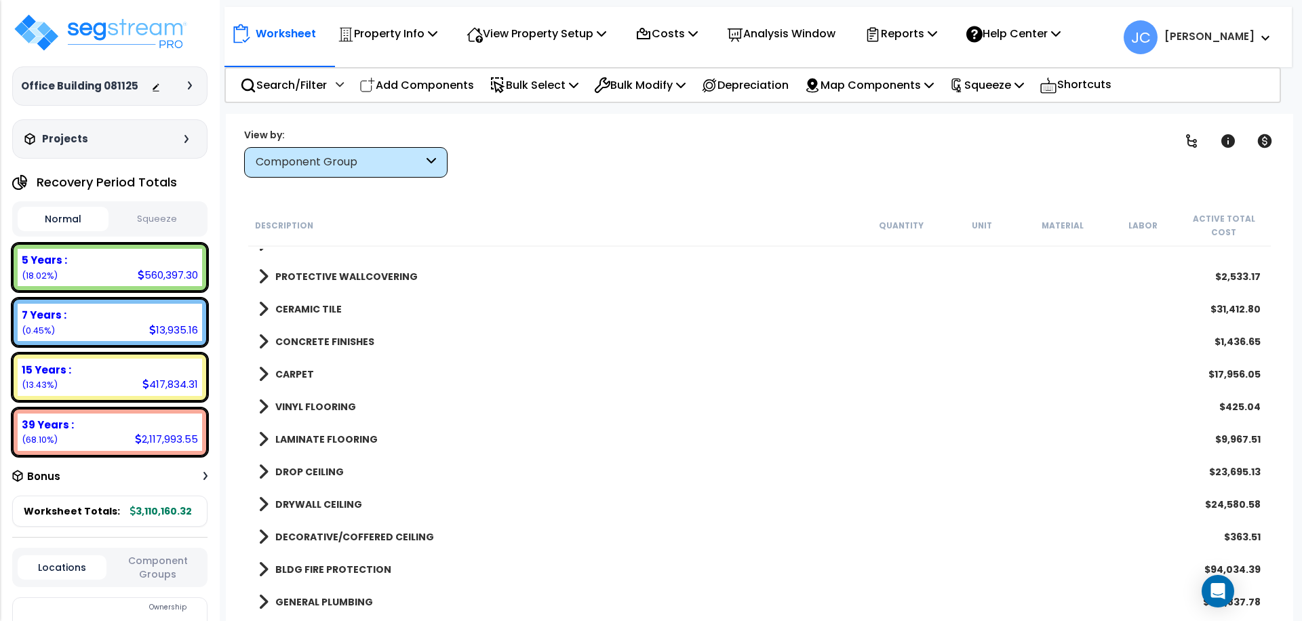
scroll to position [1583, 0]
click at [332, 341] on b "CONCRETE FINISHES" at bounding box center [324, 341] width 99 height 14
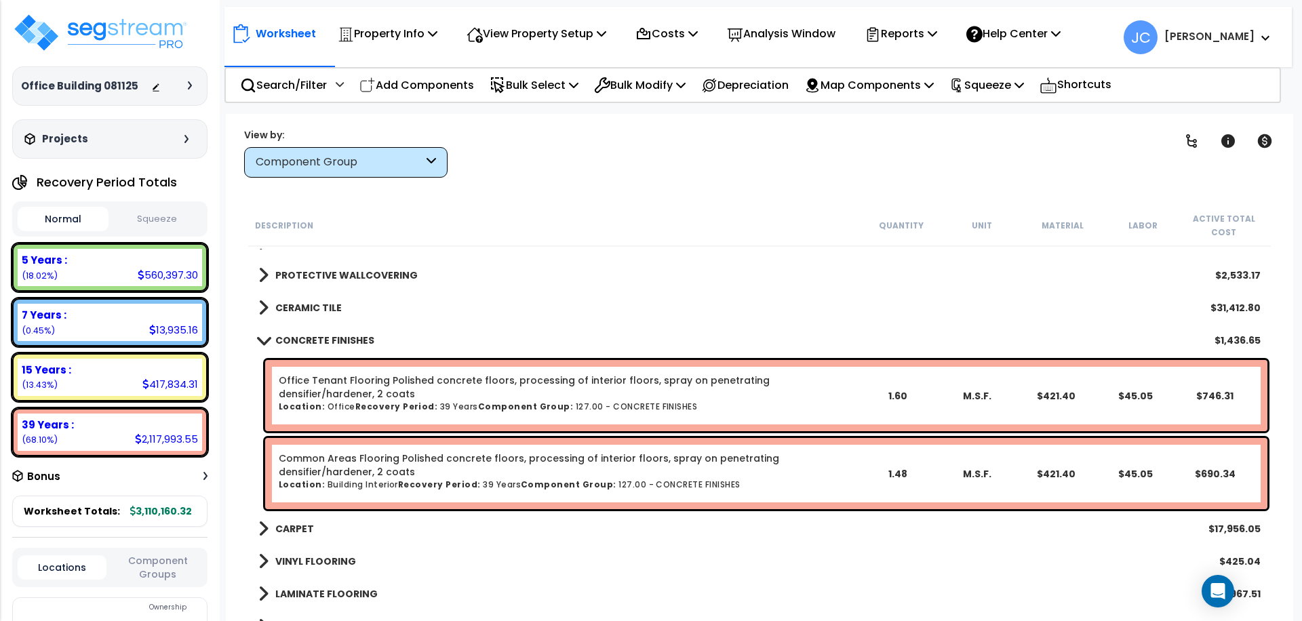
click at [619, 192] on div "Worksheet Property Info Property Setup Add Property Unit Template property Clon…" at bounding box center [760, 424] width 1068 height 621
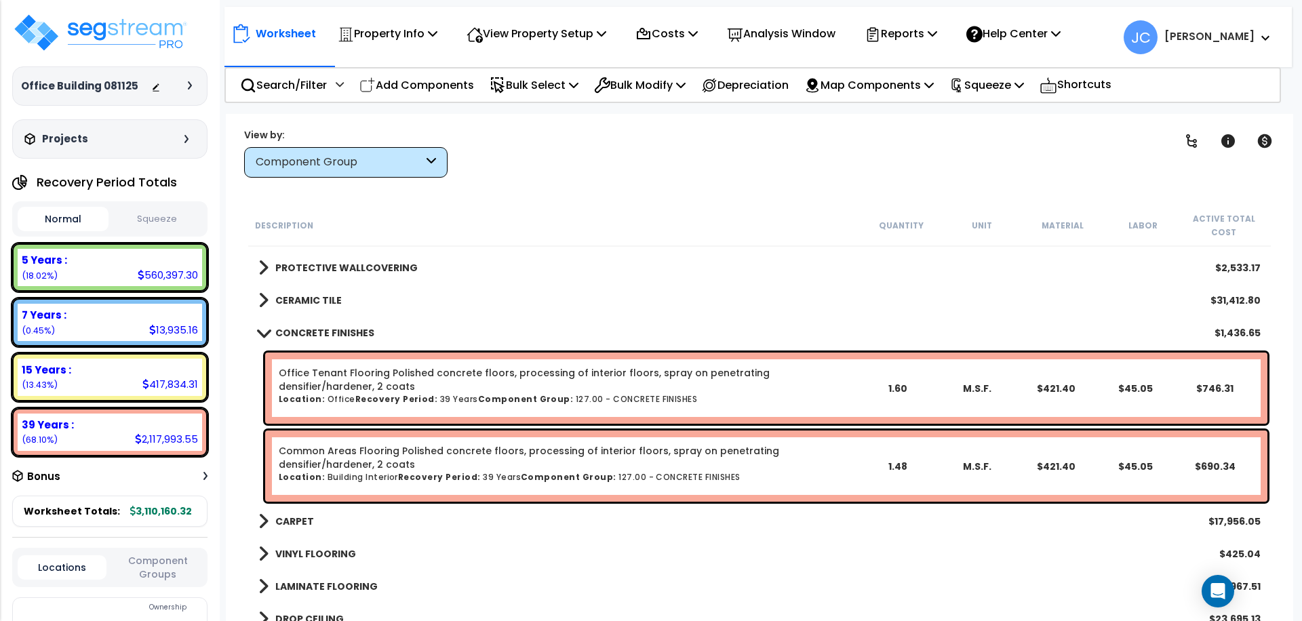
scroll to position [1610, 0]
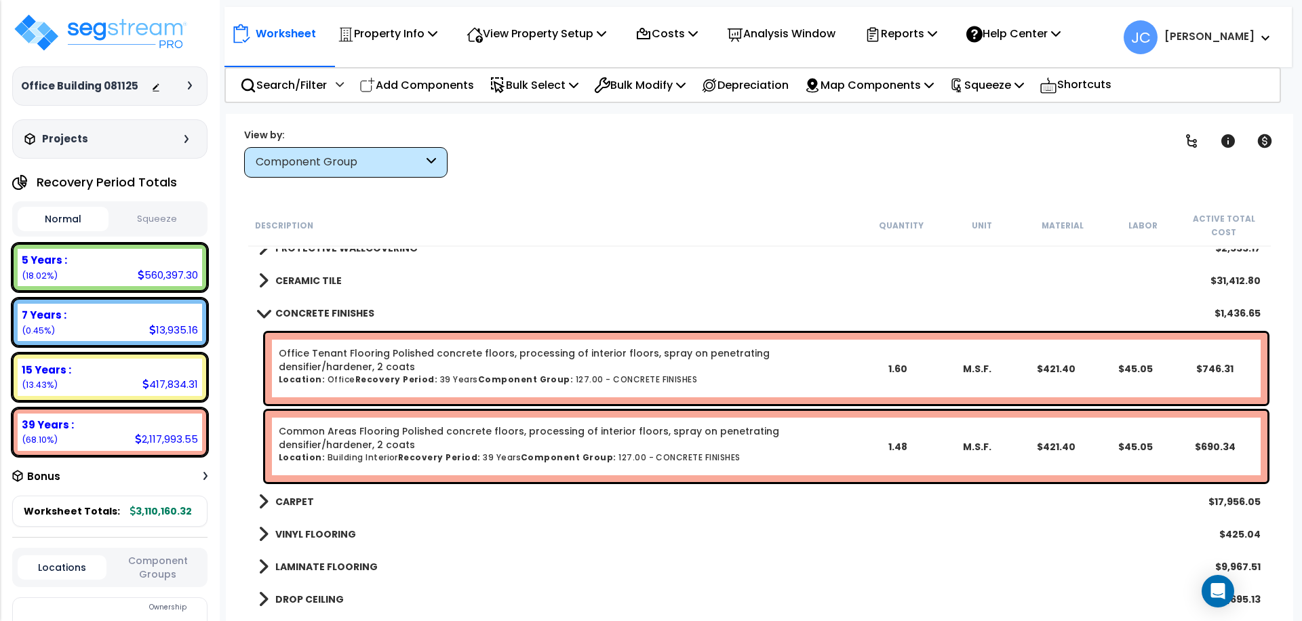
click at [677, 145] on div "7 Years Clear Filters" at bounding box center [807, 153] width 685 height 50
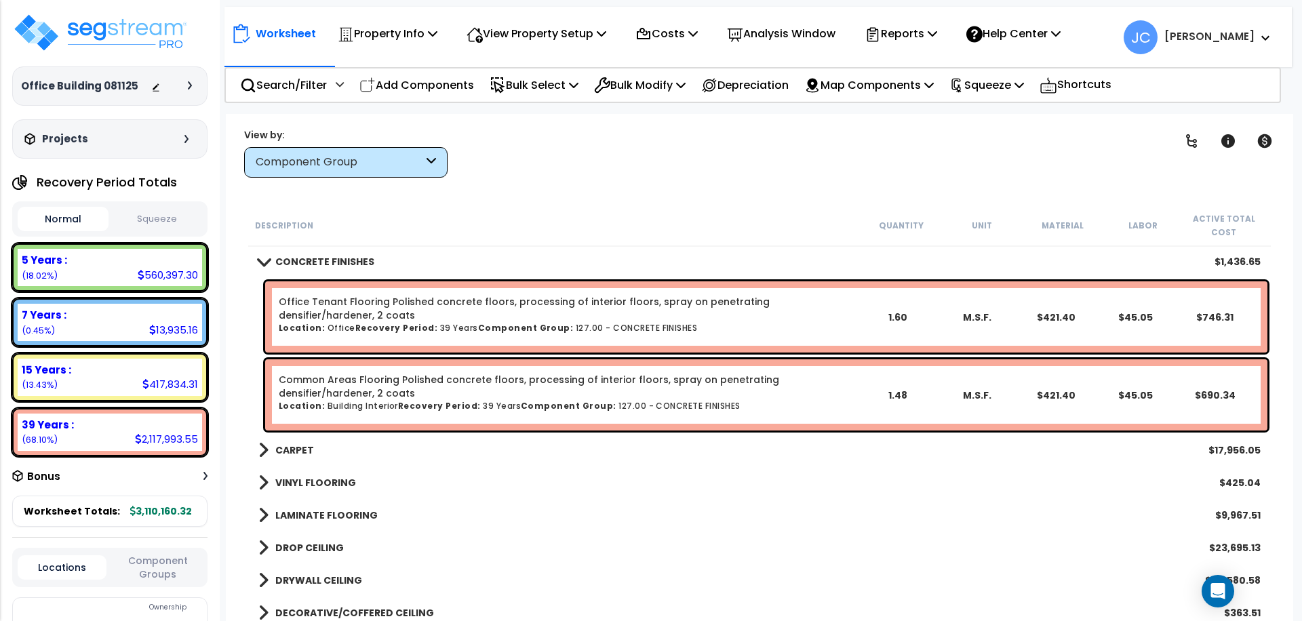
scroll to position [1666, 0]
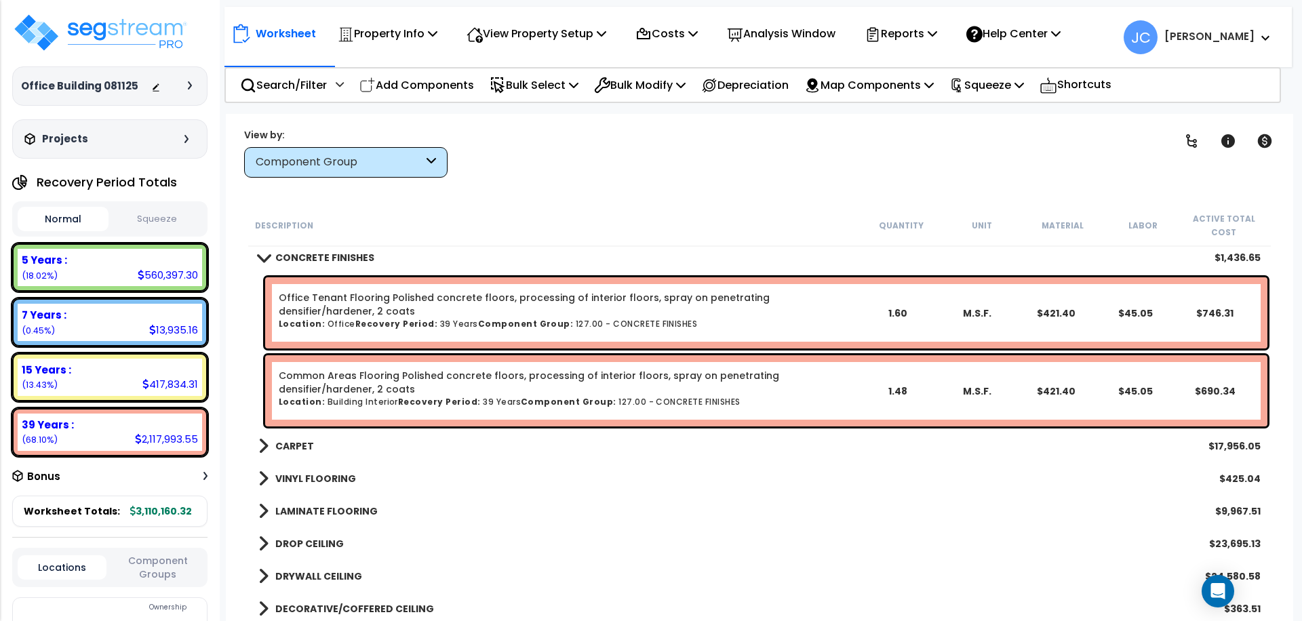
click at [562, 226] on div "Description" at bounding box center [558, 225] width 606 height 14
click at [191, 75] on div "Office Building 081125 Depreciable Tax Basis : $4,500,000.00 Placed-In-Service …" at bounding box center [109, 85] width 195 height 39
click at [189, 83] on icon at bounding box center [190, 85] width 4 height 8
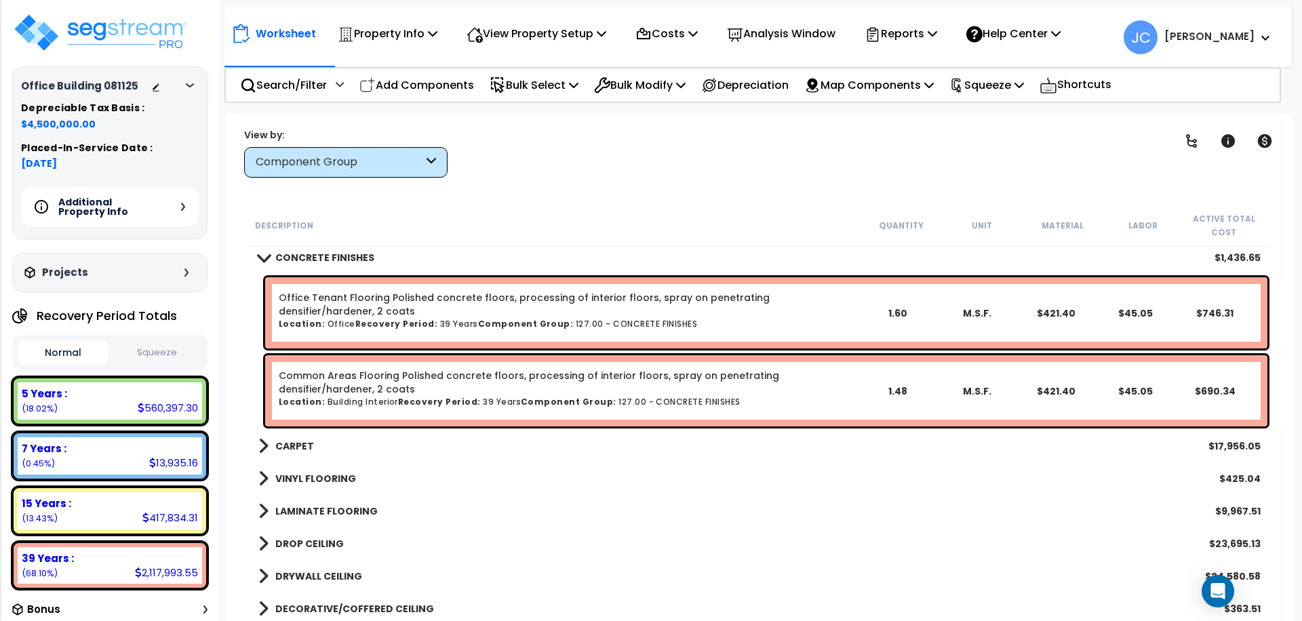
click at [663, 153] on div "7 Years Clear Filters" at bounding box center [807, 153] width 685 height 50
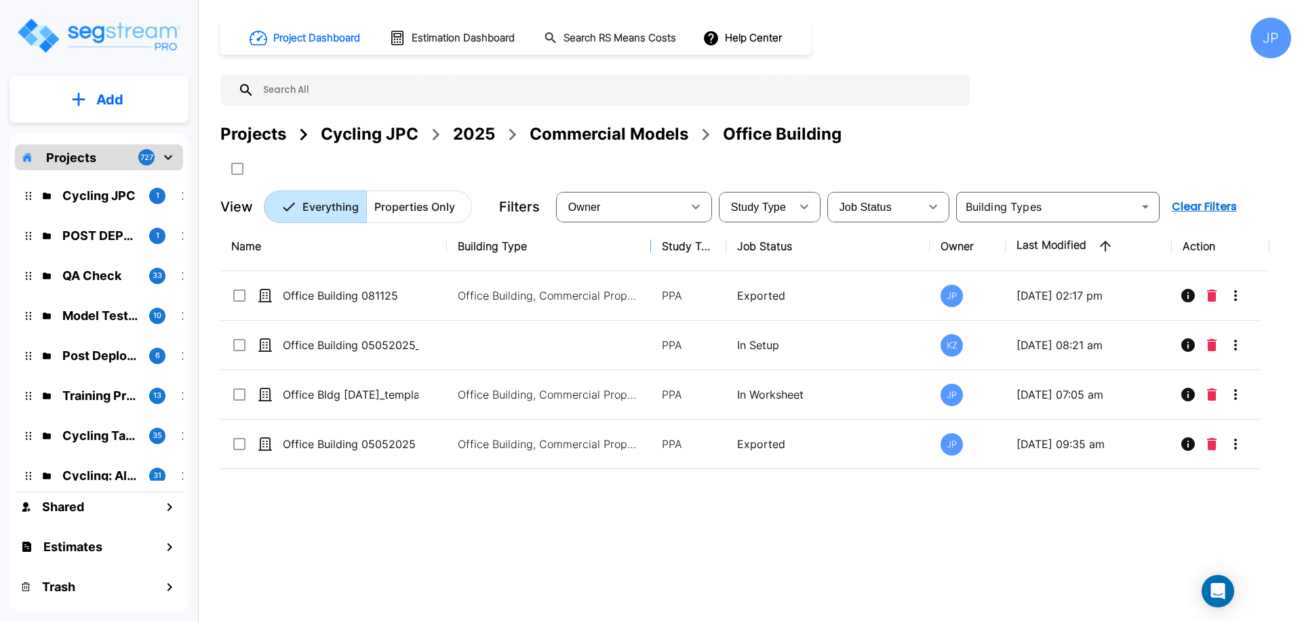
click at [419, 343] on div "Office Building 05052025_template" at bounding box center [332, 345] width 203 height 16
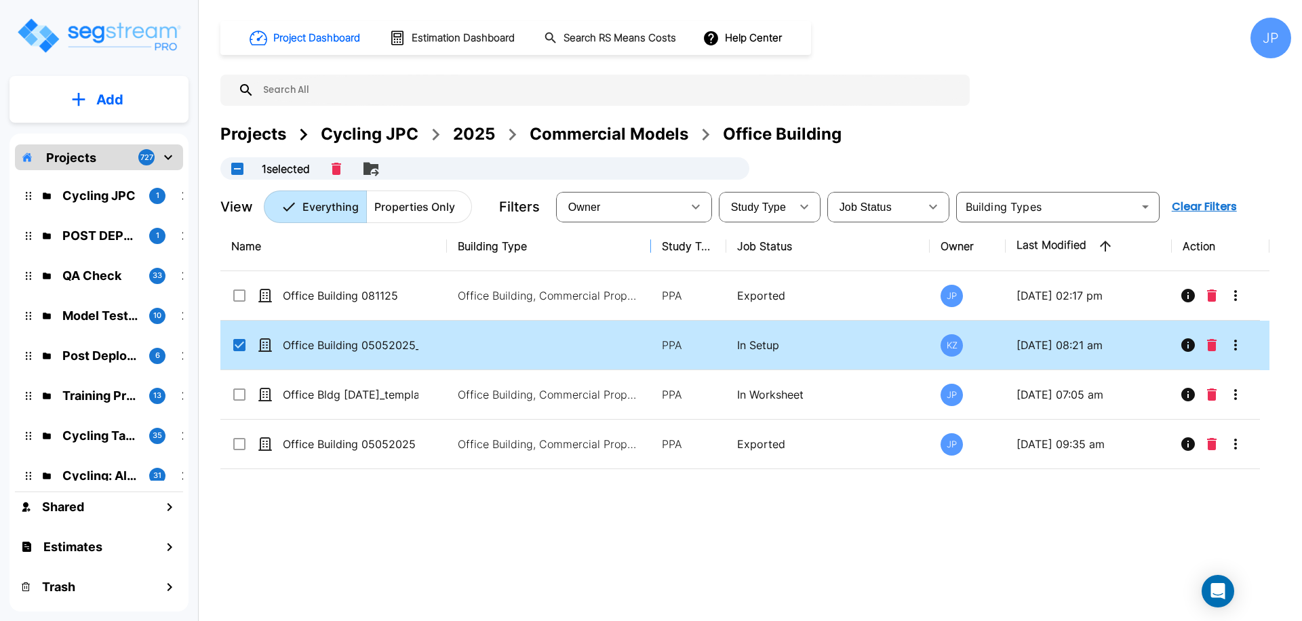
checkbox input "true"
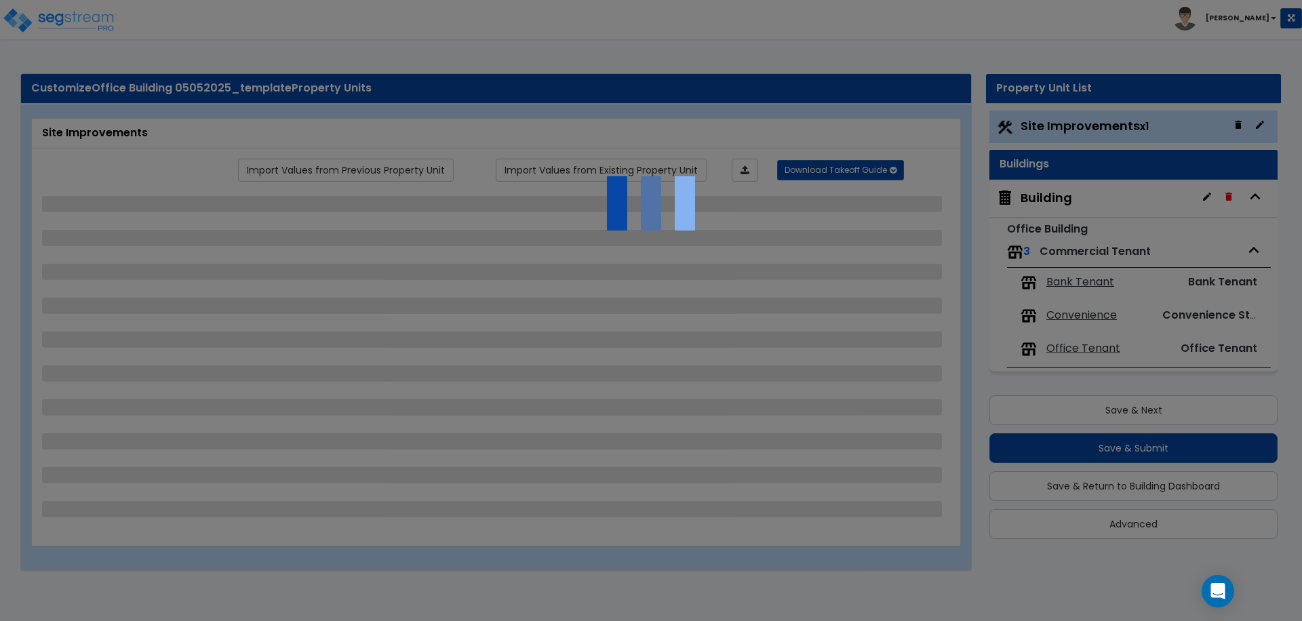
select select "2"
select select "1"
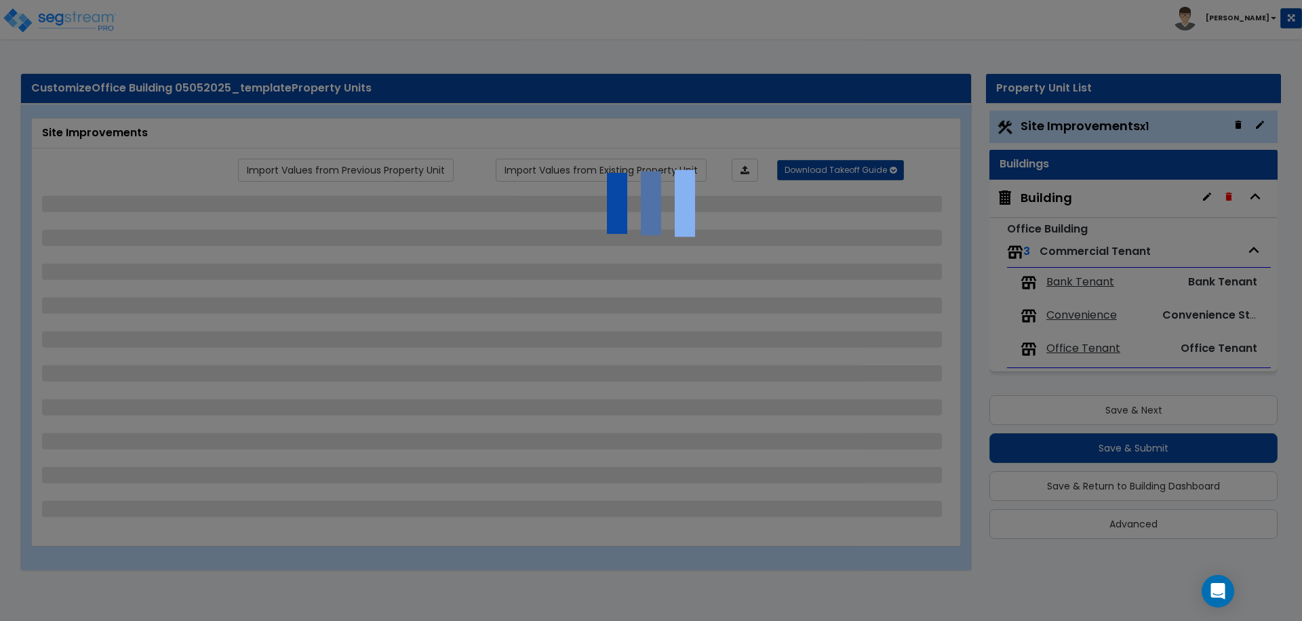
select select "2"
select select "3"
select select "1"
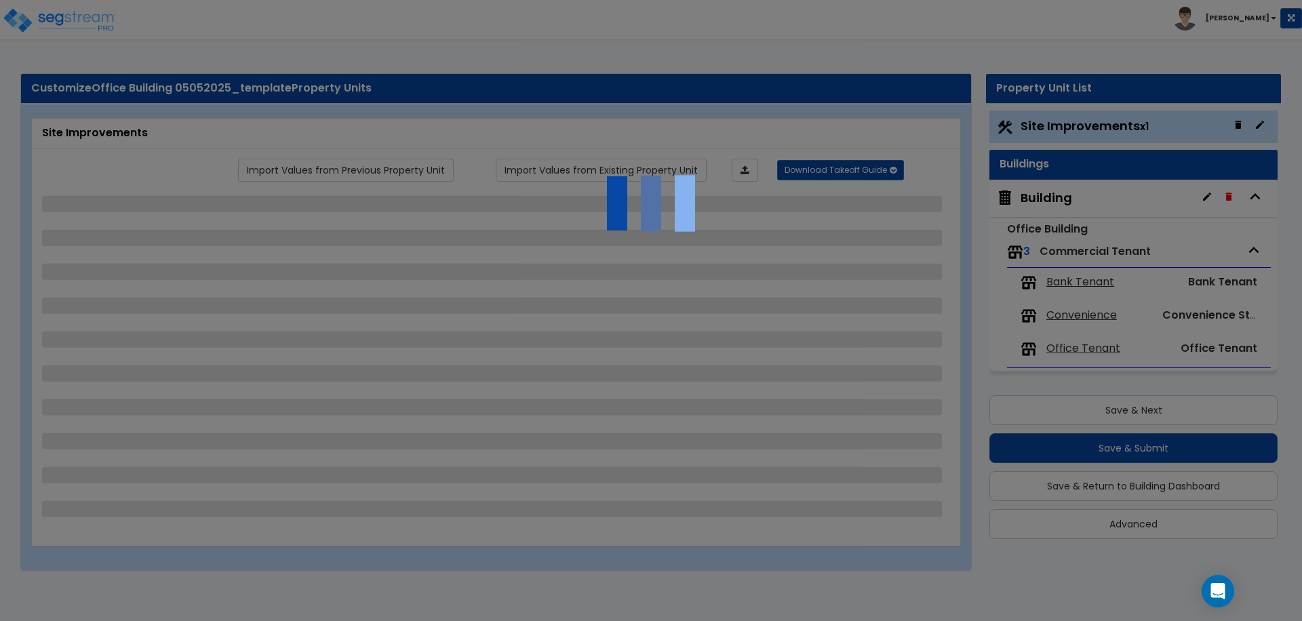
select select "2"
select select "1"
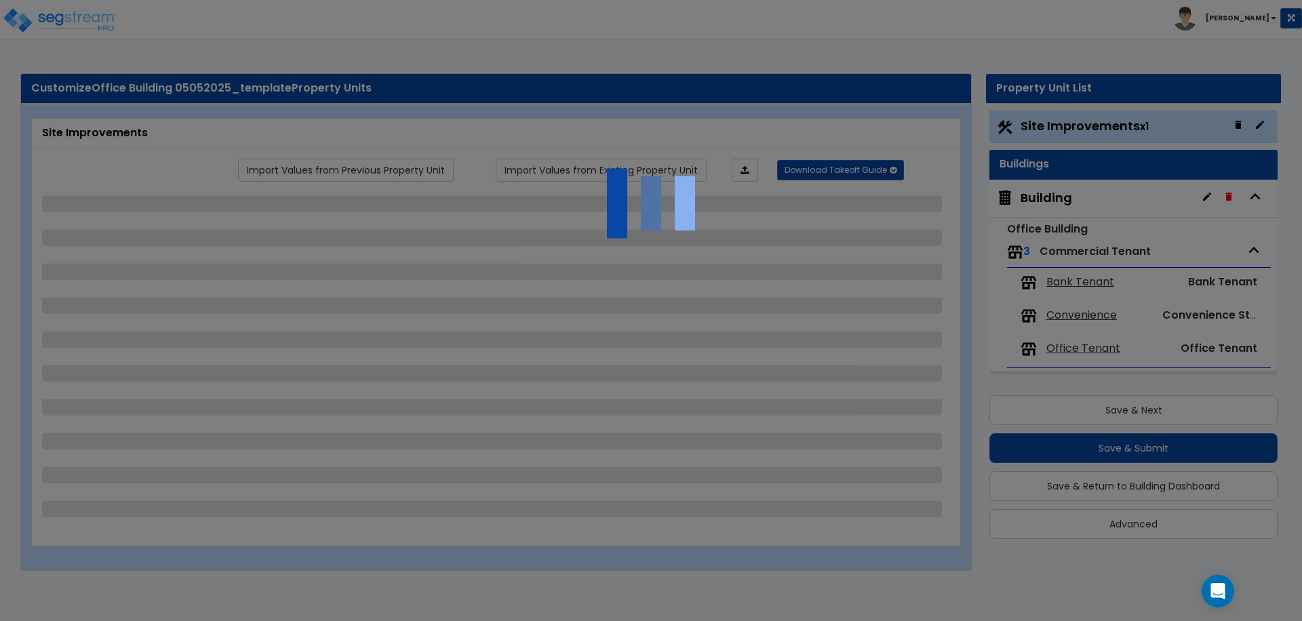
select select "2"
select select "1"
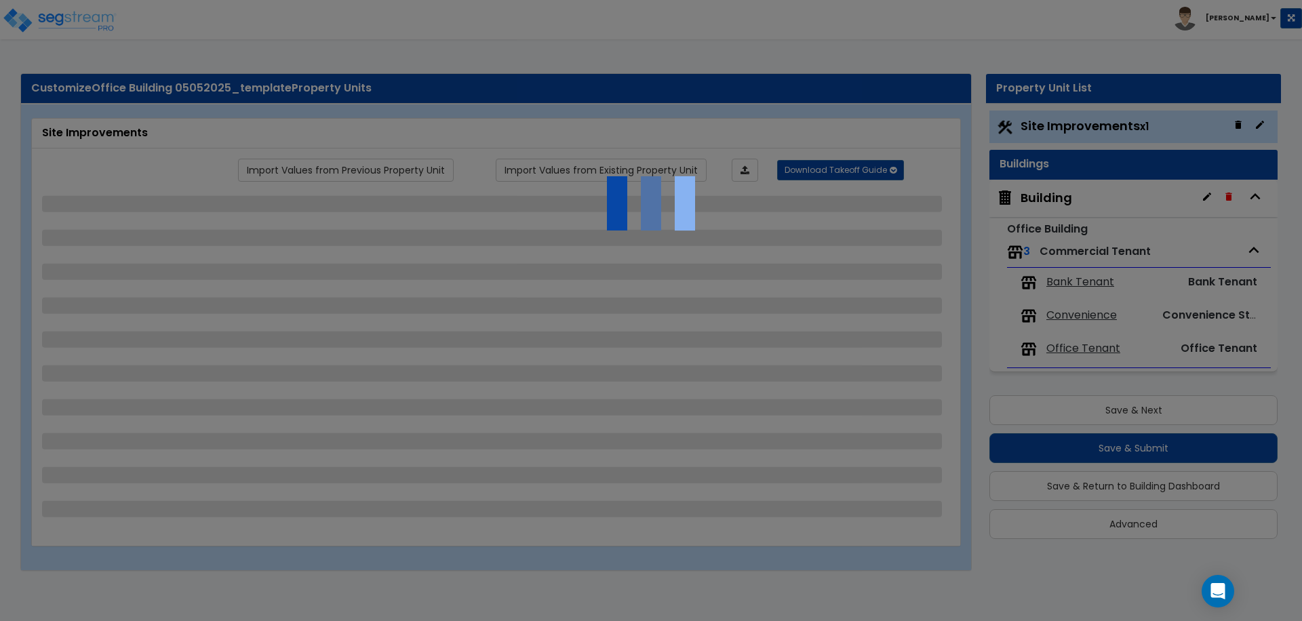
select select "1"
select select "6"
select select "2"
select select "3"
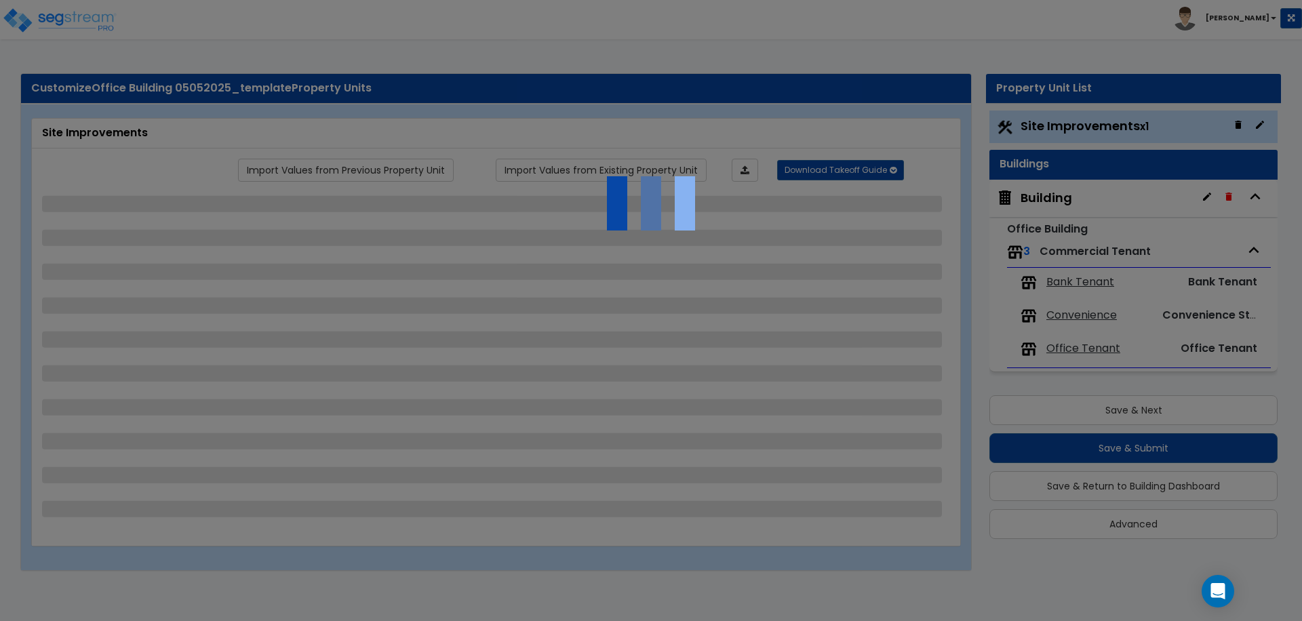
select select "2"
select select "1"
select select "2"
select select "8"
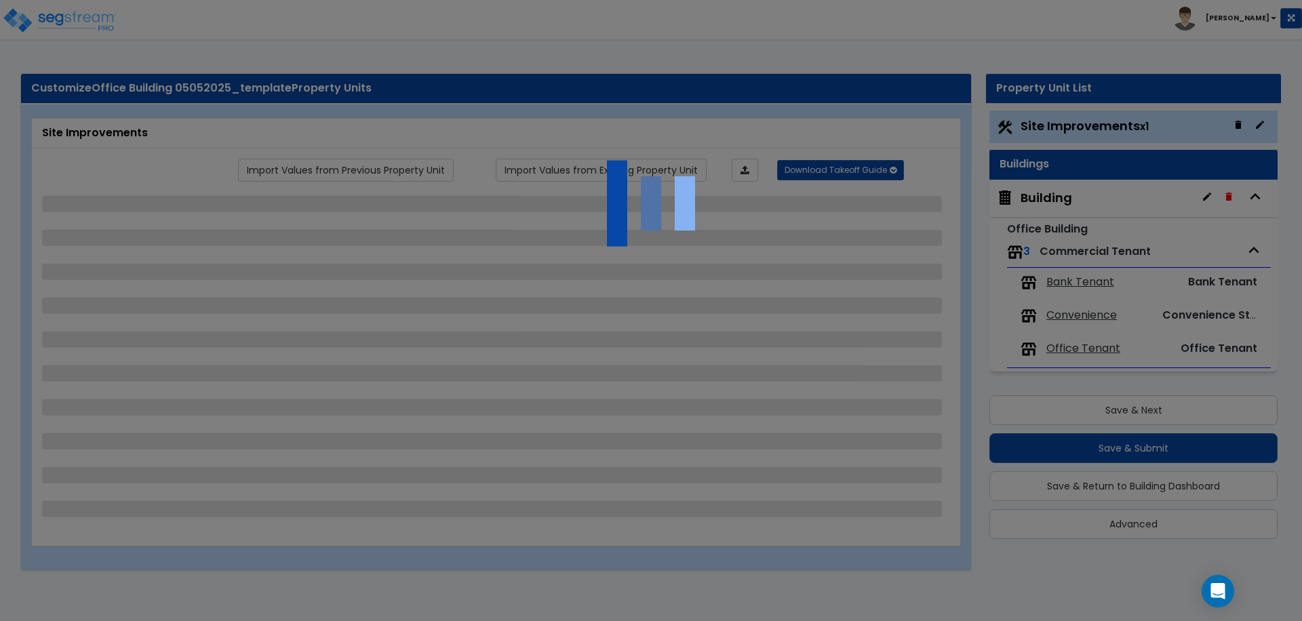
select select "2"
select select "4"
select select "1"
select select "20"
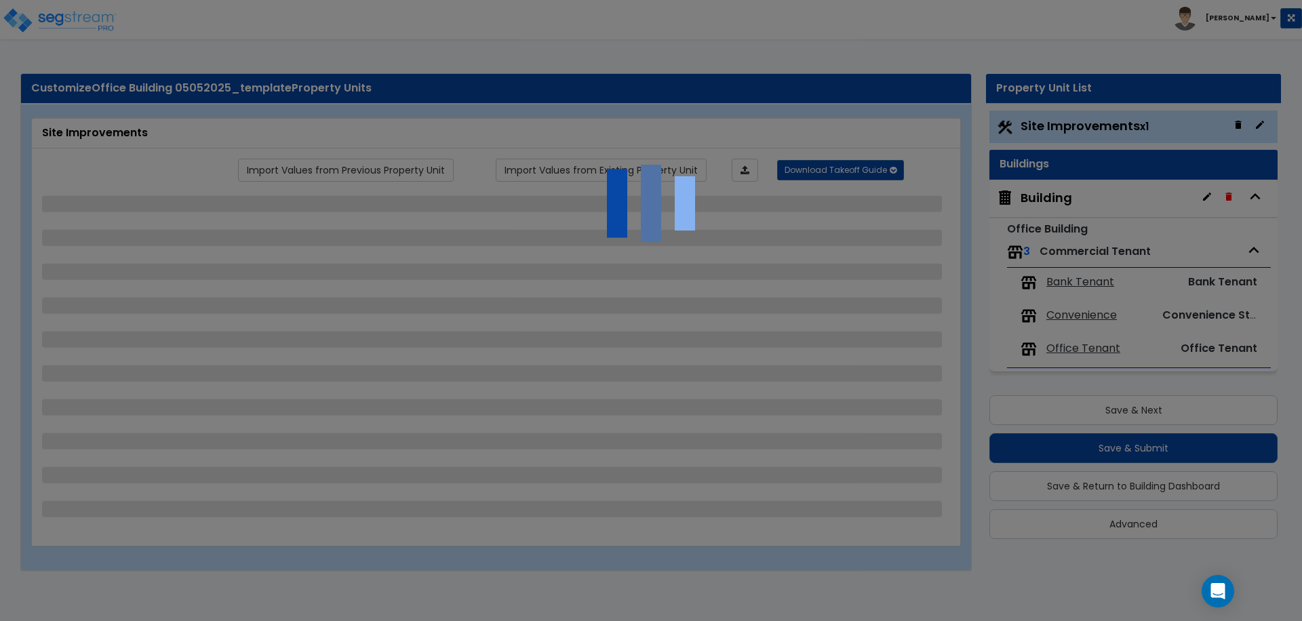
select select "2"
select select "1"
select select "3"
select select "1"
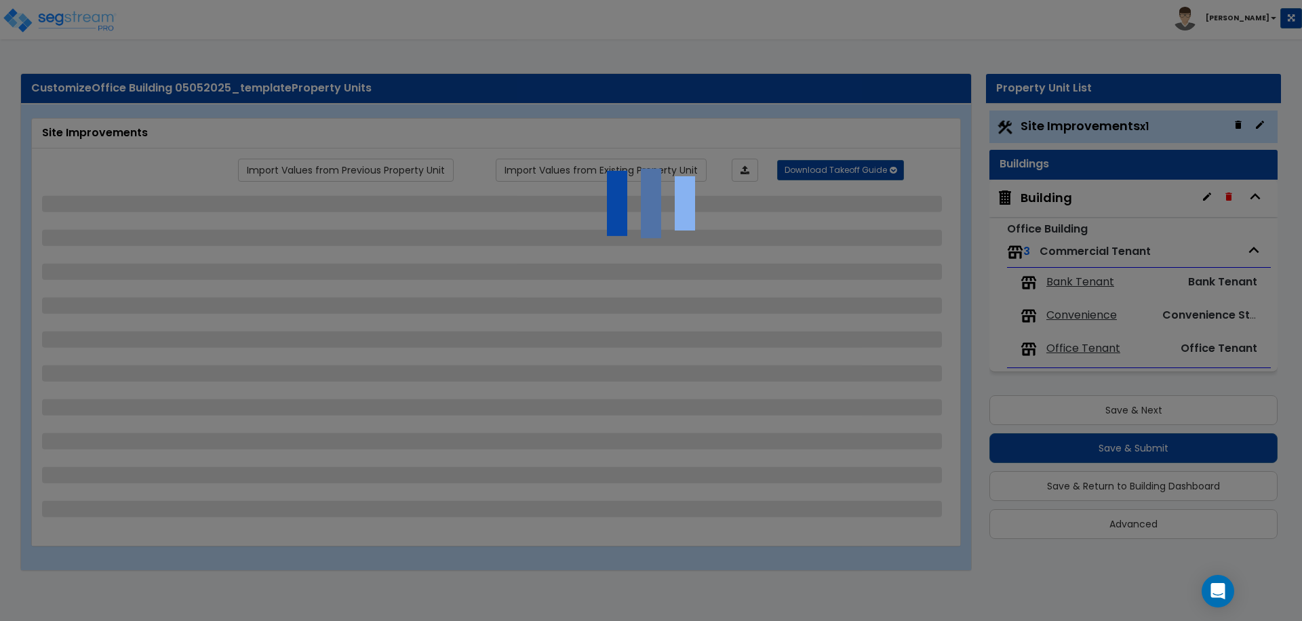
select select "1"
select select "4"
select select "2"
select select "1"
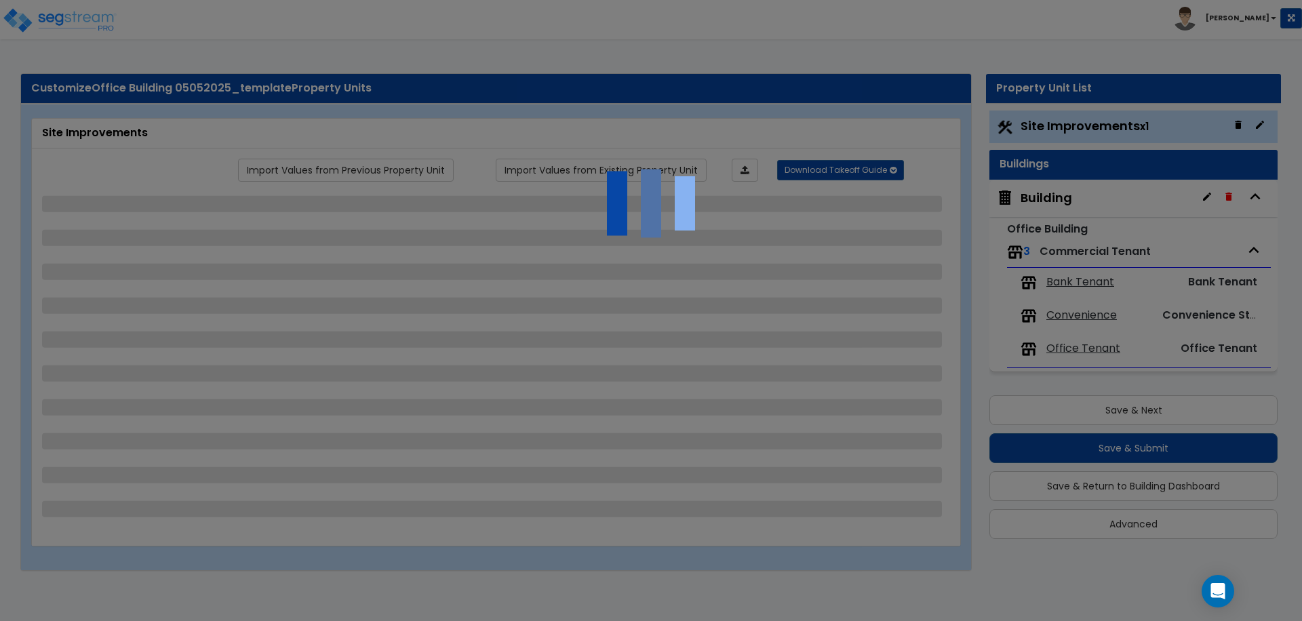
select select "1"
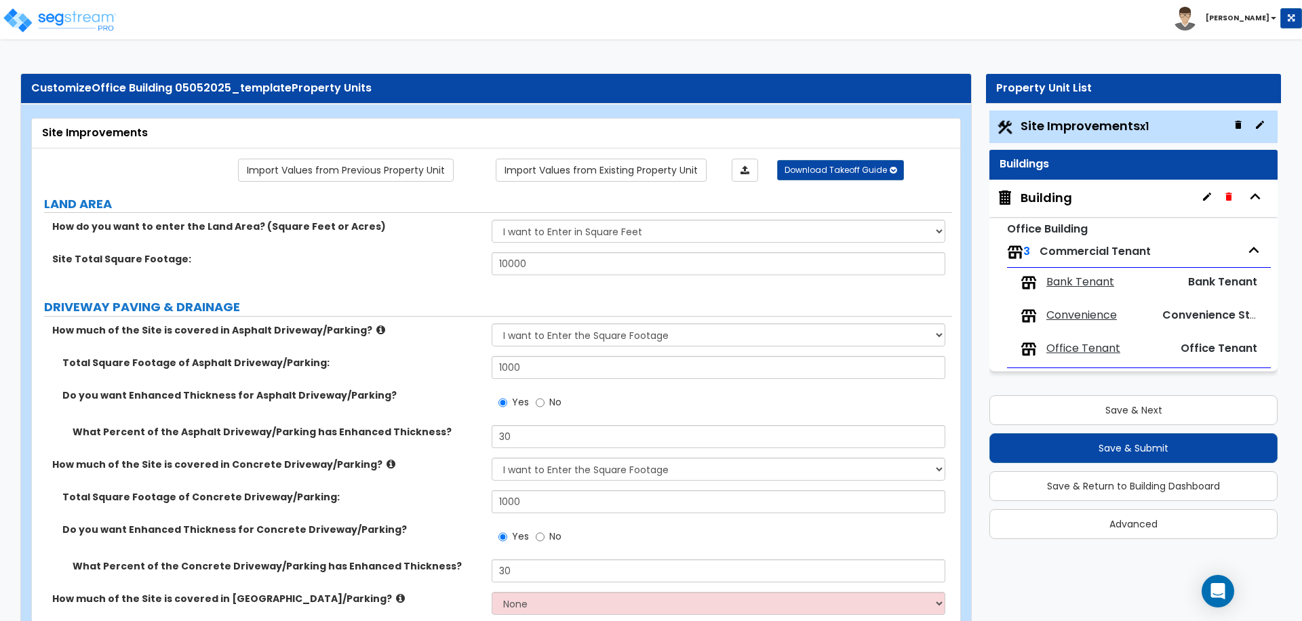
click at [1085, 351] on span "Office Tenant" at bounding box center [1084, 349] width 74 height 16
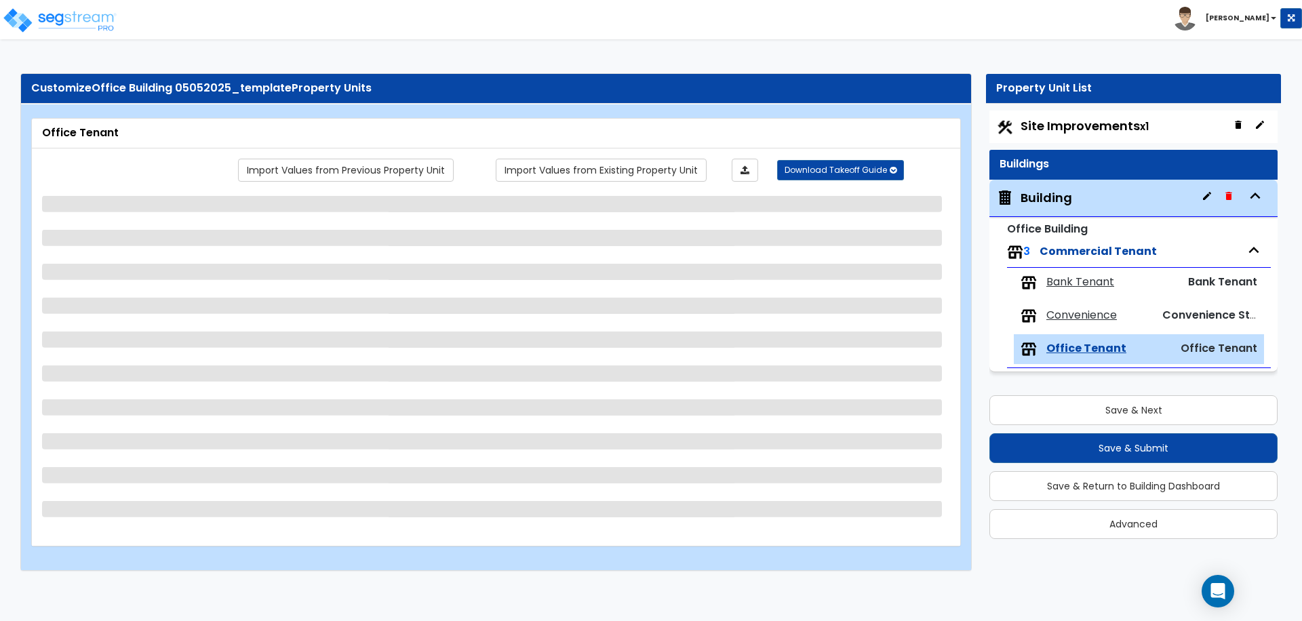
select select "2"
select select "7"
select select "1"
select select "3"
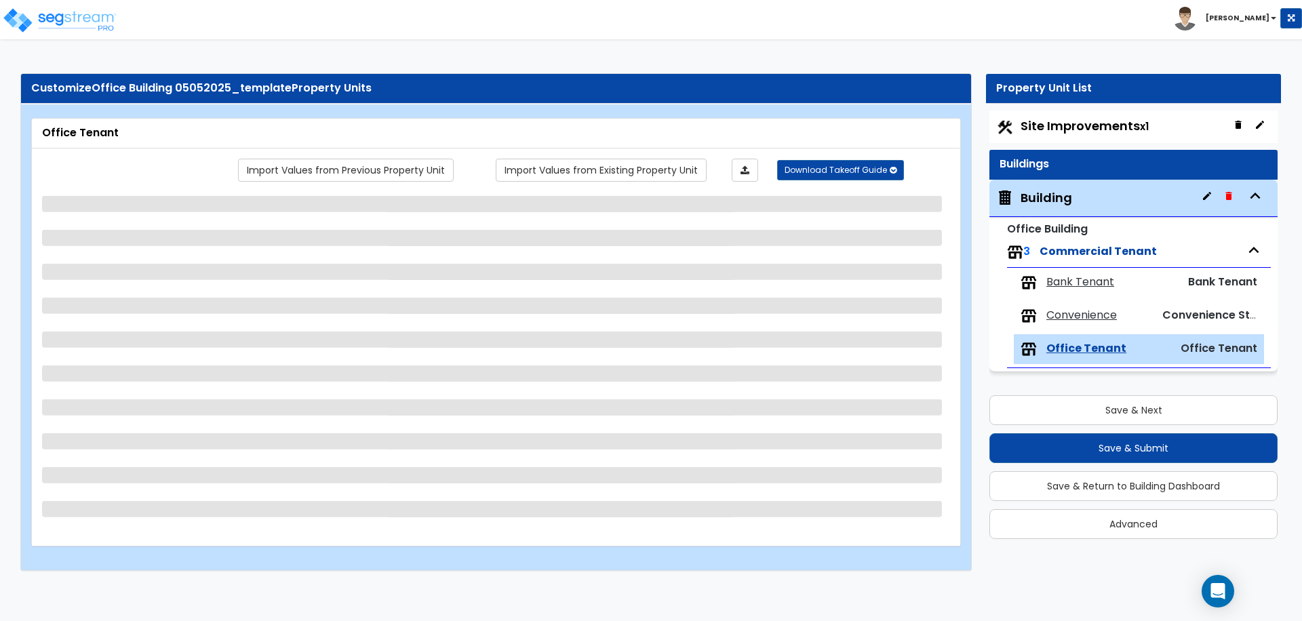
select select "1"
select select "2"
select select "1"
select select "3"
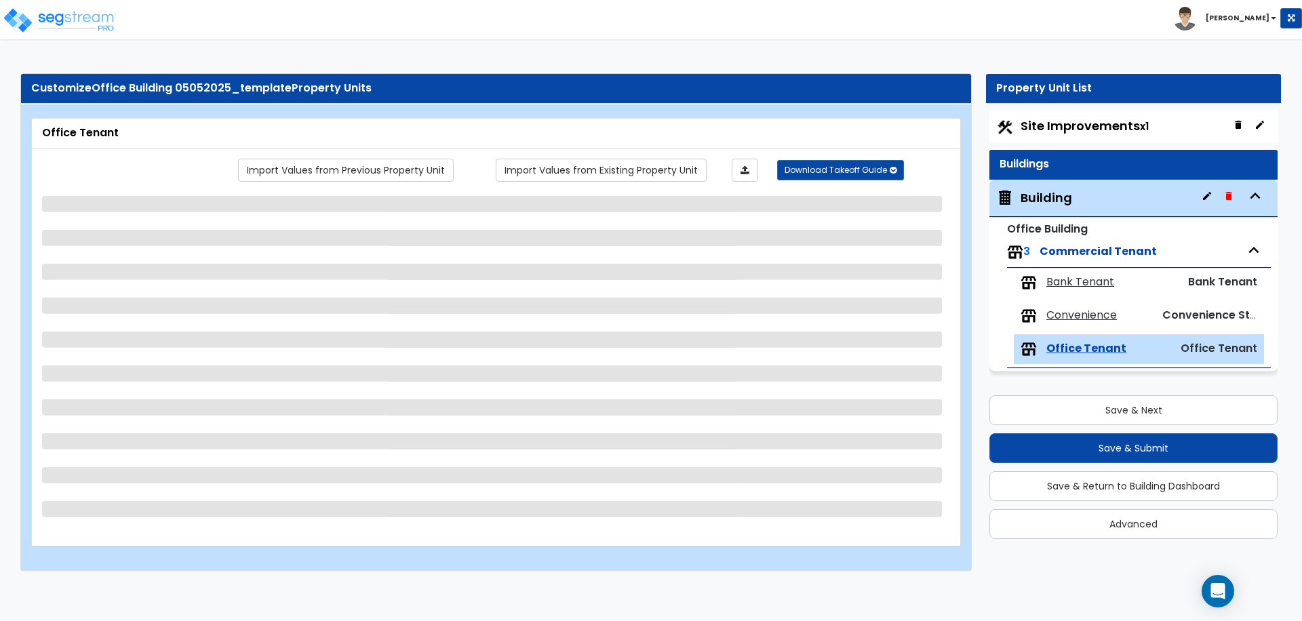
select select "2"
select select "3"
select select "2"
select select "1"
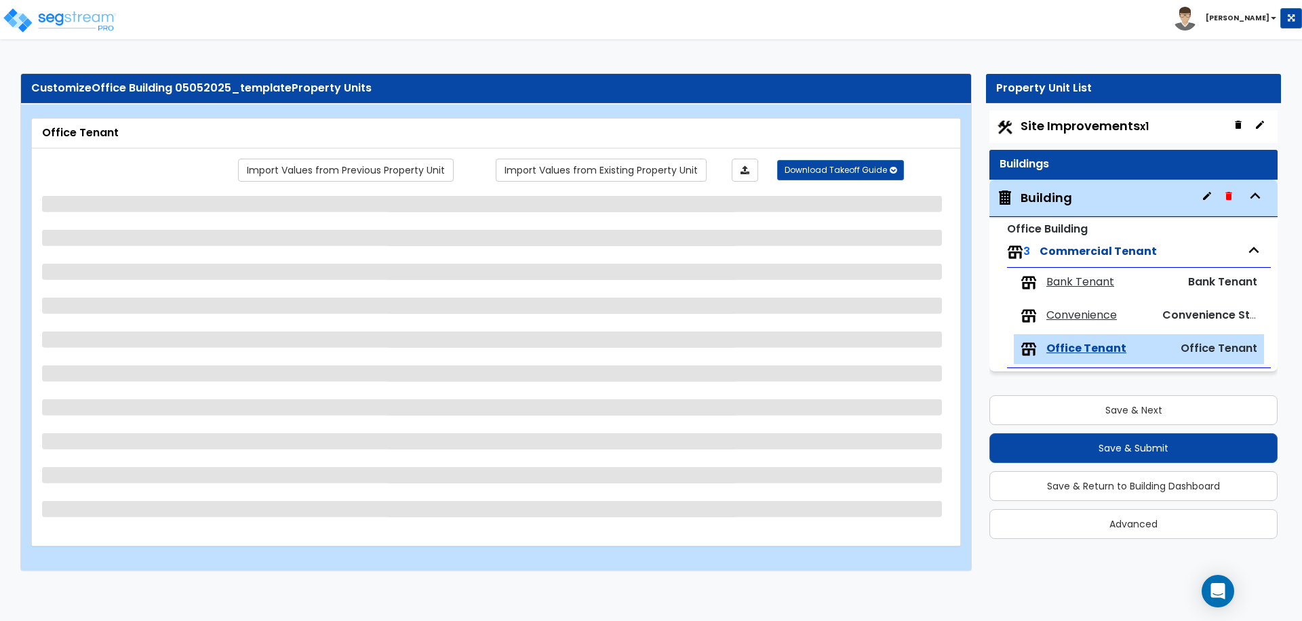
select select "1"
select select "5"
select select "1"
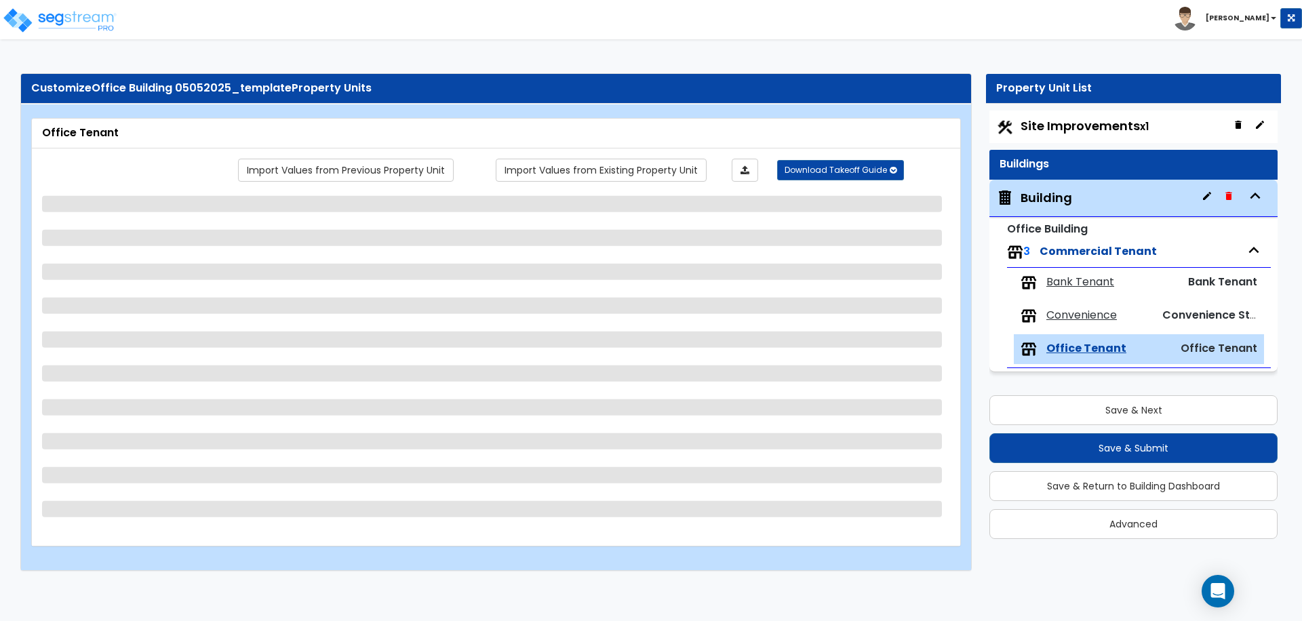
select select "5"
select select "2"
select select "3"
select select "1"
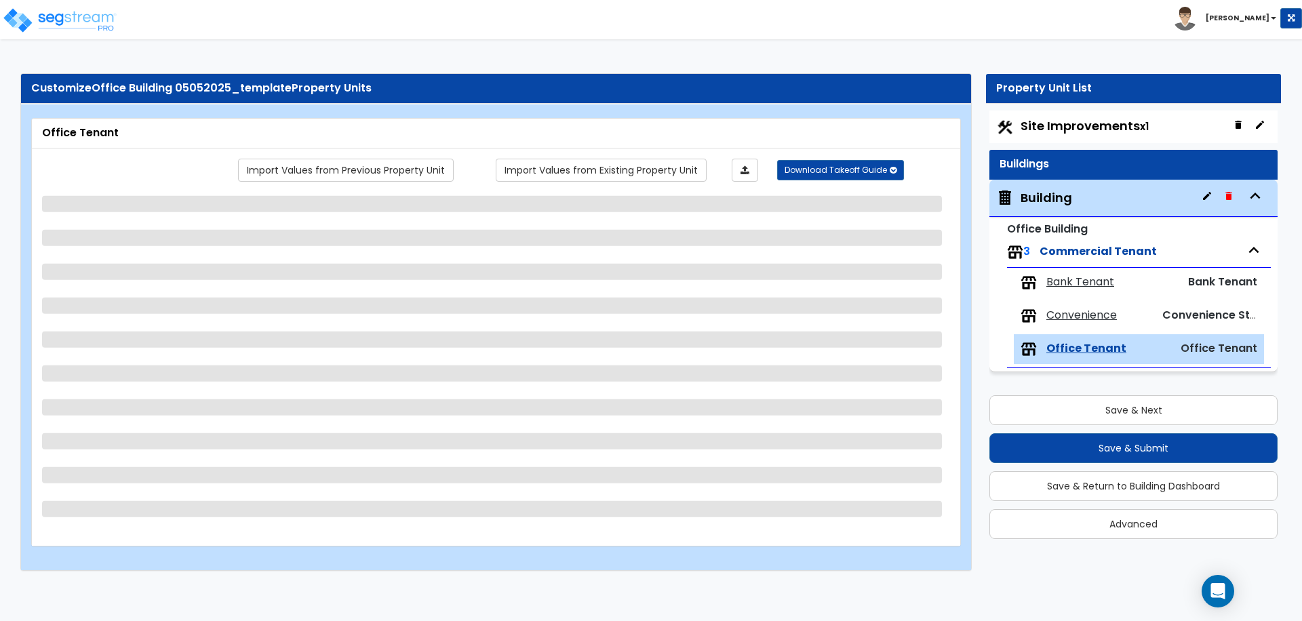
select select "3"
select select "4"
select select "1"
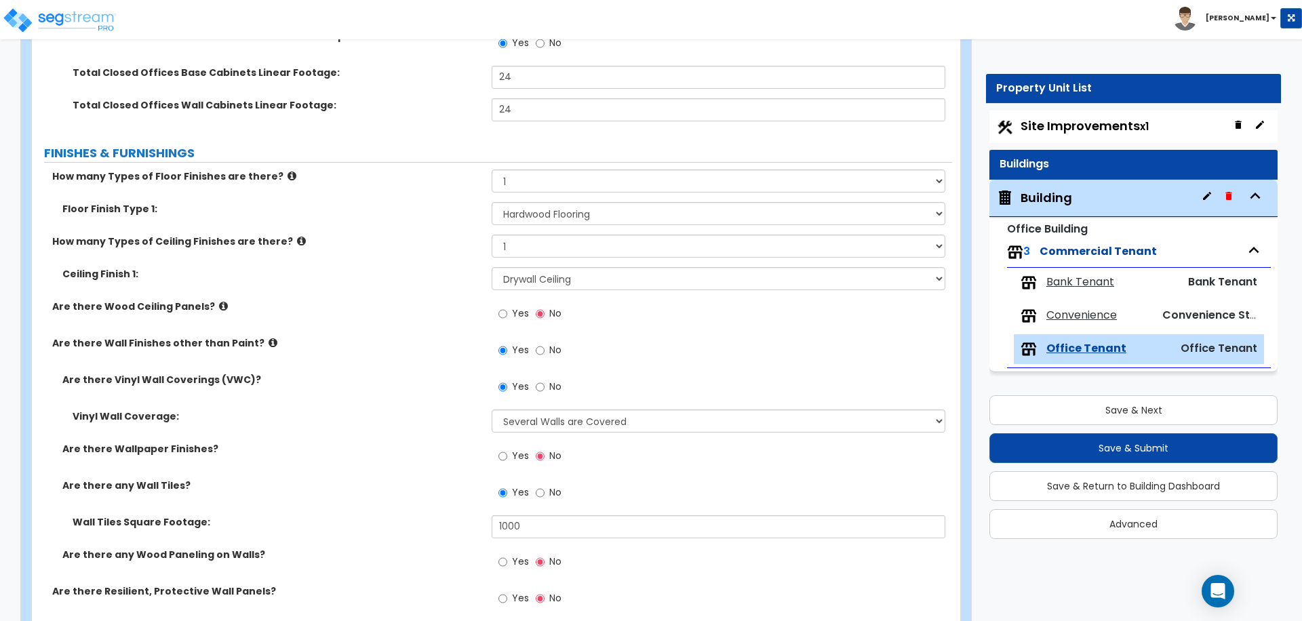
scroll to position [1079, 0]
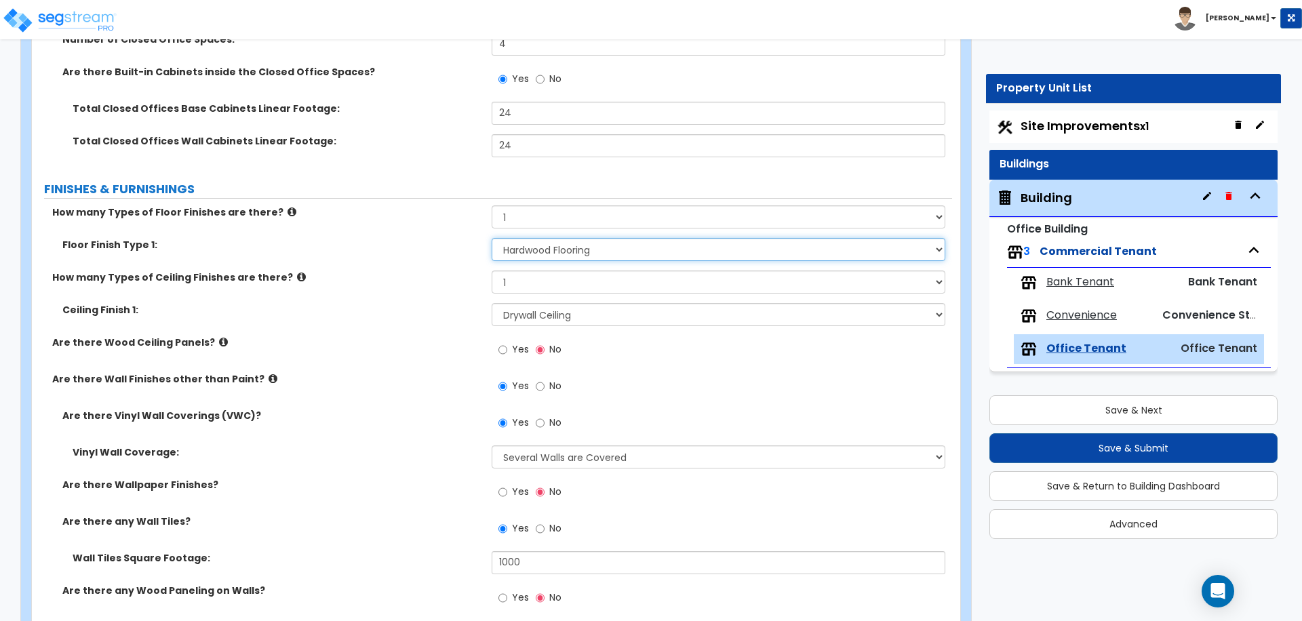
click at [632, 248] on select "None Tile Flooring Hardwood Flooring Resilient Laminate Flooring VCT Flooring S…" at bounding box center [718, 249] width 453 height 23
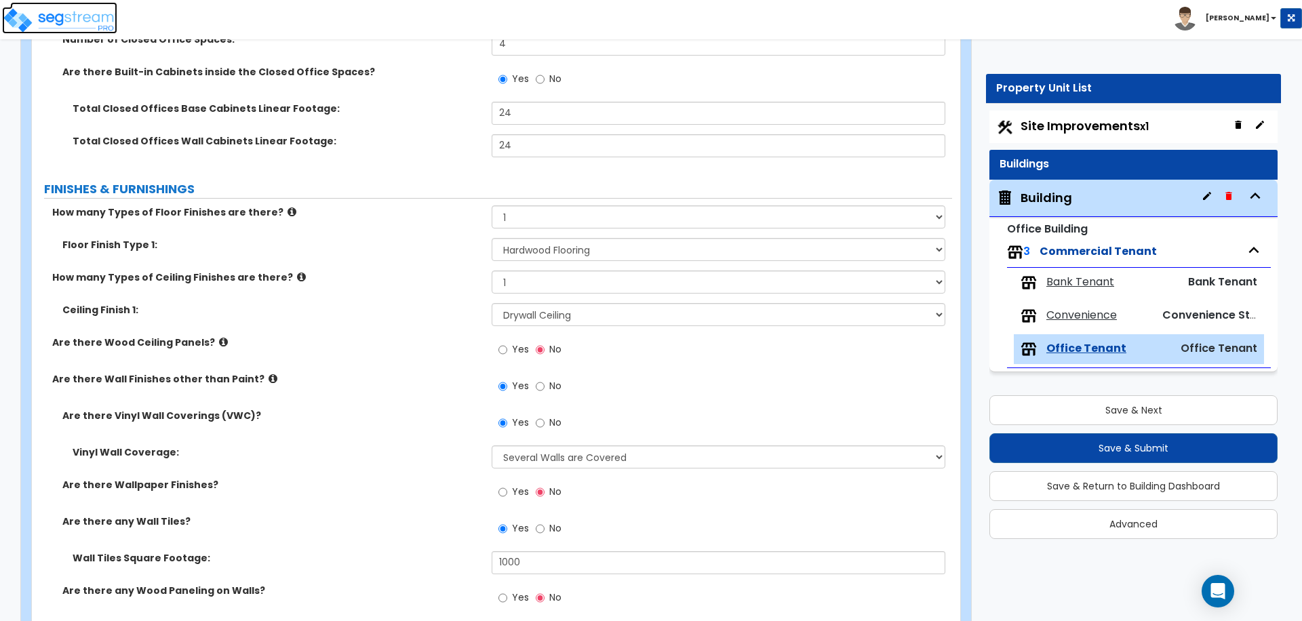
click at [50, 26] on img at bounding box center [59, 20] width 115 height 27
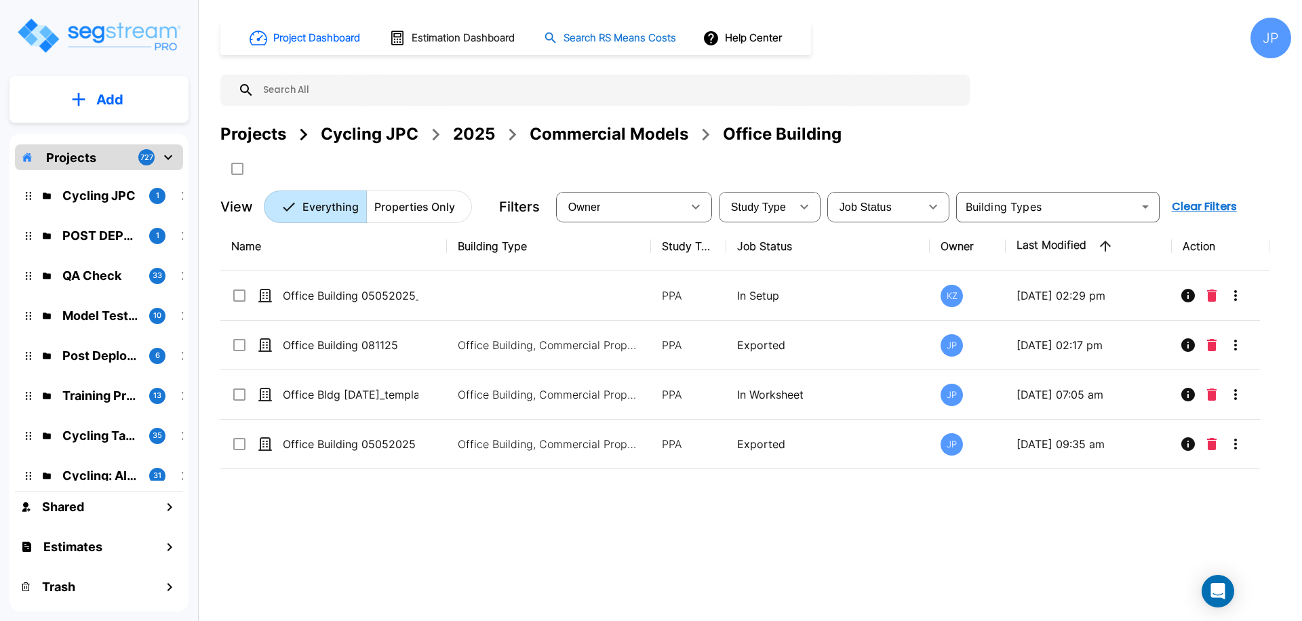
click at [627, 39] on h1 "Search RS Means Costs" at bounding box center [620, 39] width 113 height 16
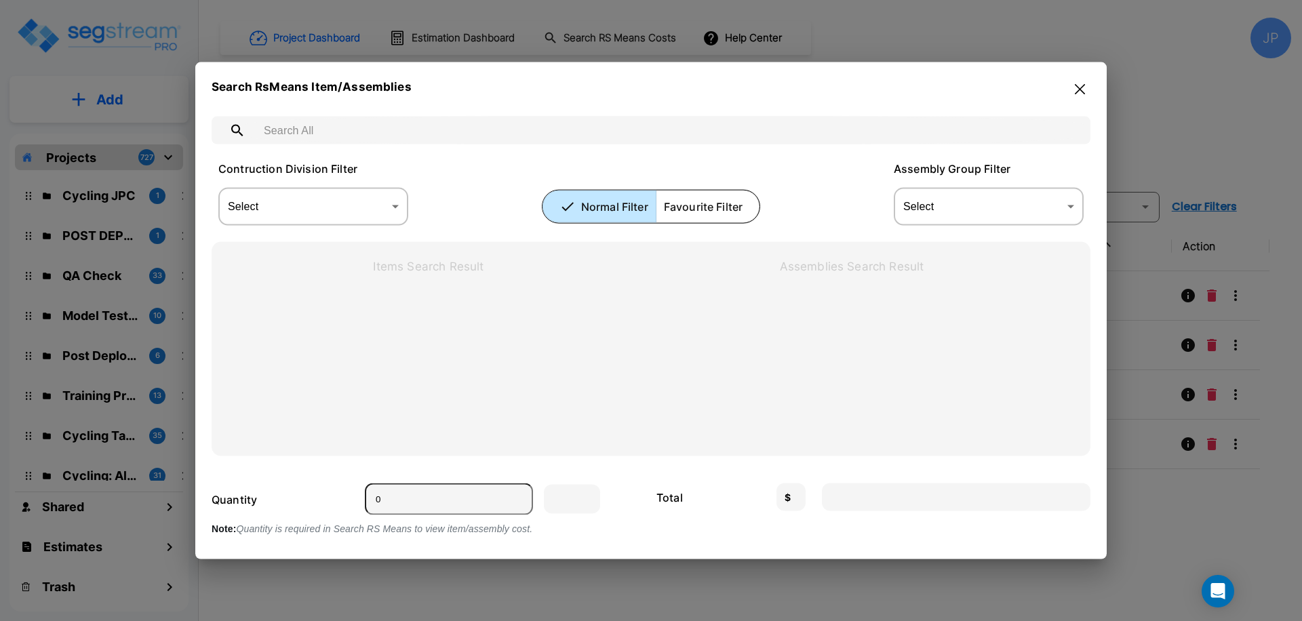
click at [485, 133] on input "text" at bounding box center [664, 130] width 821 height 38
type input "concrete floor"
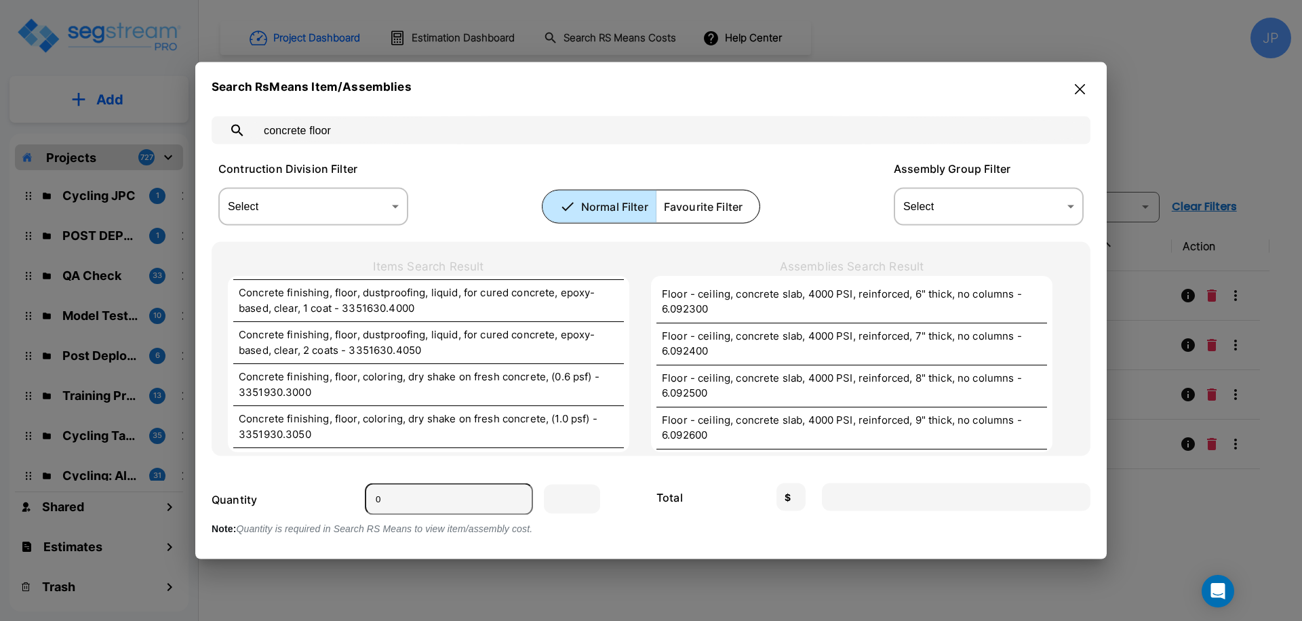
scroll to position [3775, 0]
drag, startPoint x: 1082, startPoint y: 94, endPoint x: 876, endPoint y: 7, distance: 223.5
click at [1082, 94] on icon "button" at bounding box center [1080, 89] width 10 height 11
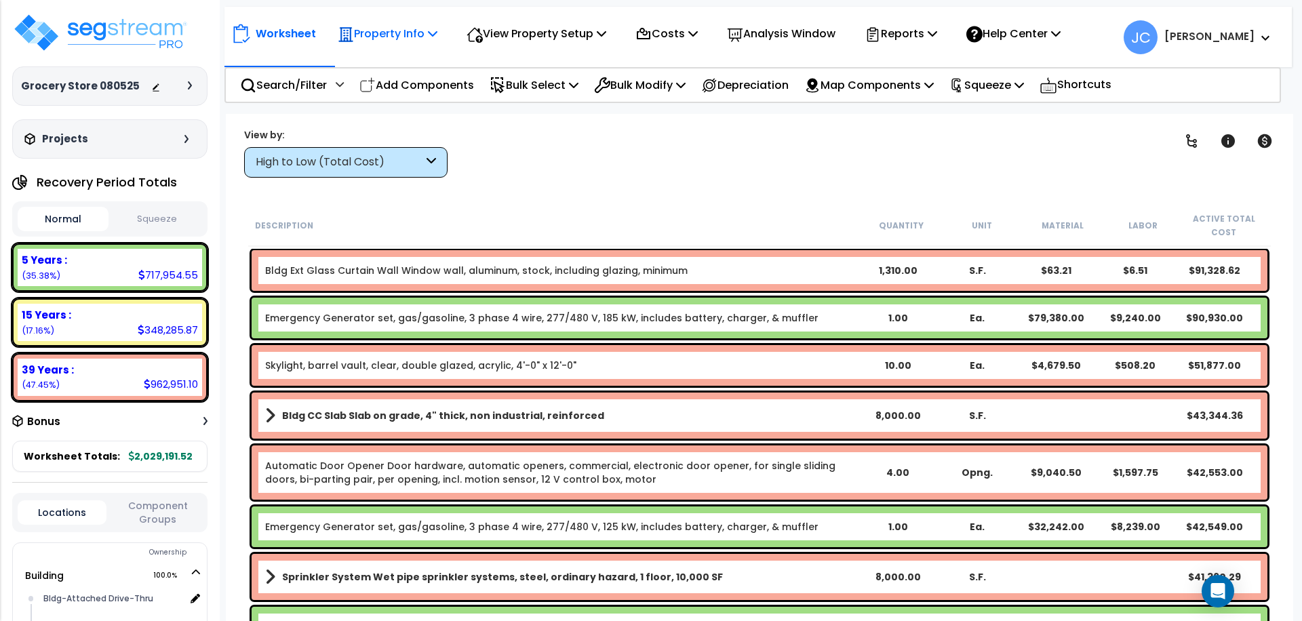
click at [402, 39] on p "Property Info" at bounding box center [388, 33] width 100 height 18
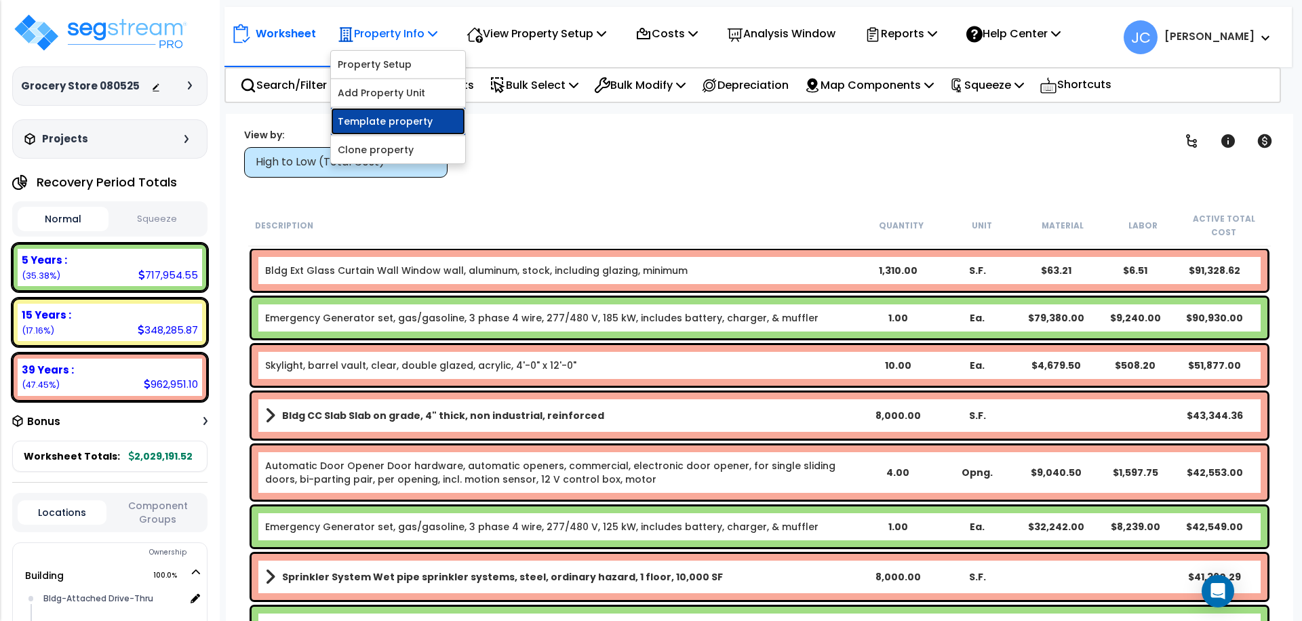
click at [372, 117] on link "Template property" at bounding box center [398, 121] width 134 height 27
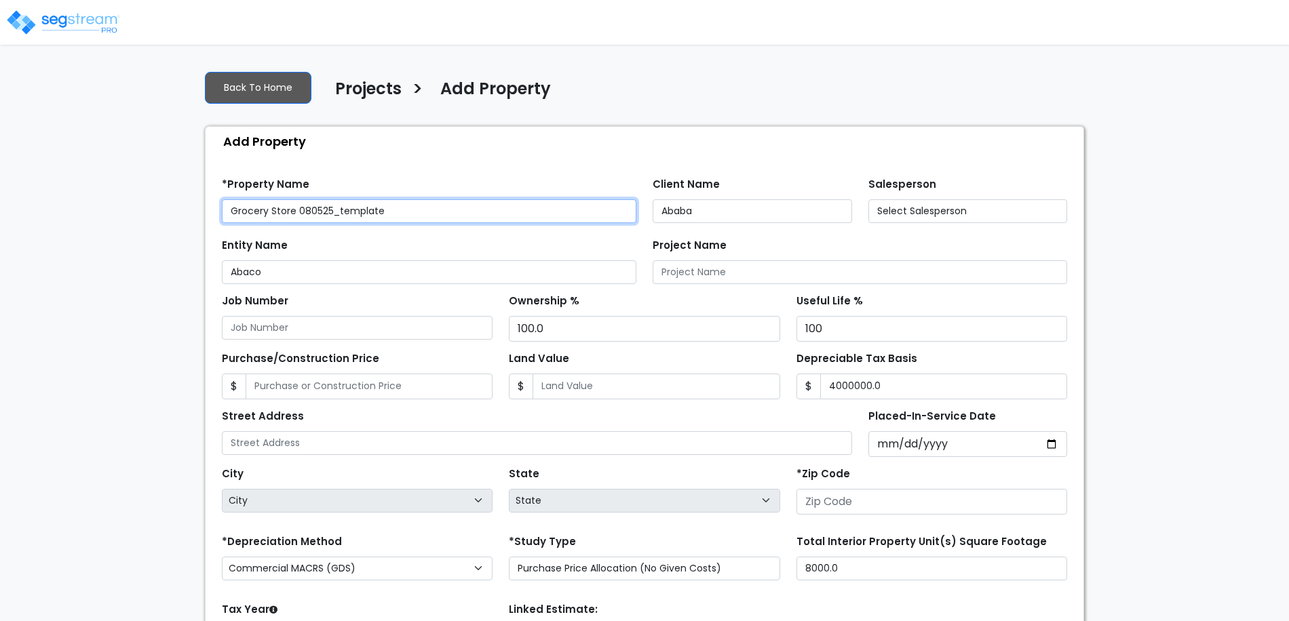
type input "4,000,000.0"
type input "[STREET_ADDRESS]"
type input "81611"
select select "2025"
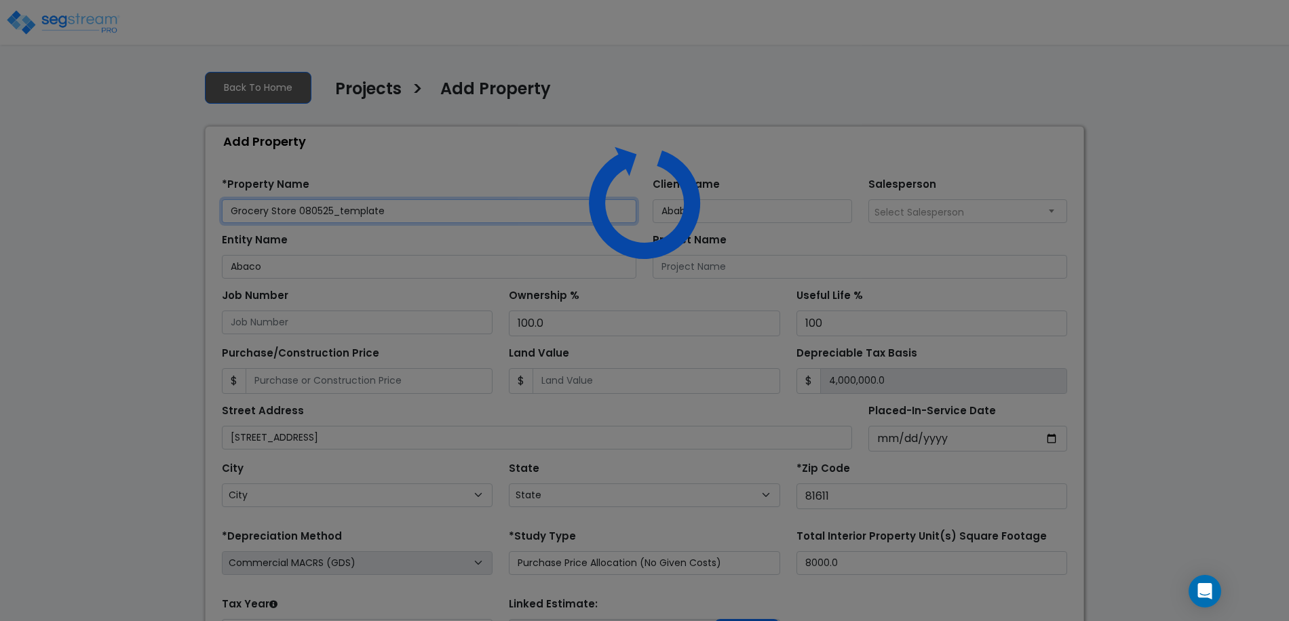
select select "CO"
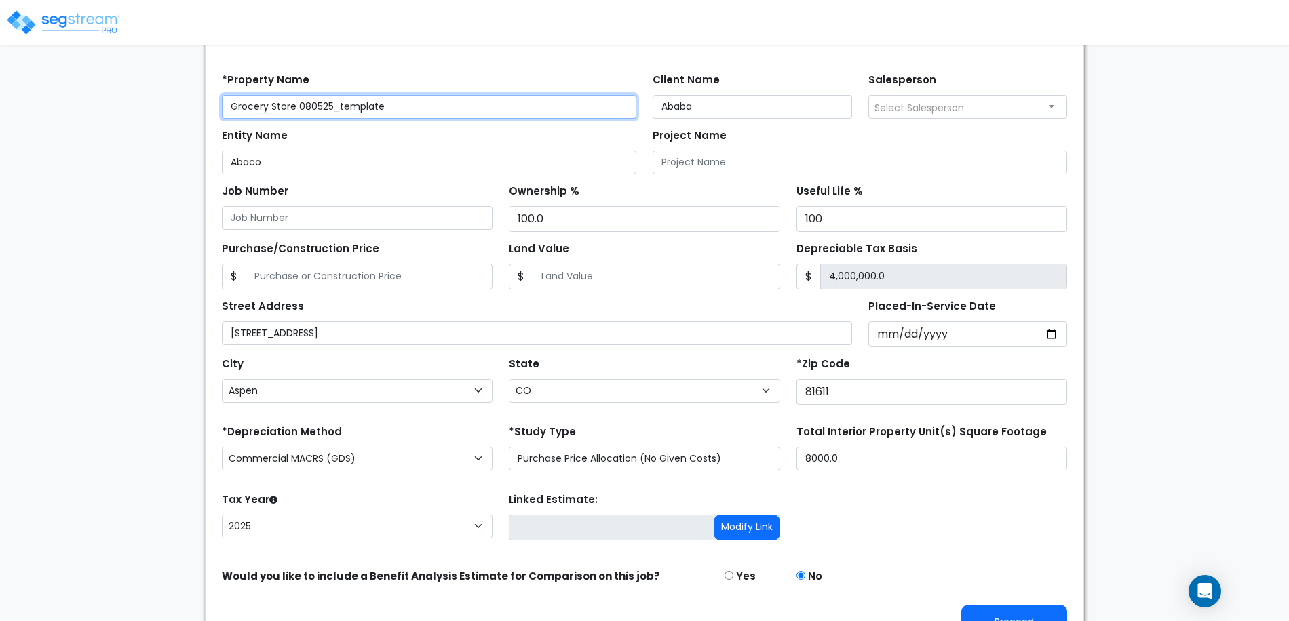
scroll to position [130, 0]
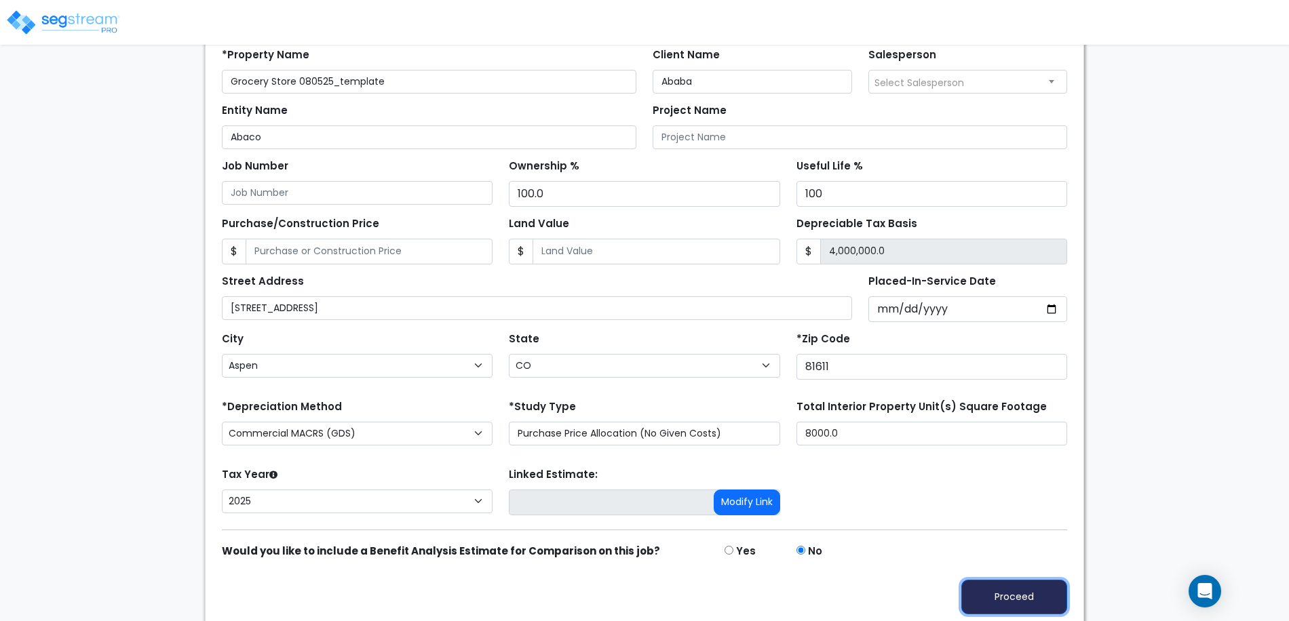
click at [1001, 600] on button "Proceed" at bounding box center [1014, 597] width 106 height 35
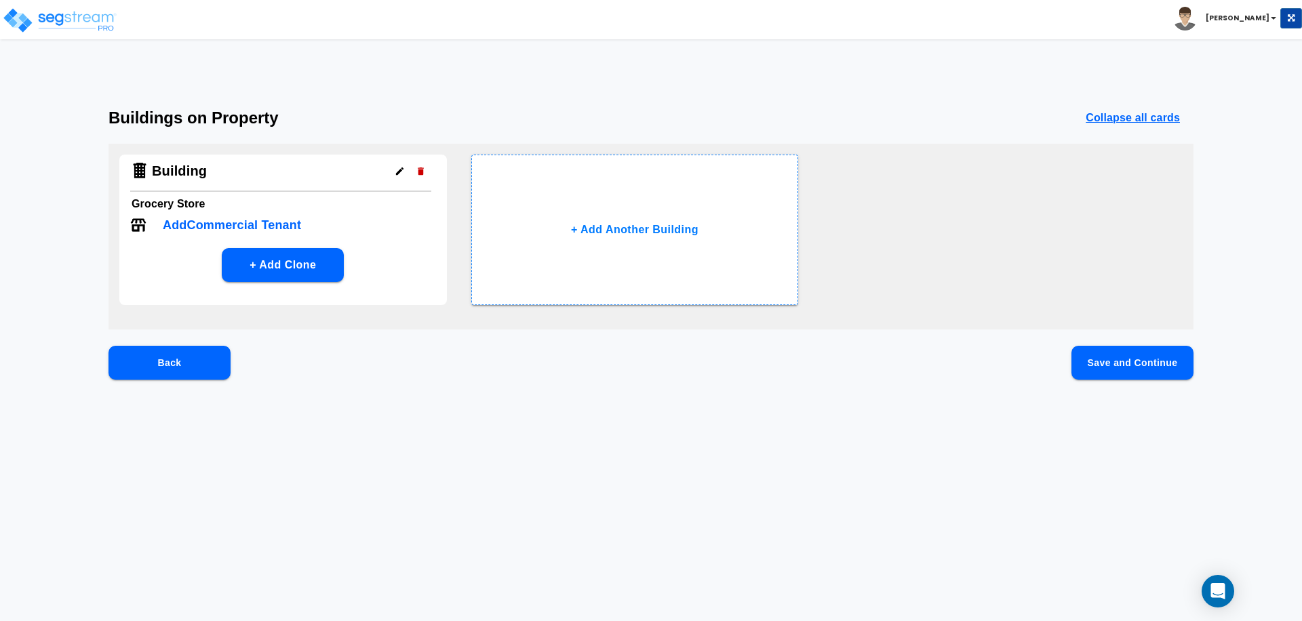
click at [1083, 370] on button "Save and Continue" at bounding box center [1133, 363] width 122 height 34
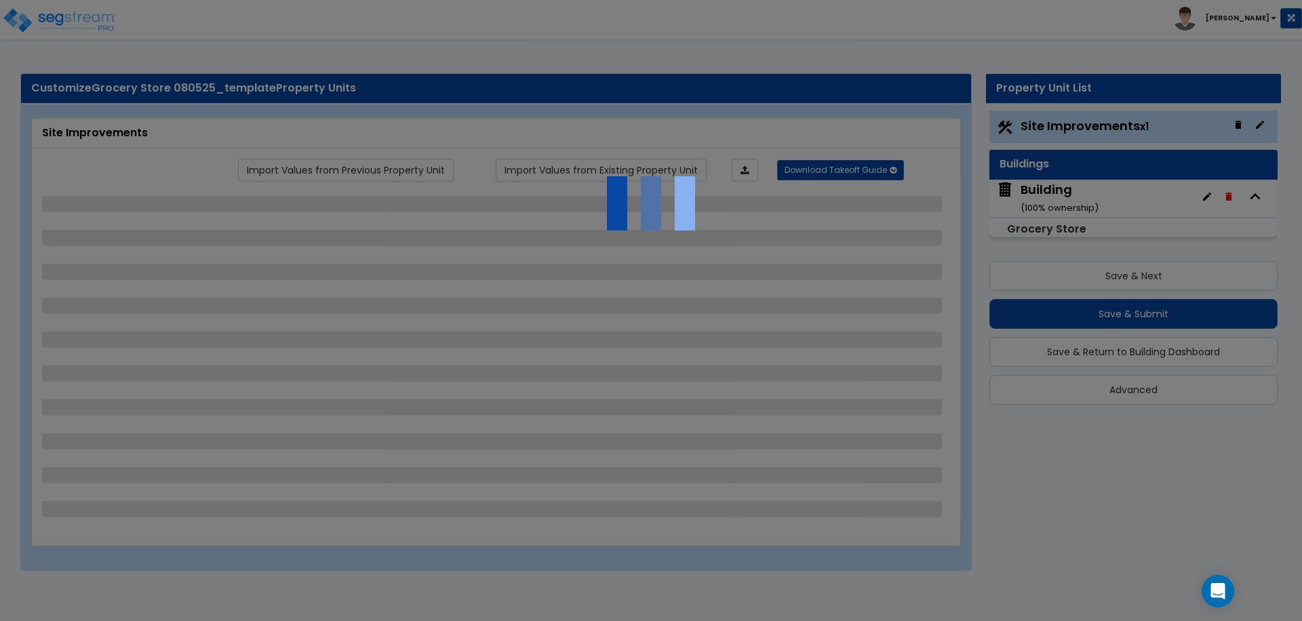
select select "2"
select select "1"
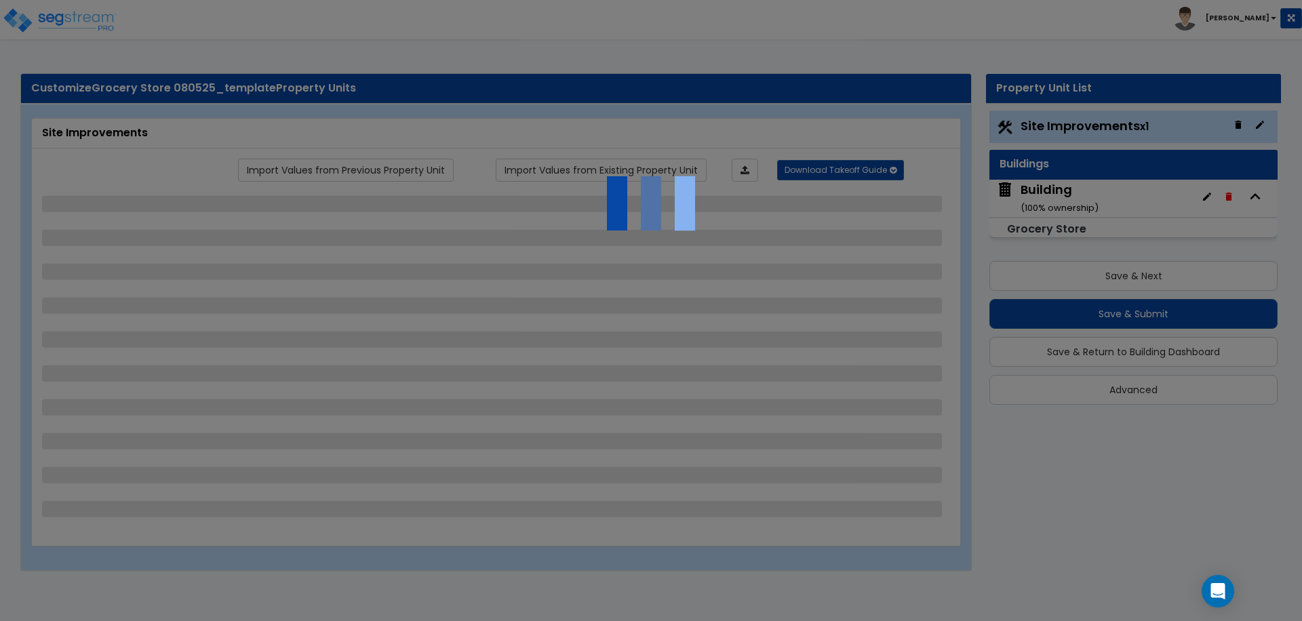
select select "2"
select select "3"
select select "1"
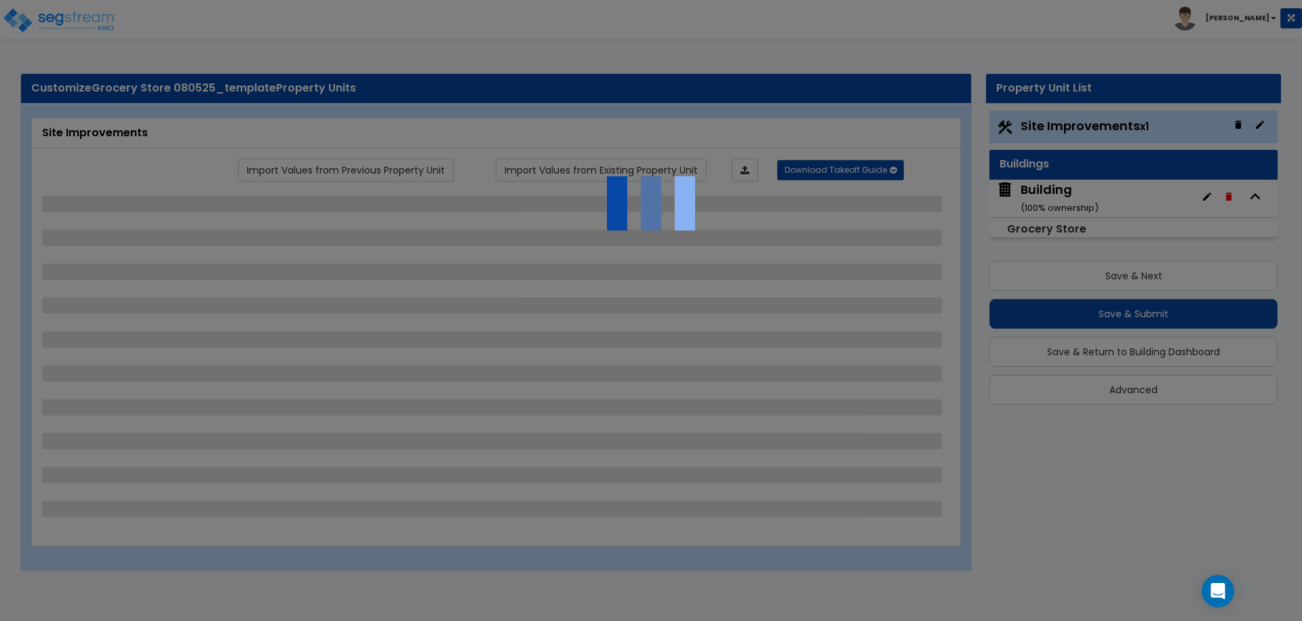
select select "2"
select select "1"
select select "2"
select select "1"
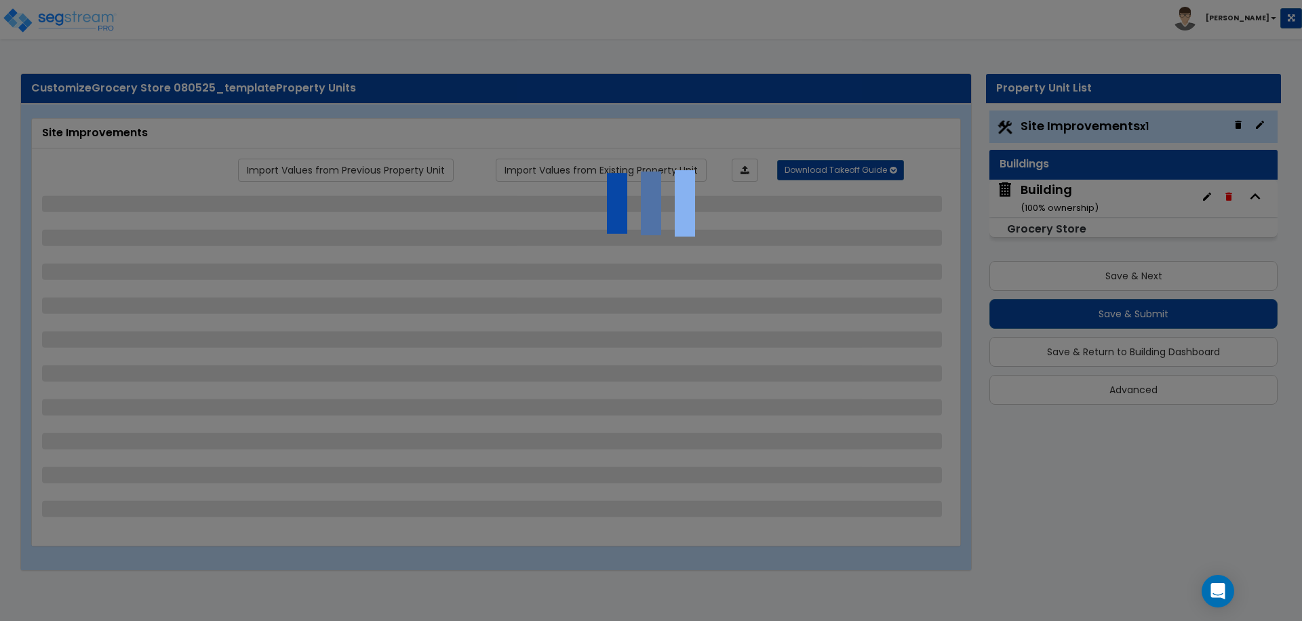
select select "2"
select select "1"
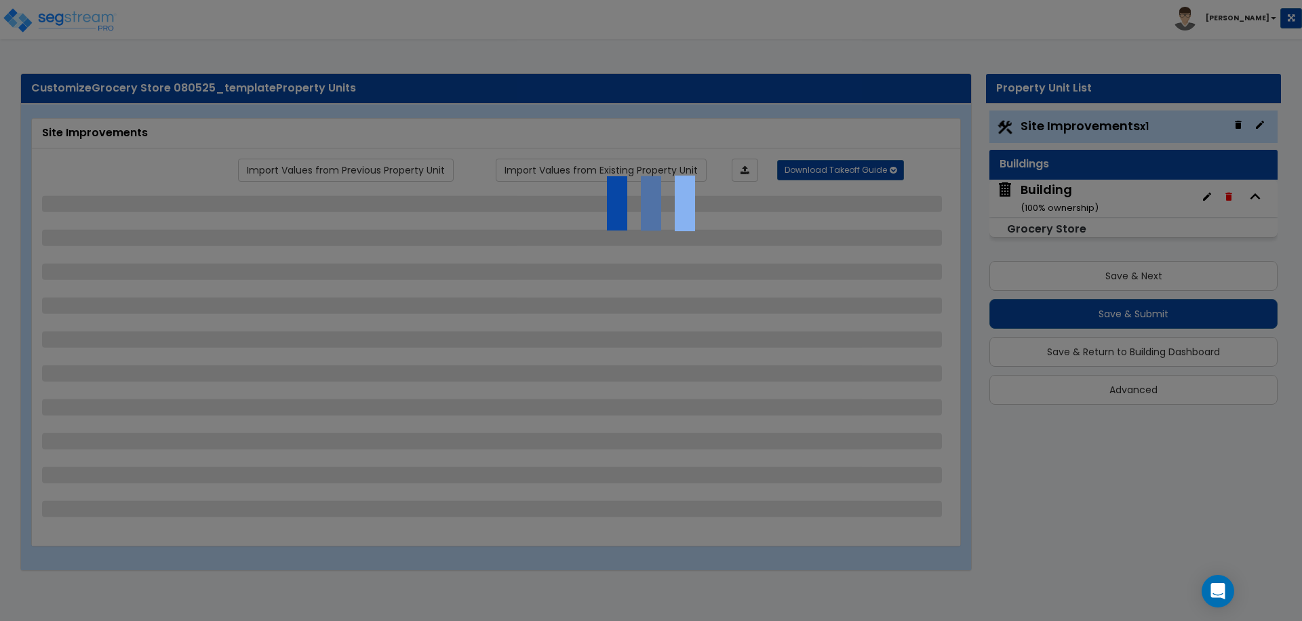
select select "6"
select select "2"
select select "3"
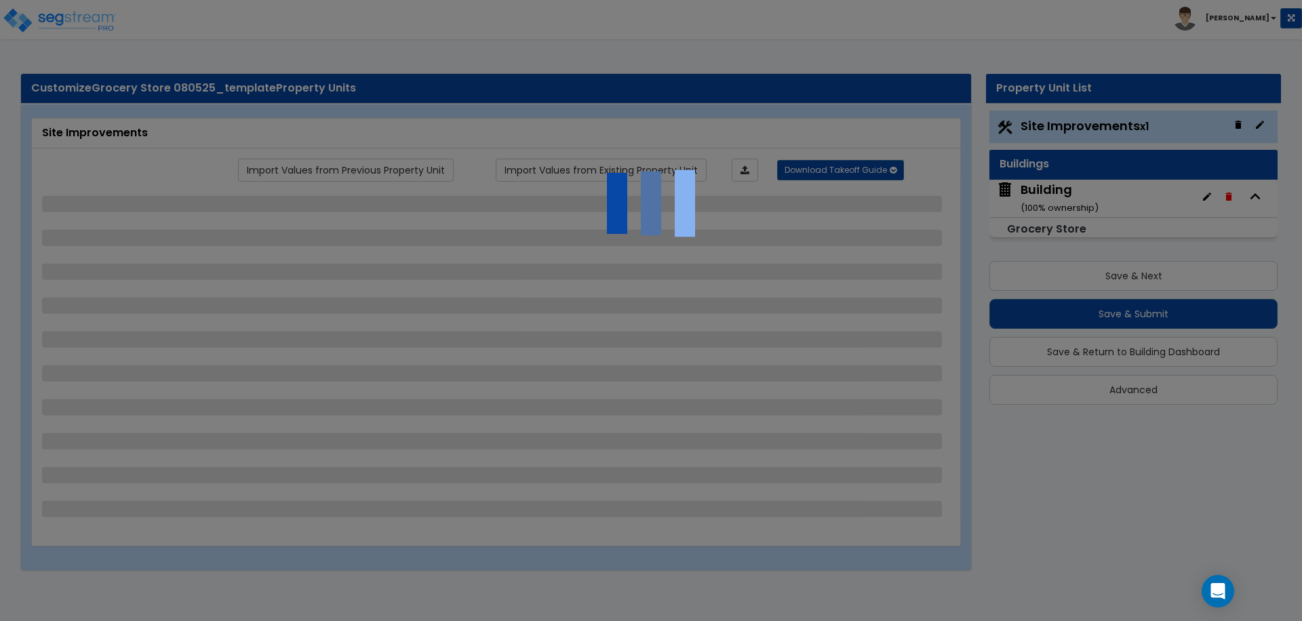
select select "2"
select select "1"
select select "2"
select select "7"
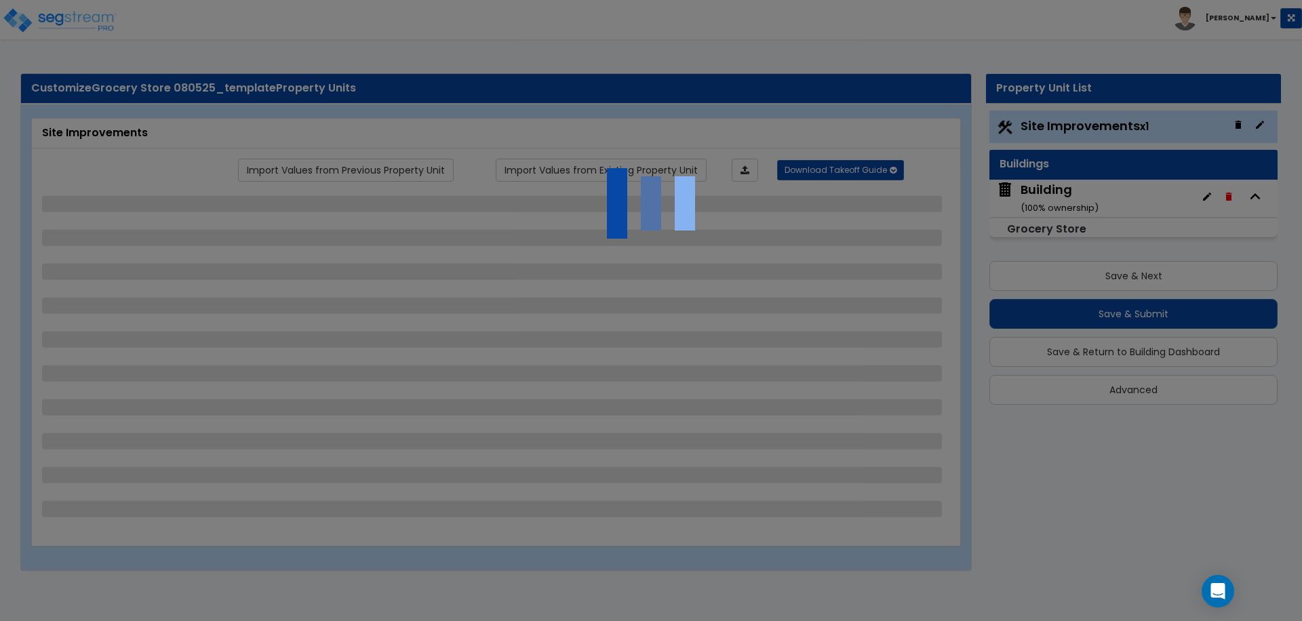
select select "2"
select select "3"
select select "1"
select select "20"
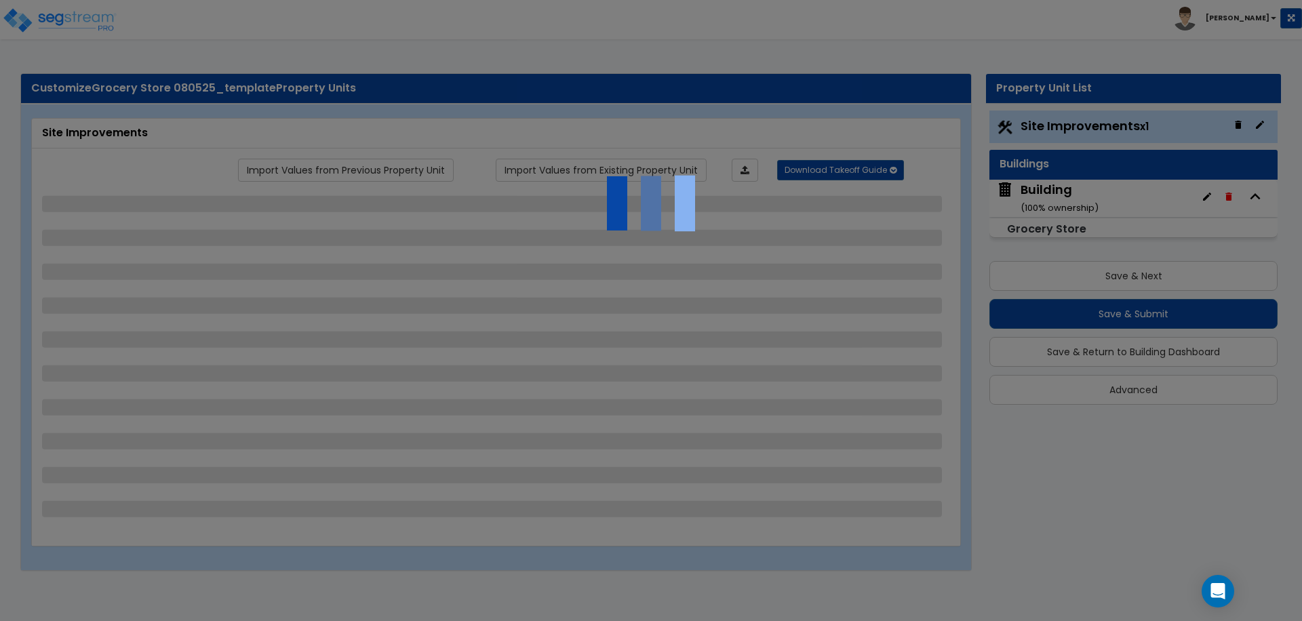
select select "2"
select select "4"
select select "1"
select select "4"
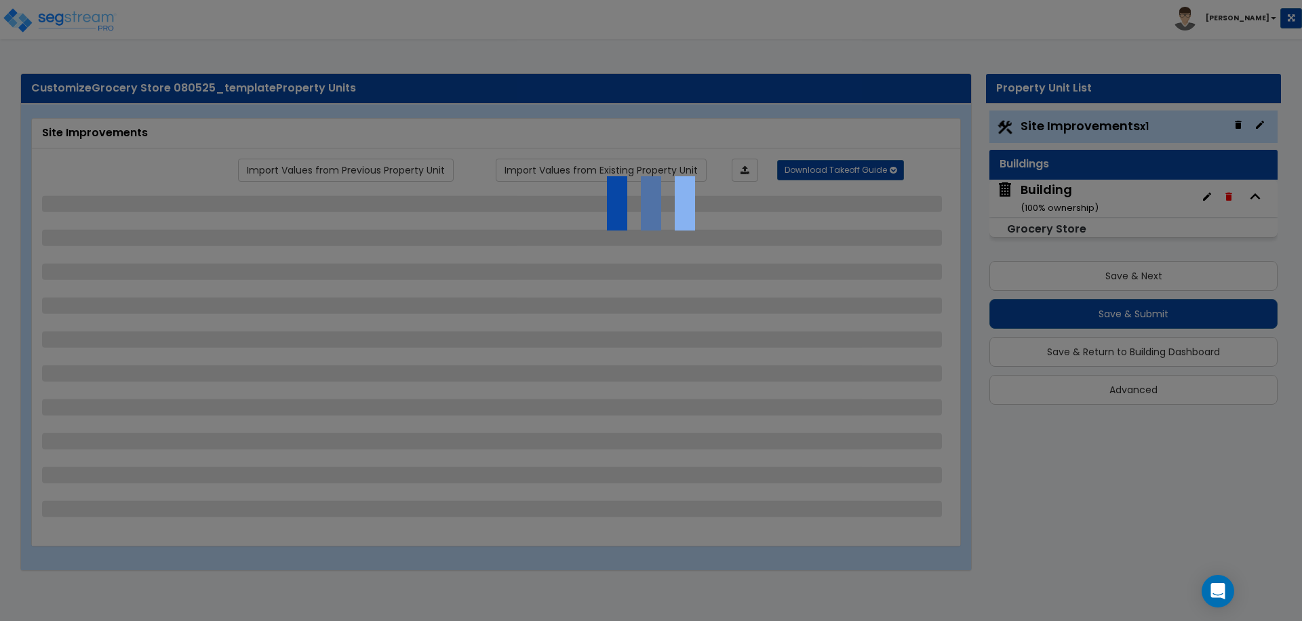
select select "1"
select select "2"
select select "3"
select select "1"
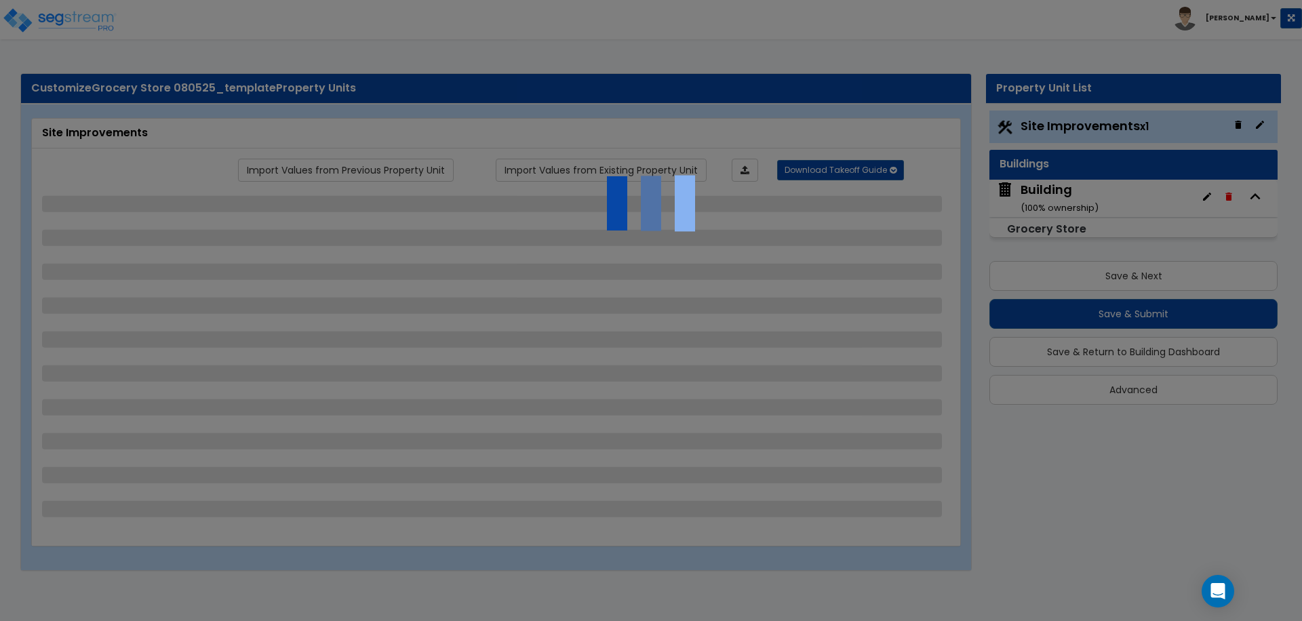
select select "1"
select select "2"
select select "1"
select select "2"
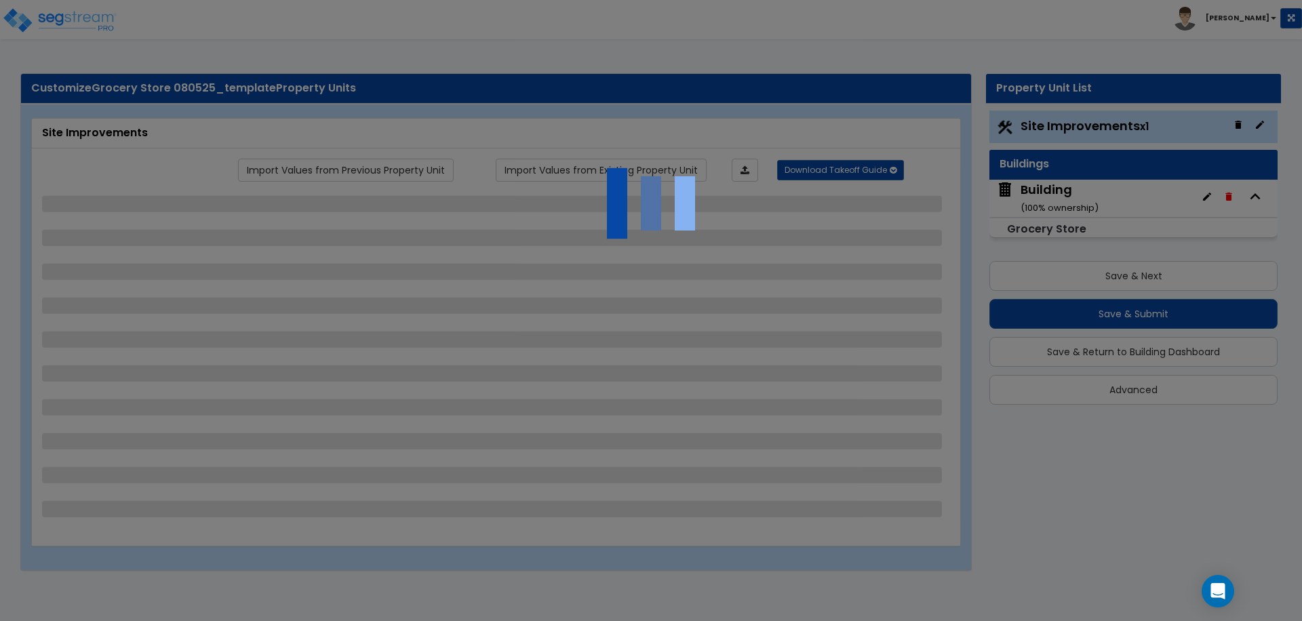
select select "1"
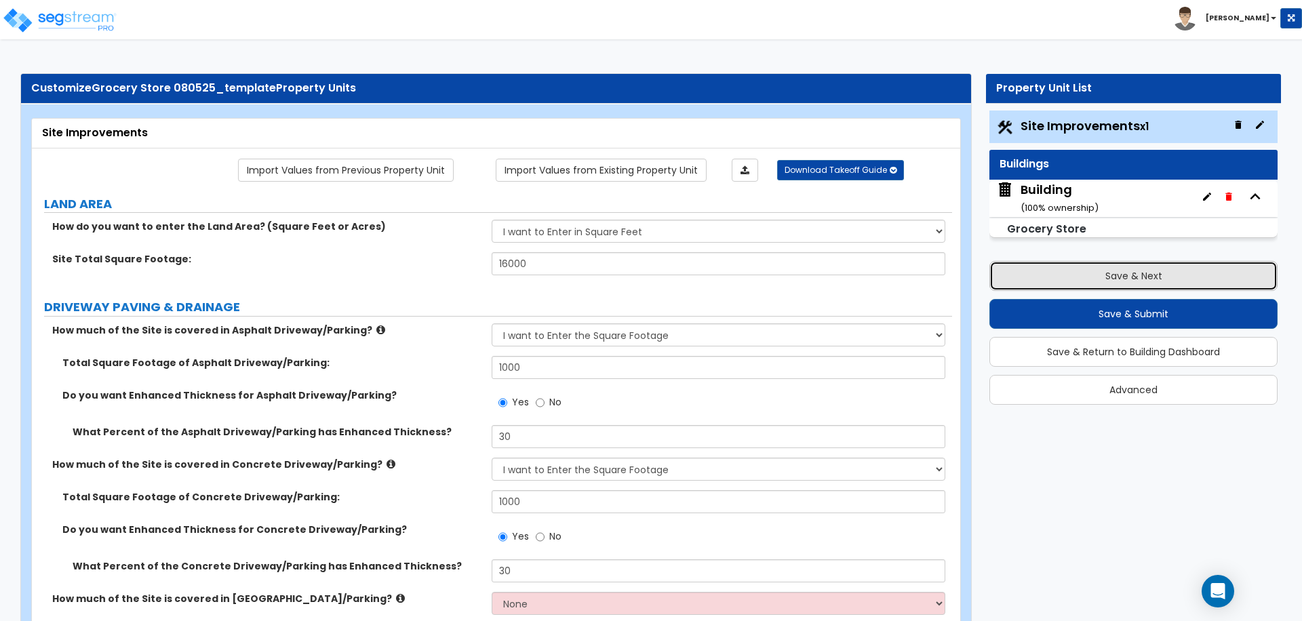
click at [1038, 279] on button "Save & Next" at bounding box center [1134, 276] width 288 height 30
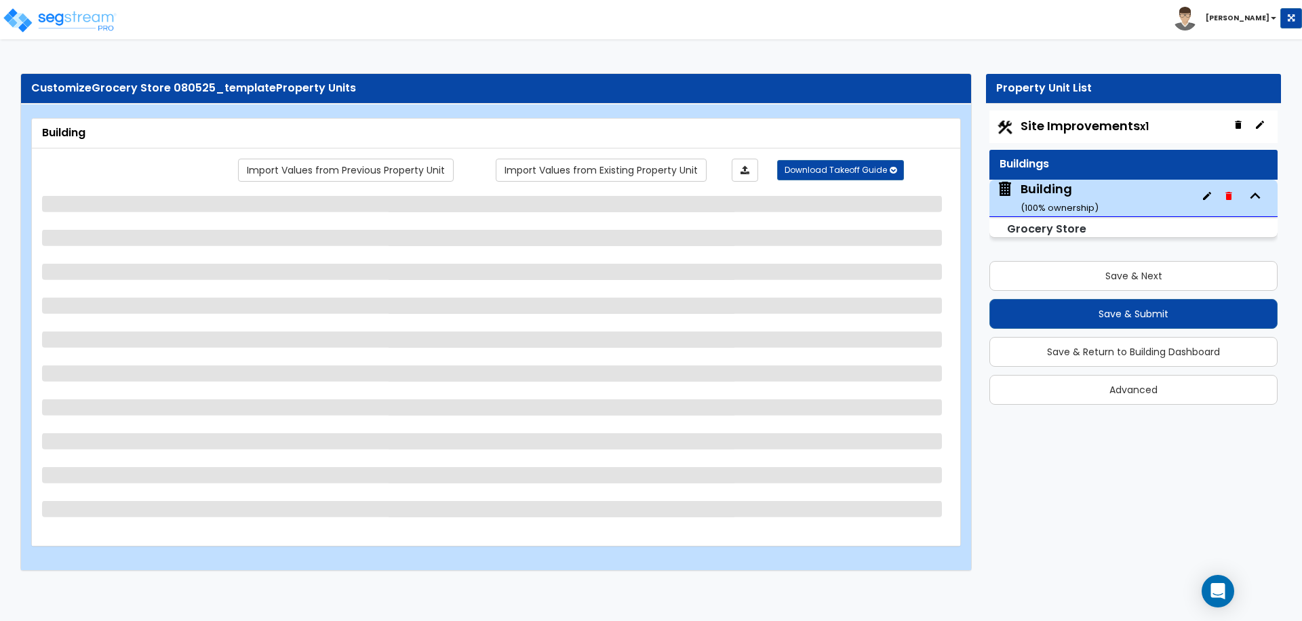
select select "3"
select select "5"
select select "1"
select select "5"
select select "1"
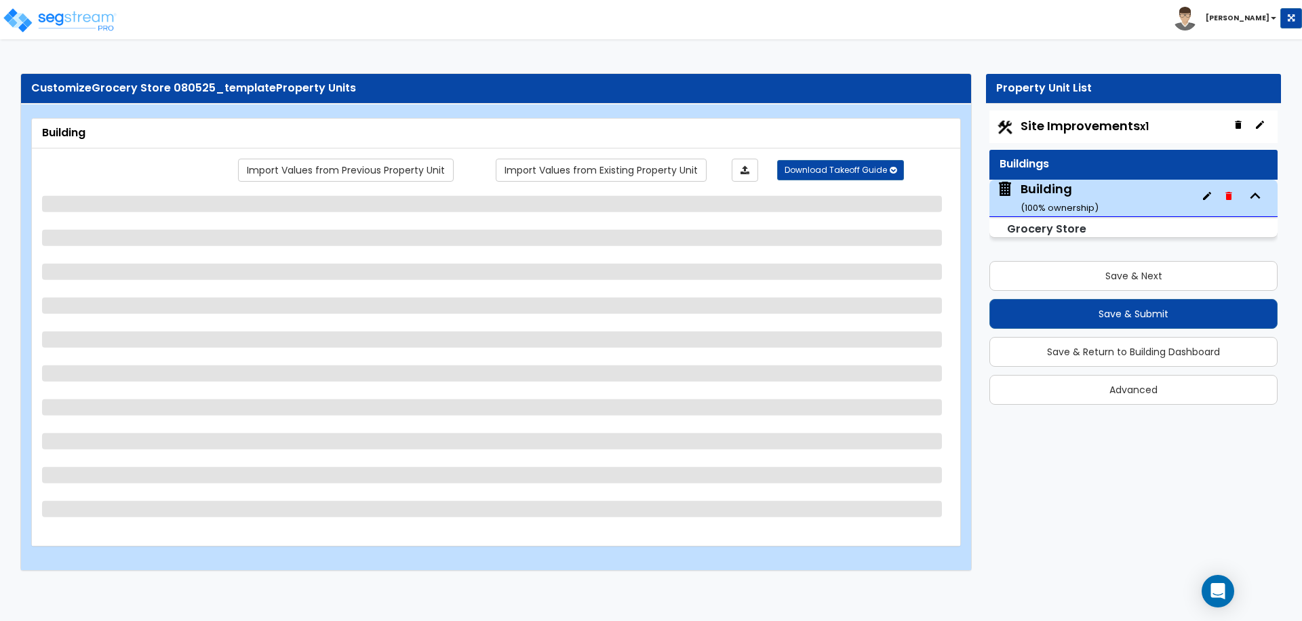
select select "2"
select select "1"
select select "6"
select select "1"
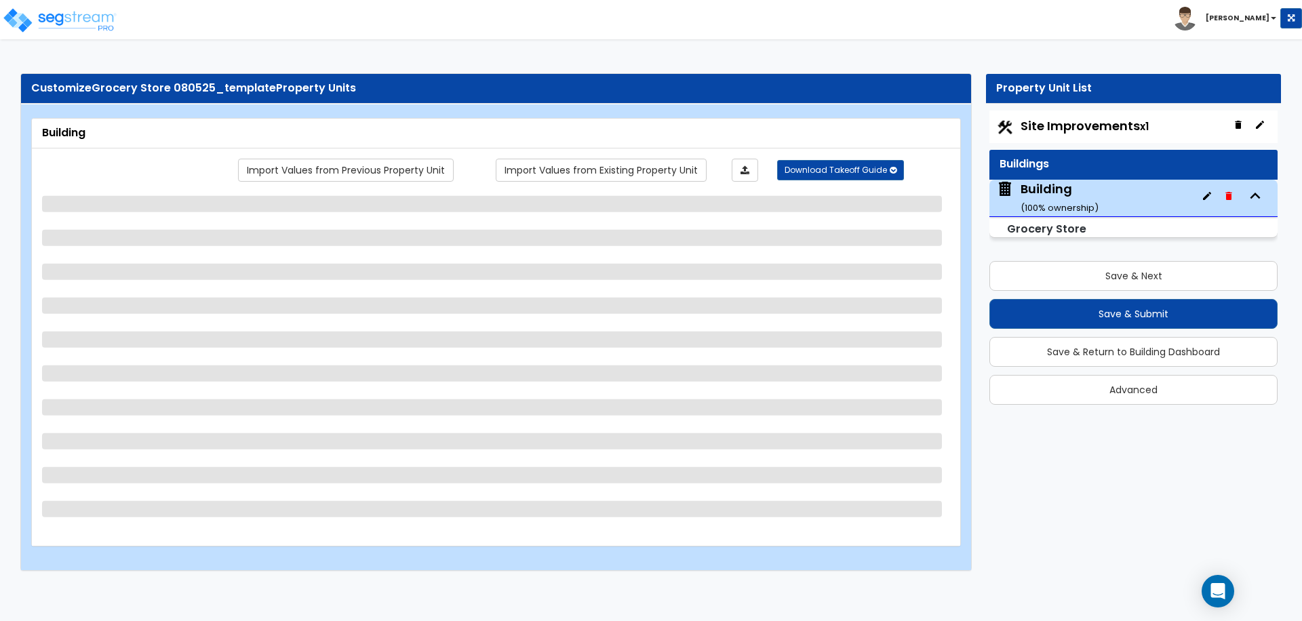
select select "1"
select select "7"
select select "3"
select select "13"
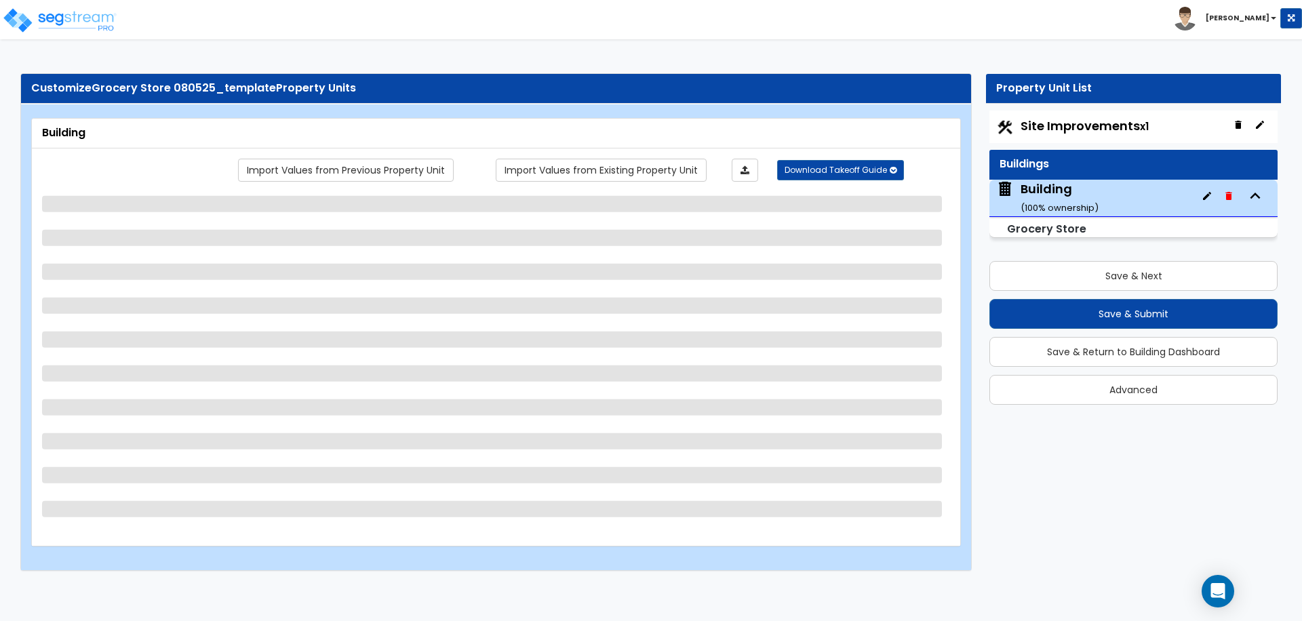
select select "9"
select select "7"
select select "3"
select select "1"
select select "4"
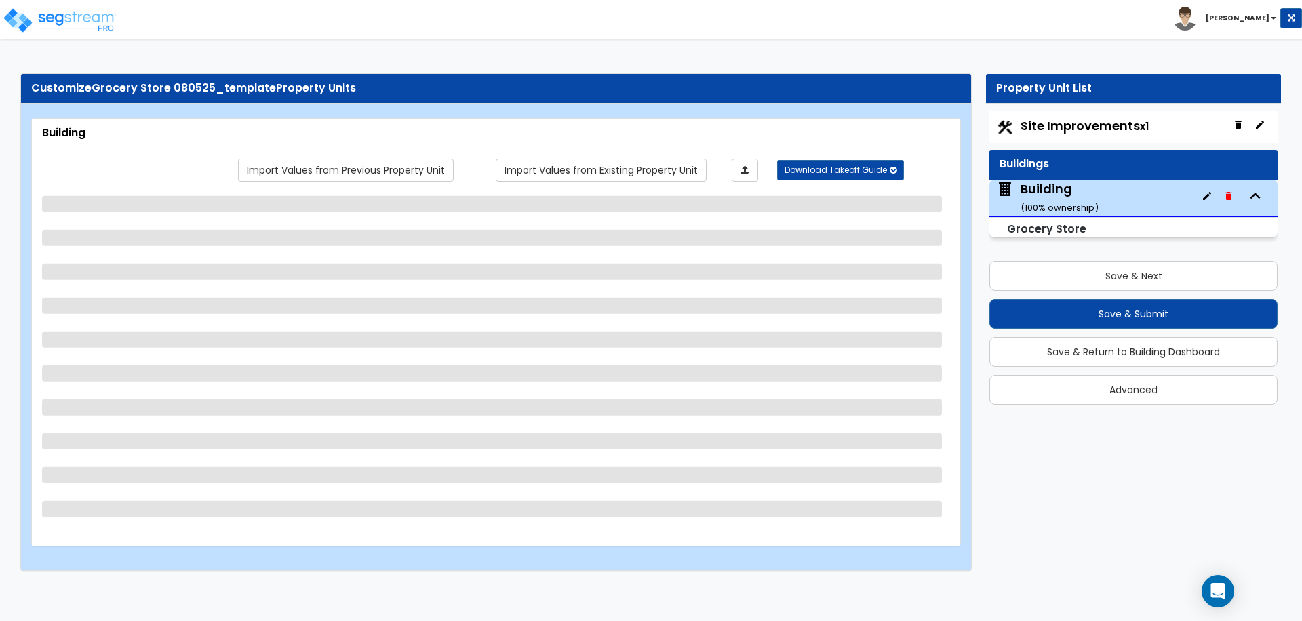
select select "1"
select select "2"
select select "3"
select select "1"
select select "3"
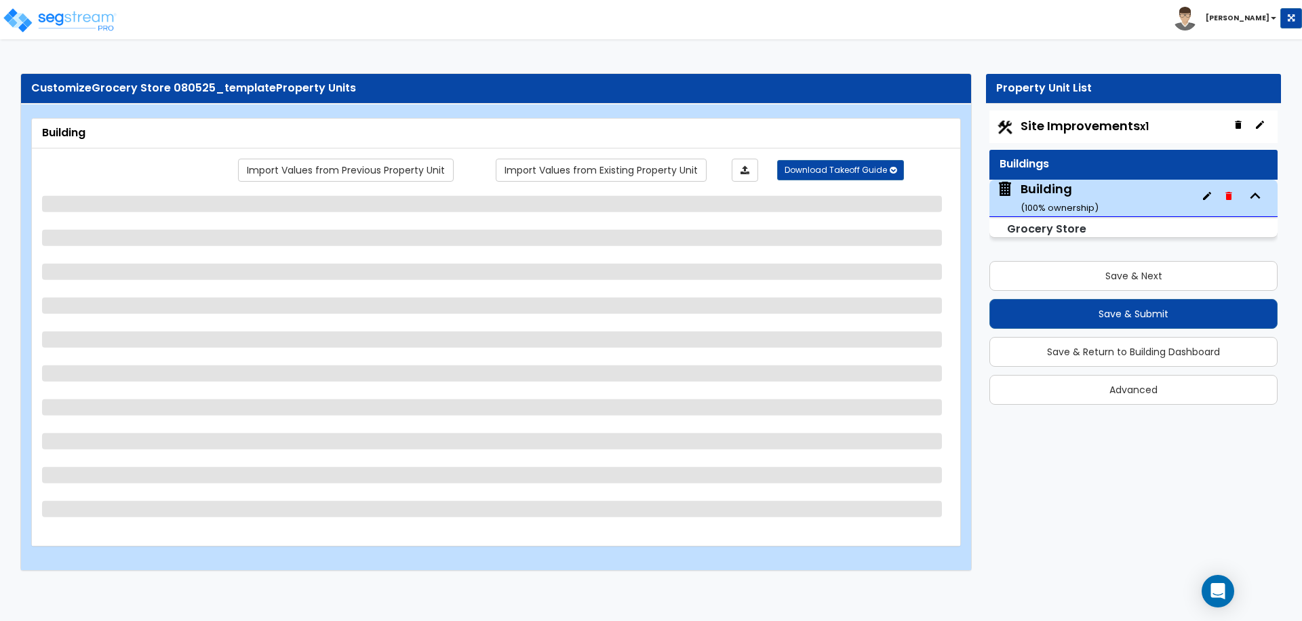
select select "1"
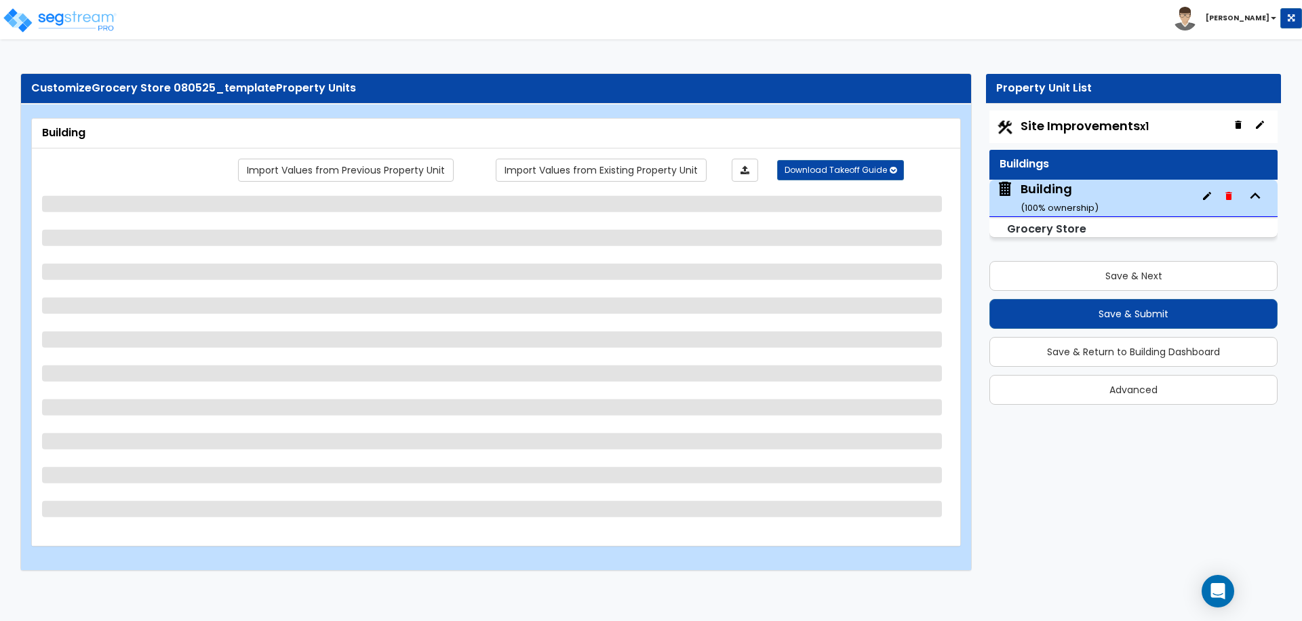
select select "1"
select select "2"
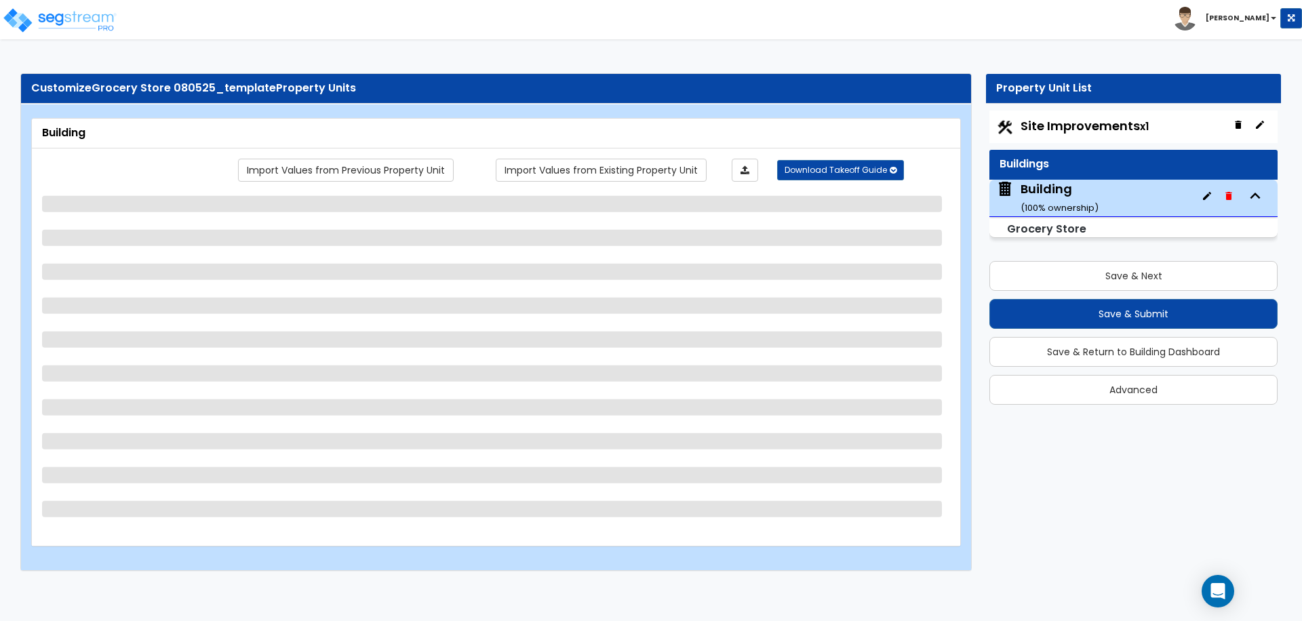
select select "2"
select select "1"
select select "3"
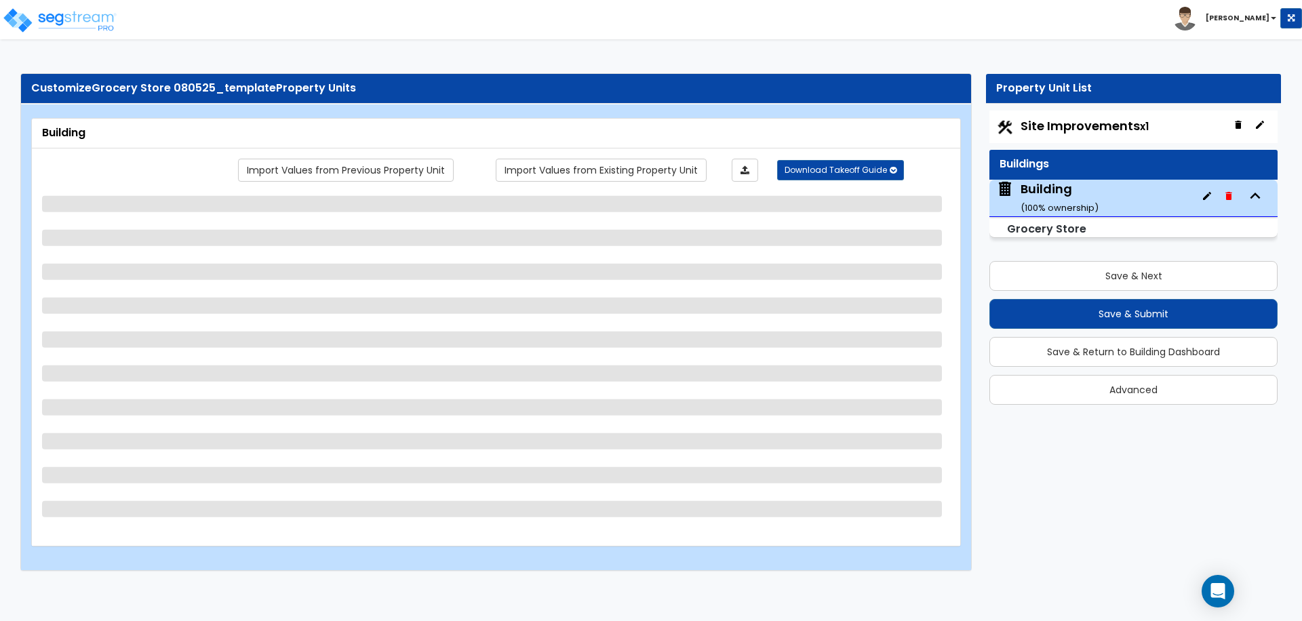
select select "2"
select select "4"
select select "5"
select select "2"
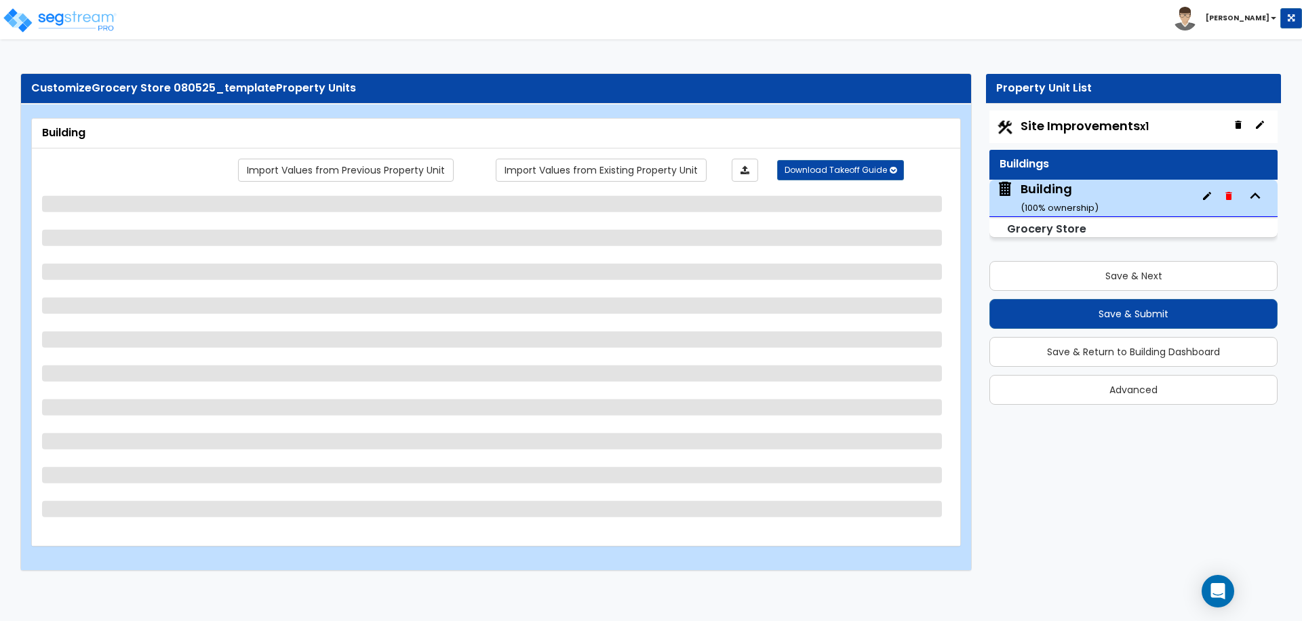
select select "1"
select select "3"
select select "2"
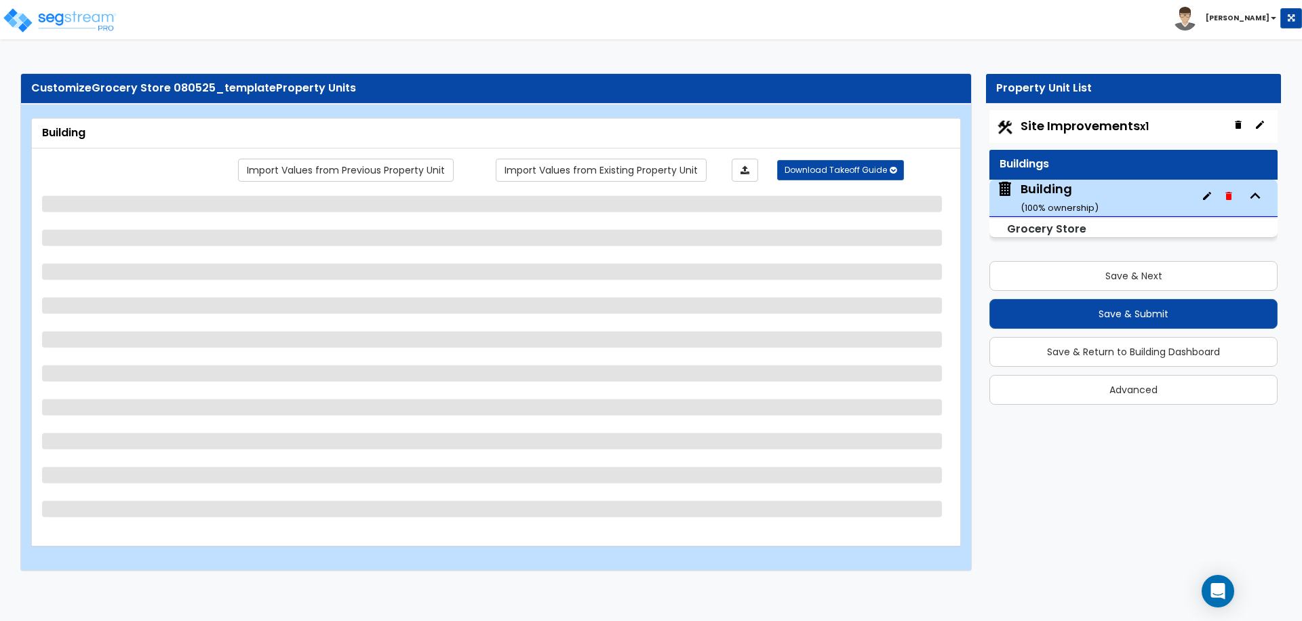
select select "7"
select select "1"
select select "7"
select select "8"
select select "1"
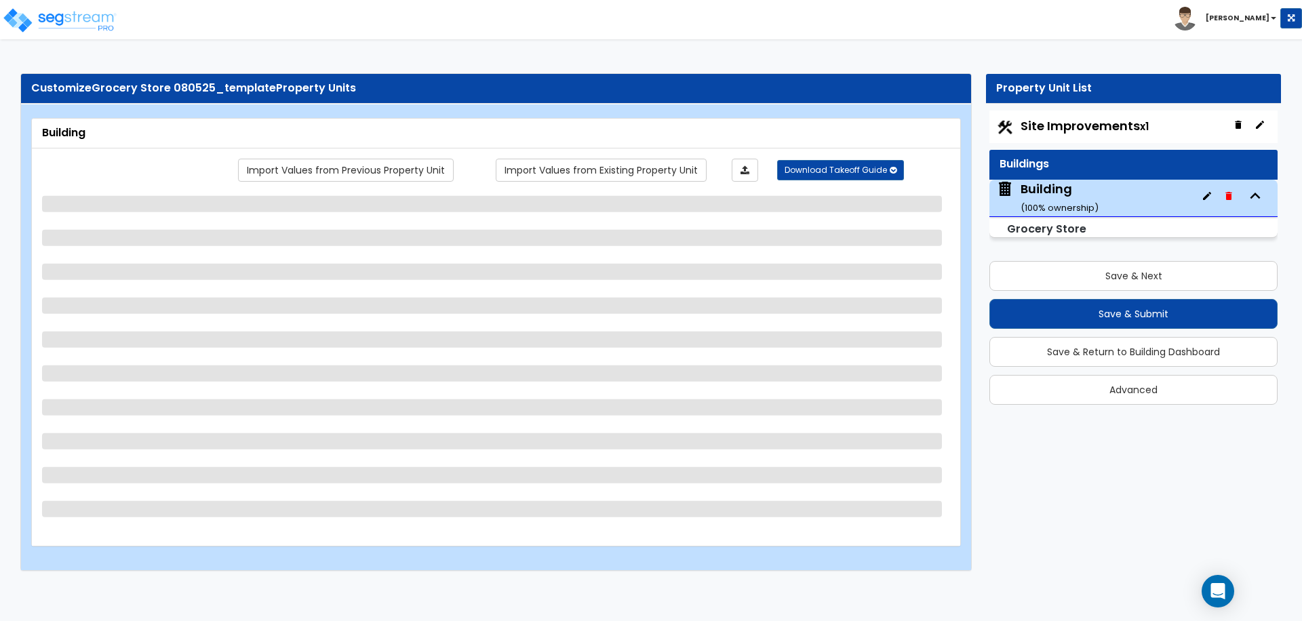
select select "1"
select select "3"
select select "1"
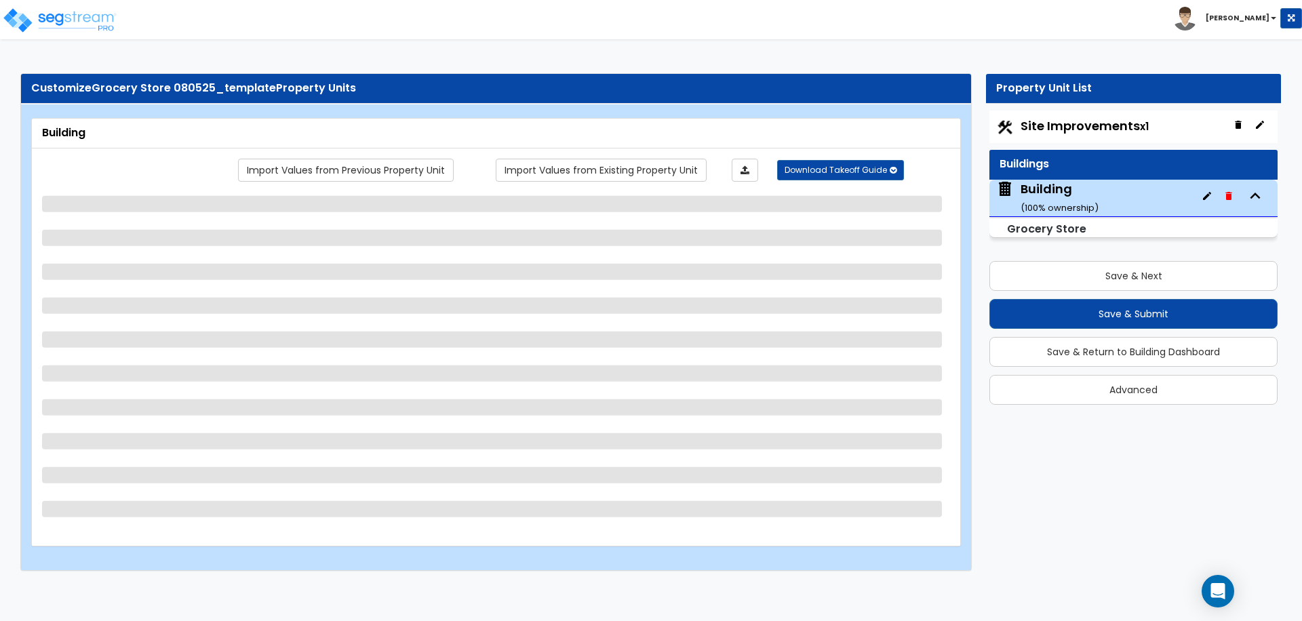
select select "2"
select select "1"
select select "3"
select select "4"
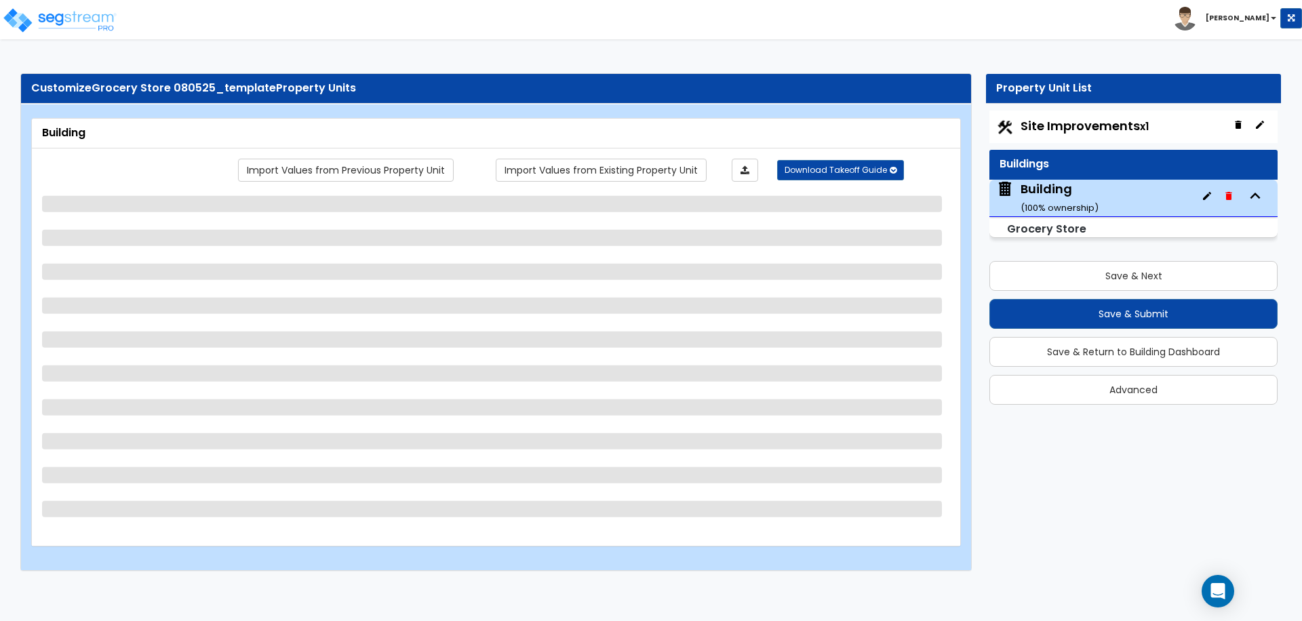
select select "5"
select select "6"
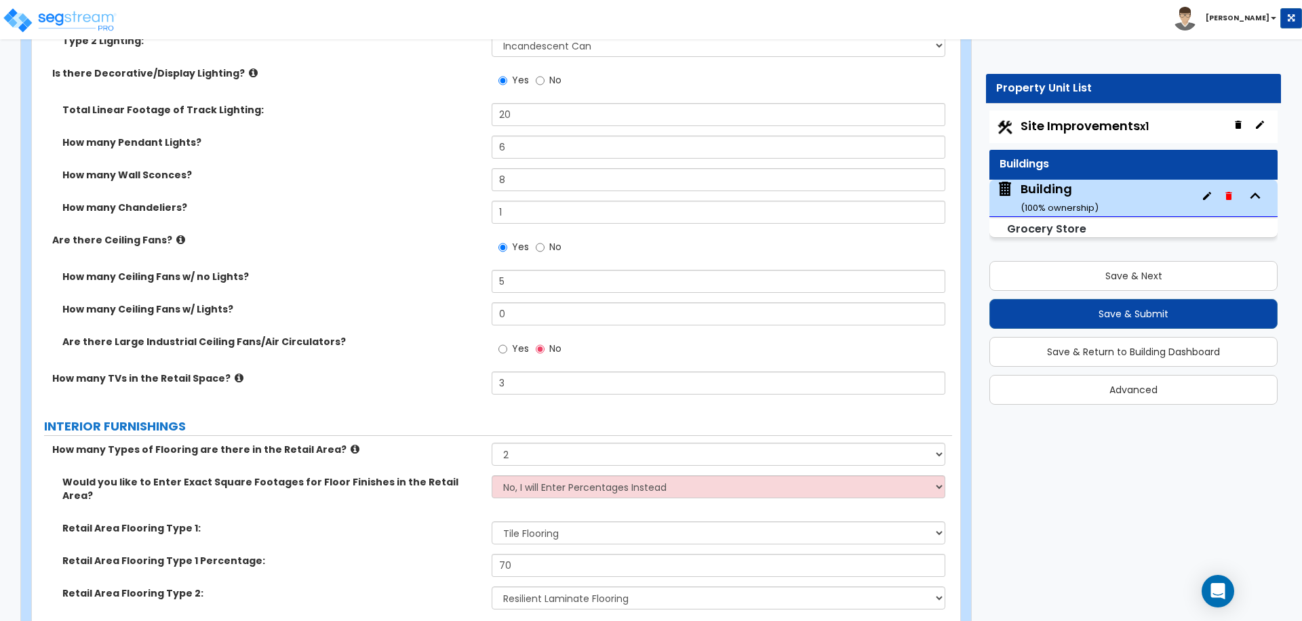
scroll to position [8914, 0]
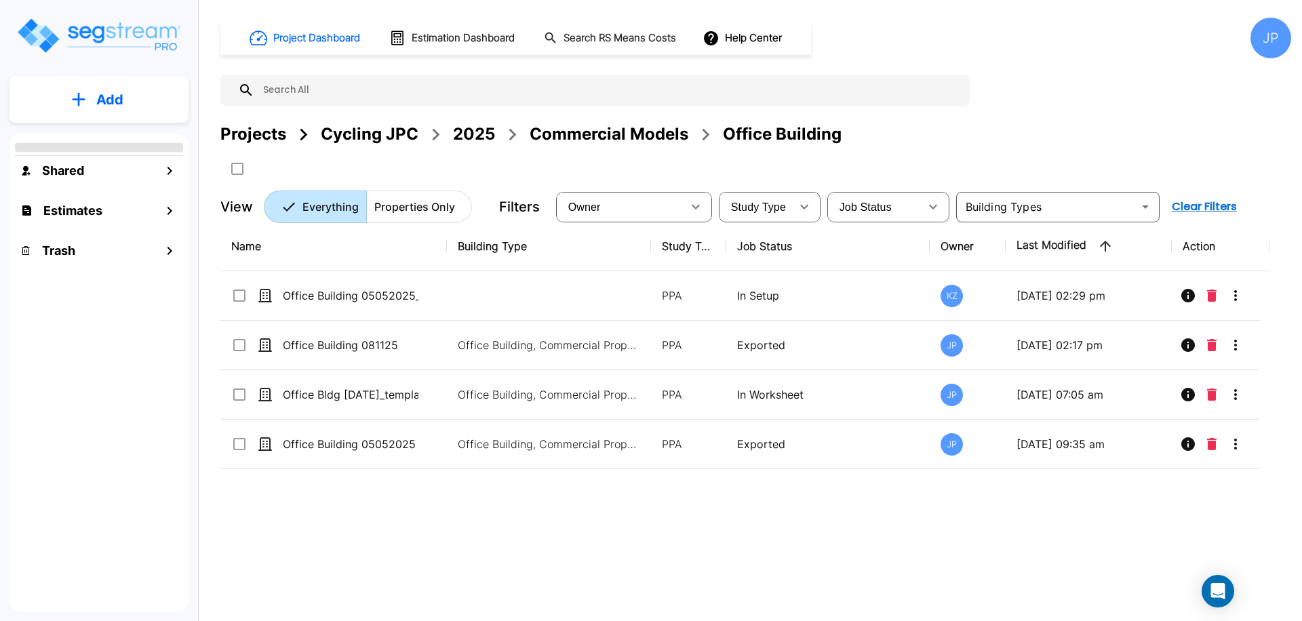
click at [579, 131] on div "Commercial Models" at bounding box center [609, 134] width 159 height 24
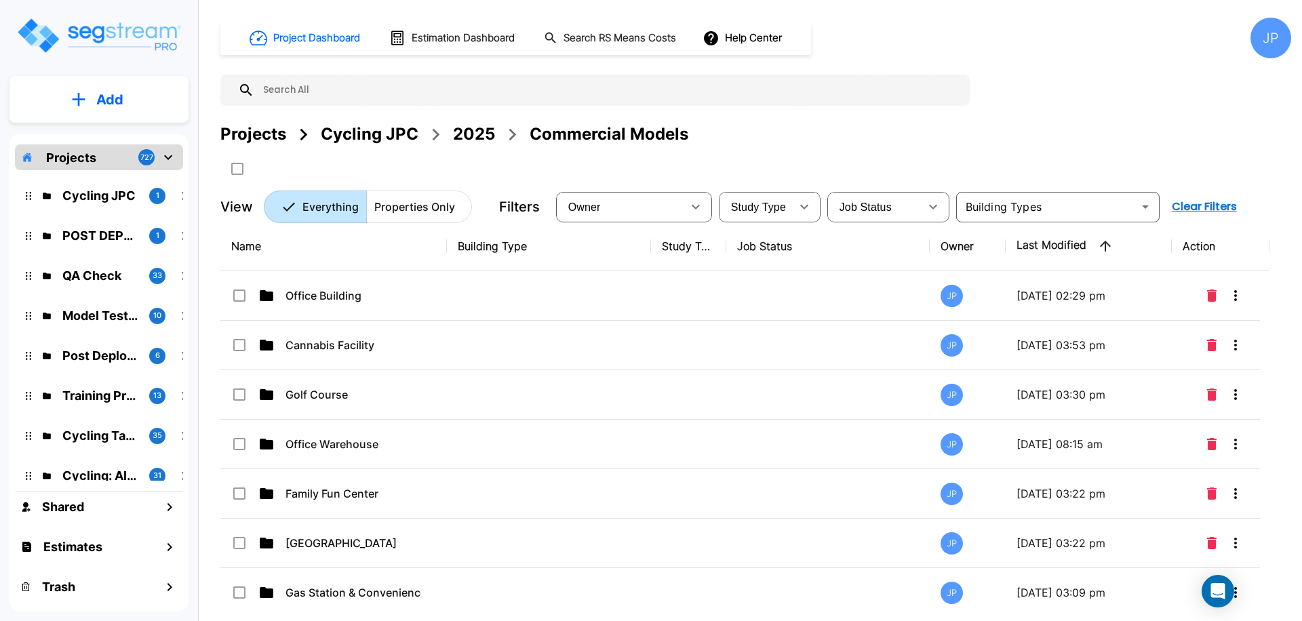
click at [476, 139] on div "2025" at bounding box center [474, 134] width 42 height 24
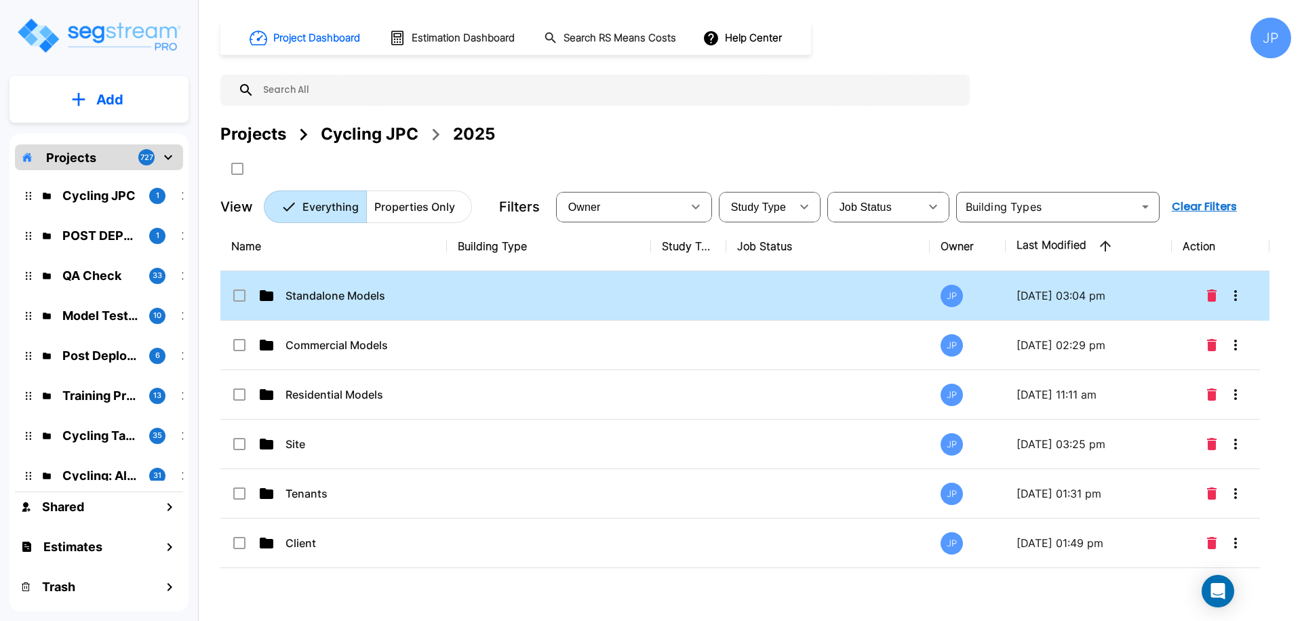
click at [442, 282] on td "Standalone Models" at bounding box center [333, 296] width 227 height 50
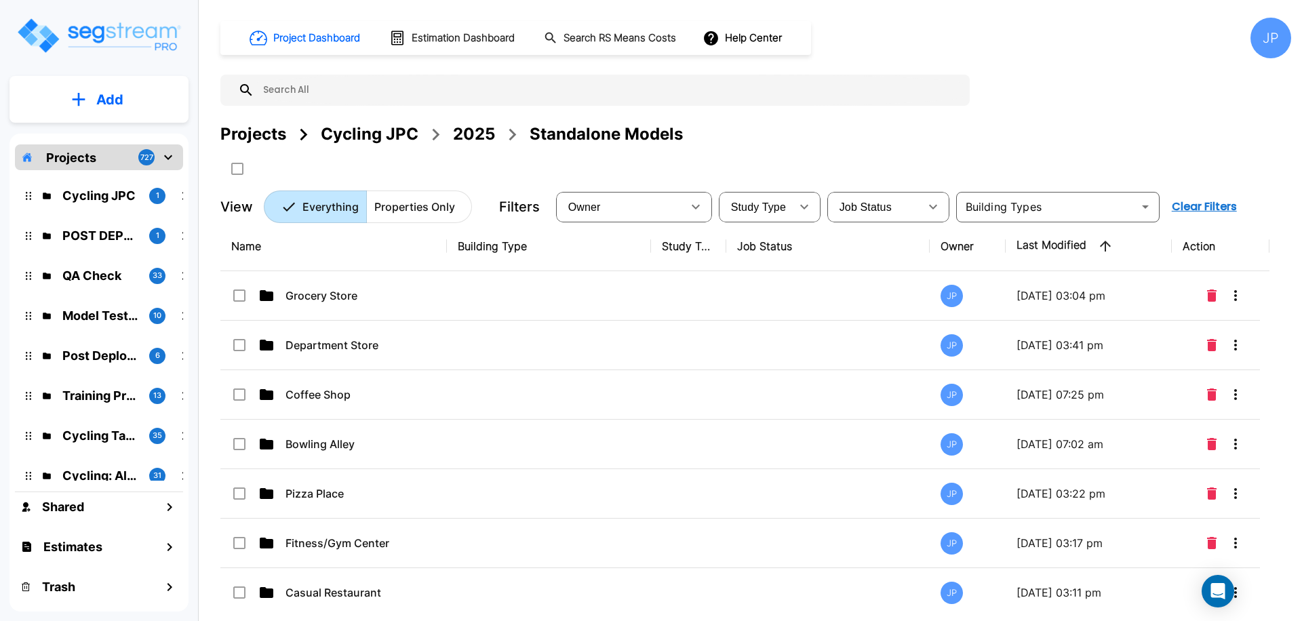
click at [810, 288] on td at bounding box center [828, 296] width 204 height 50
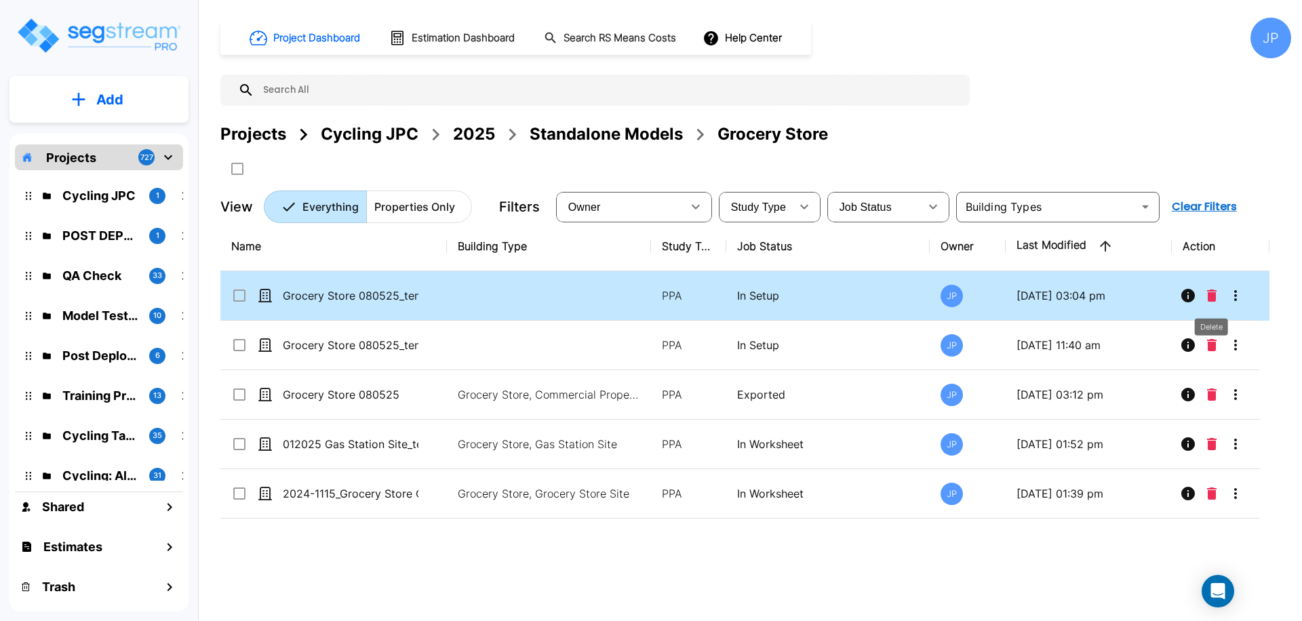
click at [1209, 292] on icon "Delete" at bounding box center [1211, 296] width 9 height 12
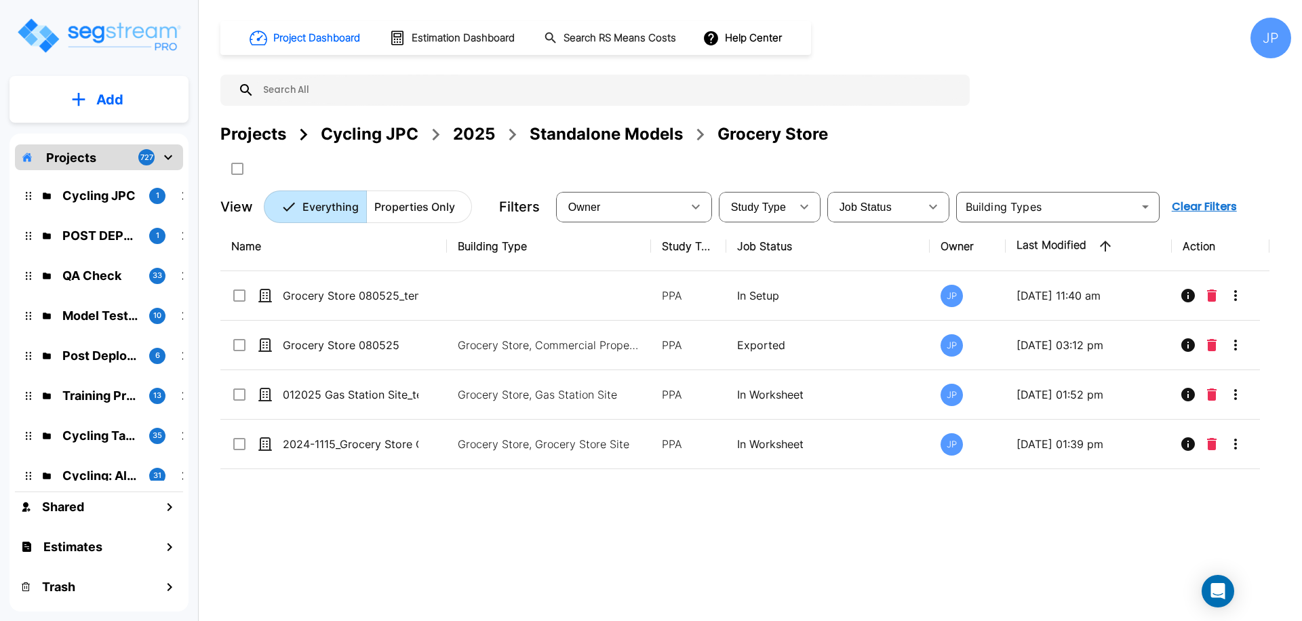
click at [244, 136] on div "Projects" at bounding box center [253, 134] width 66 height 24
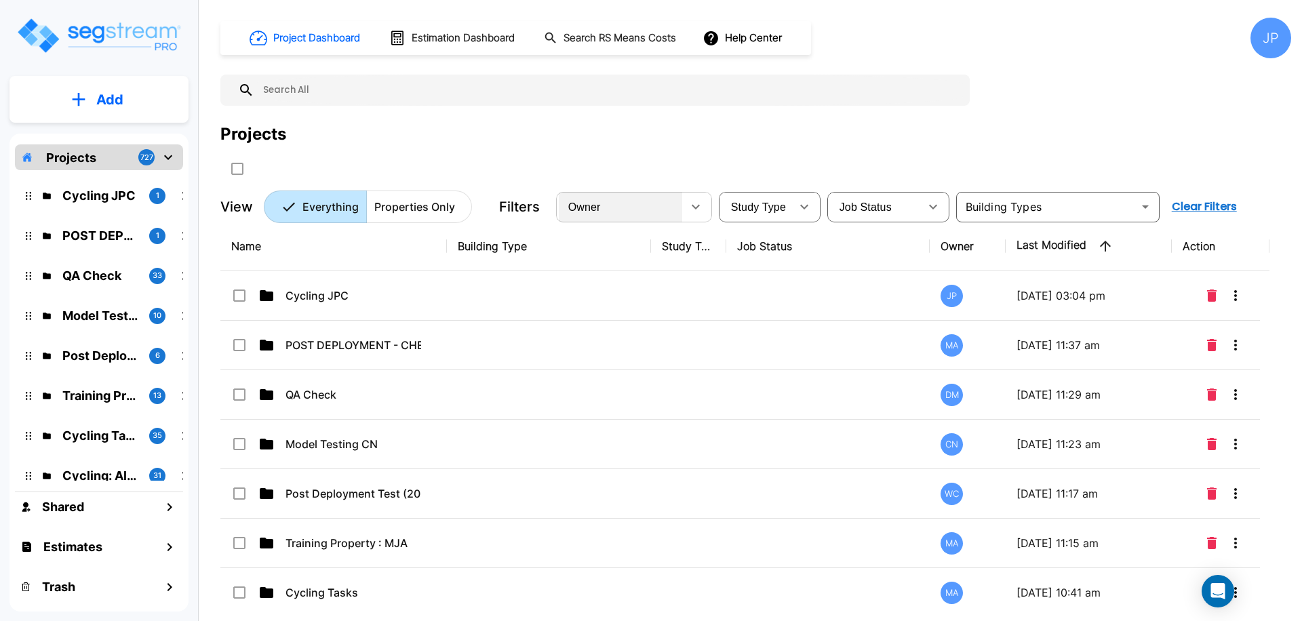
click at [640, 206] on div "Owner" at bounding box center [620, 207] width 123 height 38
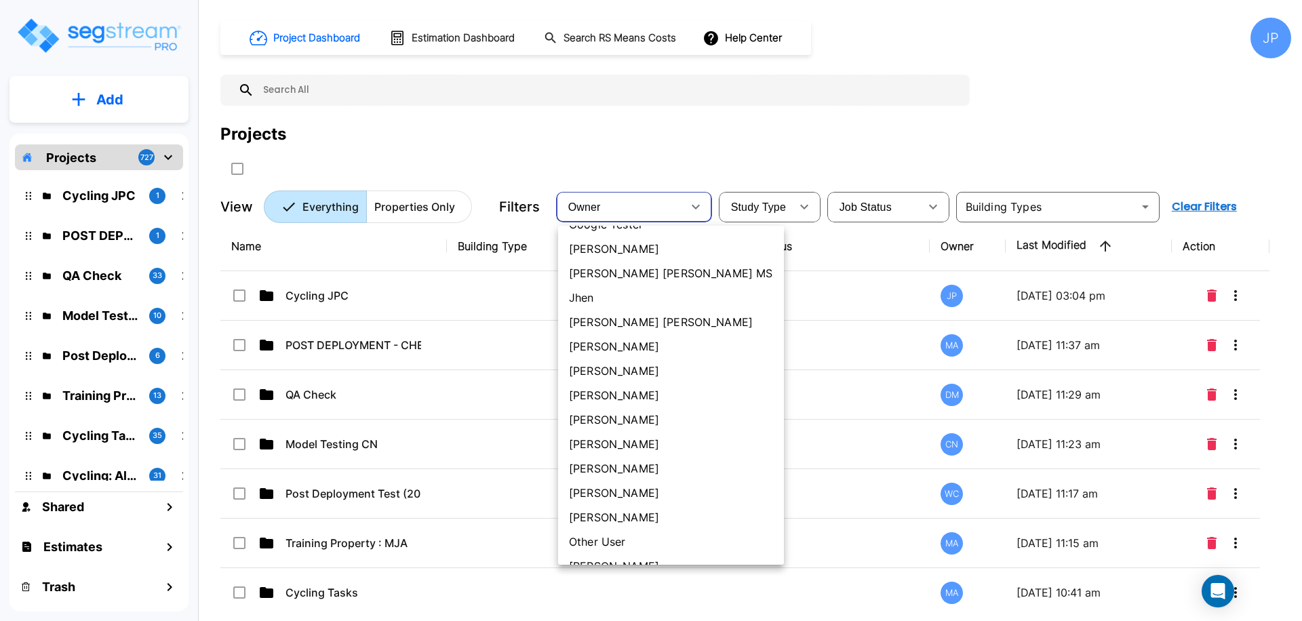
scroll to position [506, 0]
click at [653, 328] on li "[PERSON_NAME] [PERSON_NAME]" at bounding box center [671, 323] width 226 height 24
click at [642, 331] on li "[PERSON_NAME] [PERSON_NAME]" at bounding box center [671, 323] width 226 height 24
click at [617, 324] on li "[PERSON_NAME] [PERSON_NAME]" at bounding box center [671, 323] width 226 height 24
